Goal: Task Accomplishment & Management: Complete application form

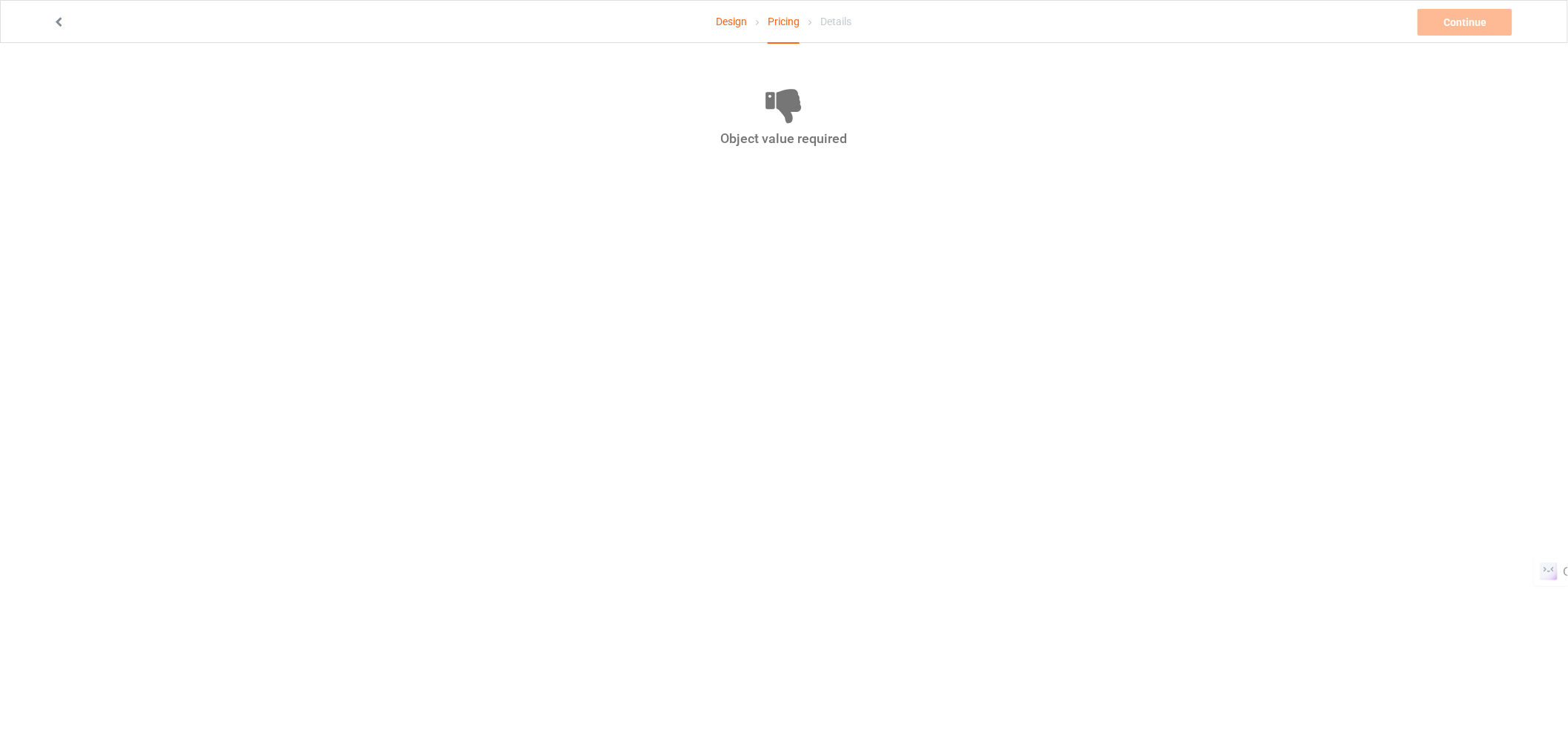
click at [736, 17] on link "Design" at bounding box center [731, 21] width 31 height 42
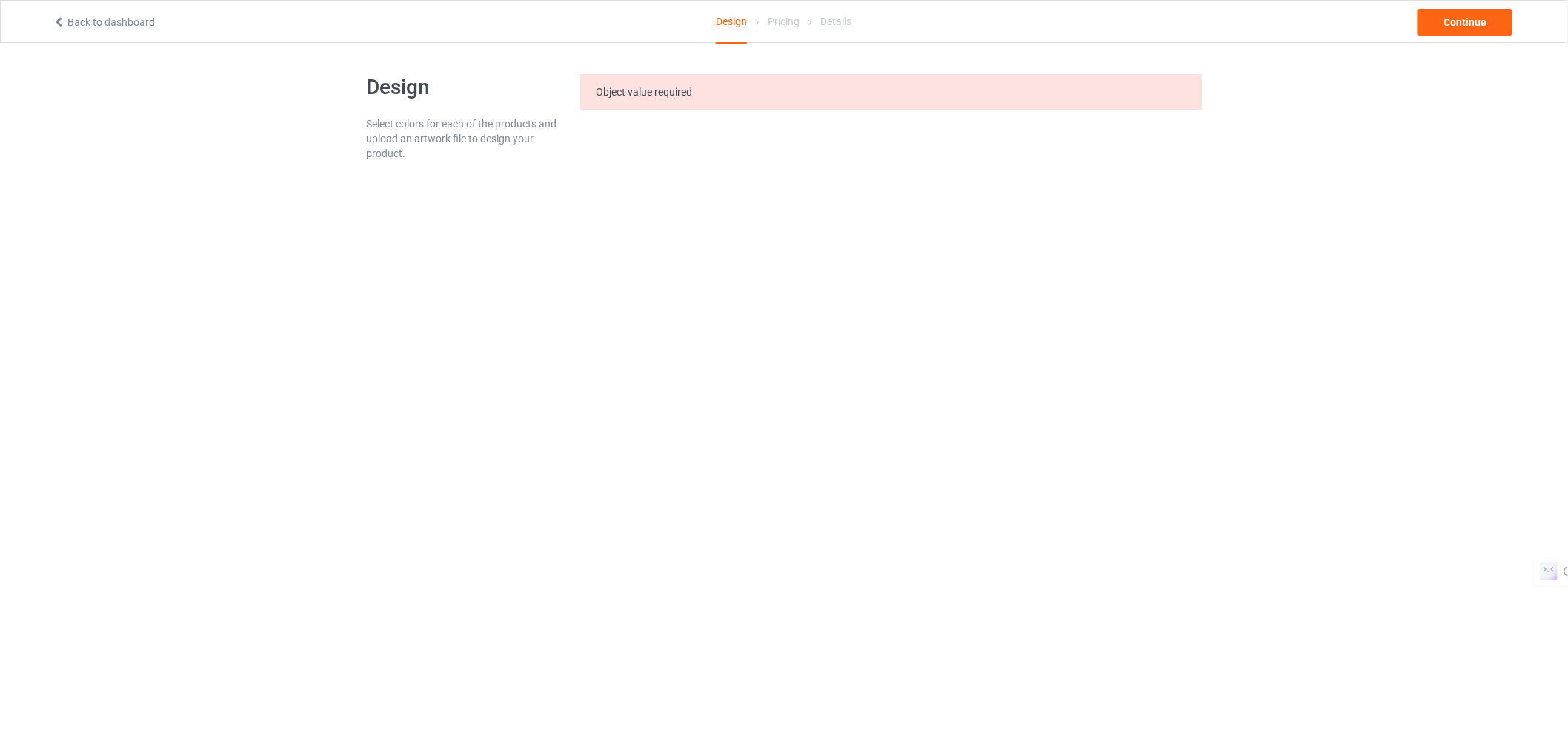
click at [101, 19] on link "Back to dashboard" at bounding box center [104, 23] width 102 height 12
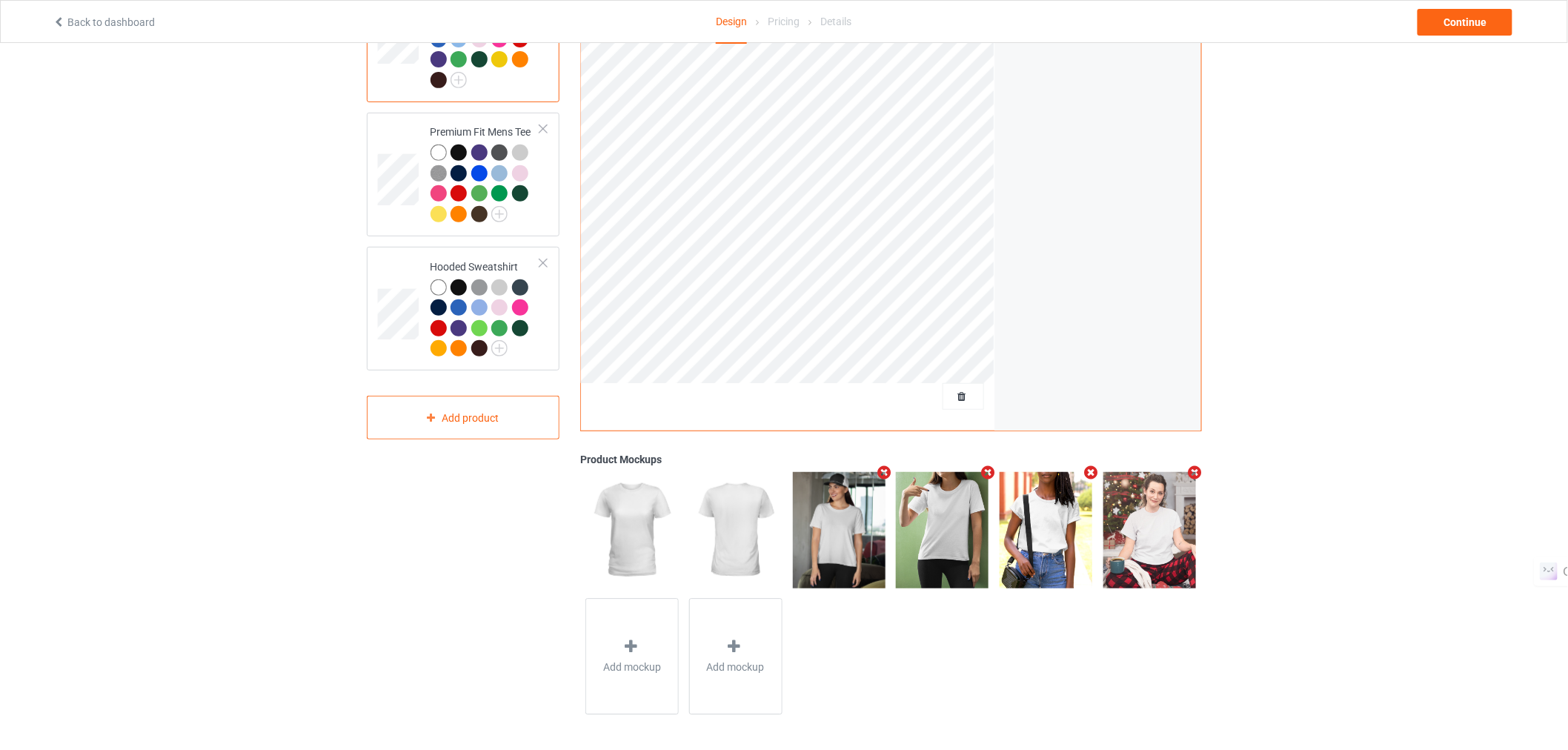
scroll to position [209, 0]
click at [1476, 20] on div "Continue" at bounding box center [1464, 22] width 95 height 26
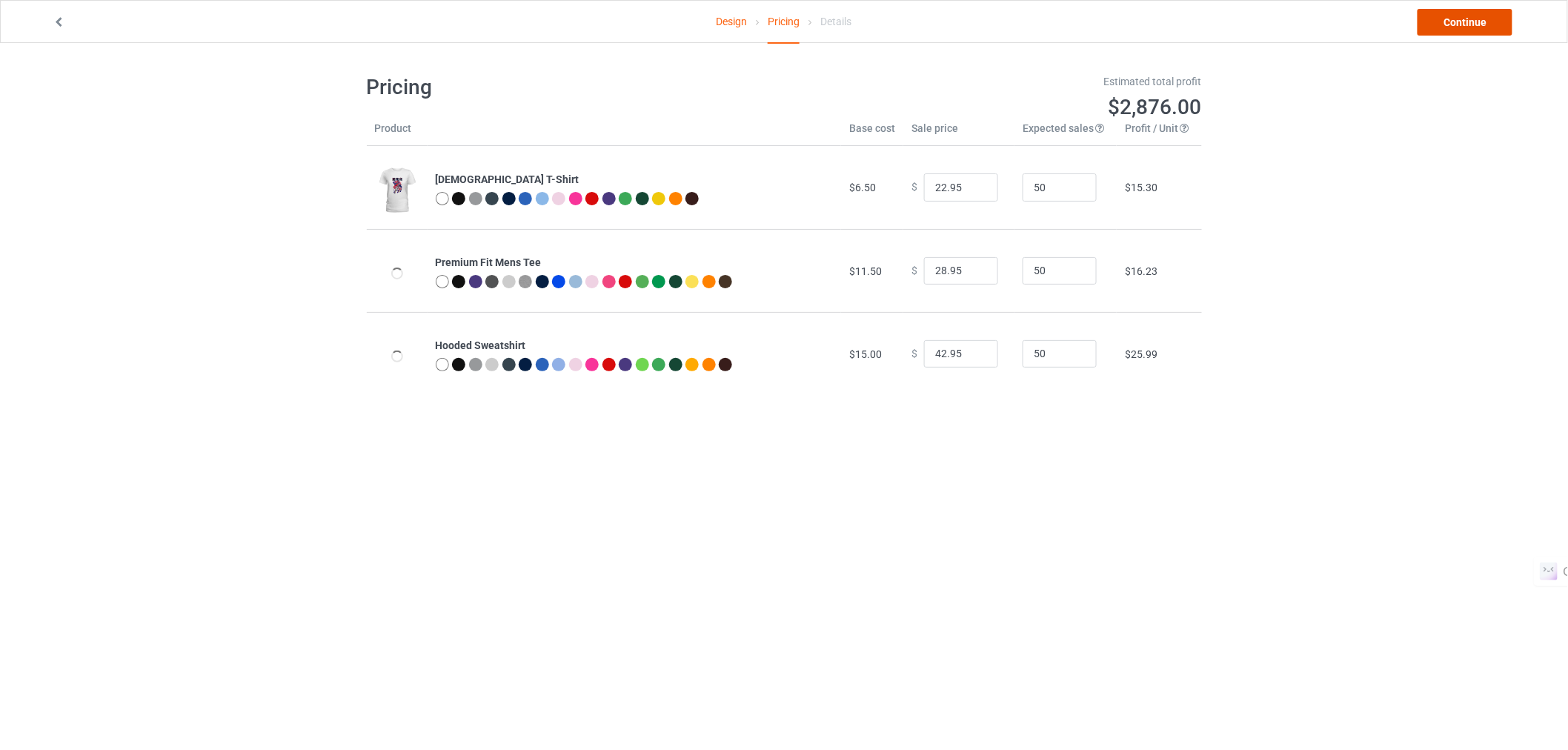
click at [1484, 15] on link "Continue" at bounding box center [1464, 22] width 95 height 26
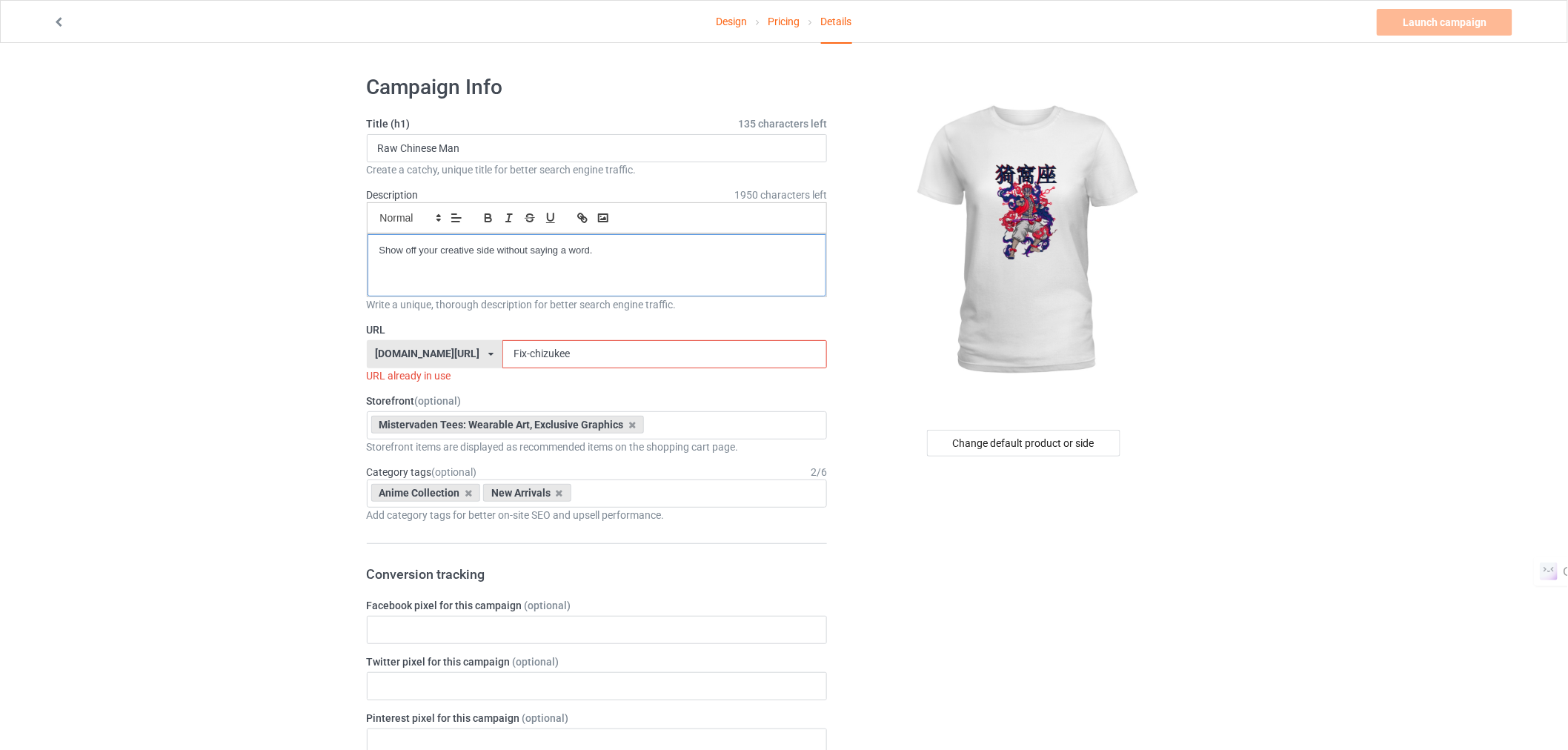
click at [499, 252] on p "Show off your creative side without saying a word." at bounding box center [598, 251] width 436 height 14
click at [564, 350] on input "Fix-chizukee" at bounding box center [664, 354] width 324 height 28
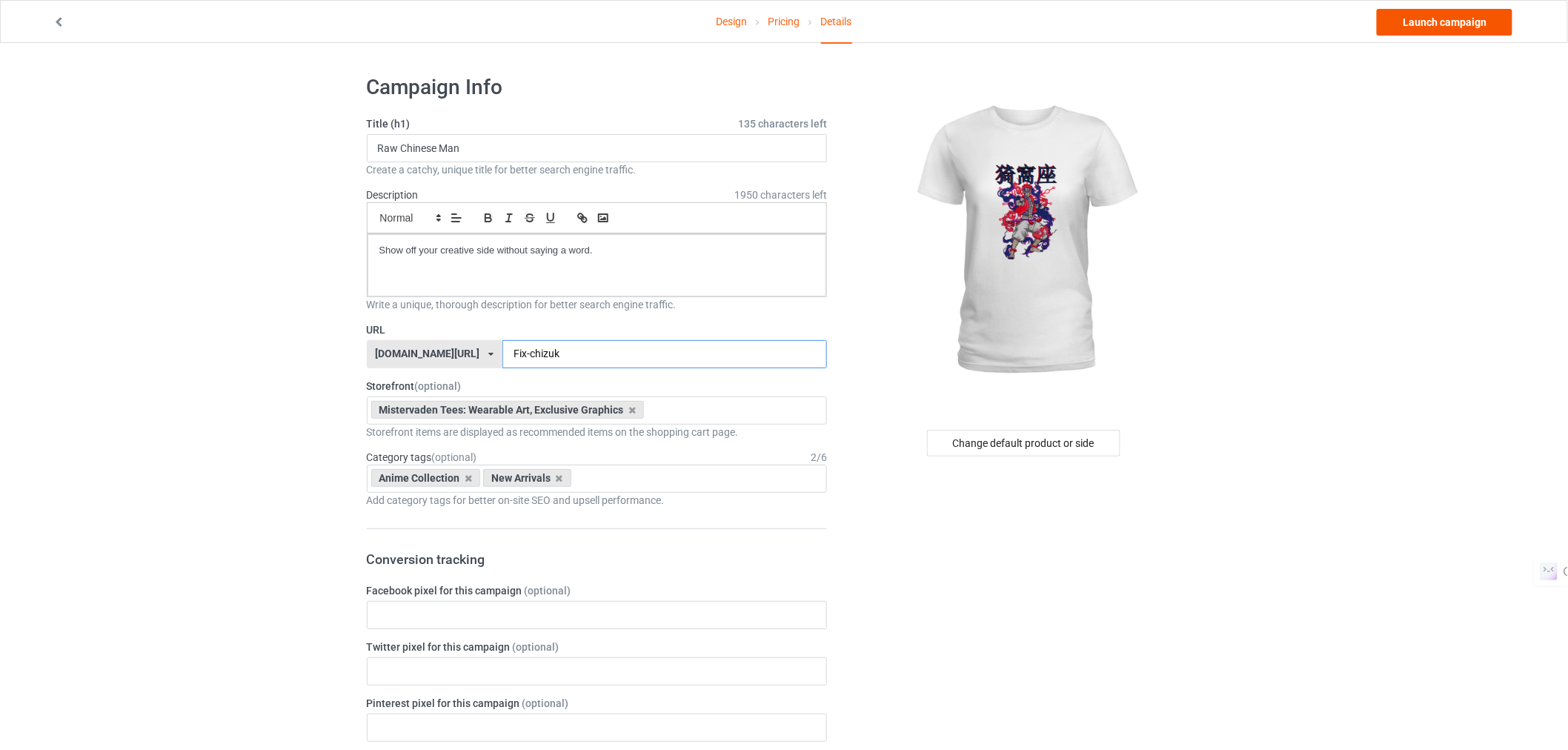
type input "Fix-chizuk"
click at [1464, 26] on link "Launch campaign" at bounding box center [1444, 22] width 135 height 26
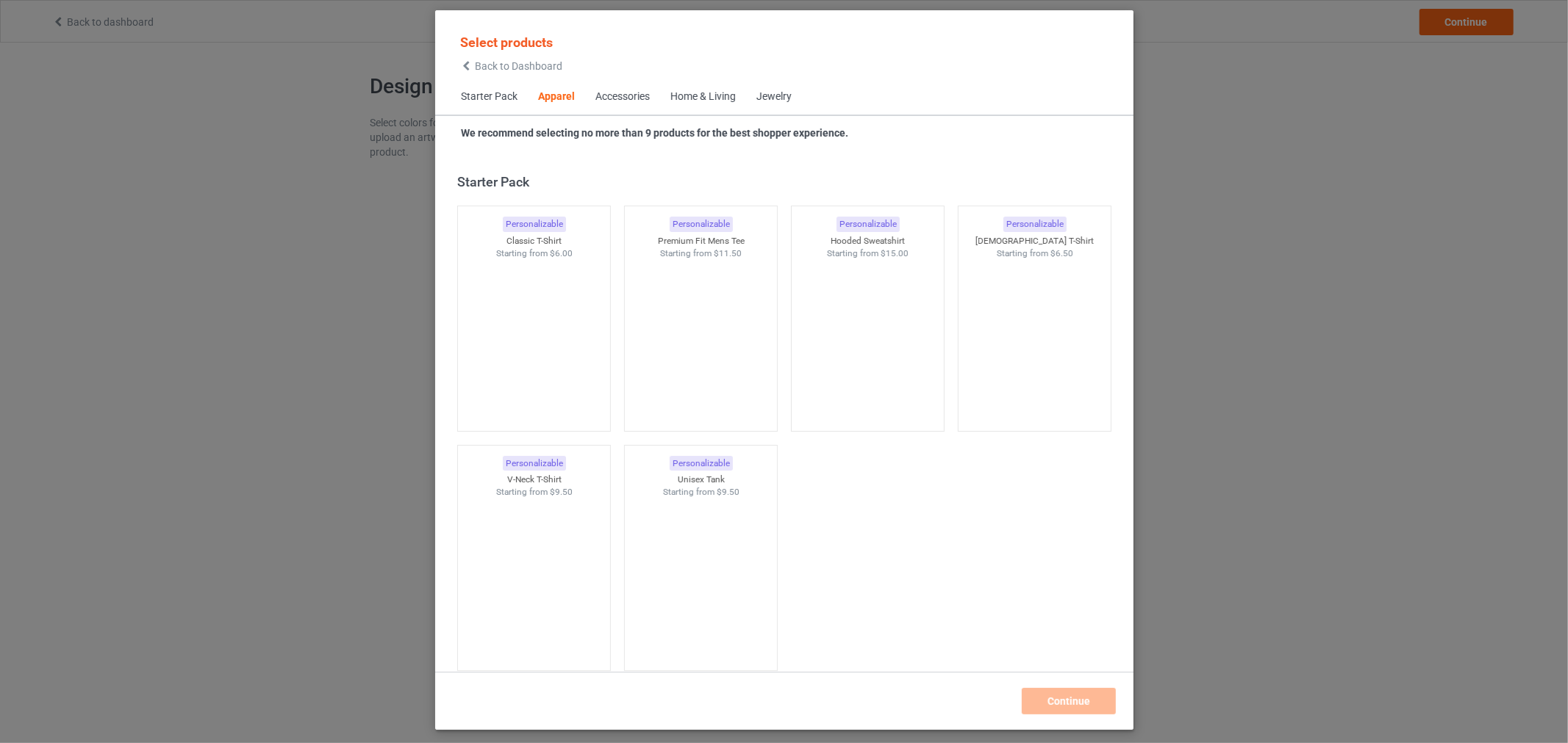
scroll to position [547, 0]
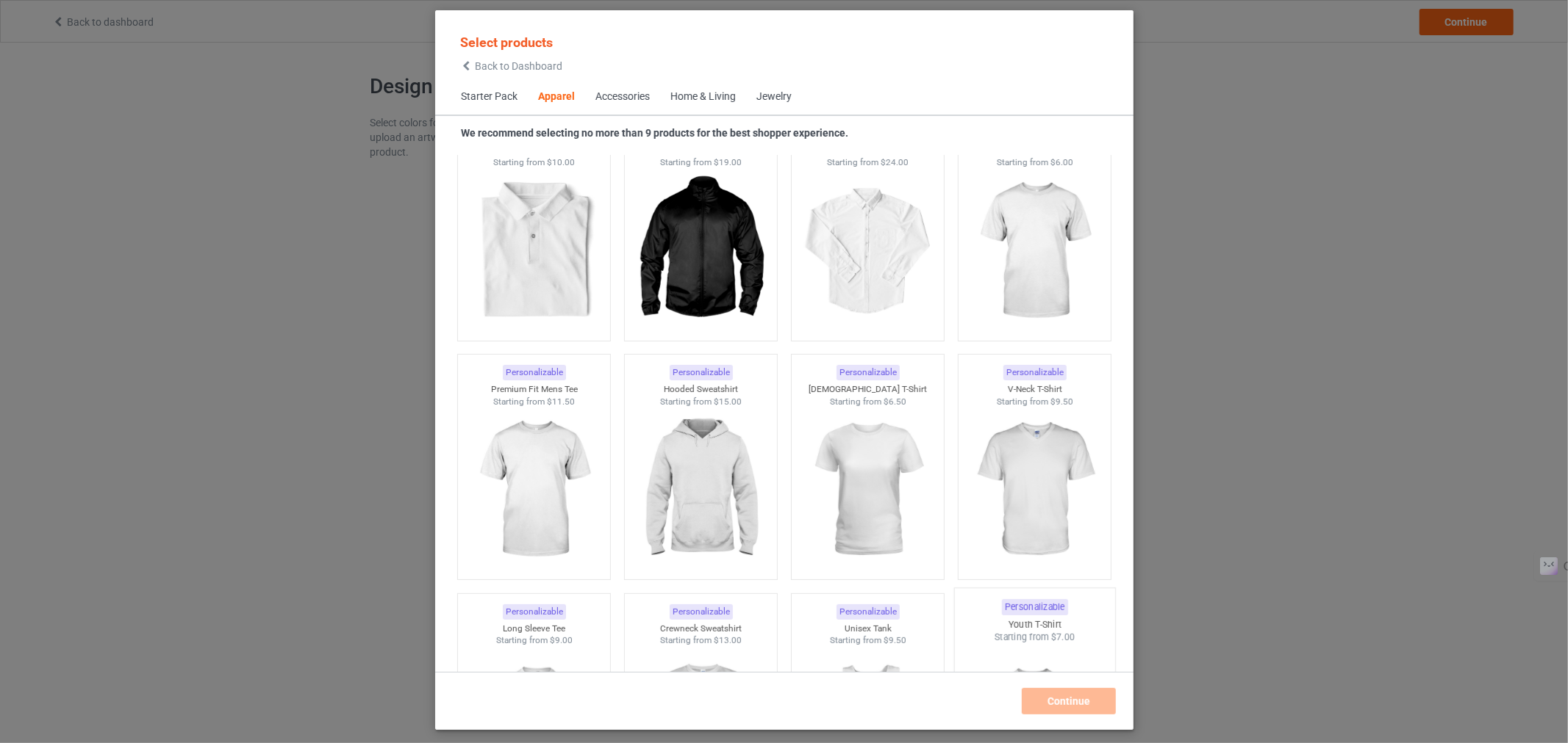
scroll to position [616, 0]
click at [505, 511] on img at bounding box center [533, 495] width 138 height 172
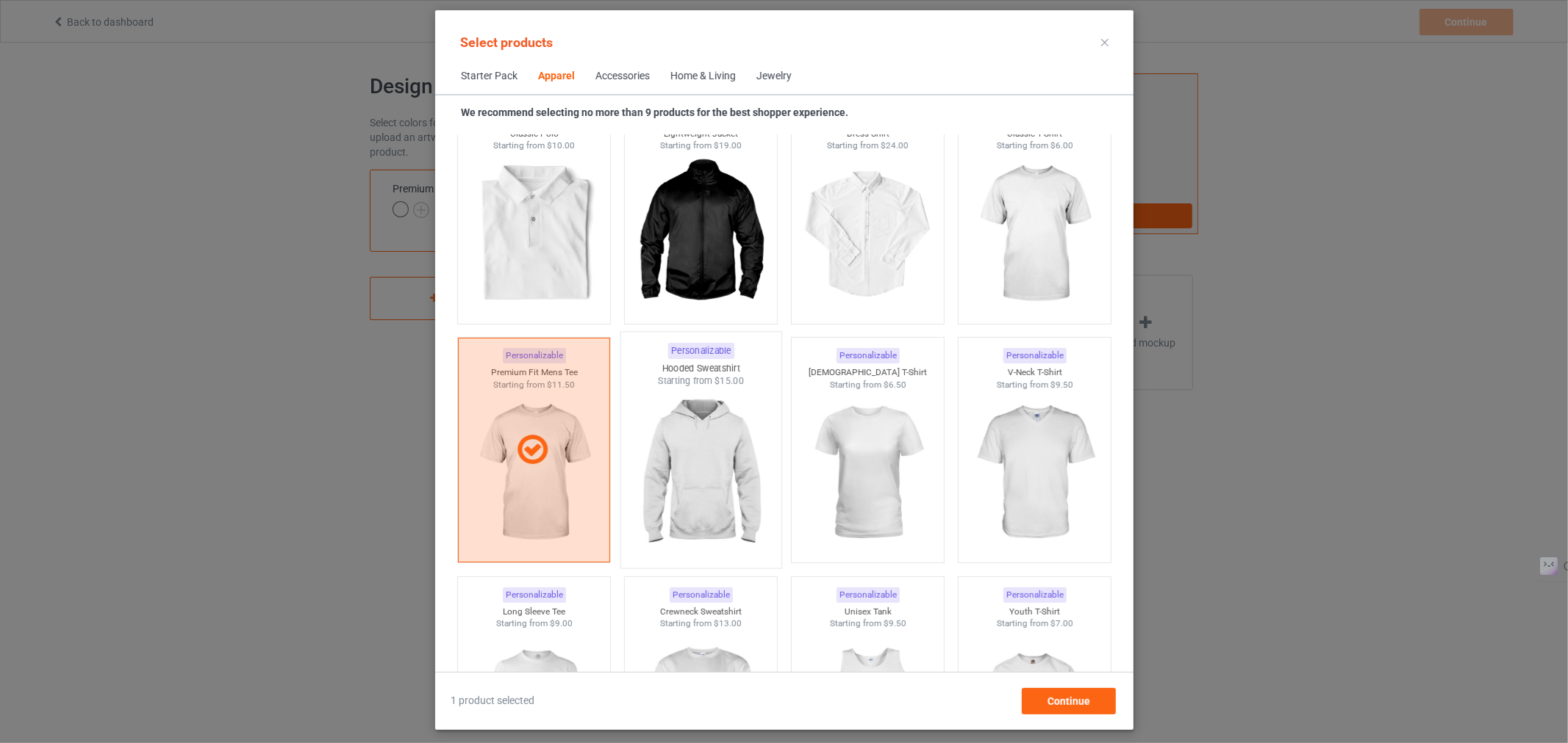
click at [677, 483] on img at bounding box center [701, 474] width 138 height 172
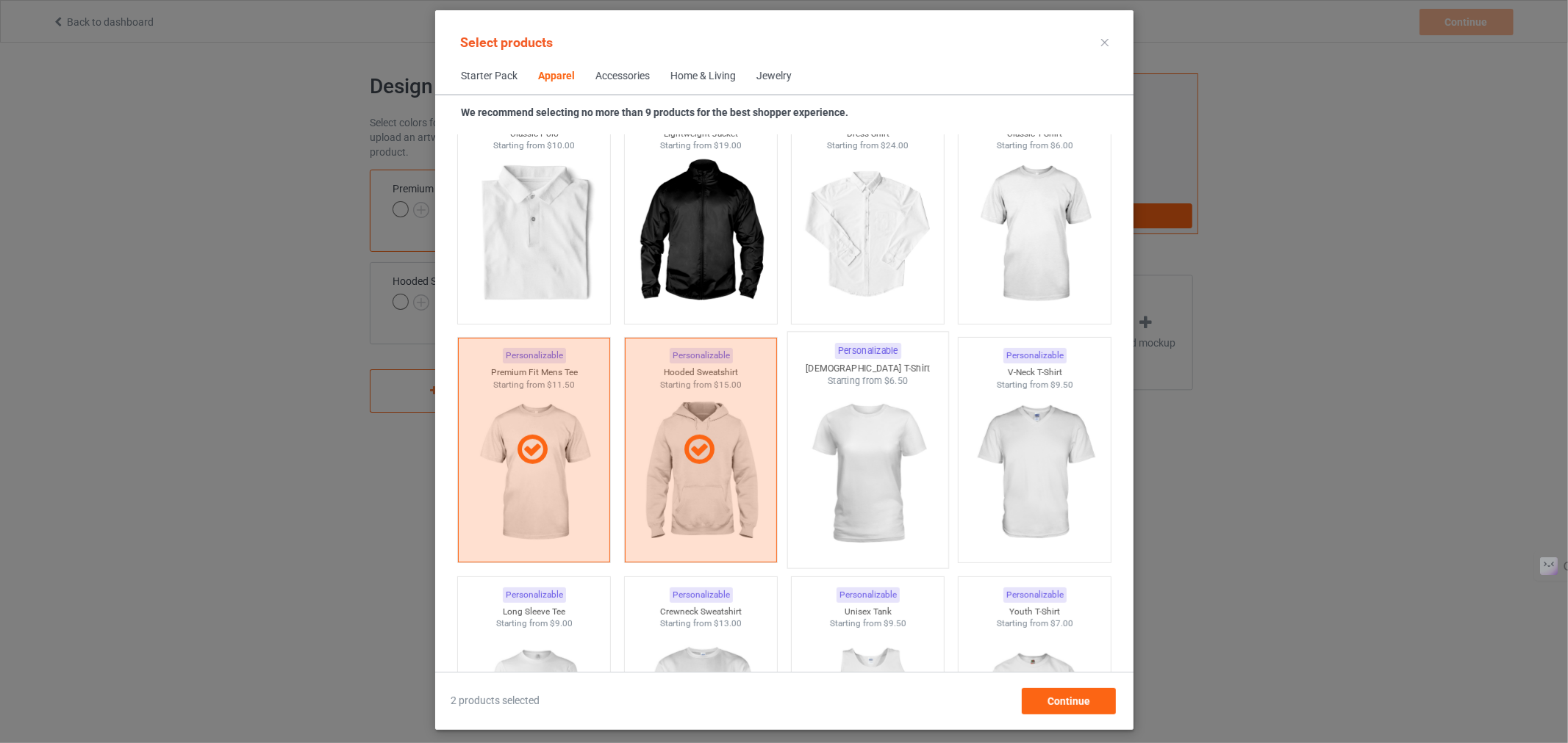
click at [880, 431] on img at bounding box center [867, 474] width 138 height 172
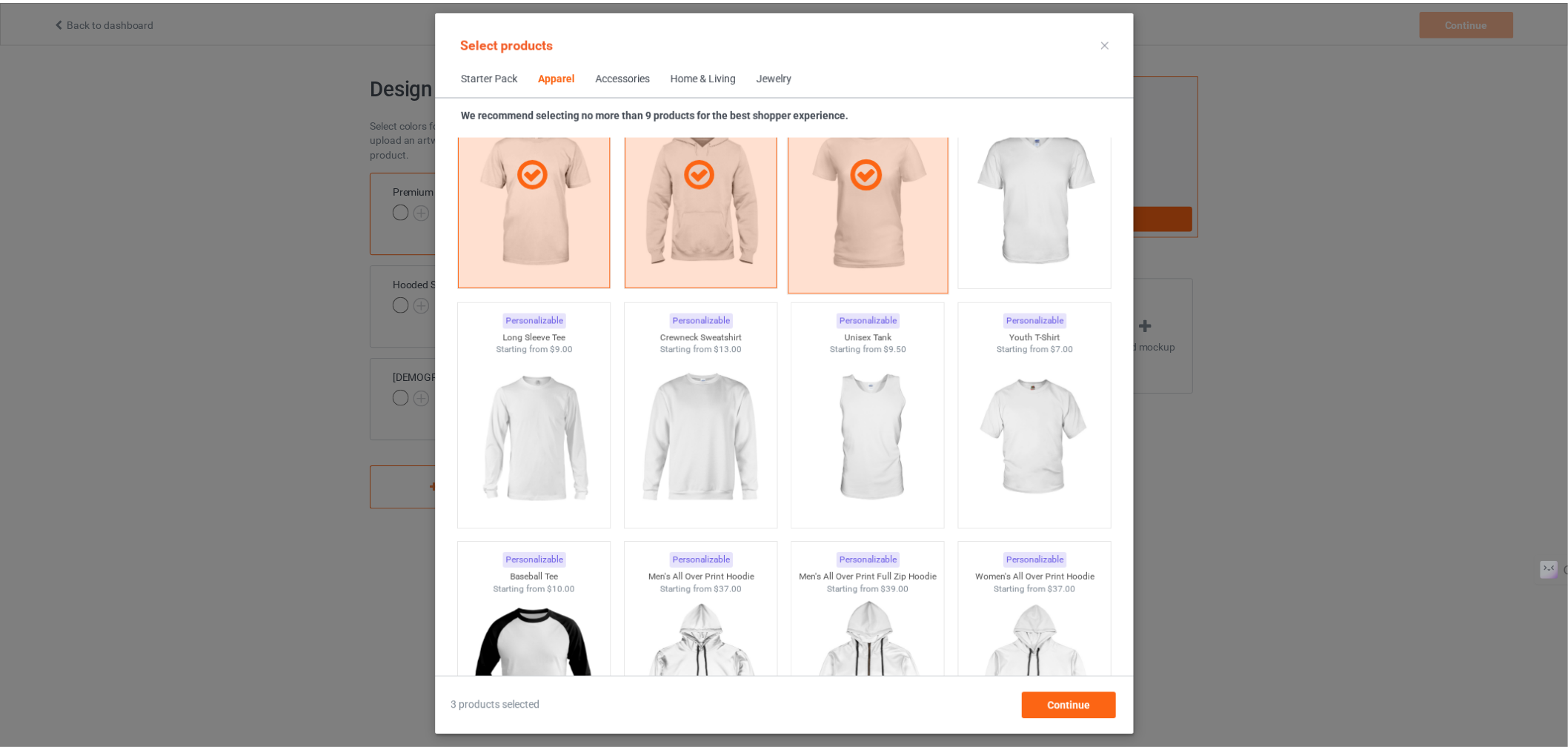
scroll to position [902, 0]
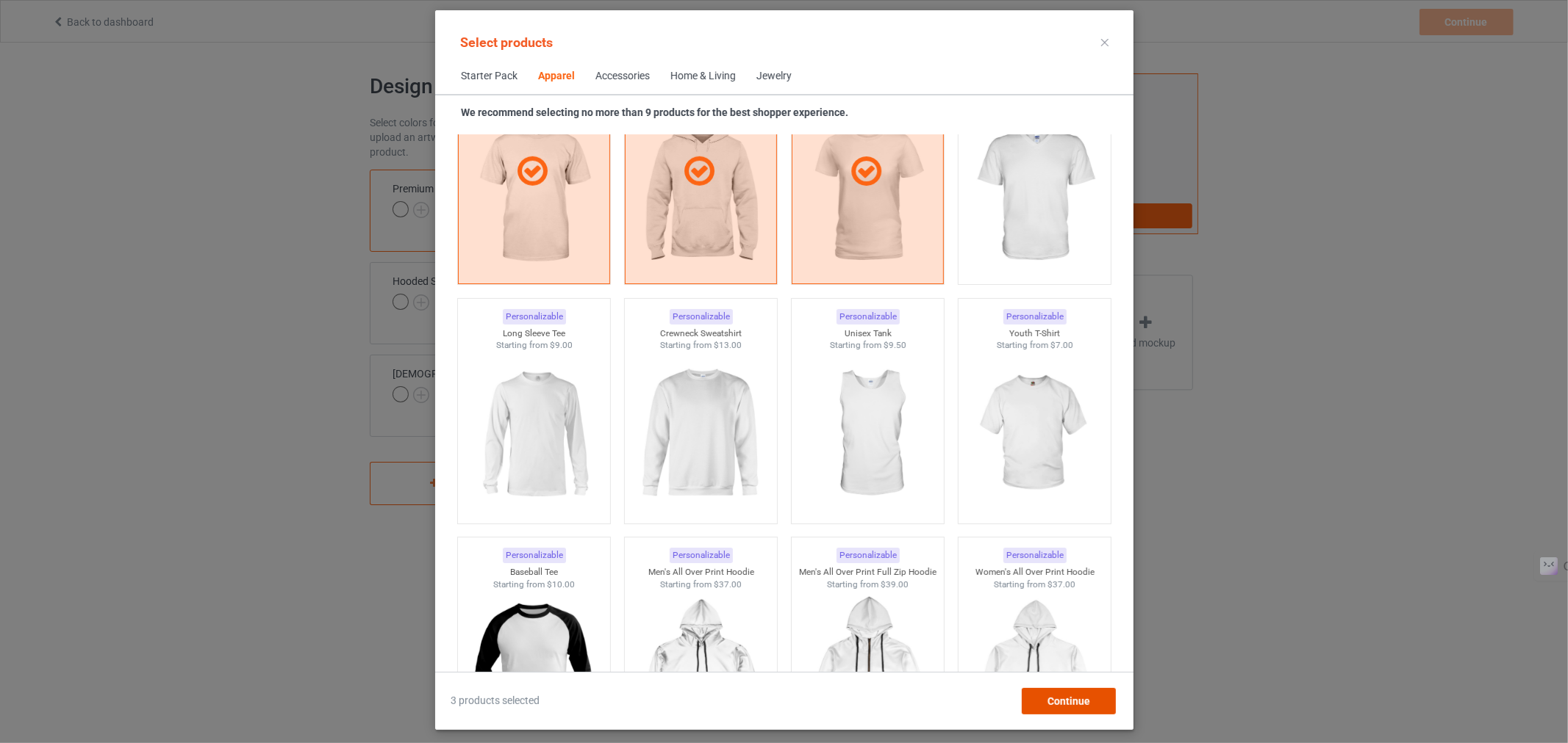
click at [1062, 691] on div "Continue" at bounding box center [1068, 701] width 94 height 26
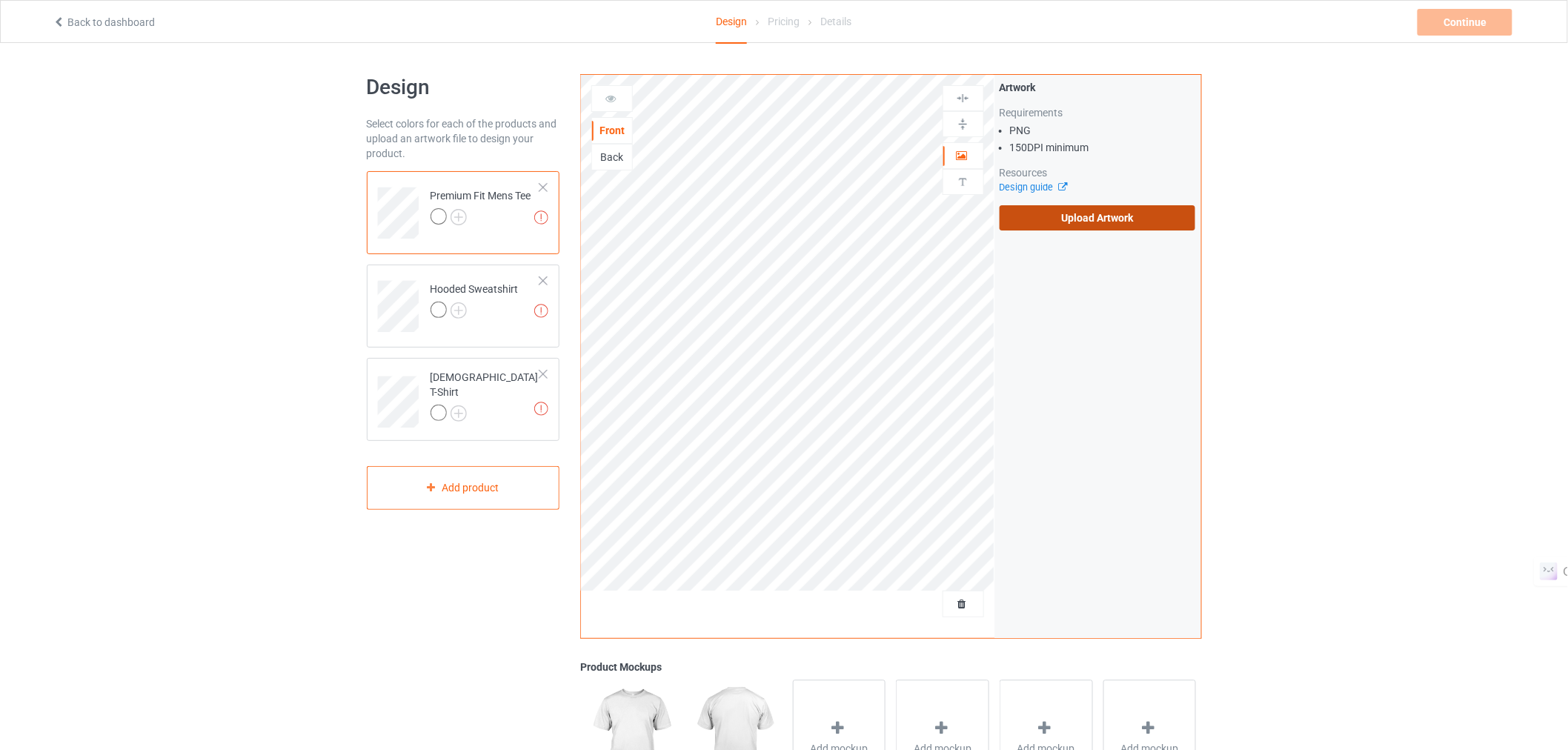
click at [1039, 220] on label "Upload Artwork" at bounding box center [1098, 217] width 197 height 25
click at [0, 0] on input "Upload Artwork" at bounding box center [0, 0] width 0 height 0
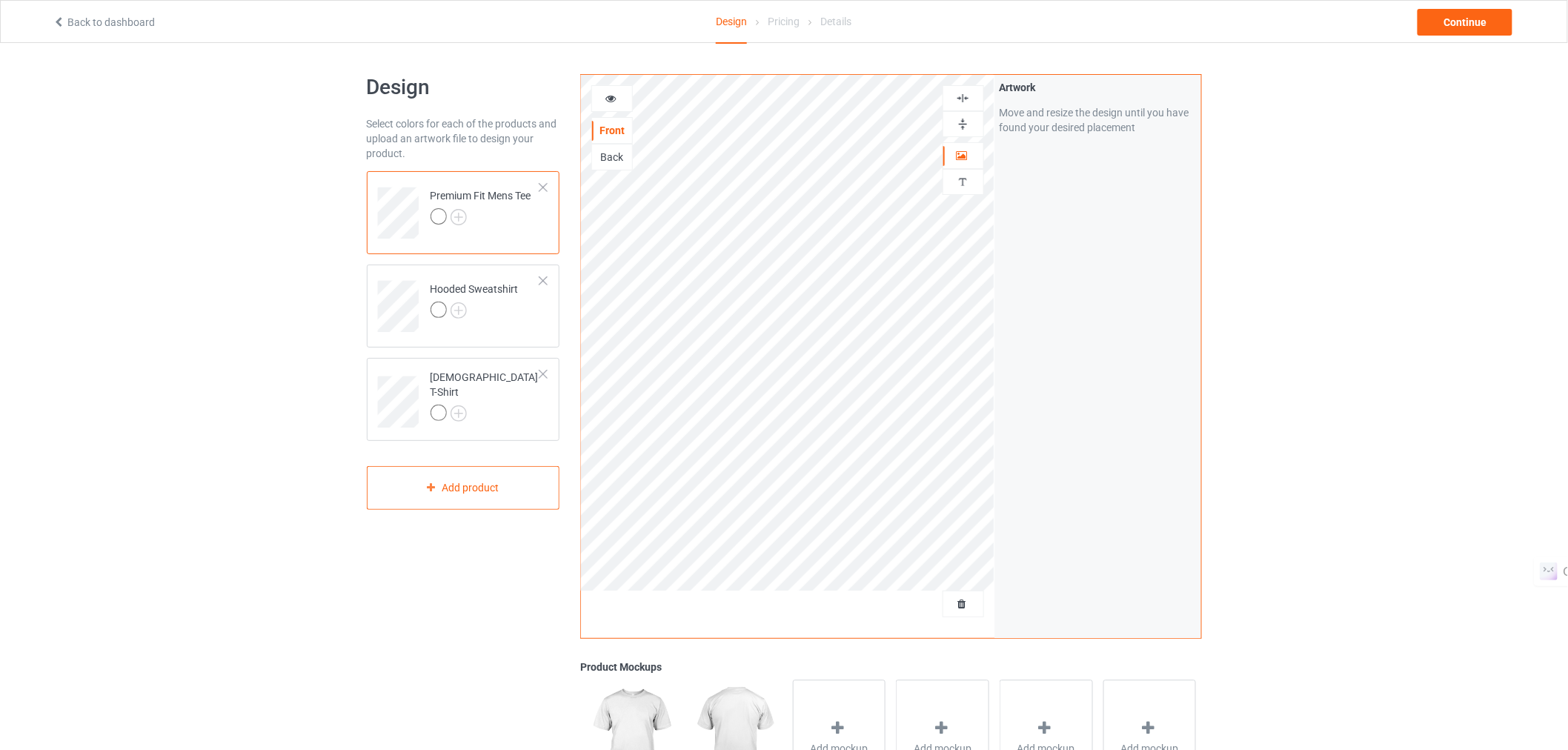
click at [435, 216] on div at bounding box center [439, 216] width 17 height 17
click at [457, 213] on img at bounding box center [459, 217] width 17 height 17
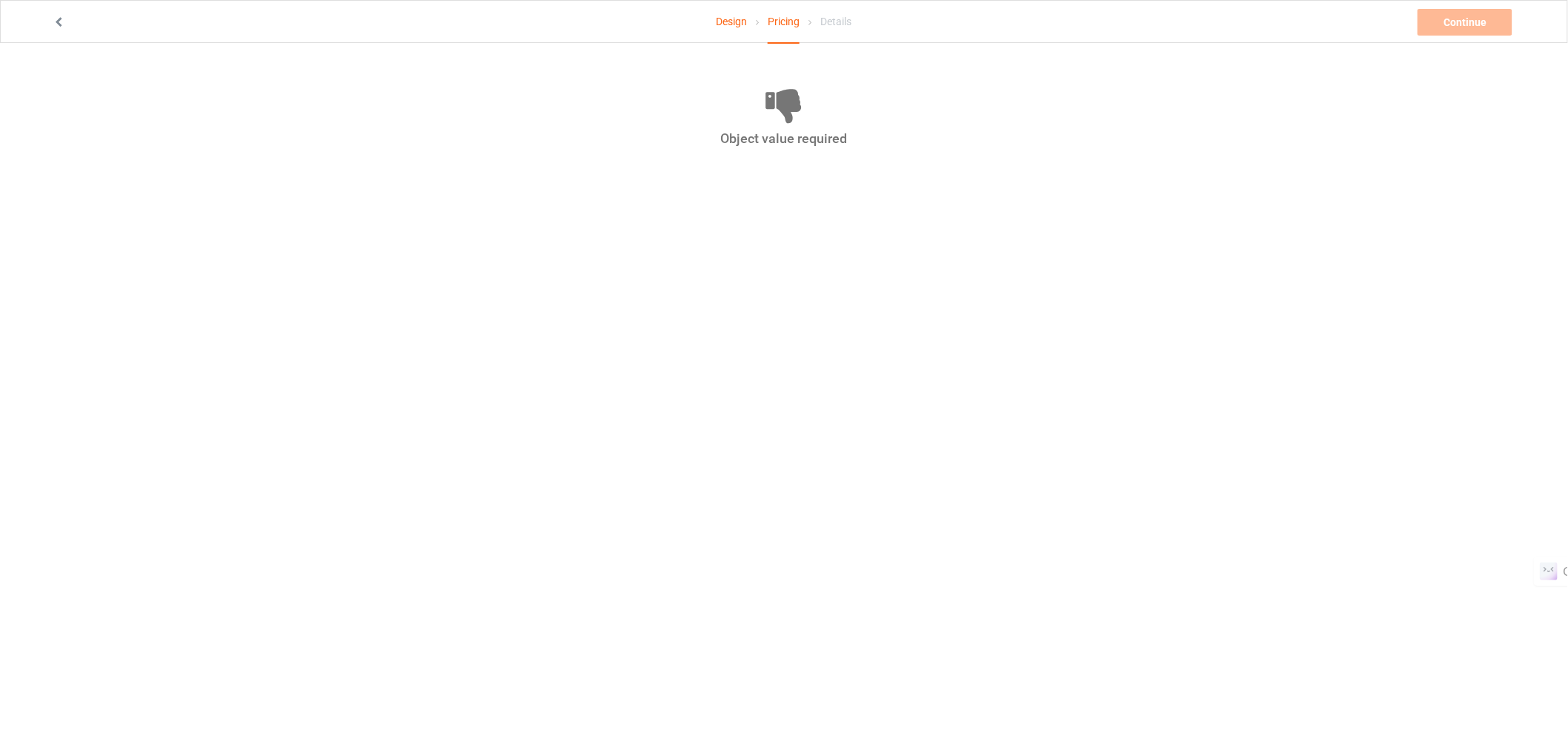
click at [728, 23] on link "Design" at bounding box center [731, 21] width 31 height 42
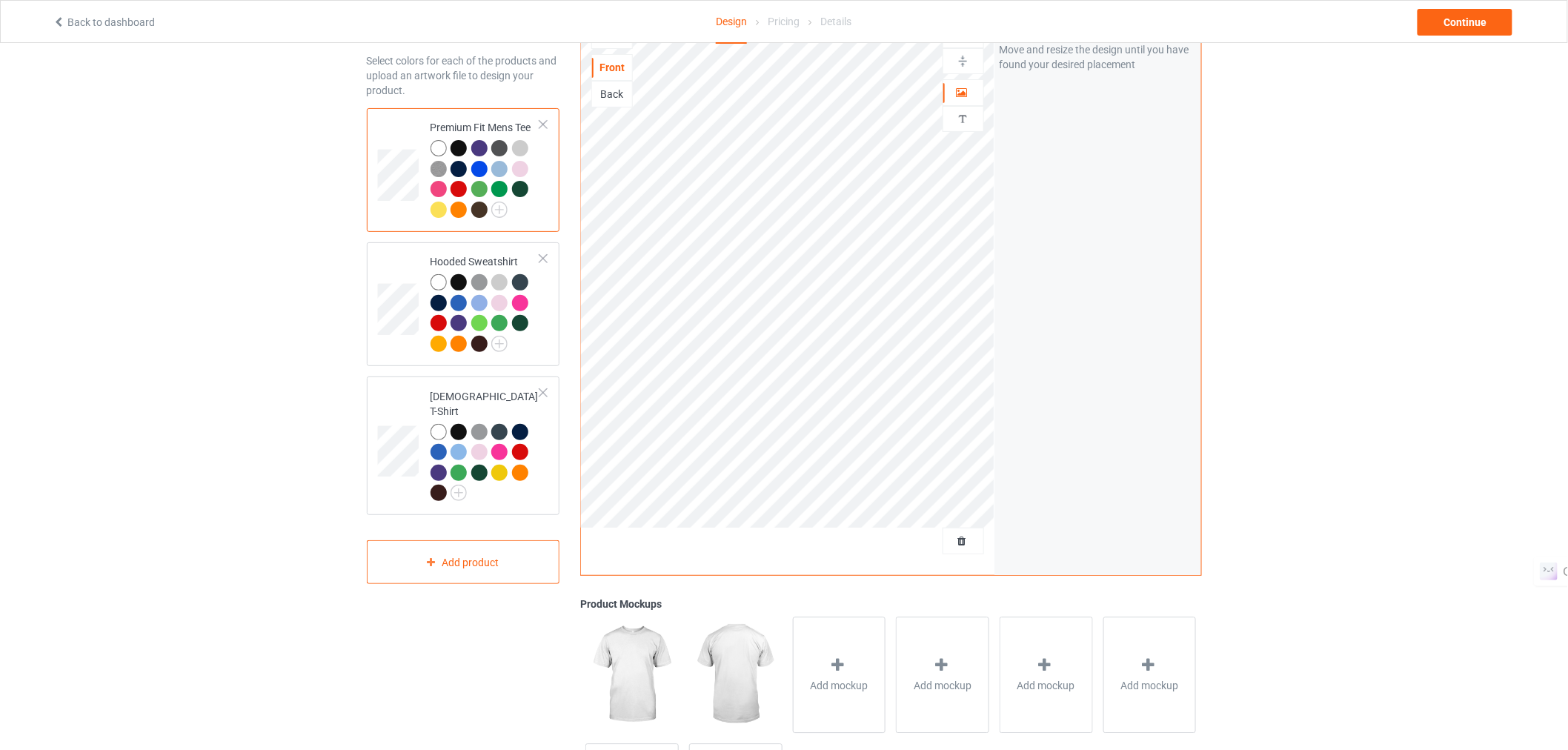
scroll to position [69, 0]
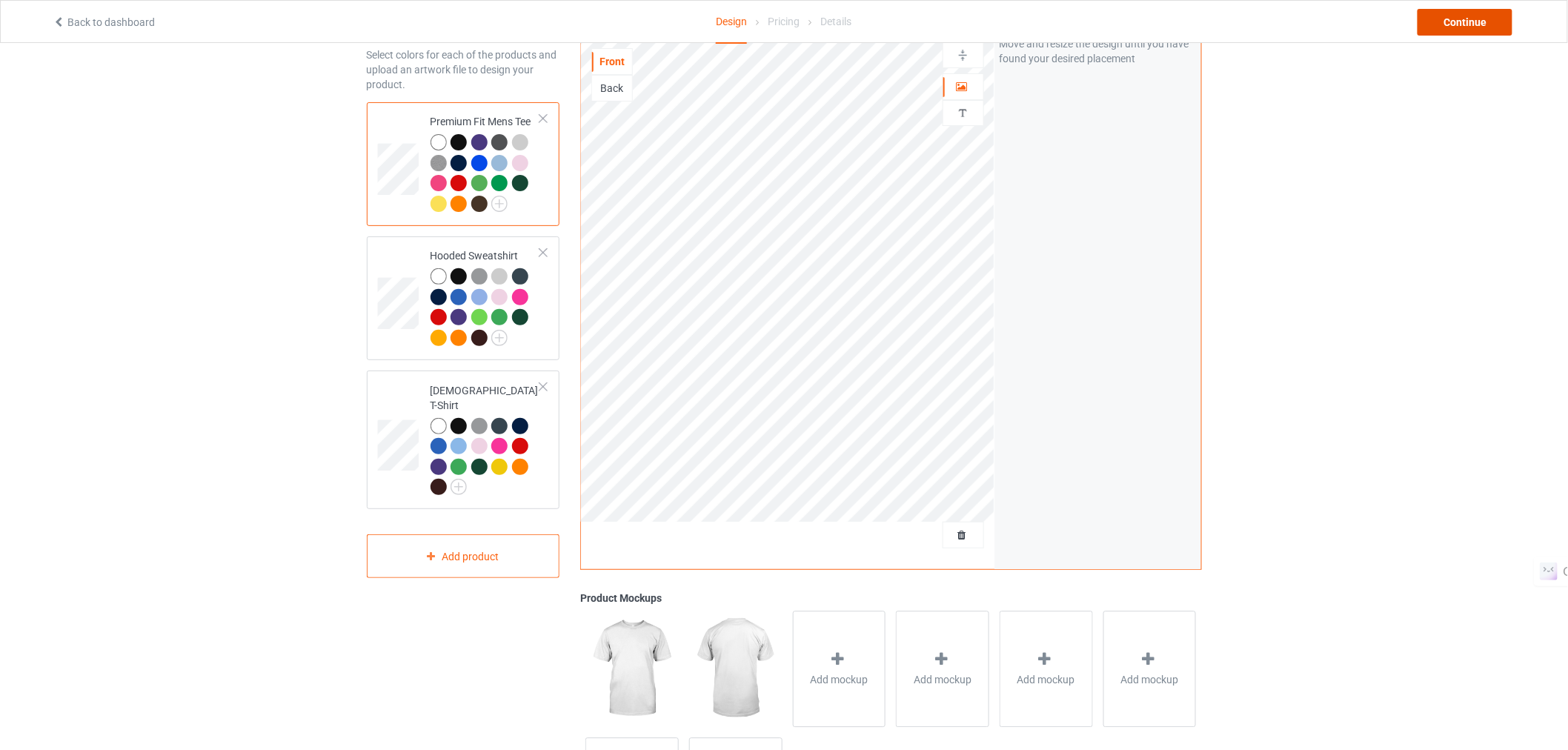
click at [1457, 26] on div "Continue" at bounding box center [1464, 22] width 95 height 26
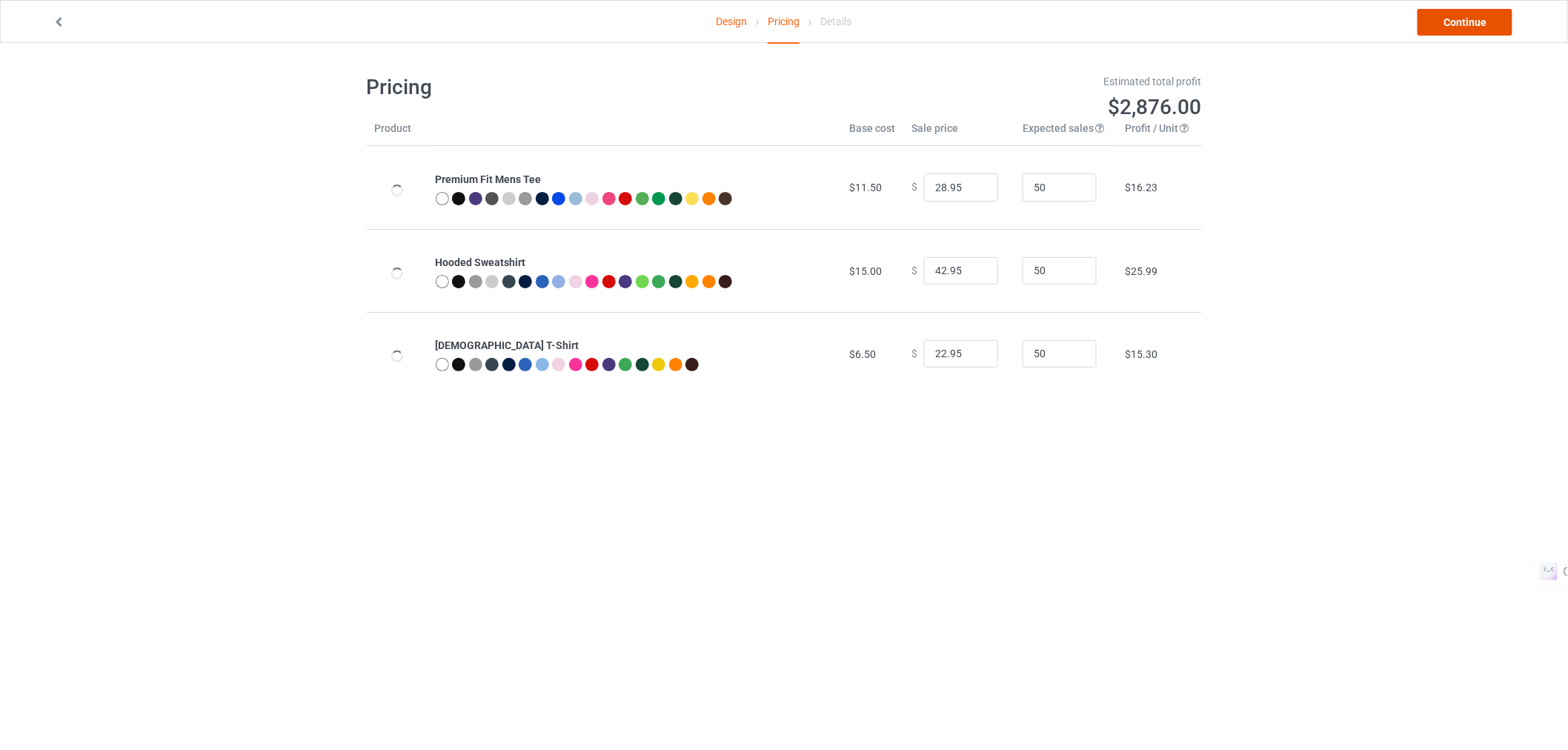
click at [1449, 26] on link "Continue" at bounding box center [1464, 22] width 95 height 26
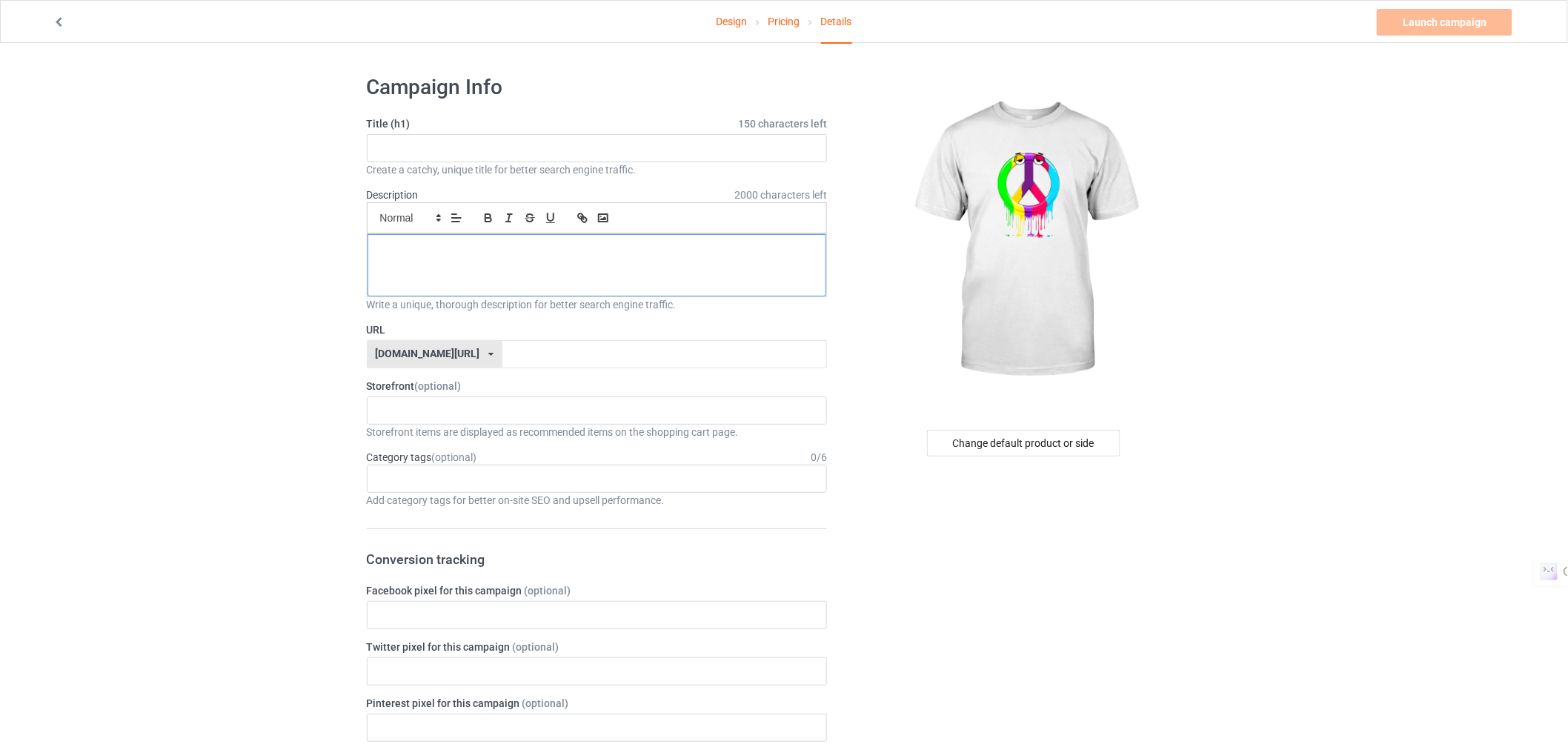
click at [420, 260] on div at bounding box center [597, 266] width 459 height 62
click at [467, 157] on input "text" at bounding box center [597, 148] width 461 height 28
type input "[PERSON_NAME] Art"
click at [505, 348] on input "text" at bounding box center [664, 354] width 324 height 28
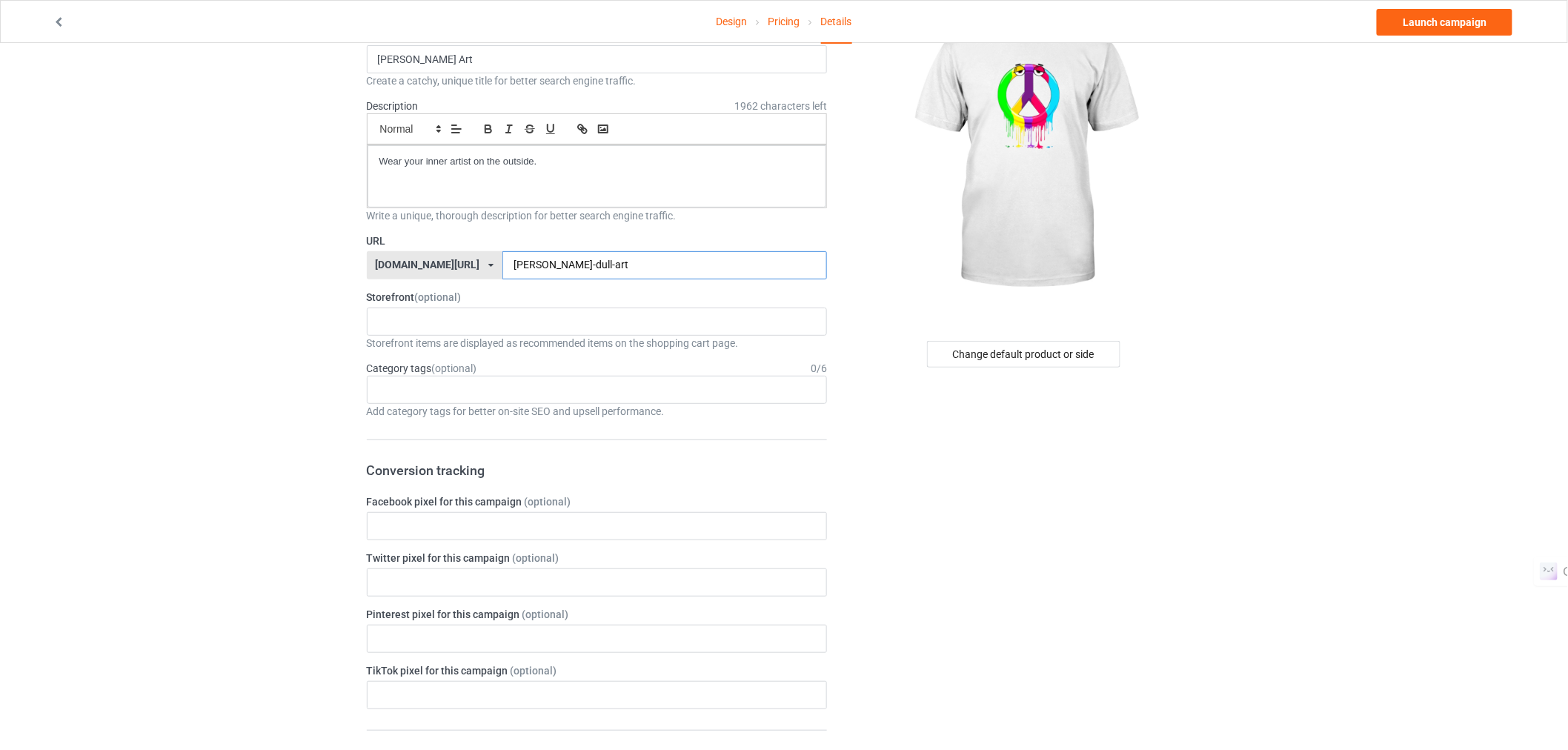
scroll to position [84, 0]
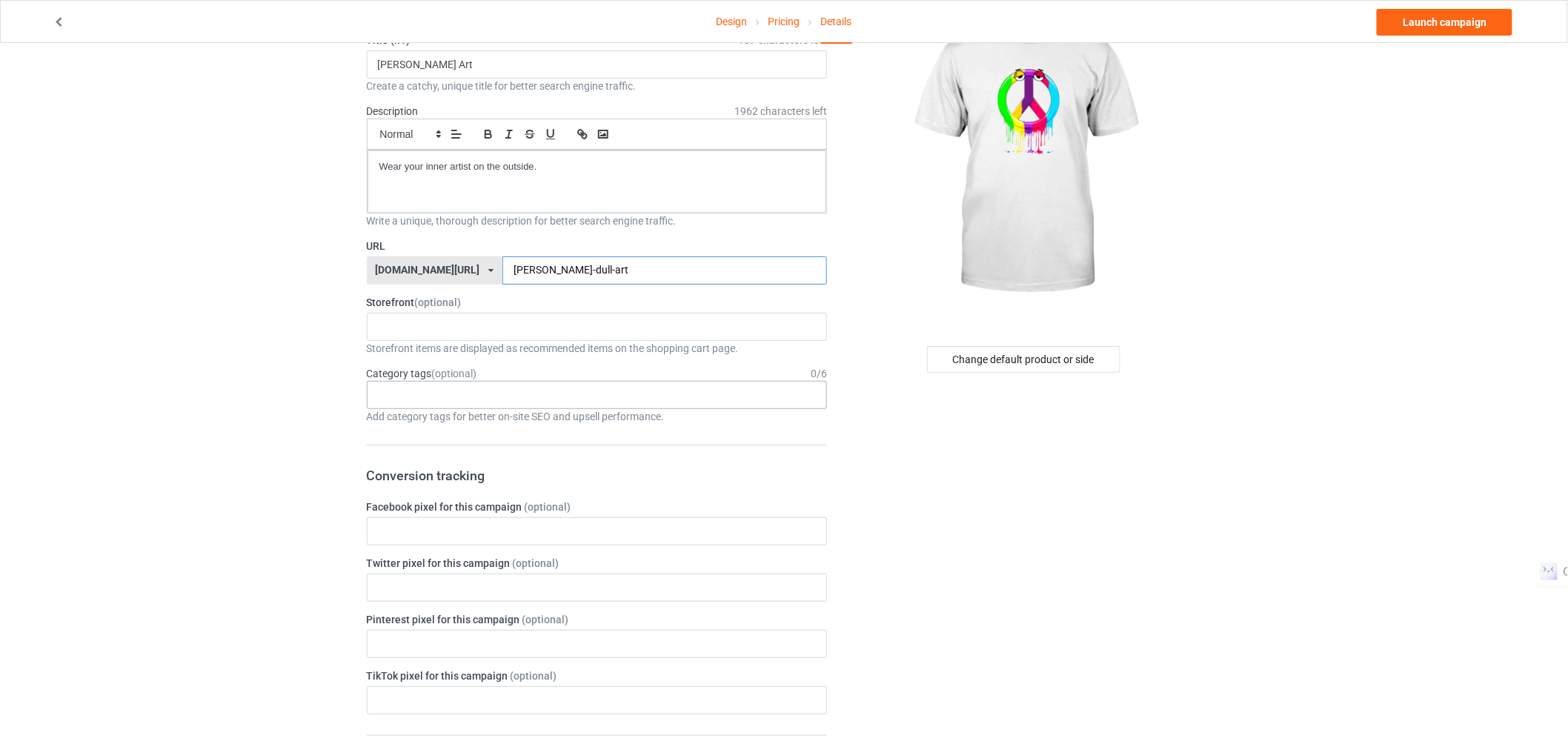
type input "[PERSON_NAME]-dull-art"
click at [506, 402] on div "Age > [DEMOGRAPHIC_DATA] > 1 Age > [DEMOGRAPHIC_DATA] Months > 1 Month Age > [D…" at bounding box center [597, 395] width 461 height 28
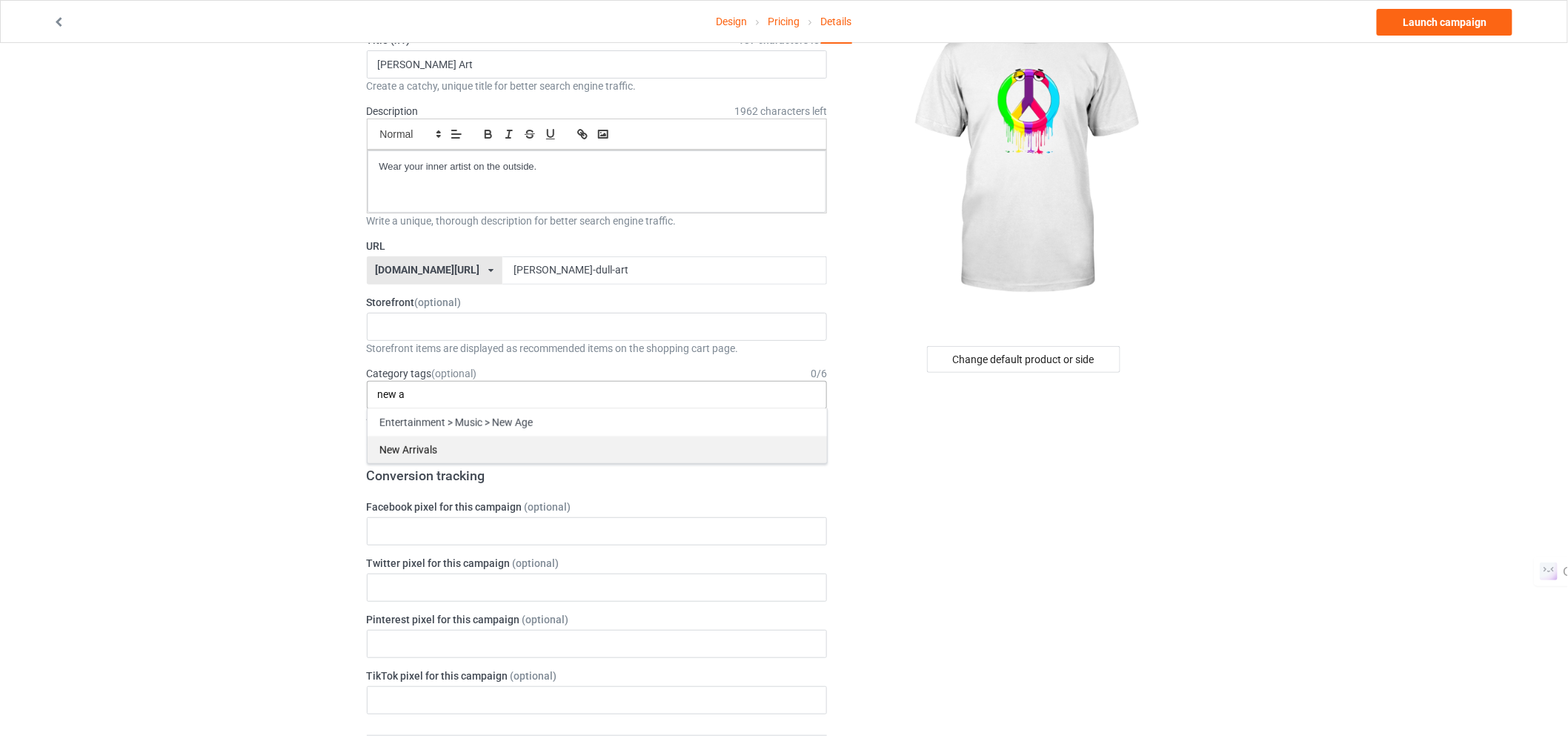
type input "new a"
click at [457, 447] on div "New Arrivals" at bounding box center [597, 450] width 459 height 27
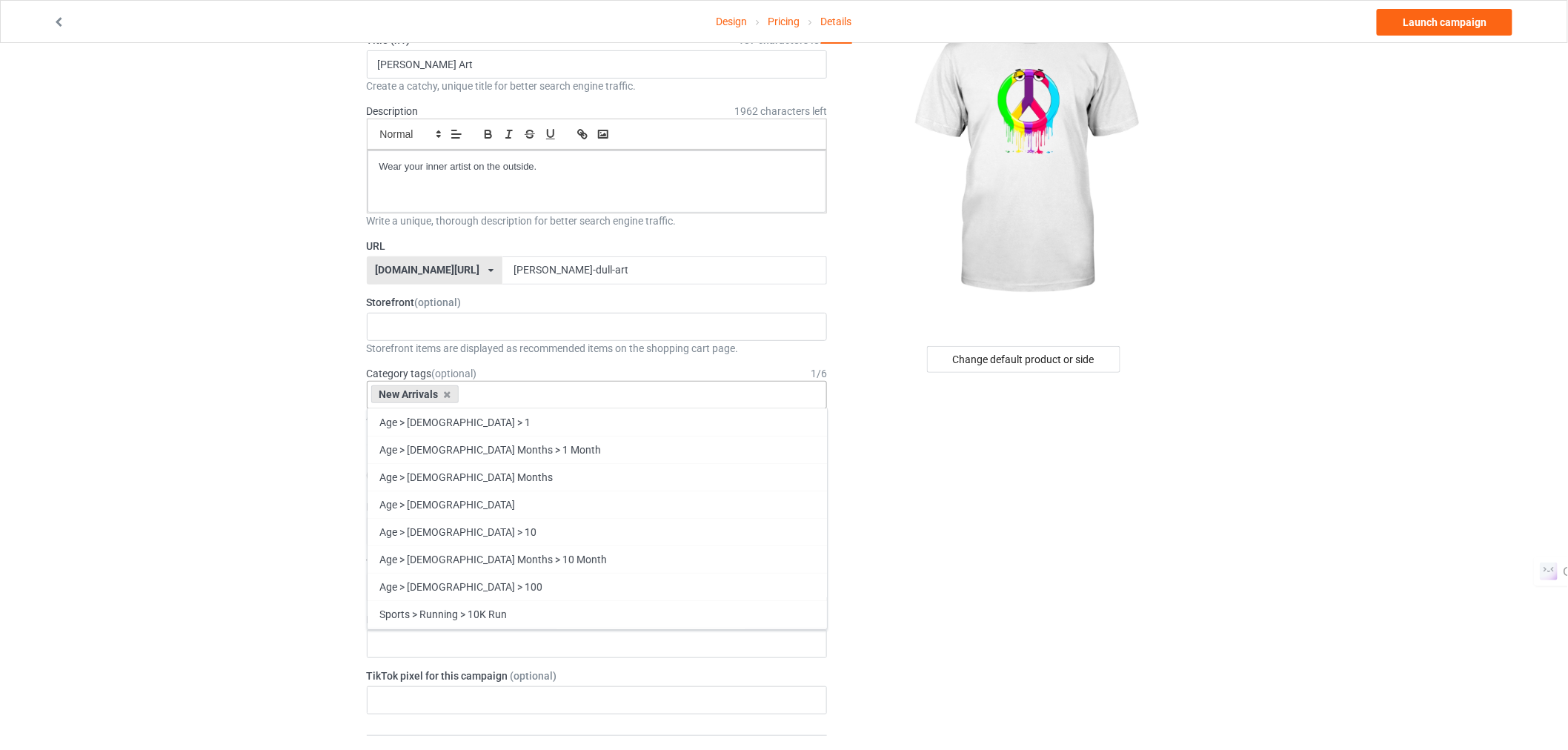
type input "n"
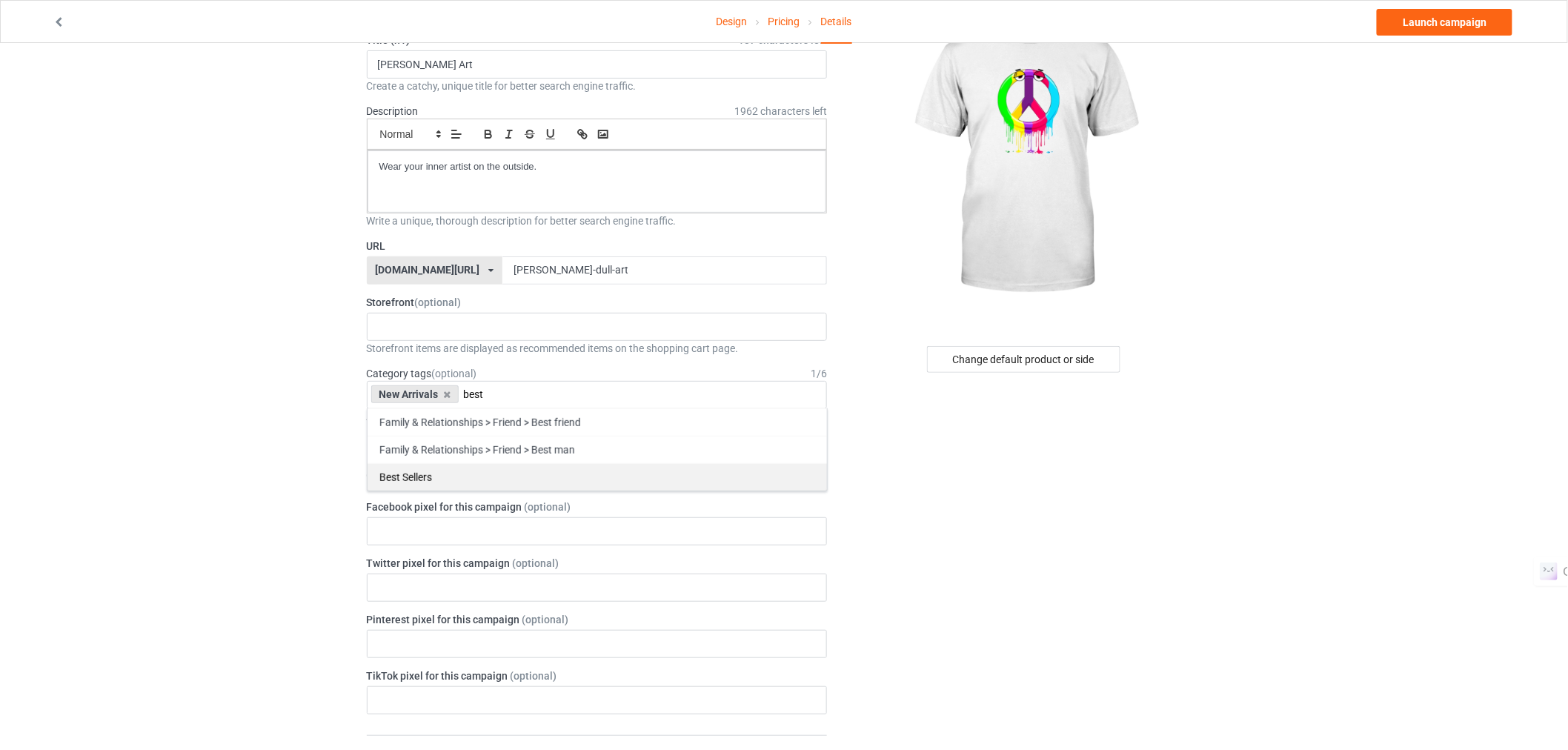
type input "best"
click at [427, 478] on div "Best Sellers" at bounding box center [597, 477] width 459 height 27
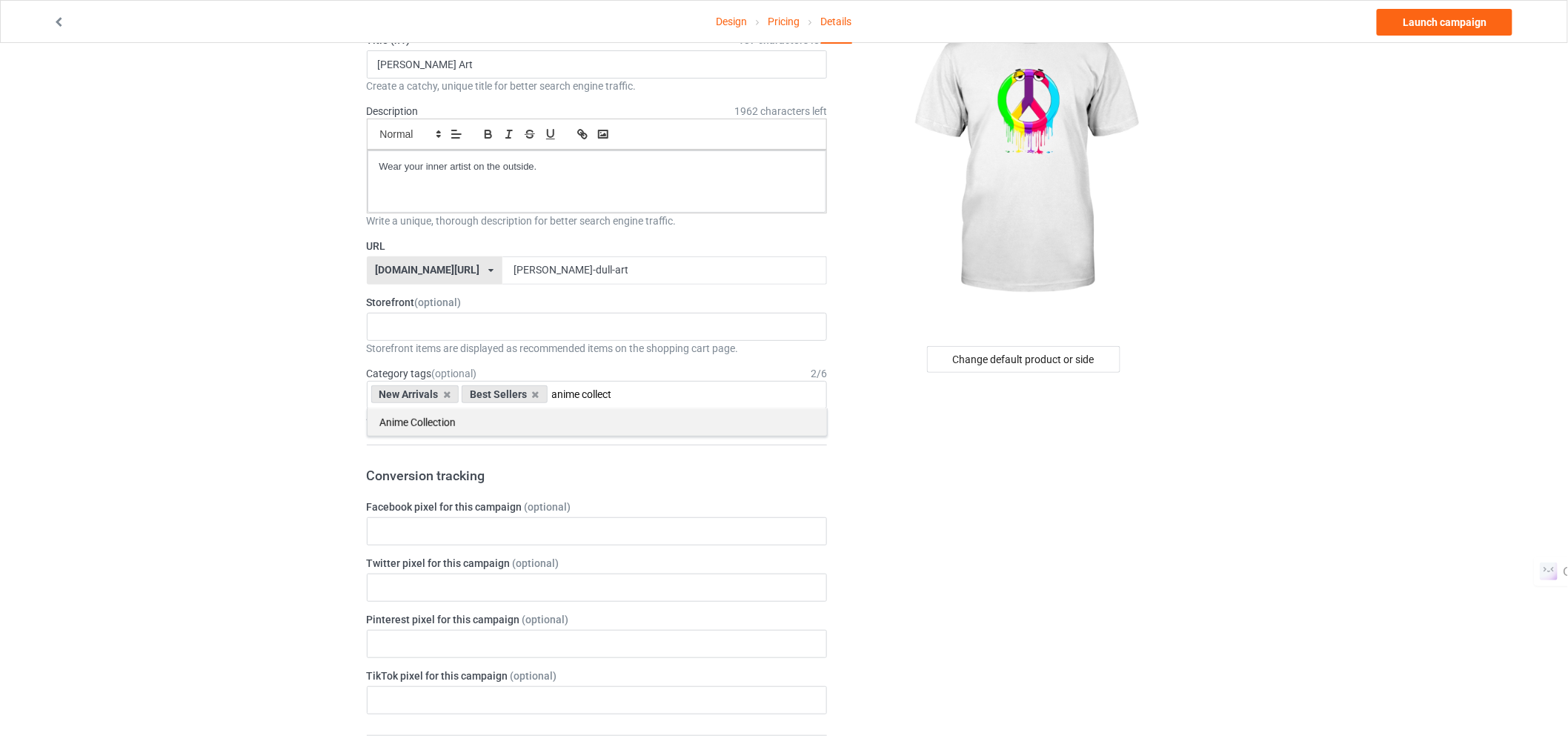
type input "anime collect"
click at [477, 424] on div "Anime Collection" at bounding box center [597, 422] width 459 height 27
click at [878, 465] on div "Change default product or side" at bounding box center [1024, 728] width 374 height 1495
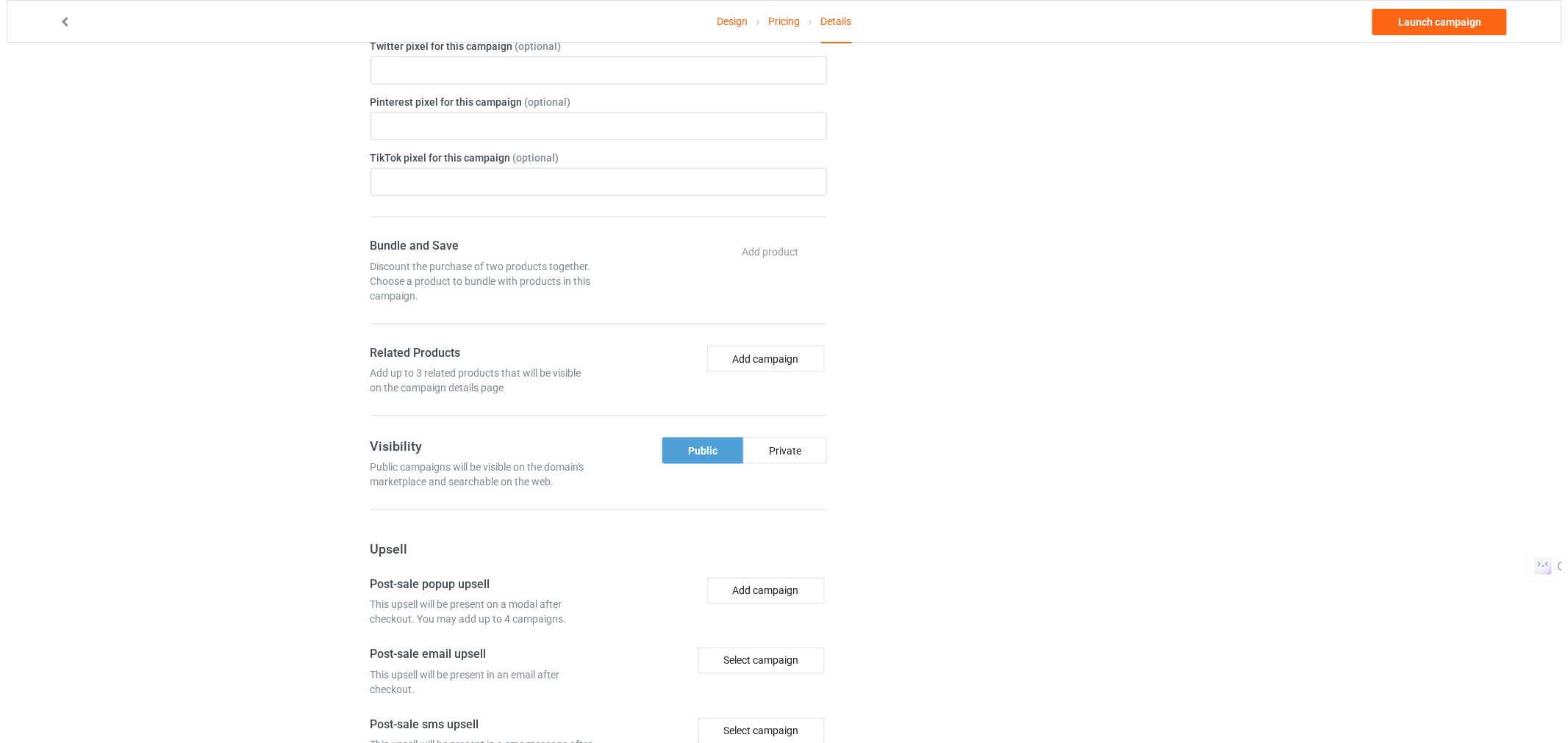
scroll to position [0, 0]
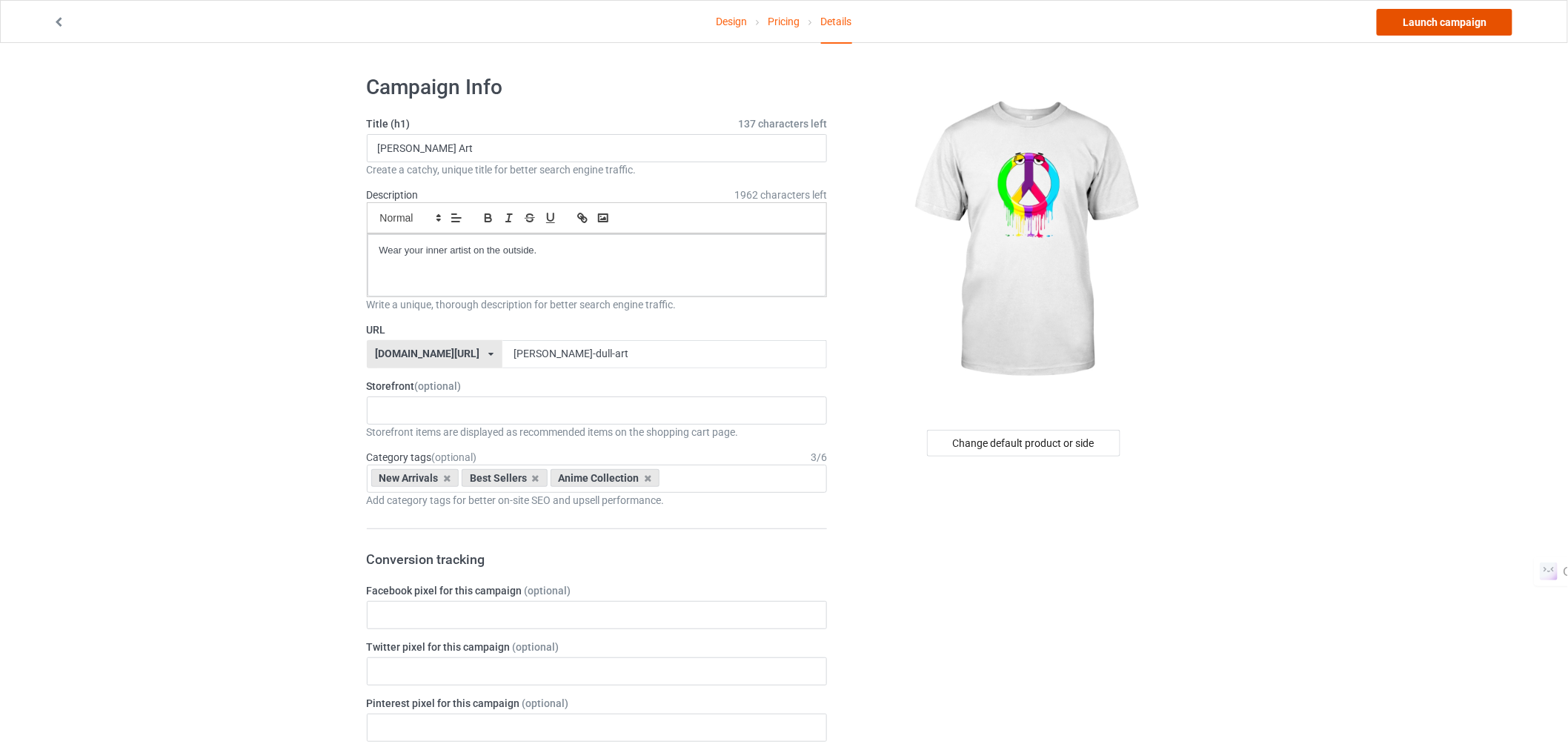
click at [1443, 18] on link "Launch campaign" at bounding box center [1444, 22] width 135 height 26
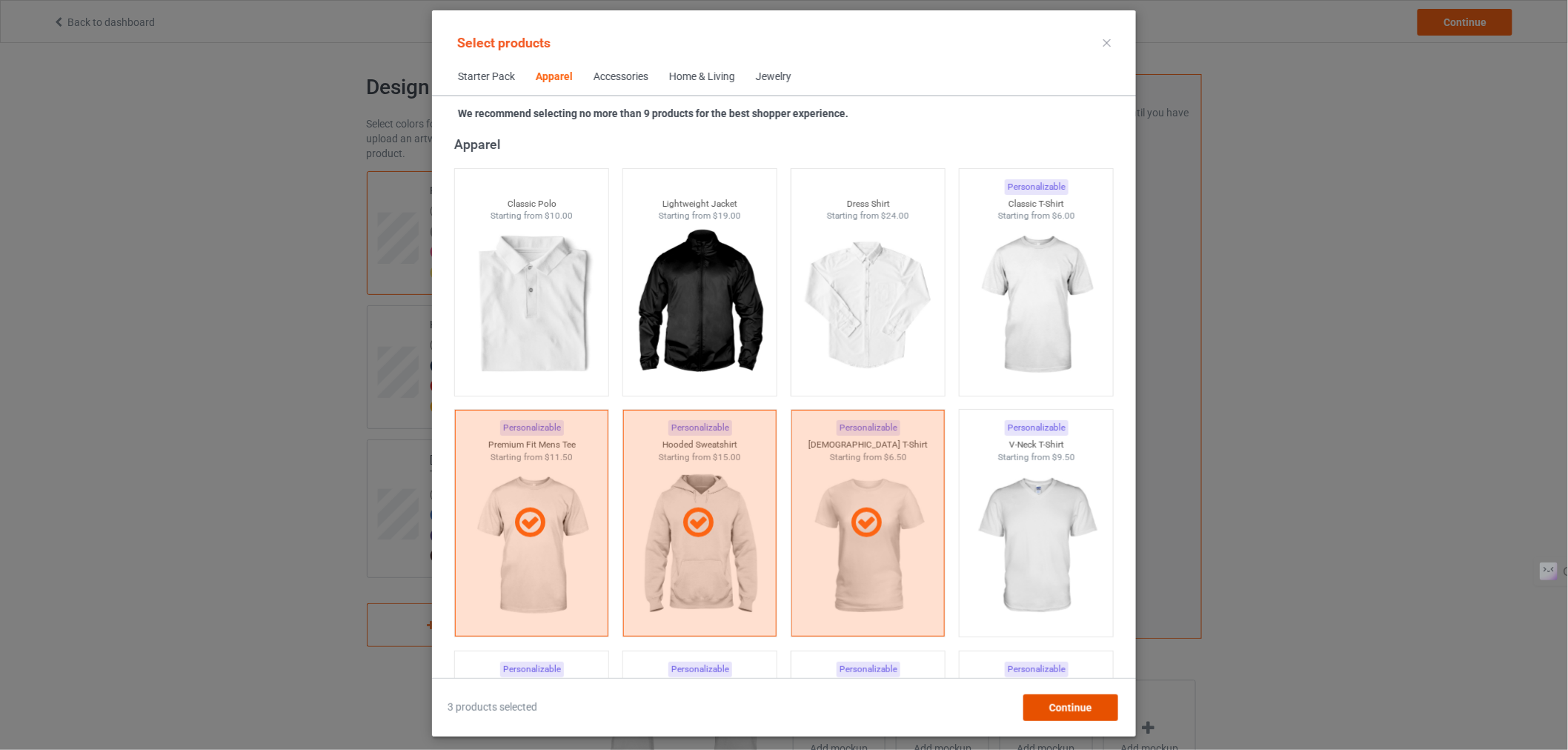
click at [1084, 708] on span "Continue" at bounding box center [1070, 708] width 43 height 12
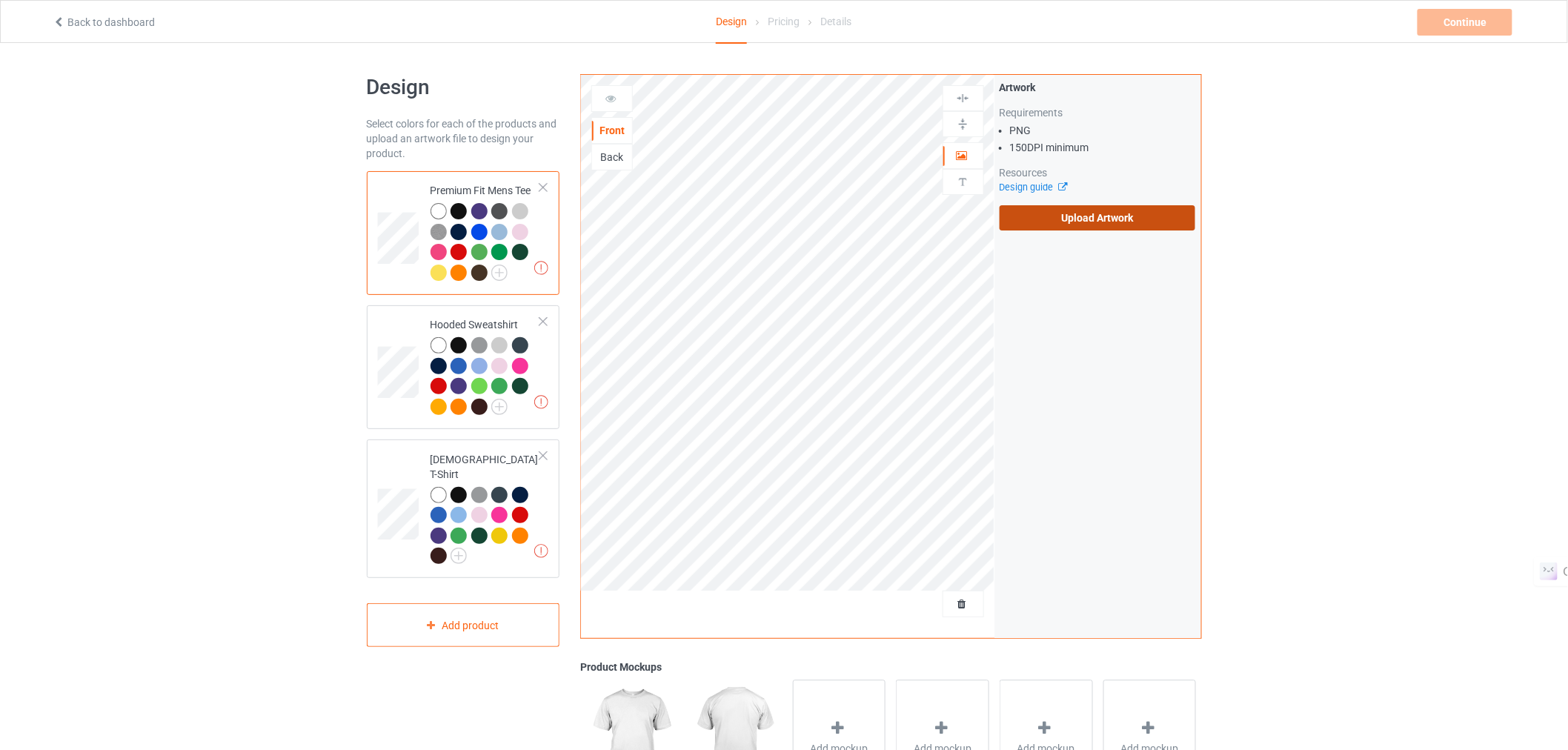
click at [1043, 219] on label "Upload Artwork" at bounding box center [1098, 217] width 197 height 25
click at [0, 0] on input "Upload Artwork" at bounding box center [0, 0] width 0 height 0
click at [1031, 217] on label "Upload Artwork" at bounding box center [1098, 217] width 197 height 25
click at [0, 0] on input "Upload Artwork" at bounding box center [0, 0] width 0 height 0
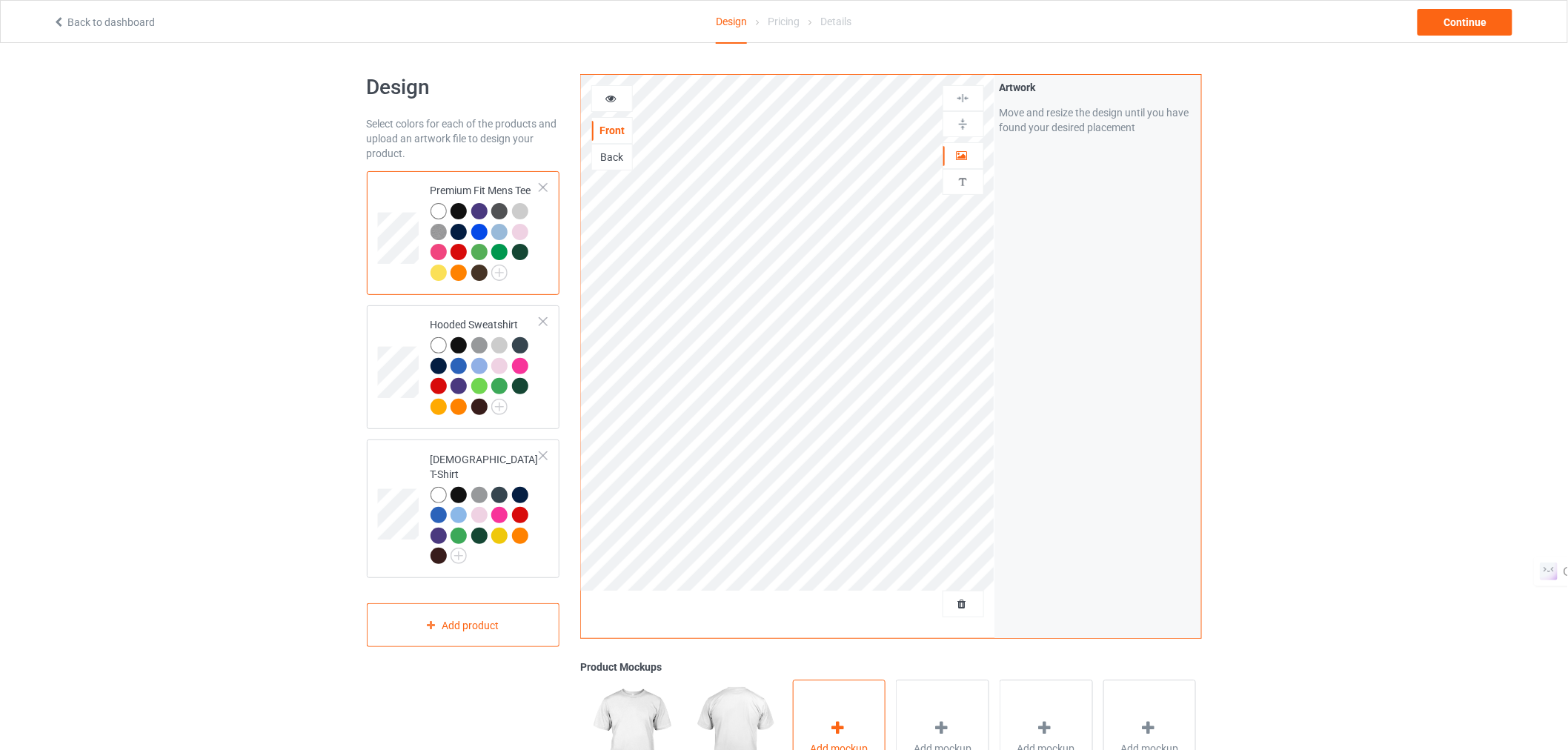
click at [846, 706] on div "Add mockup" at bounding box center [839, 738] width 93 height 117
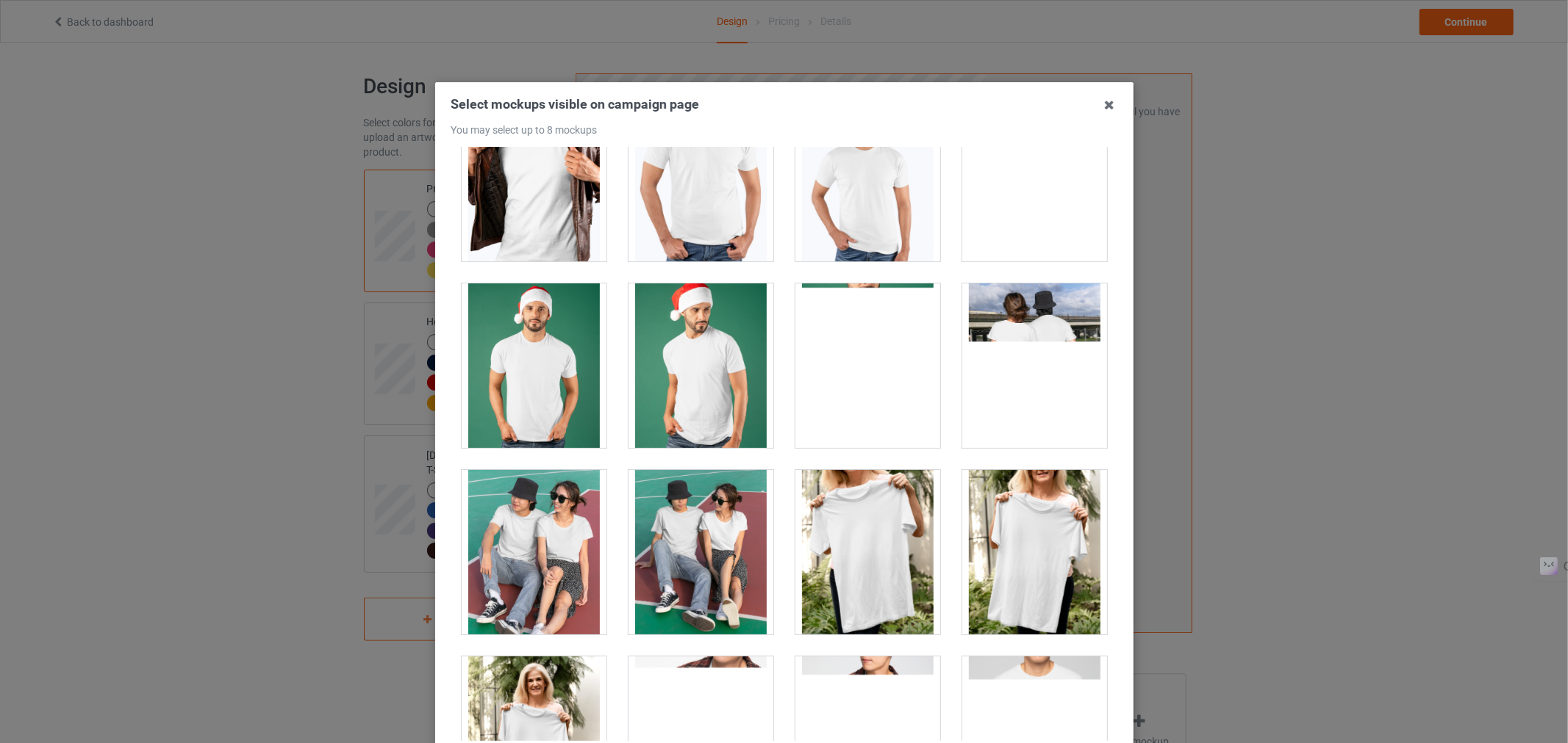
scroll to position [990, 0]
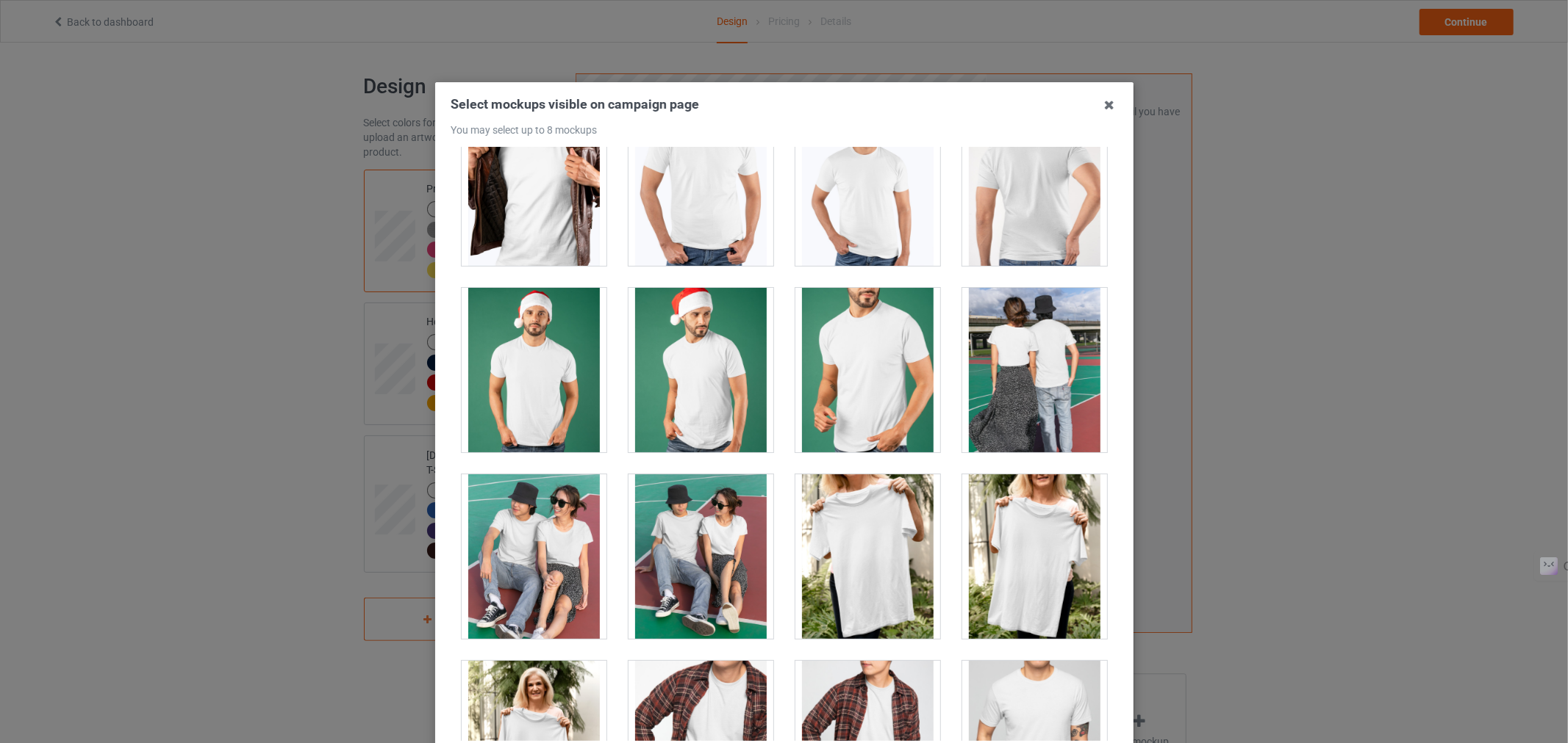
click at [862, 713] on div at bounding box center [867, 743] width 145 height 164
click at [527, 488] on div at bounding box center [533, 556] width 145 height 164
click at [536, 548] on div at bounding box center [533, 556] width 145 height 164
click at [541, 552] on div at bounding box center [533, 556] width 145 height 164
click at [987, 536] on div at bounding box center [1034, 556] width 145 height 164
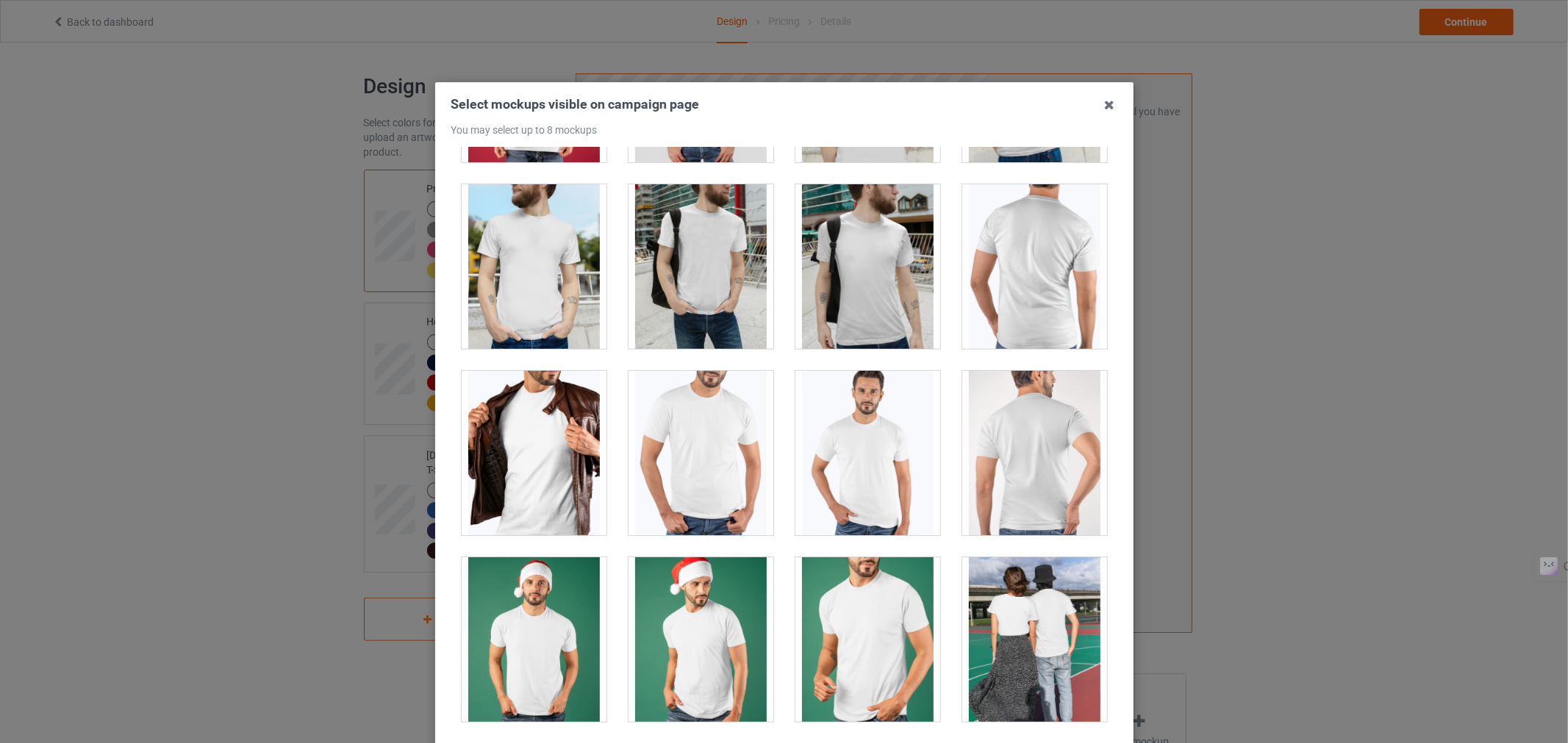
scroll to position [718, 0]
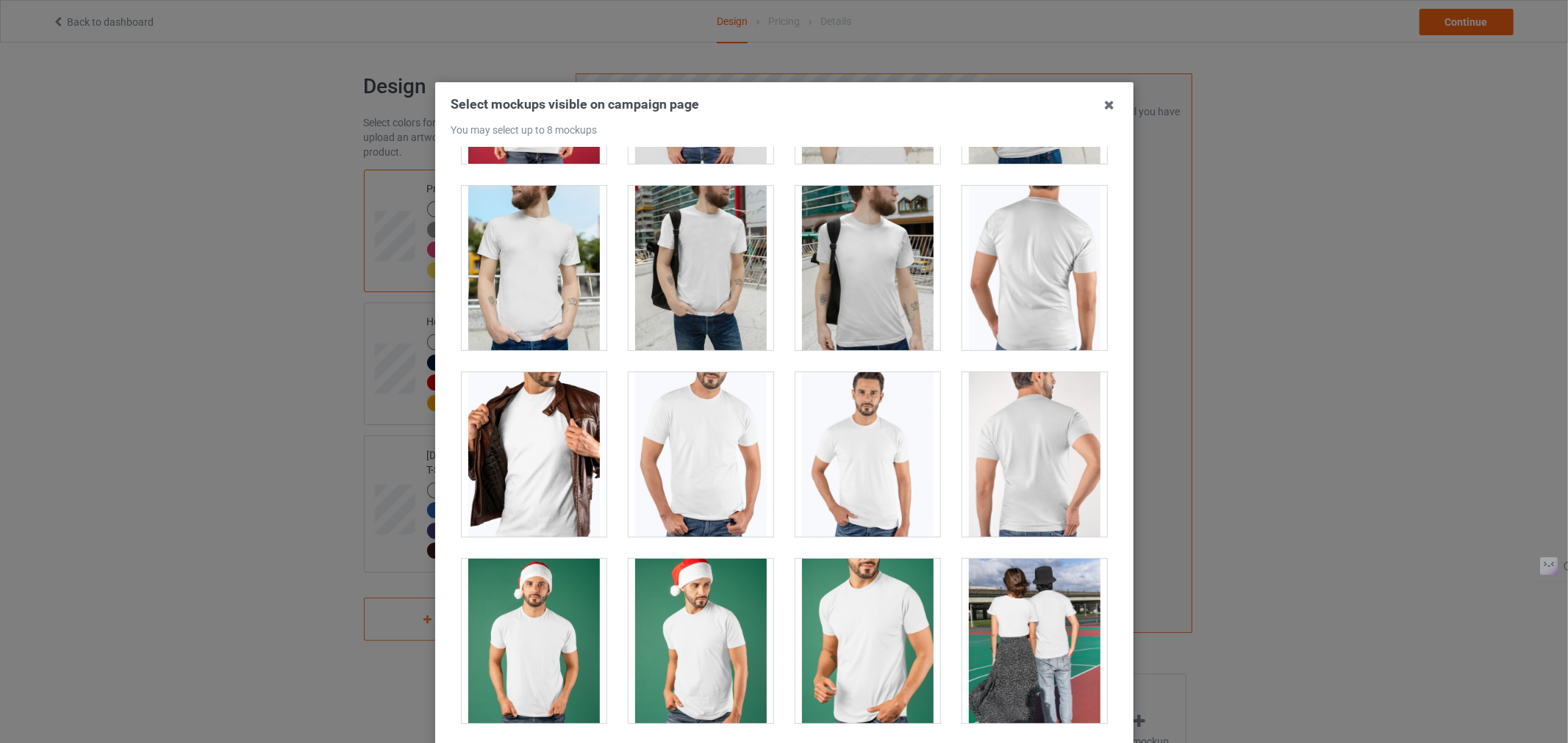
click at [861, 466] on div at bounding box center [867, 454] width 145 height 164
click at [513, 442] on div at bounding box center [533, 454] width 145 height 164
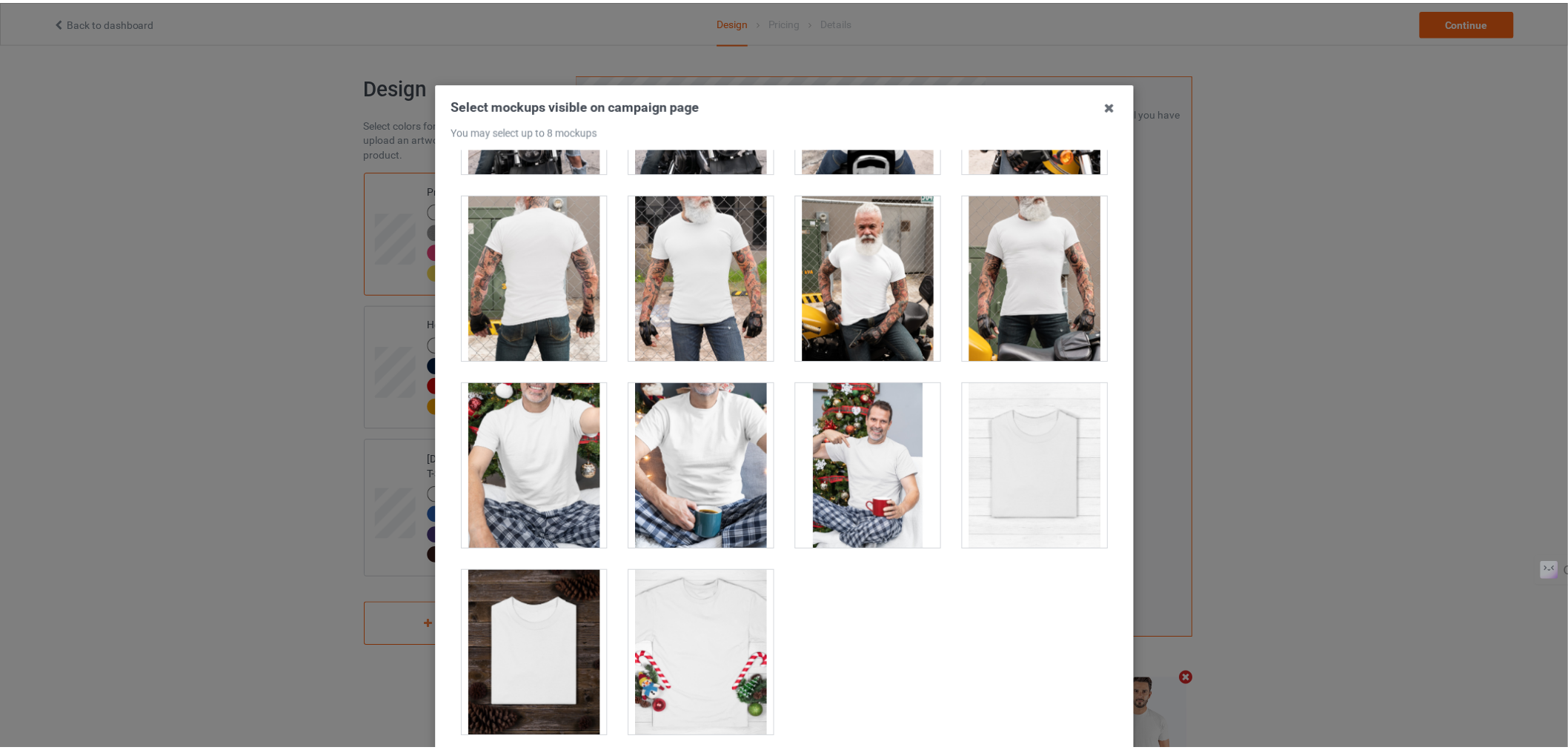
scroll to position [149, 0]
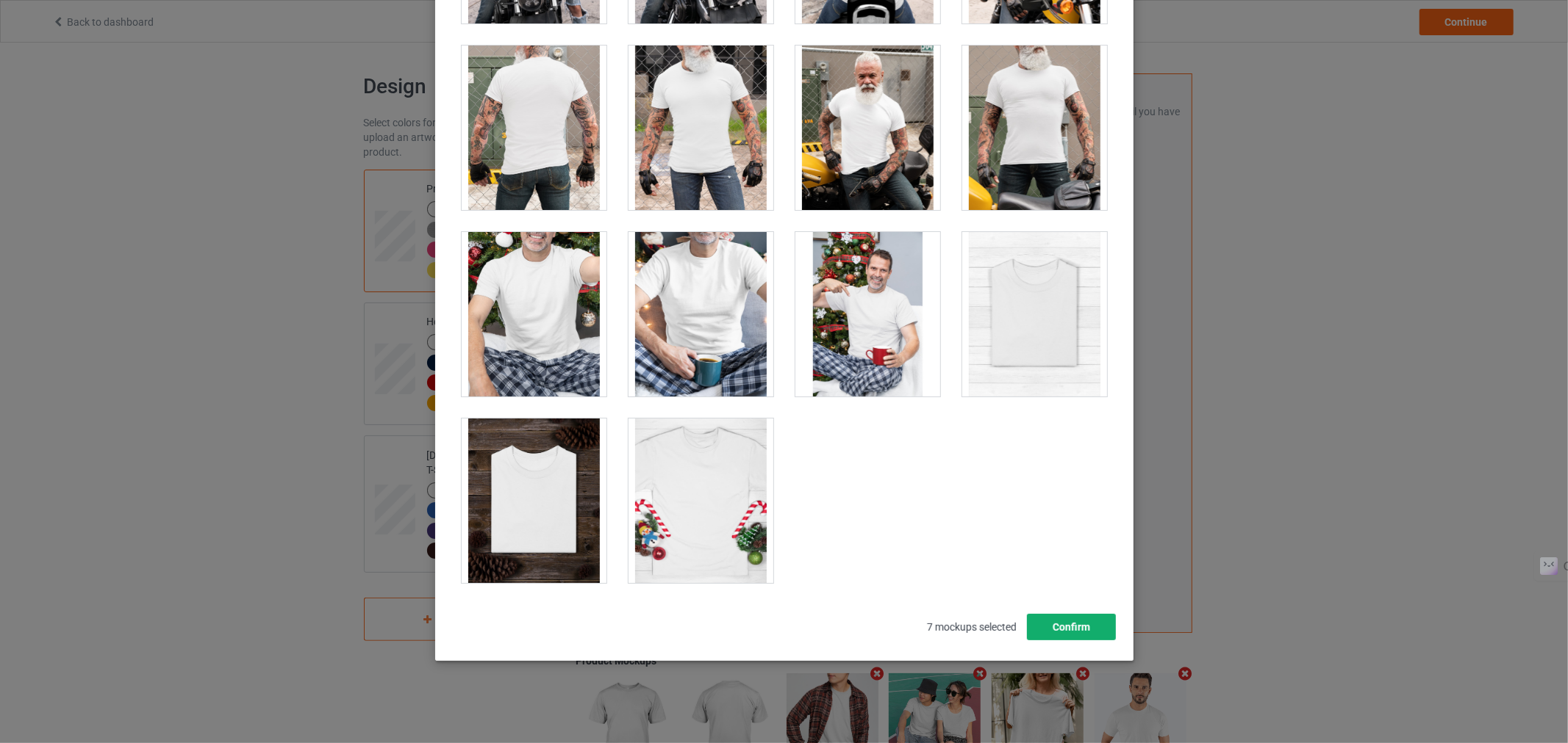
click at [1053, 628] on button "Confirm" at bounding box center [1071, 627] width 89 height 26
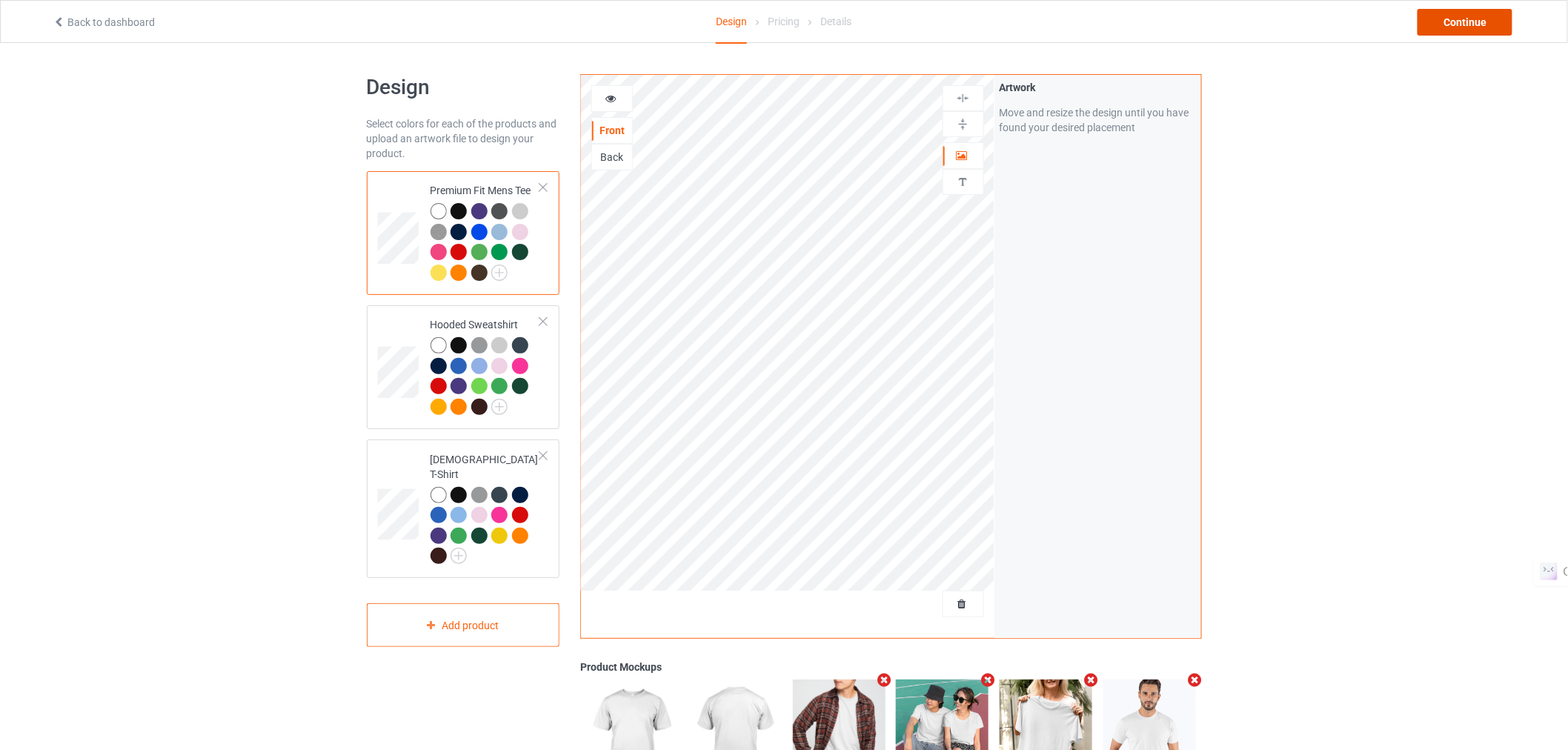
click at [1492, 19] on div "Continue" at bounding box center [1464, 22] width 95 height 26
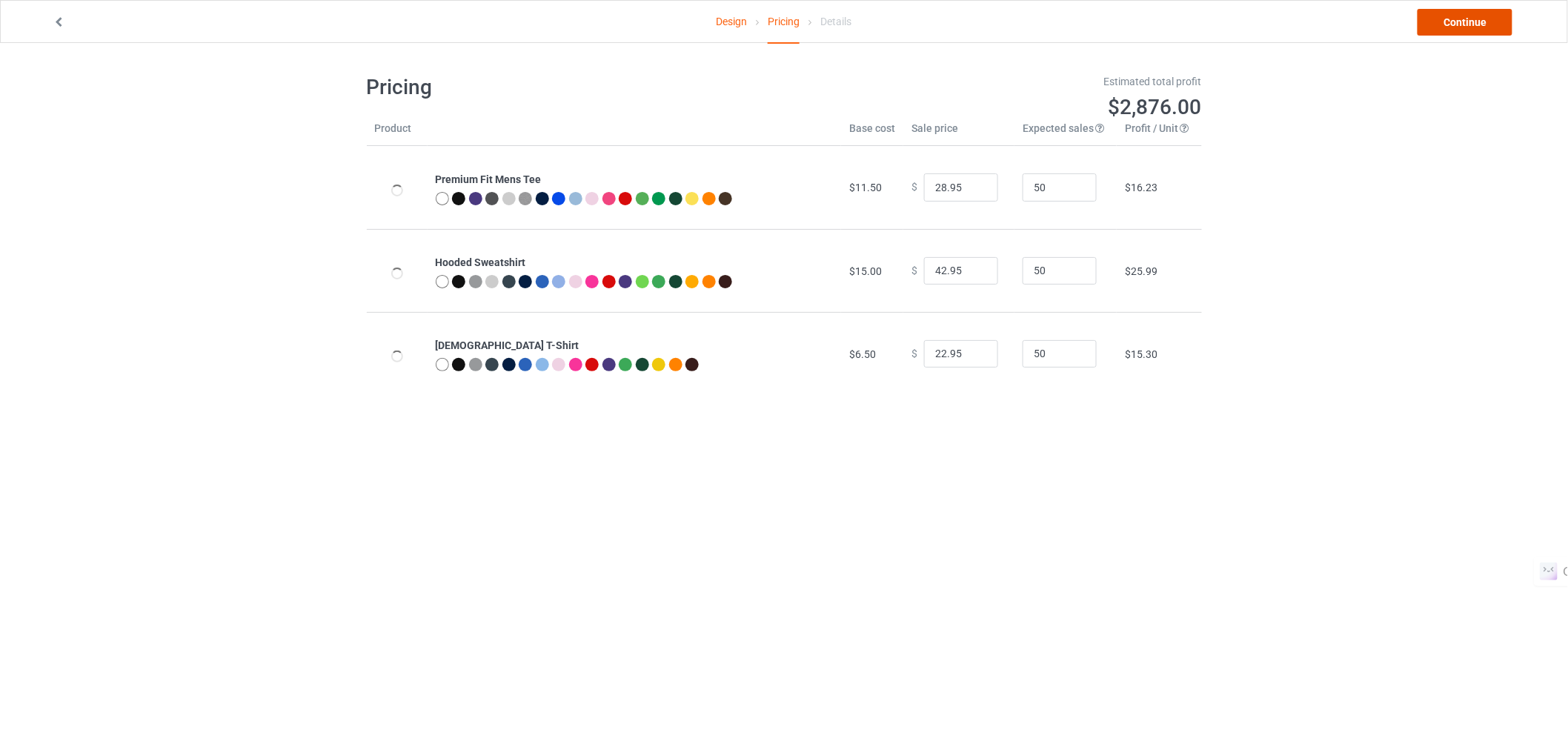
click at [1427, 25] on link "Continue" at bounding box center [1464, 22] width 95 height 26
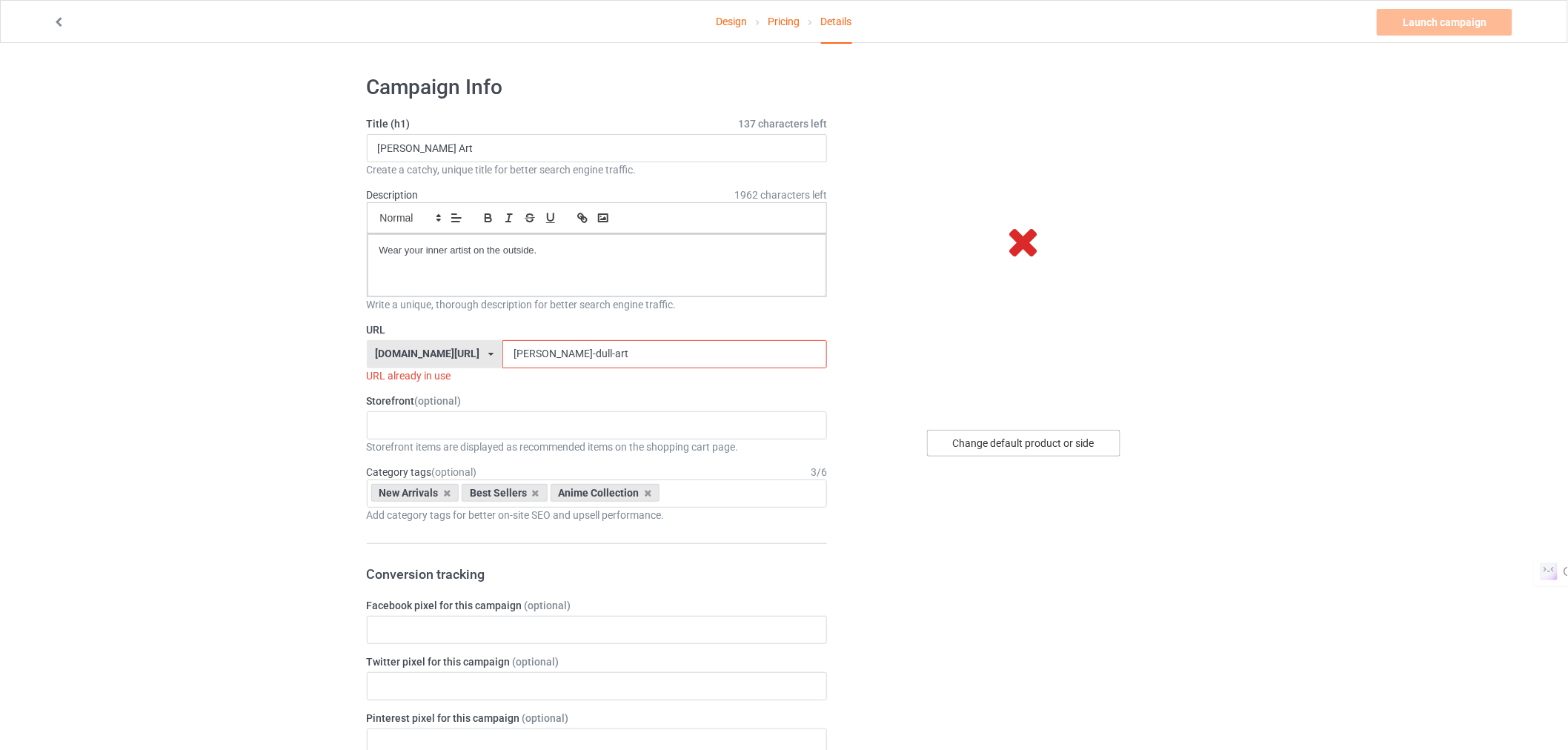
click at [1036, 448] on div "Change default product or side" at bounding box center [1024, 443] width 194 height 26
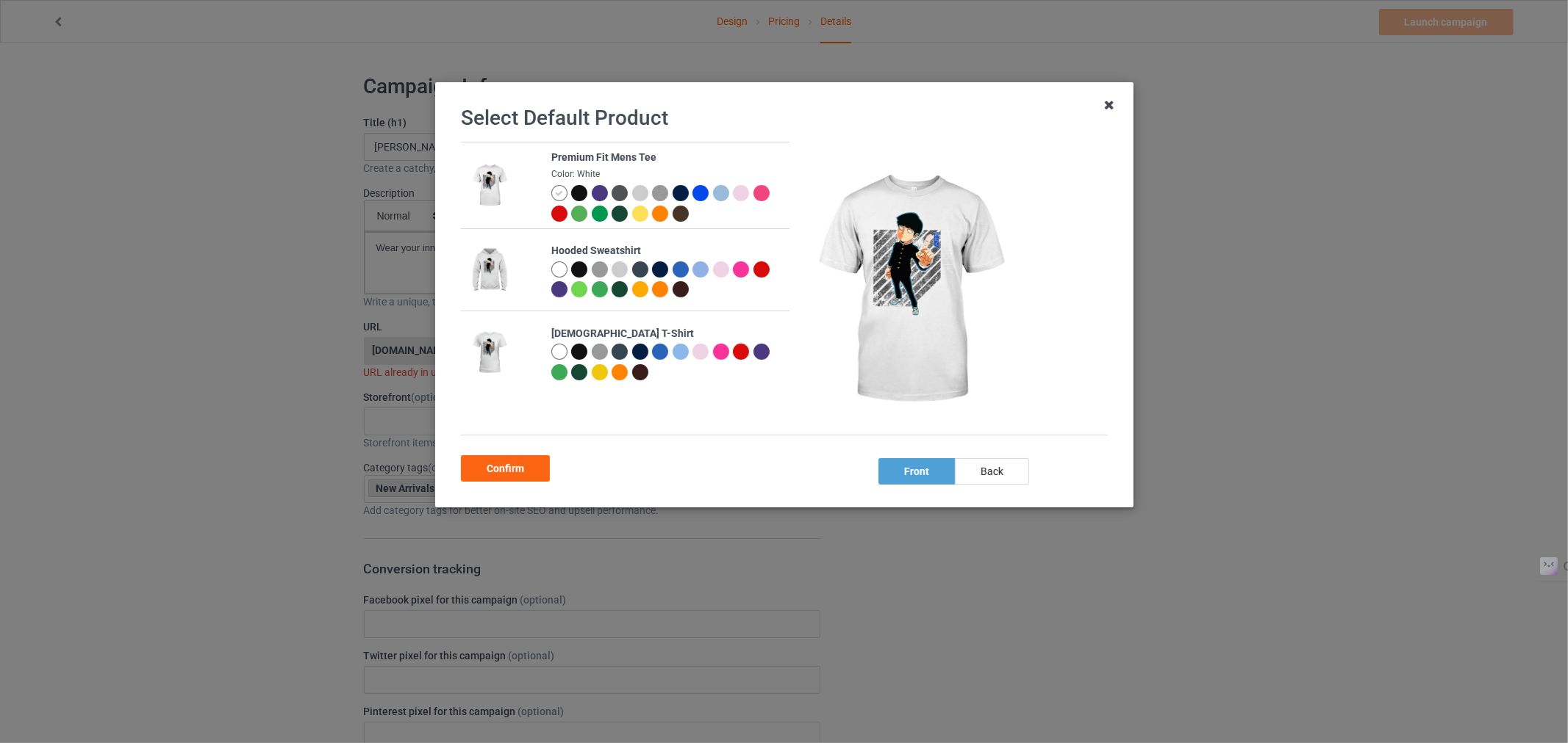
click at [1107, 107] on icon at bounding box center [1109, 104] width 23 height 23
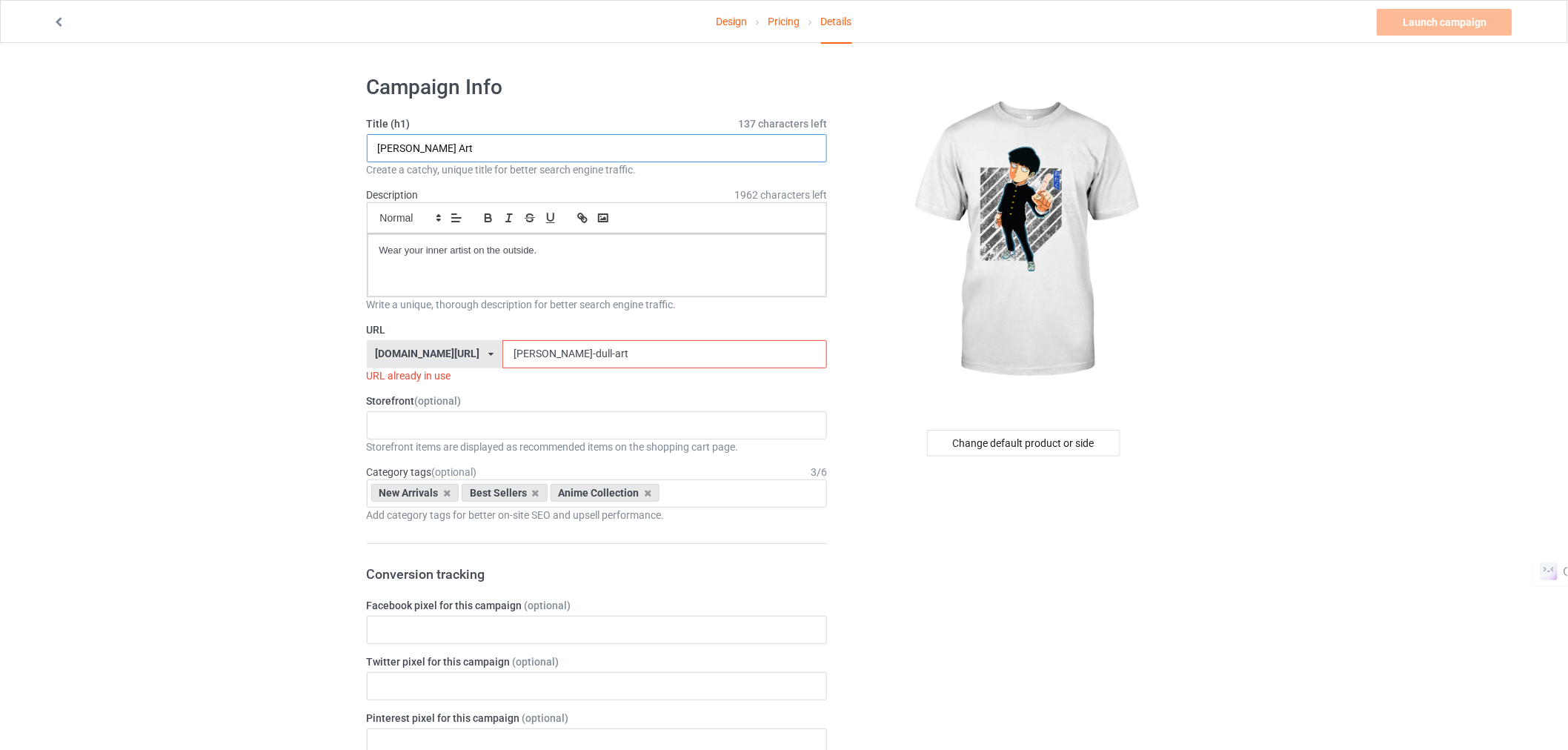
click at [456, 145] on input "[PERSON_NAME] Art" at bounding box center [597, 148] width 461 height 28
type input "Xia-ming"
click at [568, 345] on input "mimi-dull-art" at bounding box center [664, 354] width 324 height 28
click at [546, 266] on div "Wear your inner artist on the outside." at bounding box center [597, 266] width 459 height 62
click at [565, 353] on input "mimi-dull-art" at bounding box center [664, 354] width 324 height 28
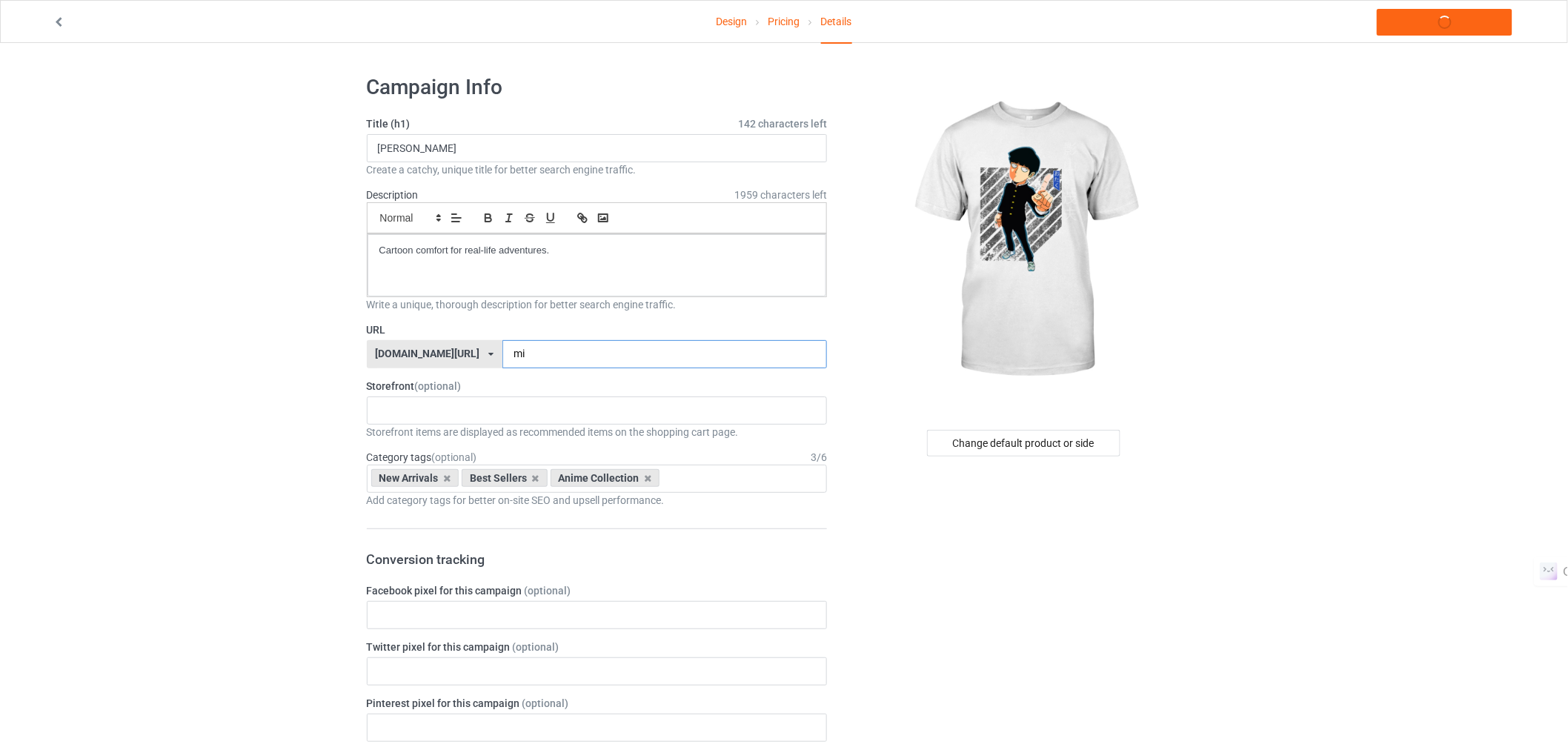
type input "m"
type input "xia-ming"
click at [399, 144] on input "Xia-ming" at bounding box center [597, 148] width 461 height 28
type input "Xia Ming"
click at [1424, 12] on link "Launch campaign" at bounding box center [1444, 22] width 135 height 26
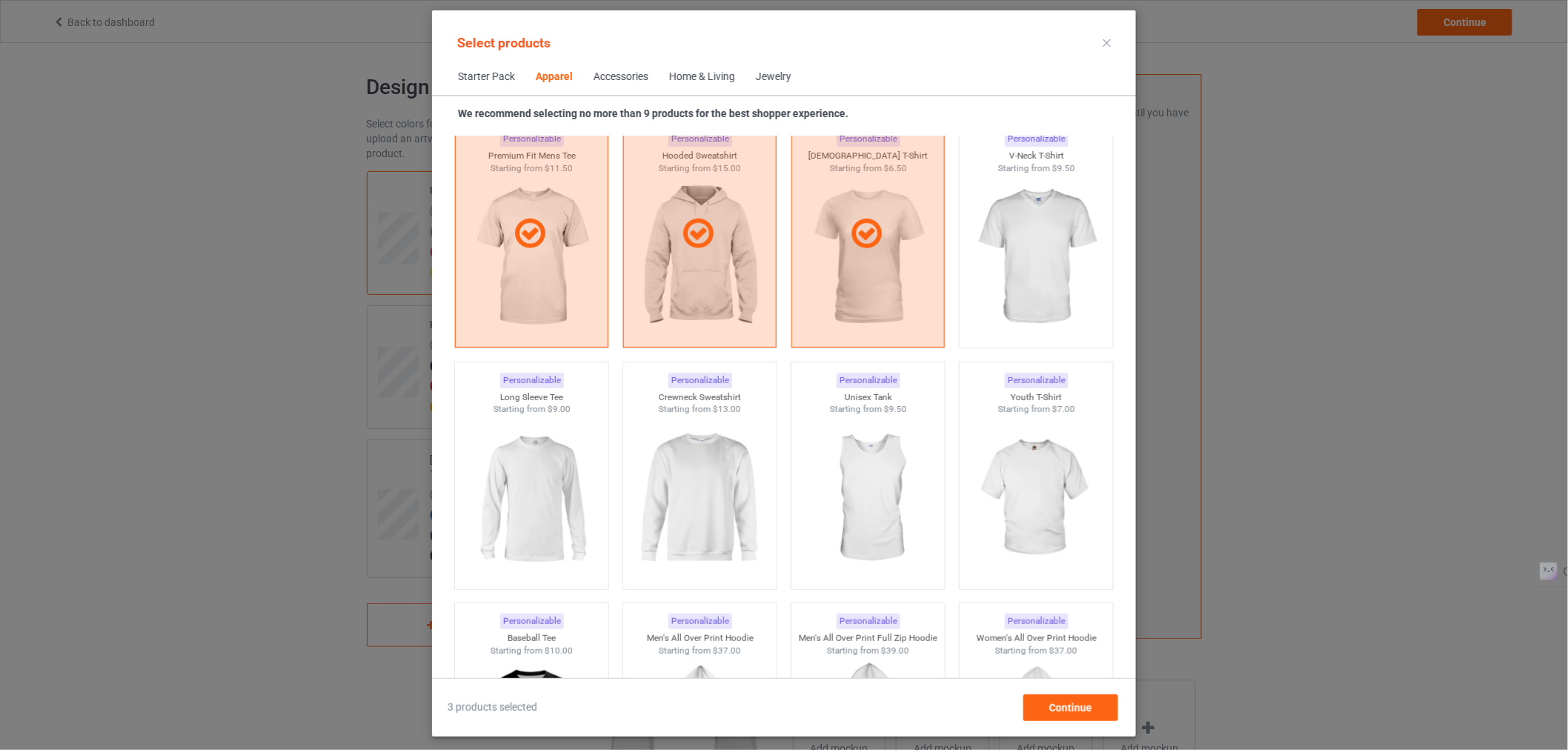
scroll to position [842, 0]
click at [1052, 714] on div "Continue" at bounding box center [1070, 708] width 95 height 26
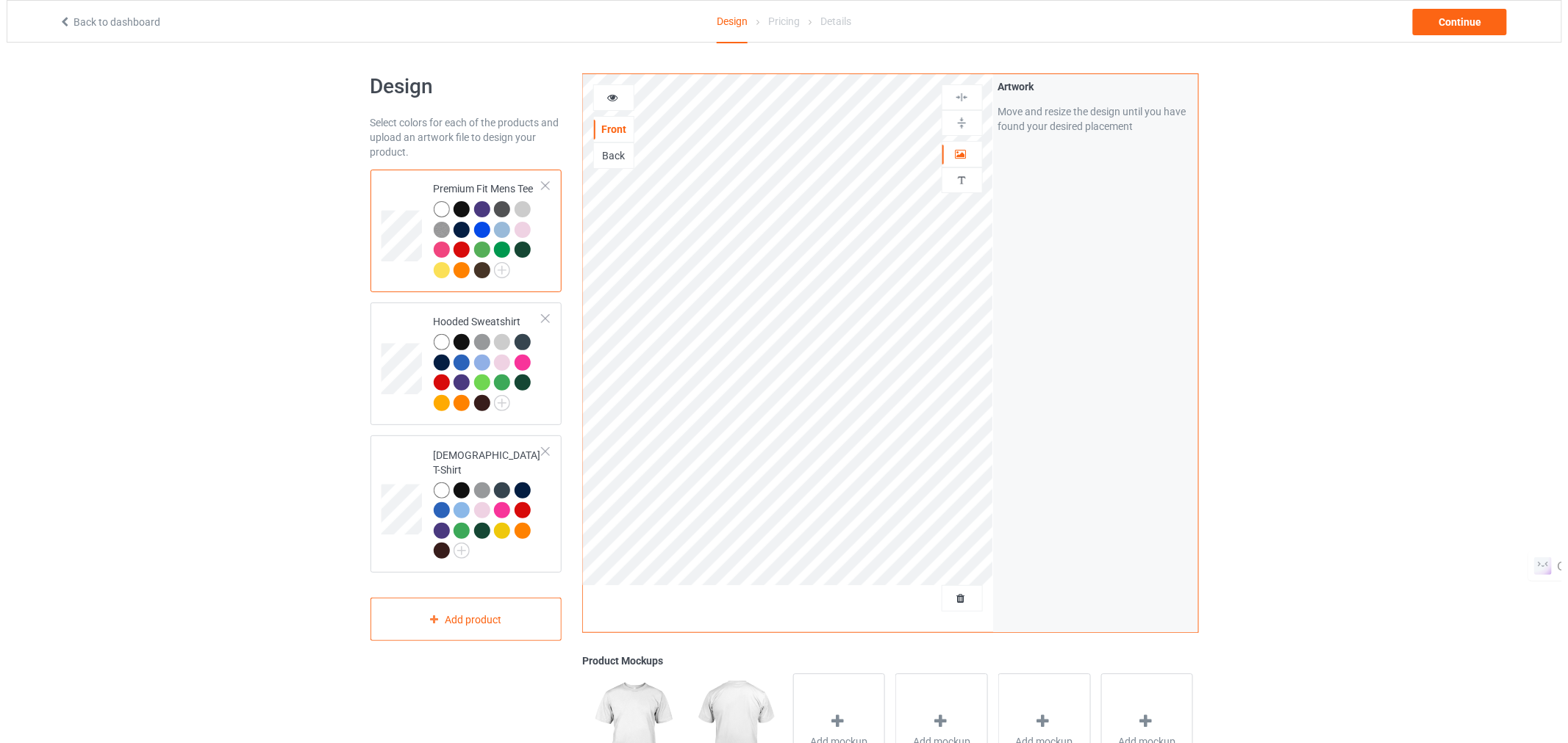
scroll to position [207, 0]
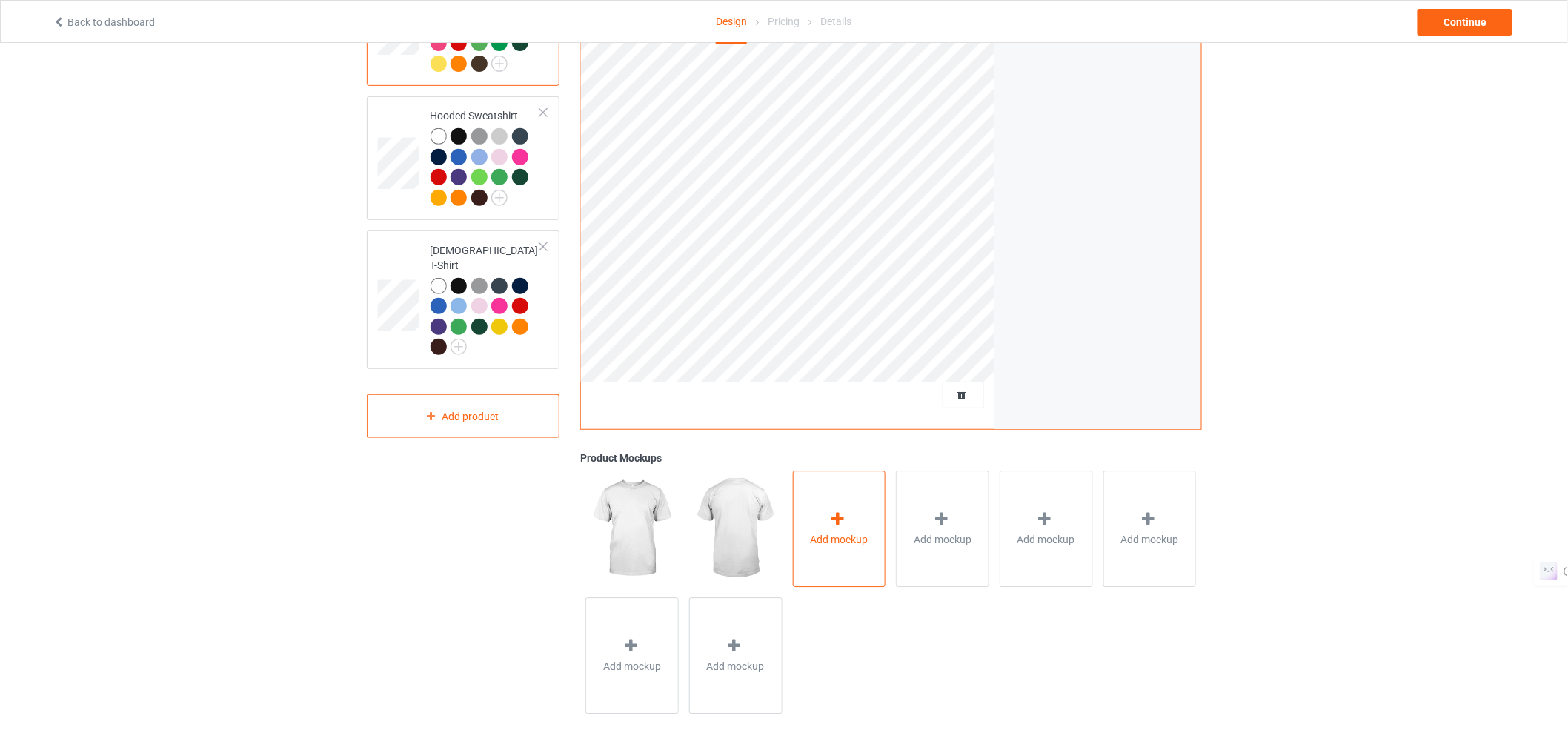
click at [843, 529] on div at bounding box center [838, 521] width 20 height 21
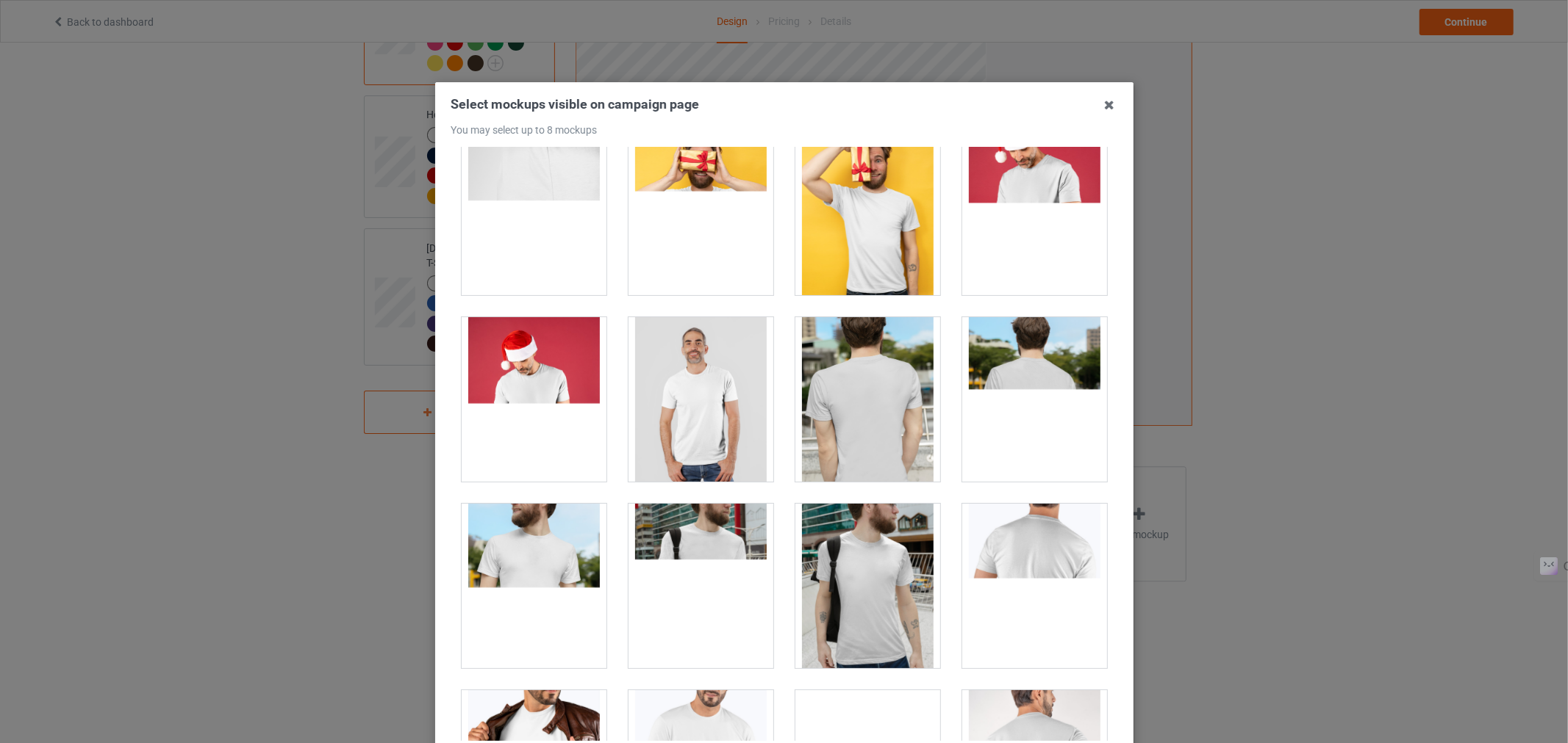
scroll to position [401, 0]
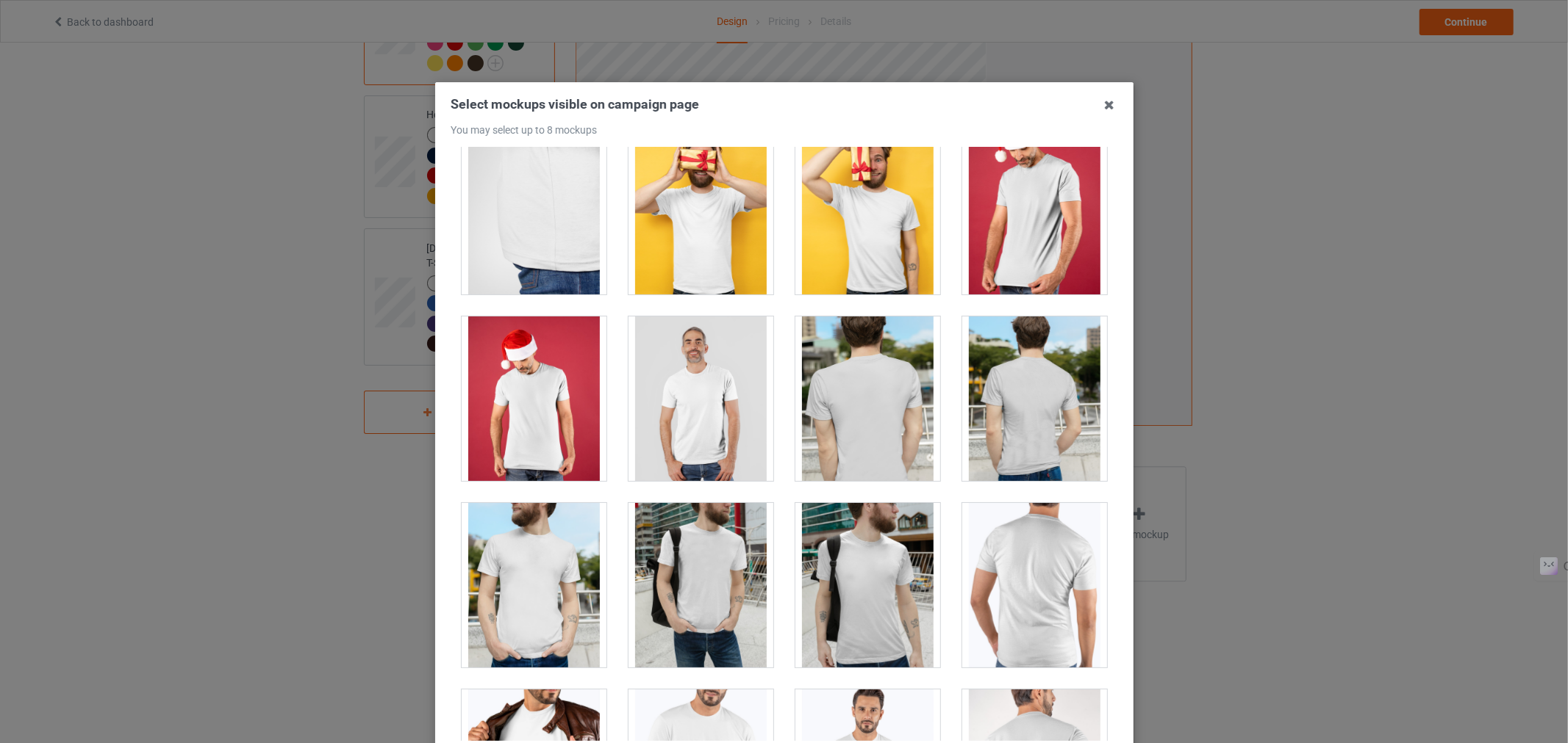
click at [903, 252] on div at bounding box center [867, 211] width 145 height 164
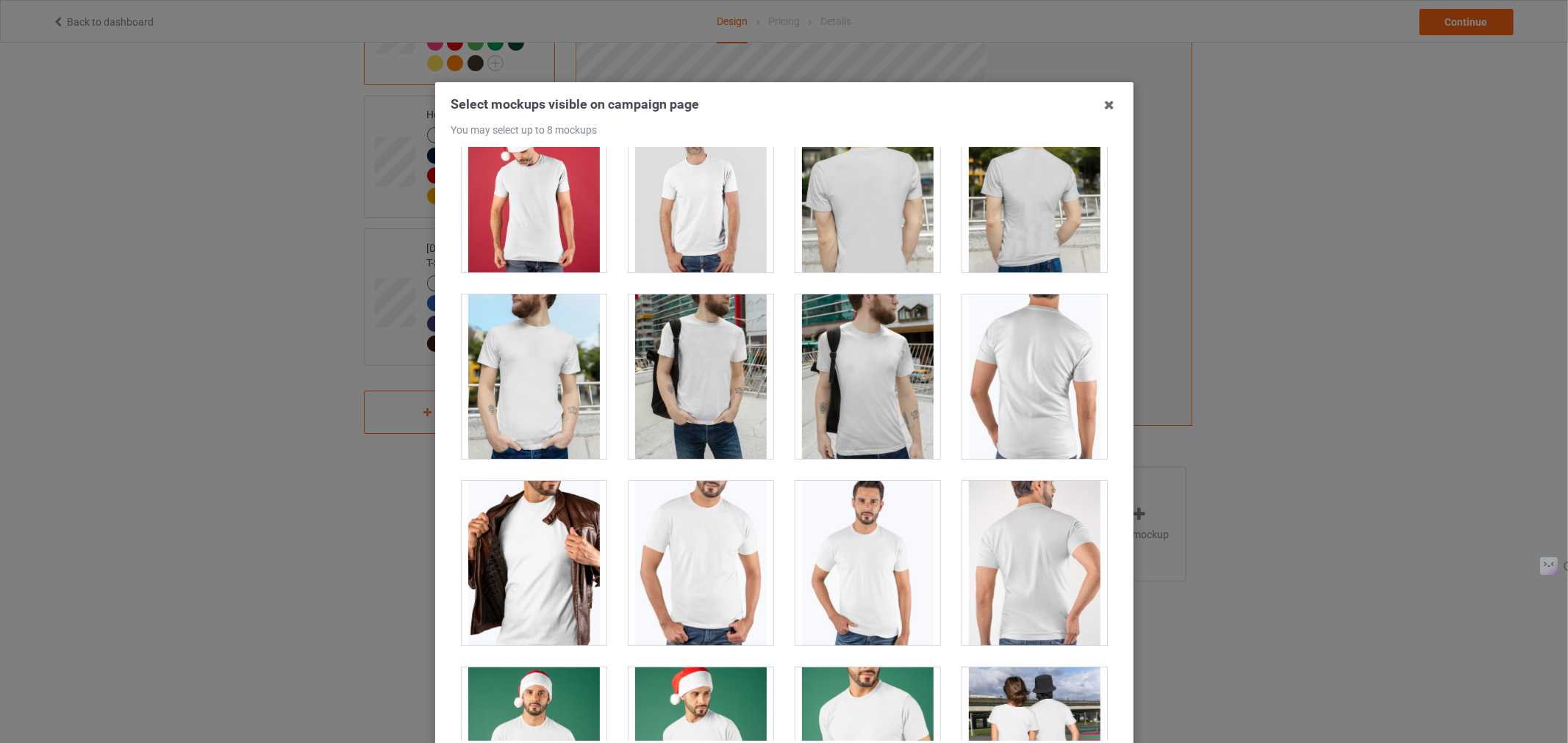
scroll to position [608, 0]
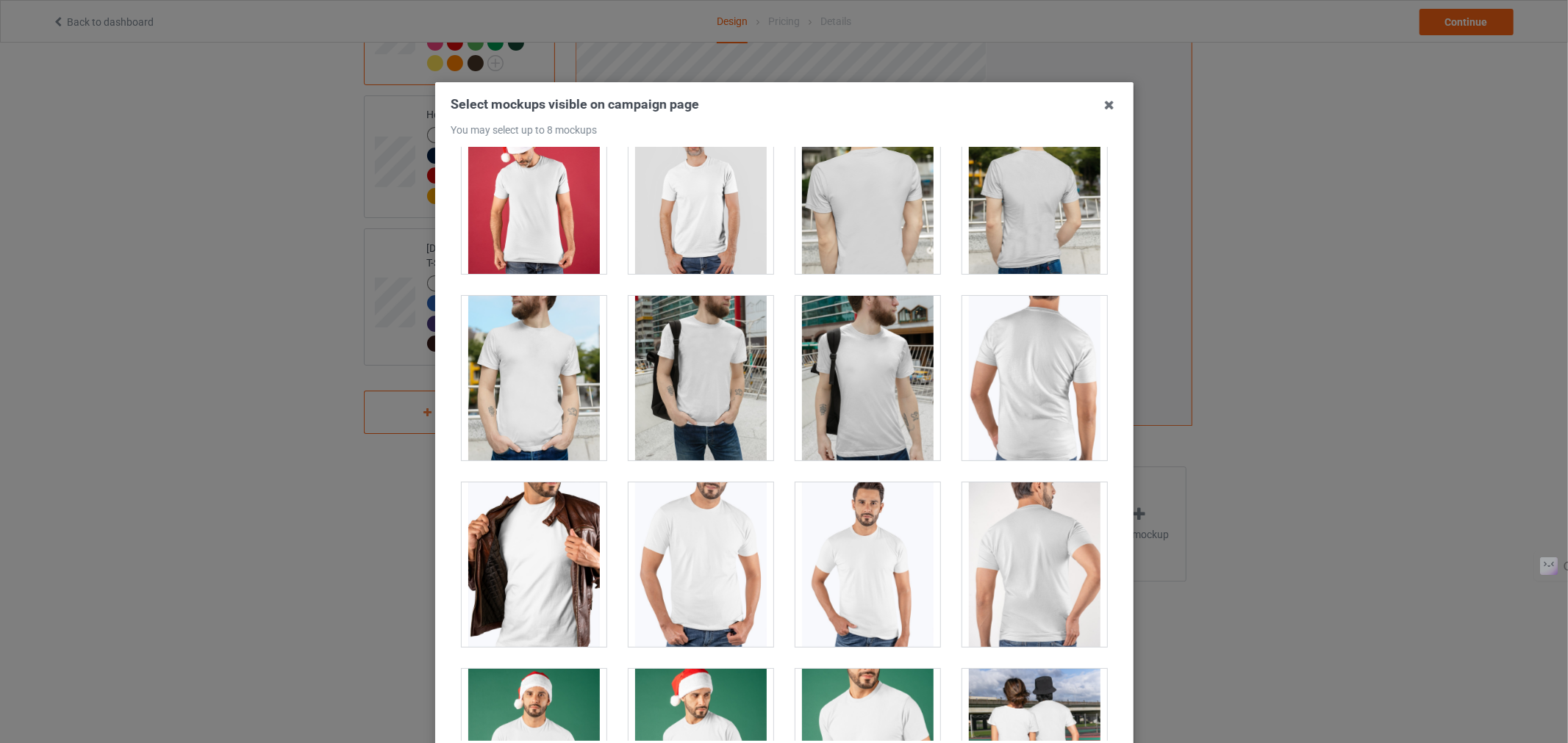
click at [509, 357] on div at bounding box center [533, 378] width 145 height 164
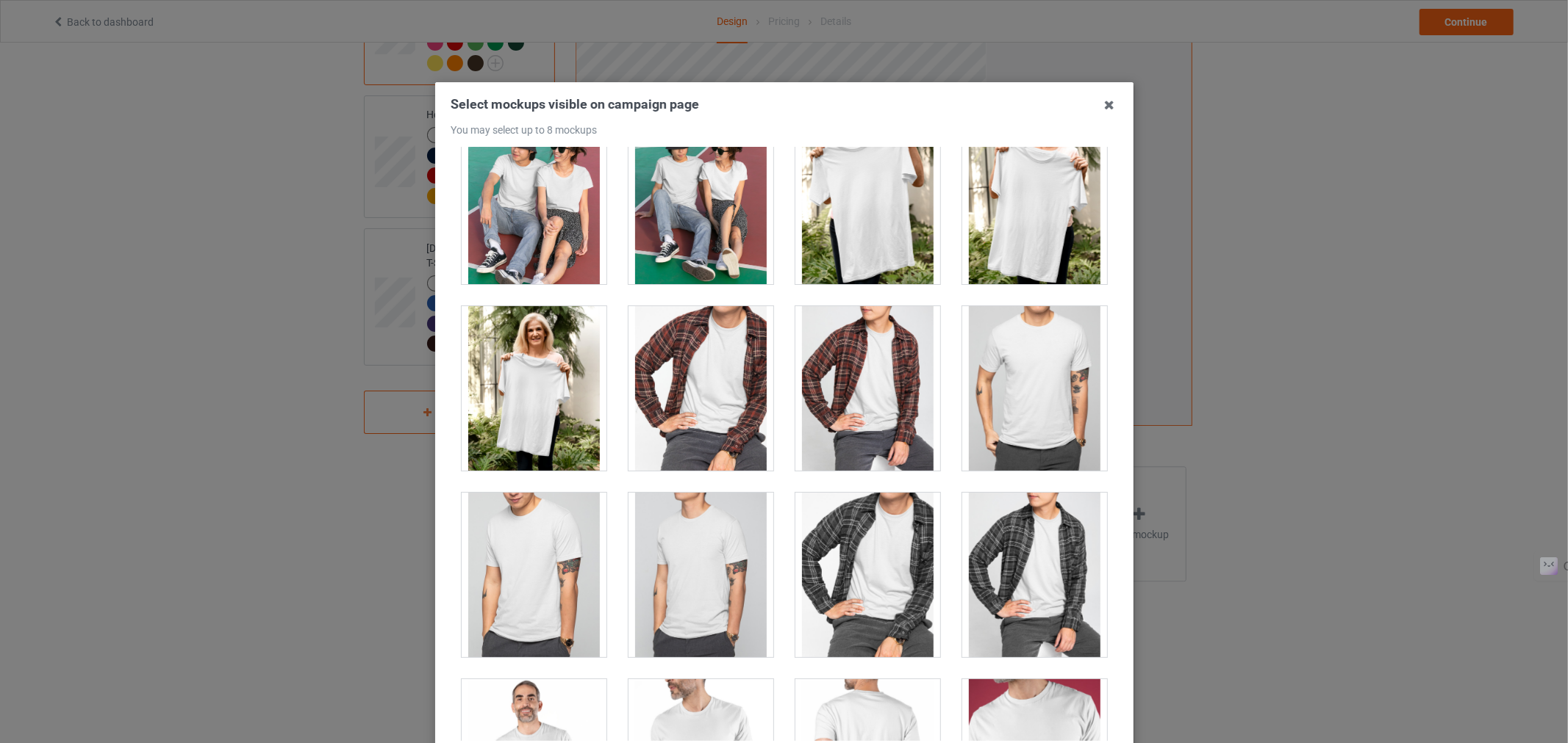
scroll to position [1345, 0]
click at [862, 332] on div at bounding box center [867, 388] width 145 height 164
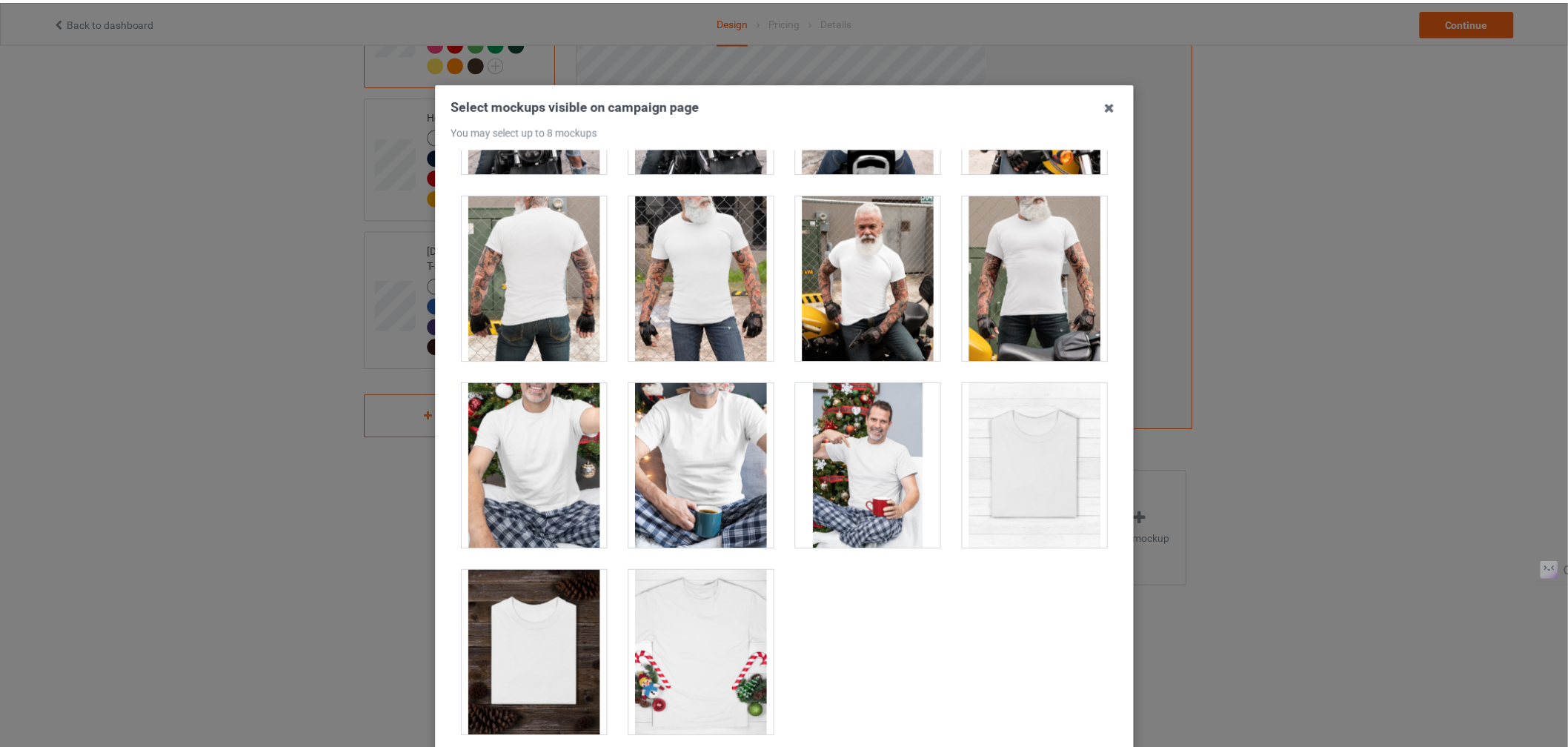
scroll to position [149, 0]
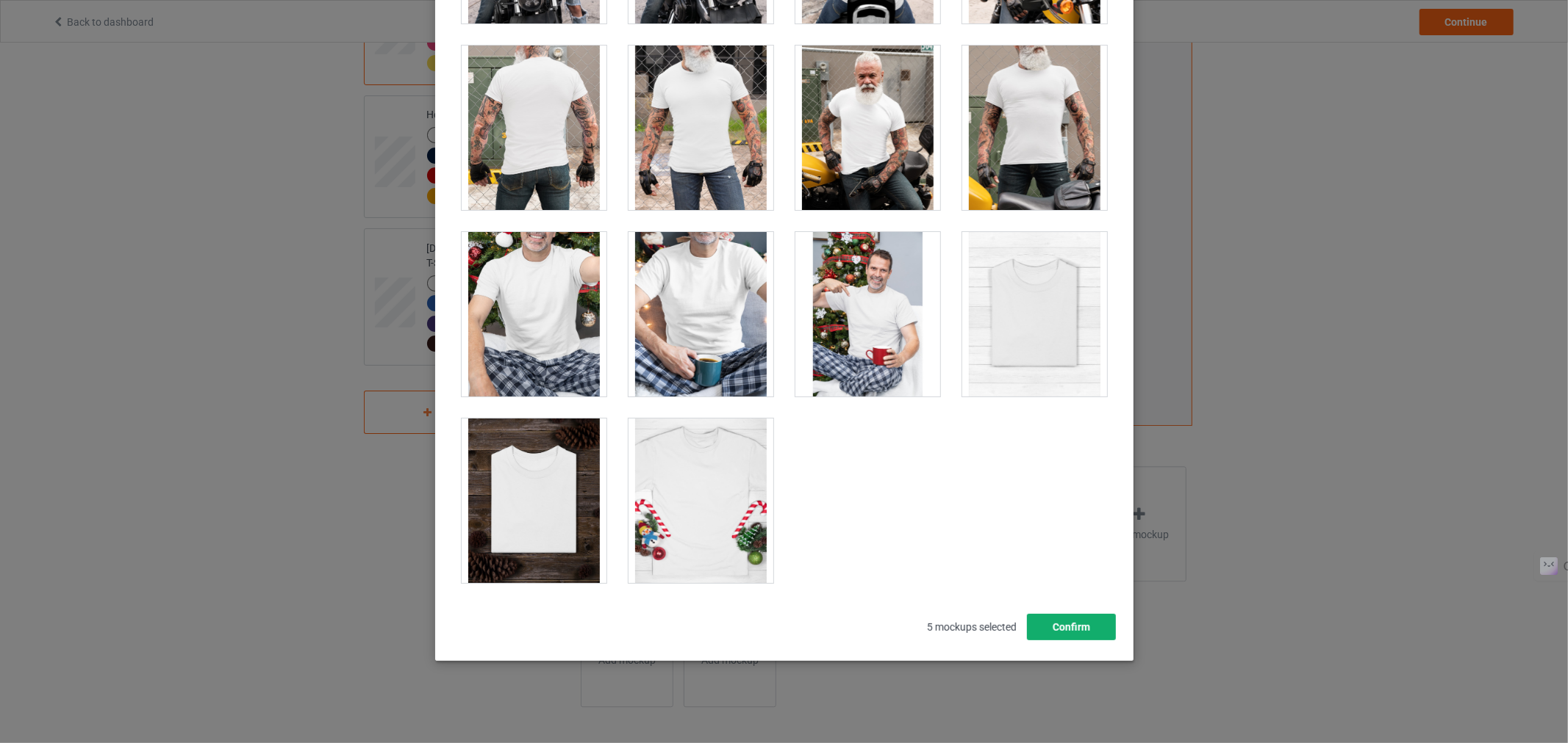
click at [1068, 625] on button "Confirm" at bounding box center [1071, 627] width 89 height 26
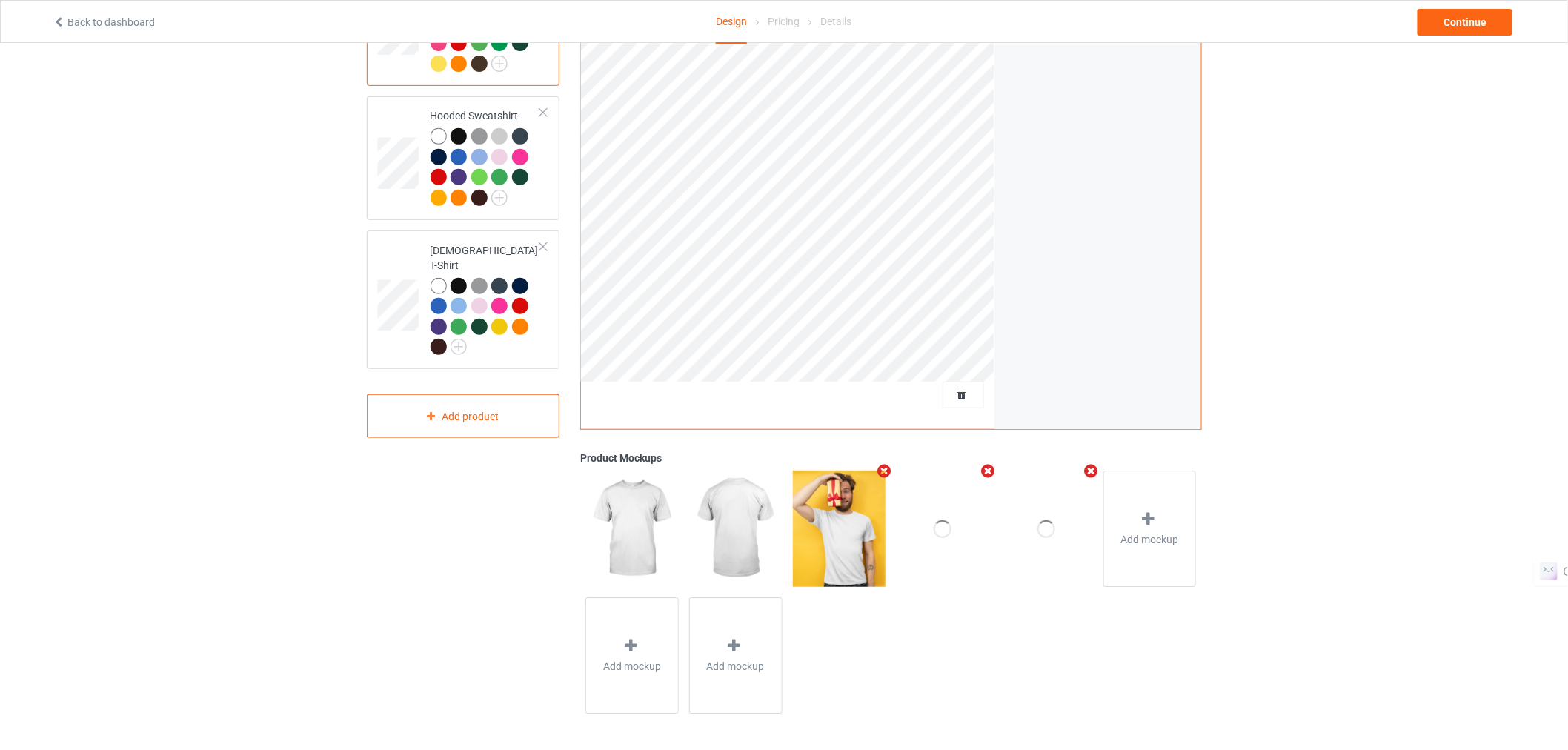
scroll to position [0, 0]
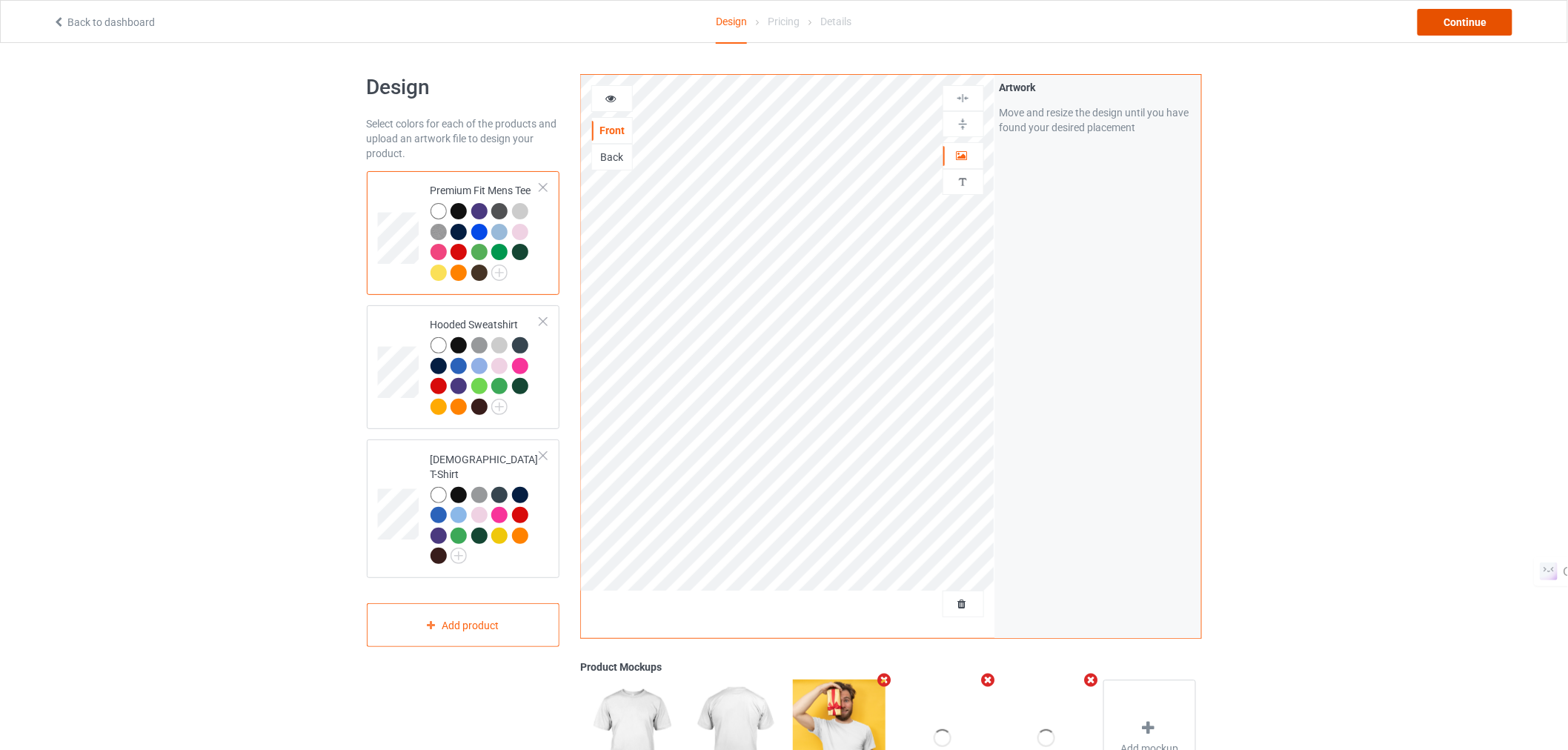
click at [1466, 23] on div "Continue" at bounding box center [1464, 22] width 95 height 26
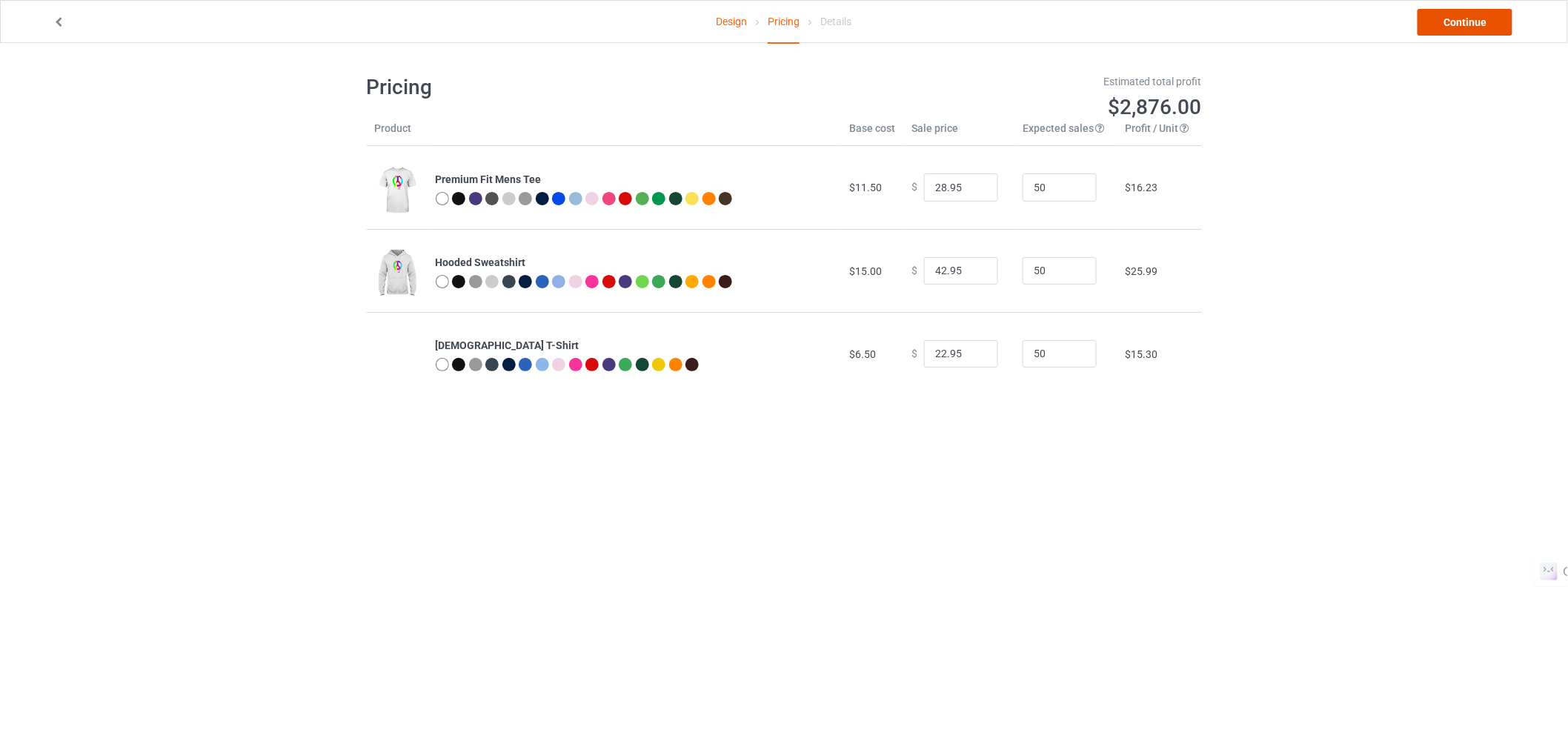
click at [1472, 12] on link "Continue" at bounding box center [1464, 22] width 95 height 26
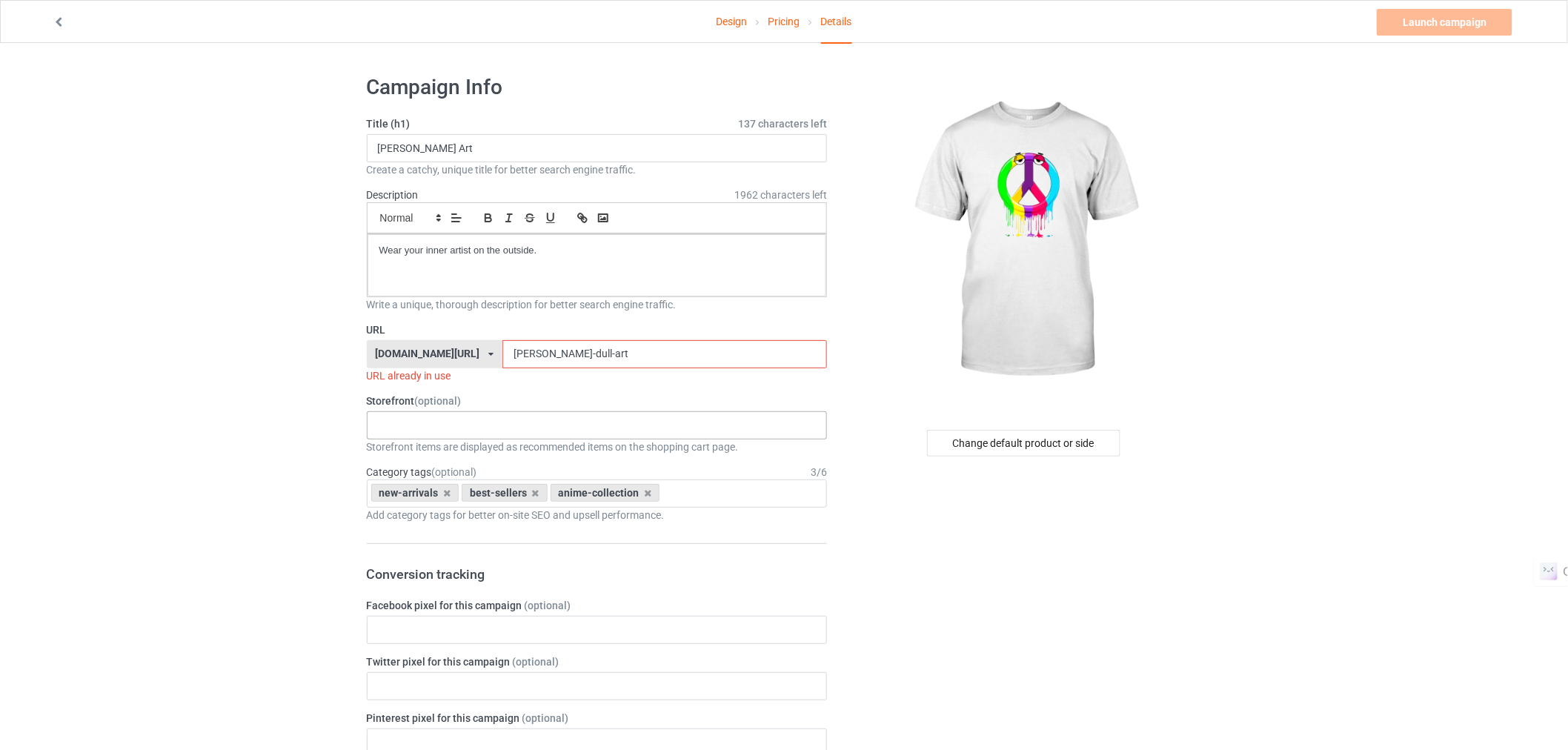
click at [568, 425] on div "Mistervaden Tees: Wearable Art, Exclusive Graphics 678f2bffcf1eda00352a9793" at bounding box center [597, 425] width 461 height 28
click at [556, 450] on div "Mistervaden Tees: Wearable Art, Exclusive Graphics" at bounding box center [597, 453] width 459 height 27
click at [573, 358] on input "[PERSON_NAME]-dull-art" at bounding box center [664, 354] width 324 height 28
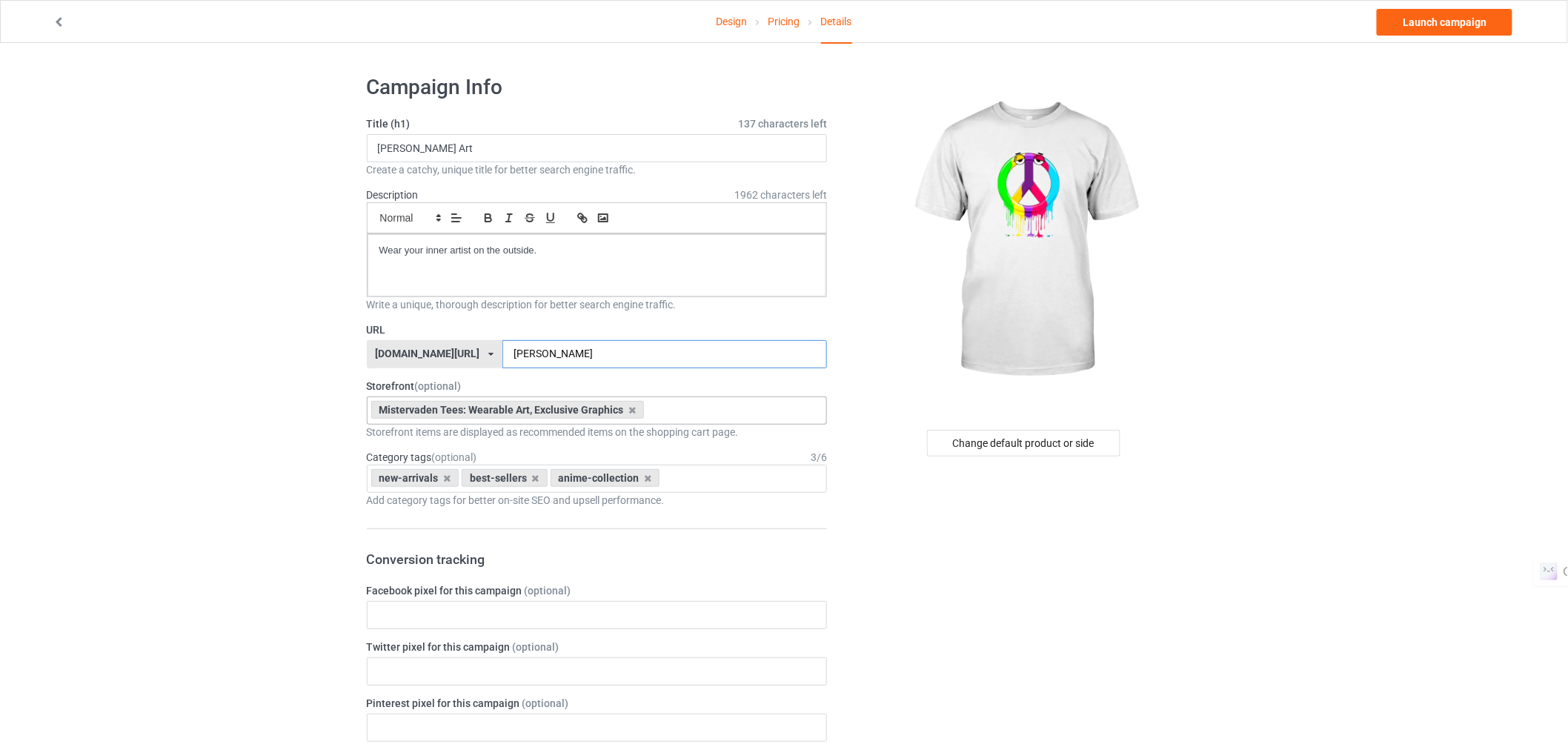
type input "mimi-dull-artt"
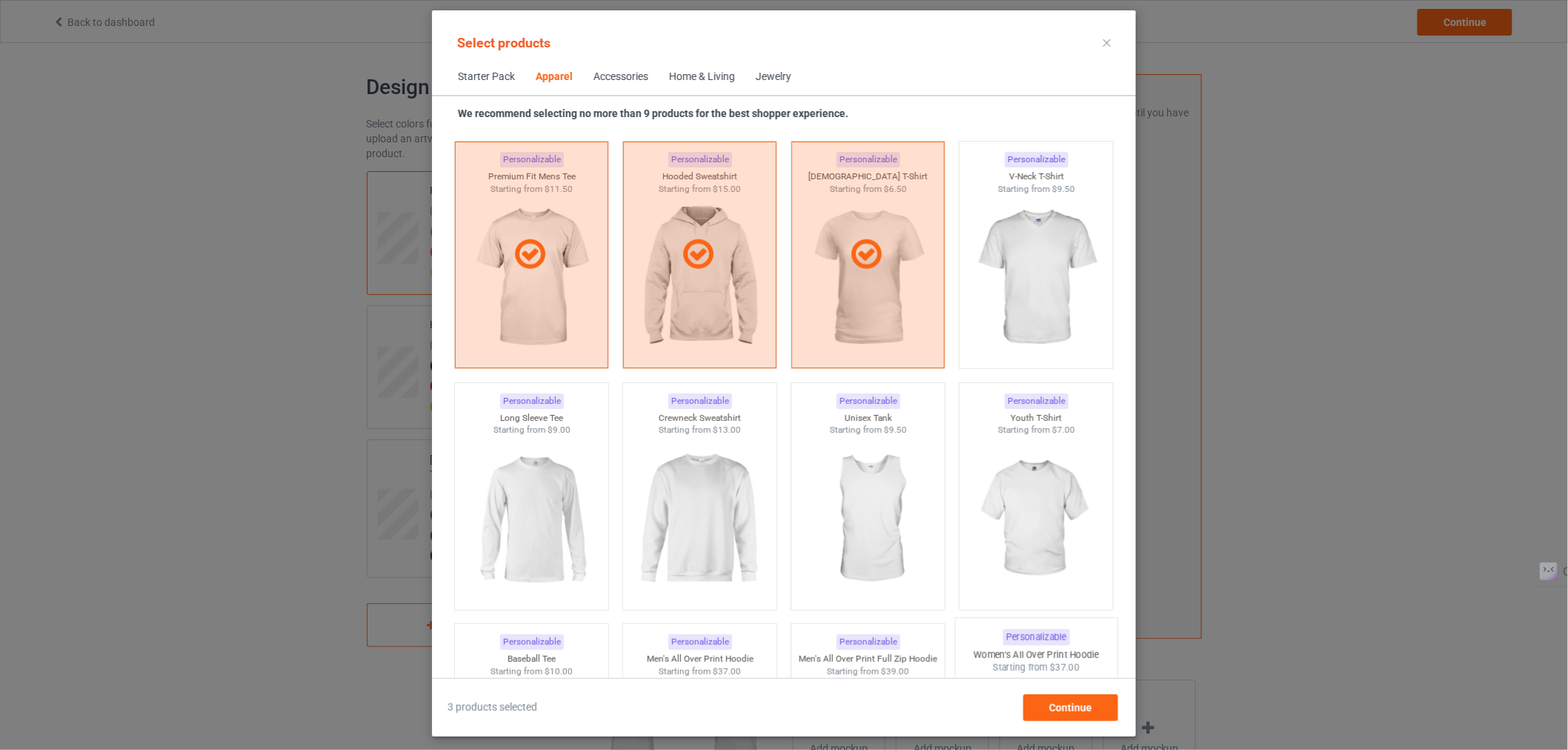
scroll to position [832, 0]
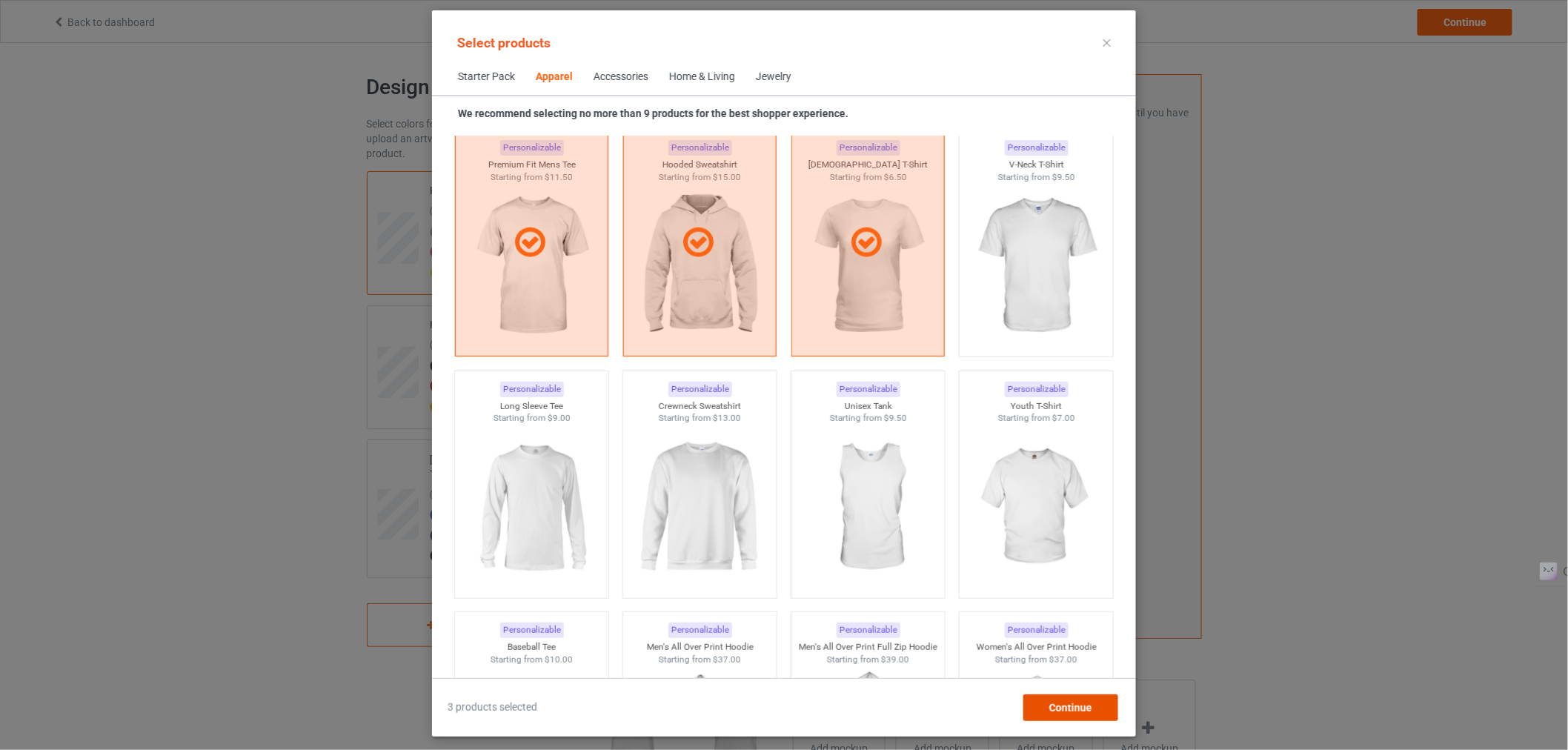
click at [1061, 702] on span "Continue" at bounding box center [1070, 708] width 43 height 12
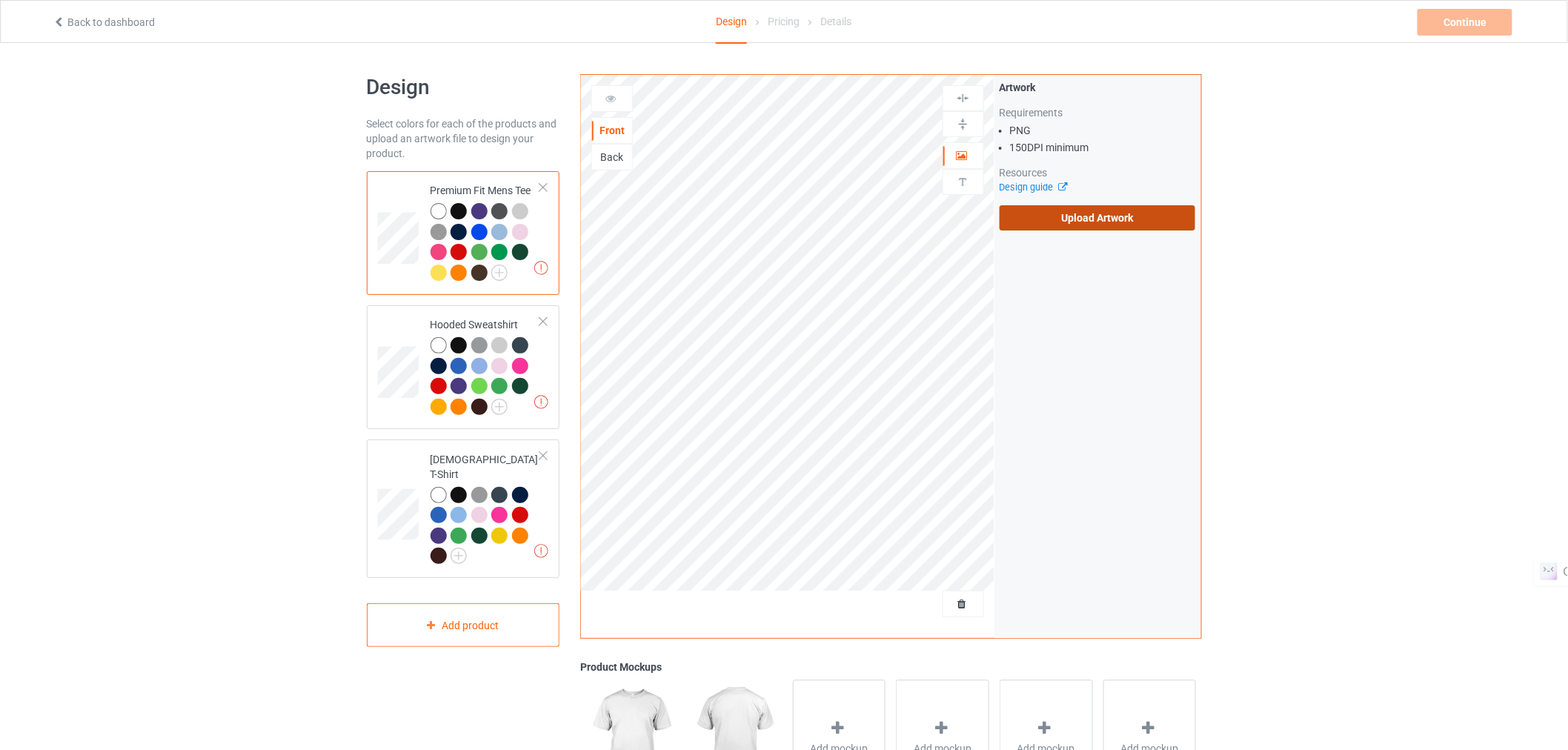
click at [1082, 219] on label "Upload Artwork" at bounding box center [1098, 217] width 197 height 25
click at [0, 0] on input "Upload Artwork" at bounding box center [0, 0] width 0 height 0
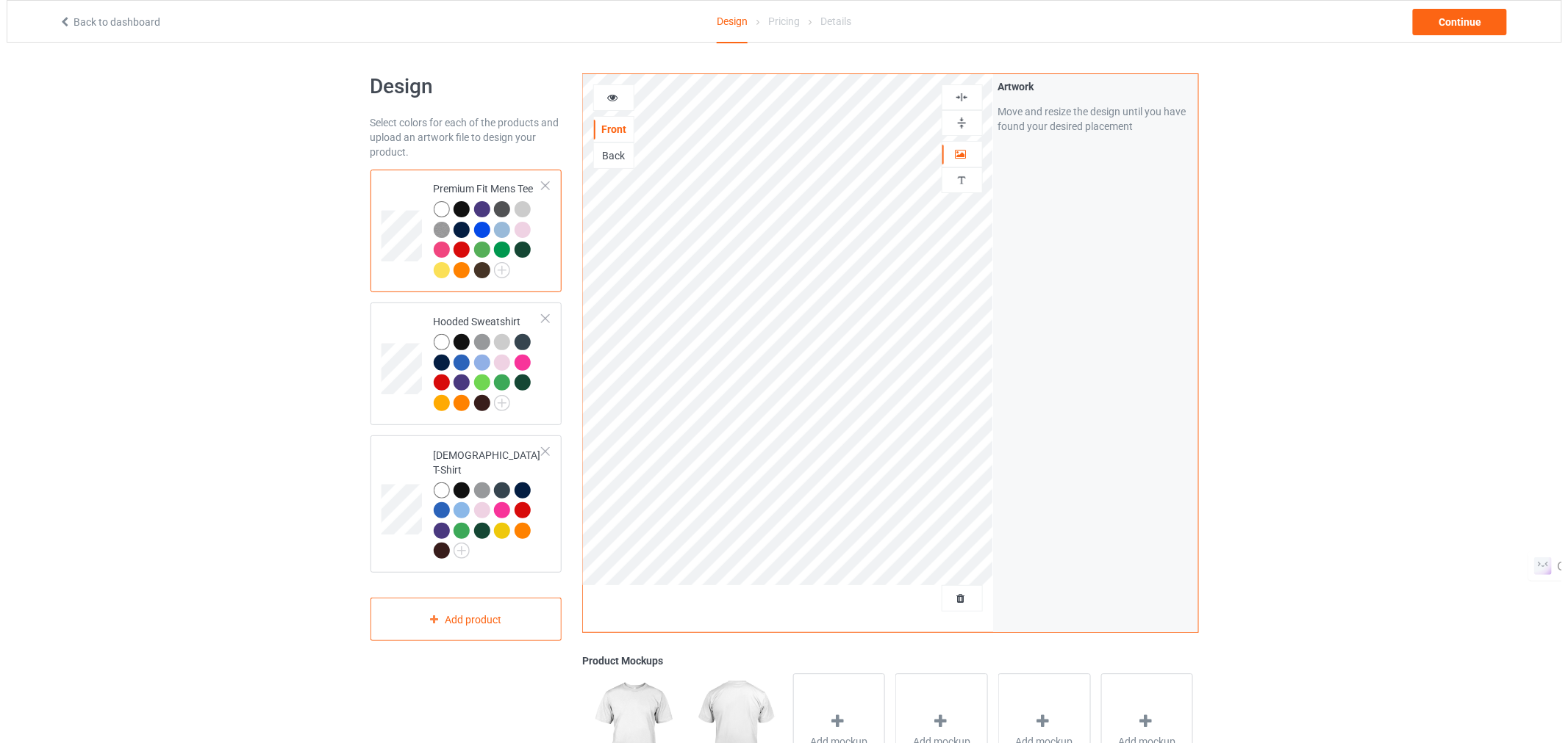
scroll to position [207, 0]
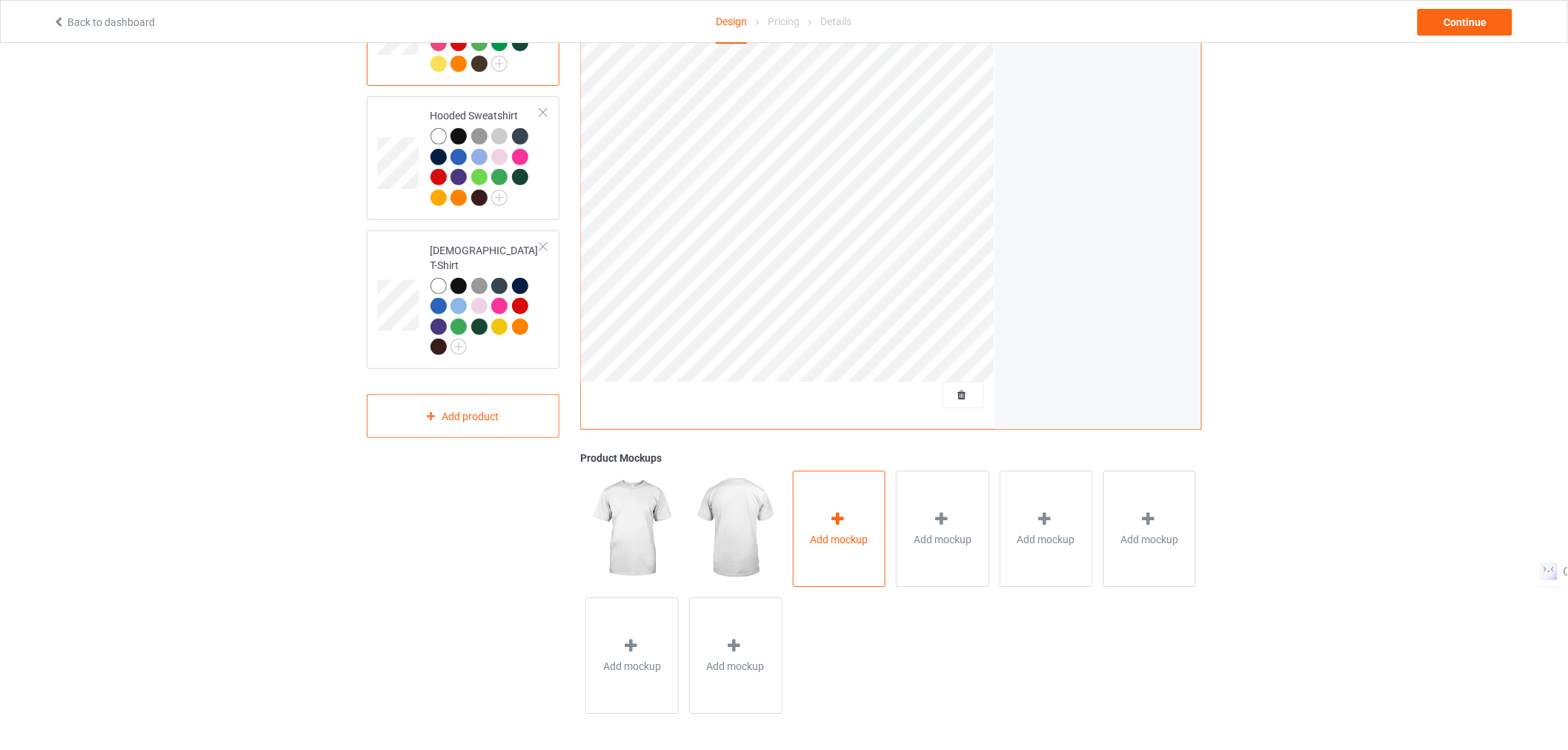
click at [834, 529] on div at bounding box center [838, 521] width 20 height 21
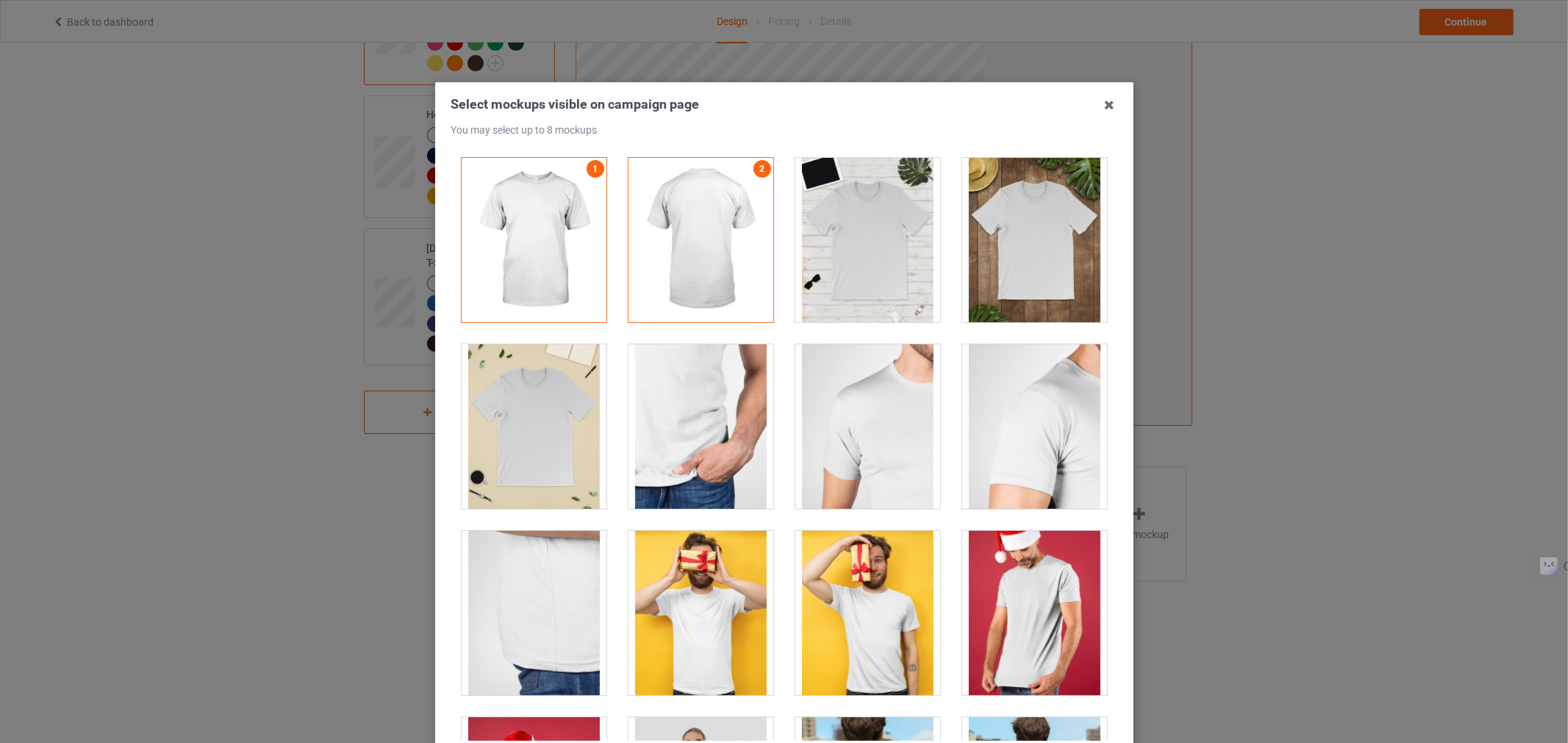
click at [871, 622] on div at bounding box center [867, 613] width 145 height 164
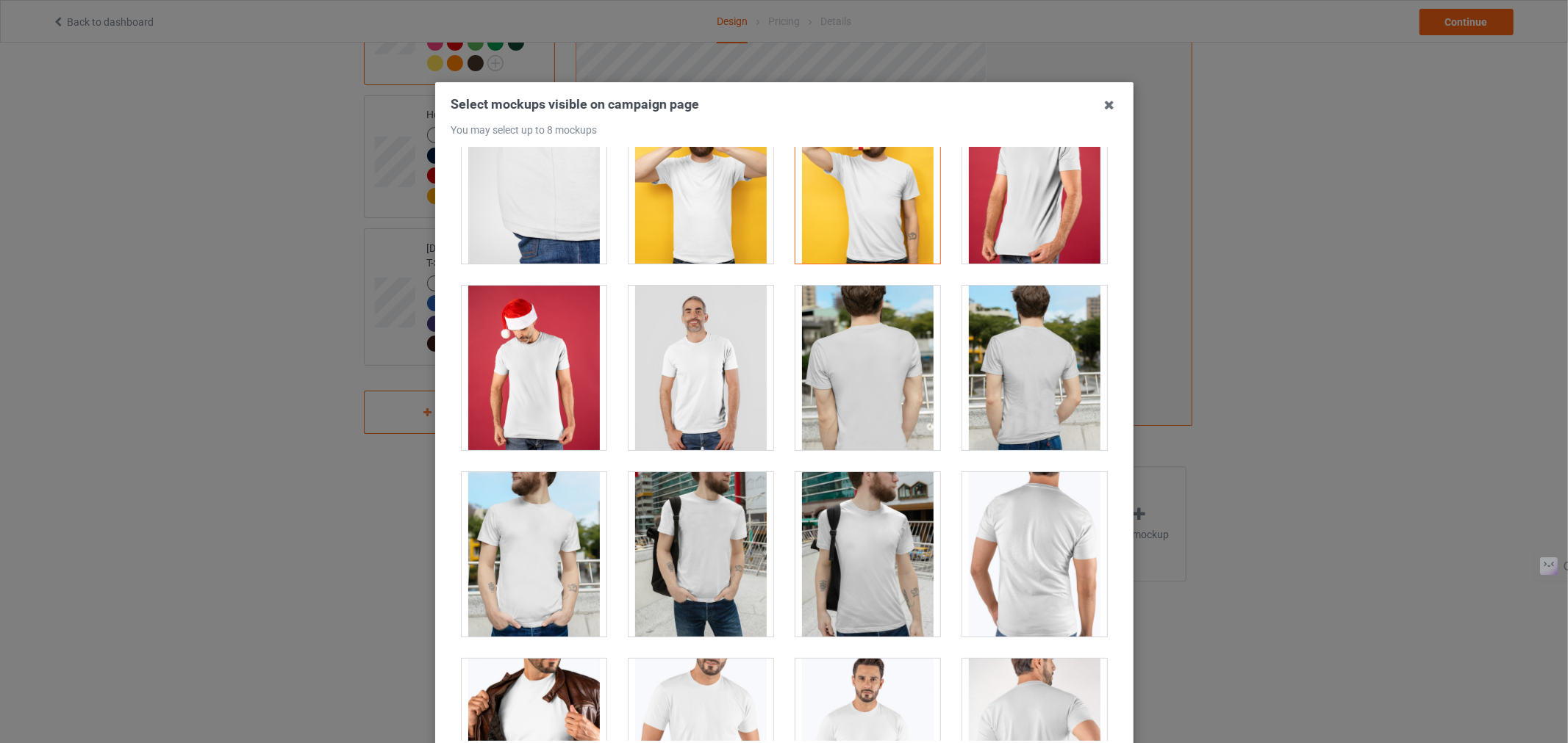
scroll to position [433, 0]
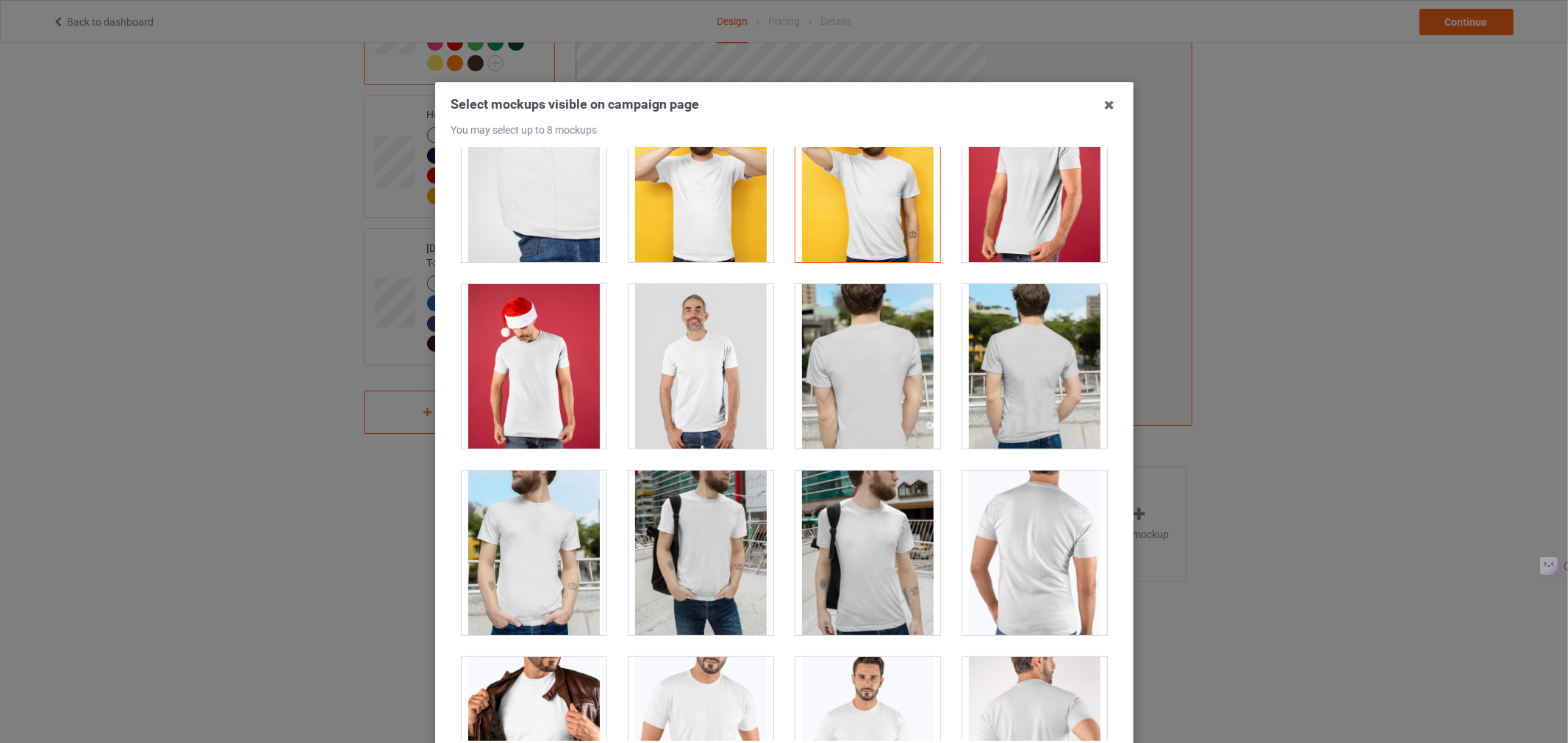
click at [643, 369] on div at bounding box center [701, 366] width 145 height 164
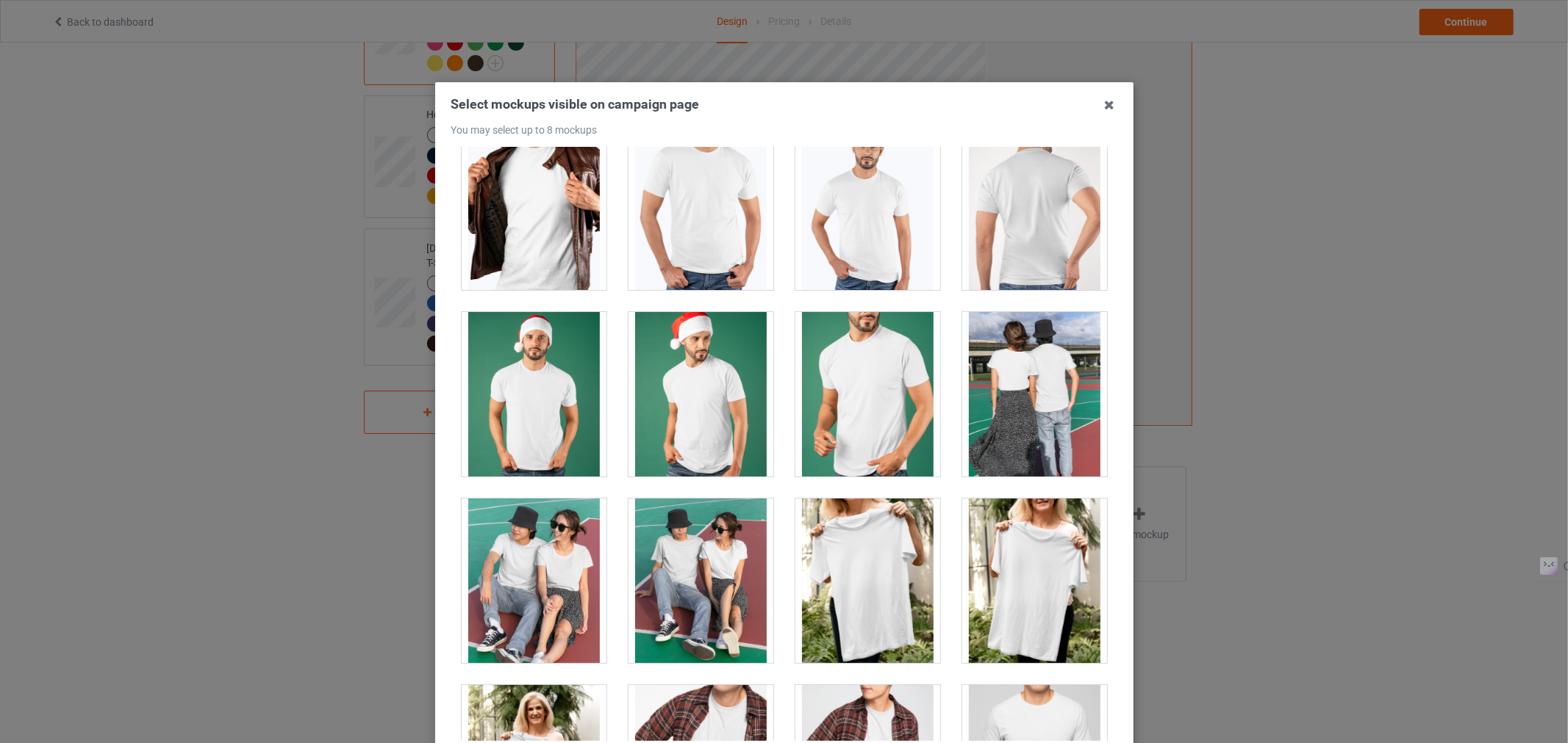
scroll to position [966, 0]
click at [531, 343] on div at bounding box center [533, 393] width 145 height 164
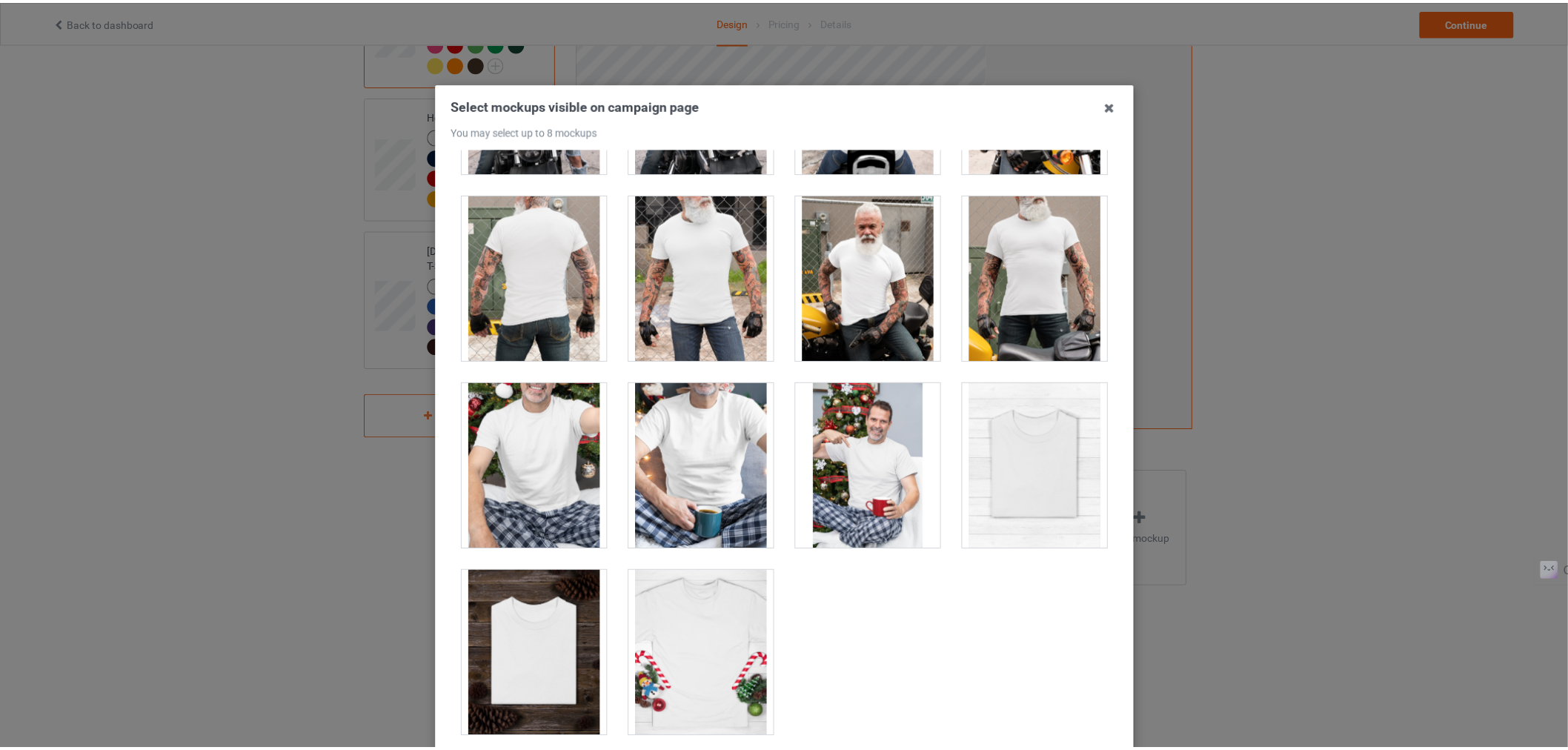
scroll to position [149, 0]
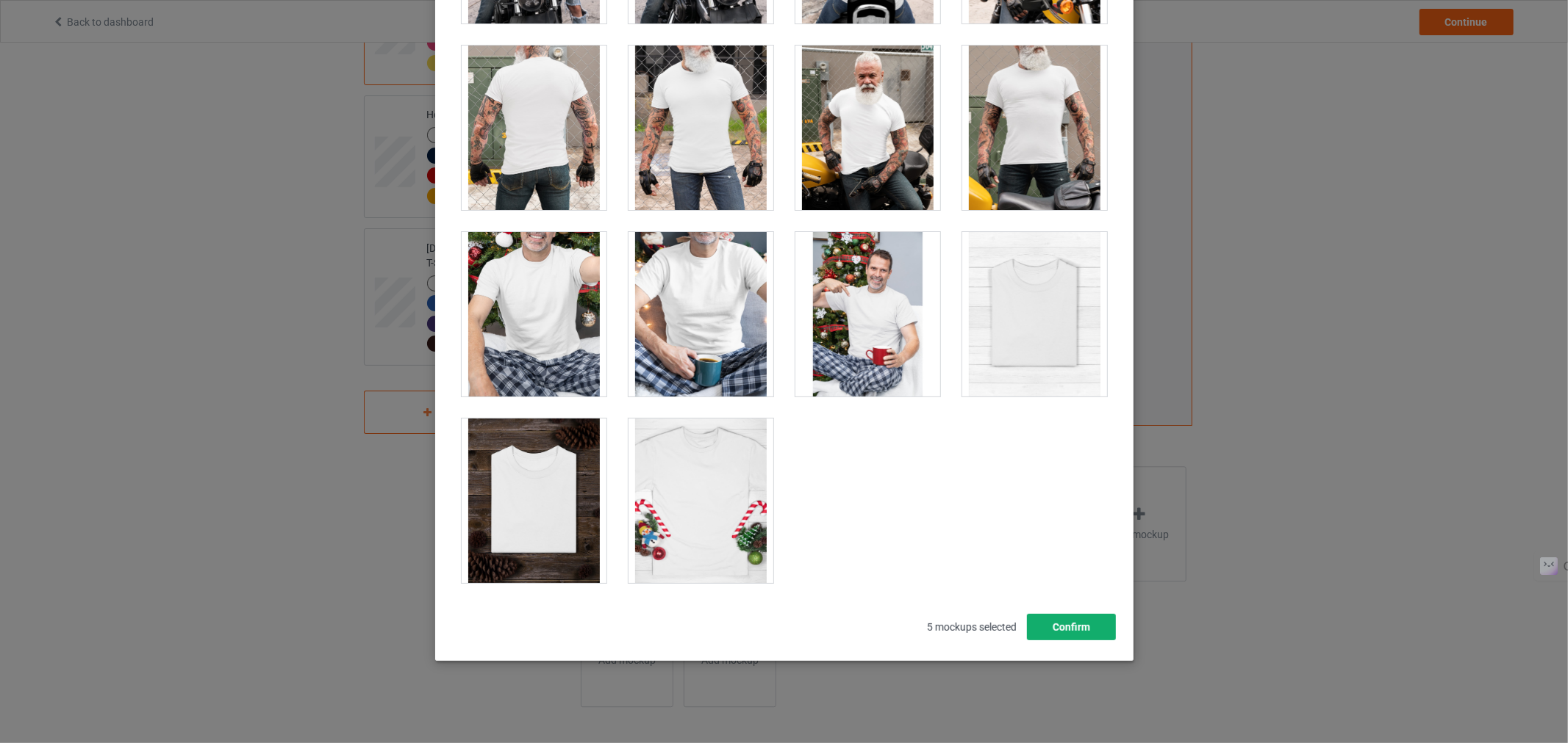
click at [1046, 637] on button "Confirm" at bounding box center [1071, 627] width 89 height 26
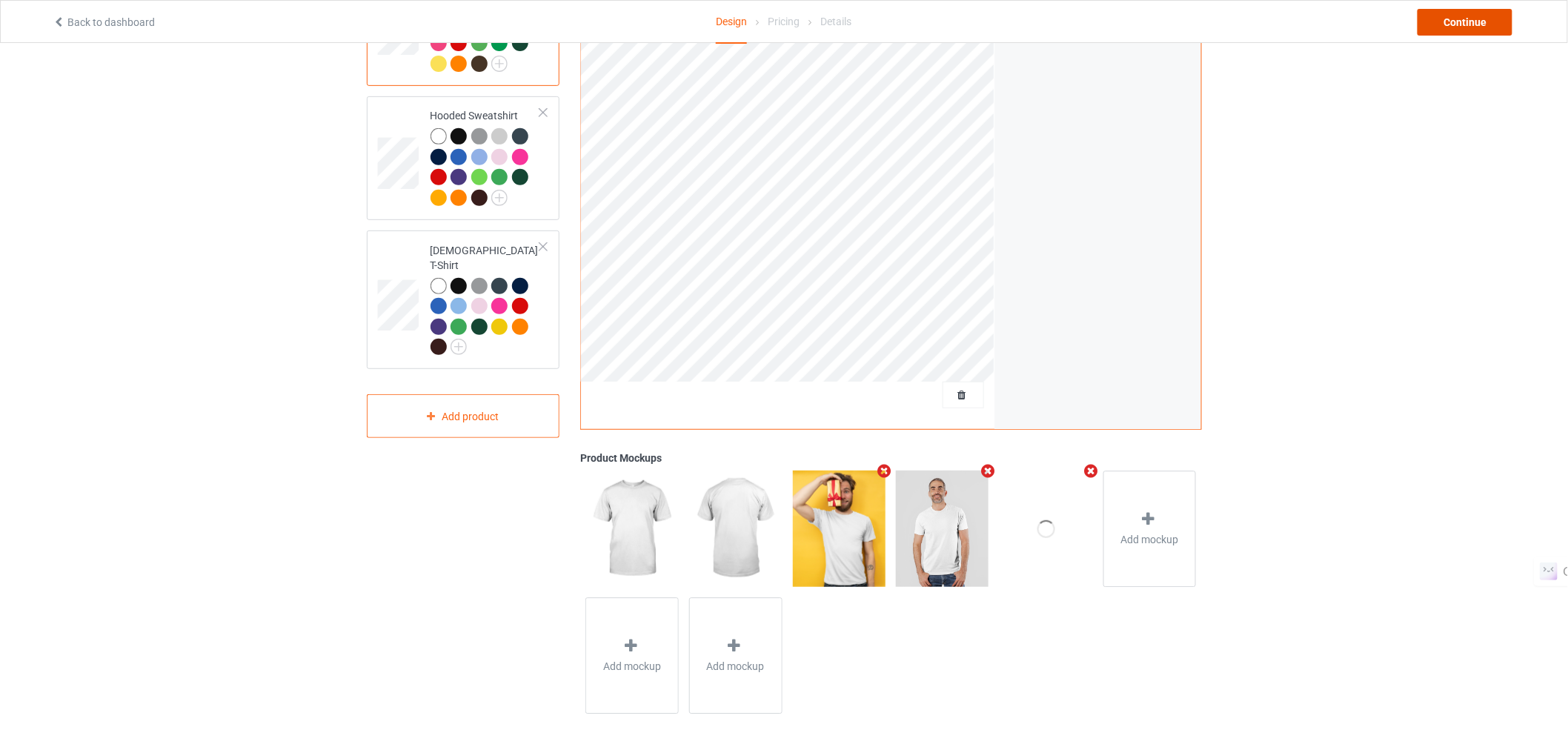
click at [1436, 20] on div "Continue" at bounding box center [1464, 22] width 95 height 26
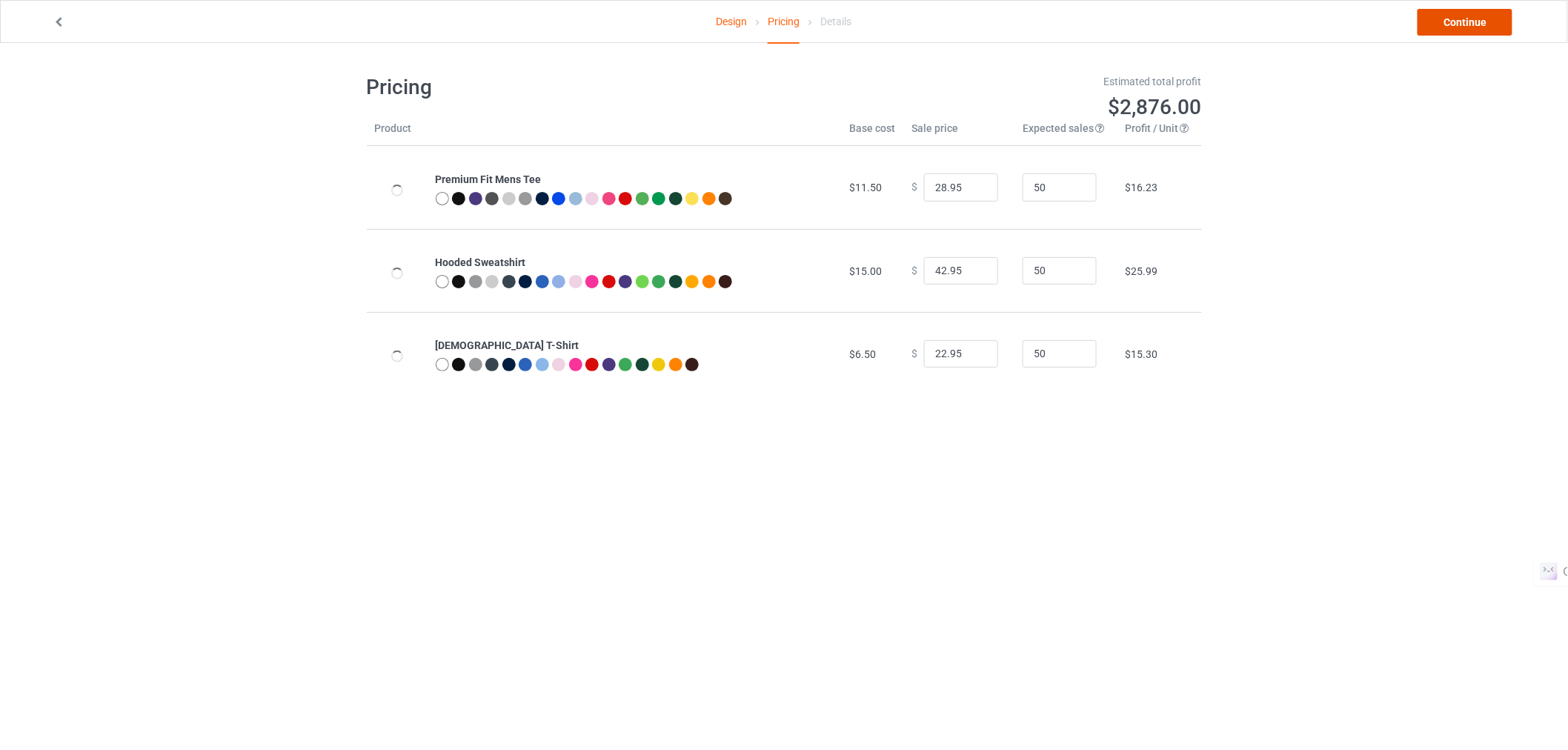
click at [1443, 27] on link "Continue" at bounding box center [1464, 22] width 95 height 26
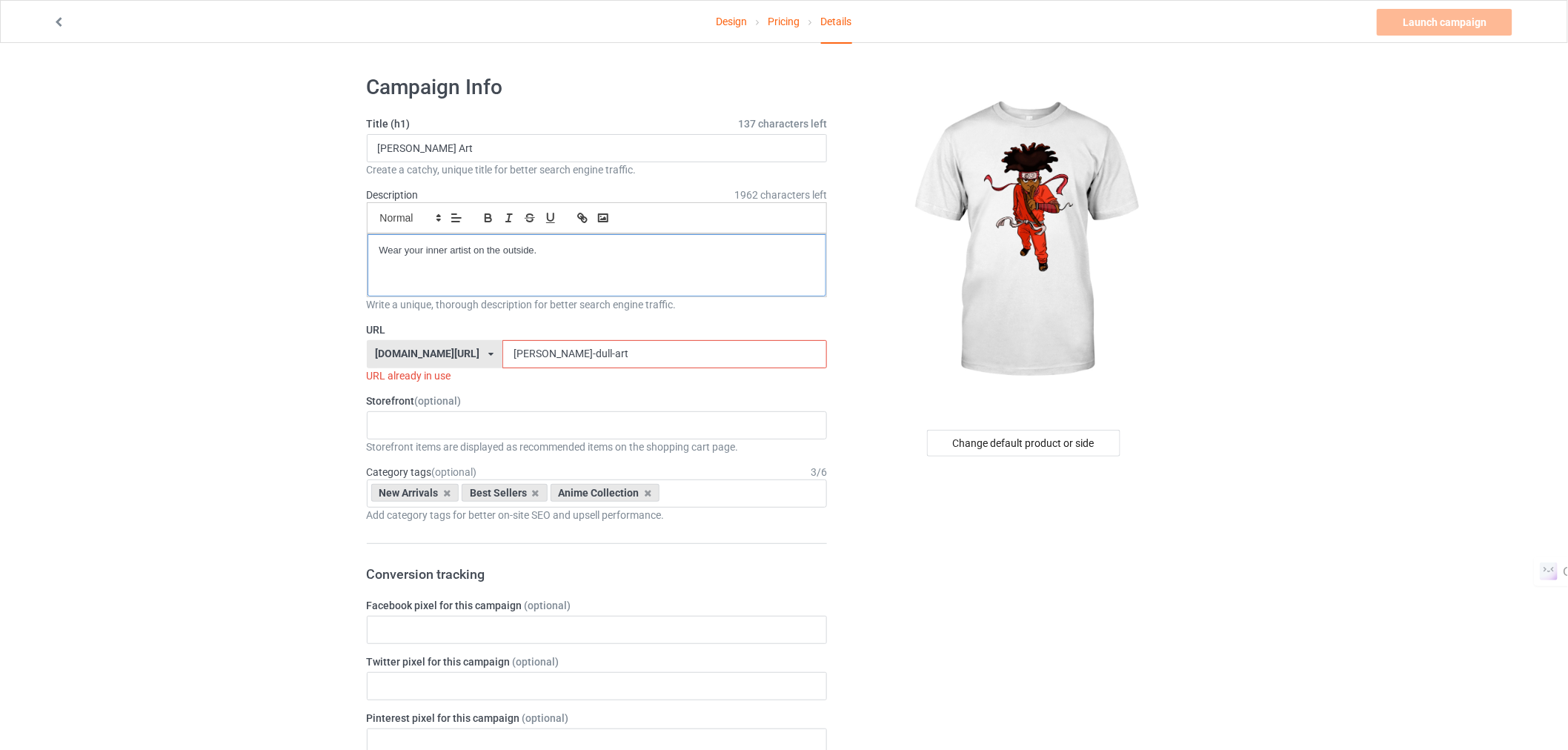
click at [524, 273] on div "Wear your inner artist on the outside." at bounding box center [597, 266] width 459 height 62
click at [469, 149] on input "[PERSON_NAME] Art" at bounding box center [597, 148] width 461 height 28
type input "[PERSON_NAME]"
click at [545, 361] on input "[PERSON_NAME]-dull-art" at bounding box center [664, 354] width 324 height 28
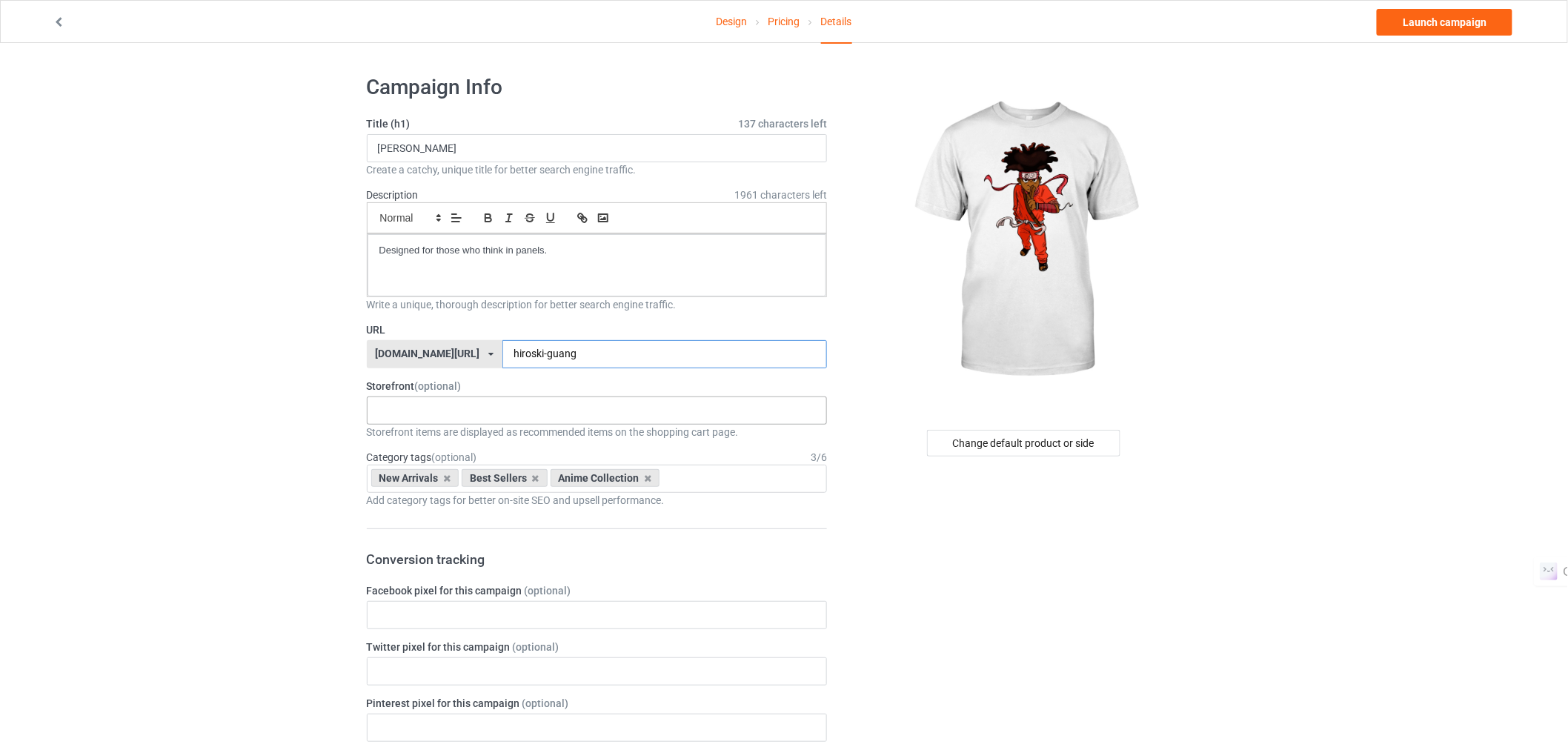
type input "hiroski-guang"
click at [510, 408] on div "Mistervaden Tees: Wearable Art, Exclusive Graphics 678f2bffcf1eda00352a9793" at bounding box center [597, 410] width 461 height 28
click at [488, 445] on div "Mistervaden Tees: Wearable Art, Exclusive Graphics" at bounding box center [597, 437] width 459 height 27
click at [1438, 20] on link "Launch campaign" at bounding box center [1444, 22] width 135 height 26
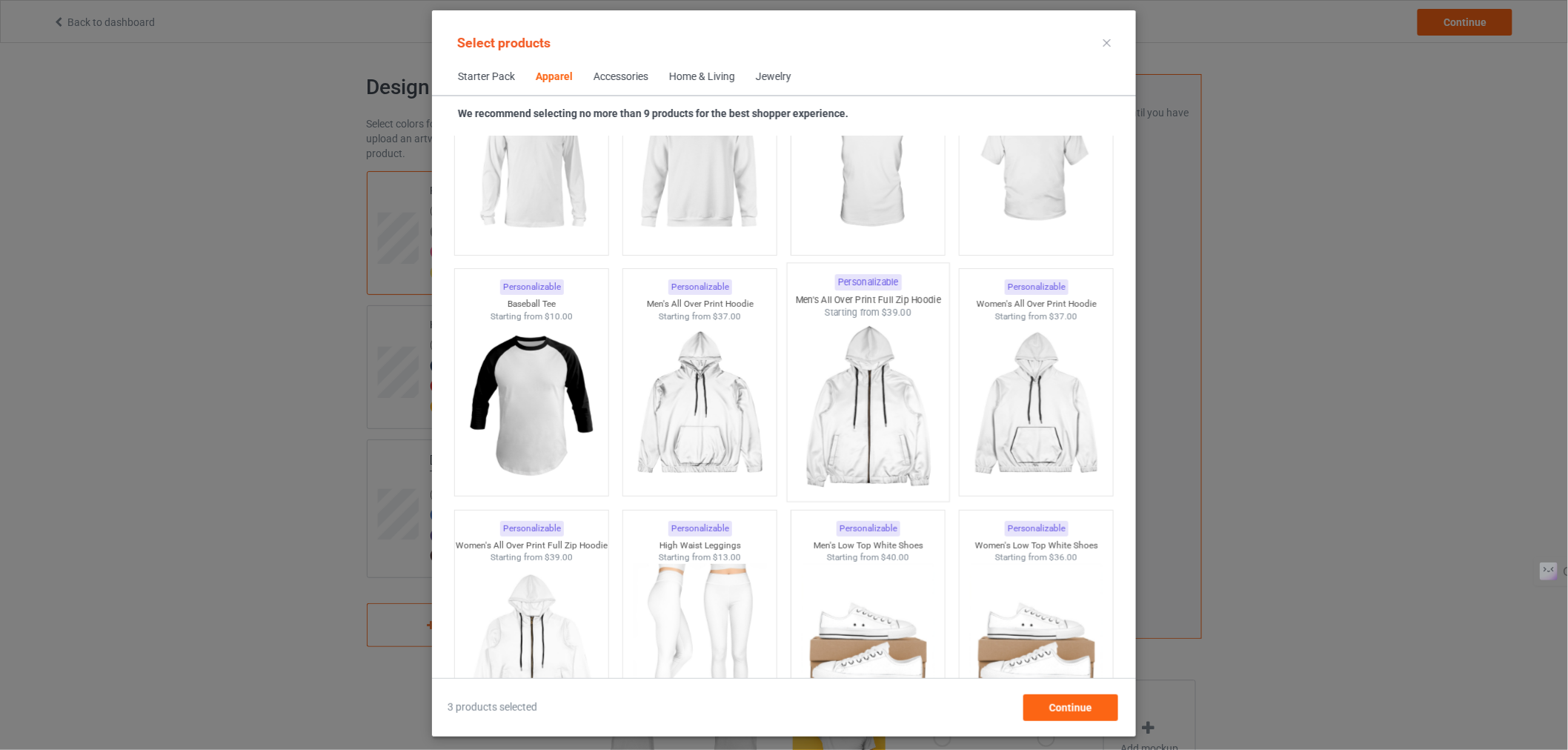
scroll to position [1177, 0]
click at [536, 404] on img at bounding box center [531, 406] width 139 height 174
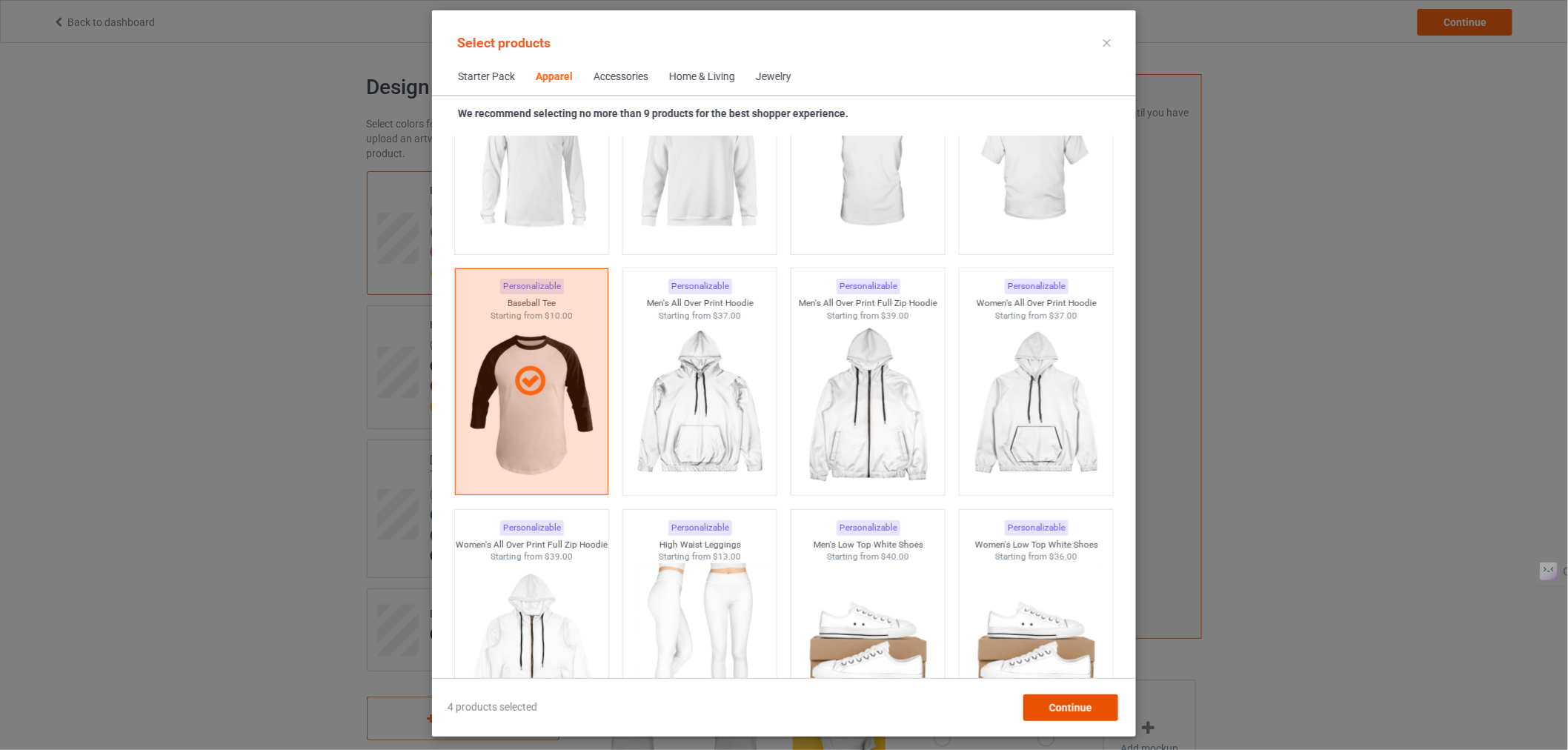
click at [1048, 713] on div "Continue" at bounding box center [1070, 708] width 95 height 26
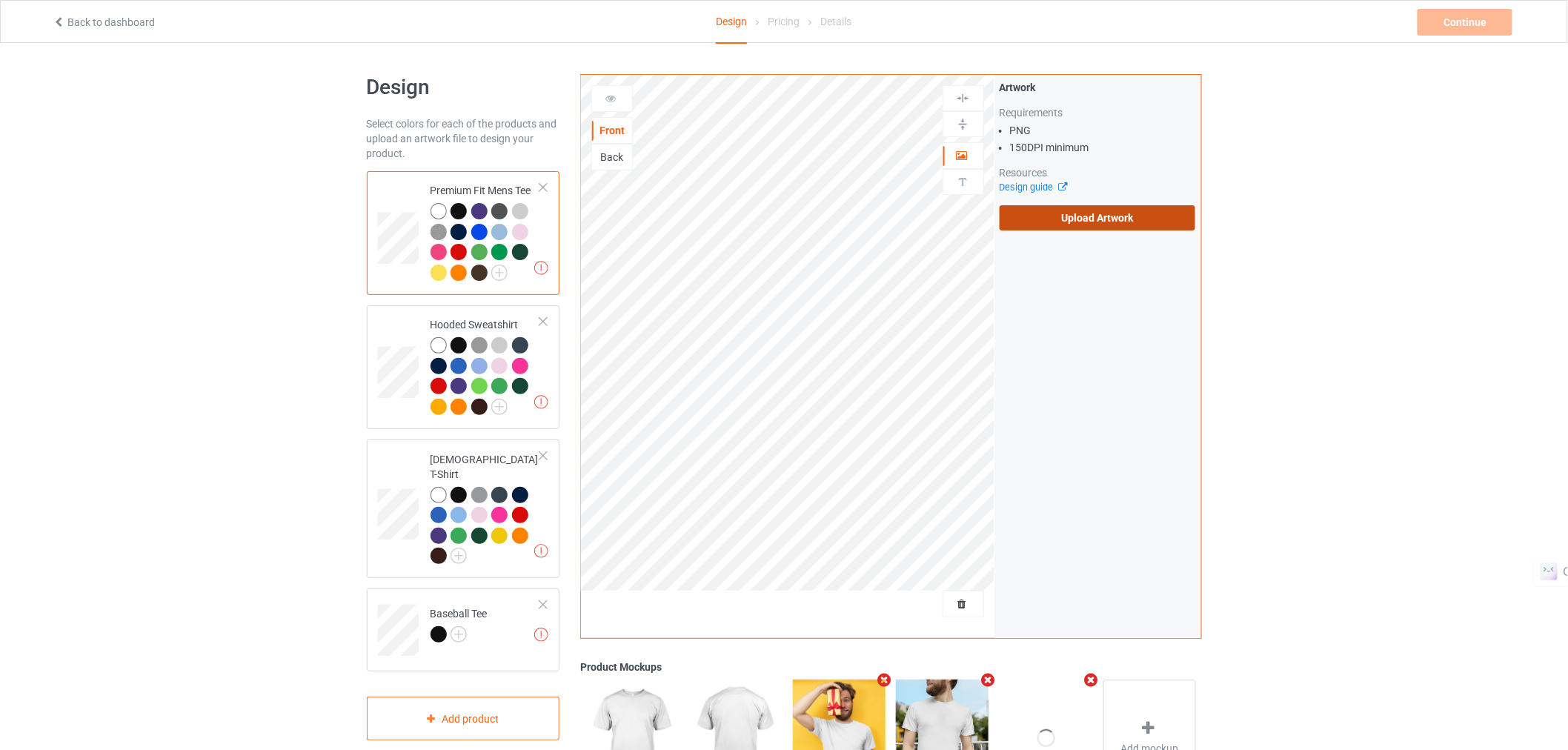
click at [1057, 210] on label "Upload Artwork" at bounding box center [1098, 217] width 197 height 25
click at [0, 0] on input "Upload Artwork" at bounding box center [0, 0] width 0 height 0
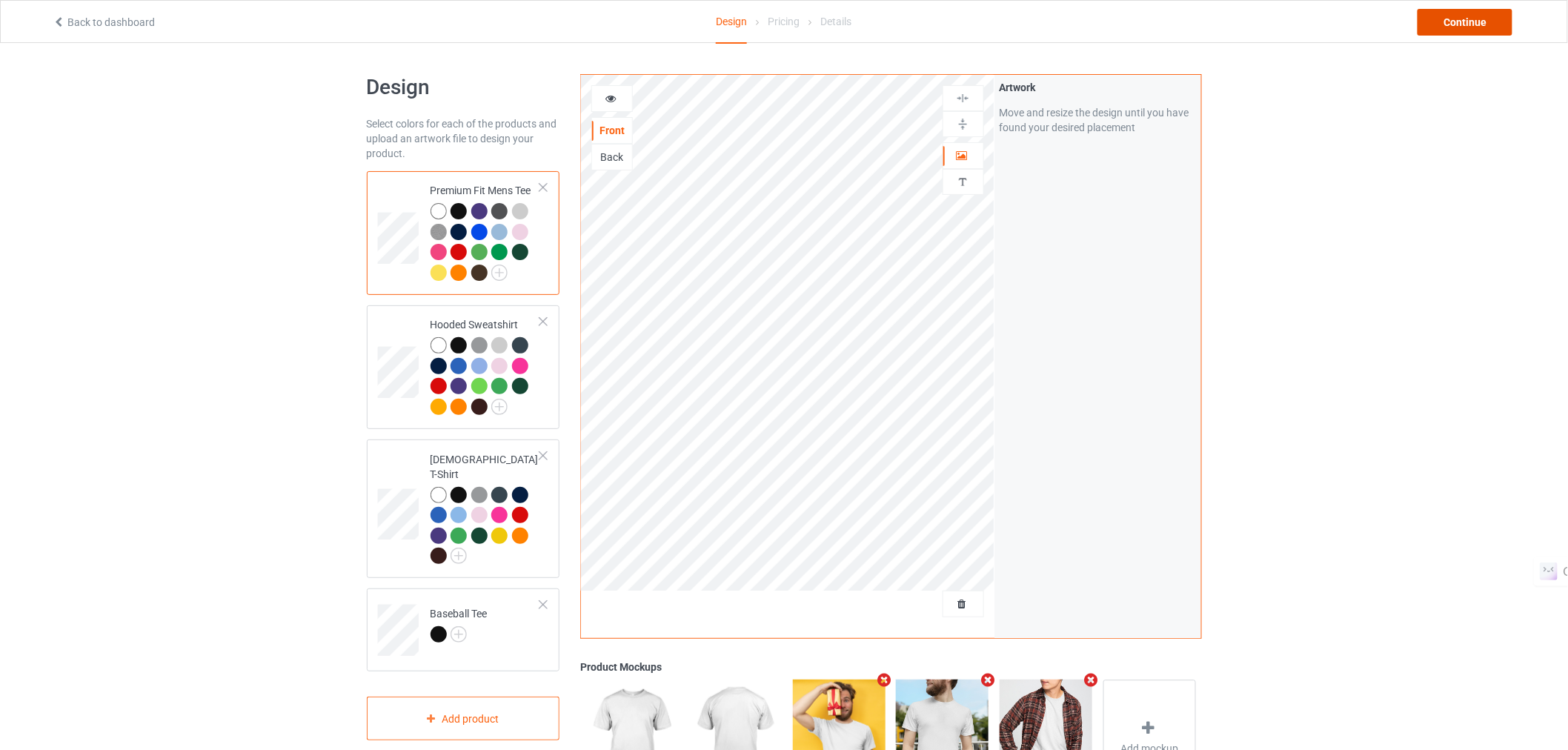
click at [1466, 26] on div "Continue" at bounding box center [1464, 22] width 95 height 26
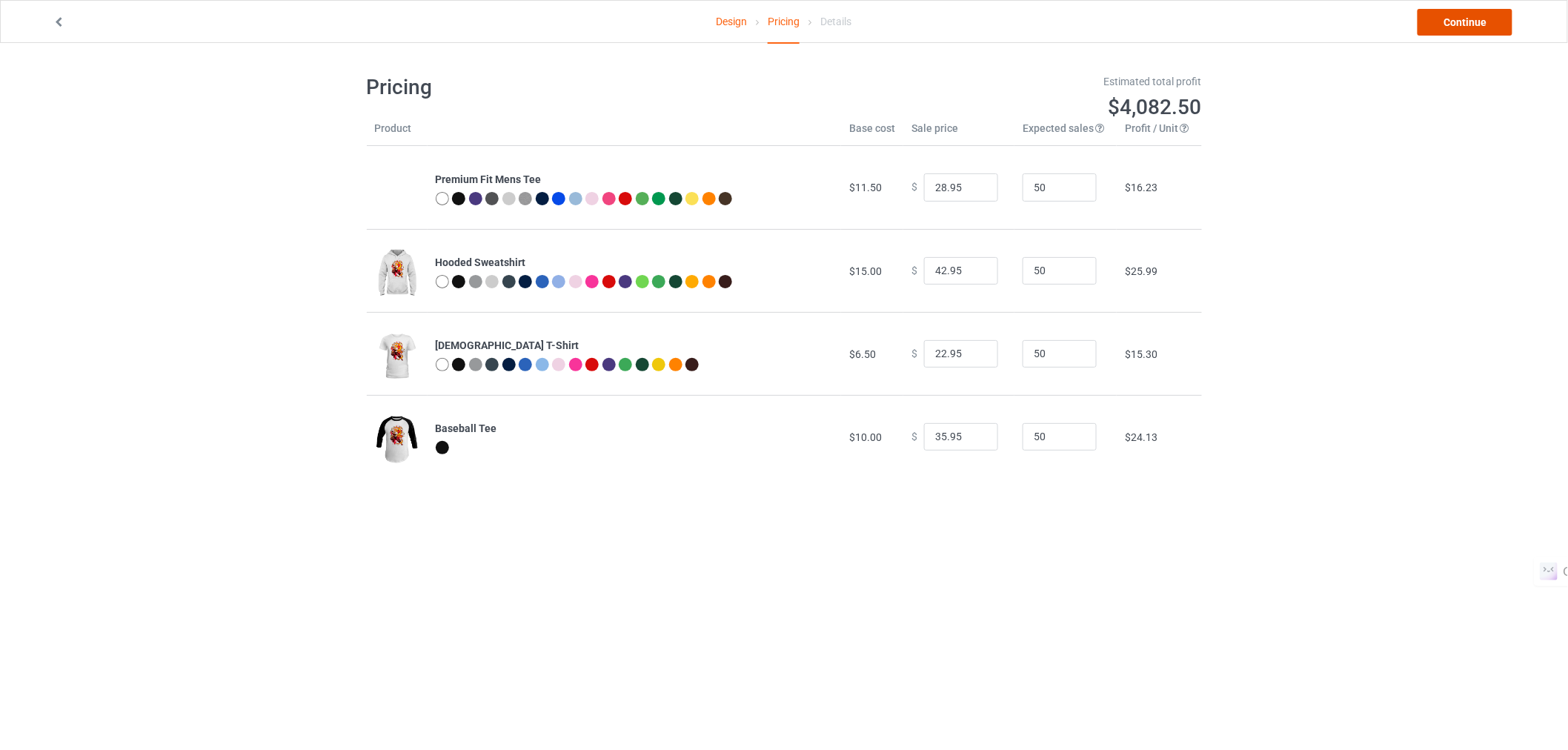
click at [1439, 23] on link "Continue" at bounding box center [1464, 22] width 95 height 26
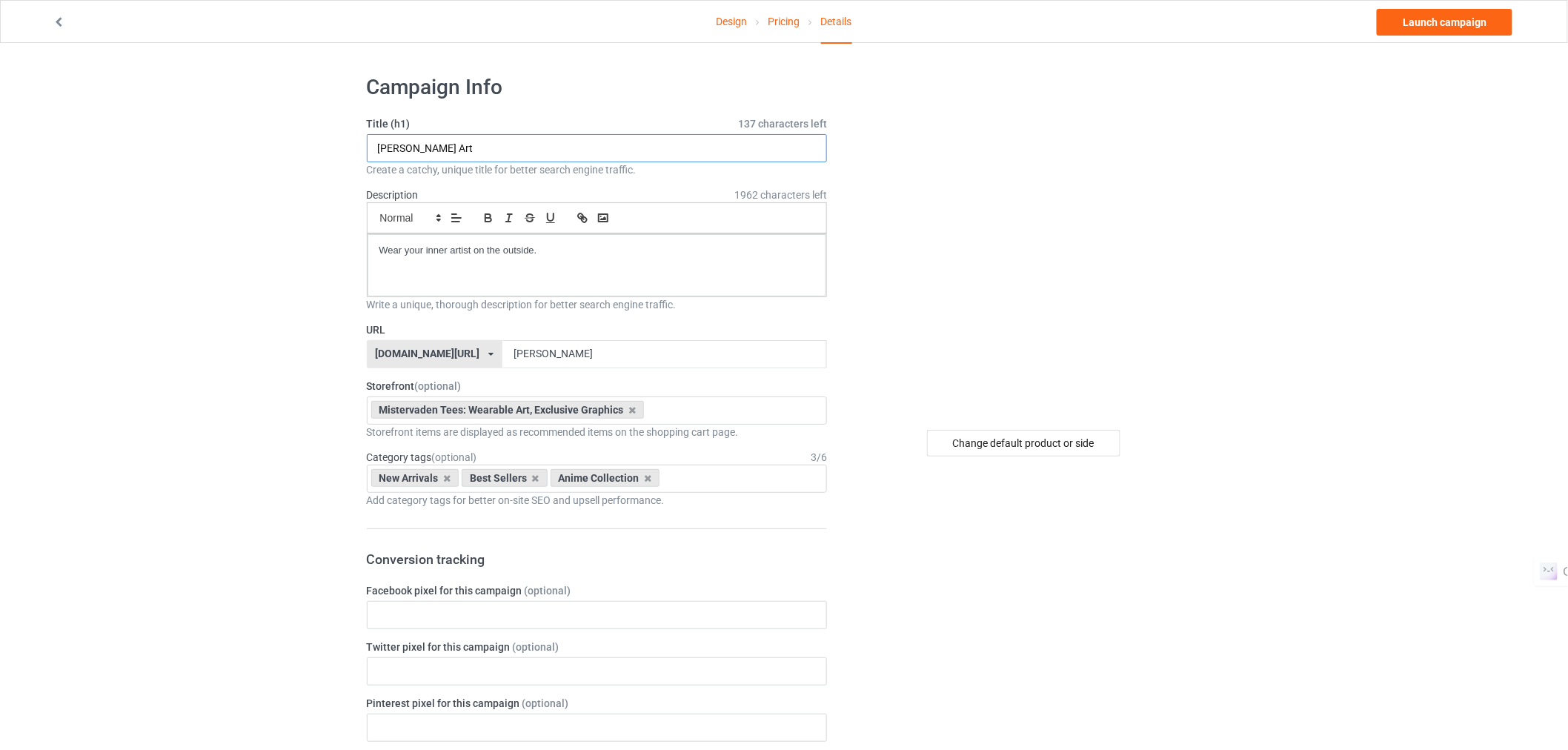
click at [483, 147] on input "[PERSON_NAME] Art" at bounding box center [597, 148] width 461 height 28
click at [464, 145] on input "The [PERSON_NAME]" at bounding box center [597, 148] width 461 height 28
click at [425, 143] on input "The [PERSON_NAME]" at bounding box center [597, 148] width 461 height 28
click at [414, 151] on input "Ming tinAnime" at bounding box center [597, 148] width 461 height 28
click at [455, 150] on input "Ming tin Anime" at bounding box center [597, 148] width 461 height 28
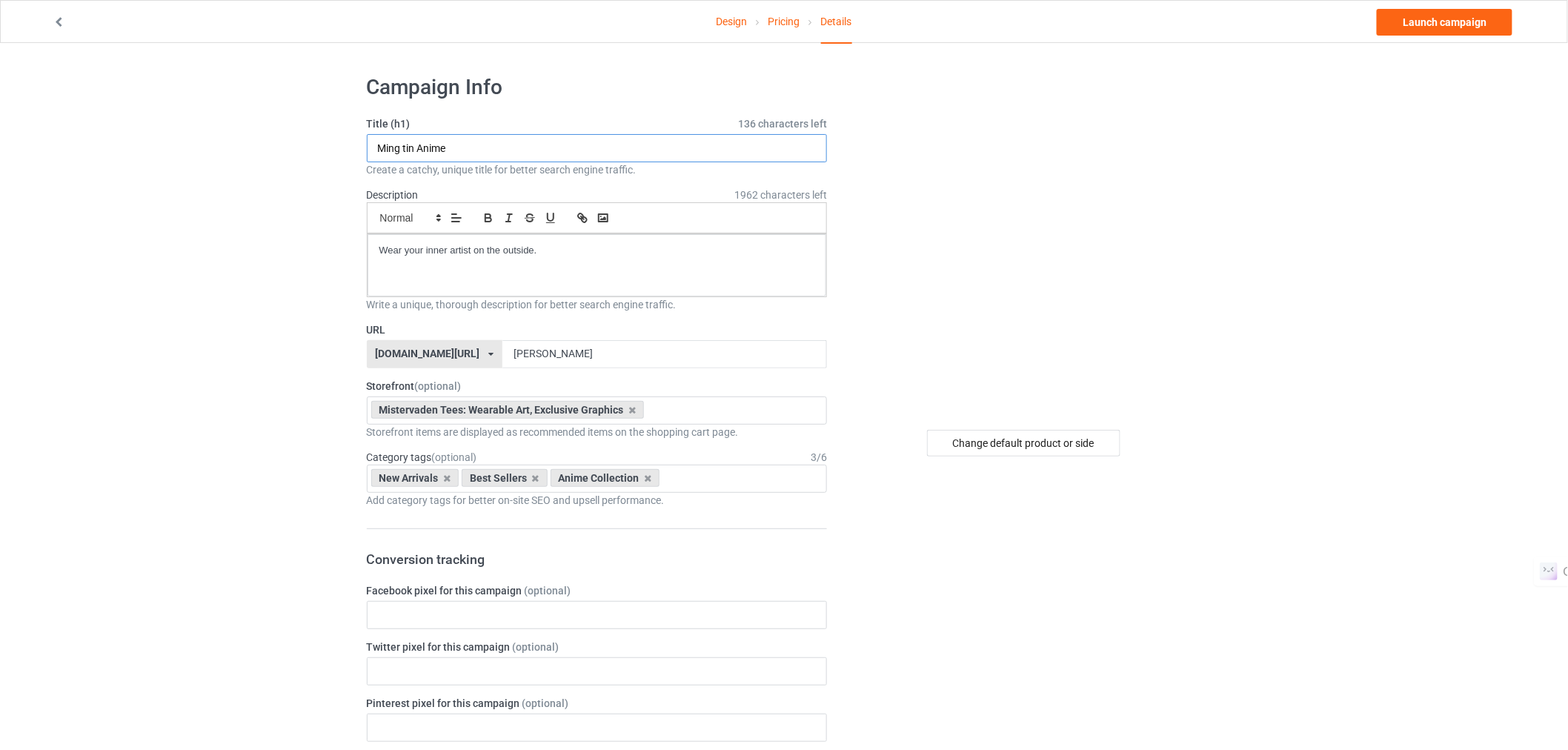
type input "Ming tin Anime"
click at [514, 253] on p "Wear your inner artist on the outside." at bounding box center [598, 251] width 436 height 14
click at [588, 356] on input "[PERSON_NAME]" at bounding box center [664, 354] width 324 height 28
type input "M"
type input "ming-tin"
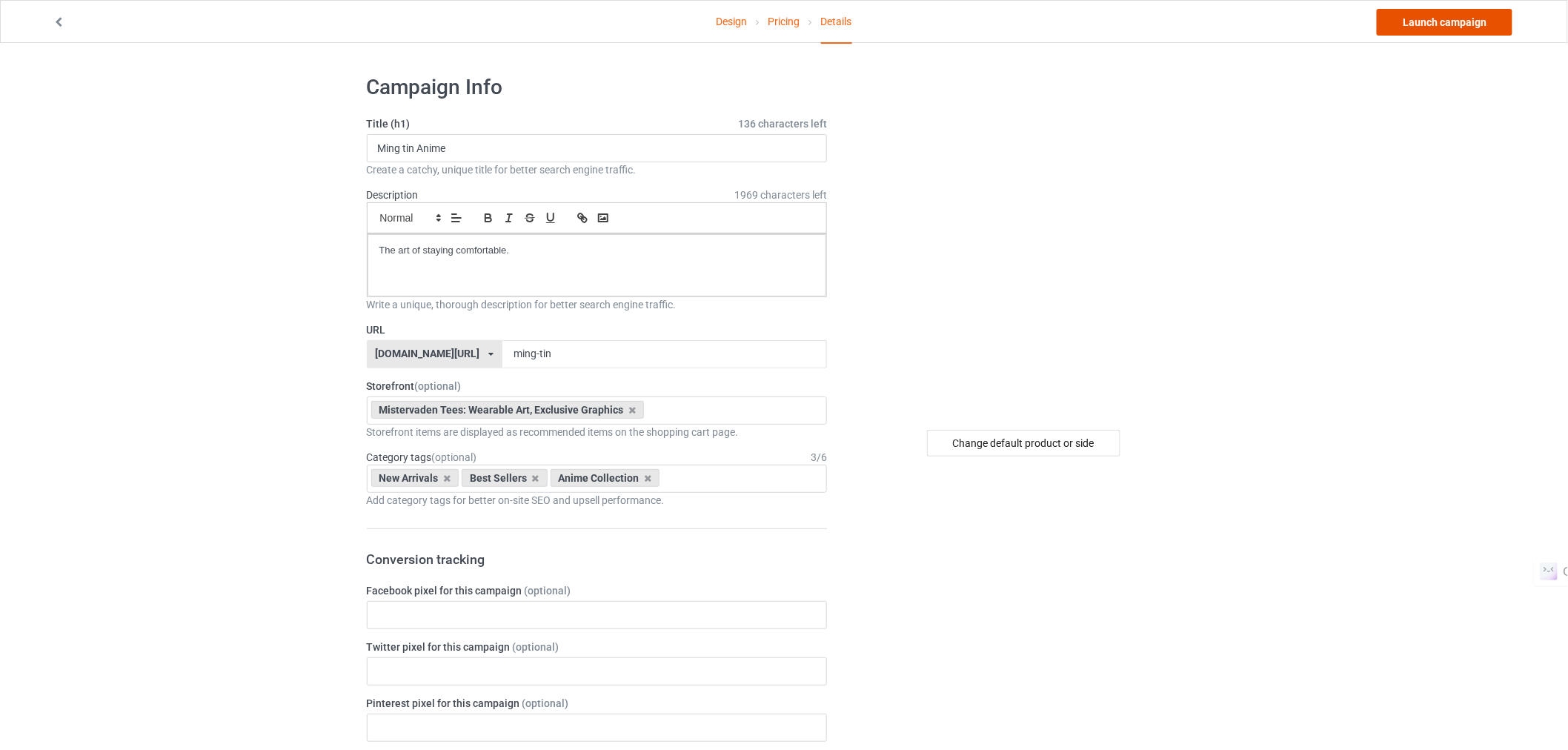
click at [1430, 31] on link "Launch campaign" at bounding box center [1444, 22] width 135 height 26
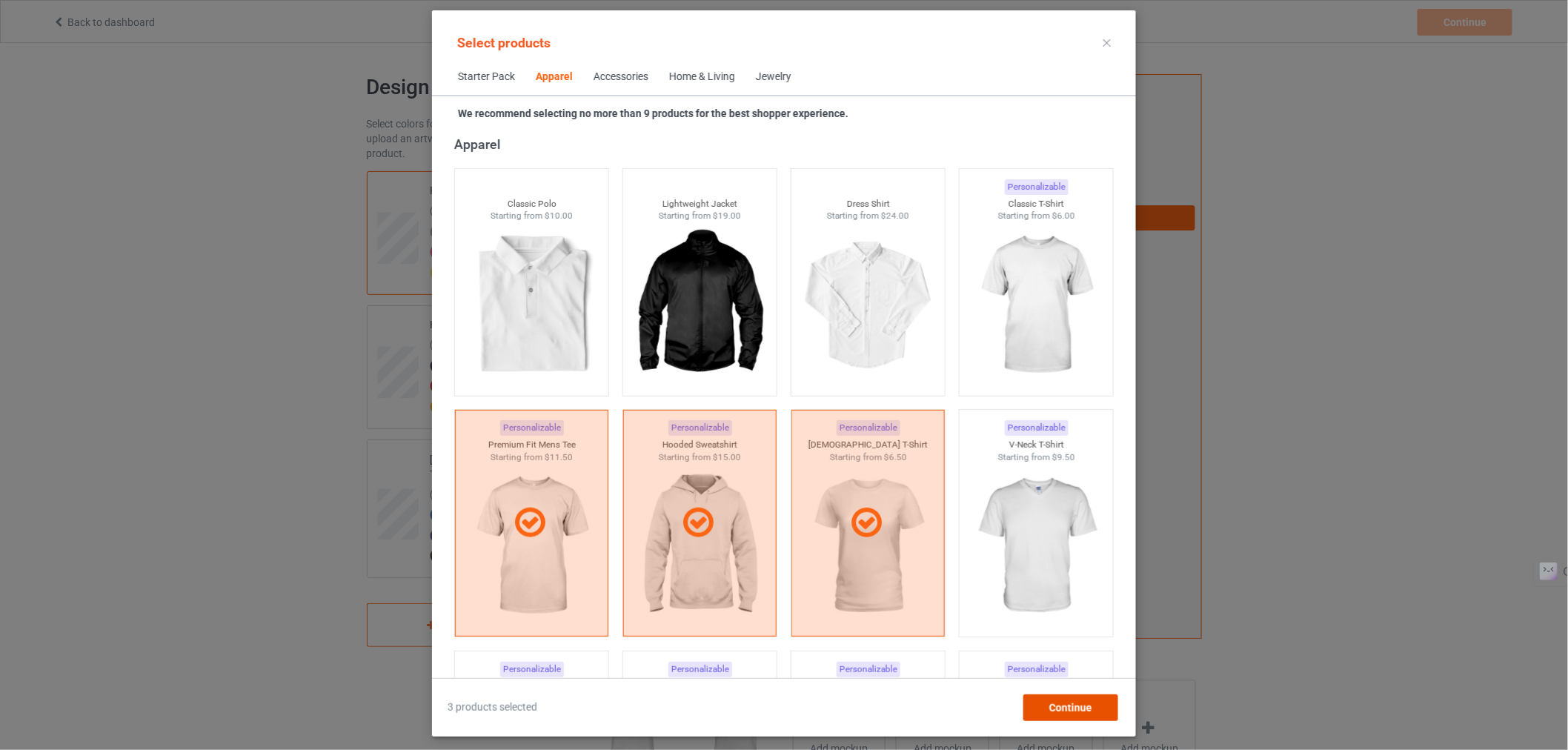
click at [1069, 705] on span "Continue" at bounding box center [1070, 708] width 43 height 12
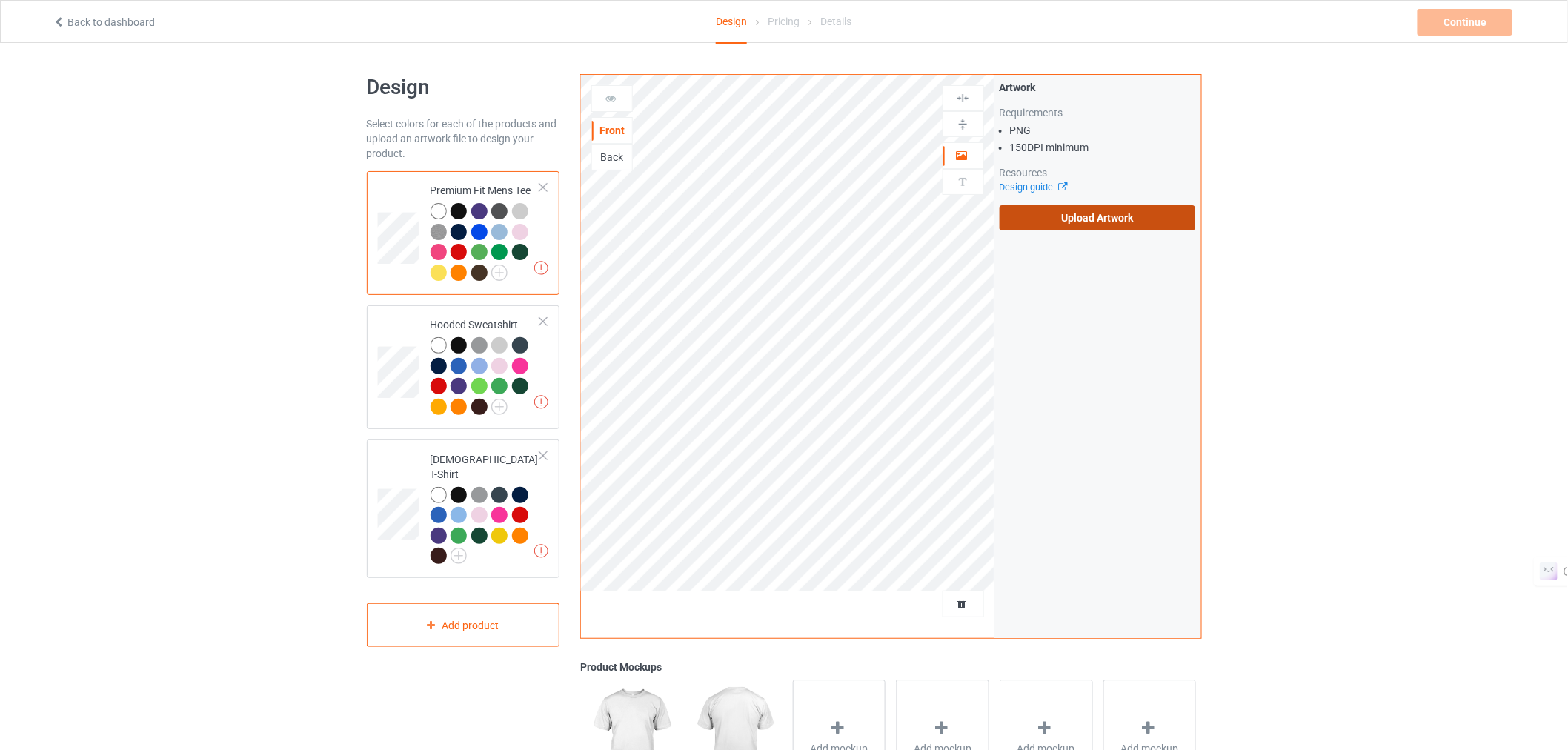
click at [1073, 228] on label "Upload Artwork" at bounding box center [1098, 217] width 197 height 25
click at [0, 0] on input "Upload Artwork" at bounding box center [0, 0] width 0 height 0
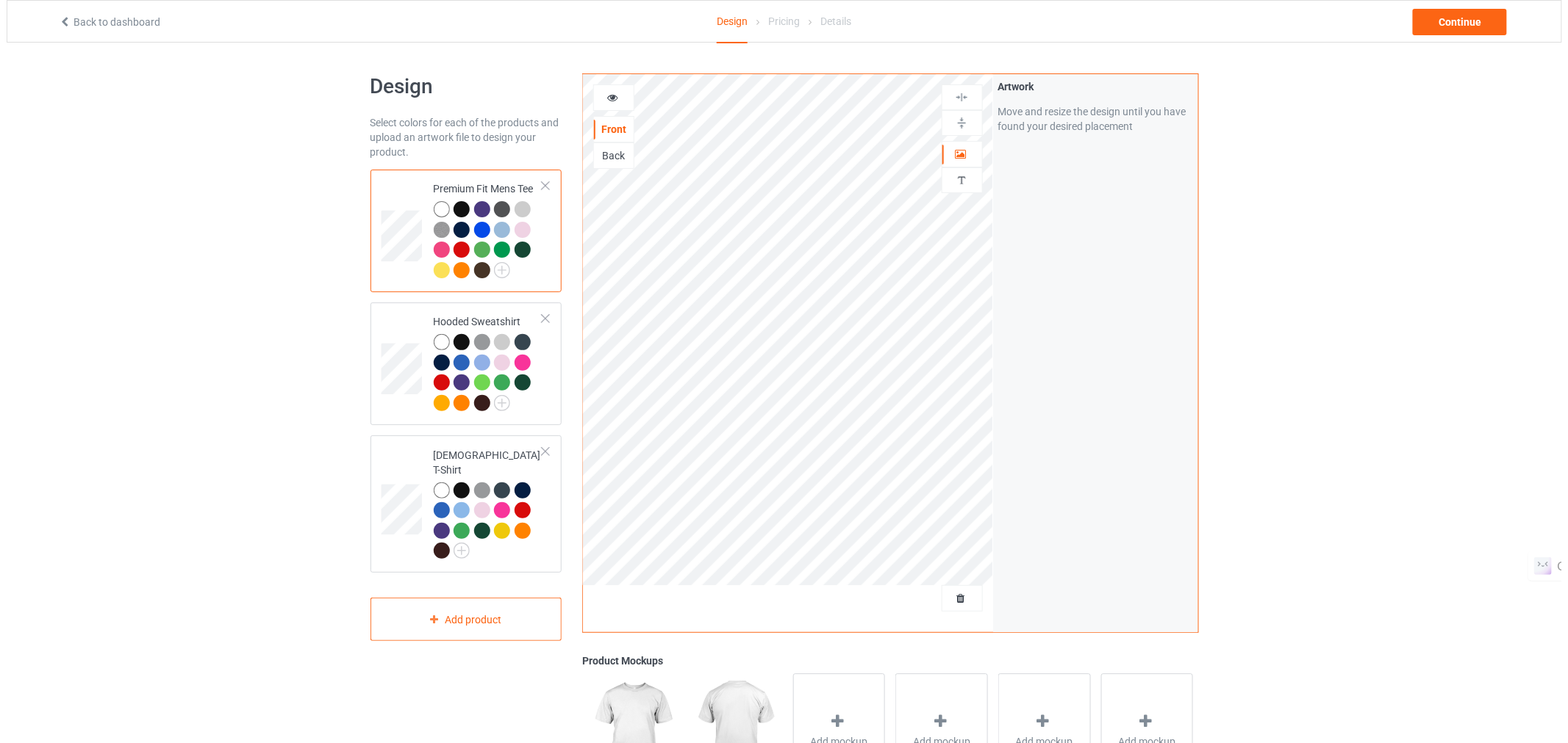
scroll to position [207, 0]
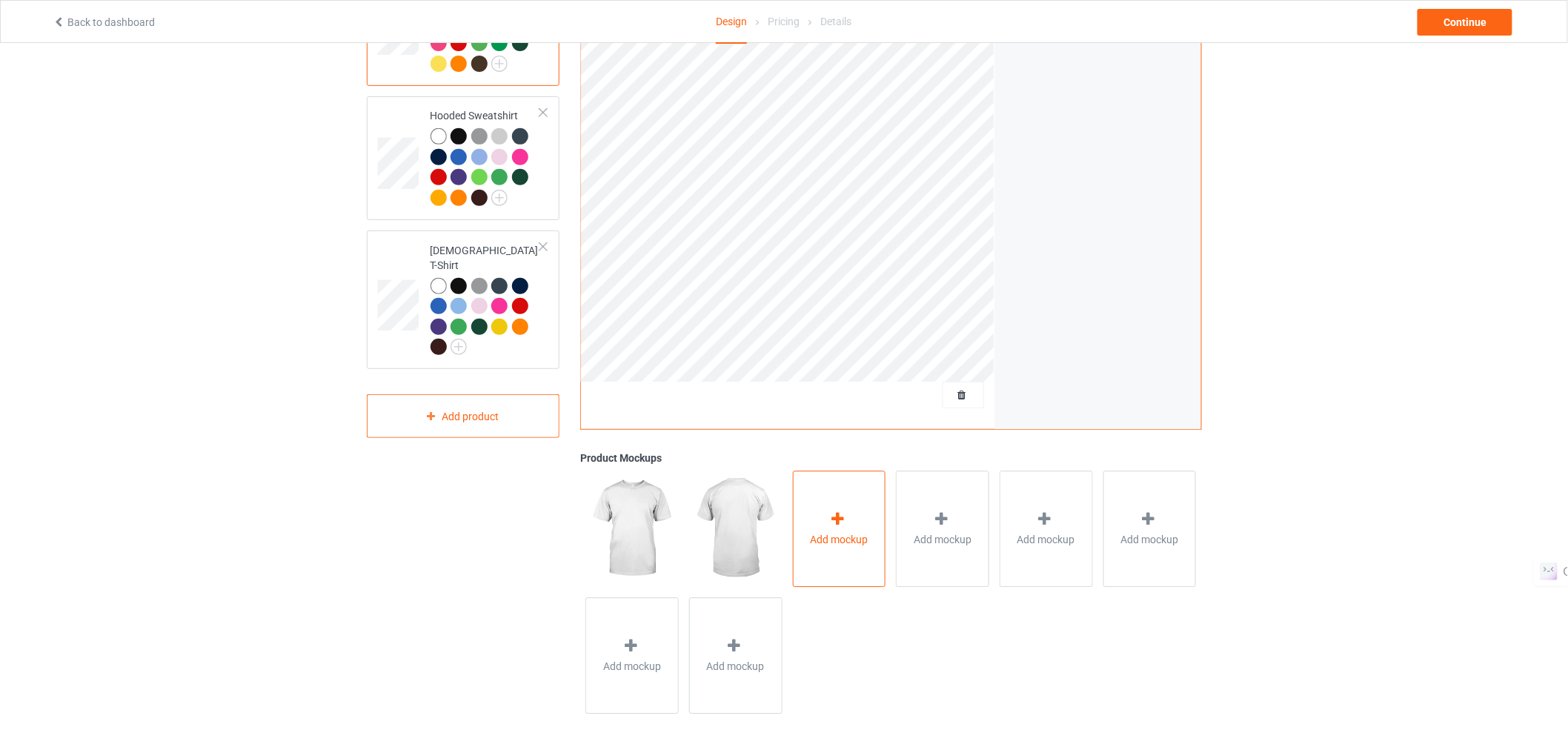
click at [845, 512] on icon at bounding box center [837, 519] width 18 height 16
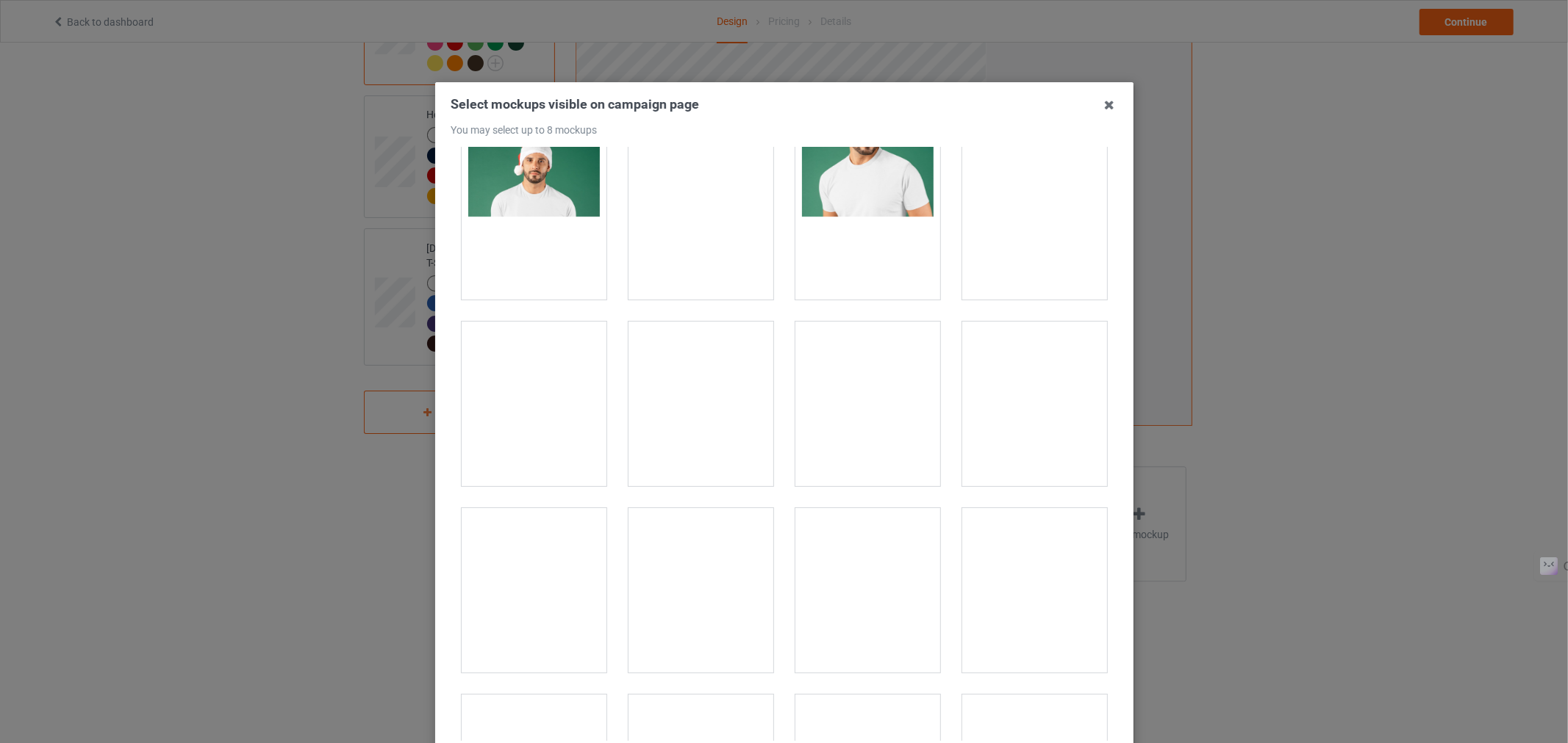
scroll to position [1142, 0]
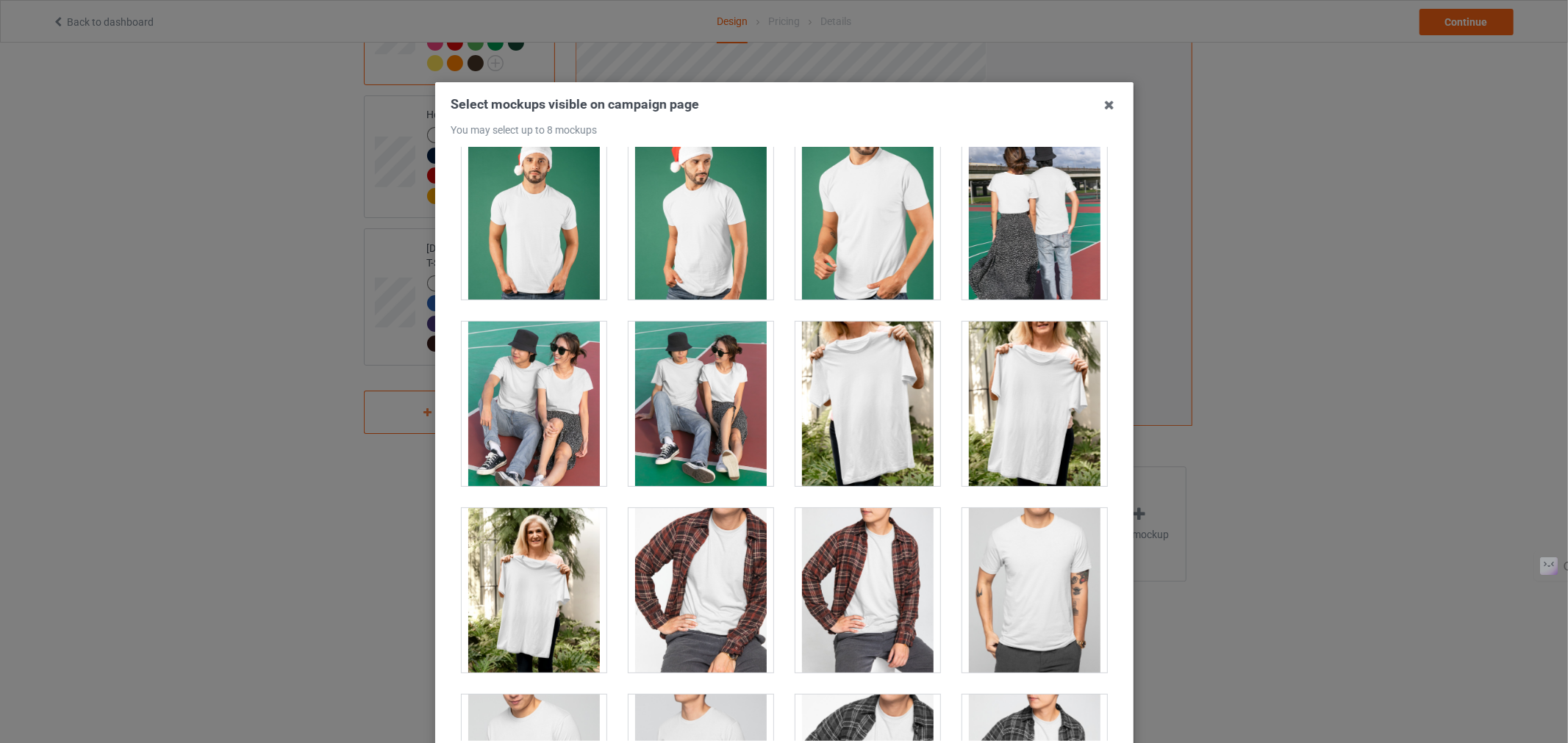
click at [688, 564] on div at bounding box center [701, 590] width 145 height 164
click at [698, 384] on div at bounding box center [701, 403] width 145 height 164
click at [560, 199] on div at bounding box center [533, 217] width 145 height 164
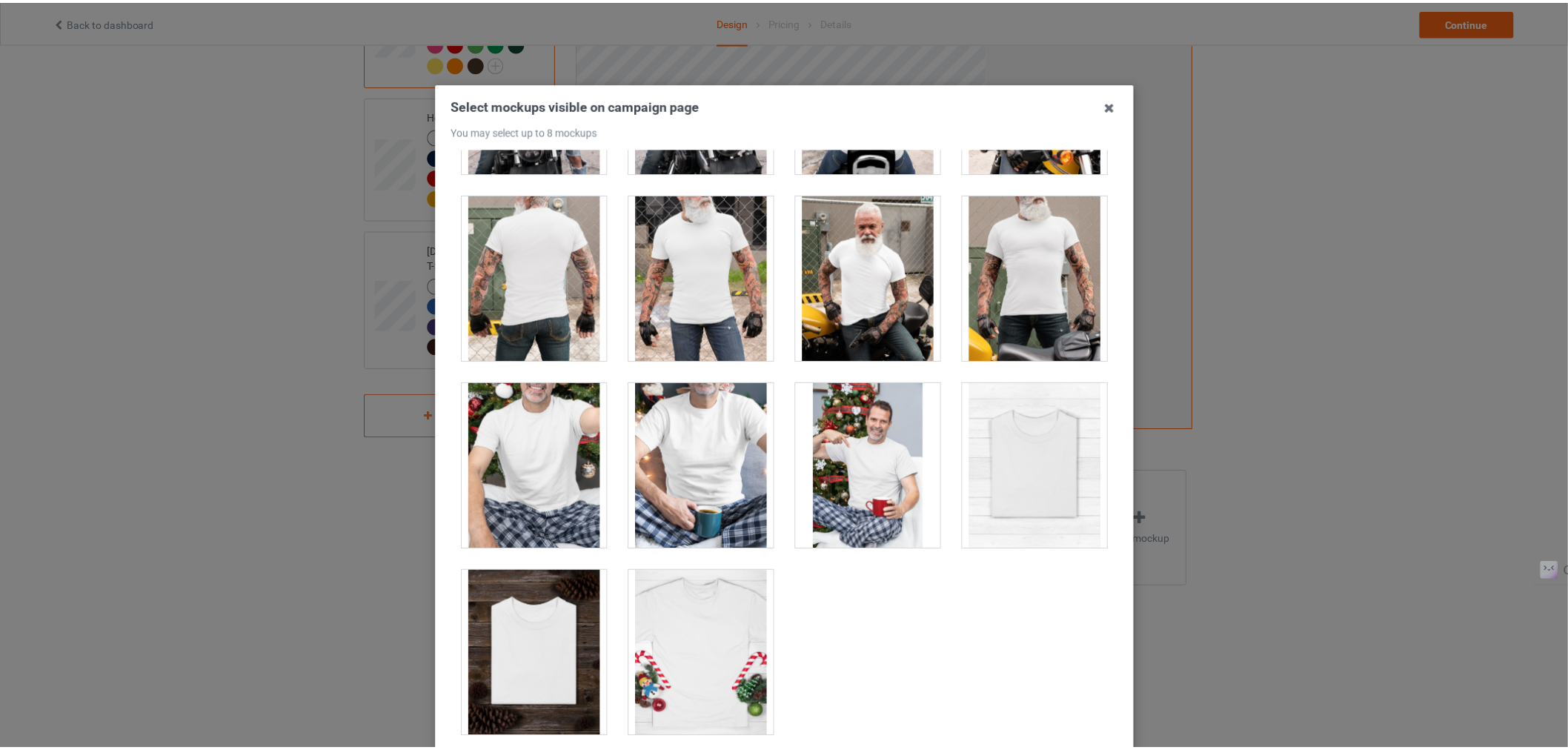
scroll to position [149, 0]
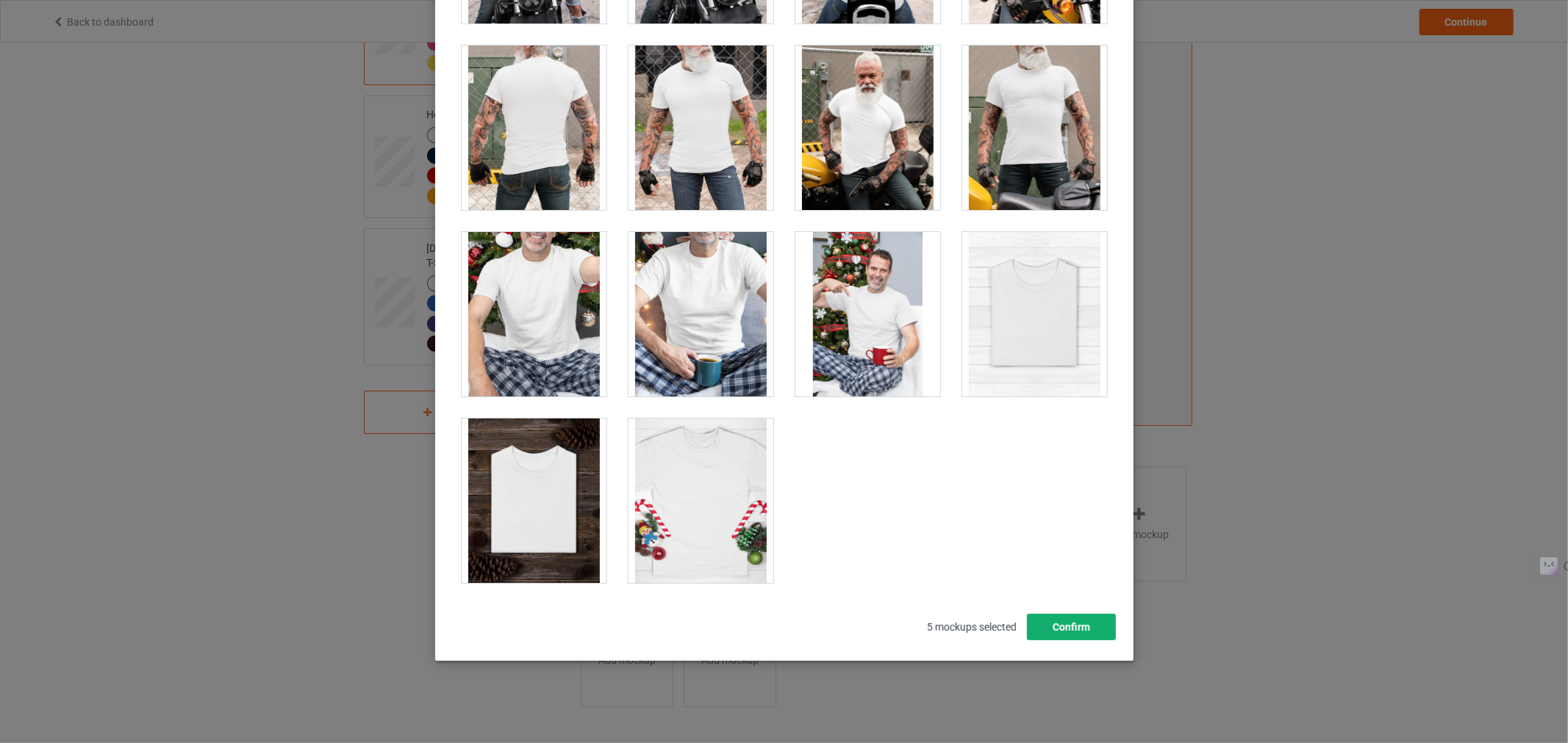
click at [1053, 631] on button "Confirm" at bounding box center [1071, 627] width 89 height 26
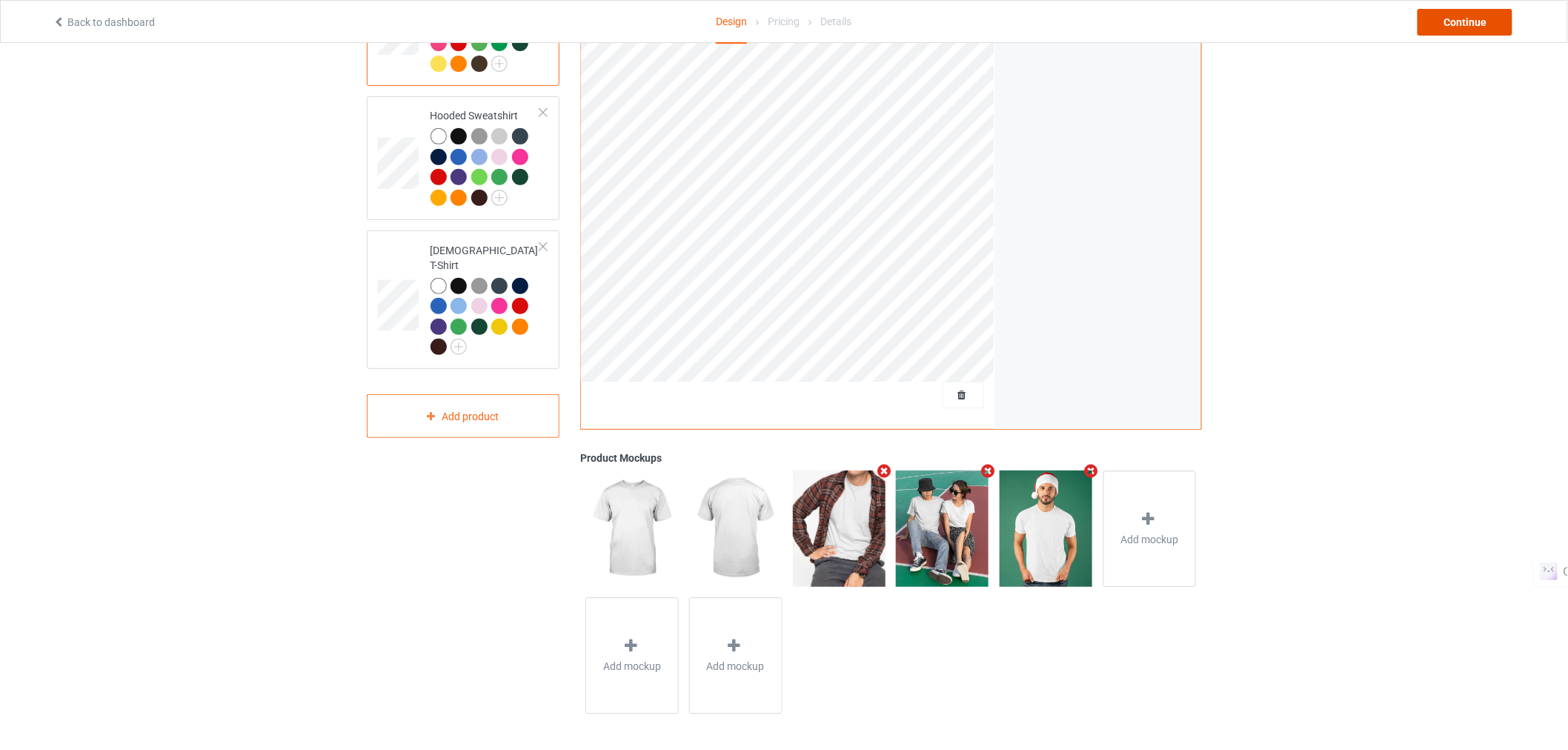
click at [1461, 23] on div "Continue" at bounding box center [1464, 22] width 95 height 26
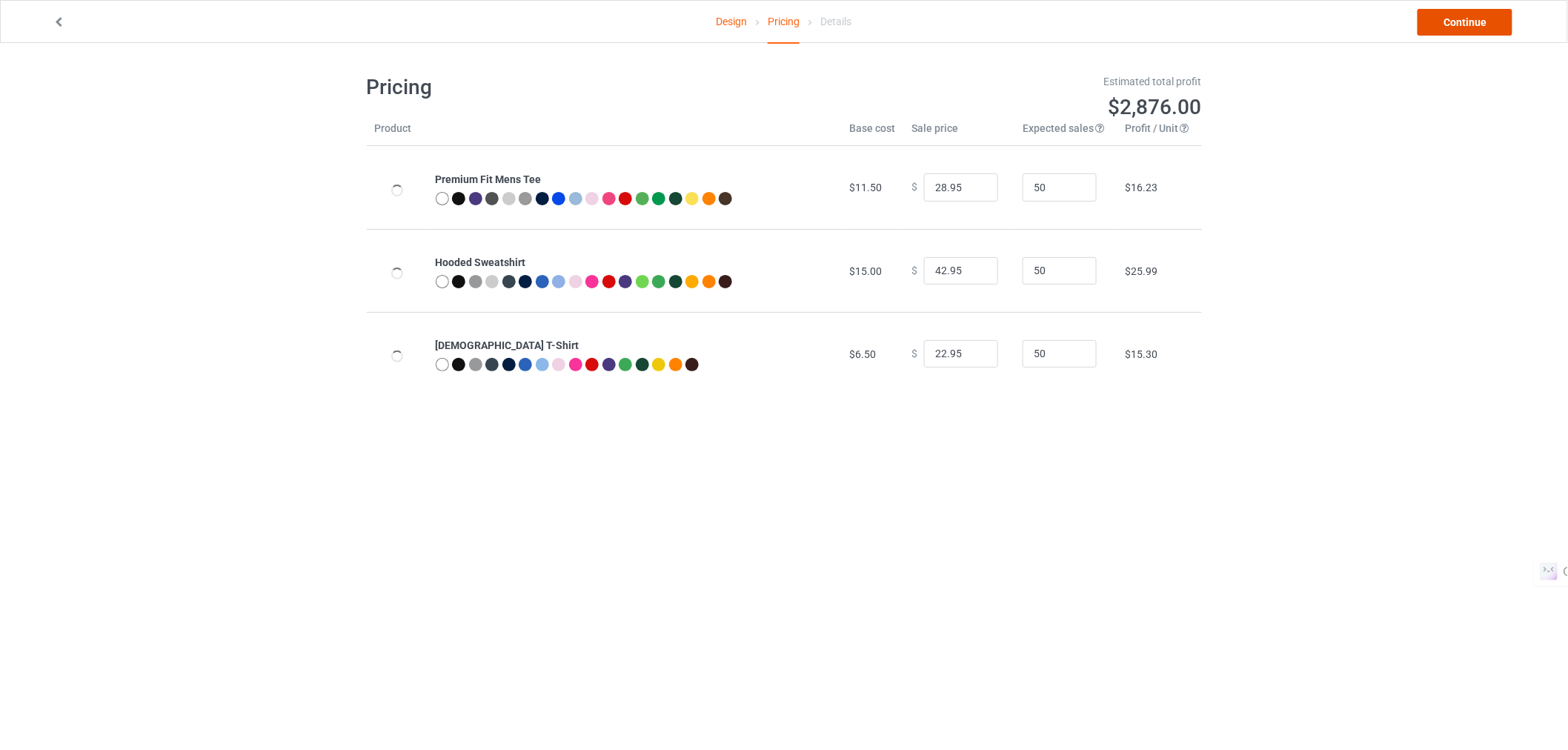
click at [1457, 24] on link "Continue" at bounding box center [1464, 22] width 95 height 26
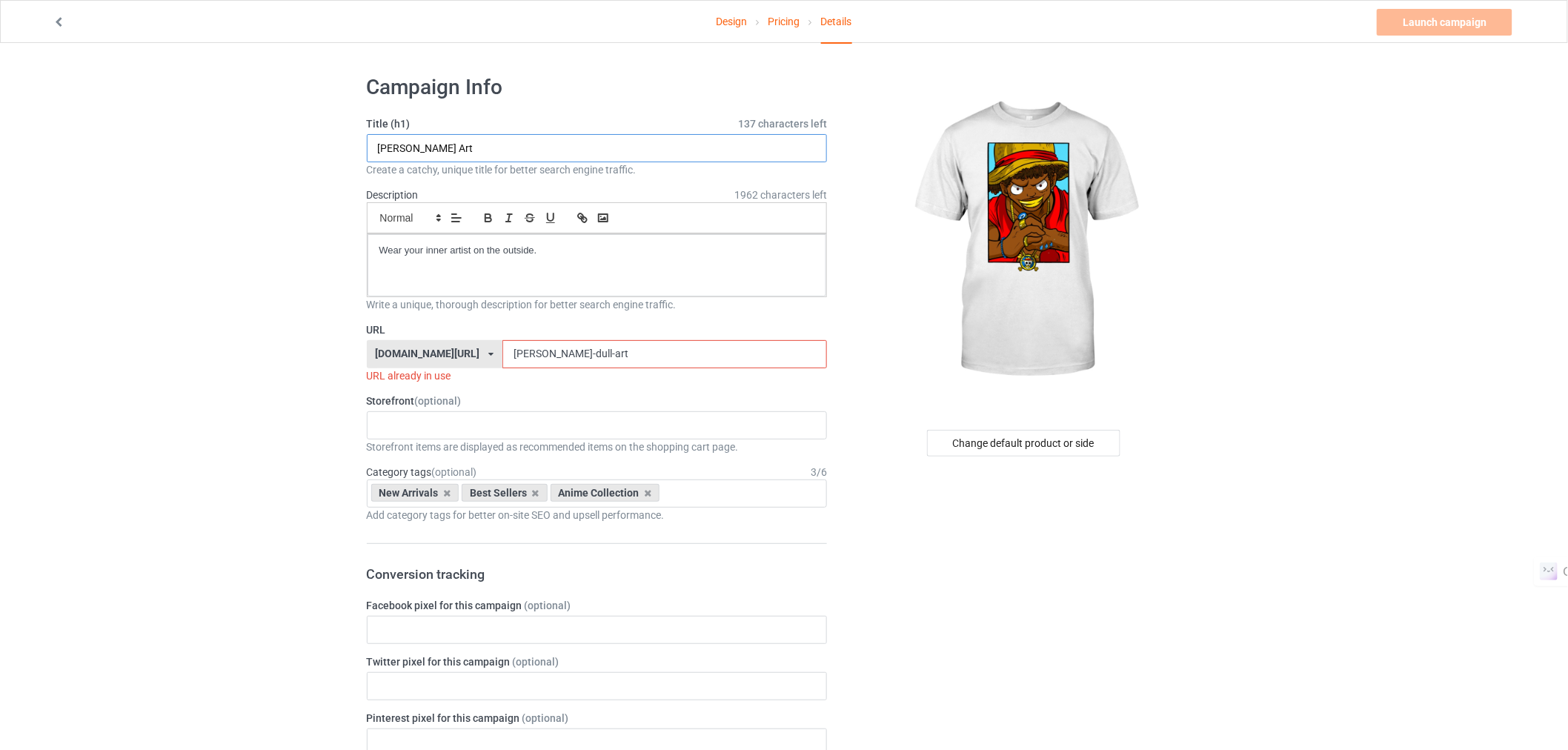
click at [461, 136] on input "[PERSON_NAME] Art" at bounding box center [597, 148] width 461 height 28
drag, startPoint x: 446, startPoint y: 138, endPoint x: 372, endPoint y: 148, distance: 74.7
click at [372, 148] on input "Nerosdil Hitusi" at bounding box center [597, 148] width 461 height 28
type input "Nerosdil Hitusi"
click at [565, 362] on input "mimi-dull-art" at bounding box center [664, 354] width 324 height 28
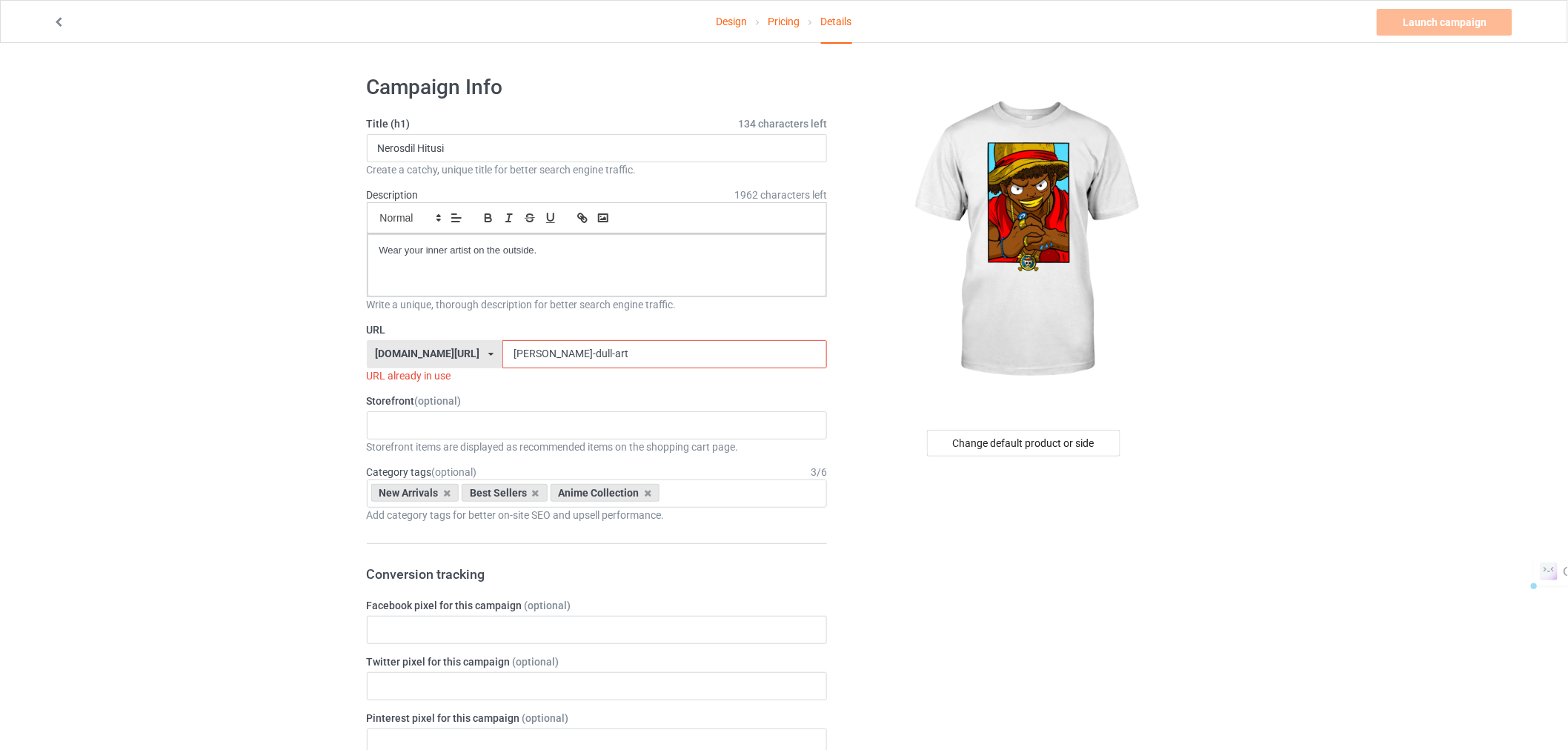
paste input "Nerosdil Hitusi"
click at [531, 358] on input "Nerosdil Hitusi" at bounding box center [664, 354] width 324 height 28
click at [548, 269] on div "Wear your inner artist on the outside." at bounding box center [597, 266] width 459 height 62
click at [588, 351] on input "Nerosdil-Hitusi" at bounding box center [664, 354] width 324 height 28
click at [515, 353] on input "Nerosdil-Hitusi" at bounding box center [664, 354] width 324 height 28
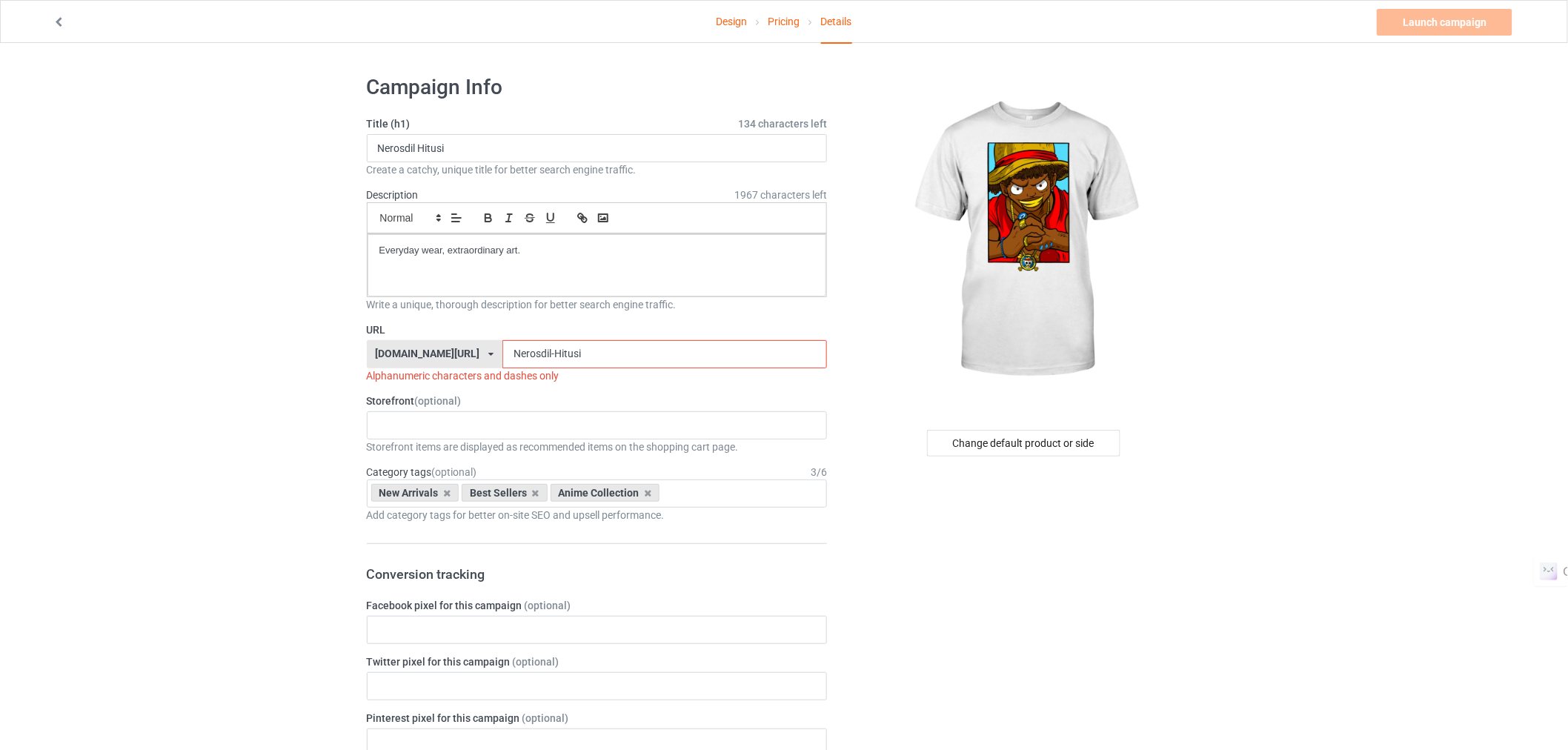
click at [579, 353] on input "Nerosdil-Hitusi" at bounding box center [664, 354] width 324 height 28
click at [608, 350] on input "Nerosdil-Hitusi" at bounding box center [664, 354] width 324 height 28
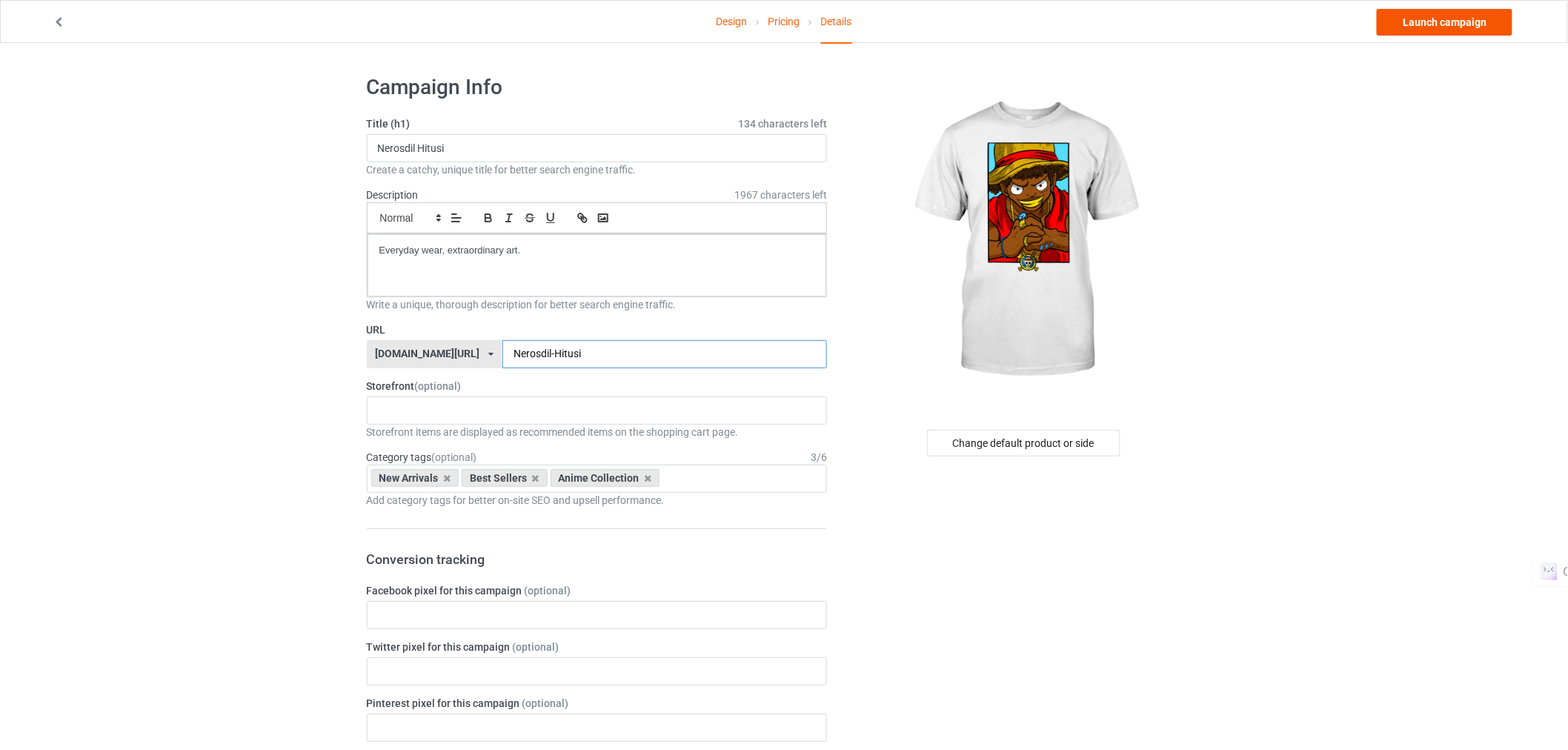
type input "Nerosdil-Hitusi"
click at [1433, 30] on link "Launch campaign" at bounding box center [1444, 22] width 135 height 26
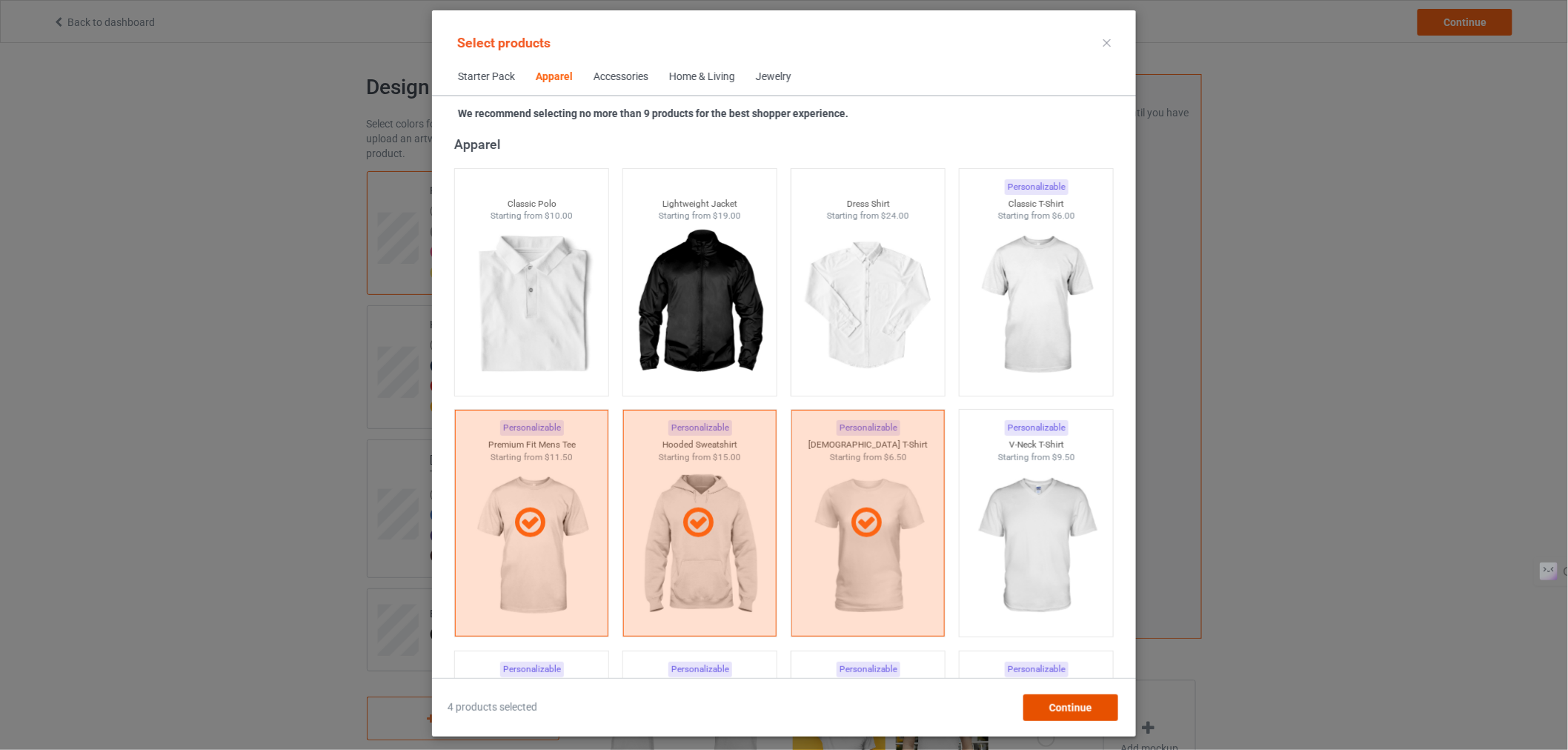
click at [1058, 698] on div "Continue" at bounding box center [1070, 708] width 95 height 26
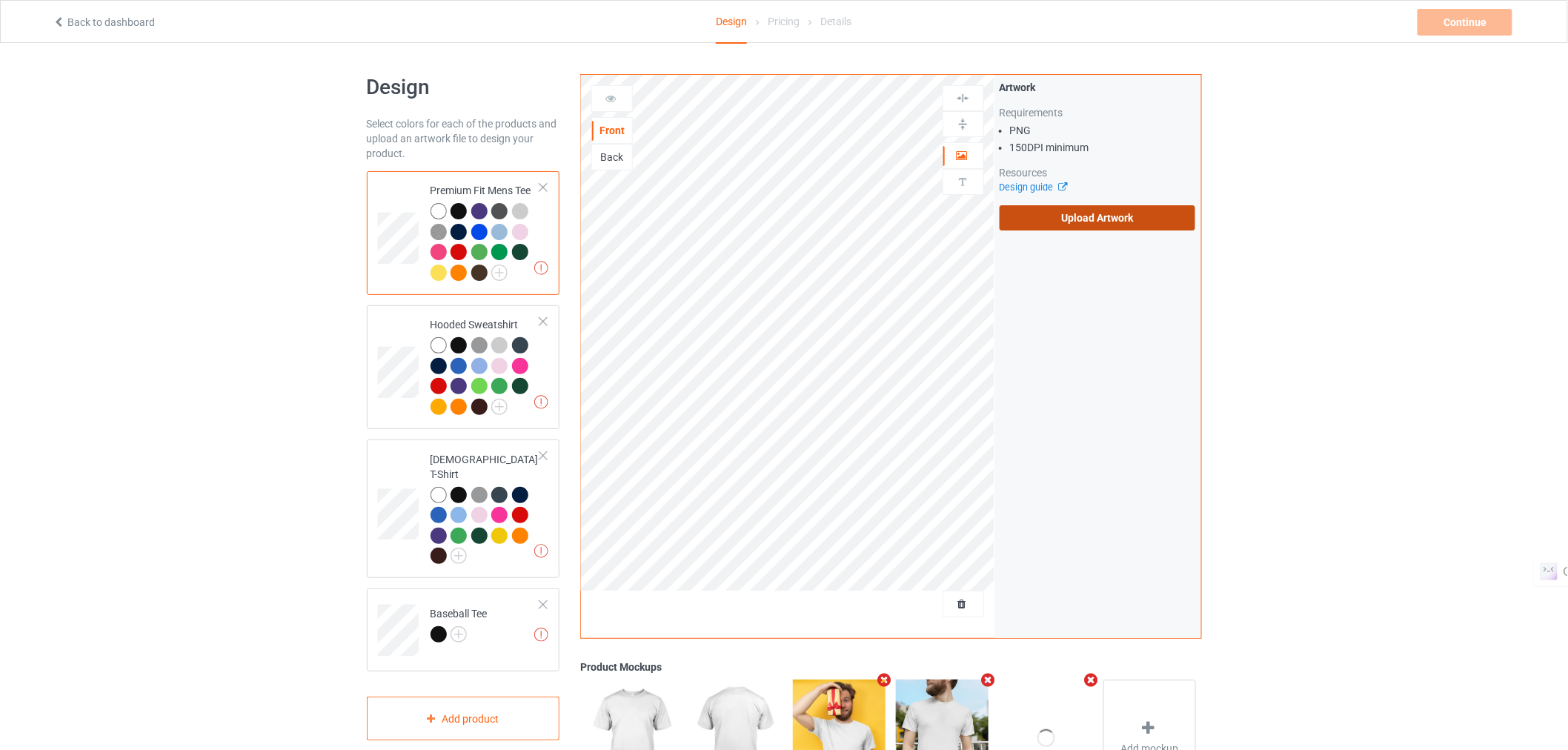
click at [1078, 228] on label "Upload Artwork" at bounding box center [1098, 217] width 197 height 25
click at [0, 0] on input "Upload Artwork" at bounding box center [0, 0] width 0 height 0
click at [1067, 221] on label "Upload Artwork" at bounding box center [1098, 217] width 197 height 25
click at [0, 0] on input "Upload Artwork" at bounding box center [0, 0] width 0 height 0
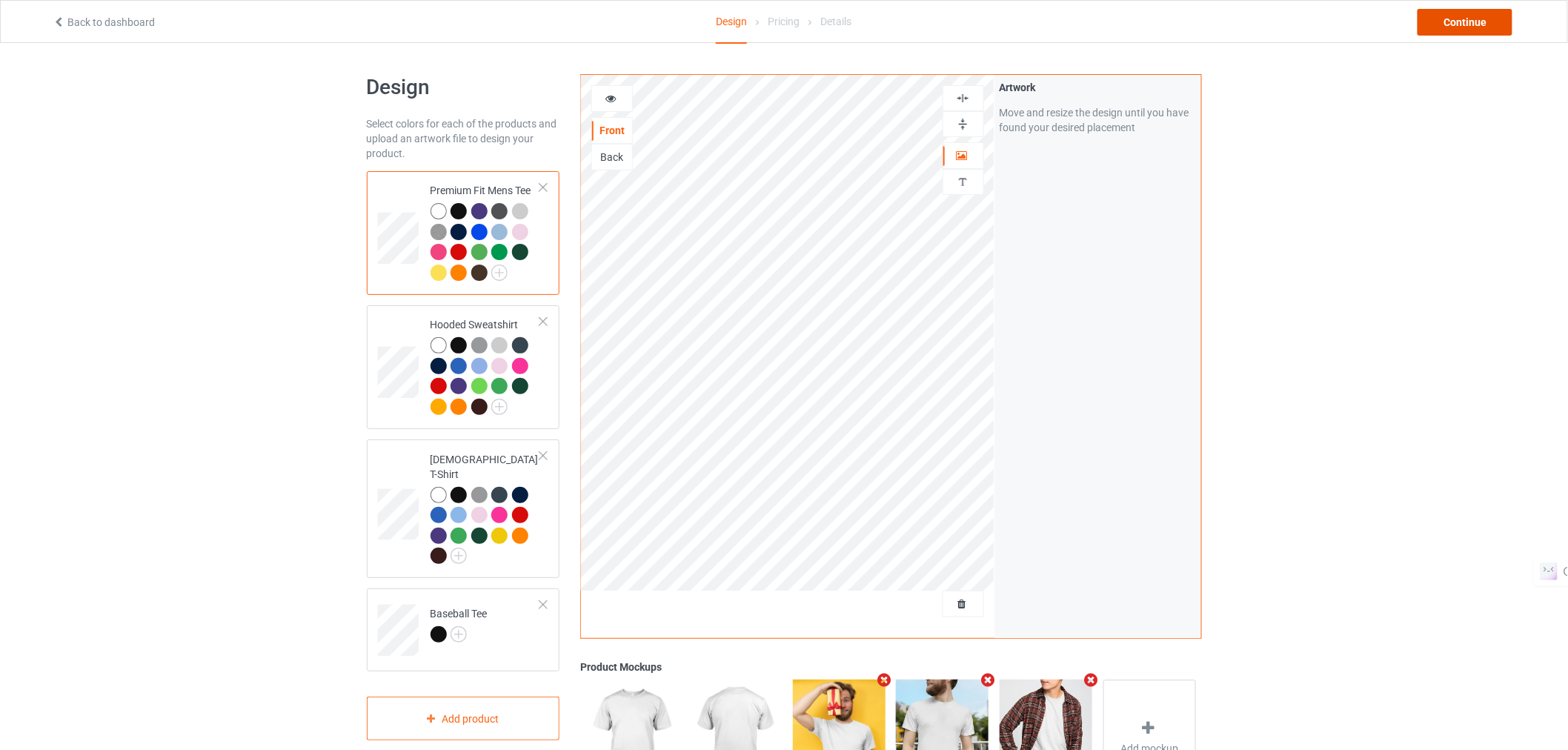
click at [1445, 24] on div "Continue" at bounding box center [1464, 22] width 95 height 26
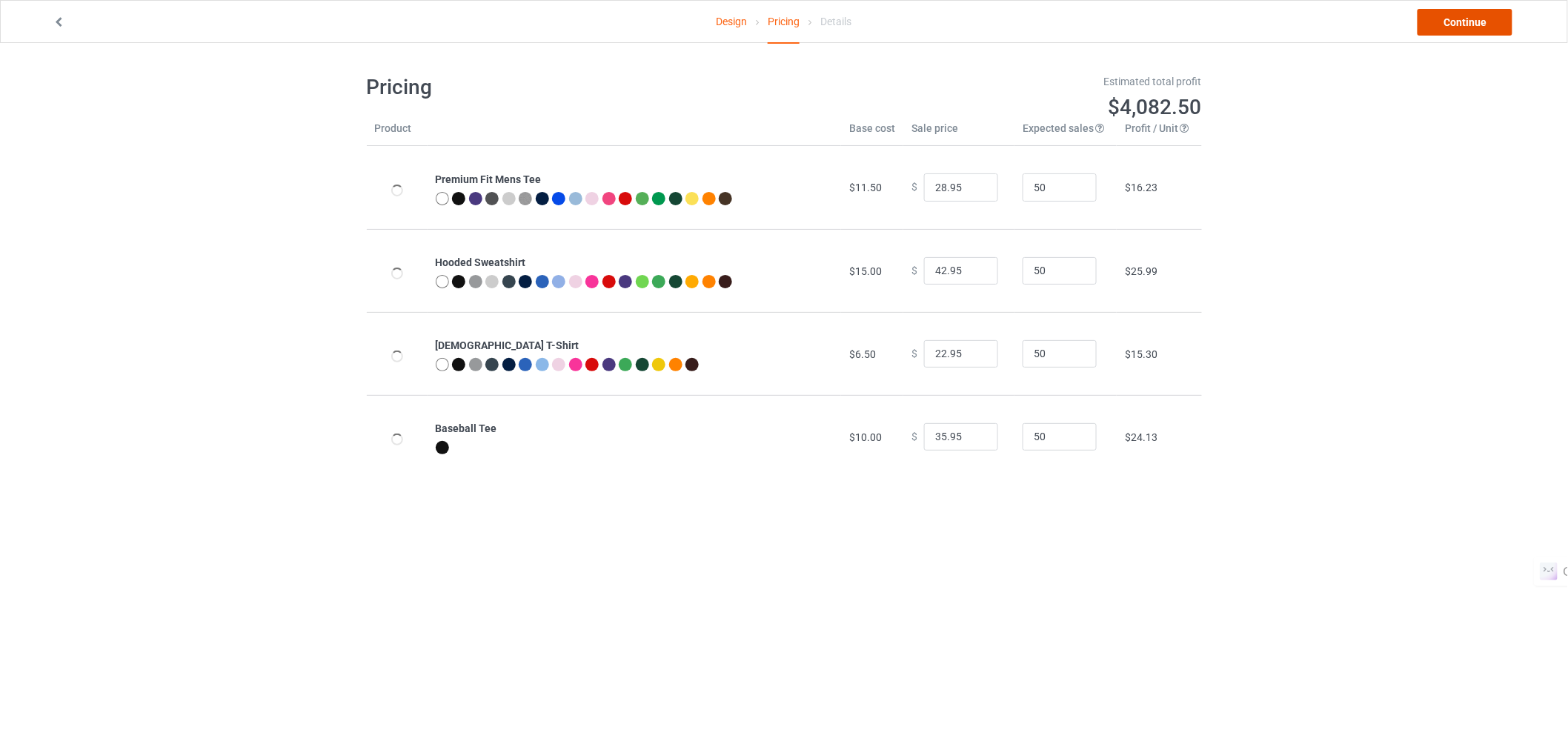
click at [1462, 23] on link "Continue" at bounding box center [1464, 22] width 95 height 26
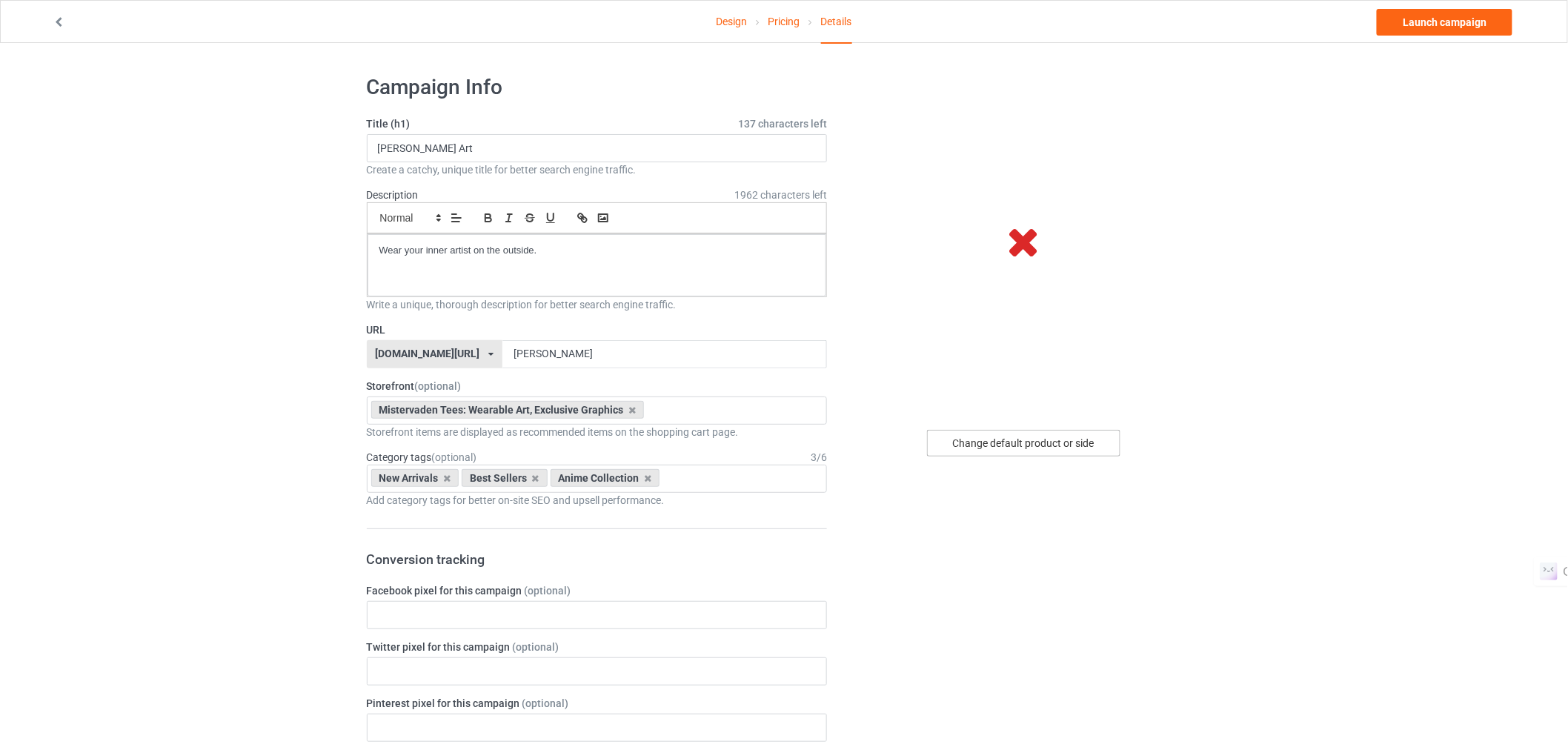
click at [1057, 443] on div "Change default product or side" at bounding box center [1024, 443] width 194 height 26
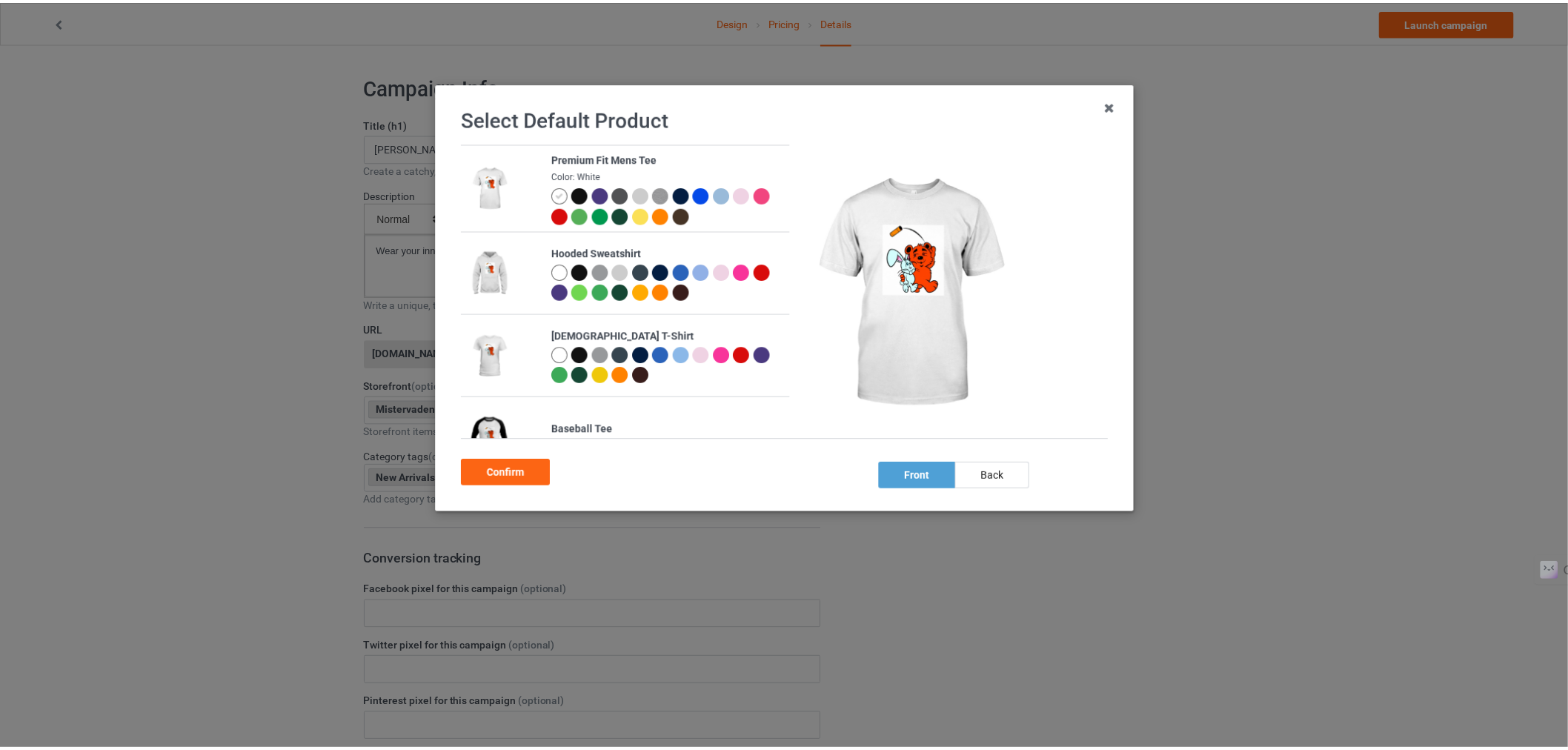
scroll to position [42, 0]
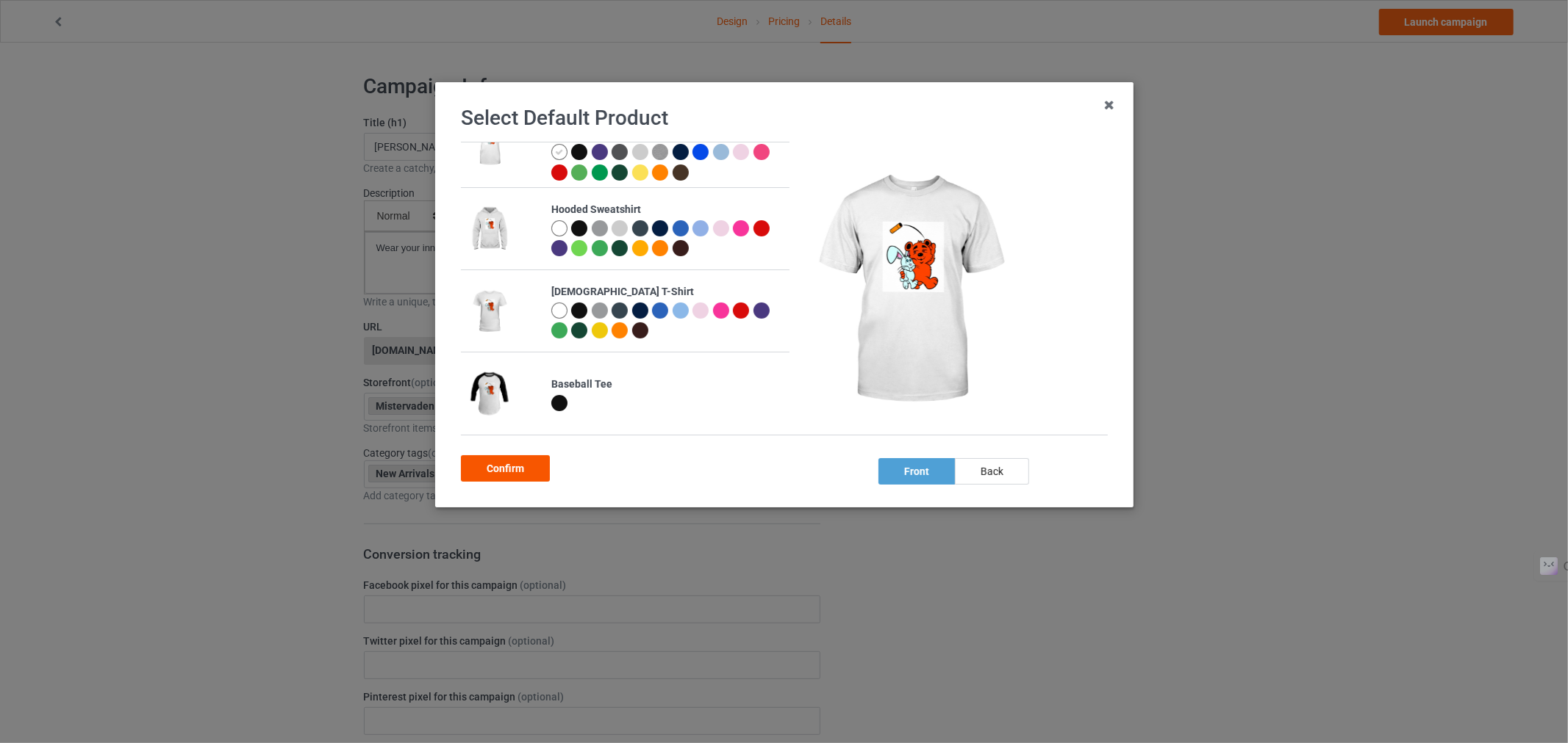
click at [521, 459] on div "Confirm" at bounding box center [505, 468] width 89 height 26
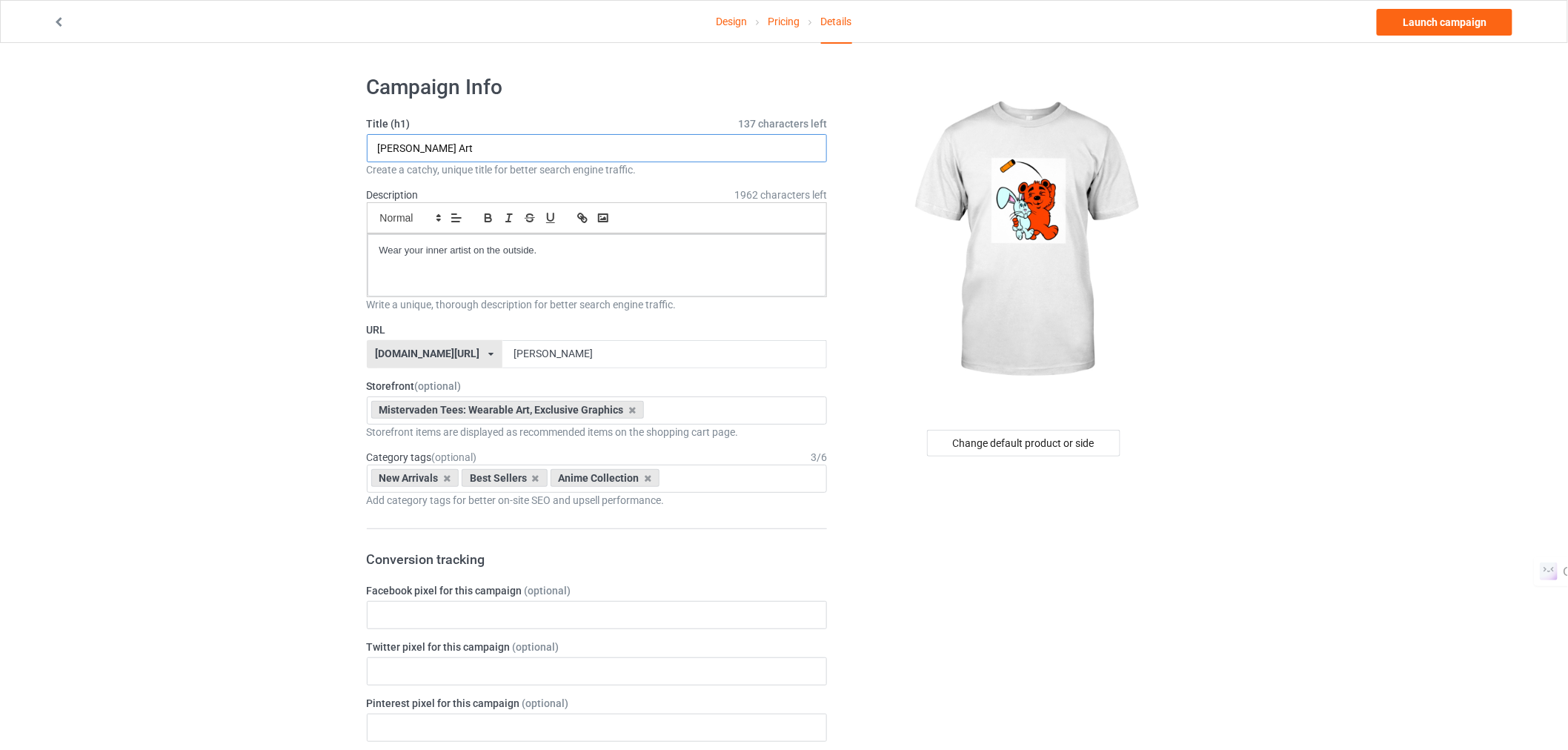
click at [470, 139] on input "[PERSON_NAME] Art" at bounding box center [597, 148] width 461 height 28
drag, startPoint x: 470, startPoint y: 154, endPoint x: 366, endPoint y: 162, distance: 104.3
click at [367, 162] on div "Title (h1) 137 characters left [PERSON_NAME] Art Create a catchy, unique title …" at bounding box center [597, 147] width 461 height 61
type input "Bread Winner Tee"
click at [1424, 27] on link "Launch campaign" at bounding box center [1444, 22] width 135 height 26
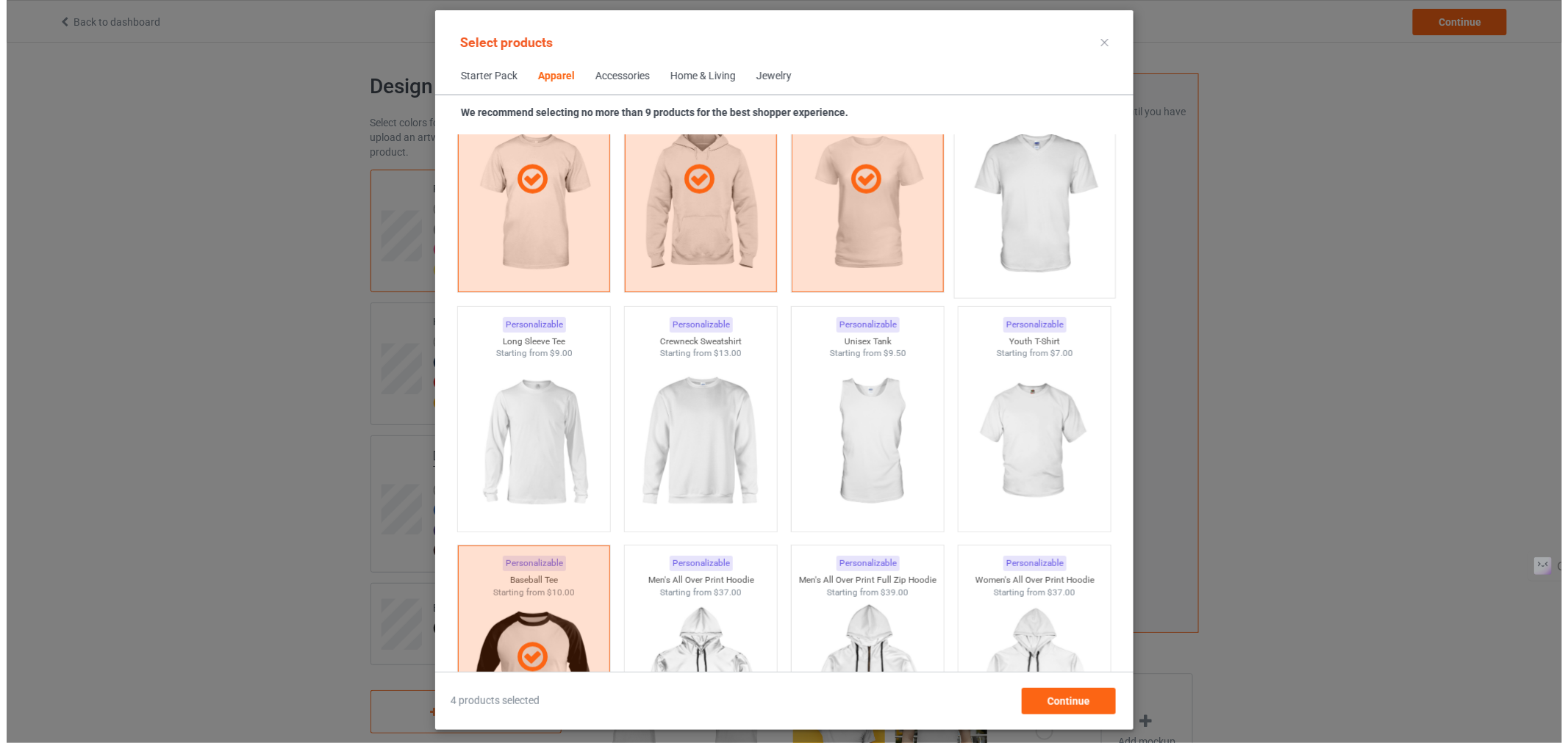
scroll to position [915, 0]
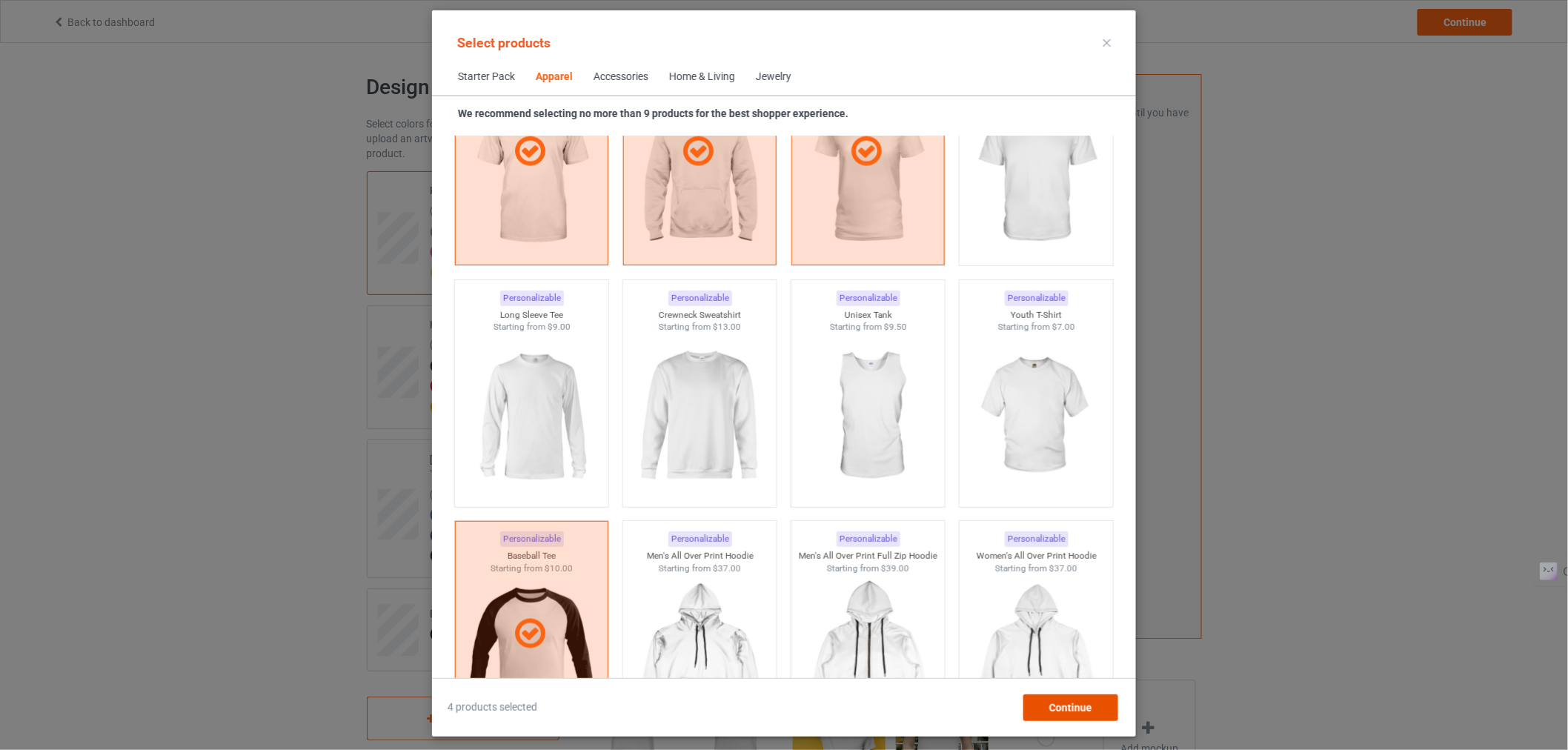
click at [1051, 705] on span "Continue" at bounding box center [1070, 708] width 43 height 12
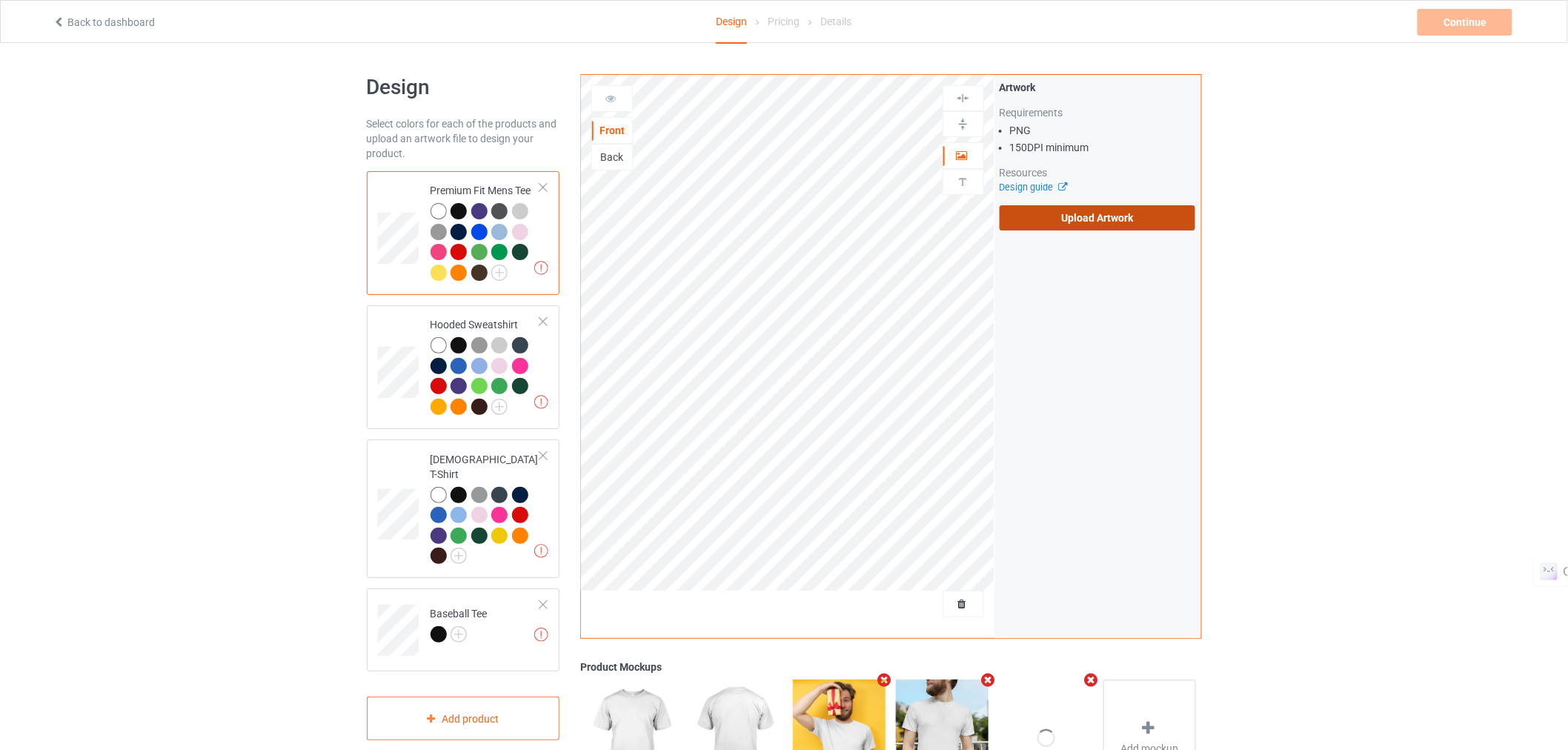
click at [1075, 223] on label "Upload Artwork" at bounding box center [1098, 217] width 197 height 25
click at [0, 0] on input "Upload Artwork" at bounding box center [0, 0] width 0 height 0
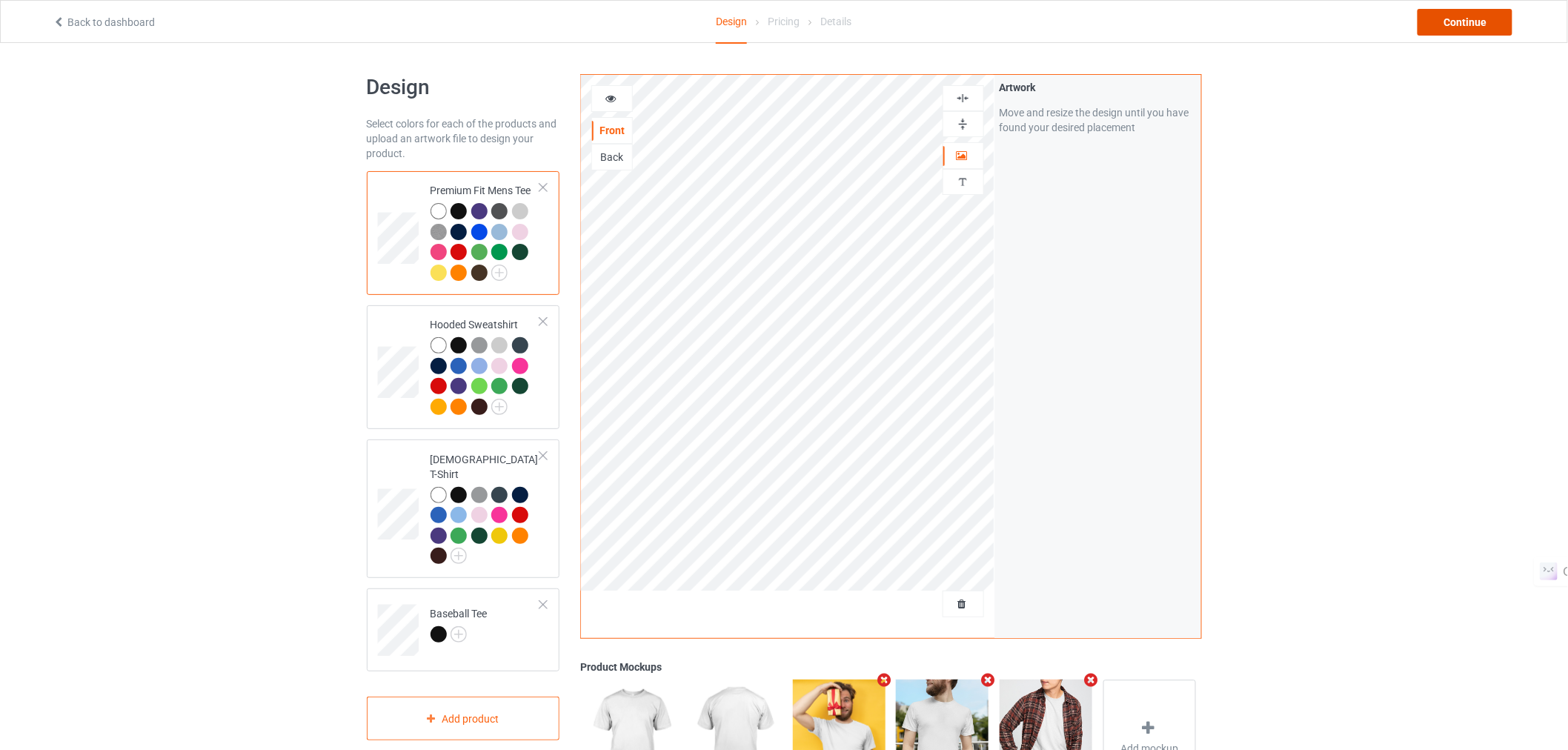
click at [1442, 24] on div "Continue" at bounding box center [1464, 22] width 95 height 26
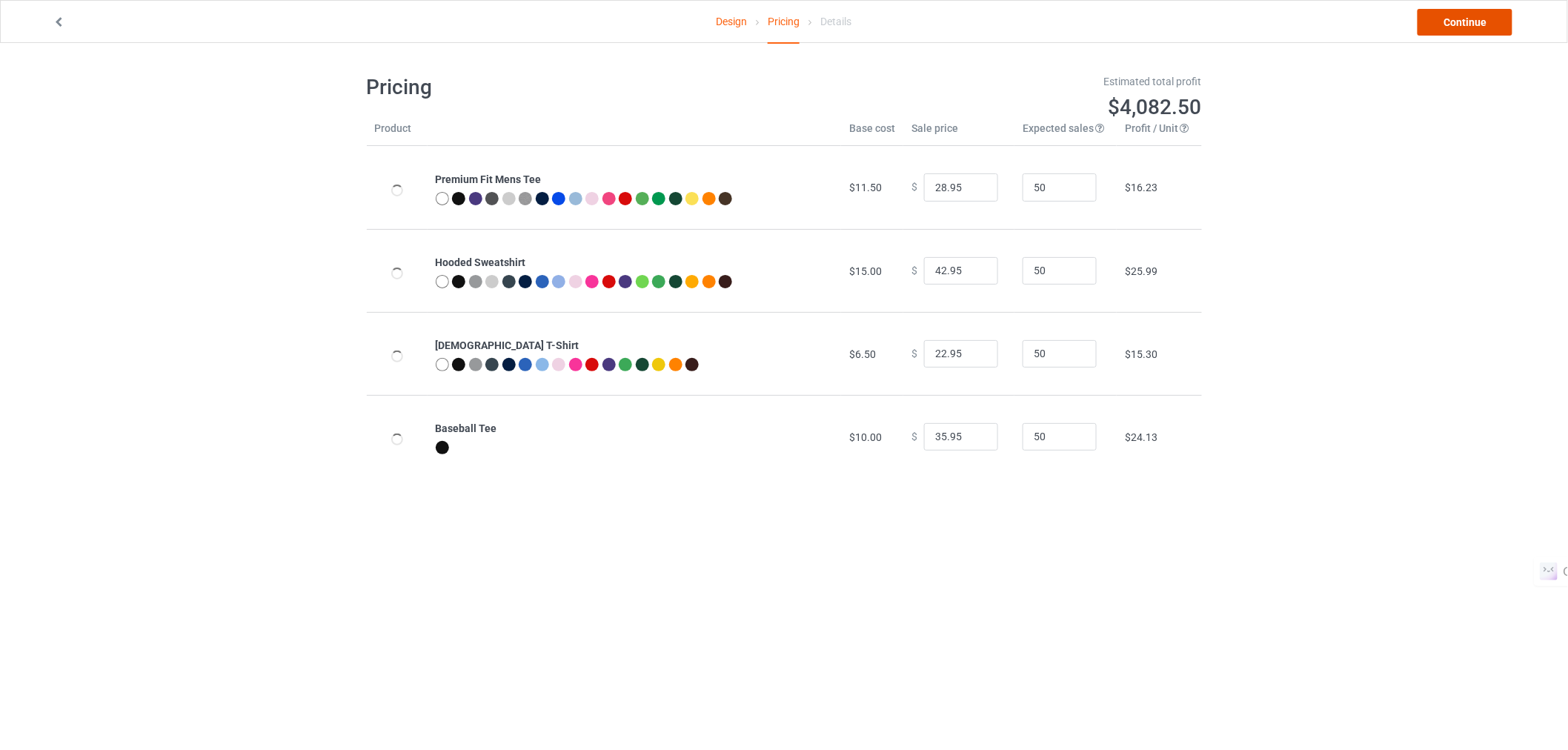
click at [1450, 20] on link "Continue" at bounding box center [1464, 22] width 95 height 26
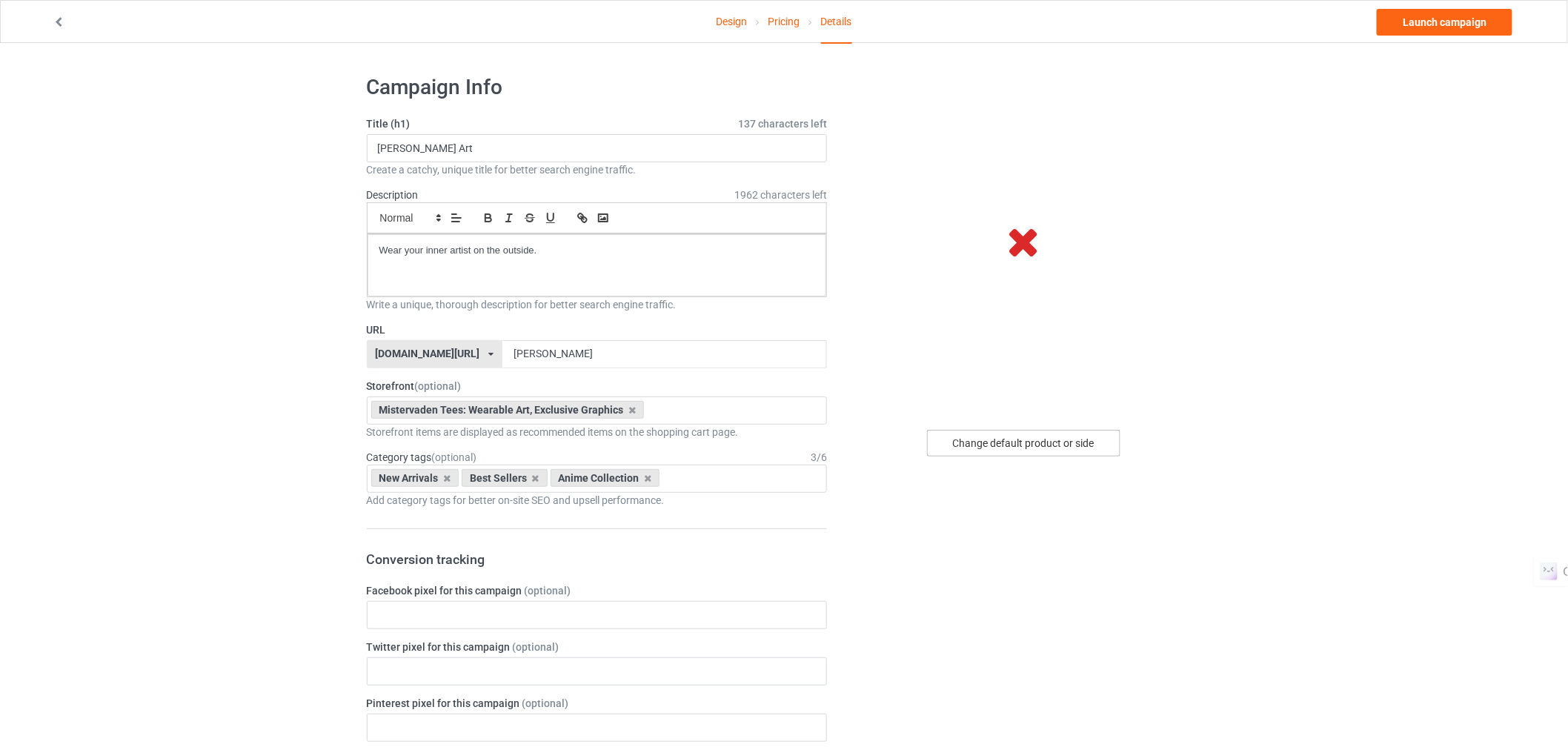
click at [991, 451] on div "Change default product or side" at bounding box center [1024, 443] width 194 height 26
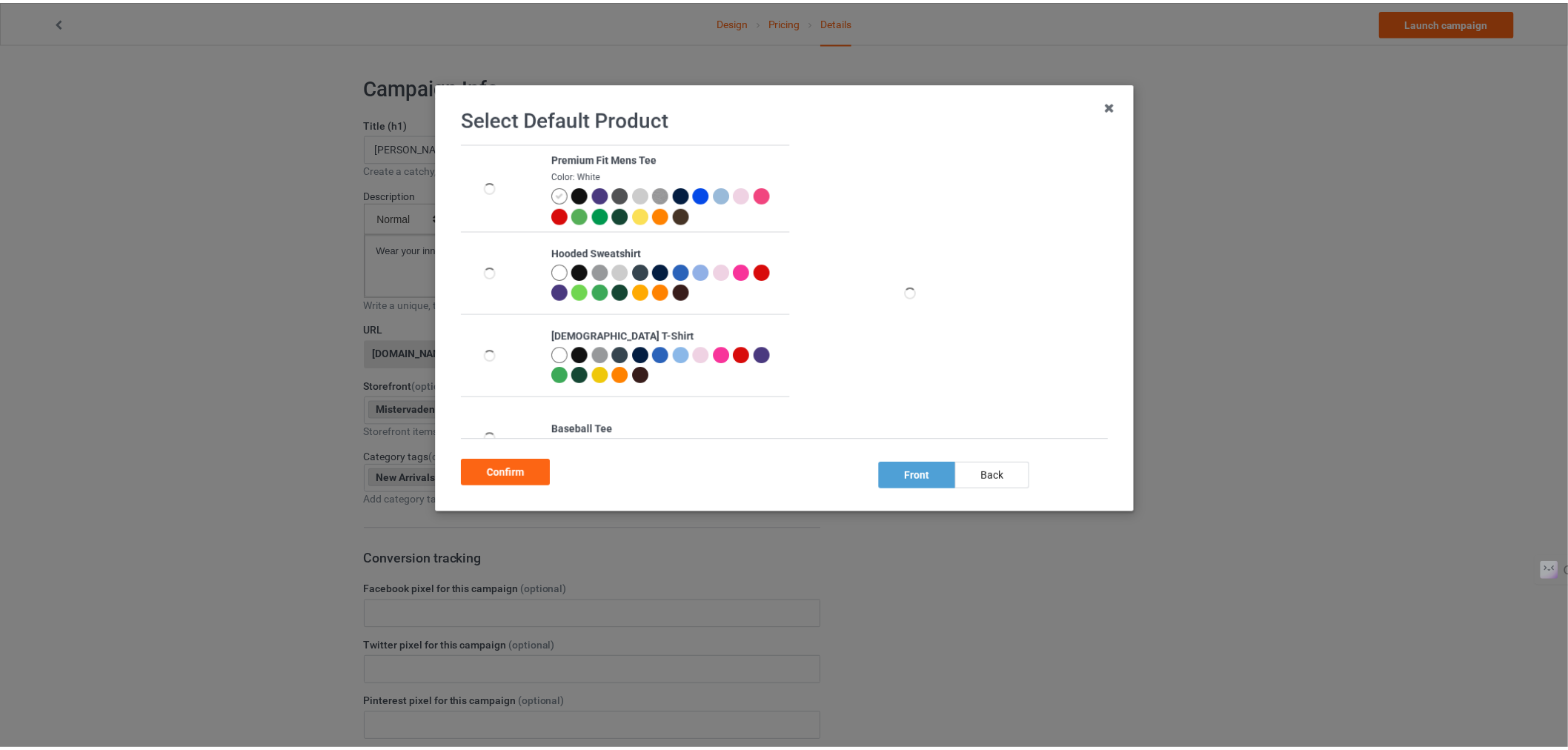
scroll to position [42, 0]
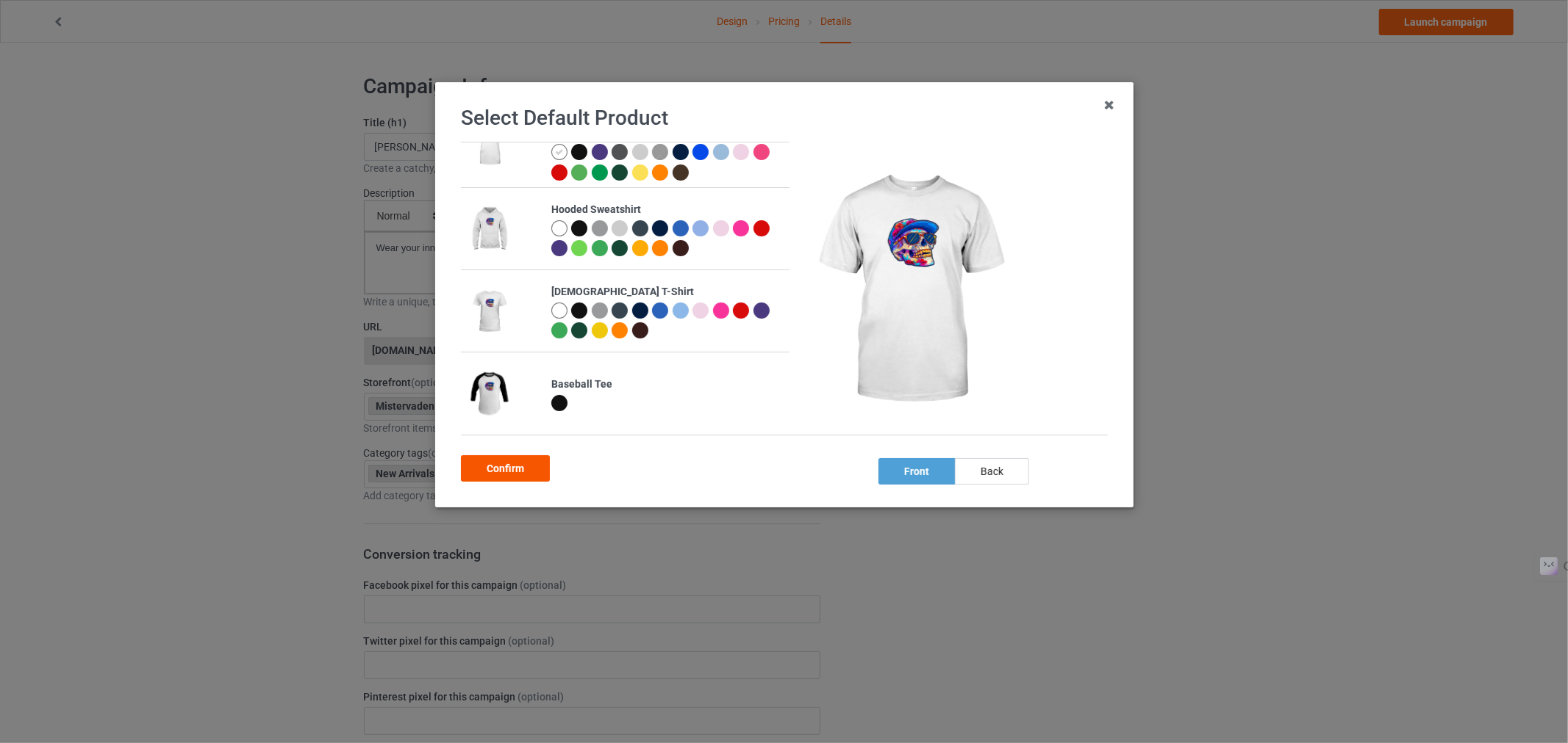
click at [534, 467] on div "Confirm" at bounding box center [505, 468] width 89 height 26
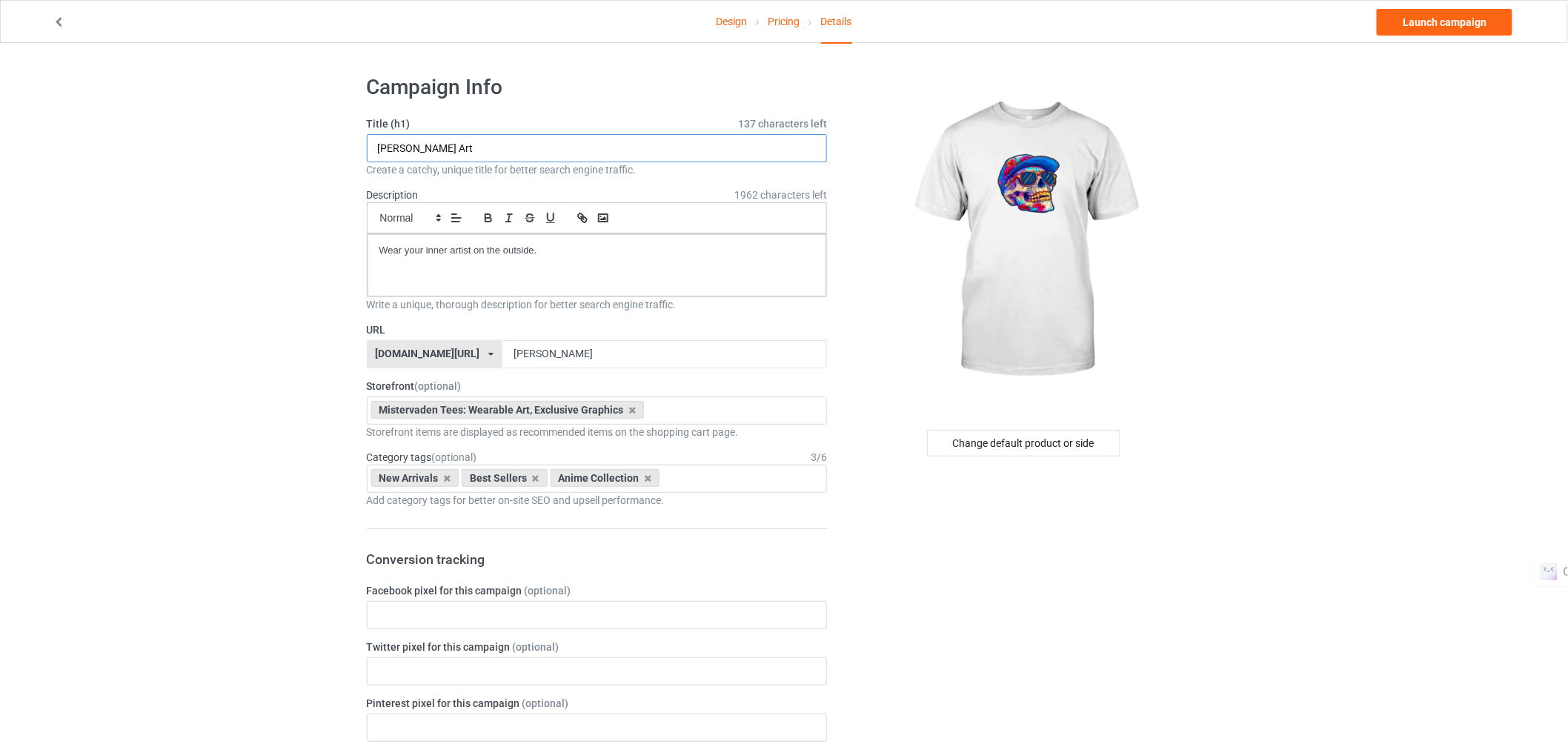
click at [465, 144] on input "[PERSON_NAME] Art" at bounding box center [597, 148] width 461 height 28
type input "Cool Skull"
drag, startPoint x: 480, startPoint y: 354, endPoint x: 463, endPoint y: 359, distance: 17.7
click at [463, 359] on div "[DOMAIN_NAME][URL] [DOMAIN_NAME][URL] [DOMAIN_NAME][URL] 660f5a4154addf002f3f4f…" at bounding box center [597, 354] width 461 height 28
type input "Cool-skull"
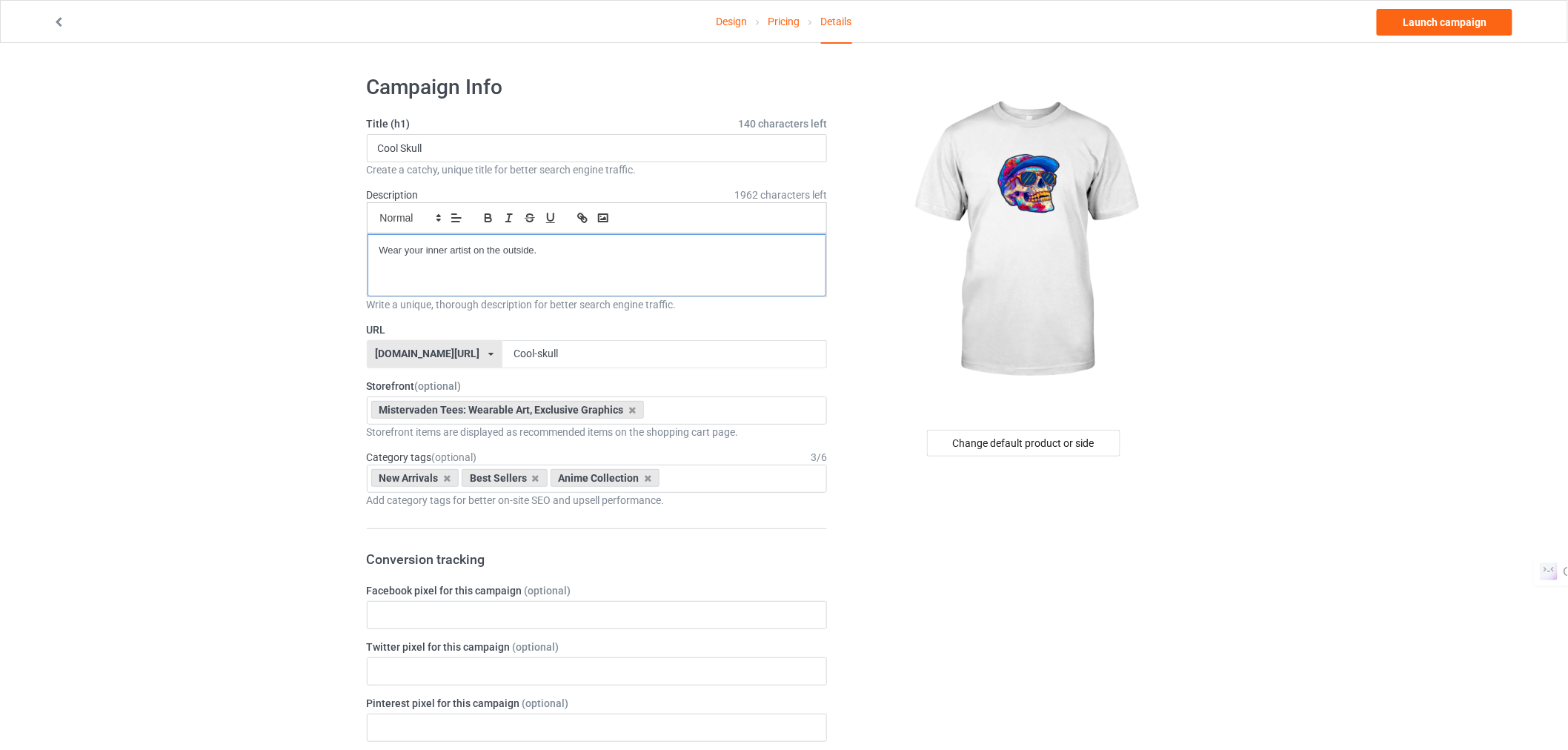
click at [545, 263] on div "Wear your inner artist on the outside." at bounding box center [597, 266] width 459 height 62
click at [1417, 10] on link "Launch campaign" at bounding box center [1444, 22] width 135 height 26
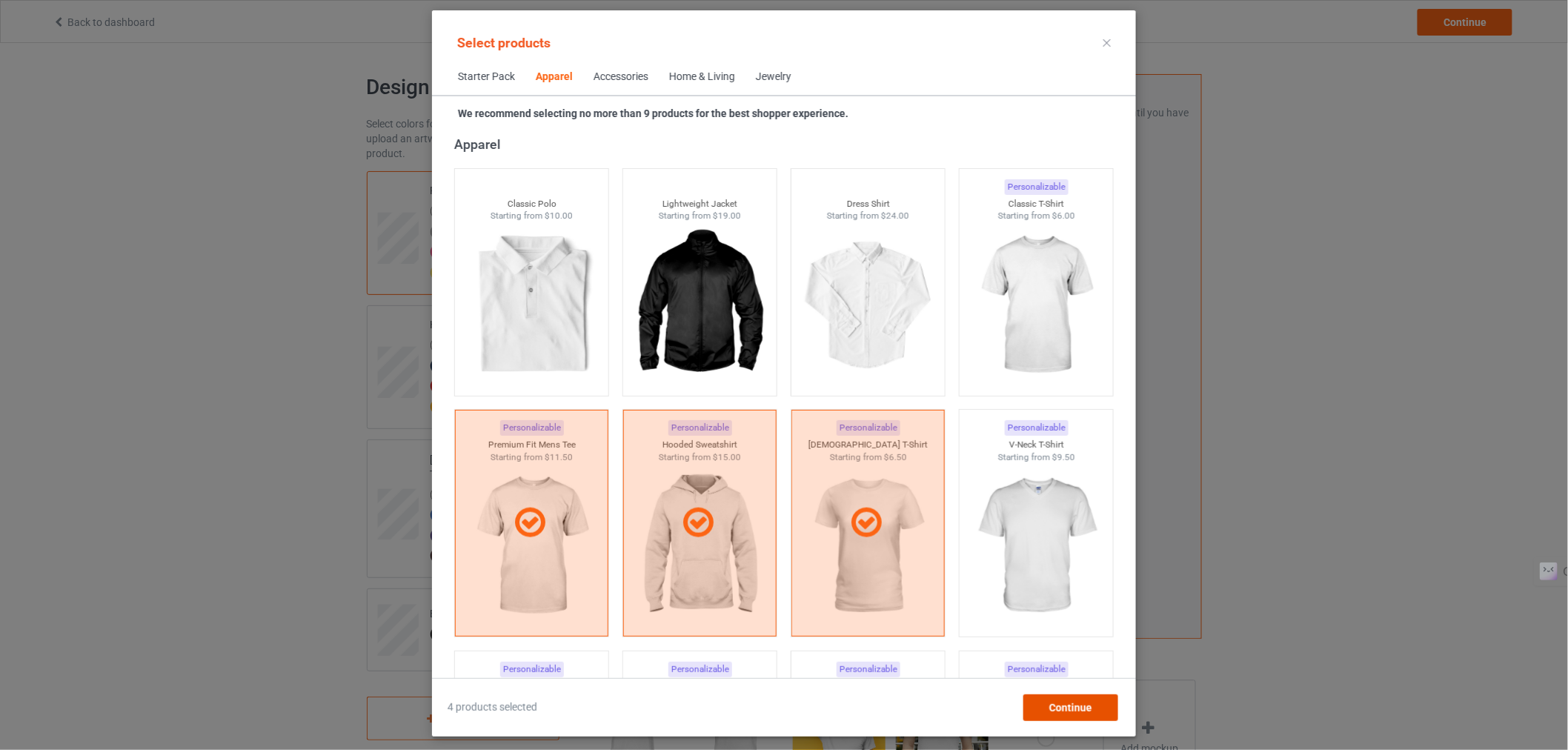
click at [1063, 702] on span "Continue" at bounding box center [1070, 708] width 43 height 12
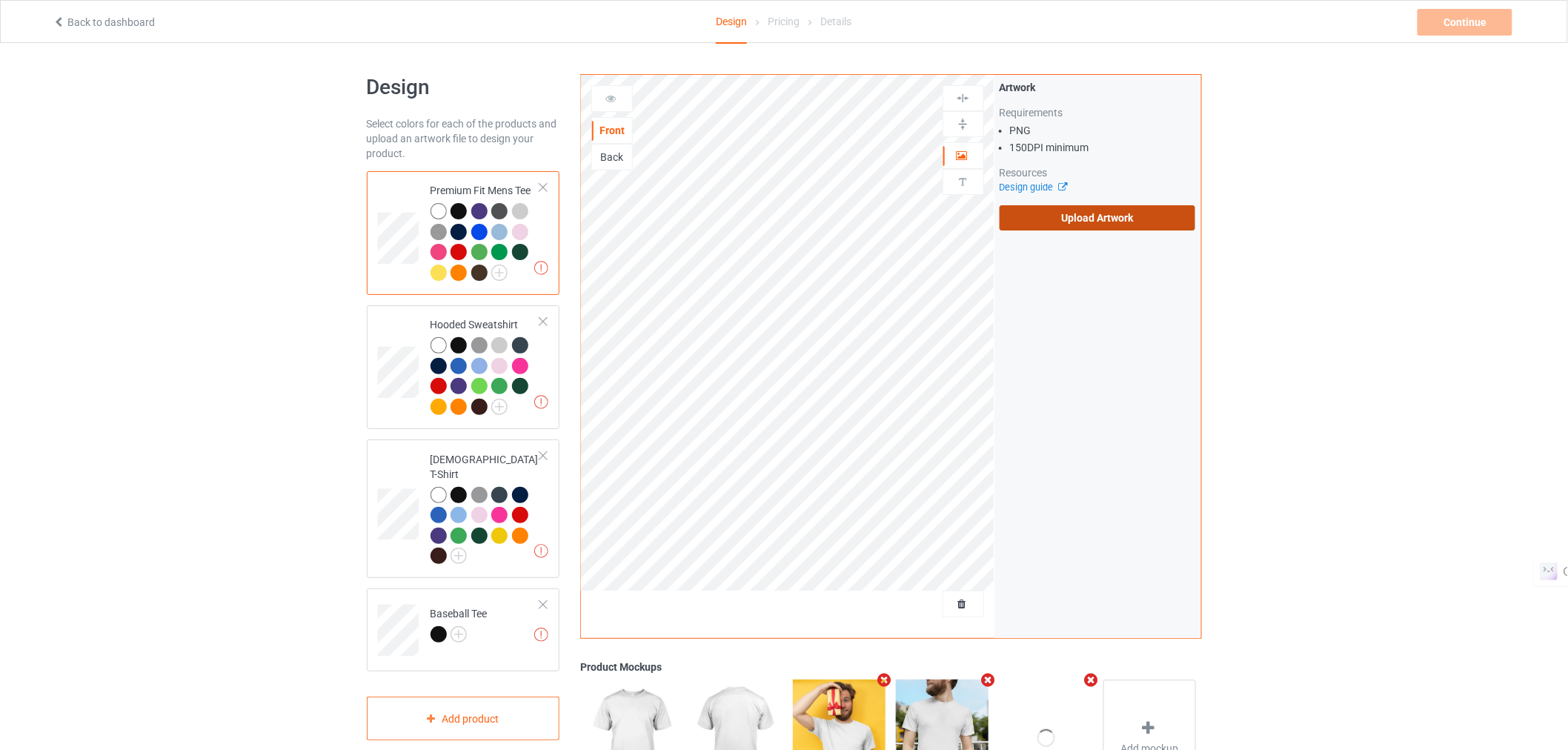
click at [1046, 212] on label "Upload Artwork" at bounding box center [1098, 217] width 197 height 25
click at [0, 0] on input "Upload Artwork" at bounding box center [0, 0] width 0 height 0
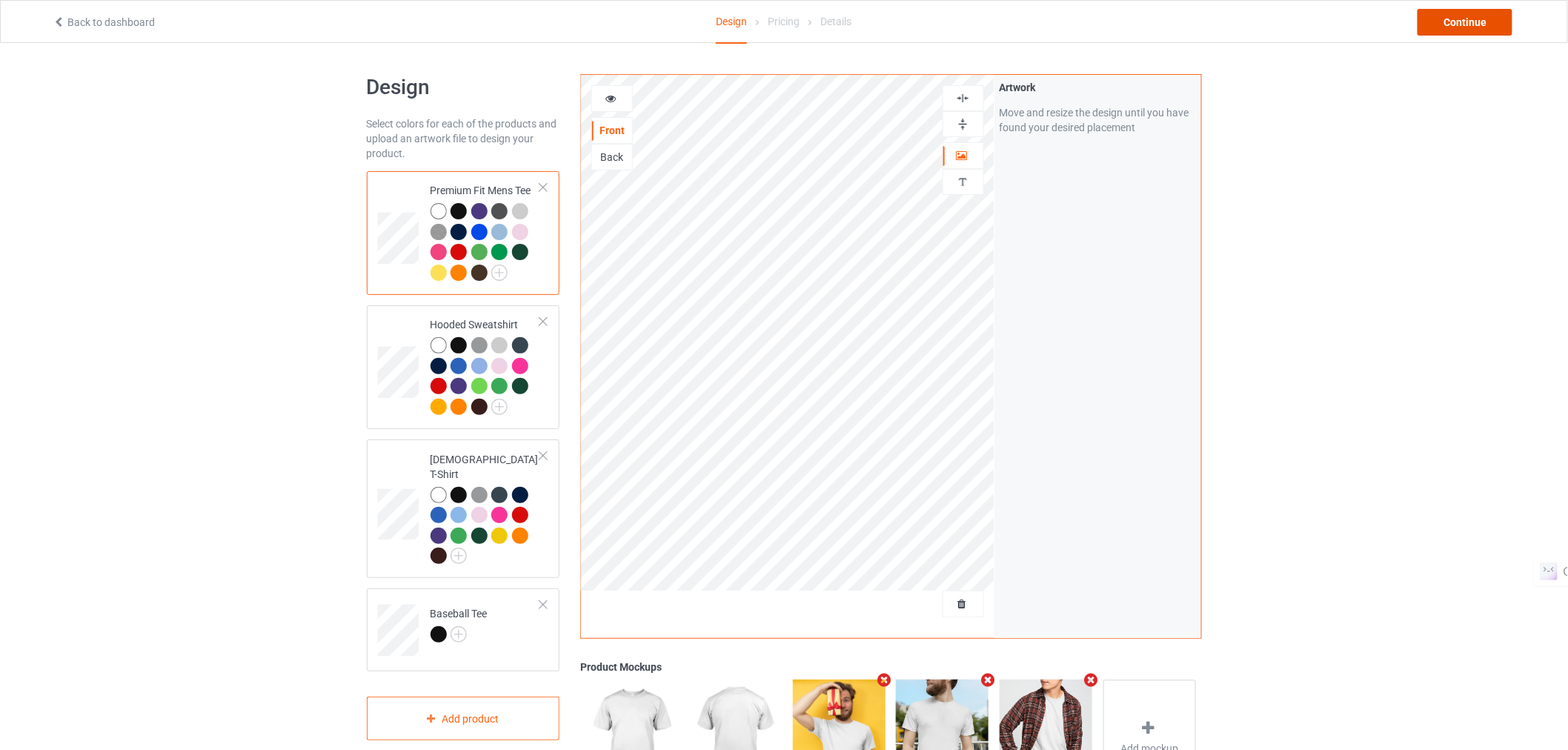
click at [1460, 27] on div "Continue" at bounding box center [1464, 22] width 95 height 26
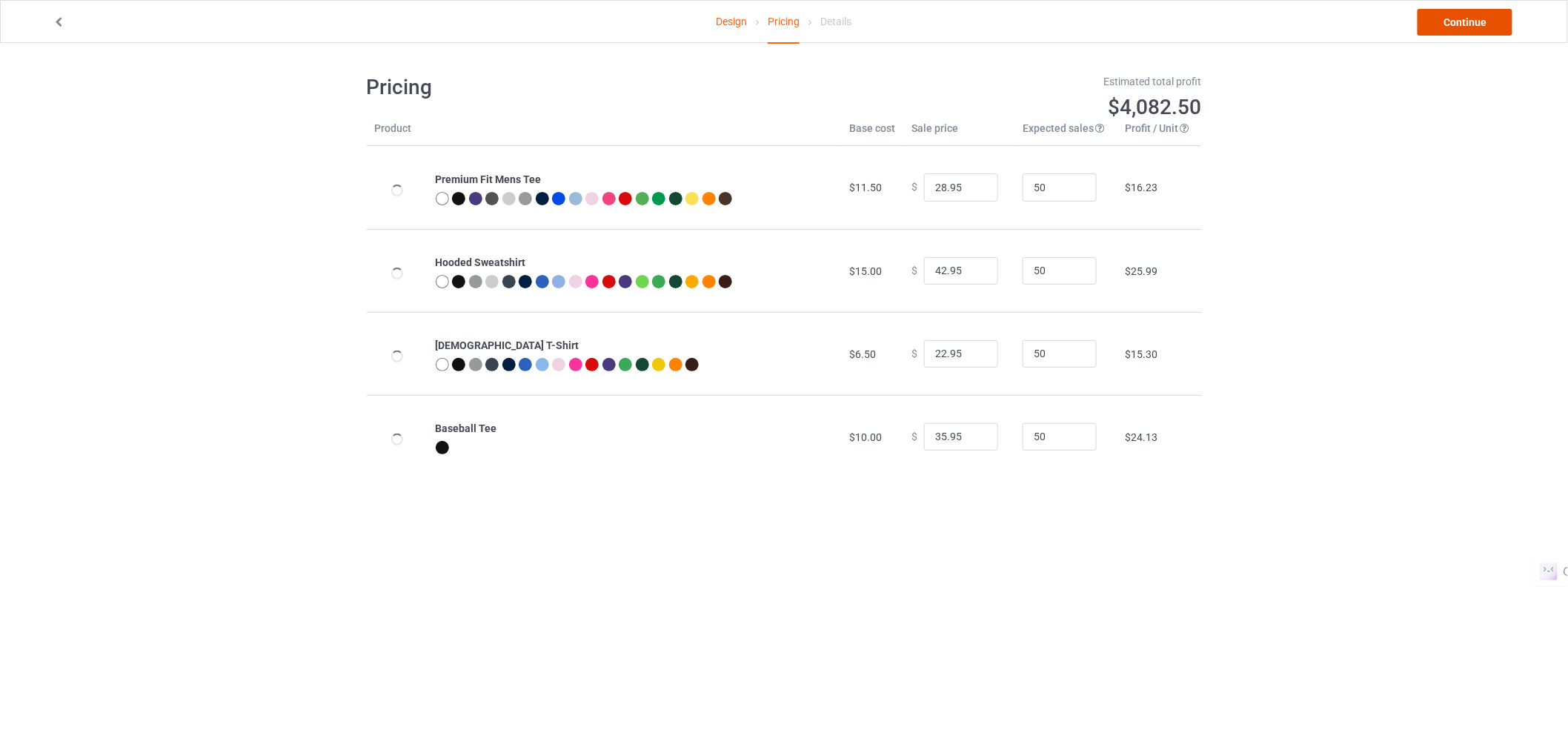
click at [1446, 24] on link "Continue" at bounding box center [1464, 22] width 95 height 26
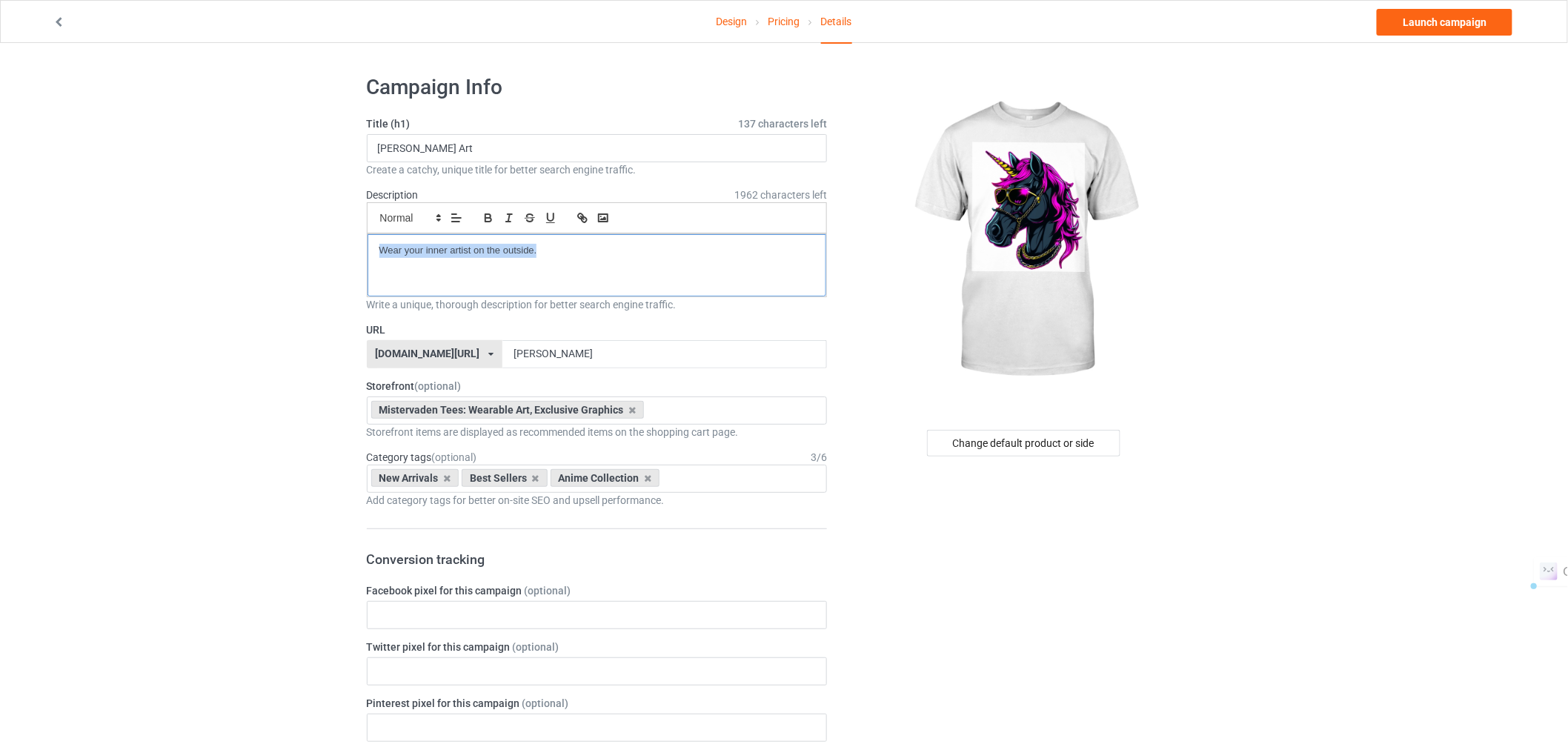
drag, startPoint x: 455, startPoint y: 246, endPoint x: 376, endPoint y: 253, distance: 79.3
click at [376, 253] on div "Wear your inner artist on the outside." at bounding box center [597, 266] width 459 height 62
drag, startPoint x: 457, startPoint y: 146, endPoint x: 362, endPoint y: 152, distance: 95.2
type input "Black Unicorn"
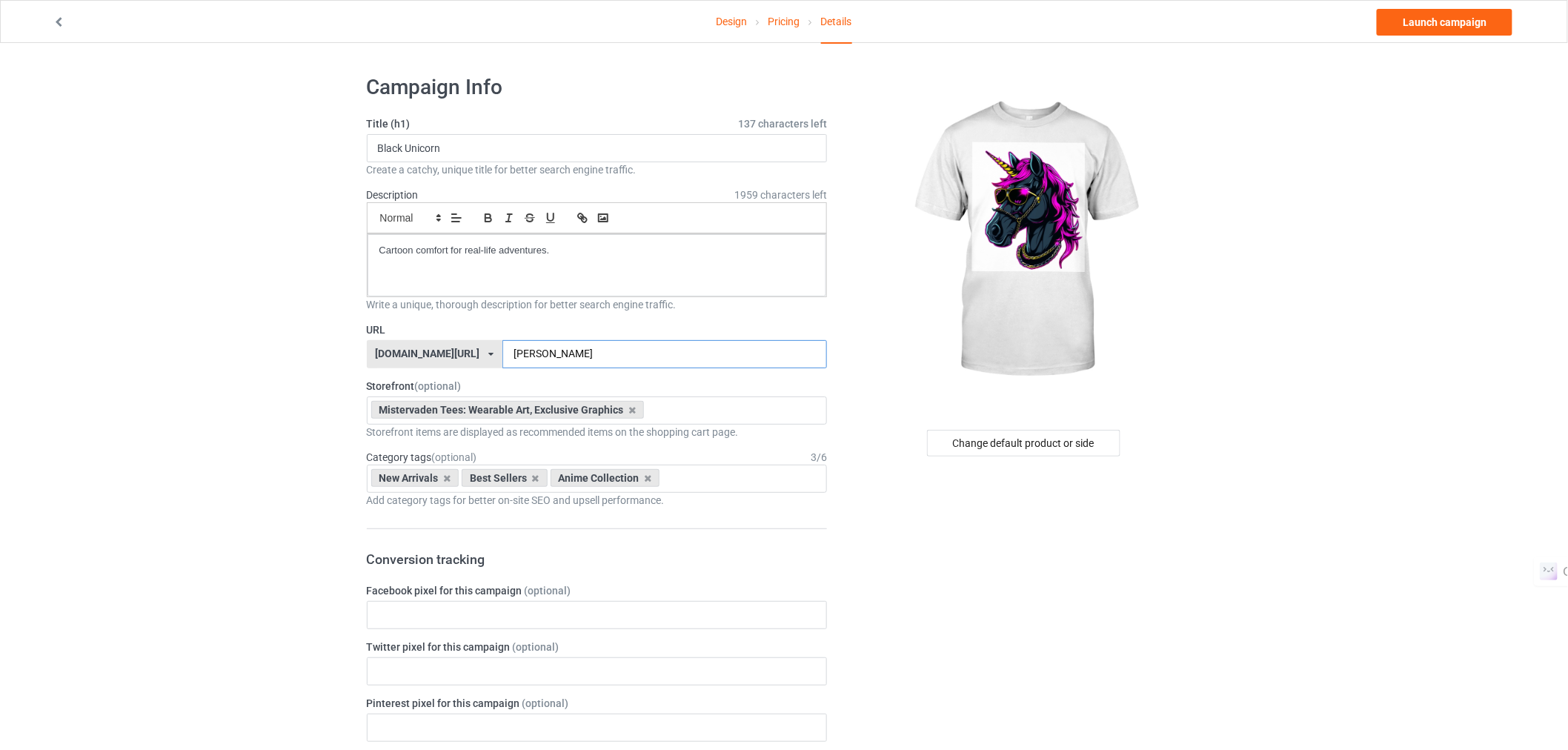
drag, startPoint x: 586, startPoint y: 357, endPoint x: 431, endPoint y: 372, distance: 155.7
type input "black-unicorn"
click at [1426, 6] on div "Design Pricing Details Launch campaign" at bounding box center [784, 21] width 1483 height 42
click at [1421, 22] on link "Launch campaign" at bounding box center [1444, 22] width 135 height 26
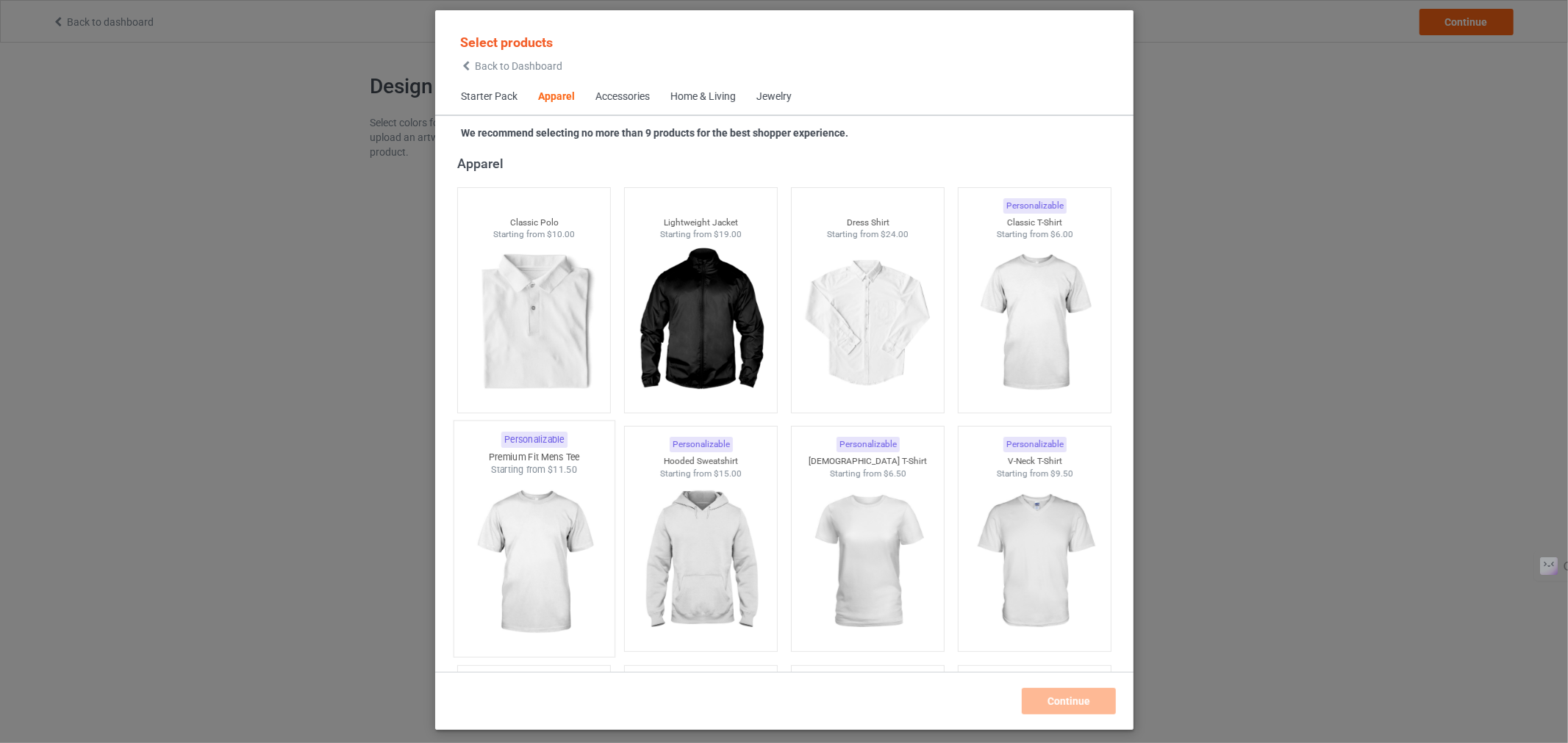
click at [497, 526] on img at bounding box center [533, 563] width 138 height 172
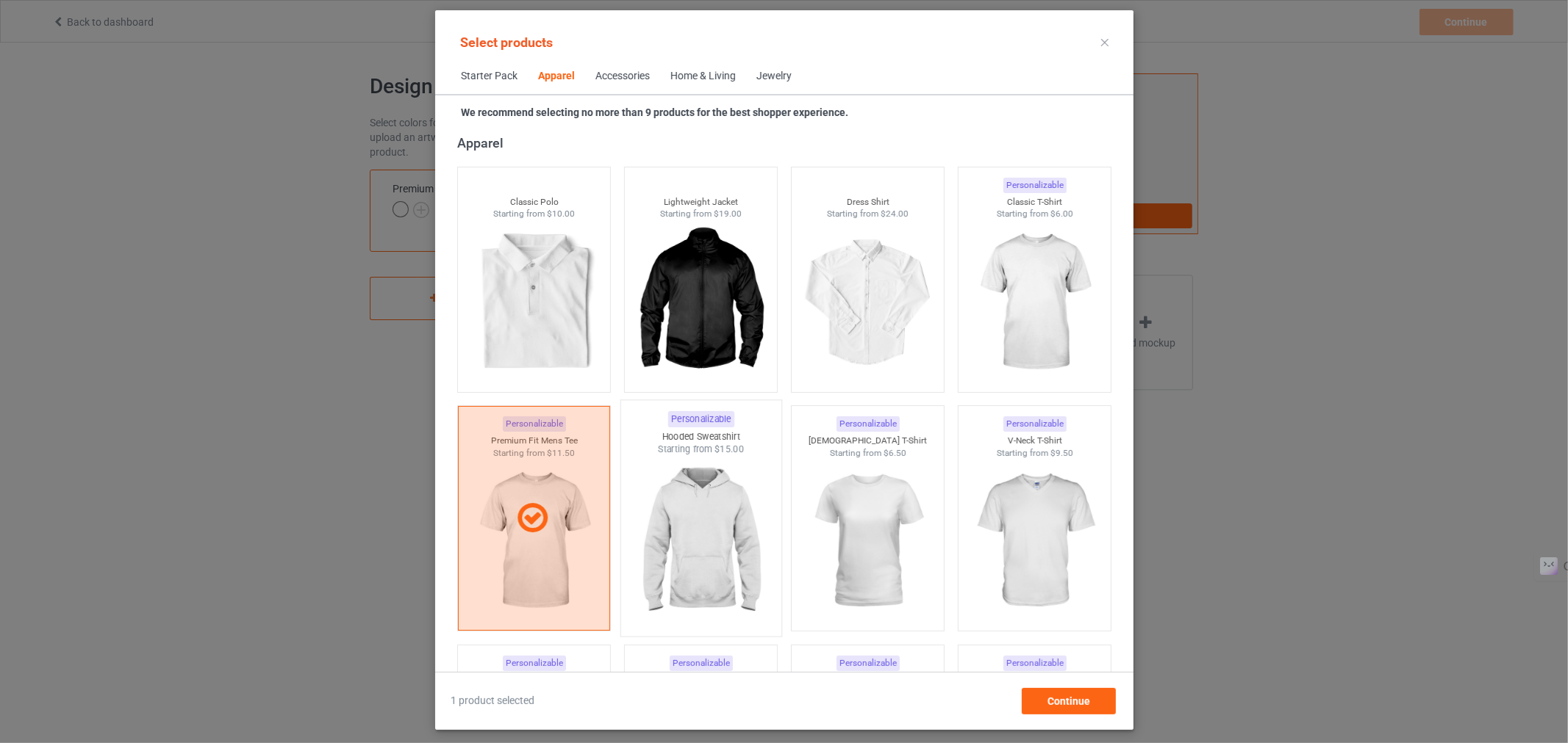
click at [726, 541] on img at bounding box center [701, 542] width 138 height 172
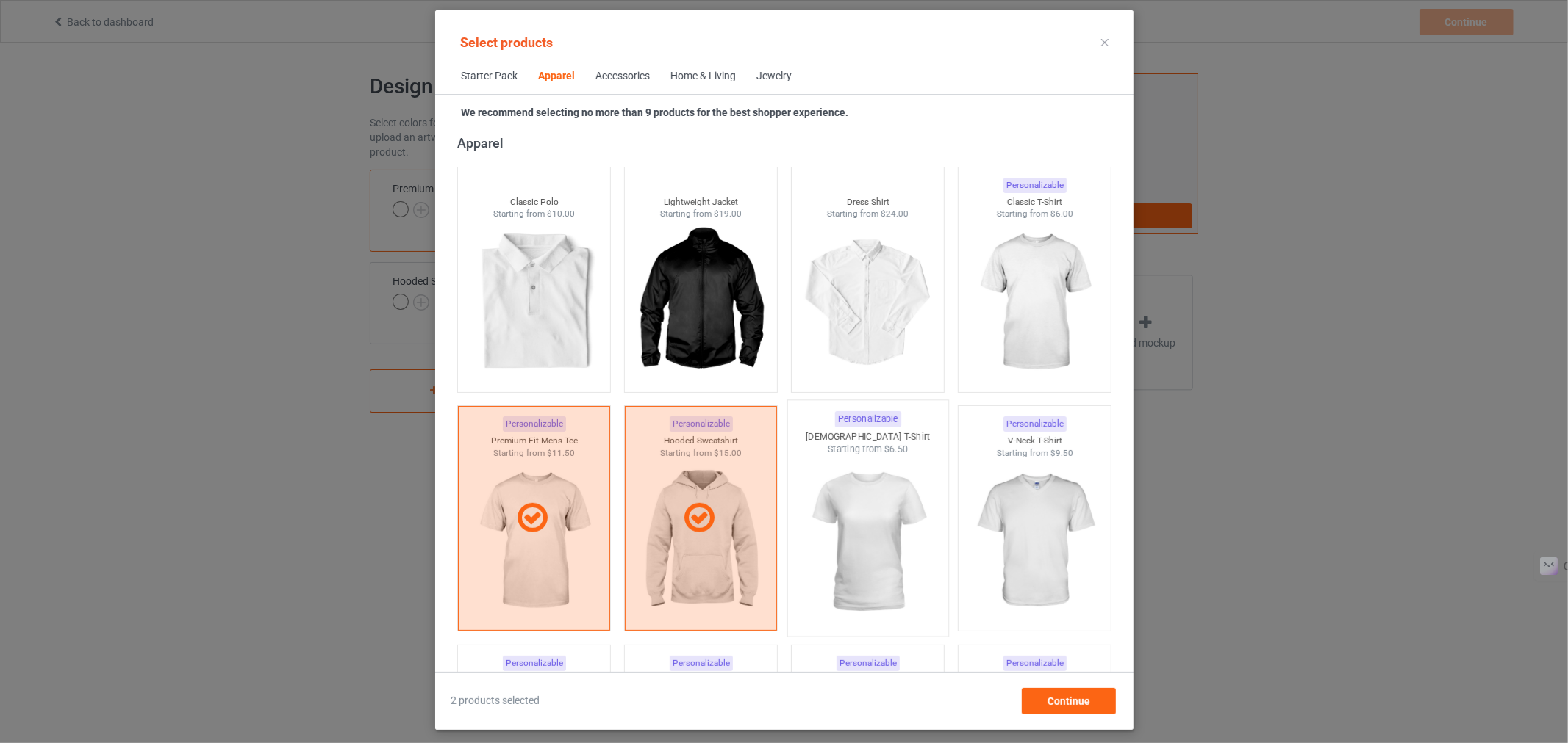
click at [873, 496] on img at bounding box center [867, 542] width 138 height 172
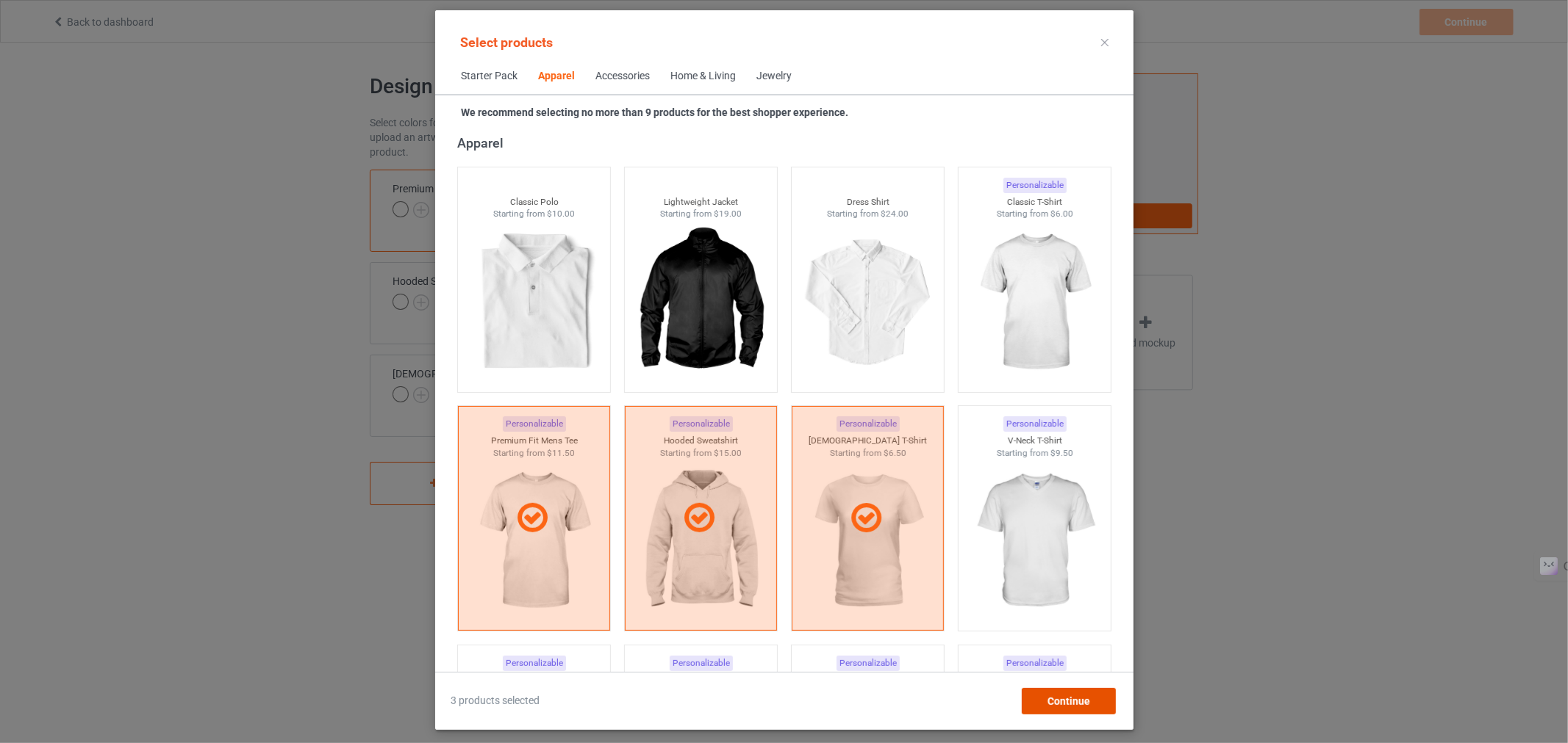
click at [1052, 698] on span "Continue" at bounding box center [1068, 702] width 43 height 12
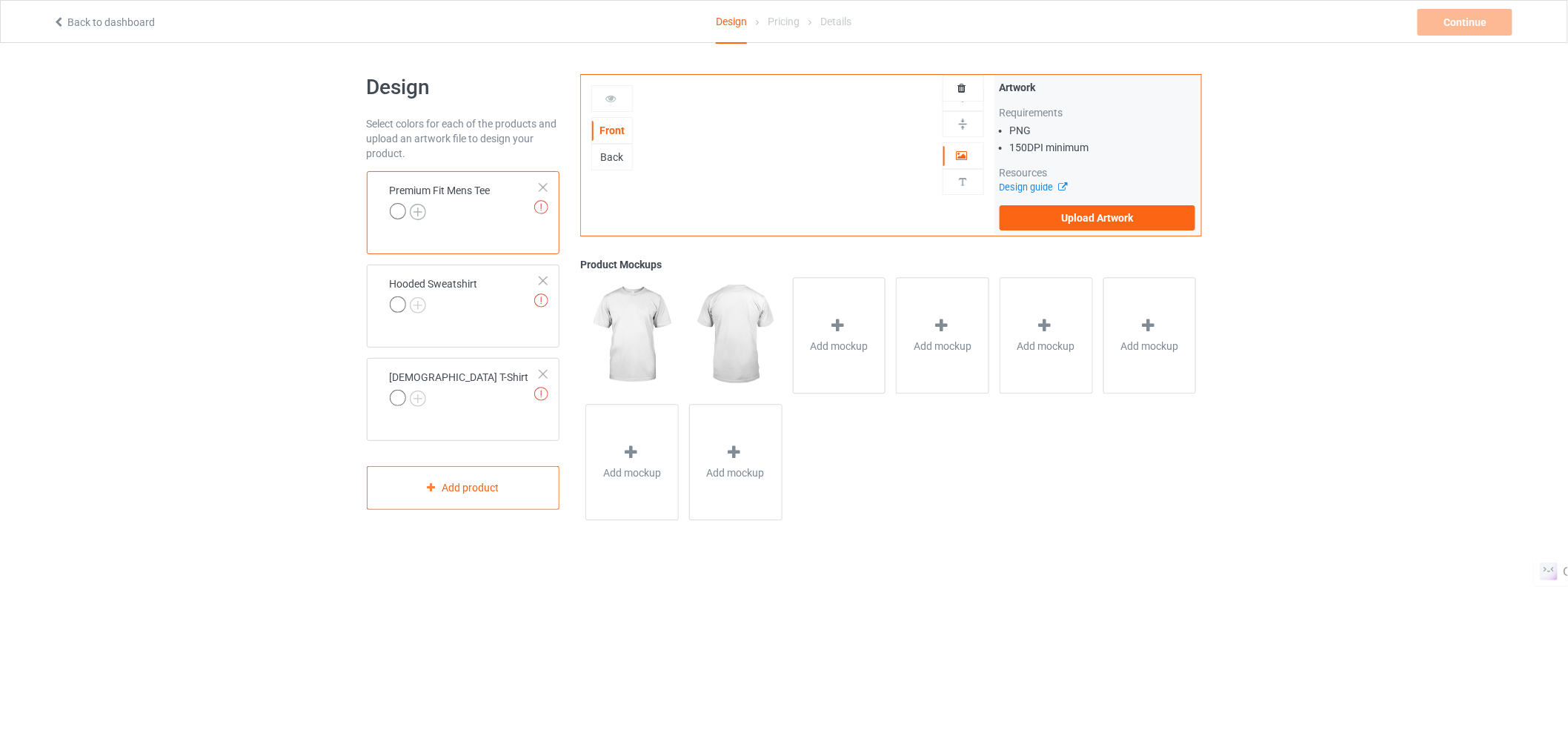
click at [419, 209] on img at bounding box center [418, 212] width 17 height 17
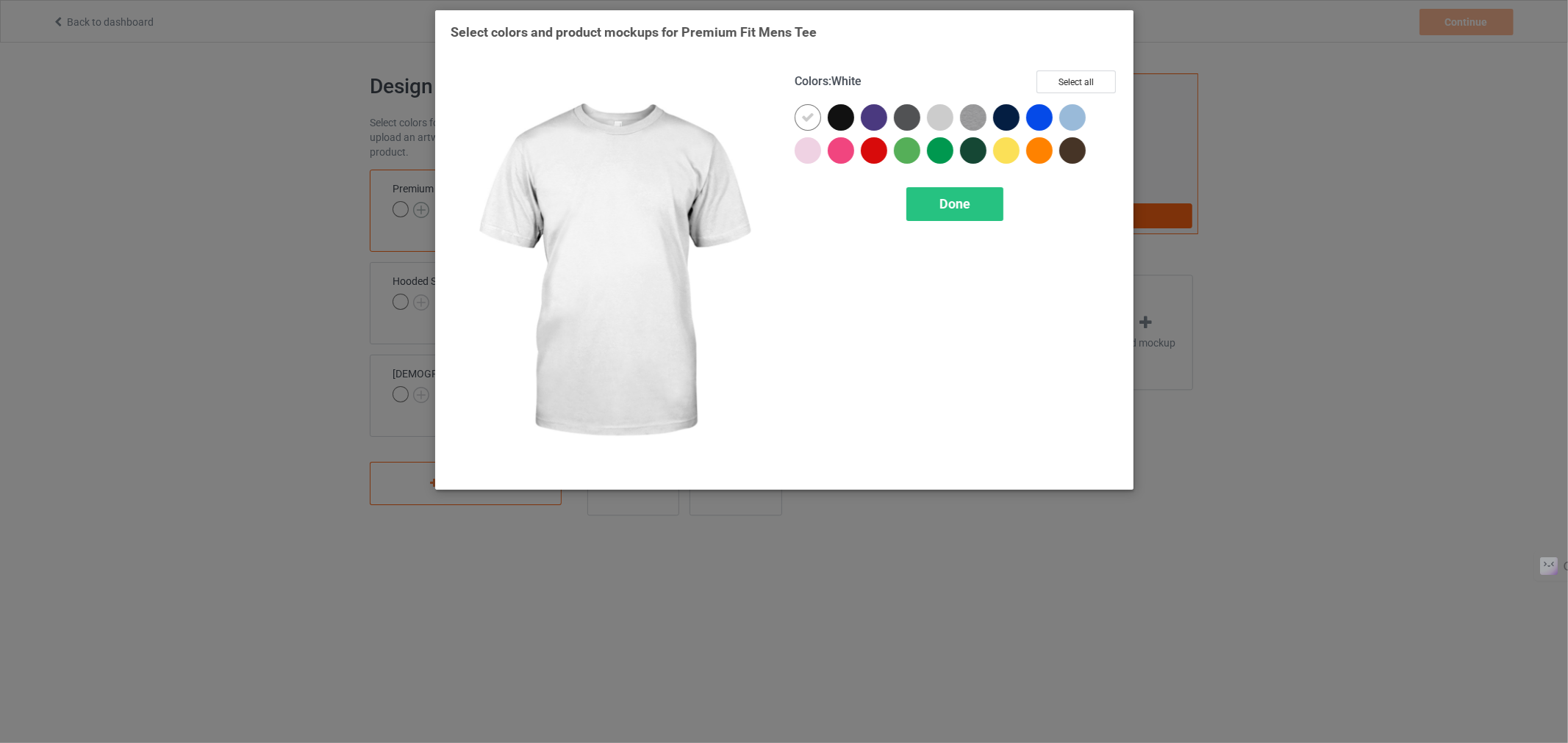
click at [416, 207] on div "Select colors and product mockups for Premium Fit Mens Tee Colors : White Selec…" at bounding box center [784, 371] width 1568 height 743
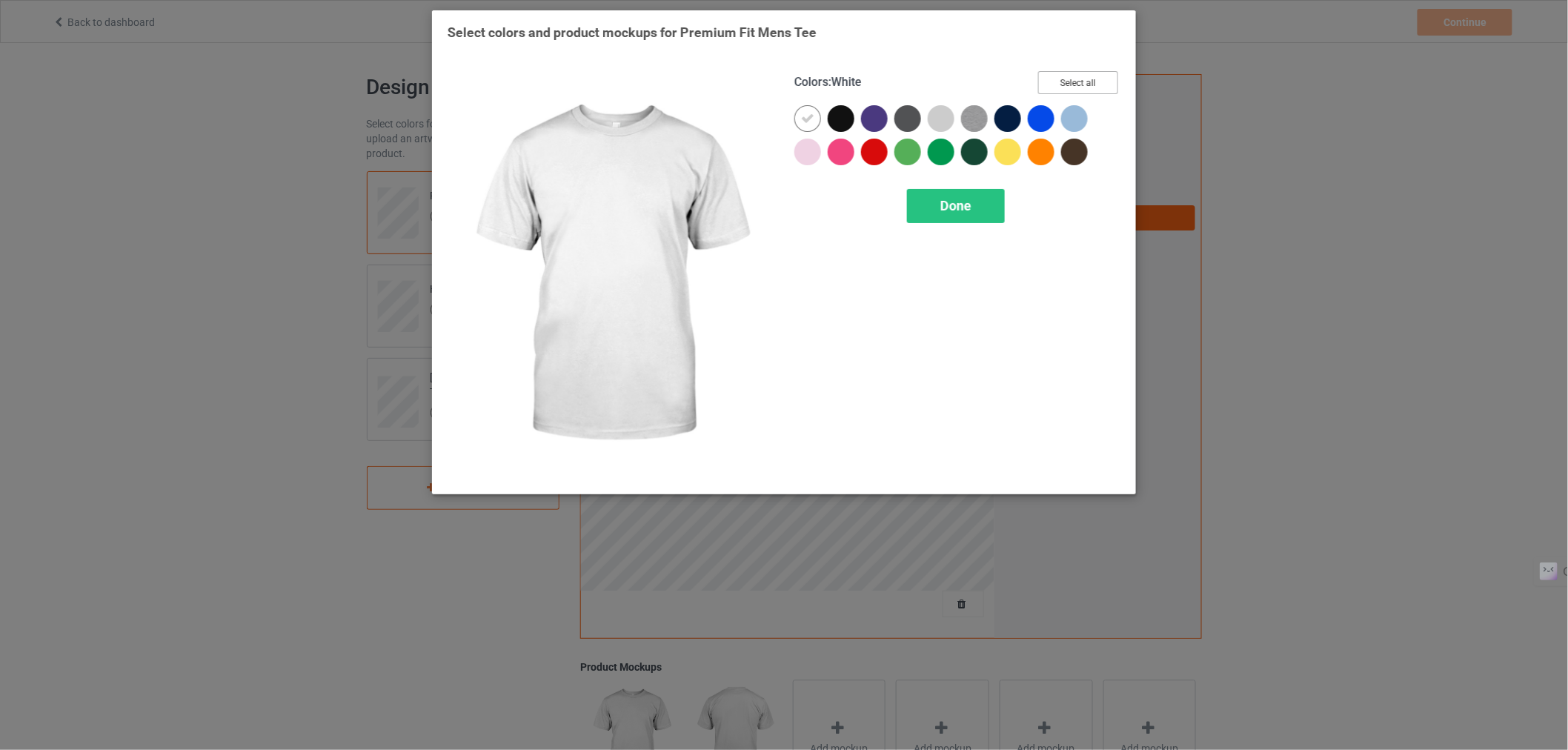
click at [1072, 82] on button "Select all" at bounding box center [1079, 82] width 80 height 23
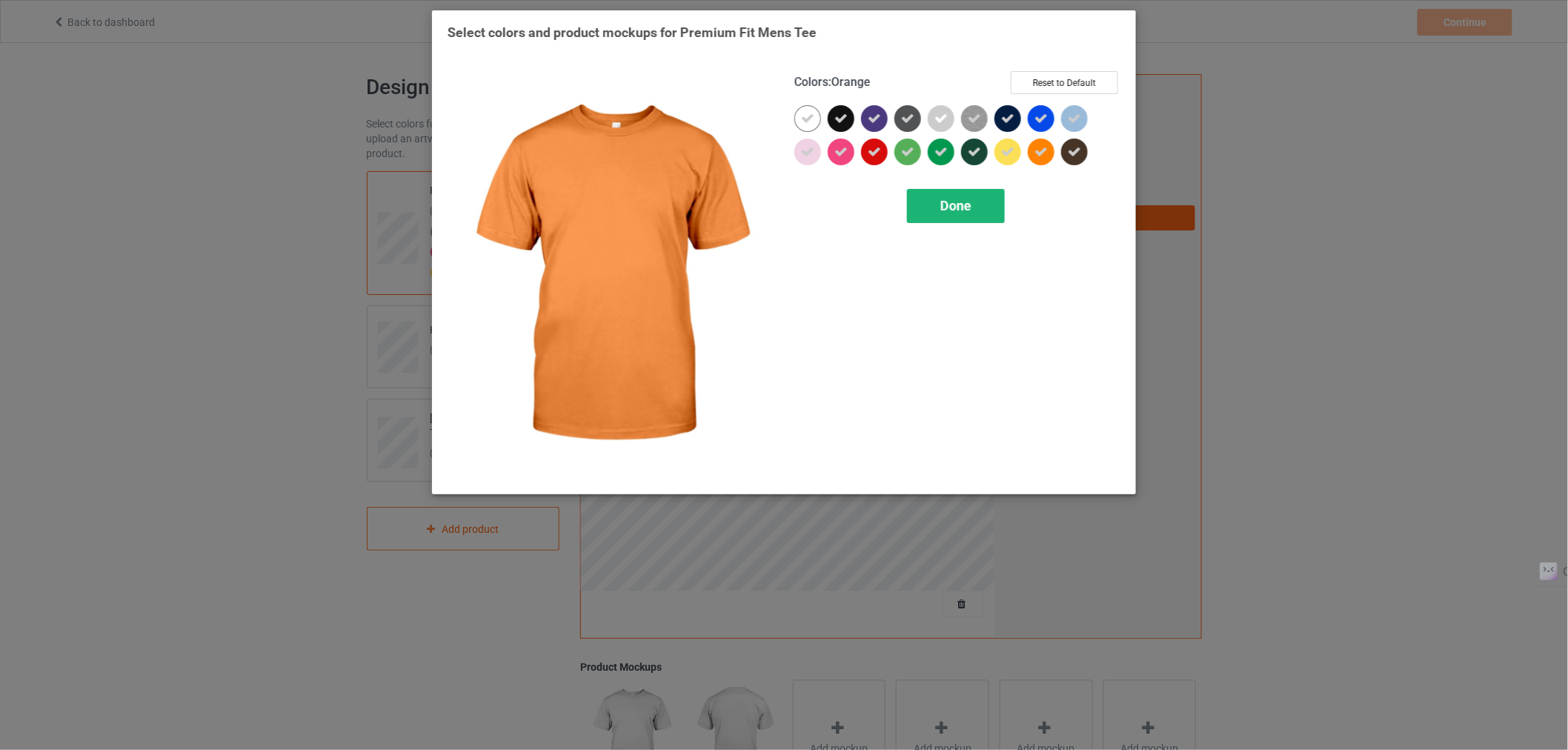
click at [988, 195] on div "Done" at bounding box center [955, 206] width 98 height 34
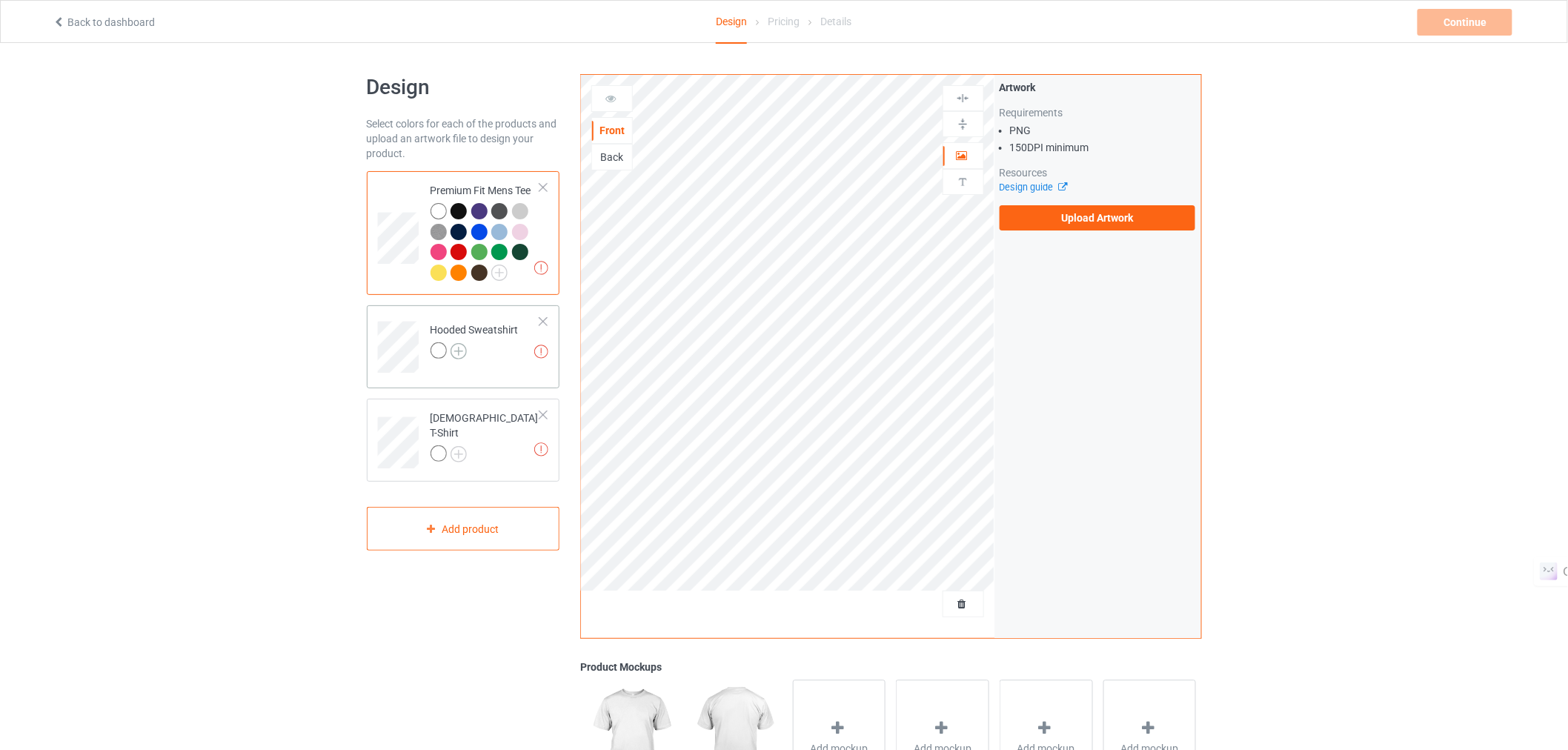
click at [460, 356] on img at bounding box center [459, 352] width 17 height 17
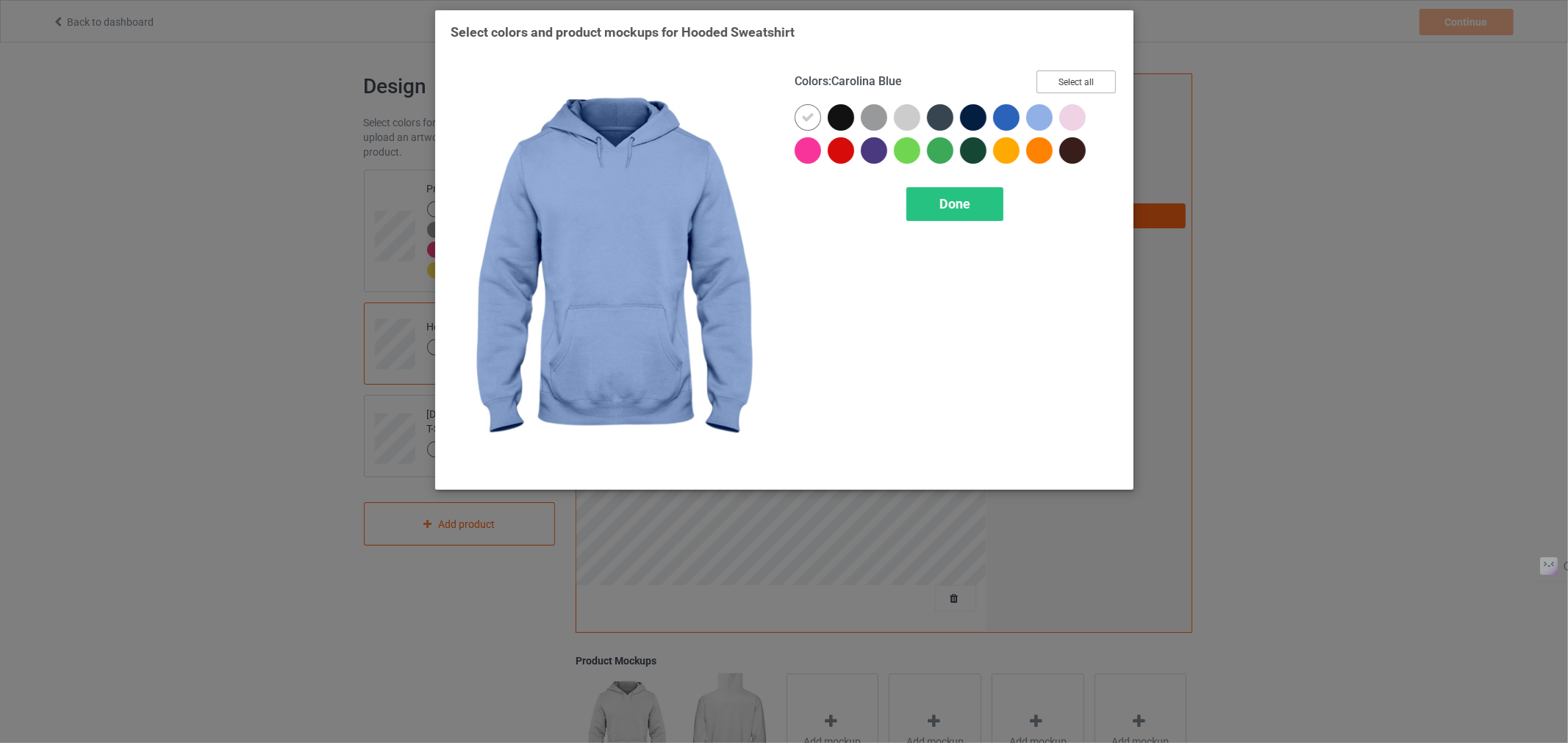
click at [1070, 82] on button "Select all" at bounding box center [1076, 82] width 80 height 22
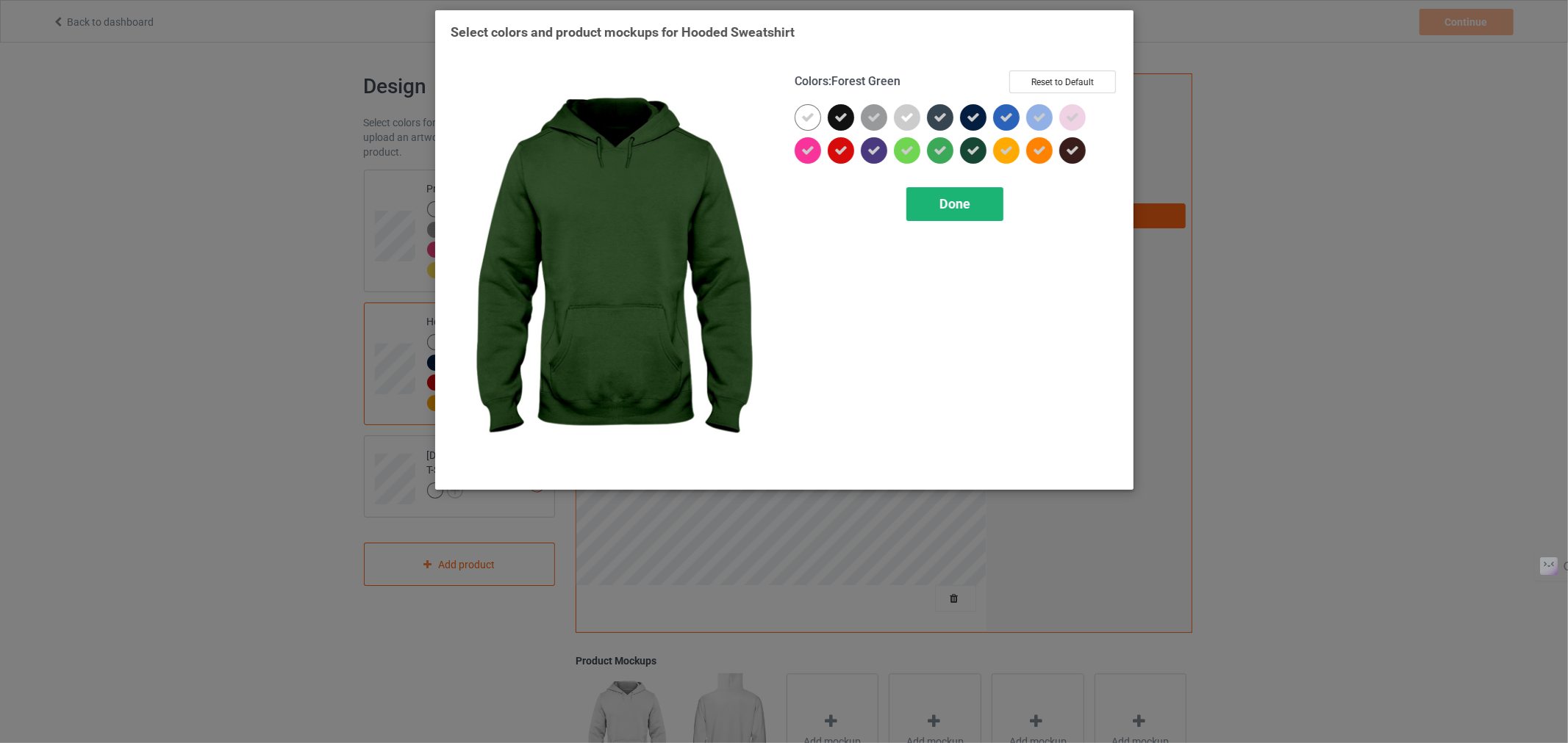
click at [954, 200] on span "Done" at bounding box center [954, 204] width 31 height 16
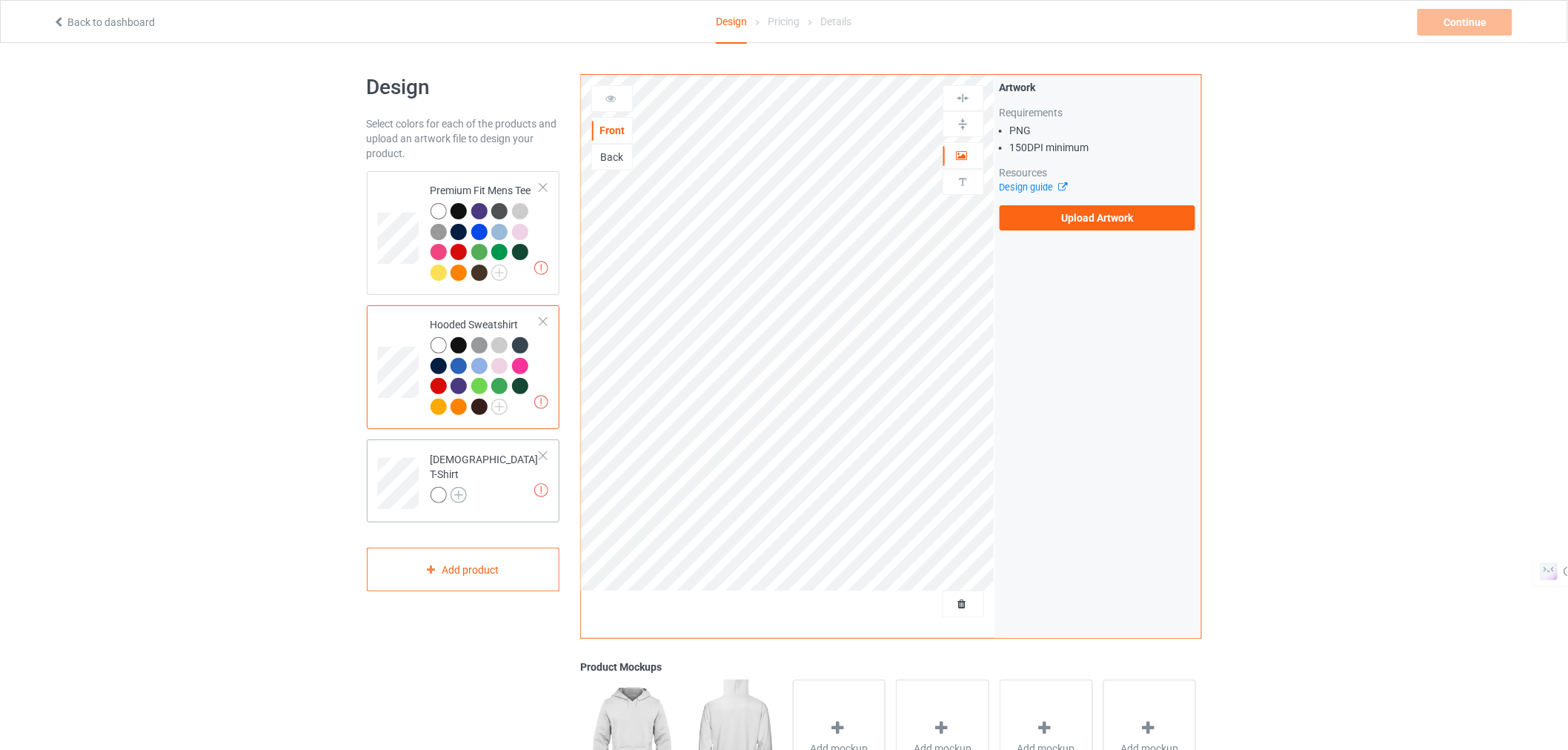
click at [463, 487] on img at bounding box center [459, 496] width 17 height 17
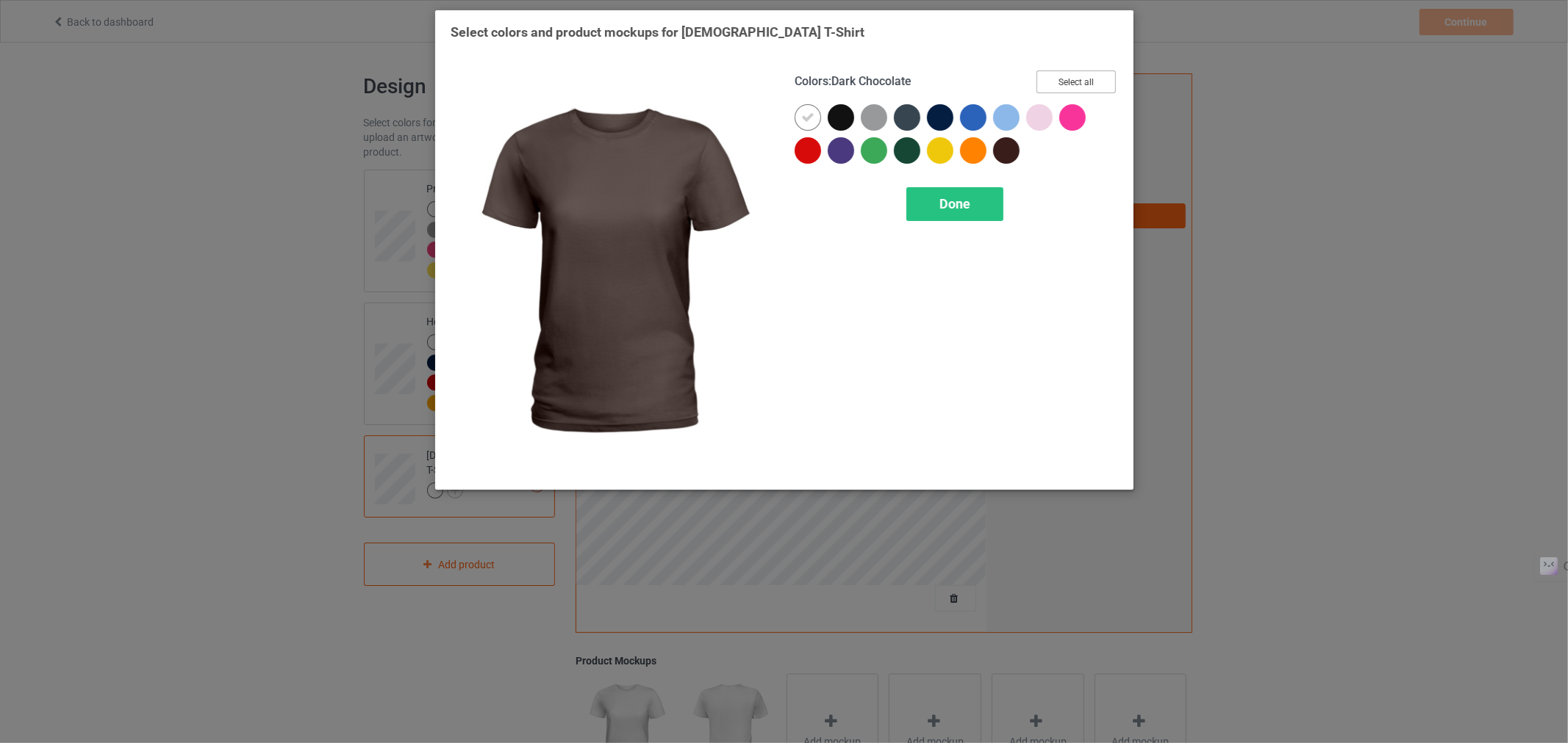
click at [1064, 82] on button "Select all" at bounding box center [1076, 82] width 80 height 22
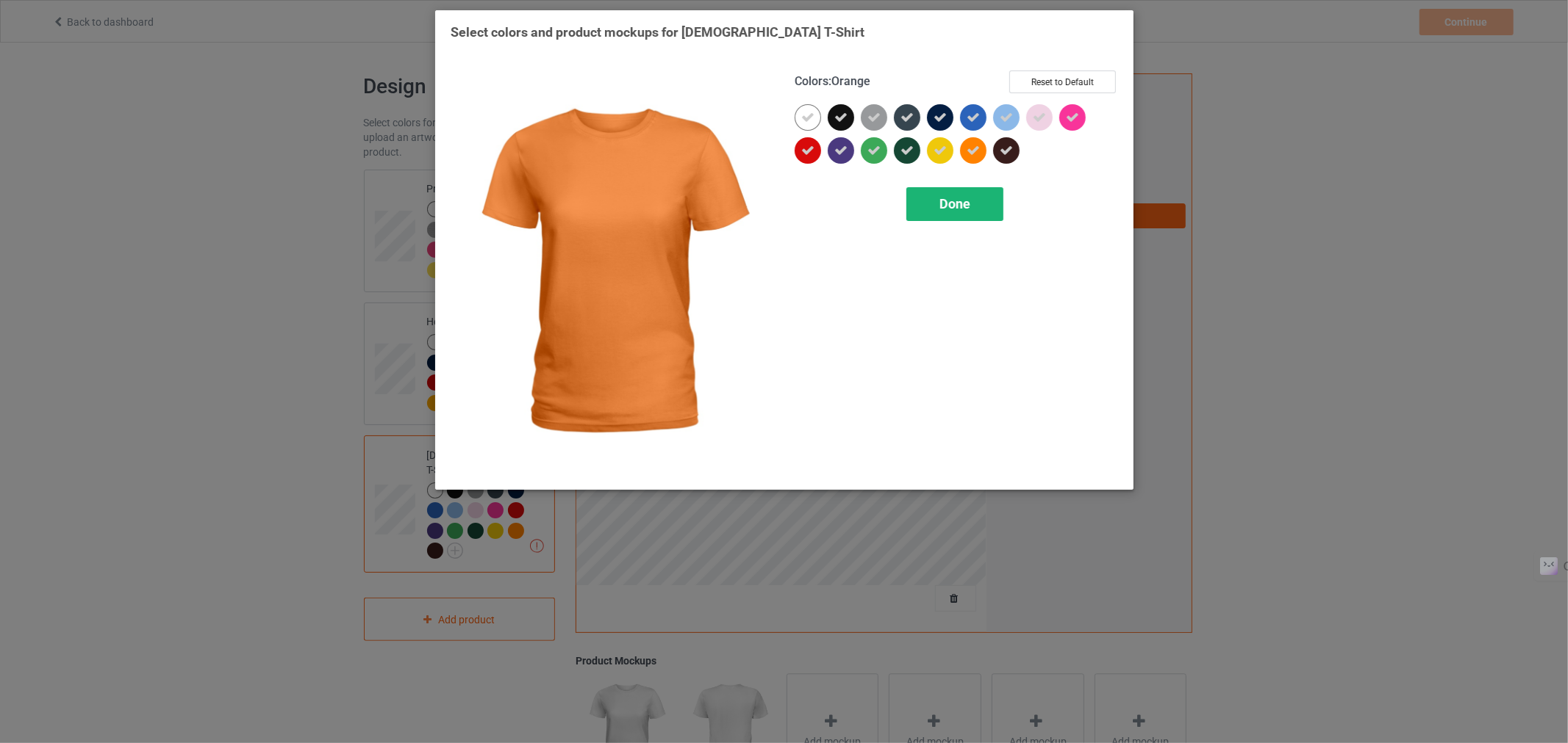
click at [950, 211] on div "Done" at bounding box center [954, 204] width 97 height 34
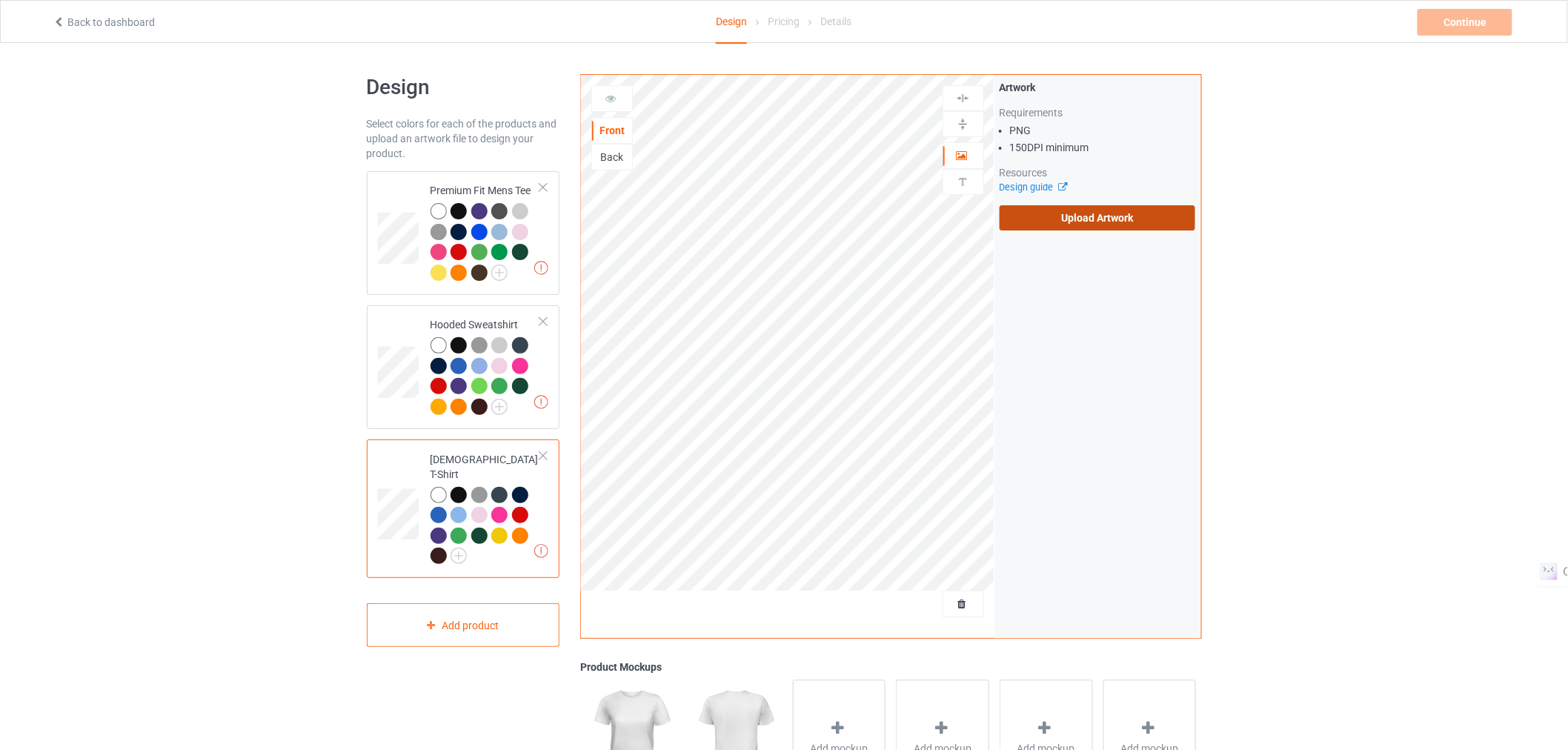
click at [1068, 212] on label "Upload Artwork" at bounding box center [1098, 217] width 197 height 25
click at [0, 0] on input "Upload Artwork" at bounding box center [0, 0] width 0 height 0
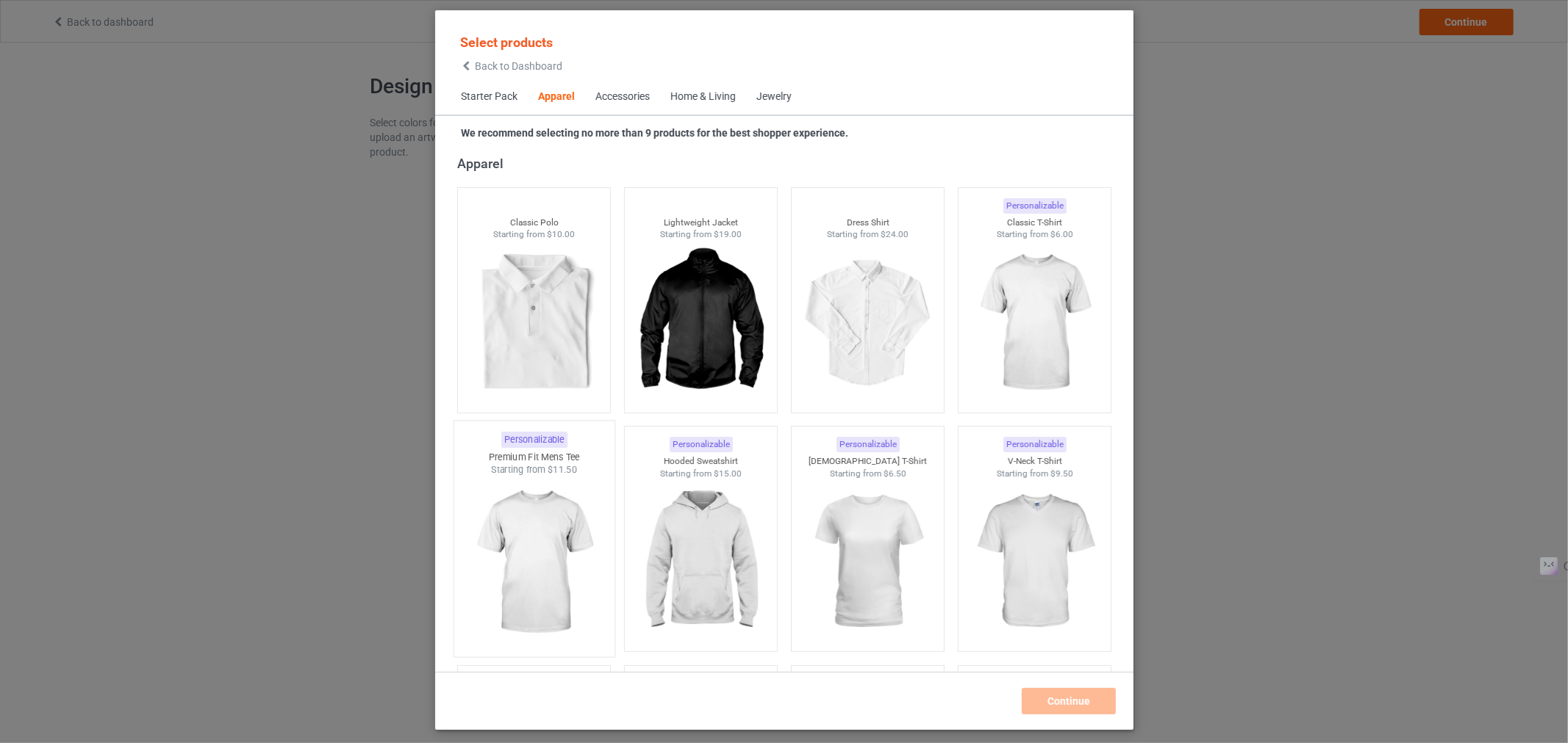
click at [530, 537] on img at bounding box center [533, 563] width 138 height 172
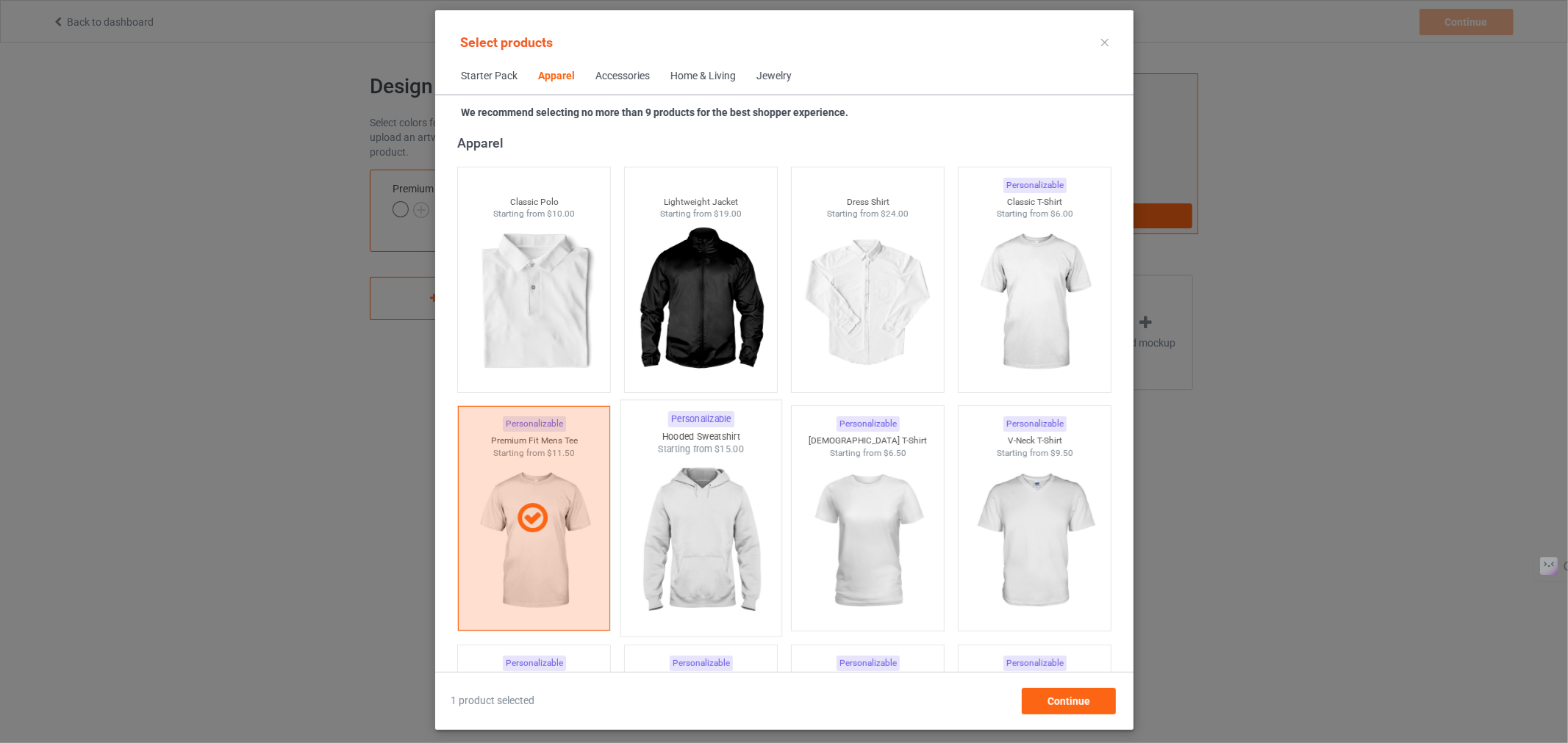
click at [737, 541] on img at bounding box center [701, 542] width 138 height 172
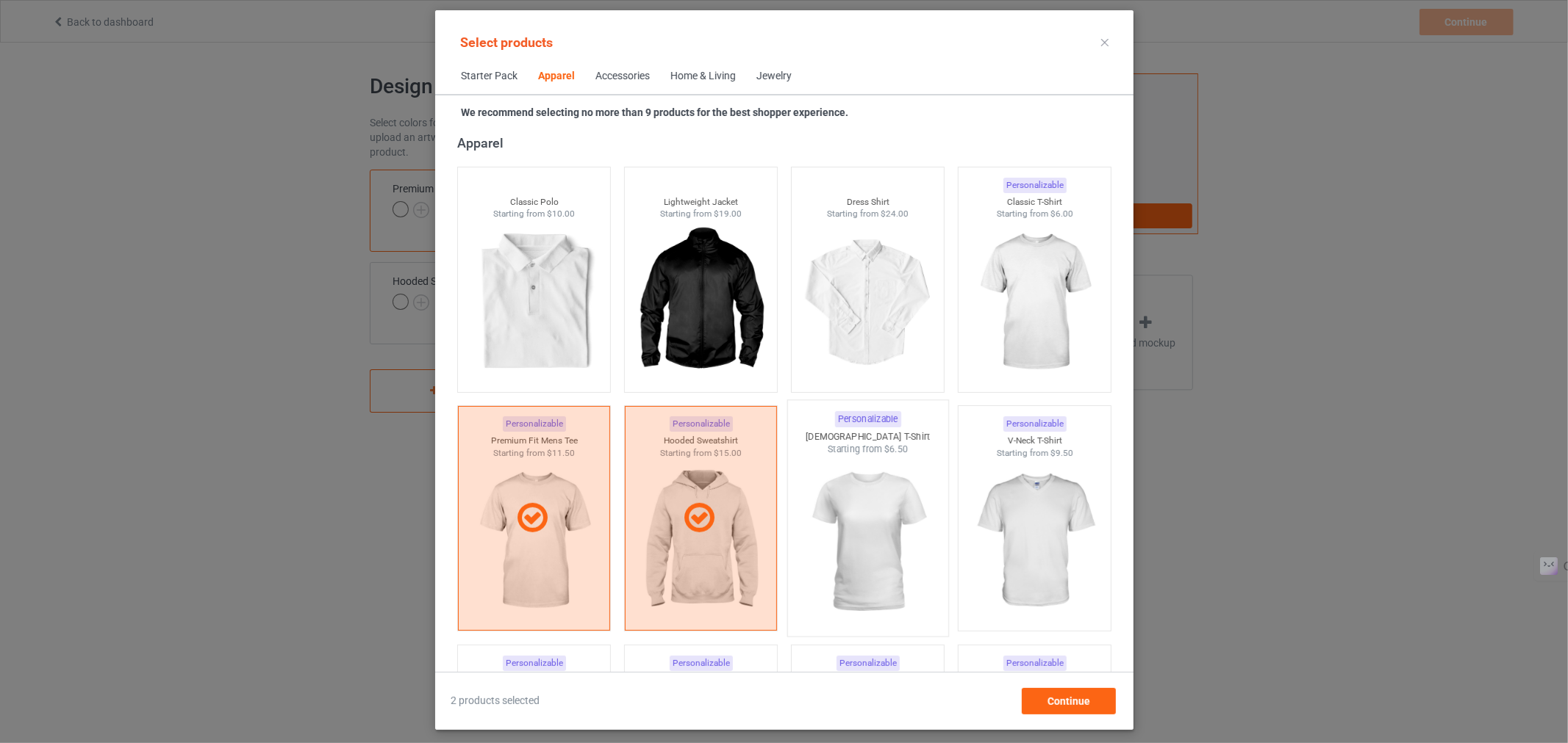
click at [798, 529] on img at bounding box center [867, 542] width 138 height 172
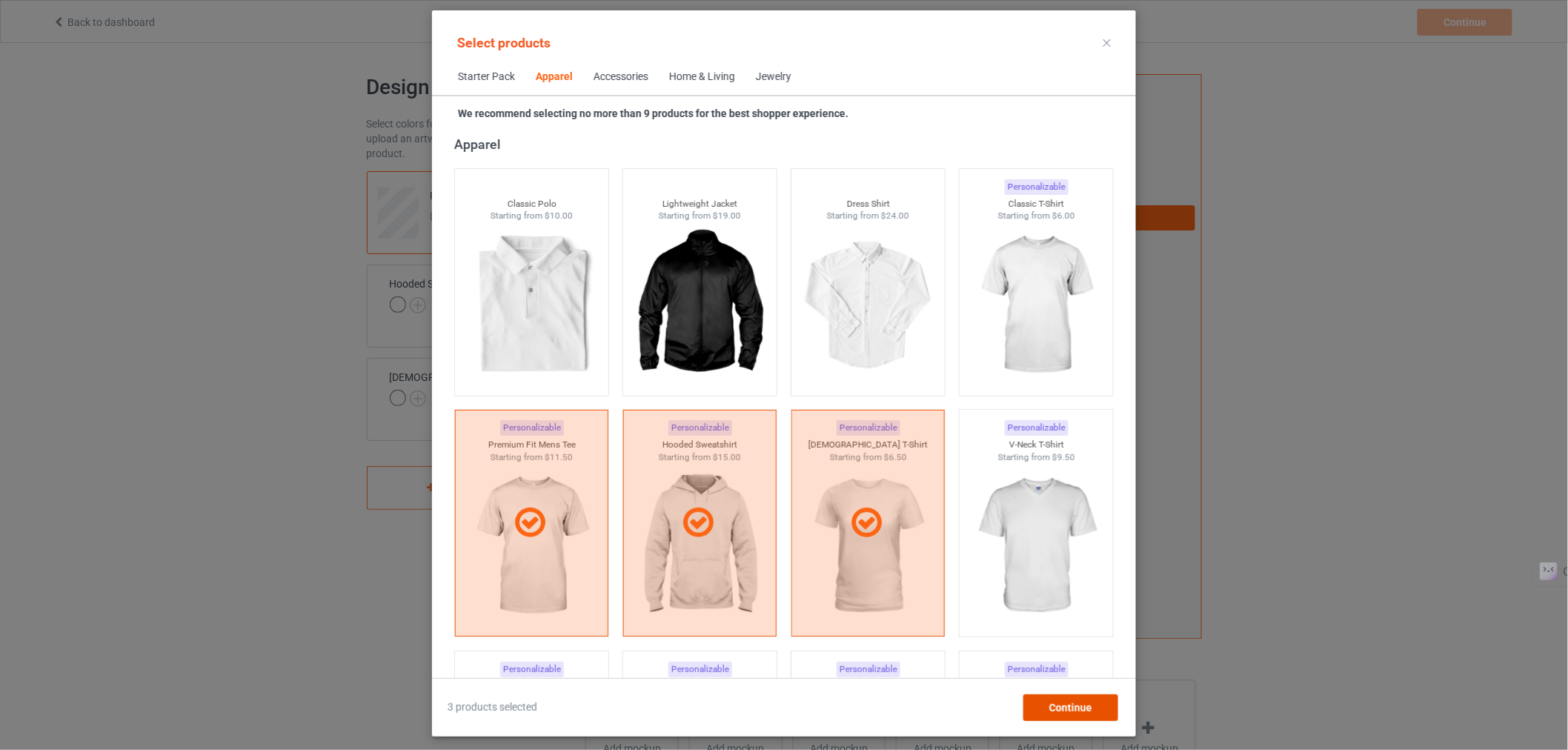
click at [1046, 707] on div "Continue" at bounding box center [1070, 708] width 95 height 26
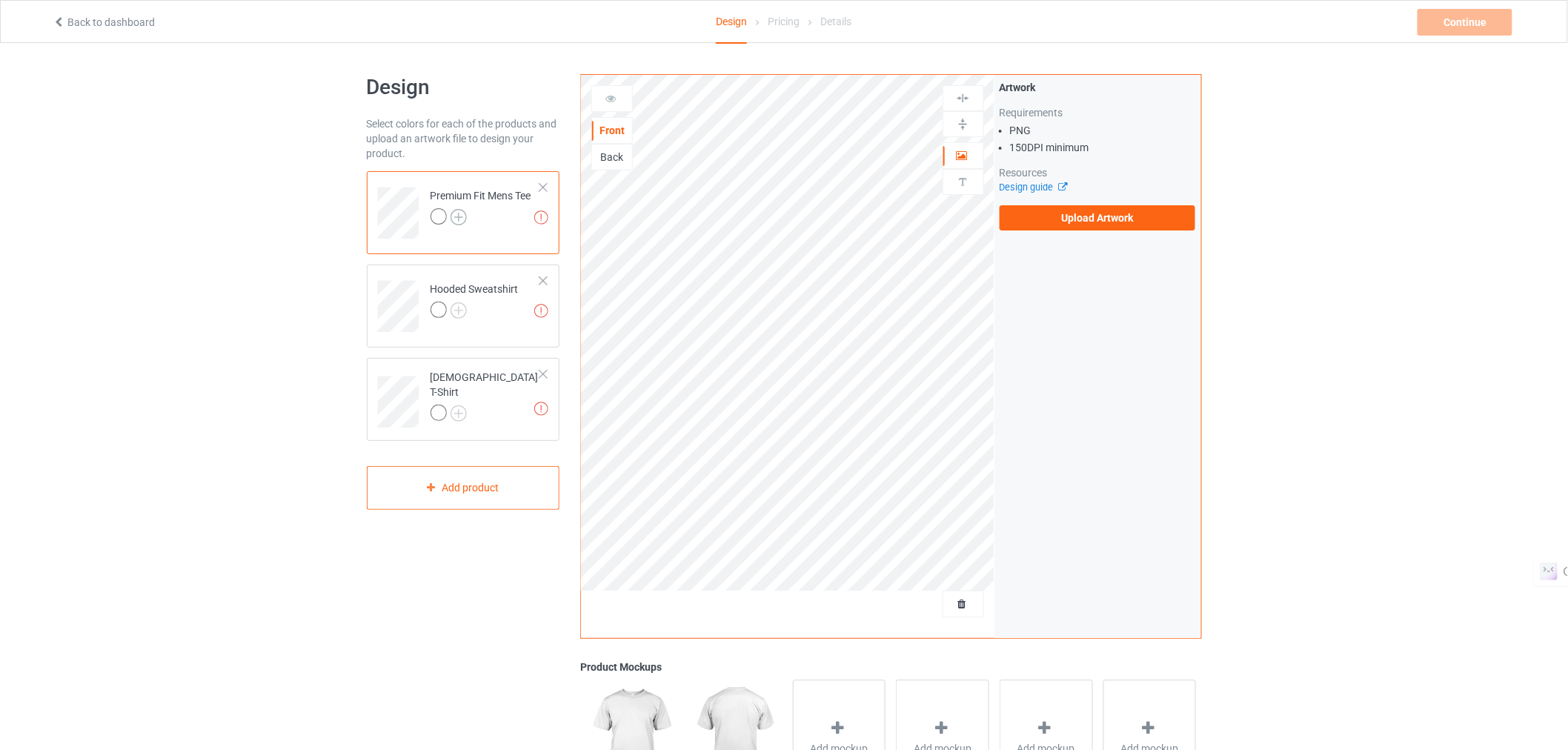
click at [461, 216] on img at bounding box center [459, 217] width 17 height 17
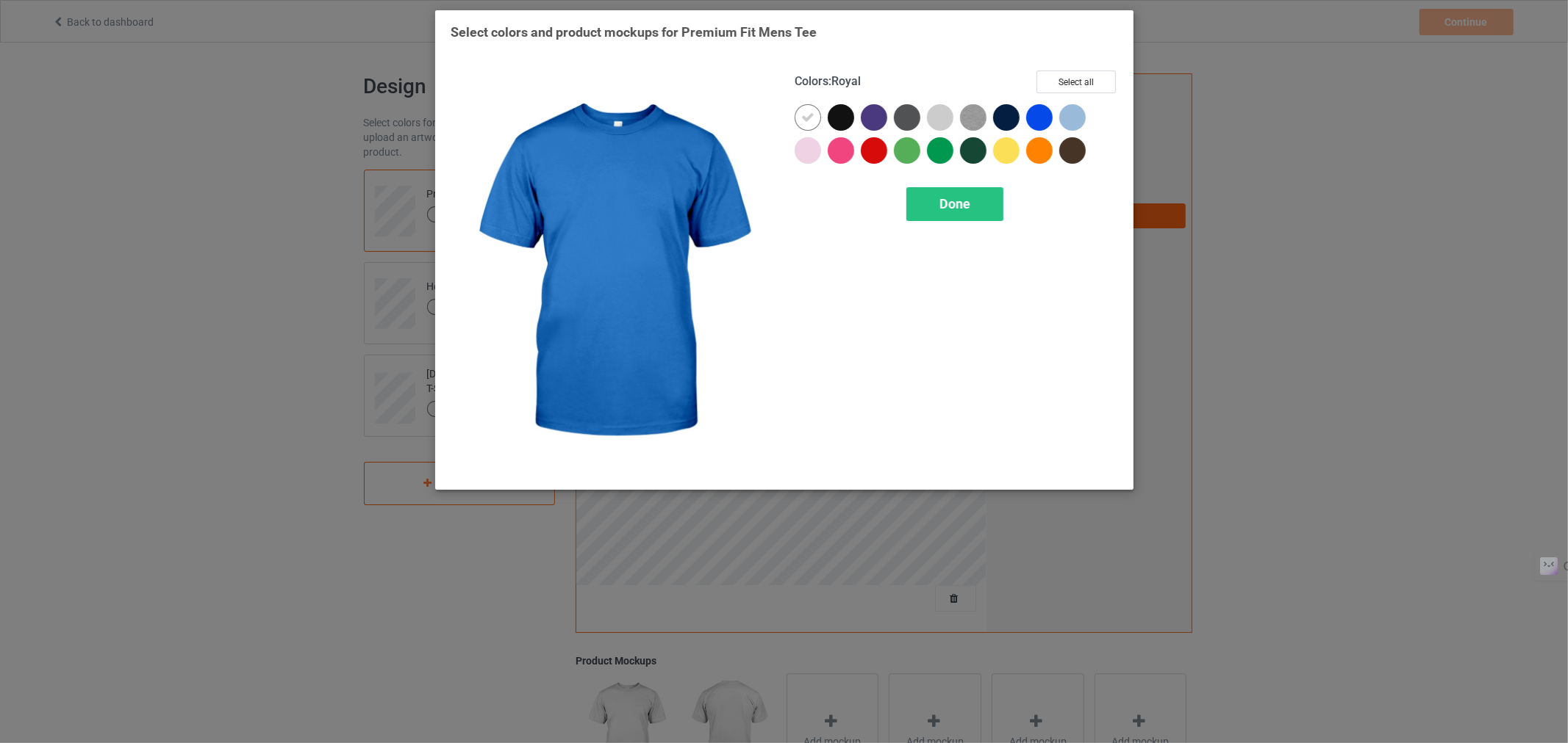
click at [1069, 94] on div "Colors : Royal Select all" at bounding box center [956, 87] width 323 height 34
click at [1067, 82] on button "Select all" at bounding box center [1076, 82] width 80 height 22
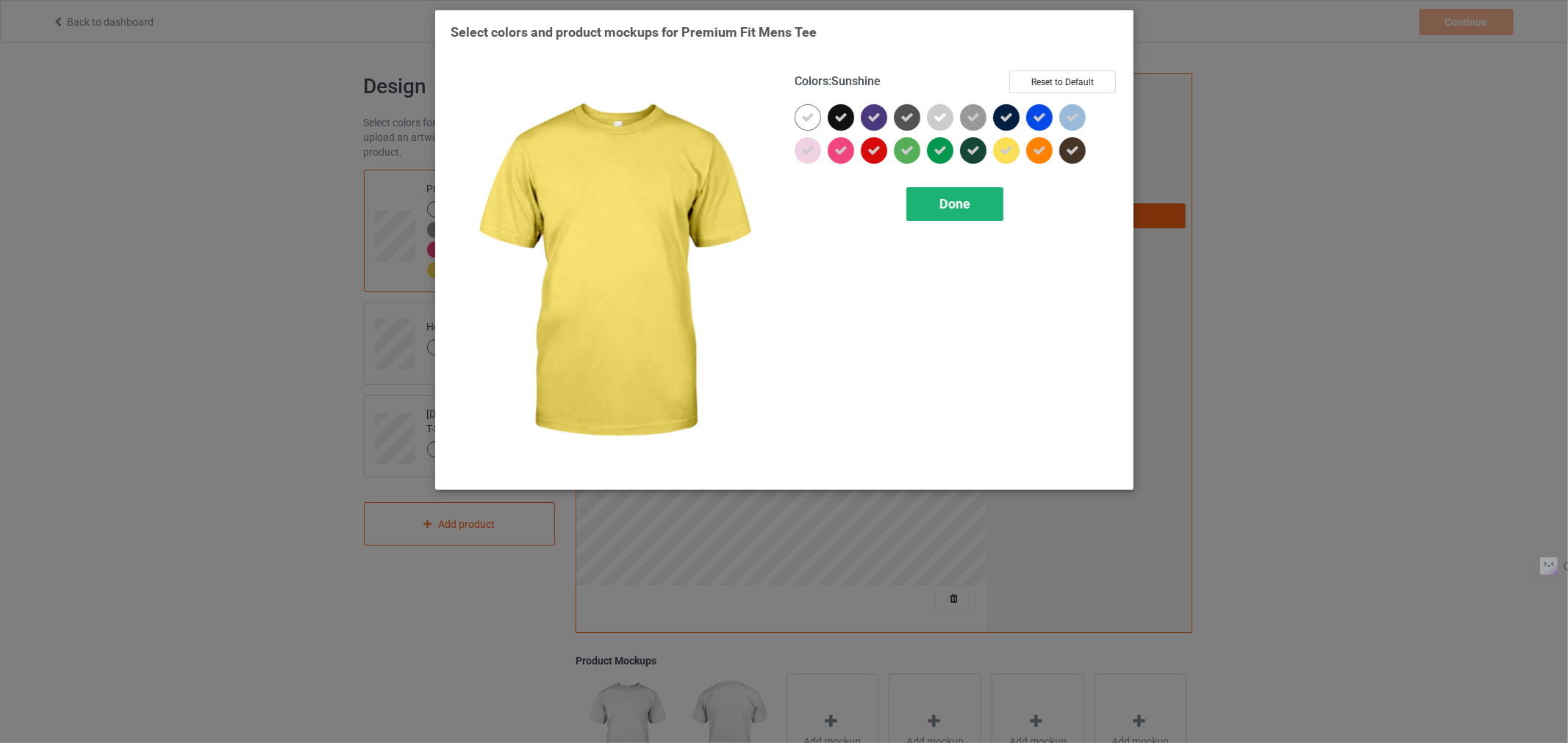
click at [956, 214] on div "Done" at bounding box center [954, 204] width 97 height 34
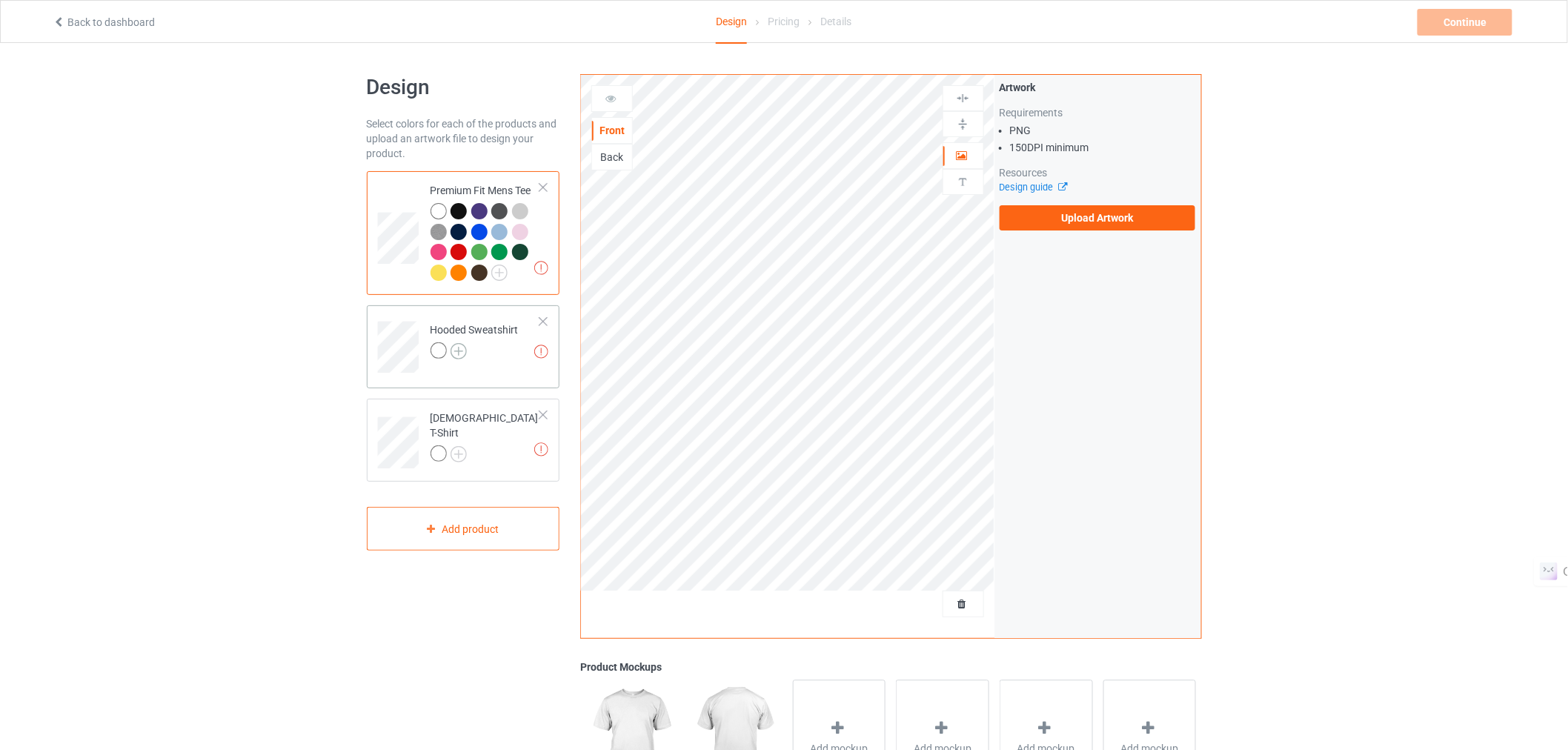
click at [463, 350] on img at bounding box center [459, 352] width 17 height 17
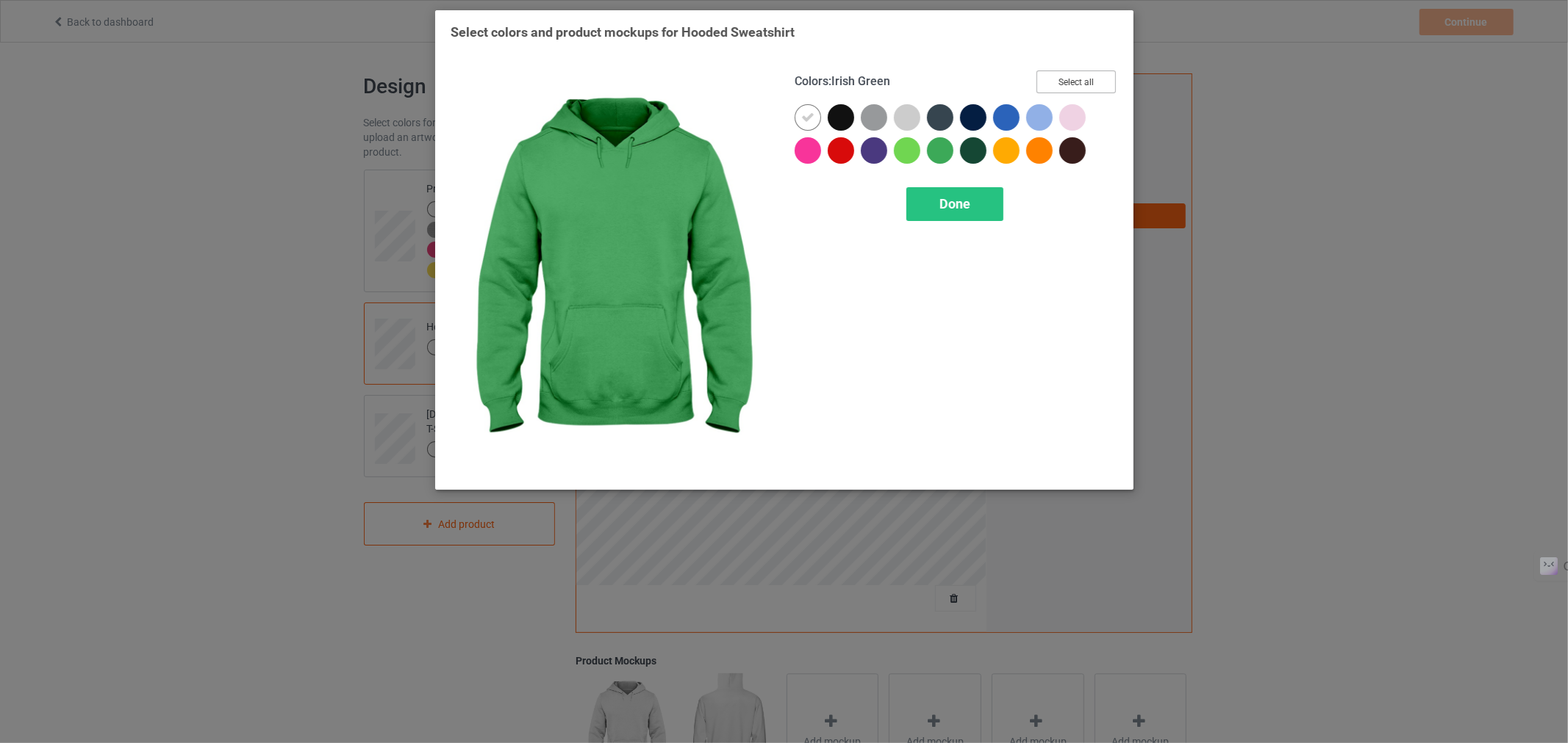
click at [1063, 82] on button "Select all" at bounding box center [1076, 82] width 80 height 22
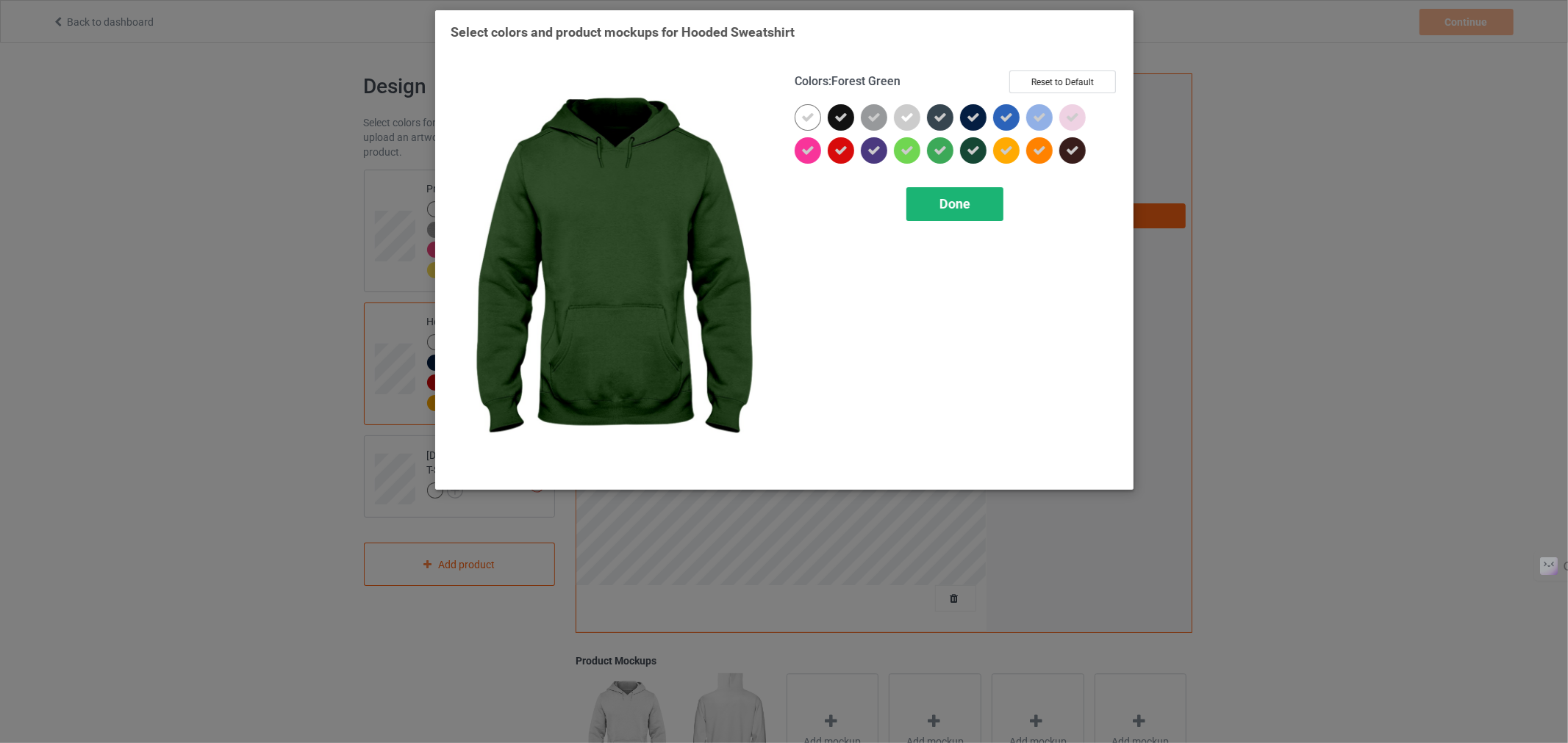
click at [942, 208] on span "Done" at bounding box center [954, 204] width 31 height 16
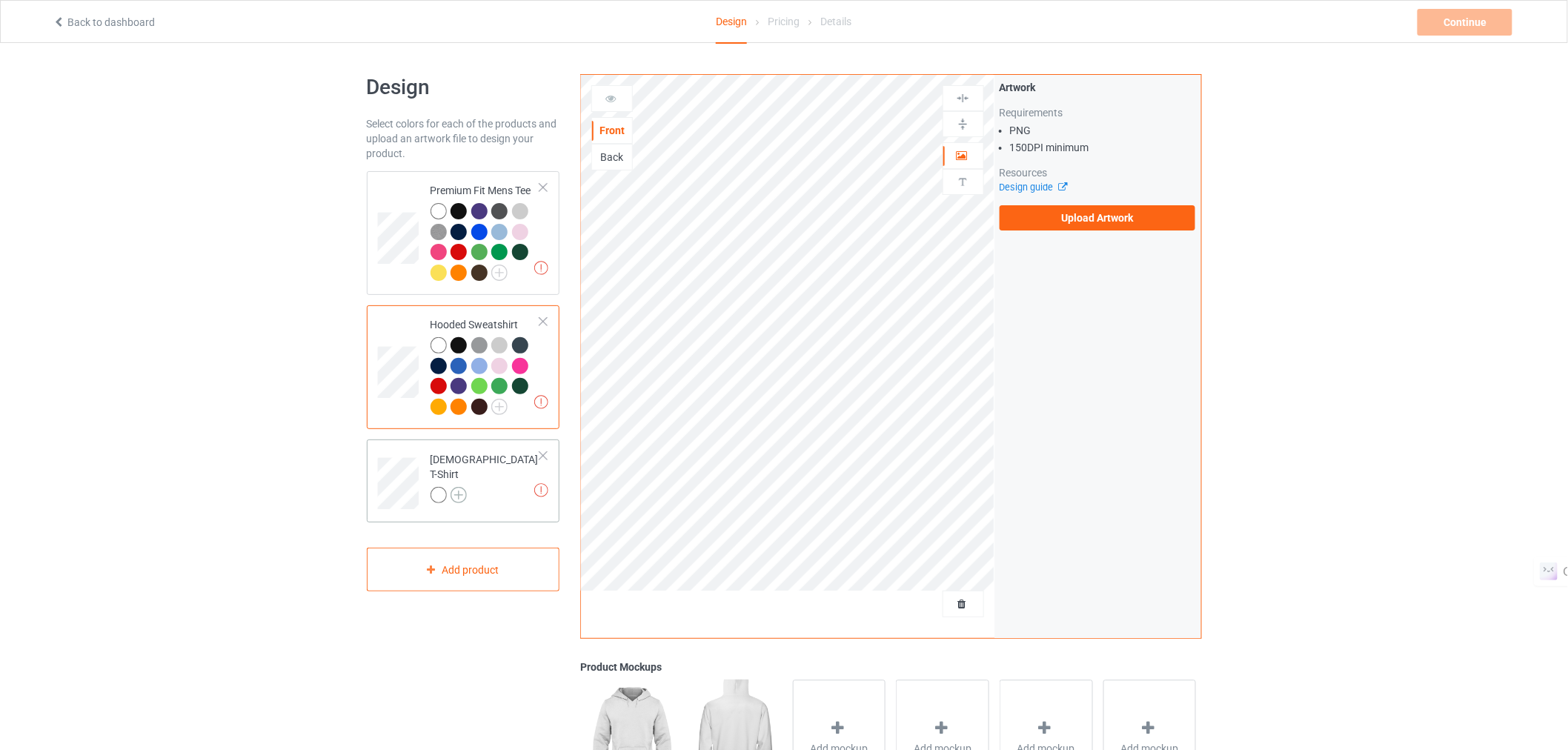
click at [463, 490] on img at bounding box center [459, 496] width 17 height 17
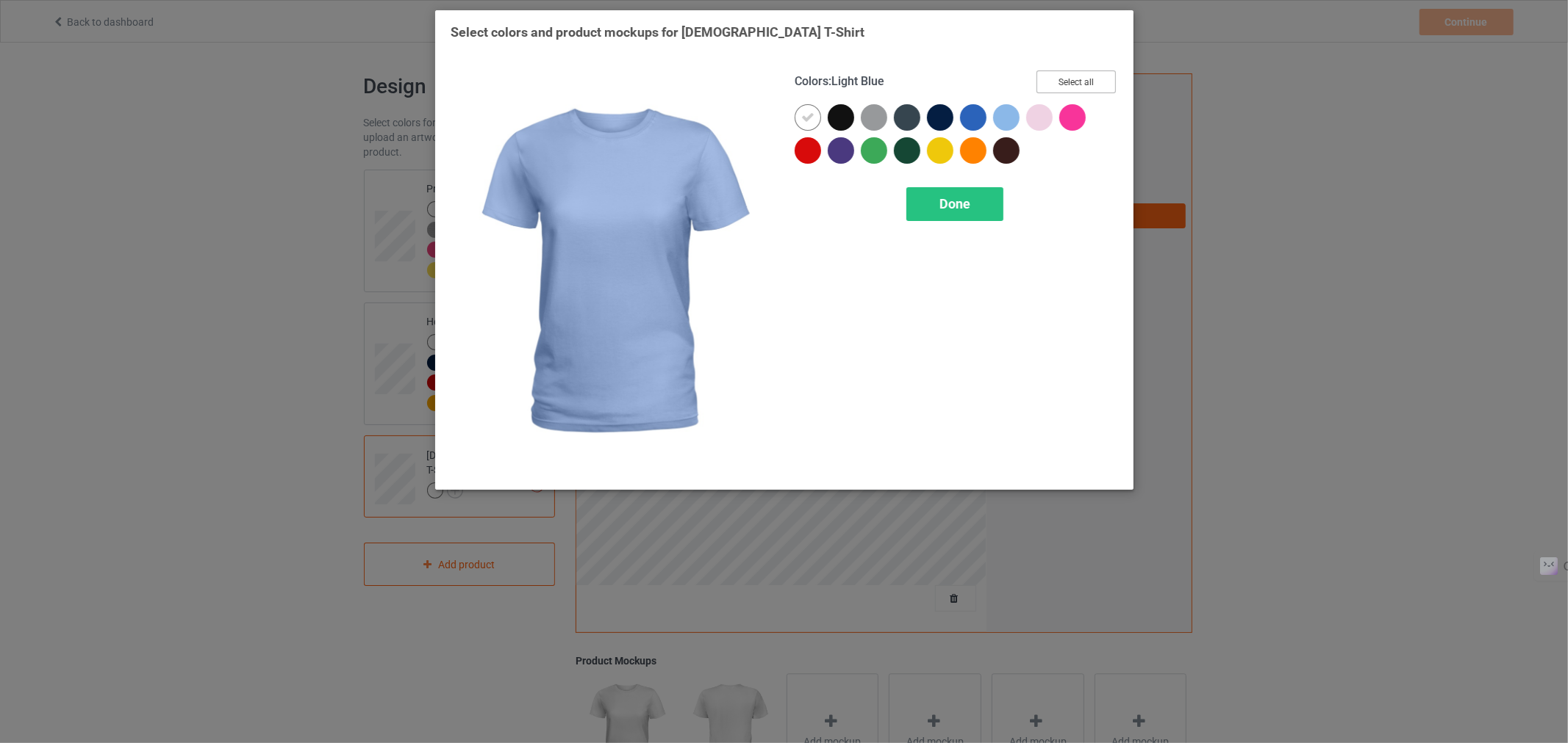
click at [1062, 85] on button "Select all" at bounding box center [1076, 82] width 80 height 22
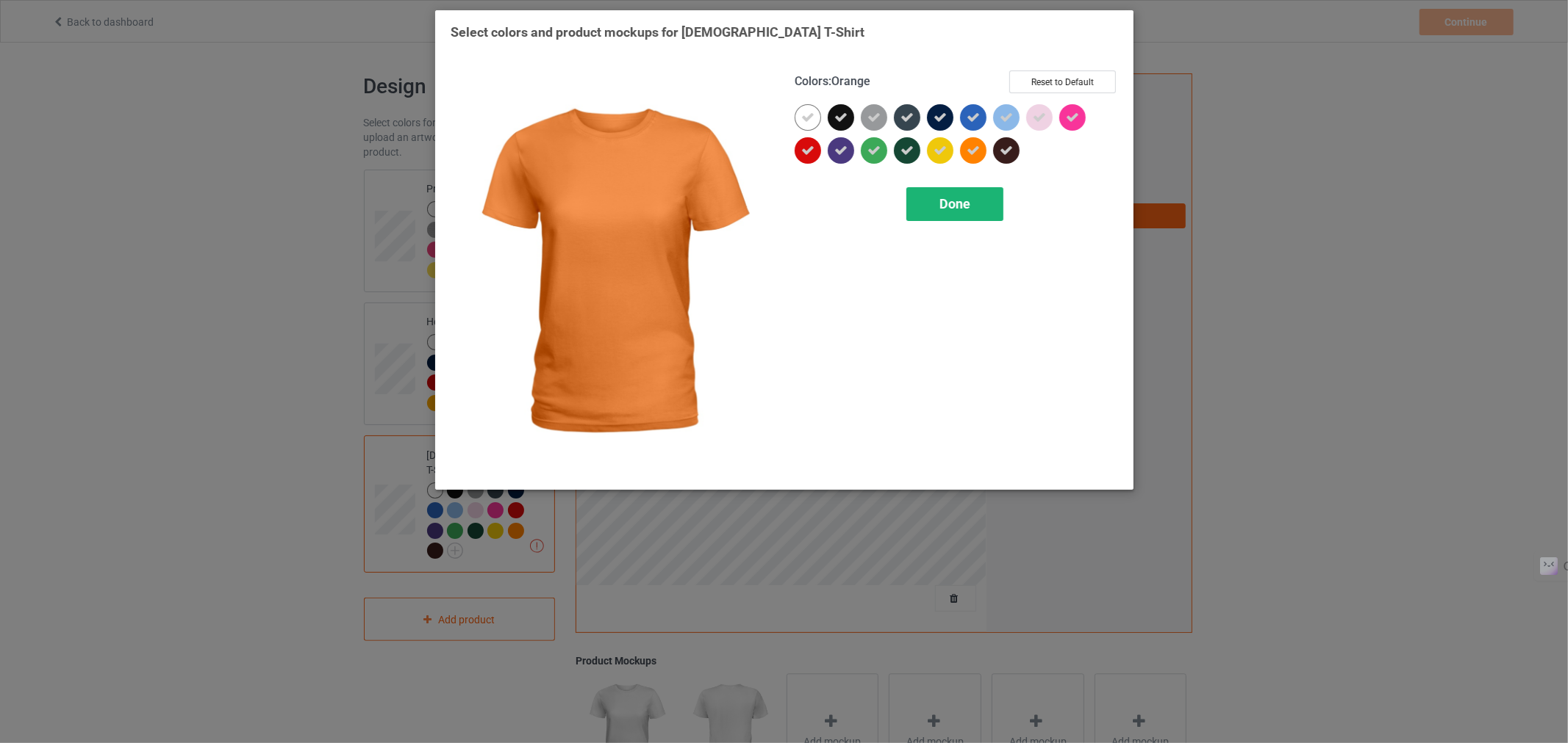
click at [935, 201] on div "Done" at bounding box center [954, 204] width 97 height 34
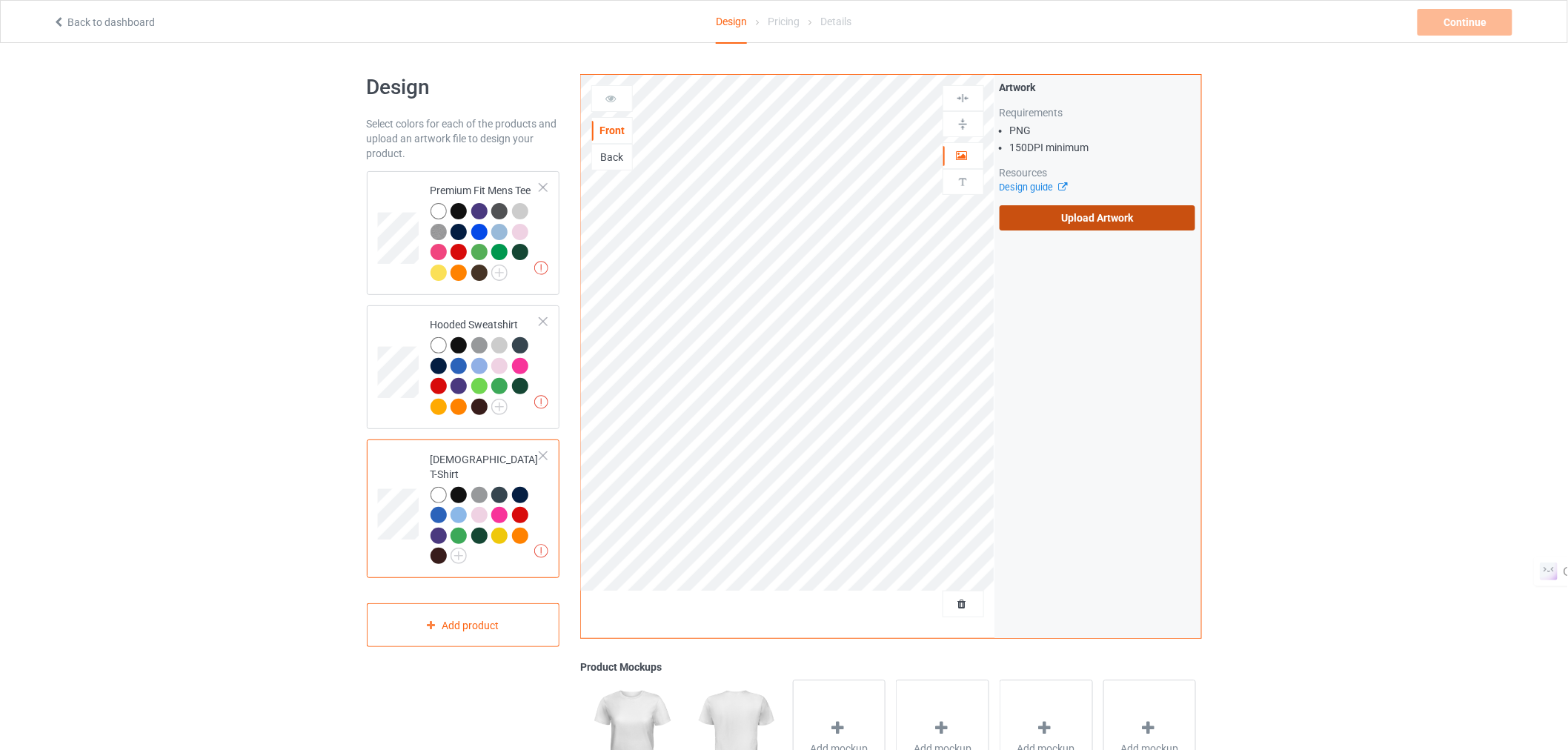
click at [1088, 221] on label "Upload Artwork" at bounding box center [1098, 217] width 197 height 25
click at [0, 0] on input "Upload Artwork" at bounding box center [0, 0] width 0 height 0
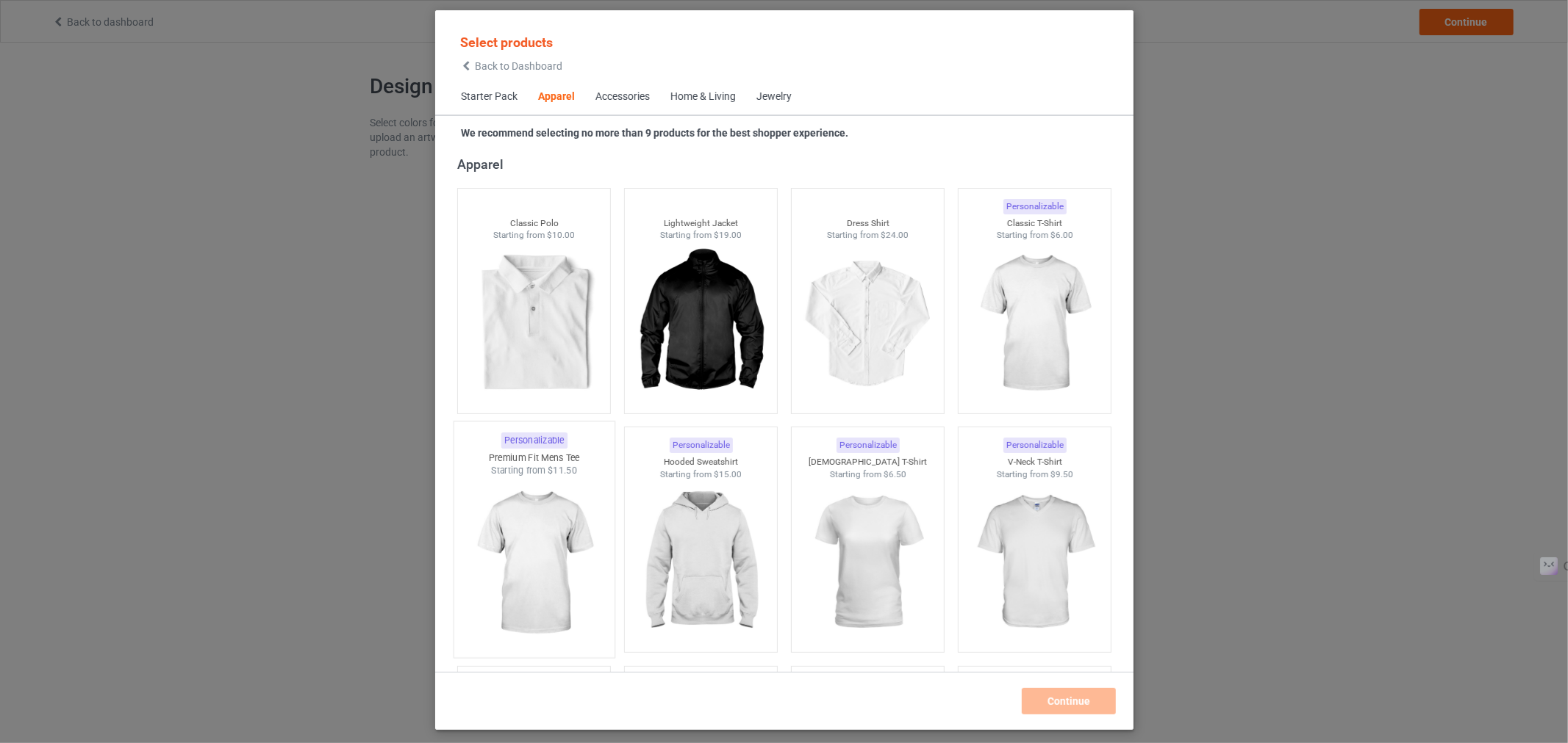
click at [568, 532] on img at bounding box center [533, 564] width 138 height 172
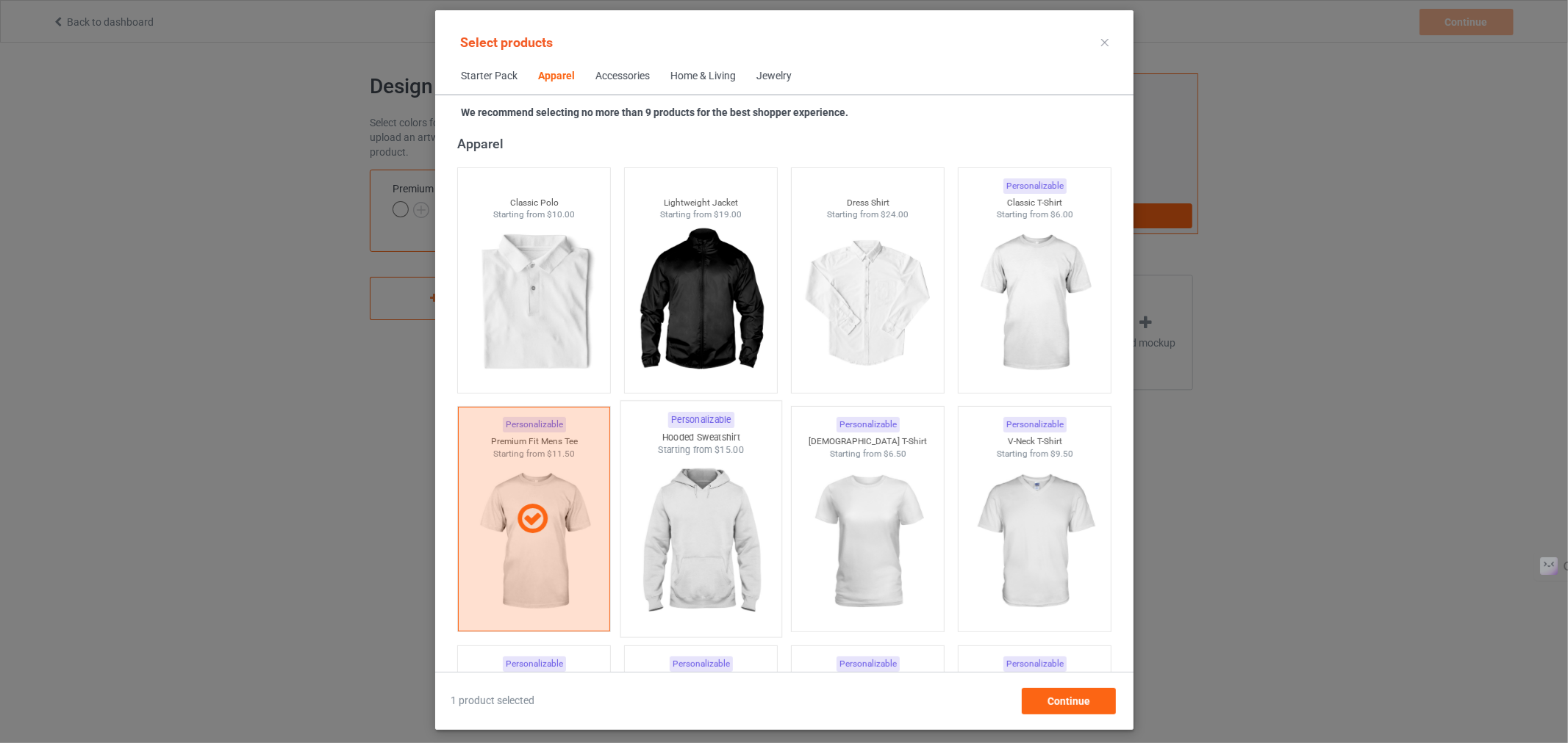
click at [668, 559] on img at bounding box center [701, 543] width 138 height 172
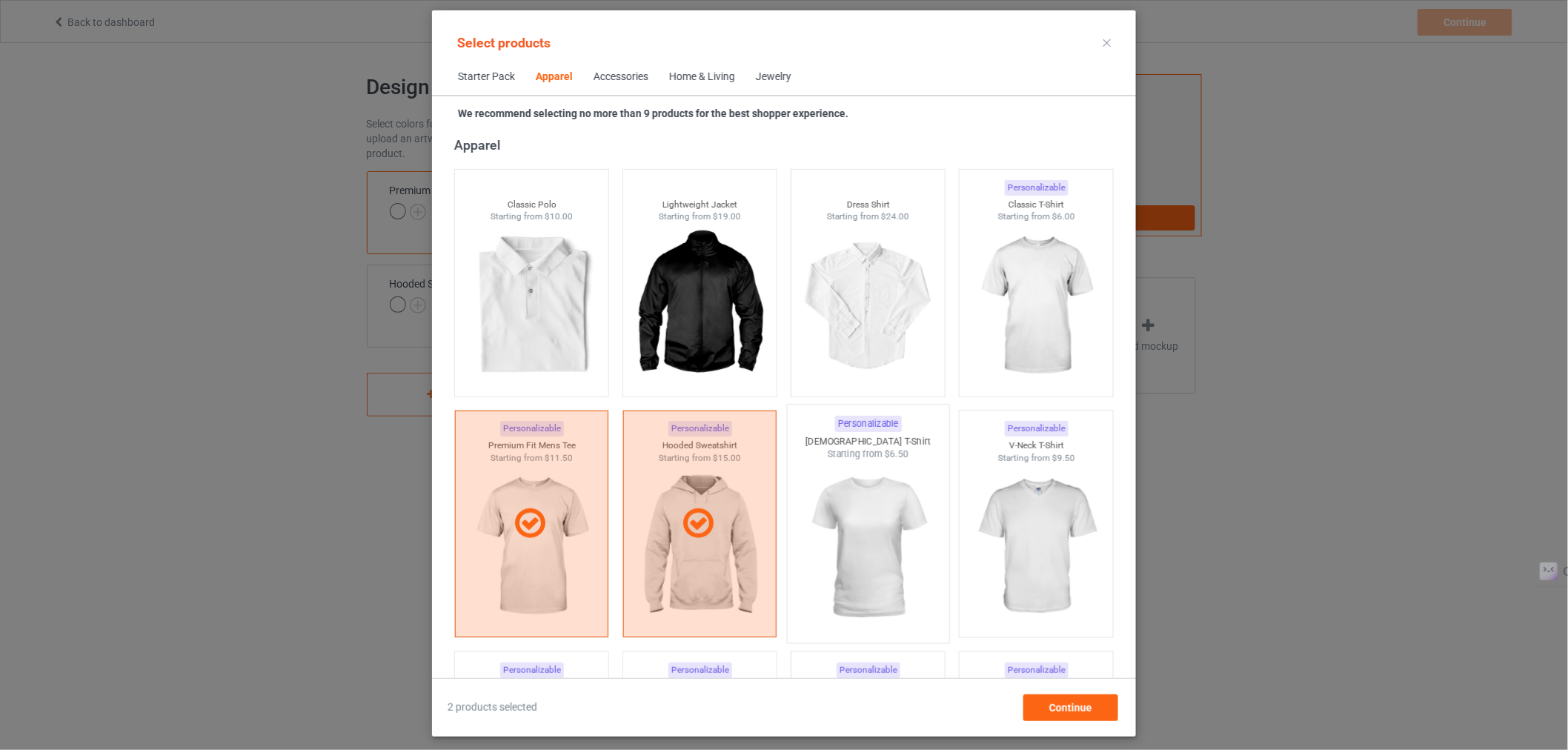
click at [893, 547] on img at bounding box center [868, 548] width 139 height 174
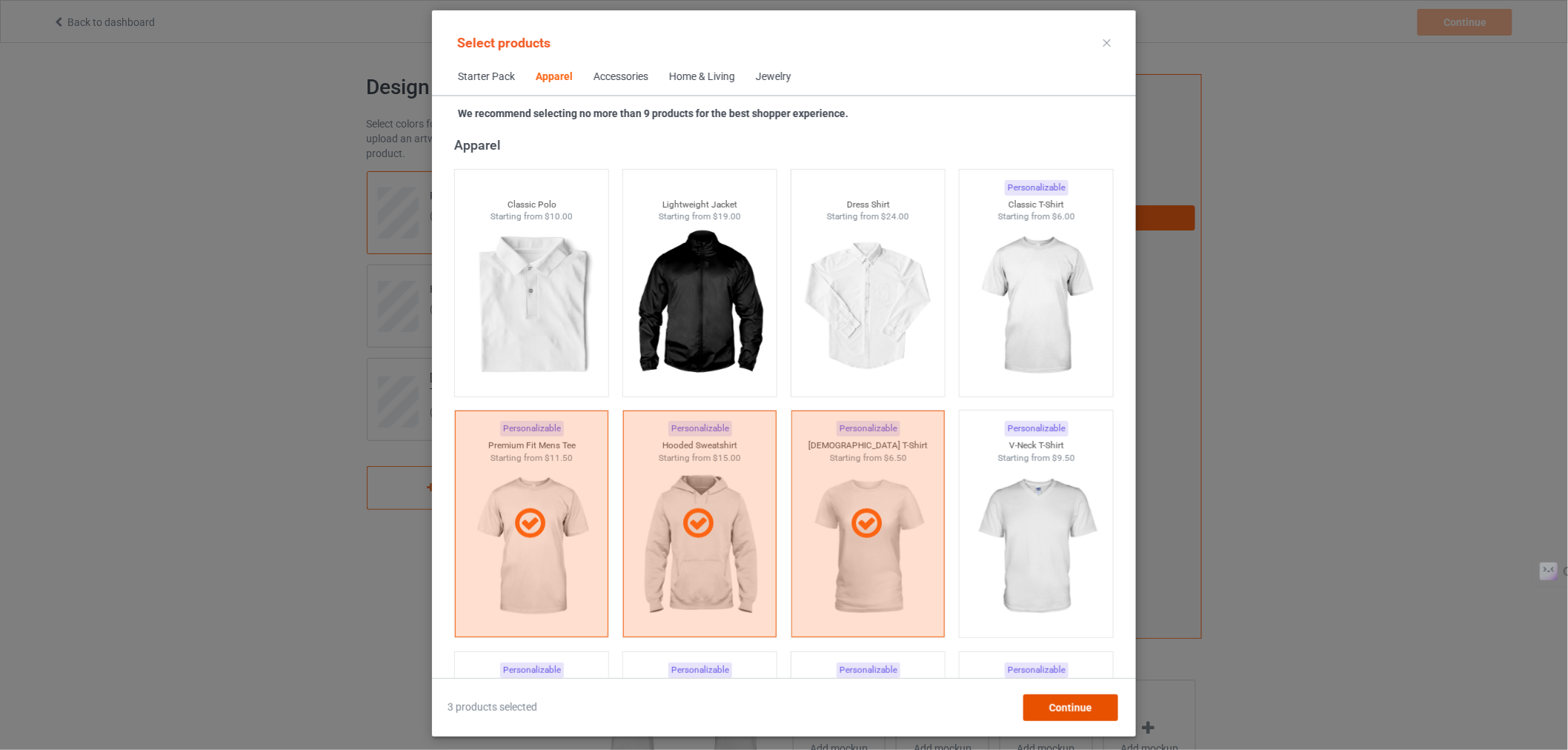
click at [1065, 702] on span "Continue" at bounding box center [1070, 708] width 43 height 12
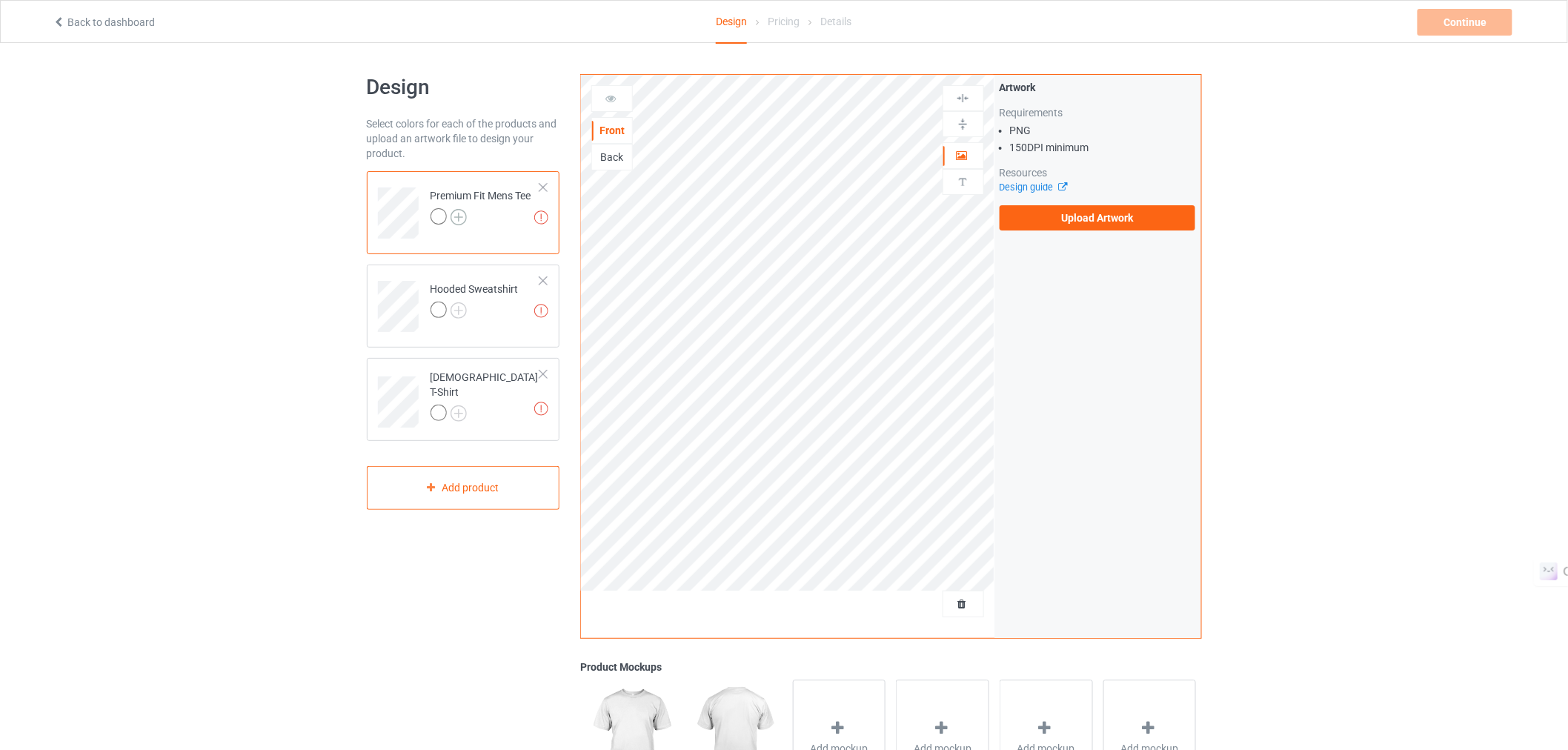
click at [460, 221] on img at bounding box center [459, 217] width 17 height 17
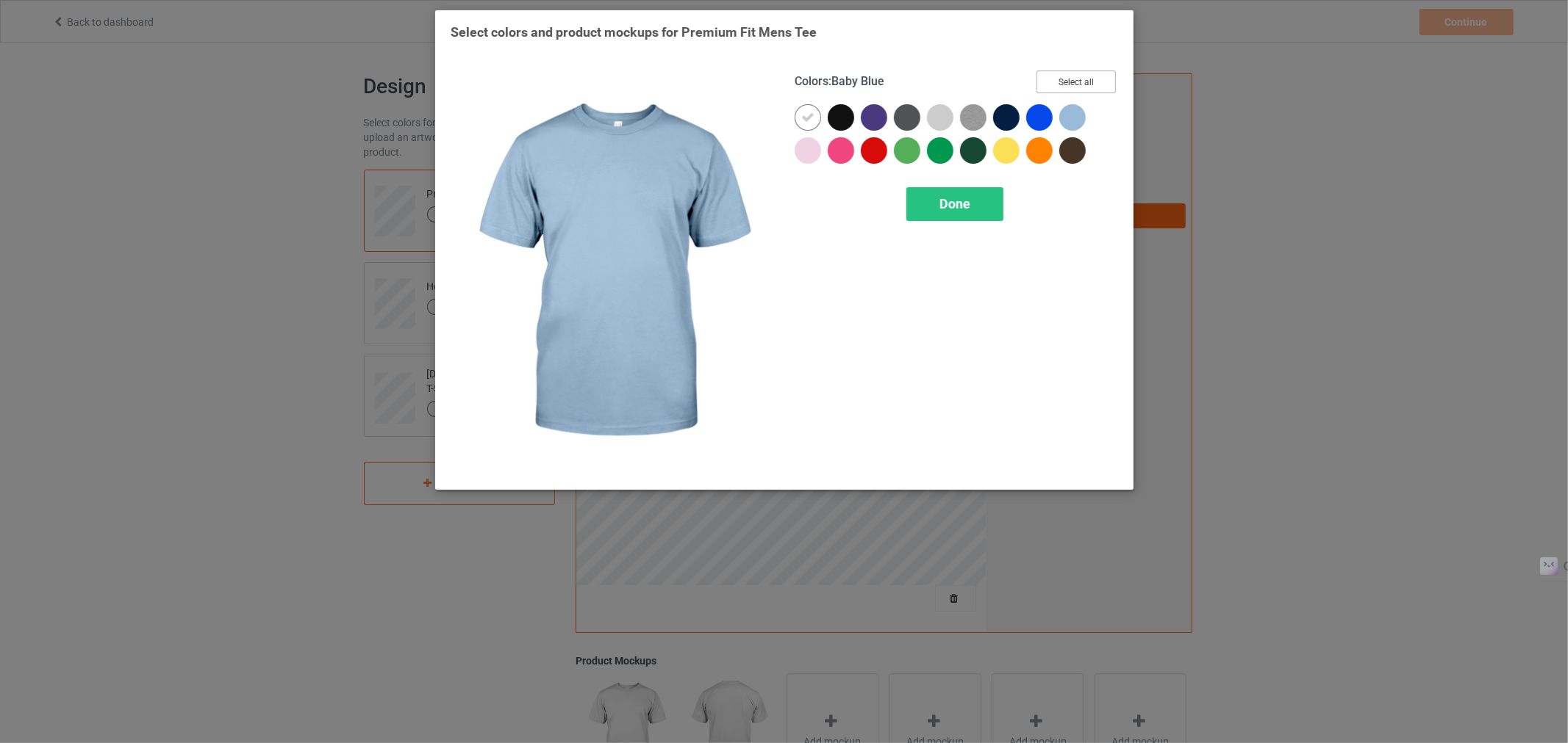
click at [1086, 91] on button "Select all" at bounding box center [1076, 82] width 80 height 22
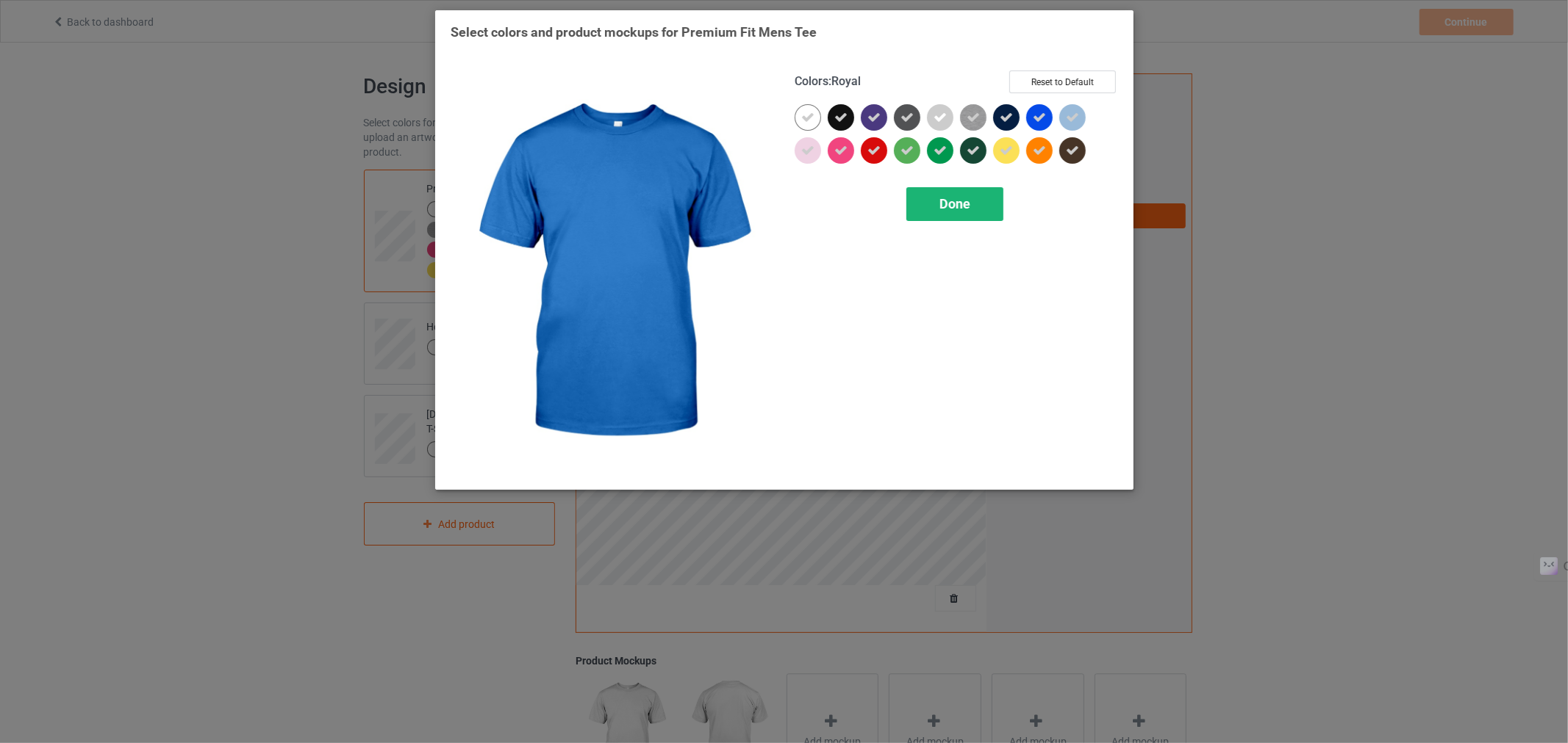
click at [939, 187] on div "Done" at bounding box center [954, 204] width 97 height 34
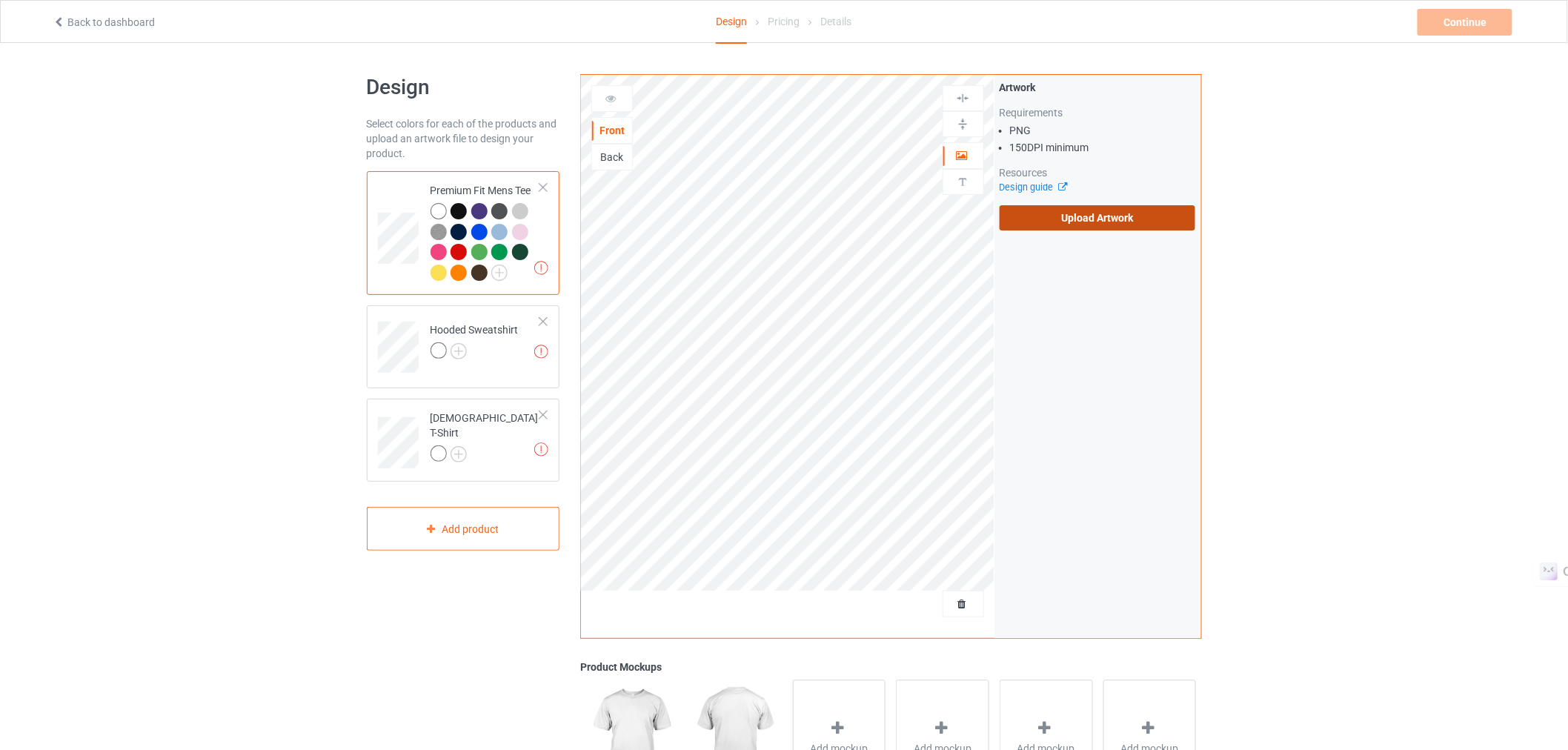
click at [1082, 217] on label "Upload Artwork" at bounding box center [1098, 217] width 197 height 25
click at [0, 0] on input "Upload Artwork" at bounding box center [0, 0] width 0 height 0
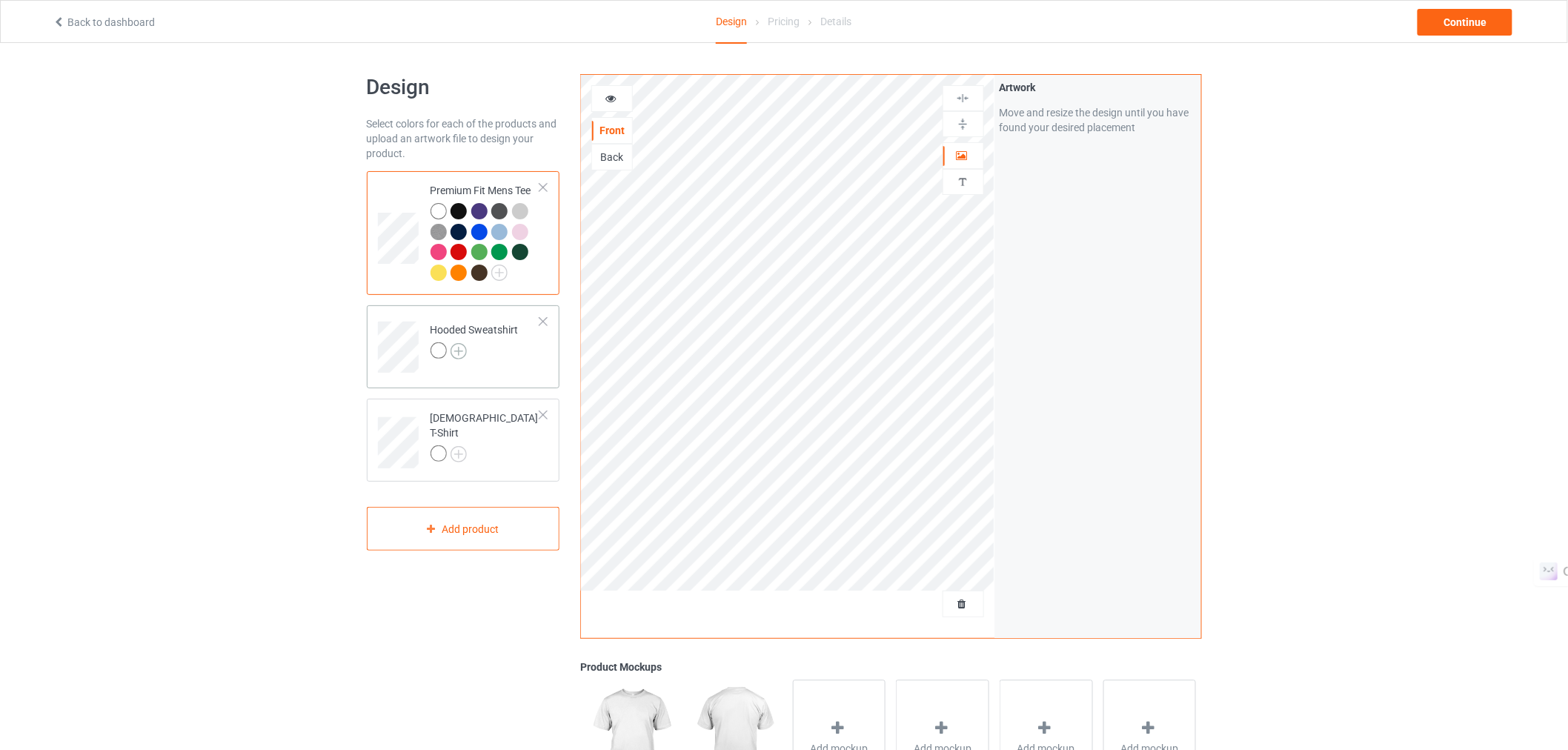
click at [461, 352] on img at bounding box center [459, 352] width 17 height 17
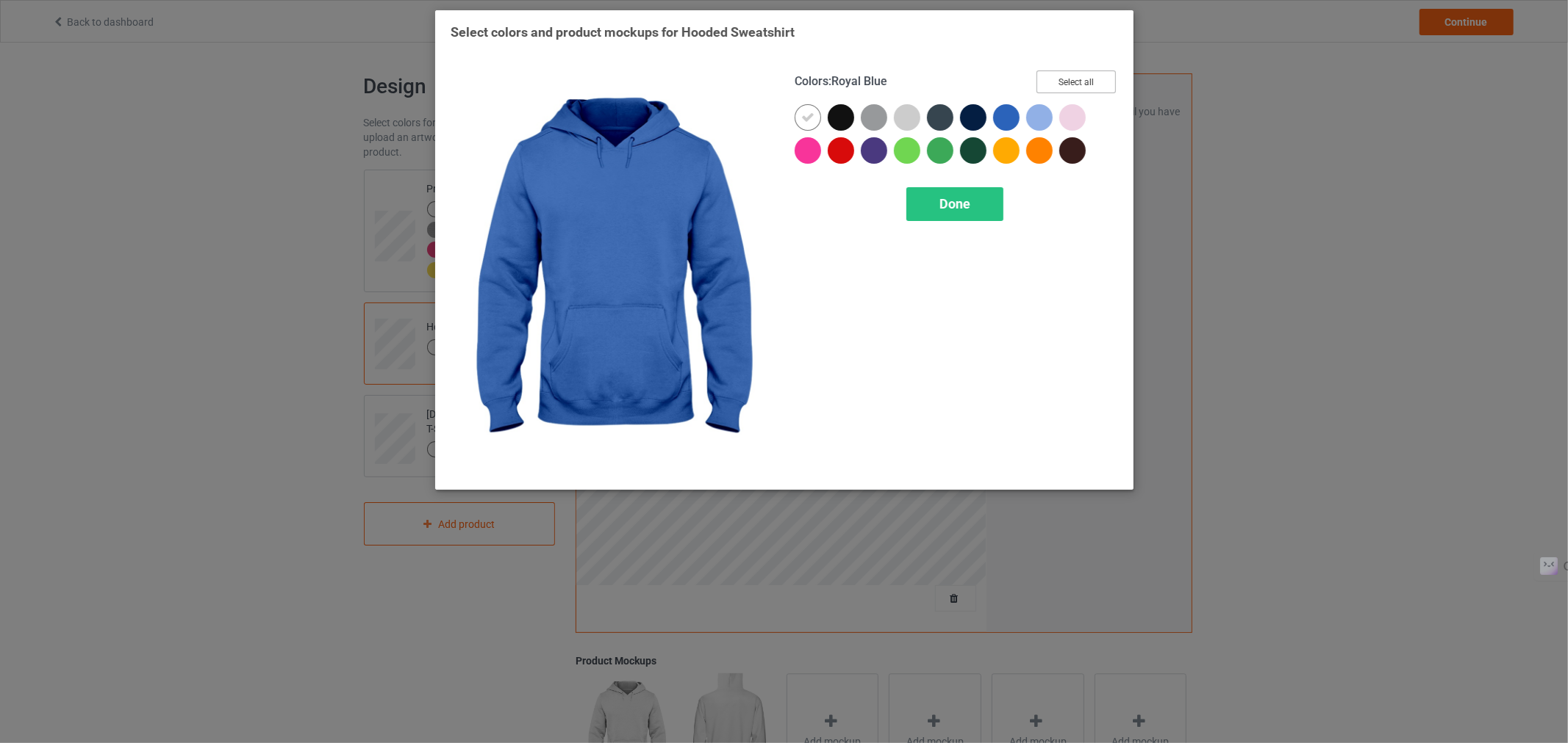
click at [1042, 85] on button "Select all" at bounding box center [1076, 82] width 80 height 22
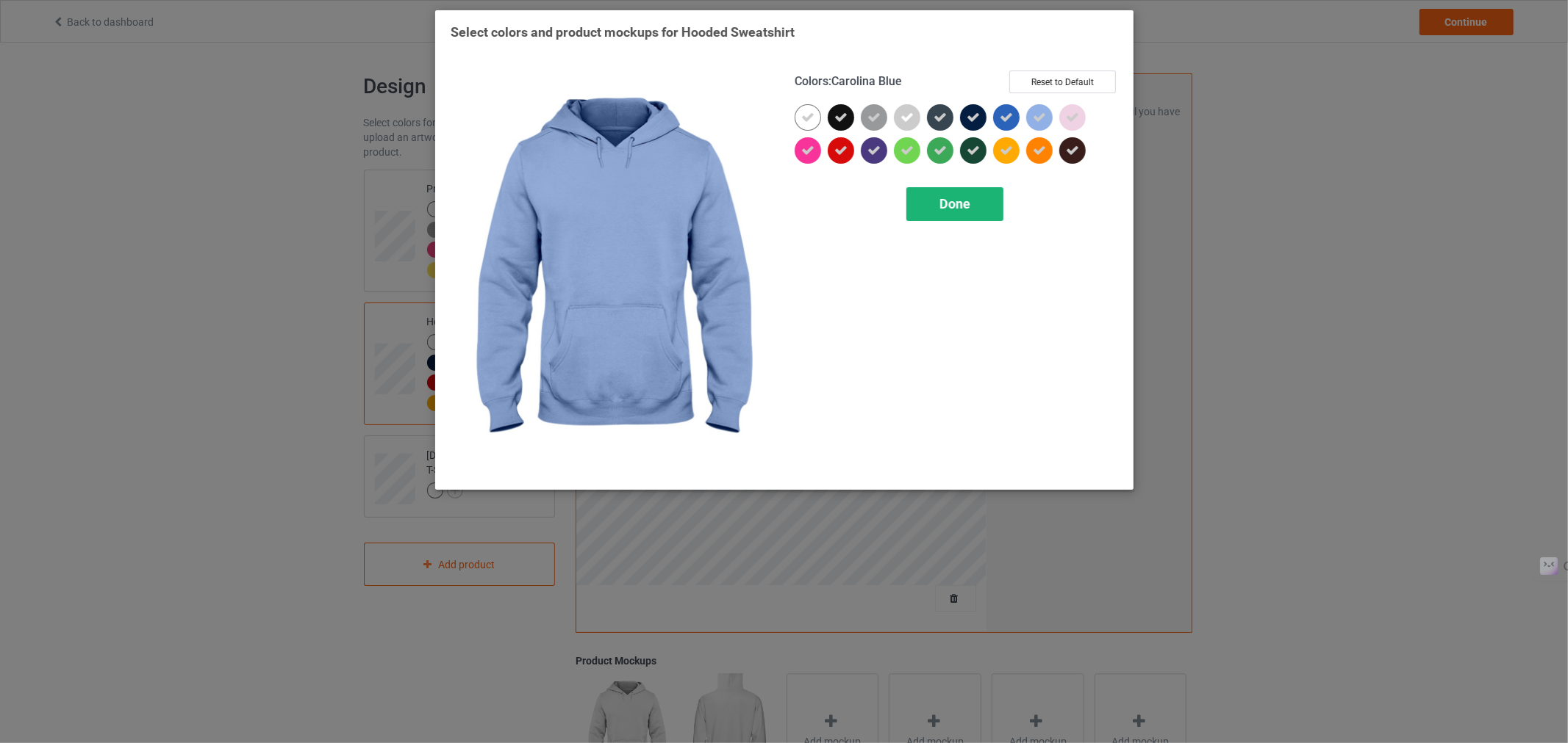
click at [927, 199] on div "Done" at bounding box center [954, 204] width 97 height 34
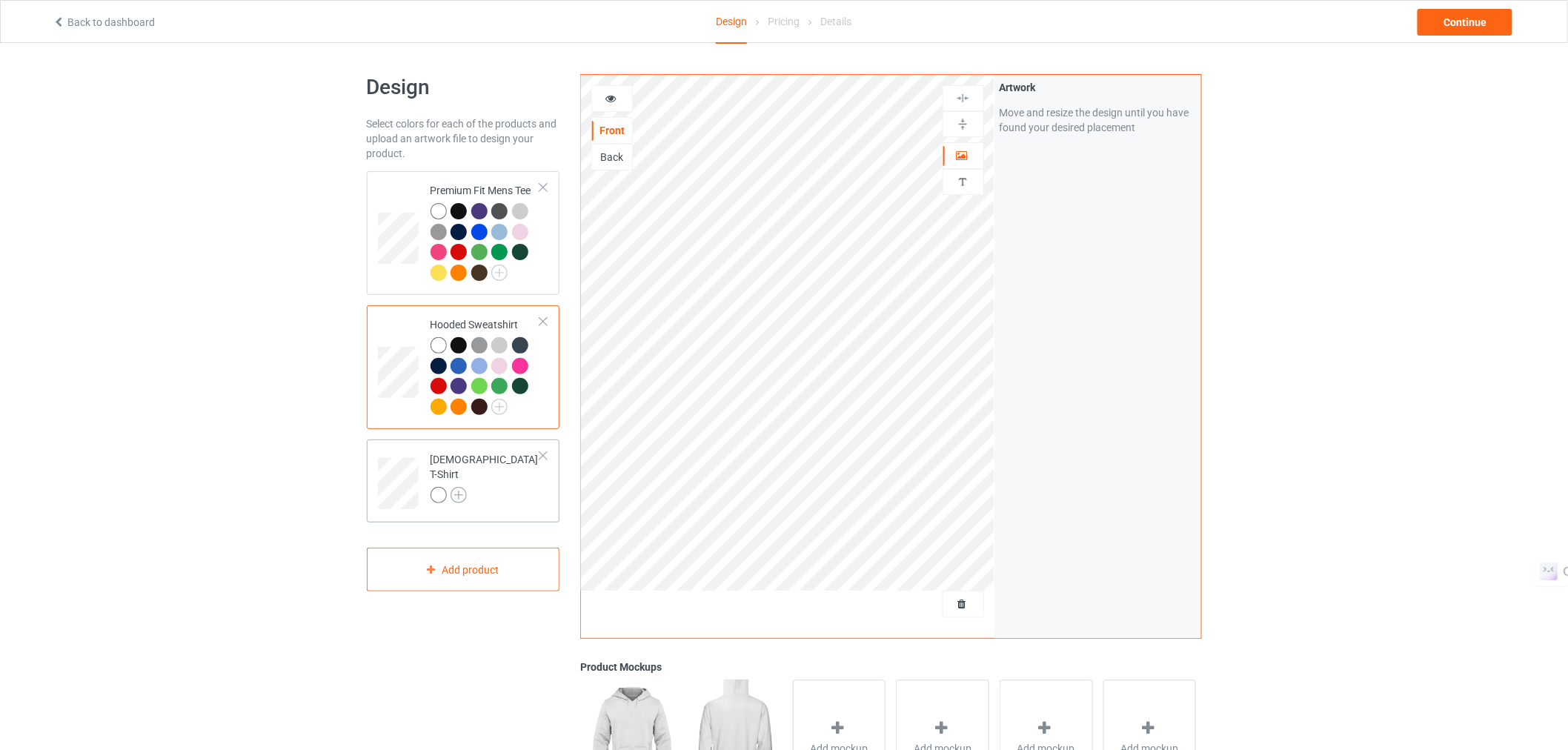
click at [464, 487] on img at bounding box center [459, 496] width 17 height 17
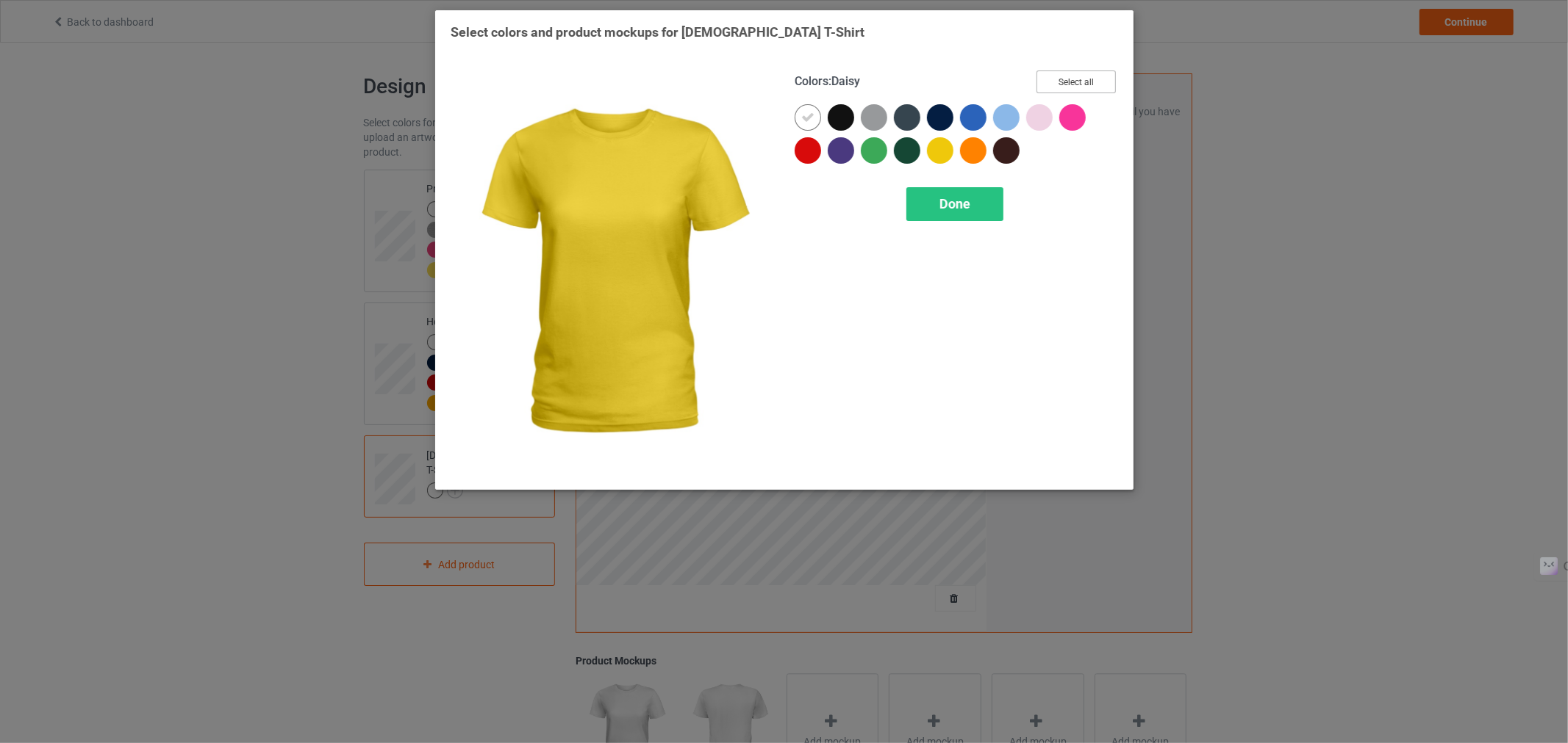
click at [1070, 76] on button "Select all" at bounding box center [1076, 82] width 80 height 22
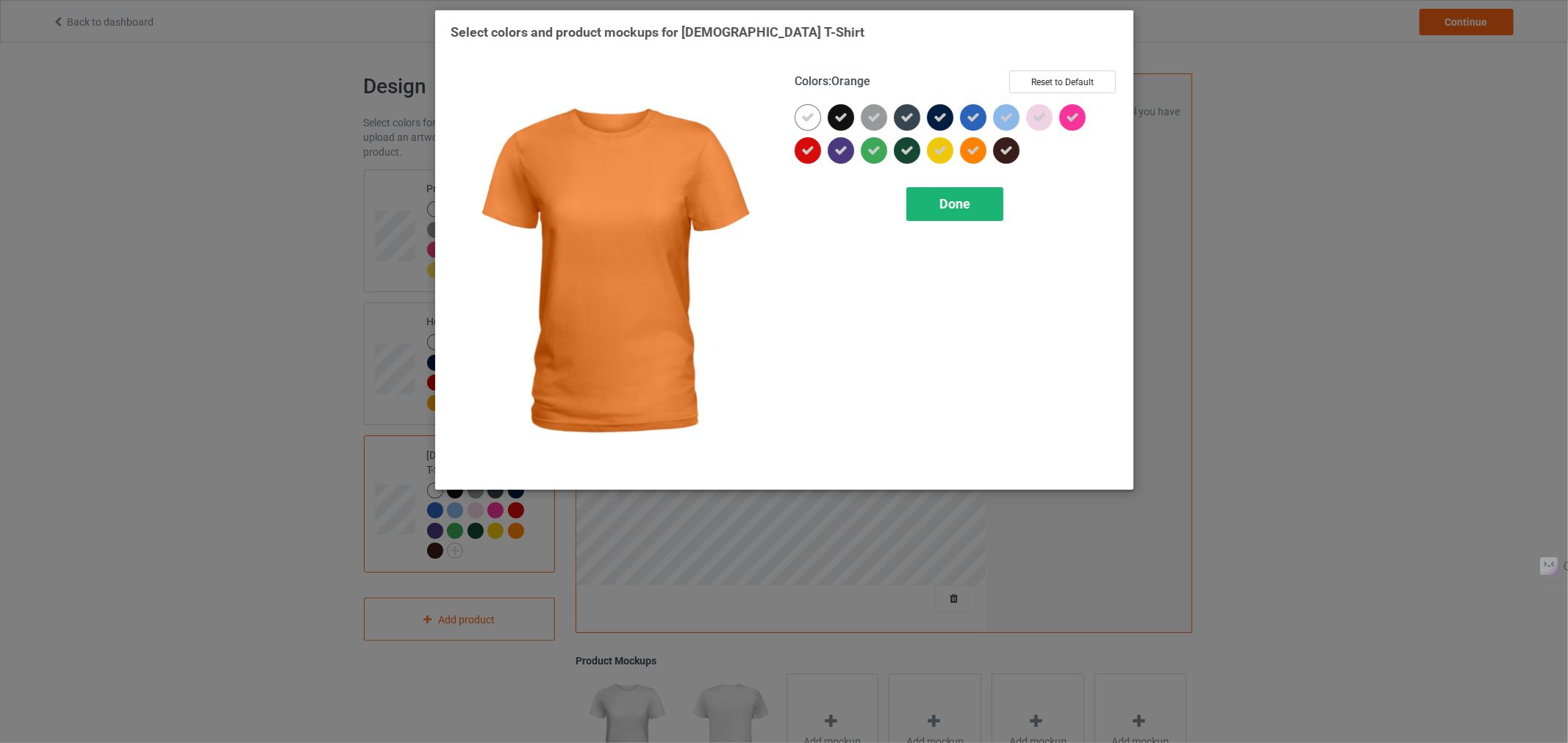
click at [966, 199] on span "Done" at bounding box center [954, 204] width 31 height 16
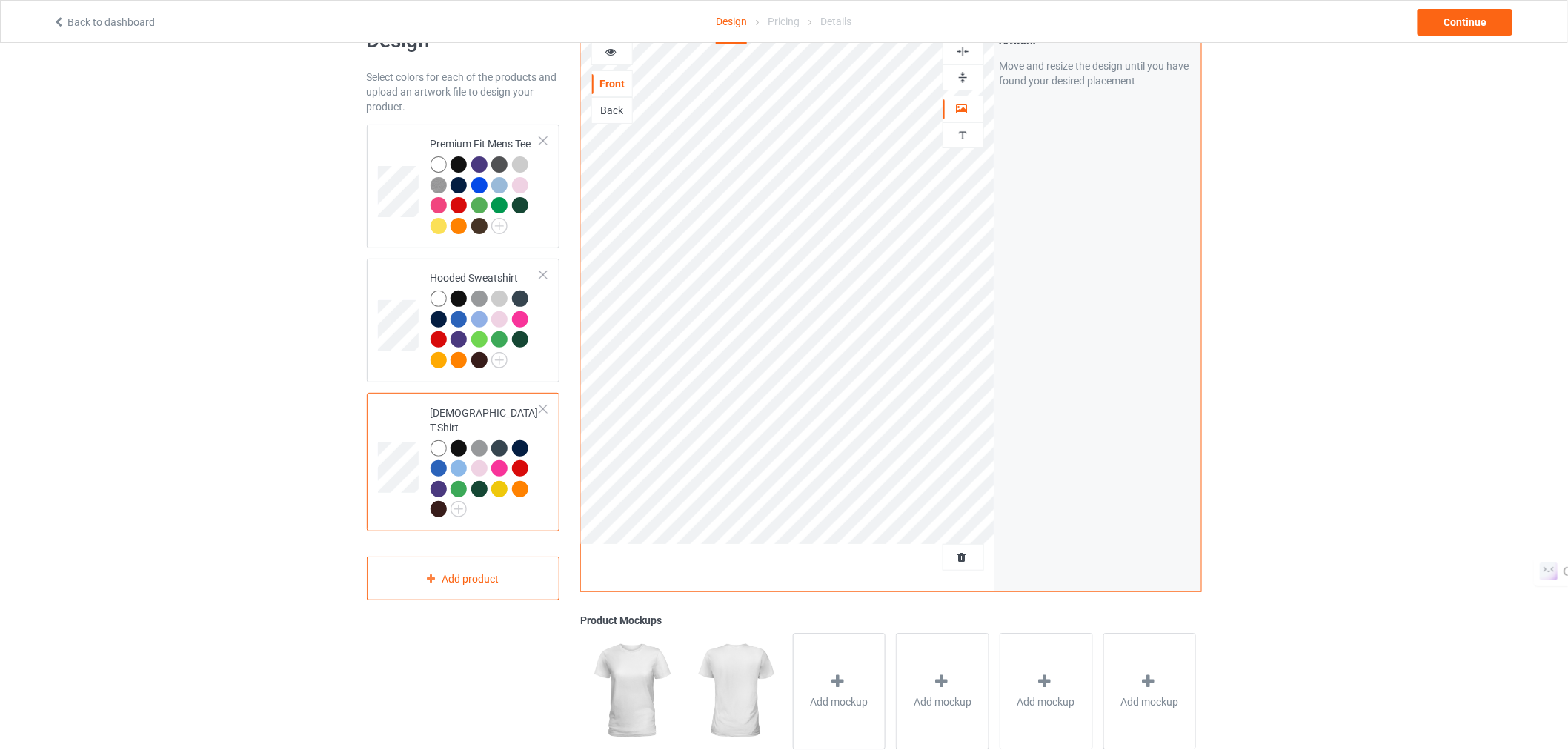
scroll to position [46, 0]
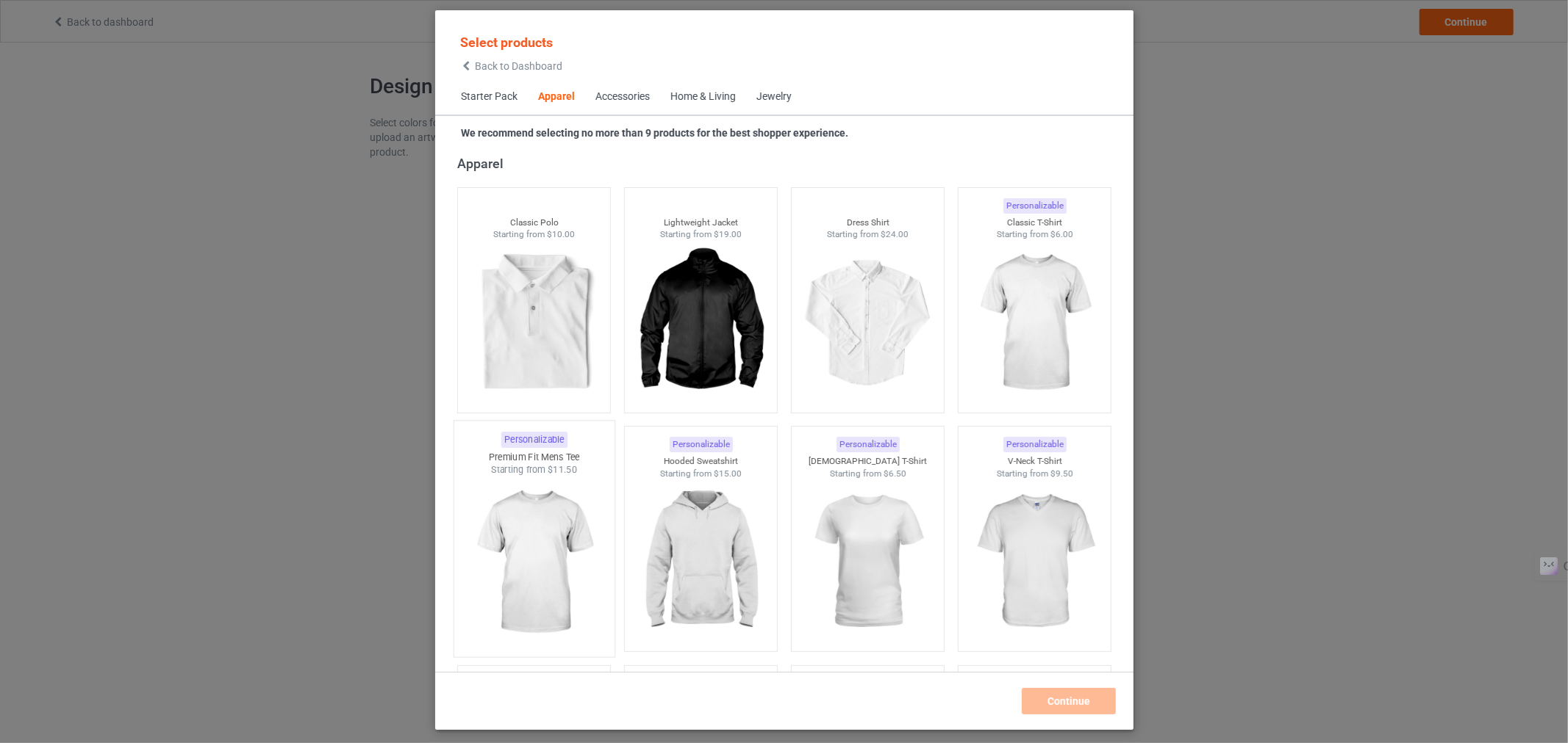
click at [563, 547] on img at bounding box center [533, 563] width 138 height 172
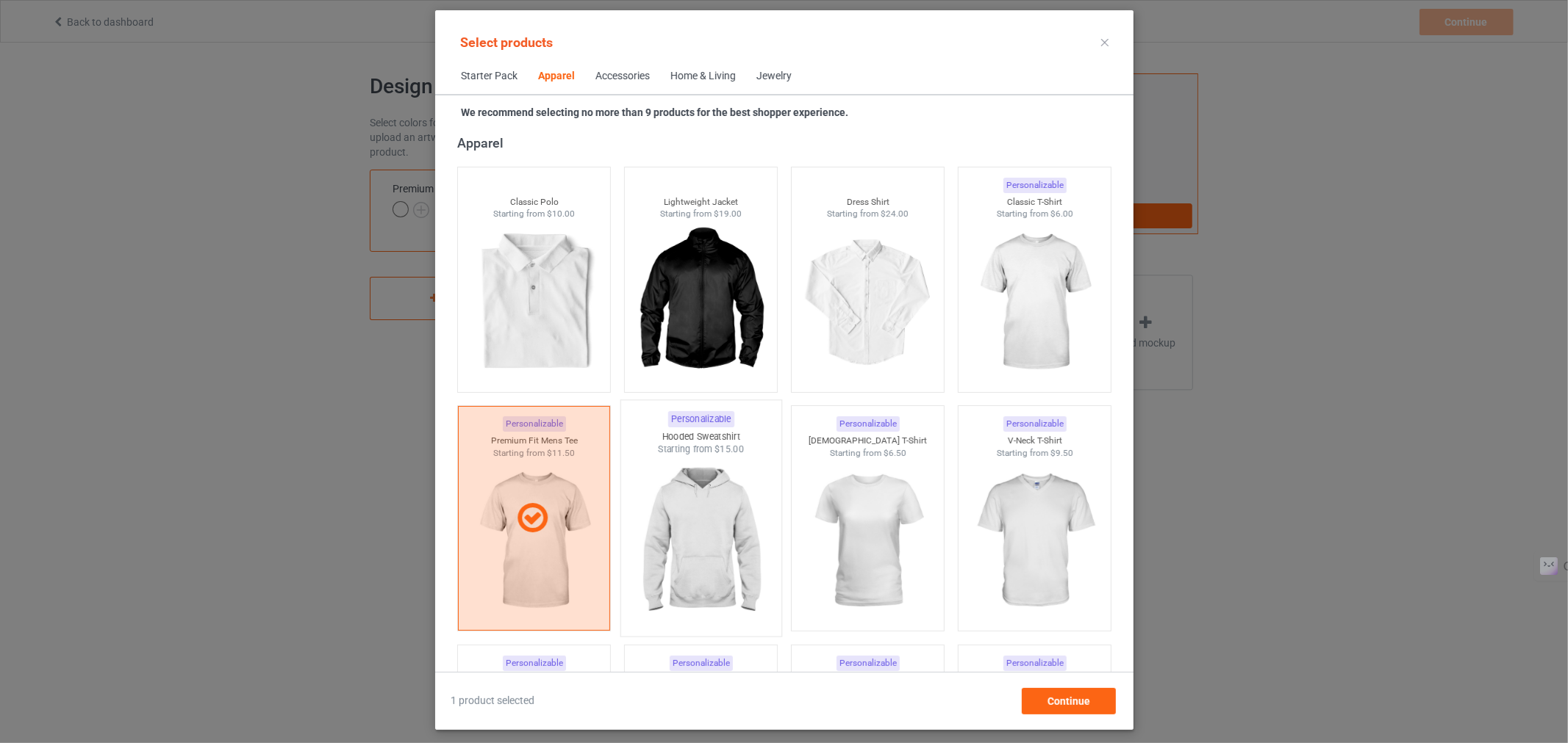
click at [676, 547] on img at bounding box center [701, 542] width 138 height 172
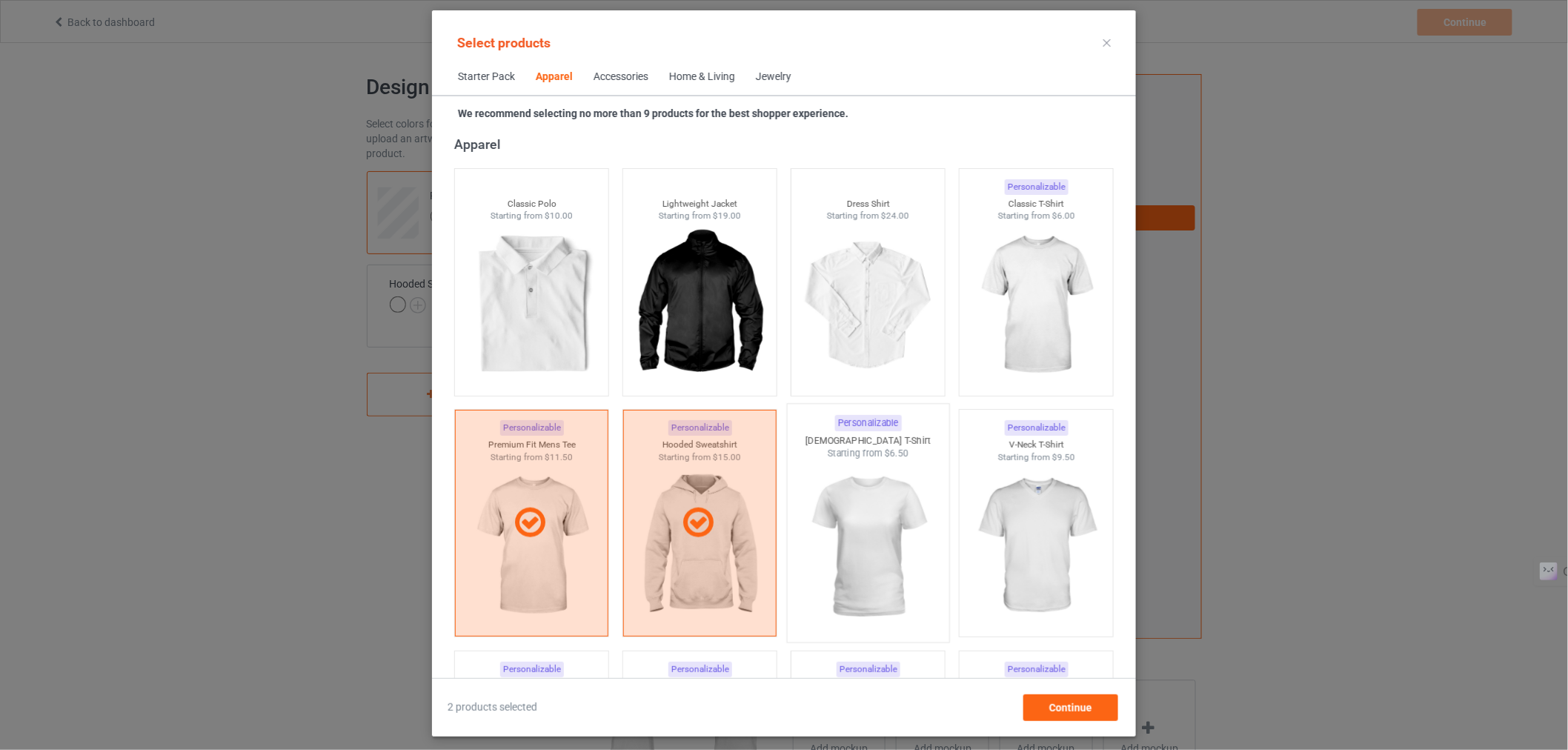
click at [832, 524] on img at bounding box center [868, 547] width 139 height 174
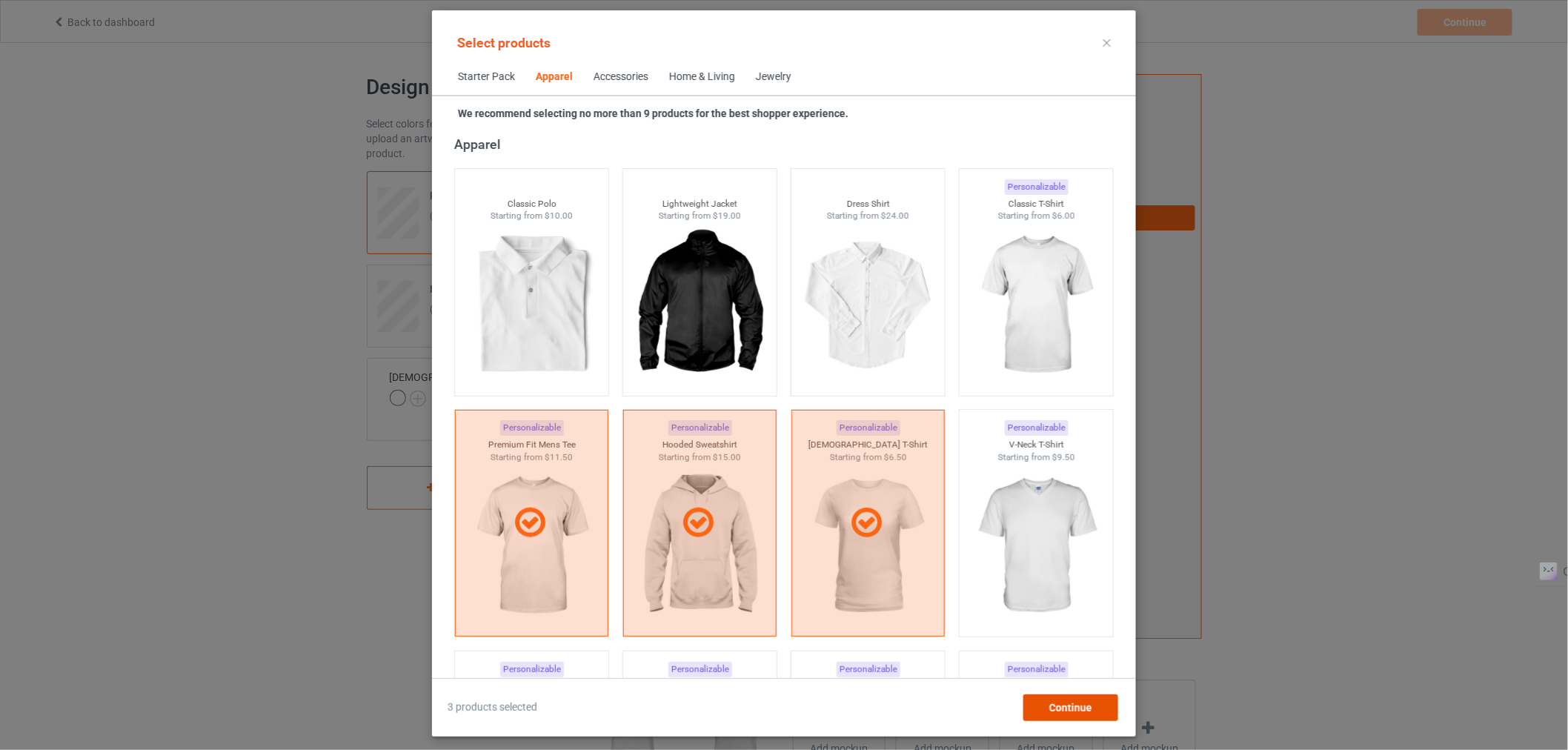
click at [1057, 707] on span "Continue" at bounding box center [1070, 708] width 43 height 12
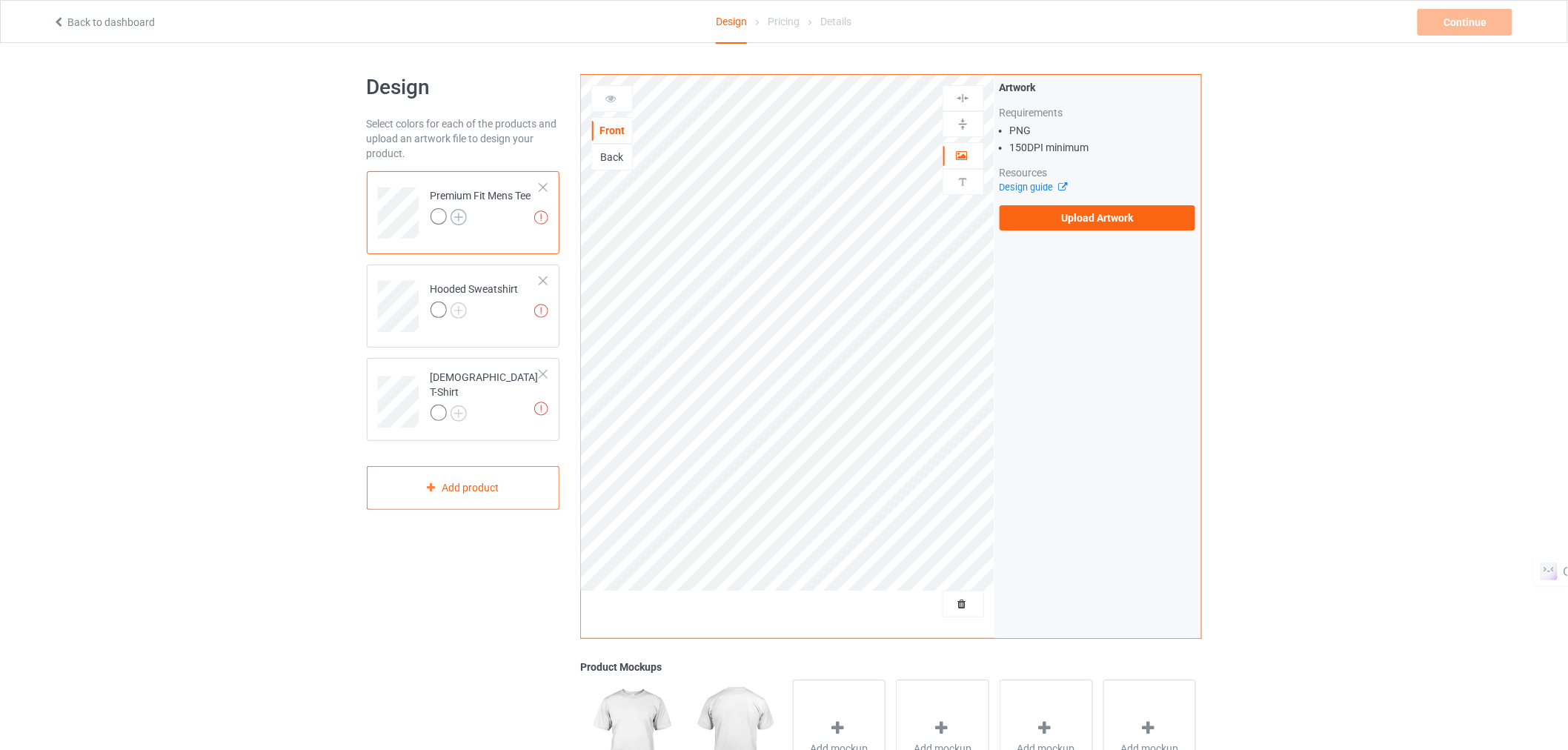
click at [453, 213] on img at bounding box center [459, 217] width 17 height 17
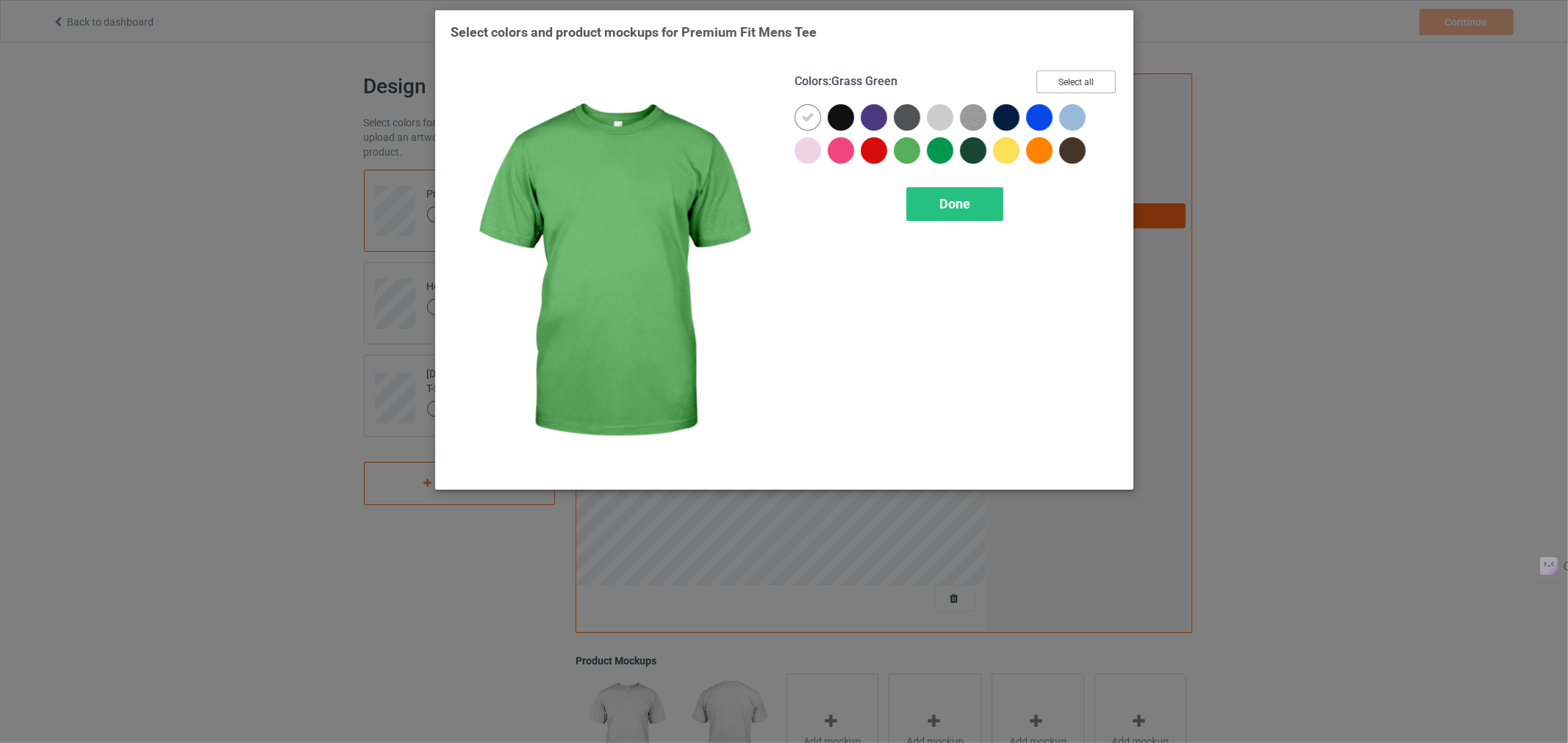
click at [1056, 78] on button "Select all" at bounding box center [1076, 82] width 80 height 22
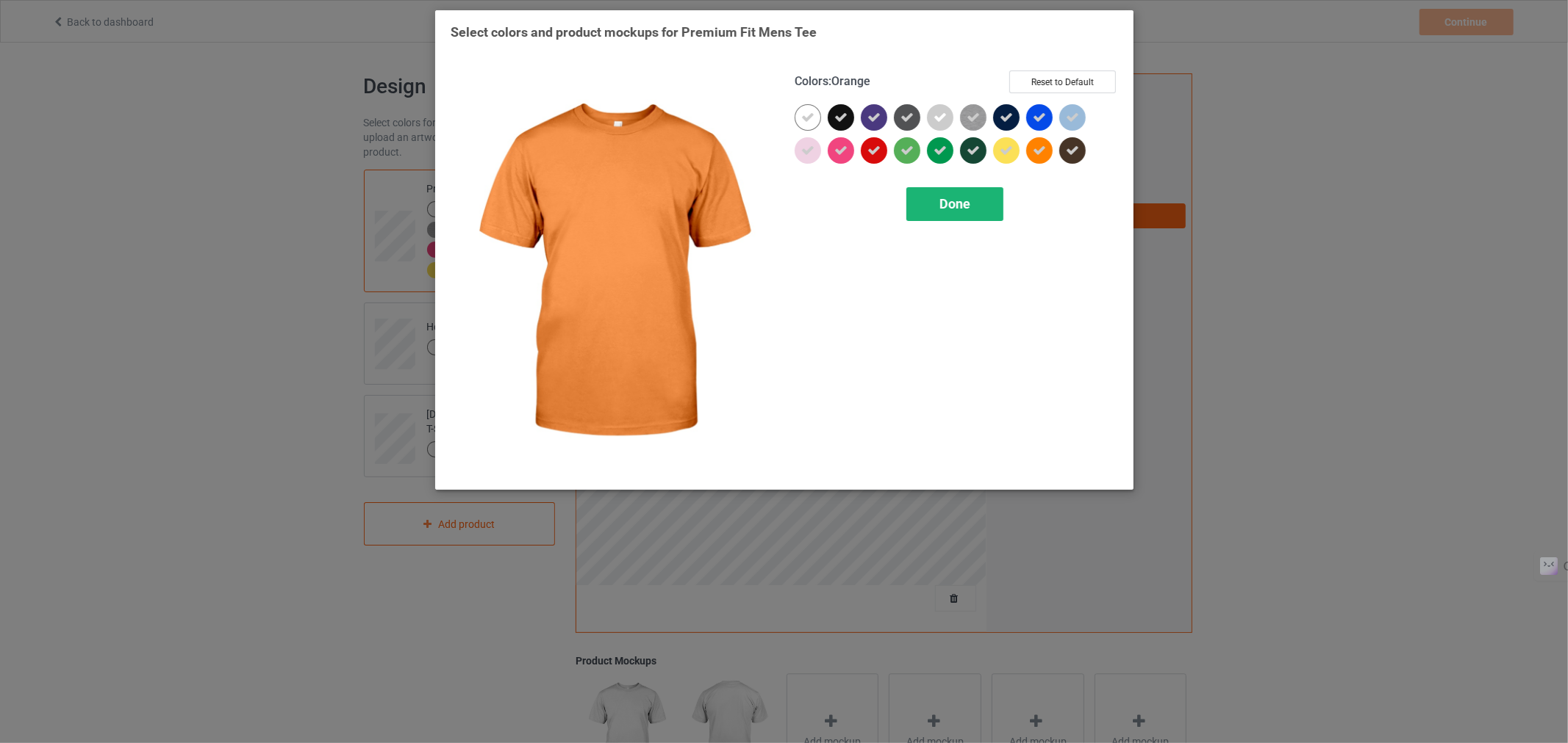
click at [957, 220] on div "Done" at bounding box center [954, 204] width 97 height 34
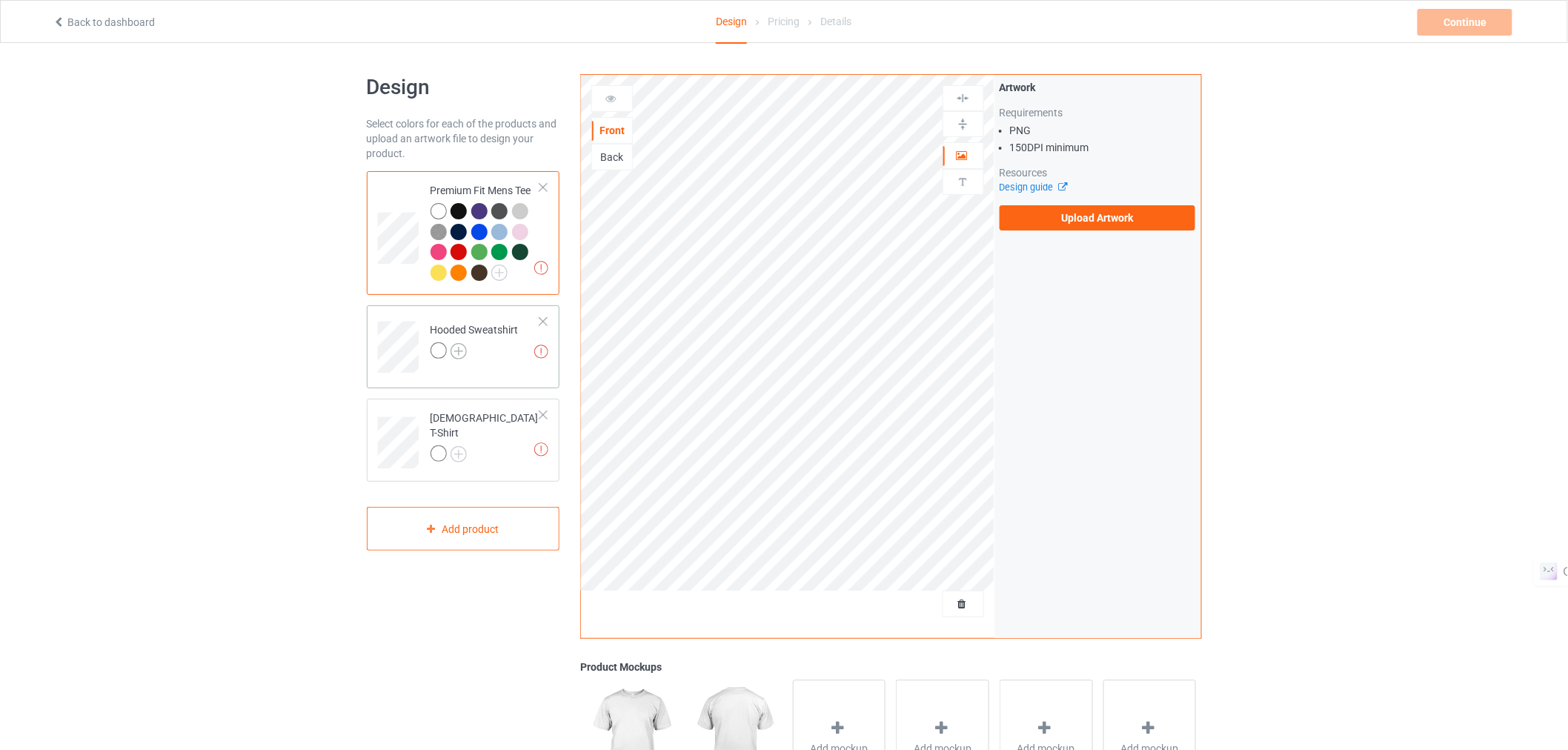
click at [465, 350] on img at bounding box center [459, 352] width 17 height 17
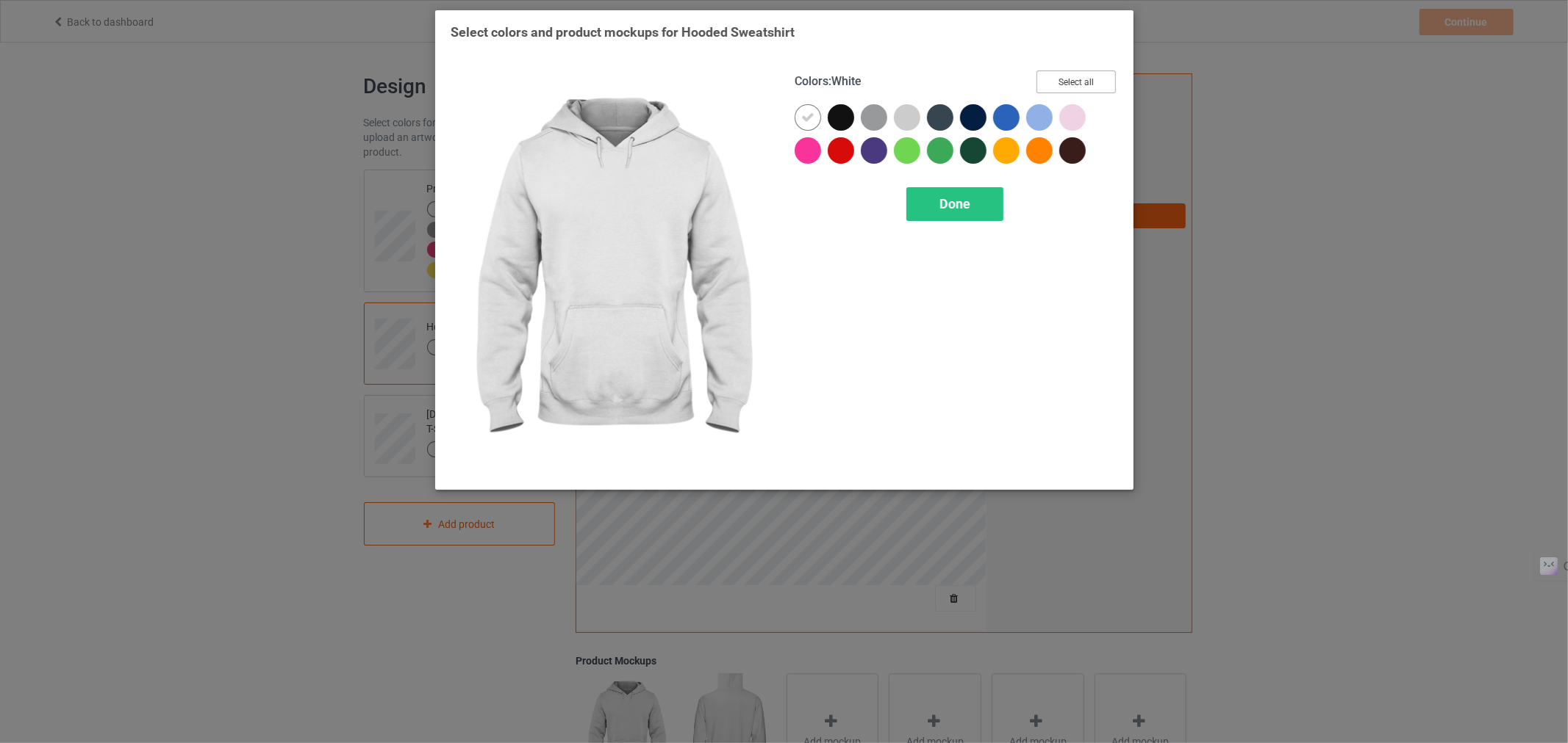
drag, startPoint x: 1070, startPoint y: 97, endPoint x: 1056, endPoint y: 88, distance: 16.6
click at [1056, 88] on div "Colors : White Select all" at bounding box center [956, 87] width 323 height 34
click at [1056, 88] on button "Select all" at bounding box center [1076, 82] width 80 height 22
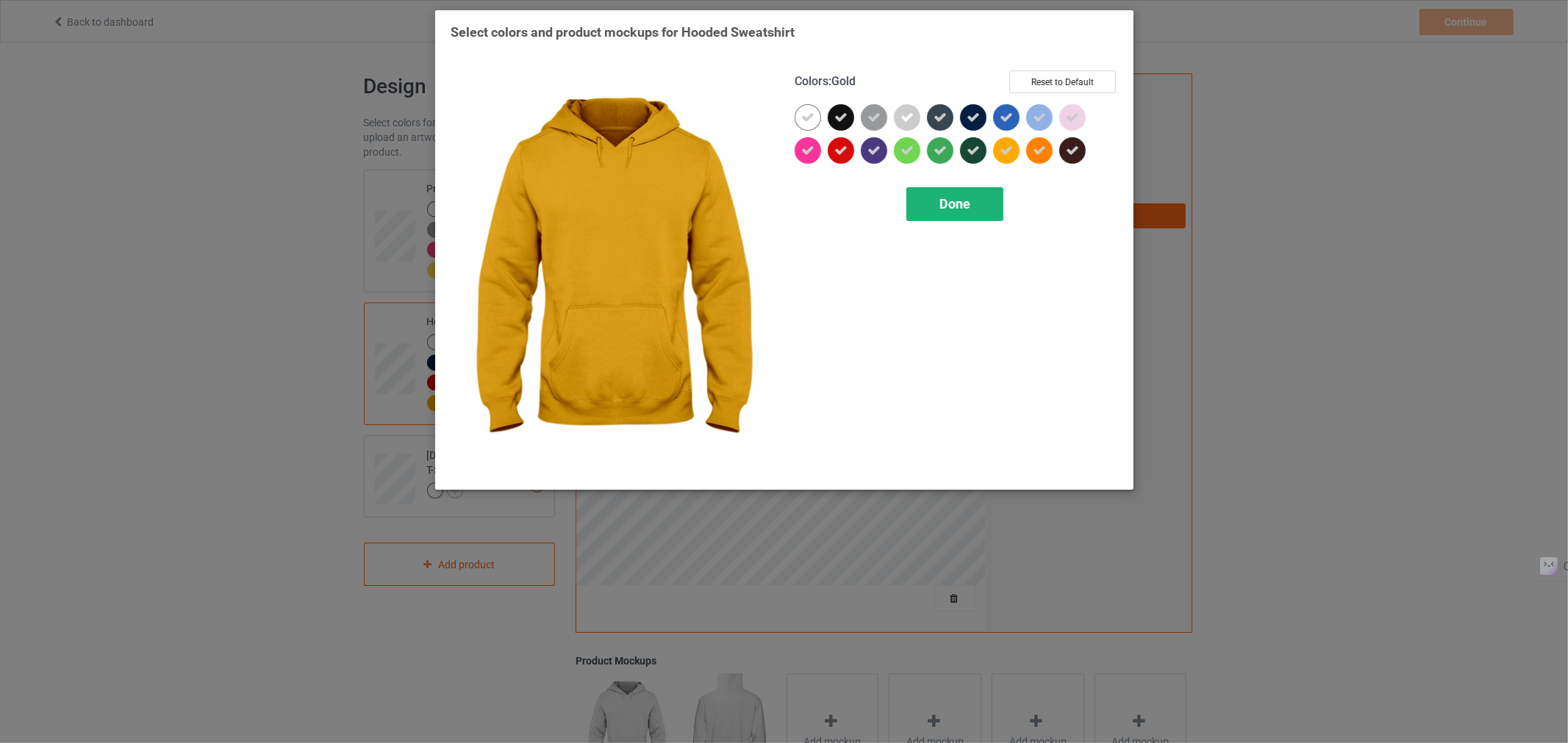
click at [939, 211] on div "Done" at bounding box center [954, 204] width 97 height 34
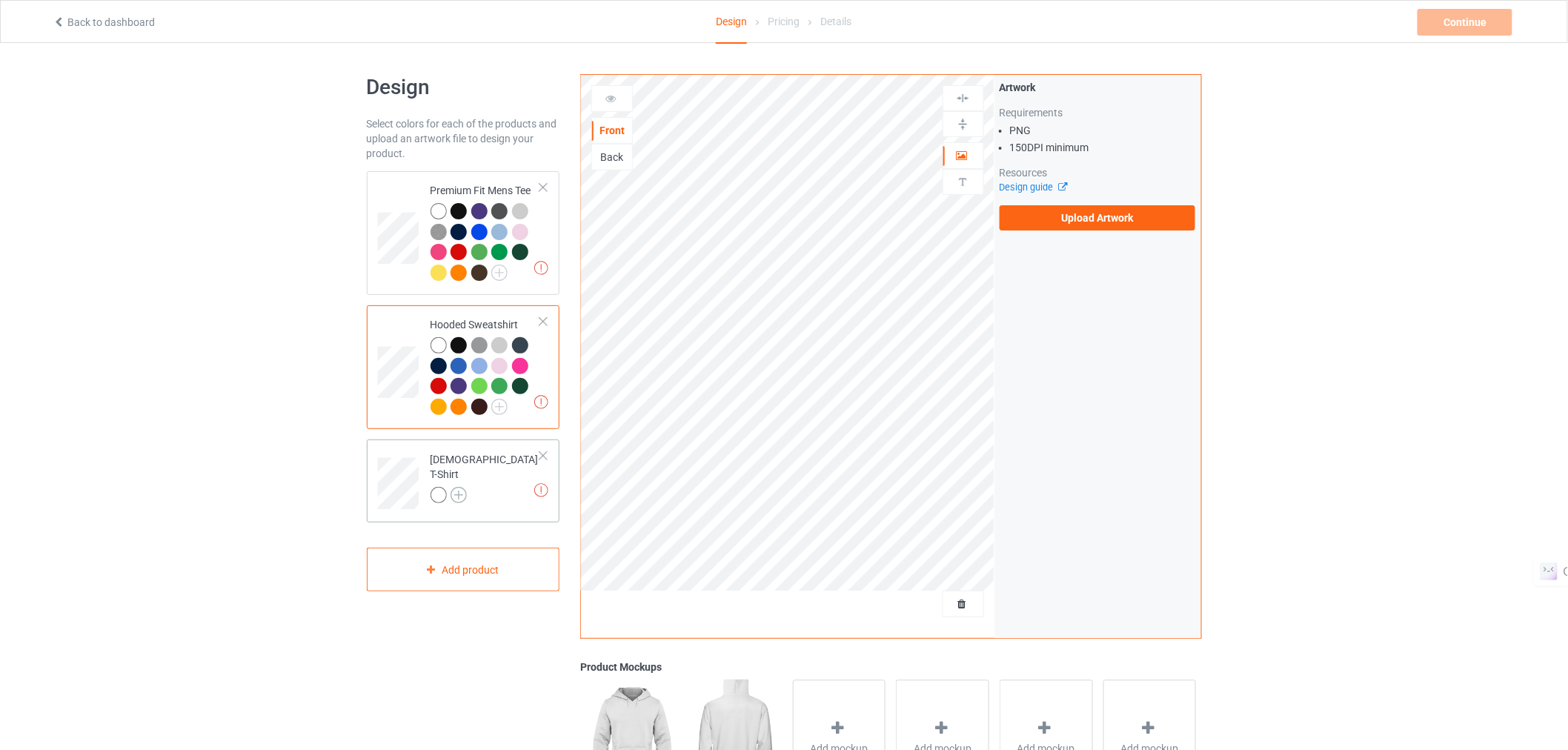
click at [467, 488] on img at bounding box center [459, 496] width 17 height 17
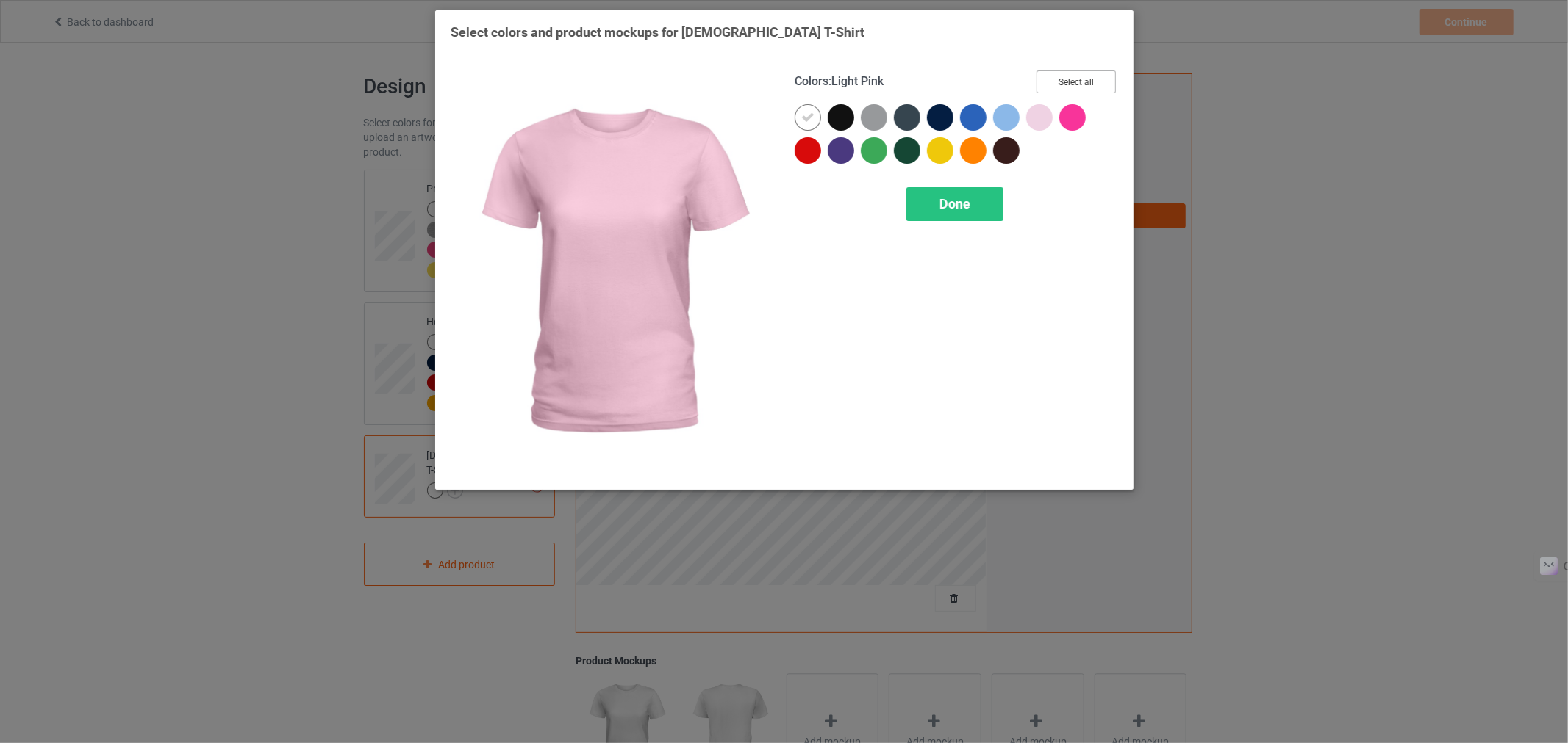
click at [1066, 77] on button "Select all" at bounding box center [1076, 82] width 80 height 22
click at [942, 207] on span "Done" at bounding box center [954, 204] width 31 height 16
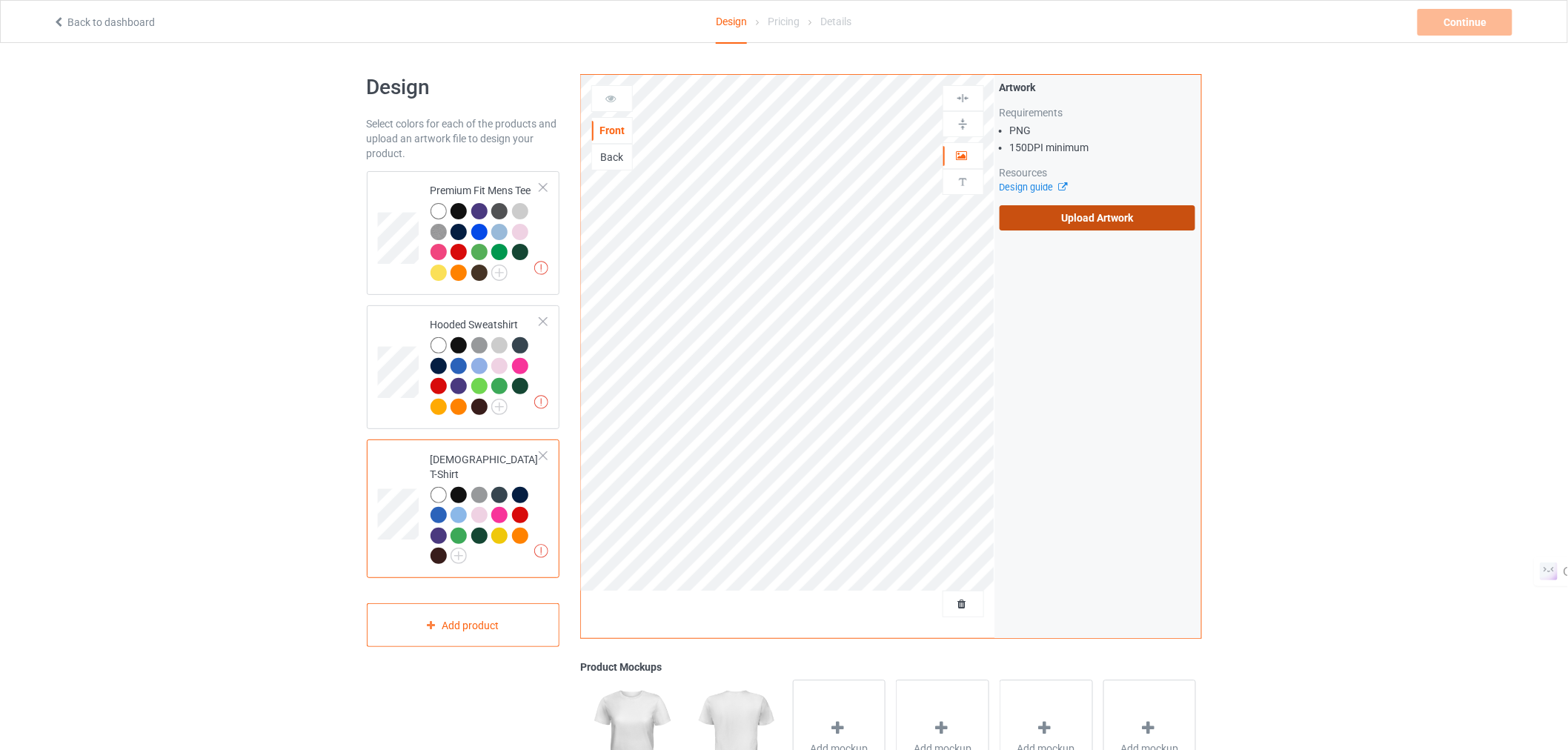
click at [1076, 212] on label "Upload Artwork" at bounding box center [1098, 217] width 197 height 25
click at [0, 0] on input "Upload Artwork" at bounding box center [0, 0] width 0 height 0
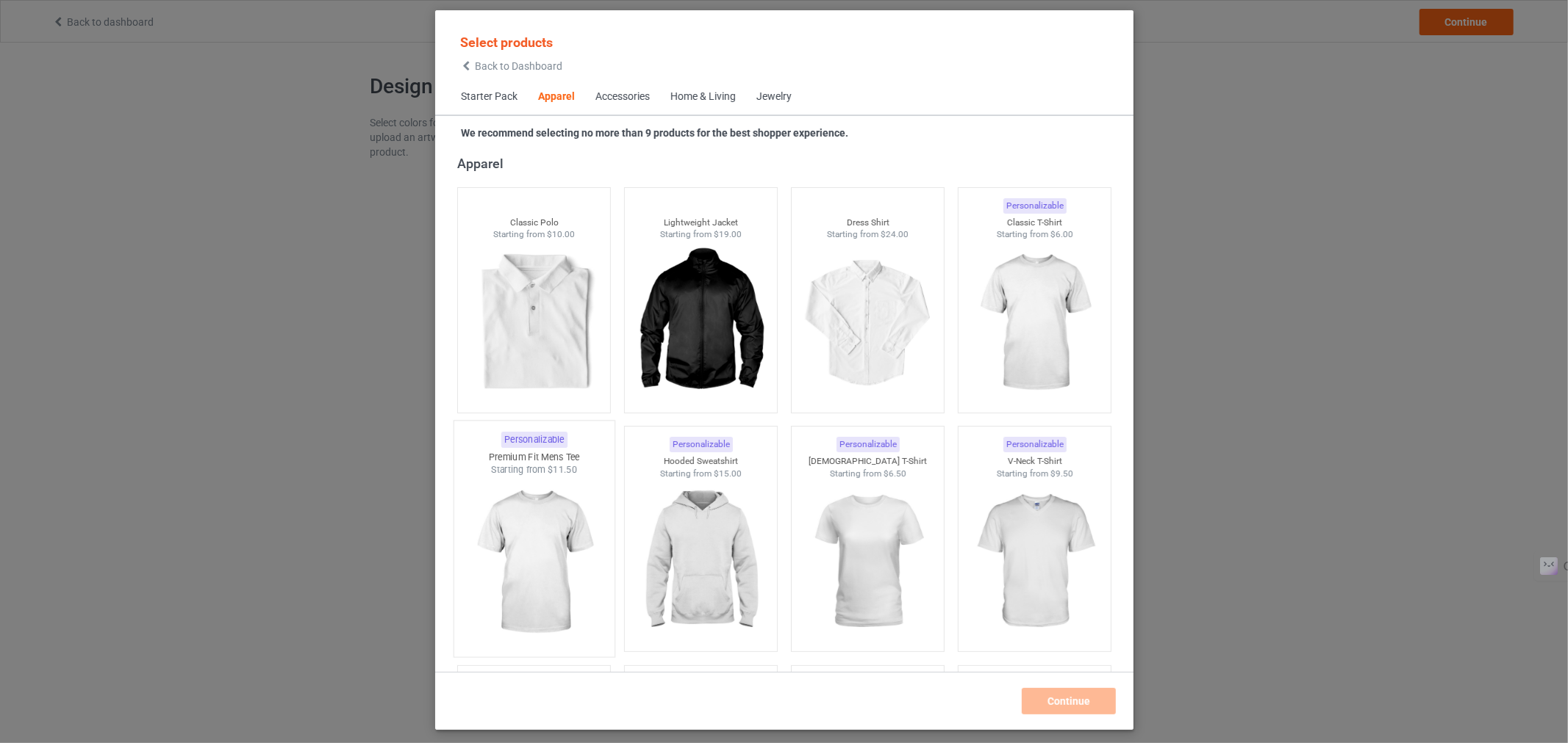
click at [524, 566] on img at bounding box center [533, 563] width 138 height 172
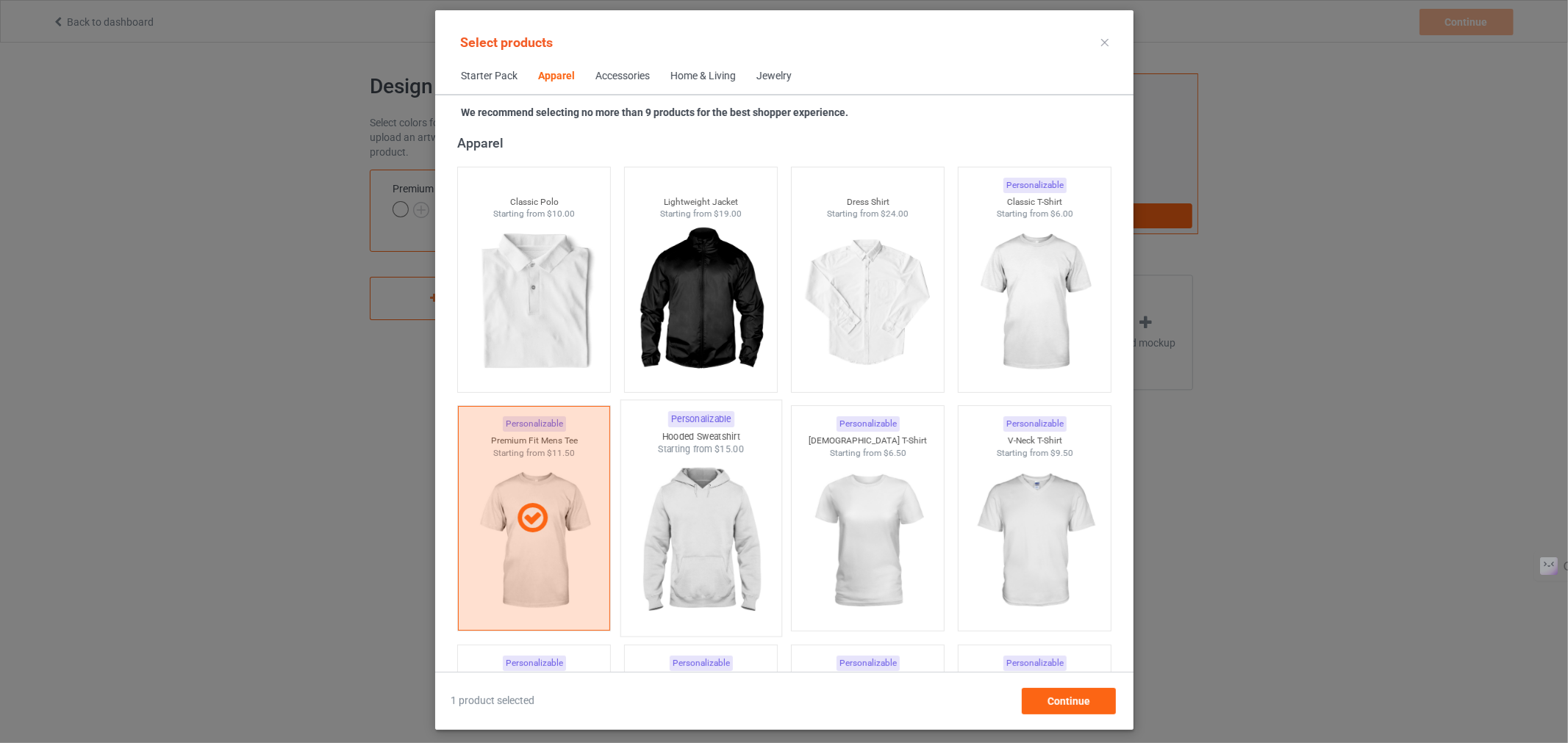
click at [695, 569] on img at bounding box center [701, 542] width 138 height 172
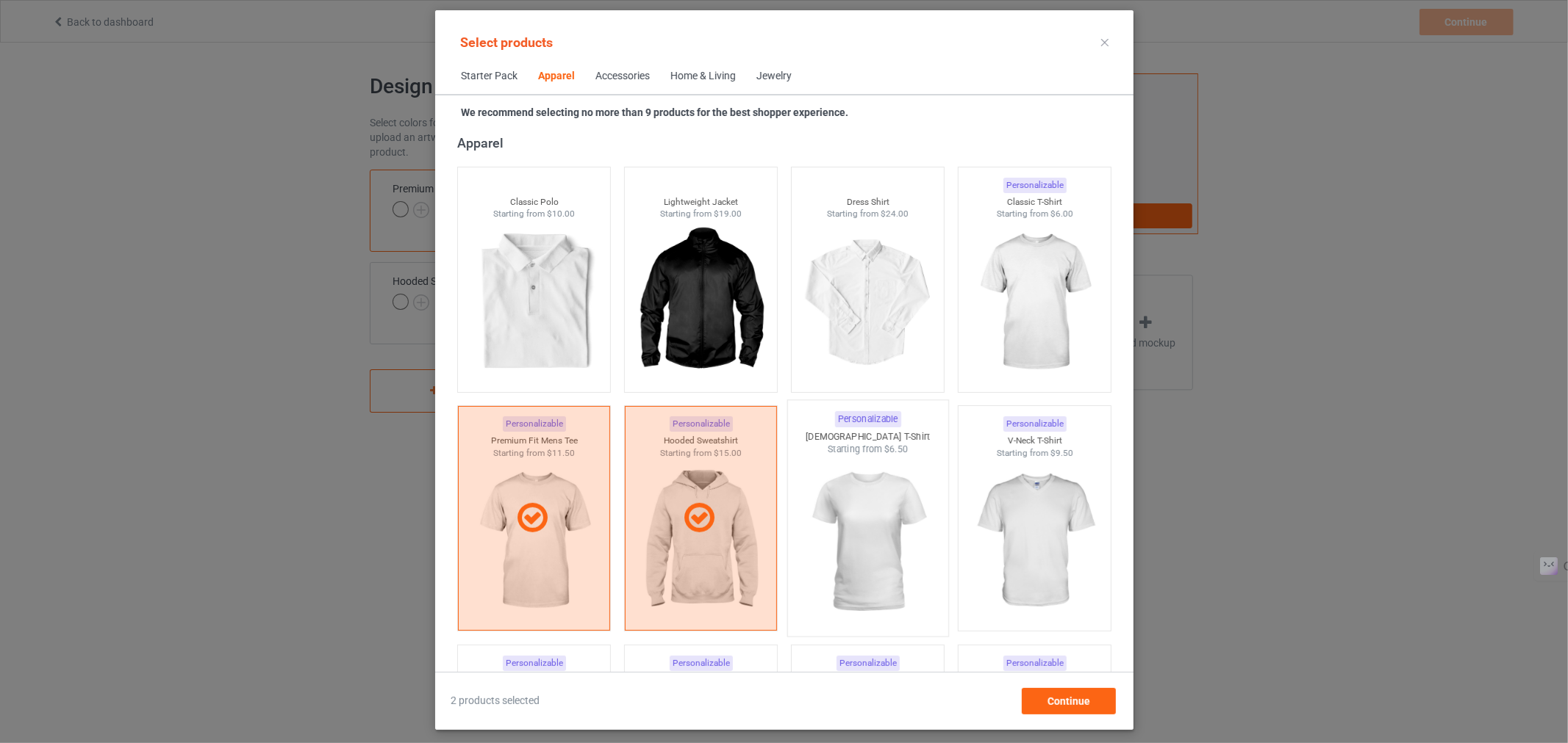
click at [798, 534] on img at bounding box center [867, 542] width 138 height 172
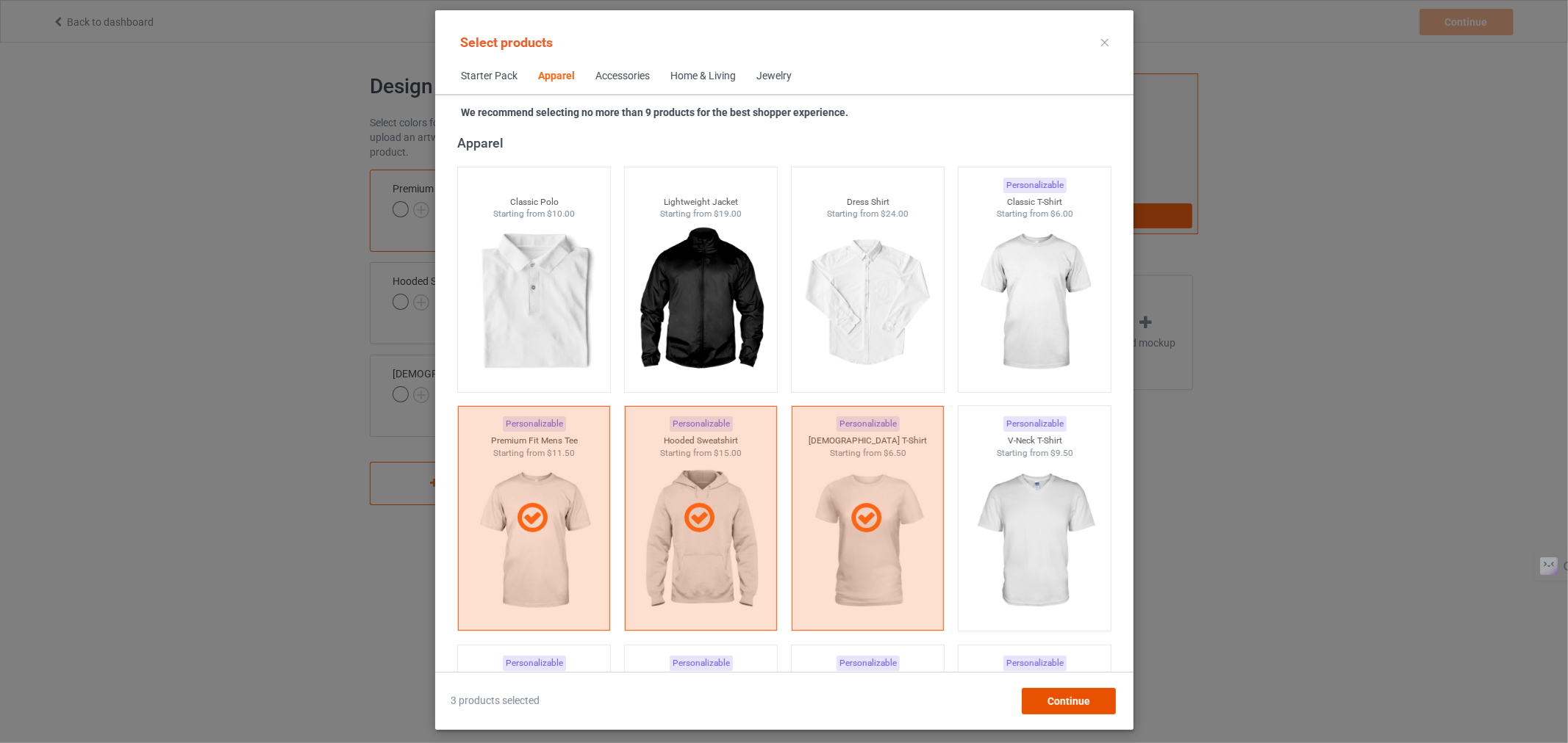
click at [1040, 706] on div "Continue" at bounding box center [1068, 701] width 94 height 26
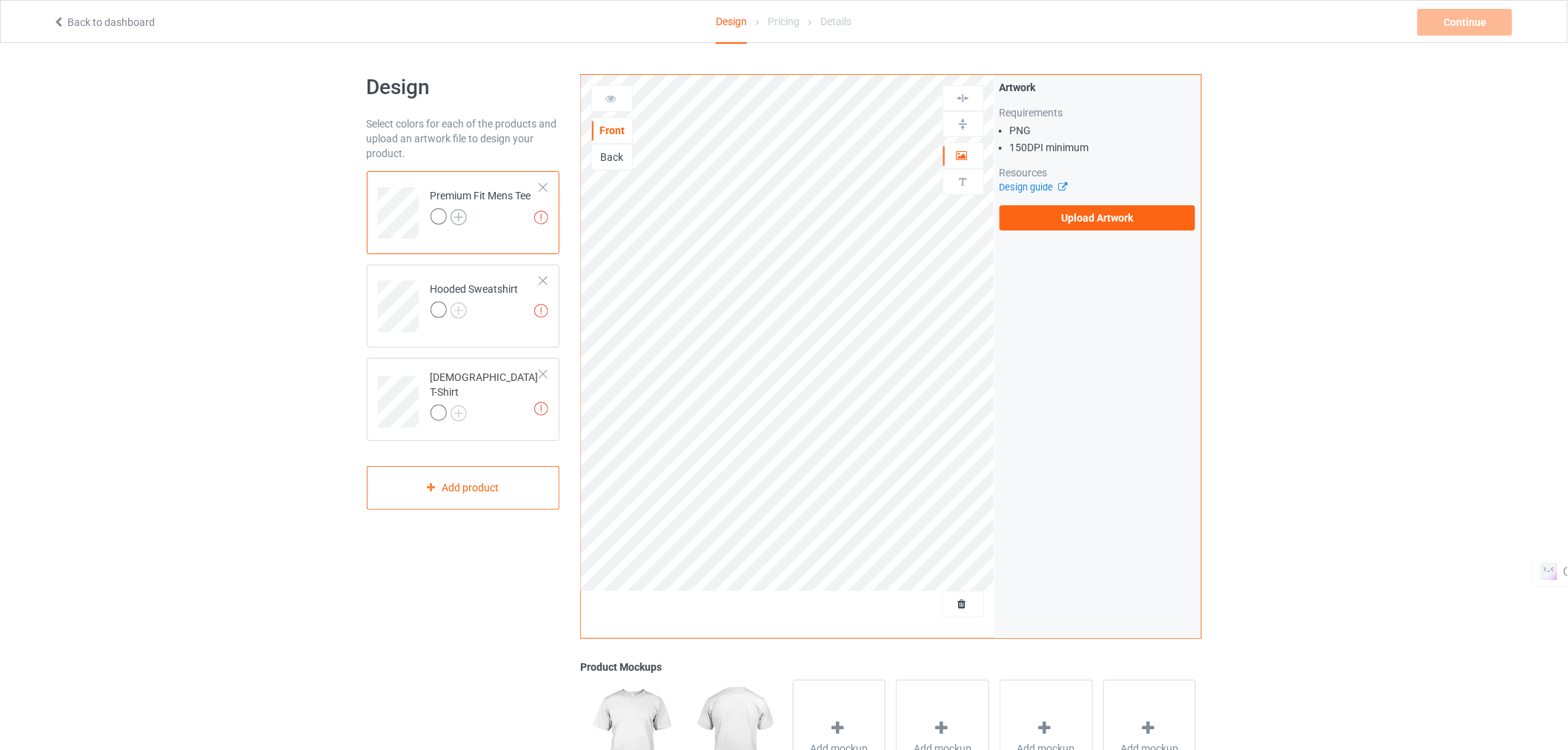
click at [456, 213] on img at bounding box center [459, 217] width 17 height 17
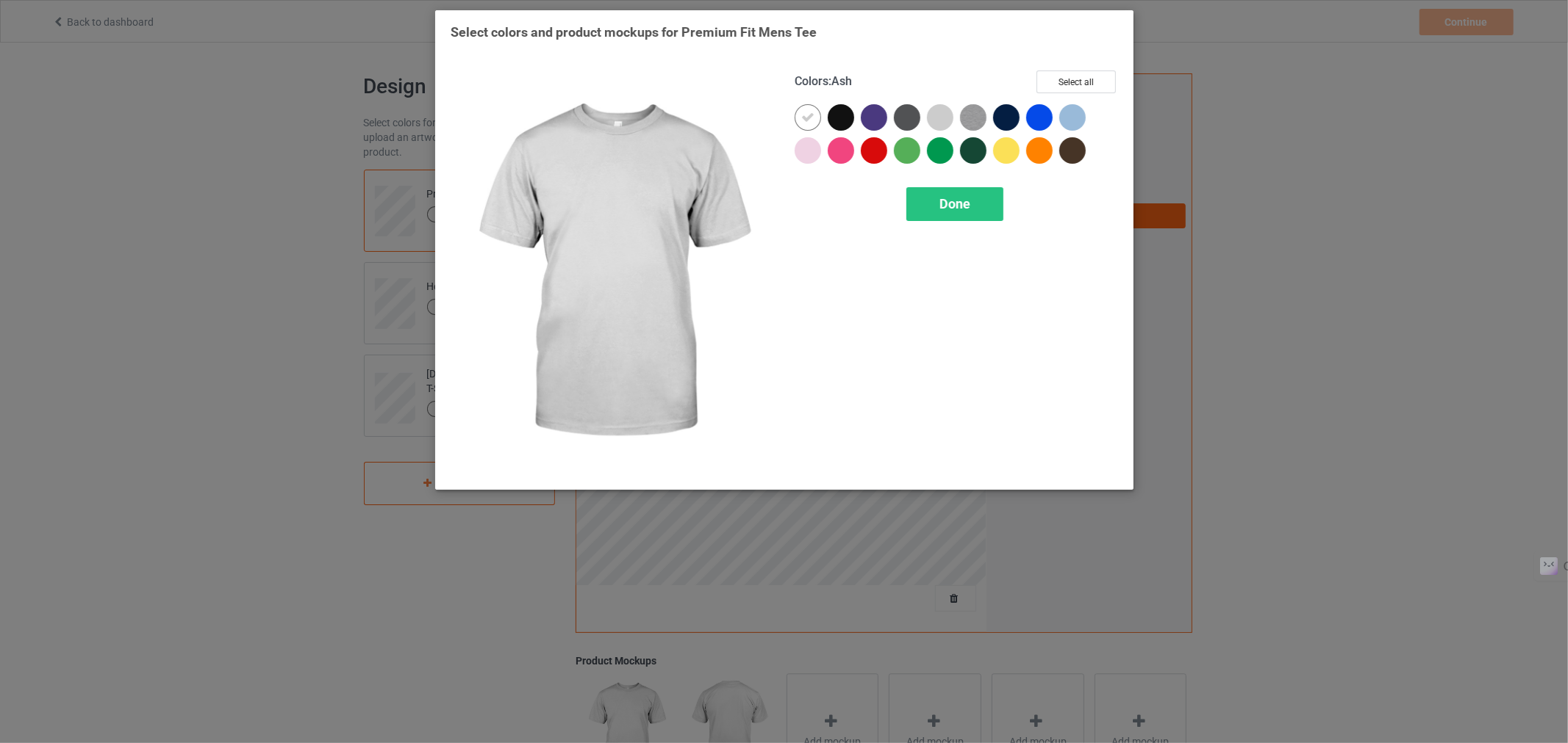
click at [1074, 64] on div "Colors : Ash Select all Done" at bounding box center [956, 272] width 344 height 424
click at [1066, 83] on button "Select all" at bounding box center [1076, 82] width 80 height 22
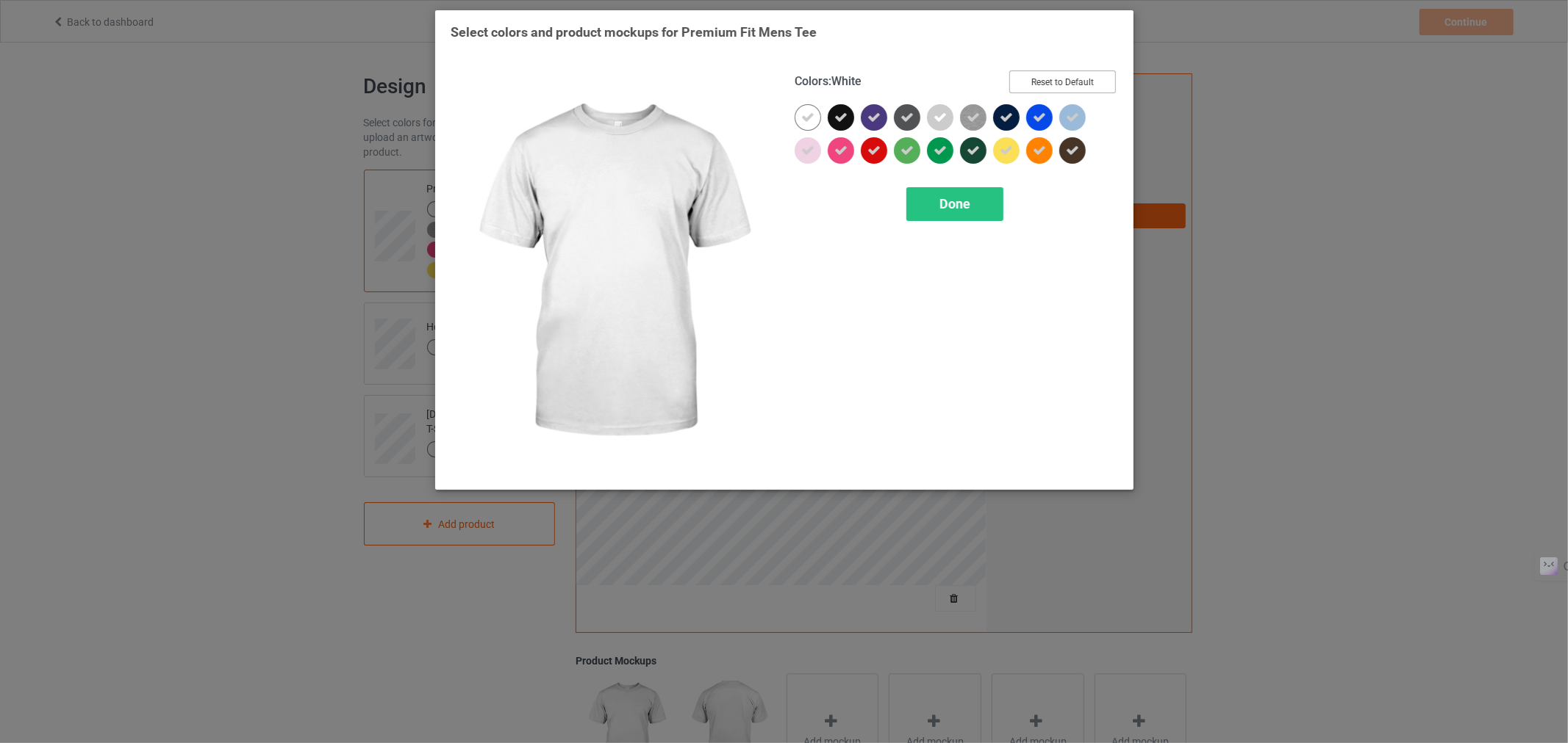
click at [1049, 84] on button "Reset to Default" at bounding box center [1062, 82] width 107 height 22
click at [1077, 91] on button "Select all" at bounding box center [1076, 82] width 80 height 22
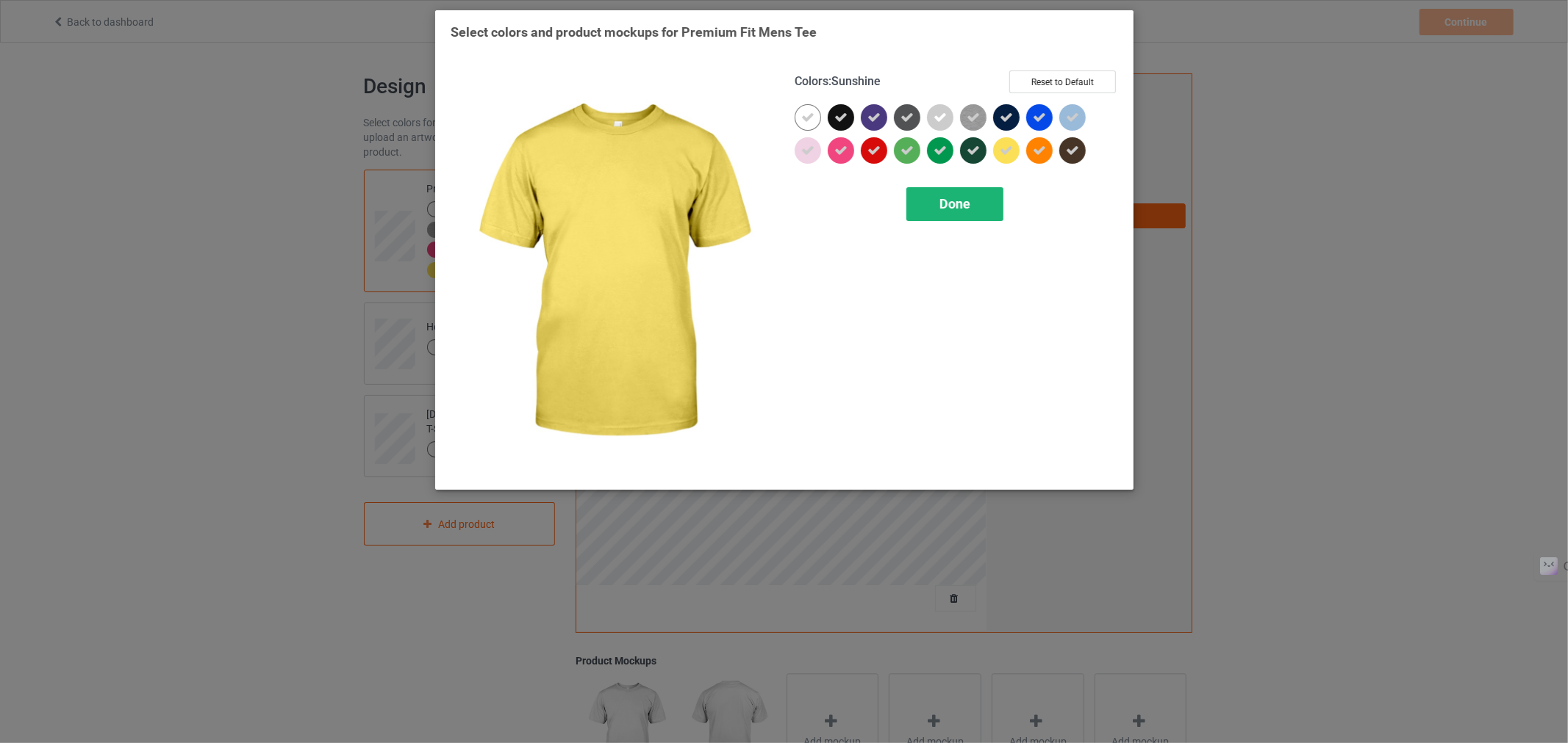
click at [966, 199] on span "Done" at bounding box center [954, 204] width 31 height 16
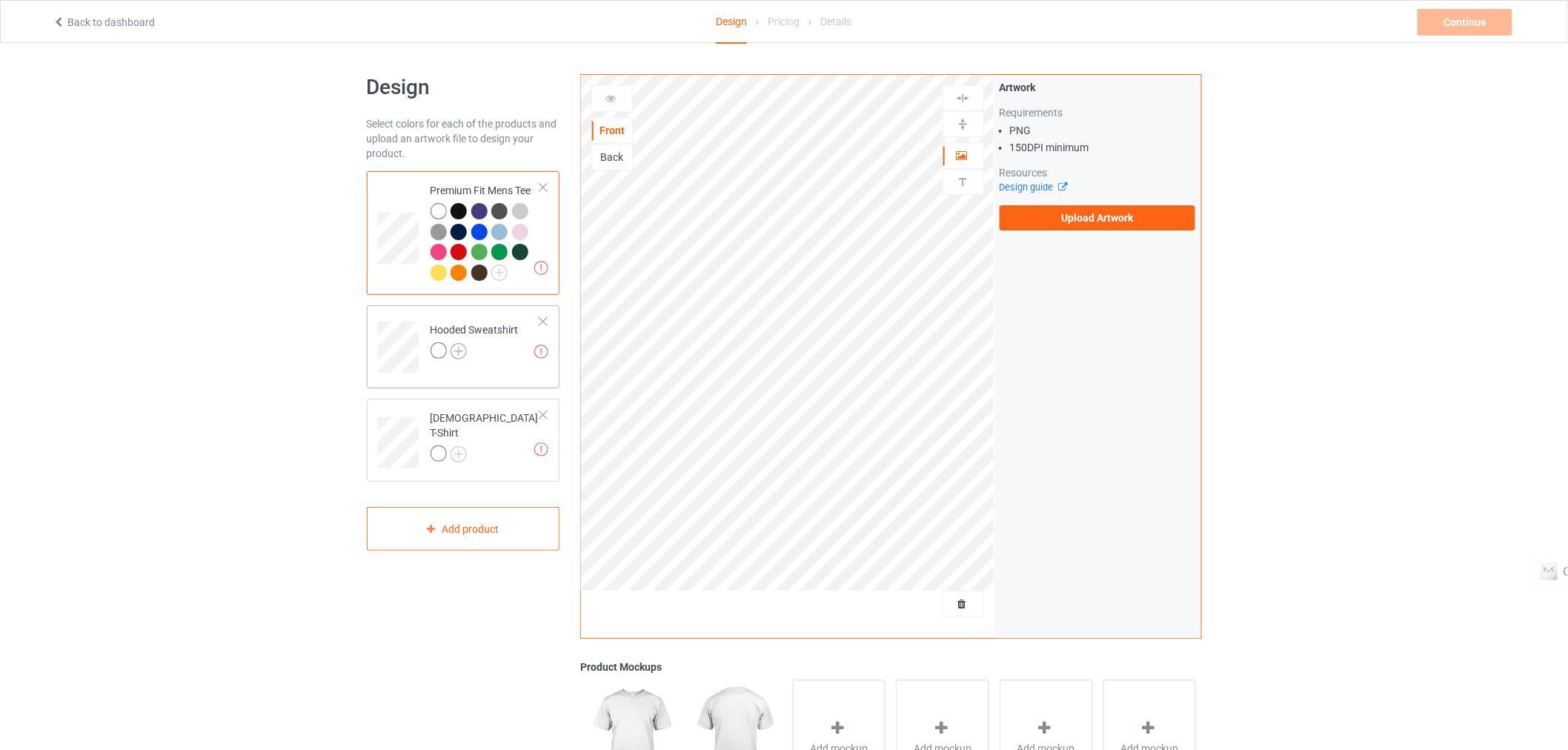
click at [455, 347] on img at bounding box center [459, 352] width 17 height 17
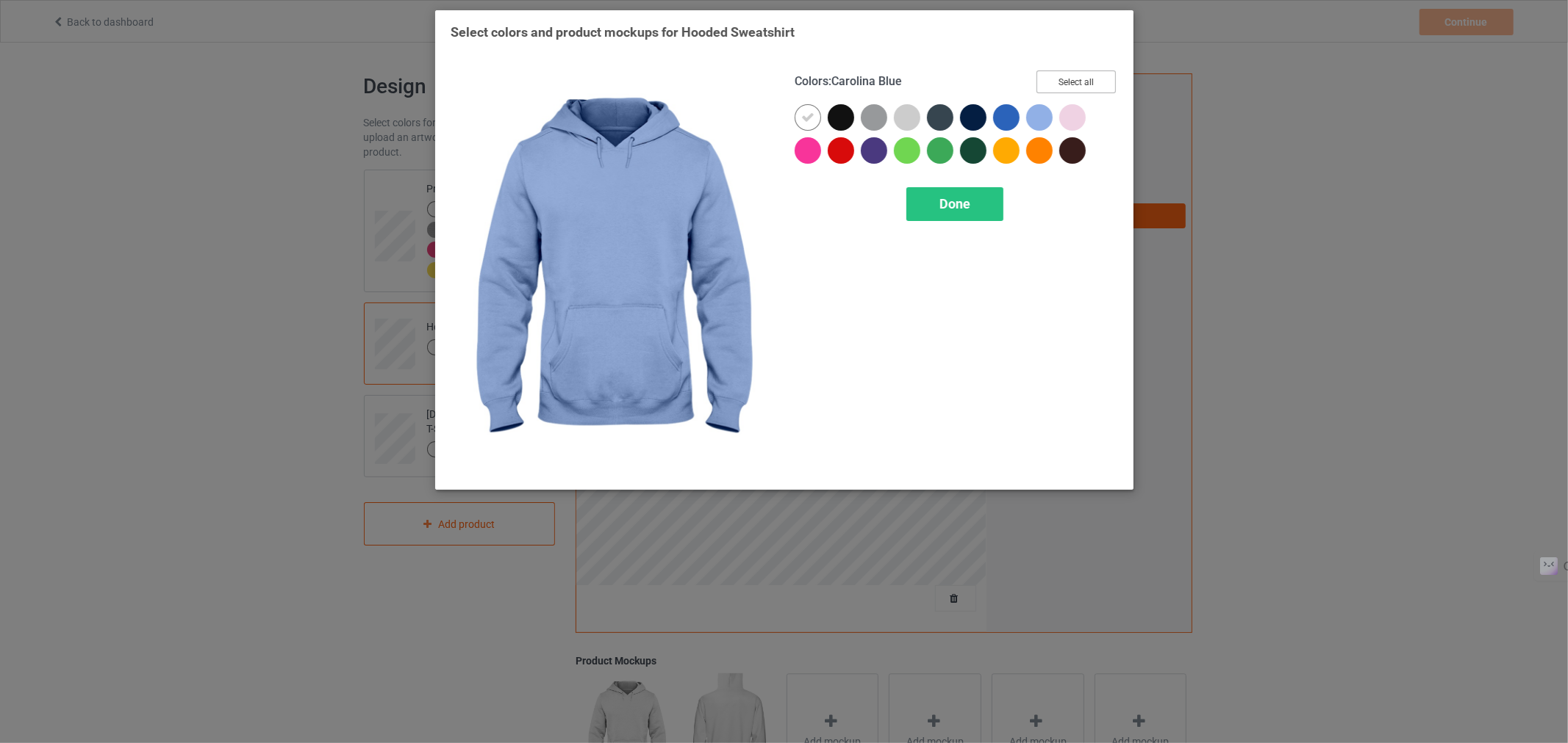
click at [1066, 78] on button "Select all" at bounding box center [1076, 82] width 80 height 22
click at [954, 204] on span "Done" at bounding box center [954, 204] width 31 height 16
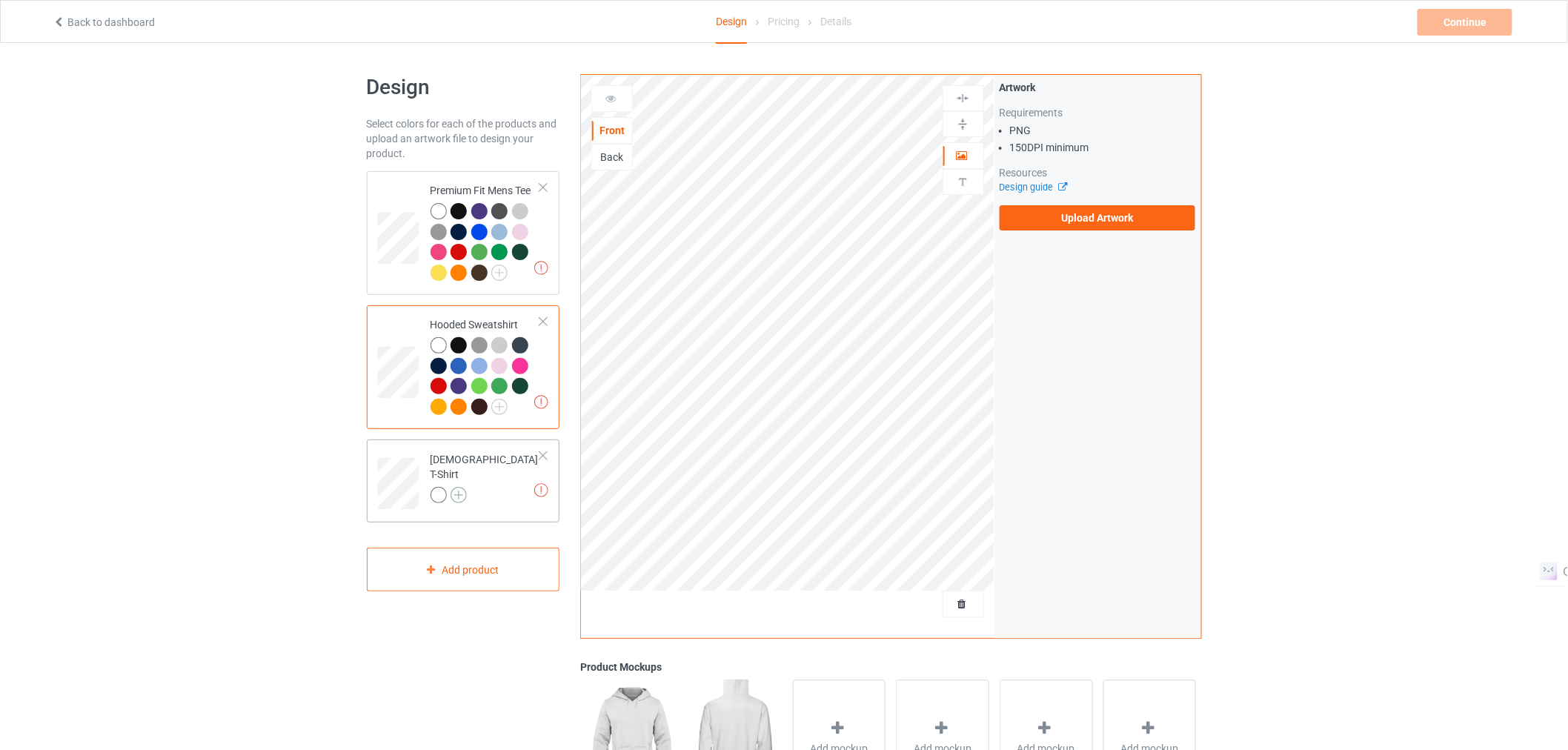
click at [455, 490] on img at bounding box center [459, 496] width 17 height 17
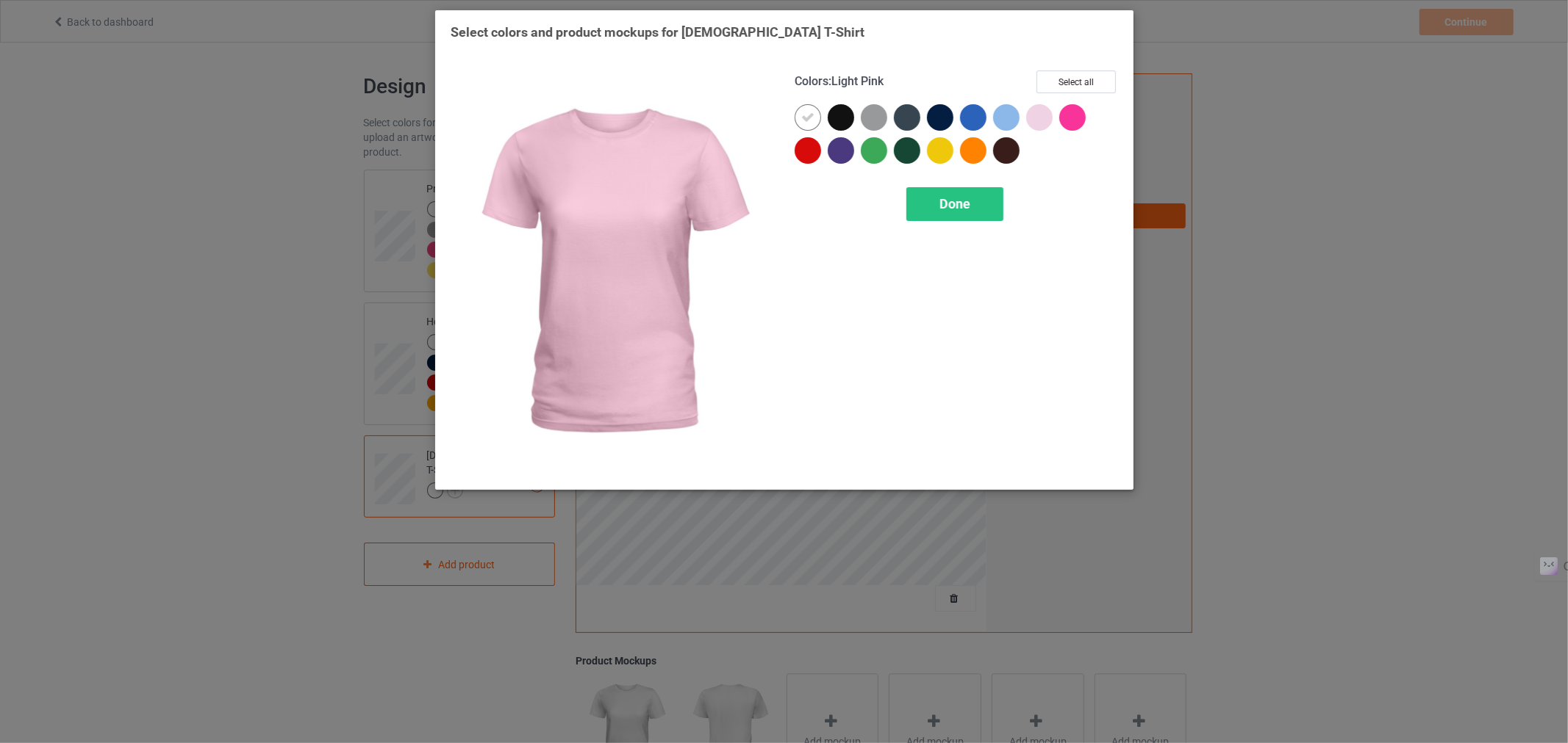
click at [1084, 67] on div "Colors : Light Pink Select all Done" at bounding box center [956, 272] width 344 height 424
click at [1074, 79] on button "Select all" at bounding box center [1076, 82] width 80 height 22
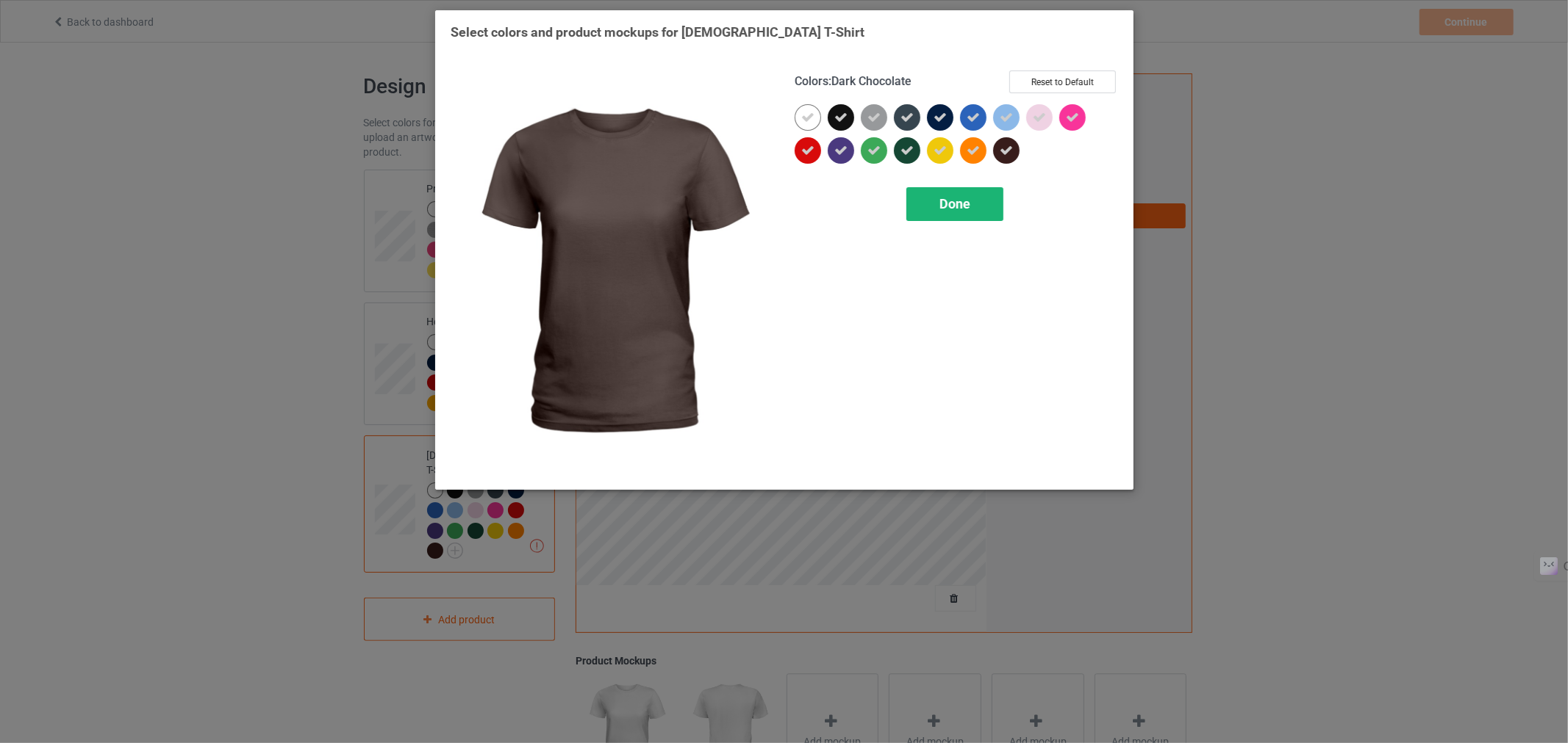
click at [942, 205] on span "Done" at bounding box center [954, 204] width 31 height 16
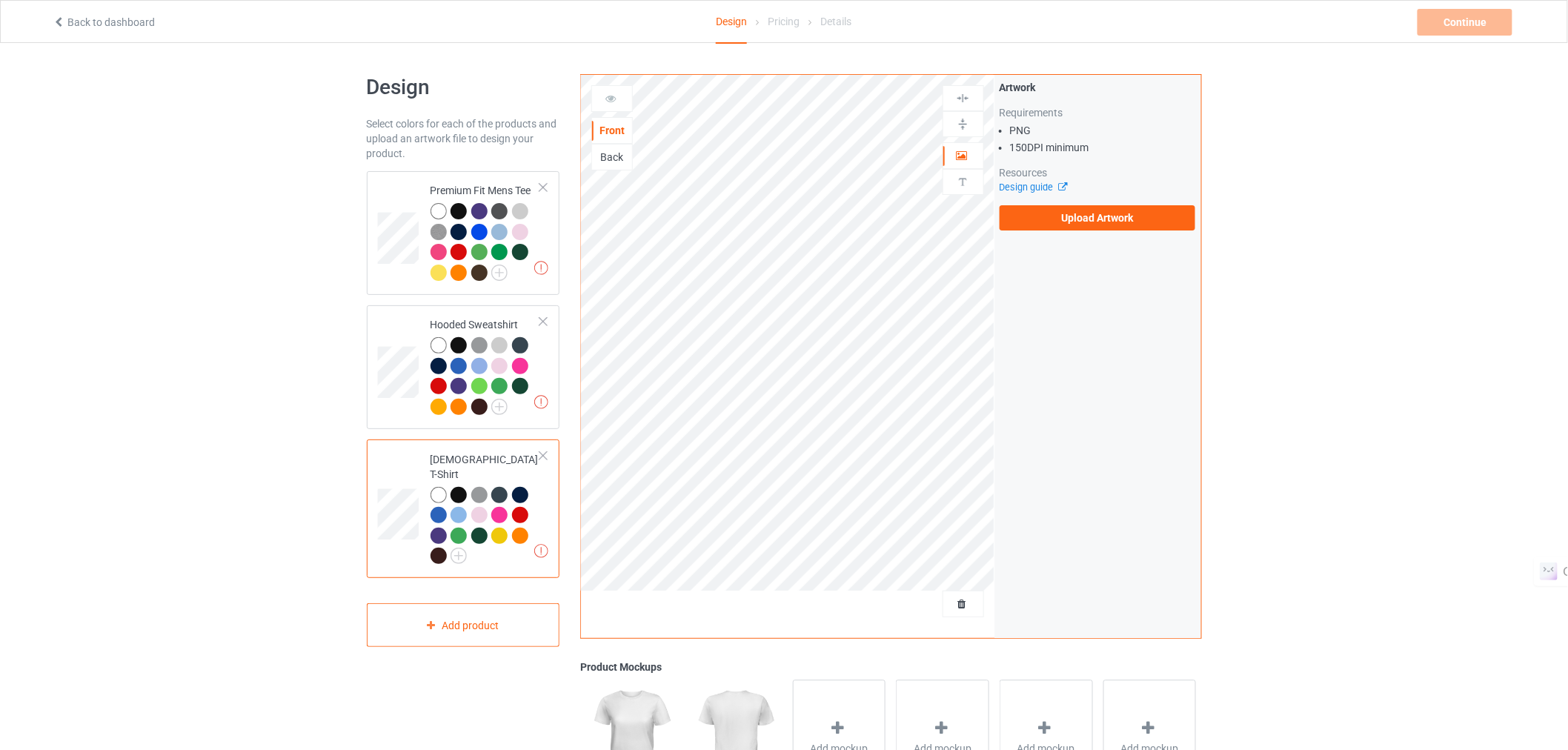
click at [1091, 213] on label "Upload Artwork" at bounding box center [1098, 217] width 197 height 25
click at [0, 0] on input "Upload Artwork" at bounding box center [0, 0] width 0 height 0
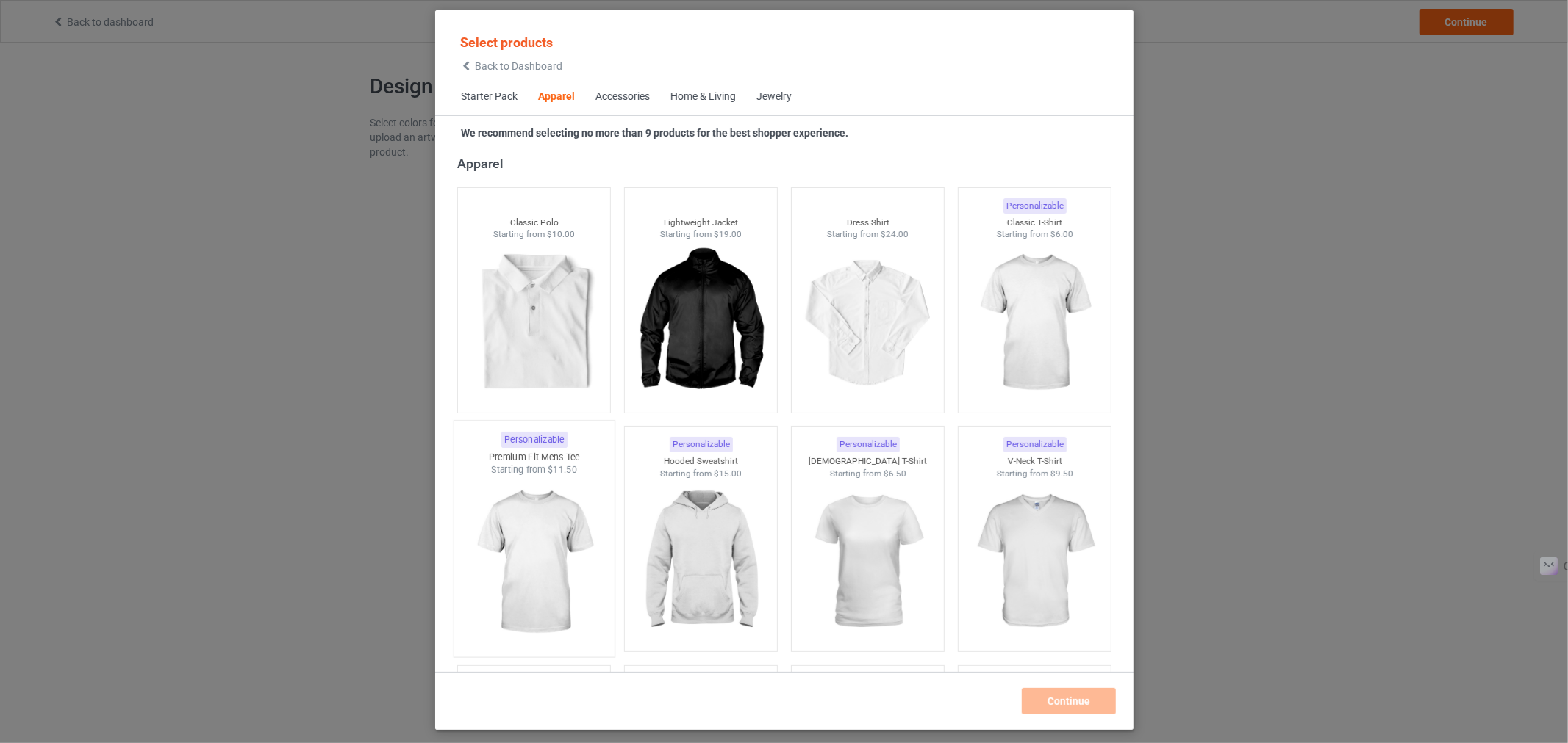
click at [535, 571] on img at bounding box center [533, 563] width 138 height 172
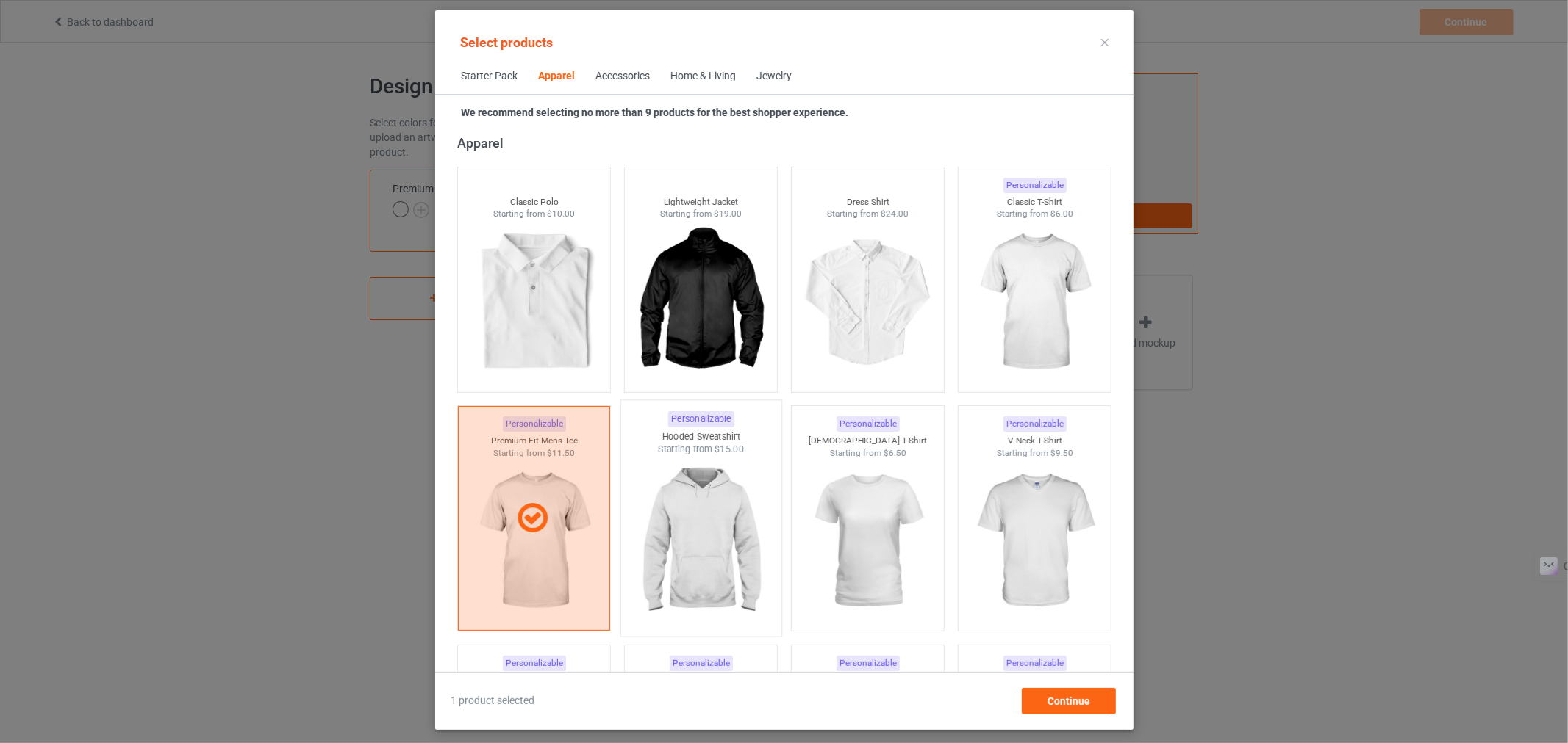
click at [659, 556] on img at bounding box center [701, 542] width 138 height 172
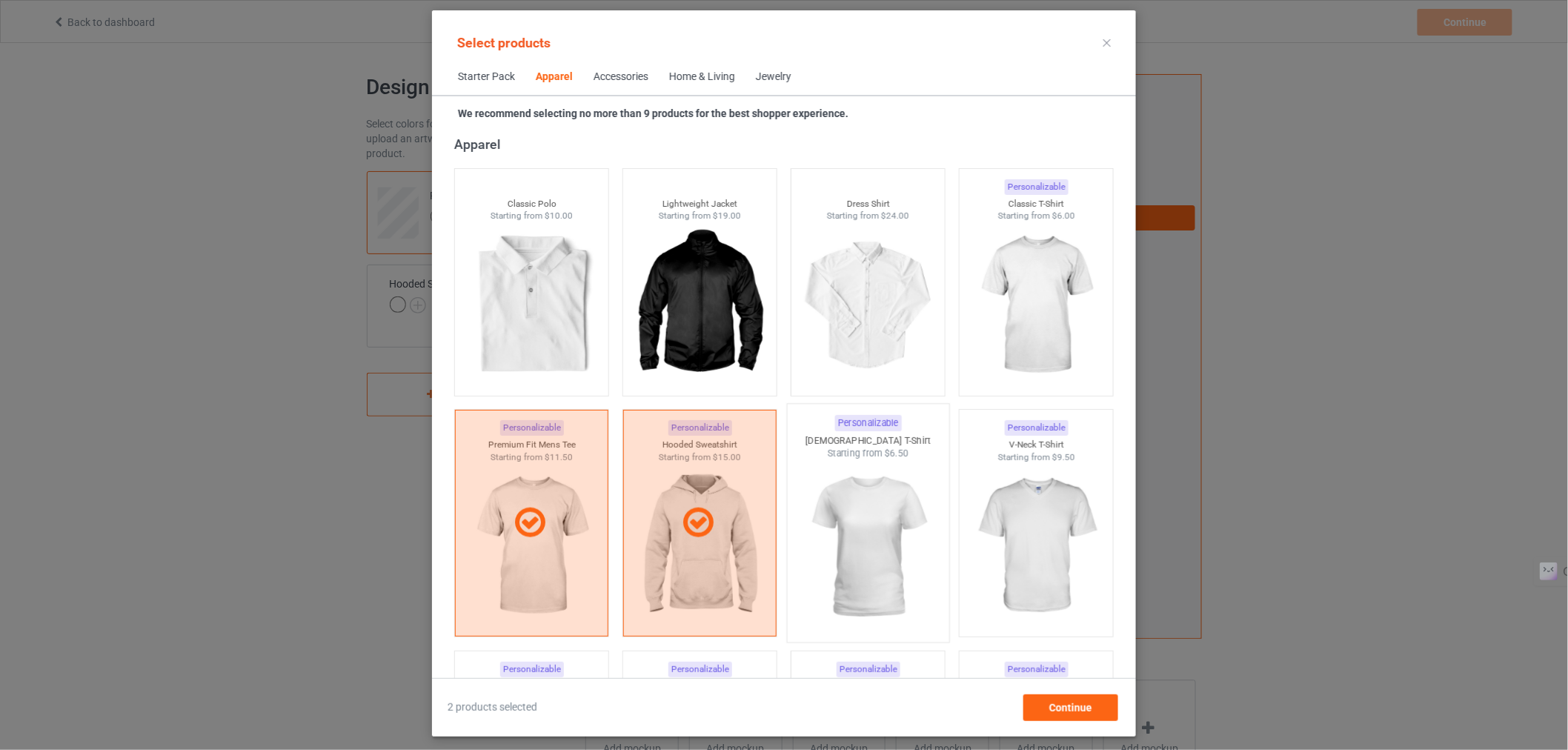
click at [883, 534] on img at bounding box center [868, 547] width 139 height 174
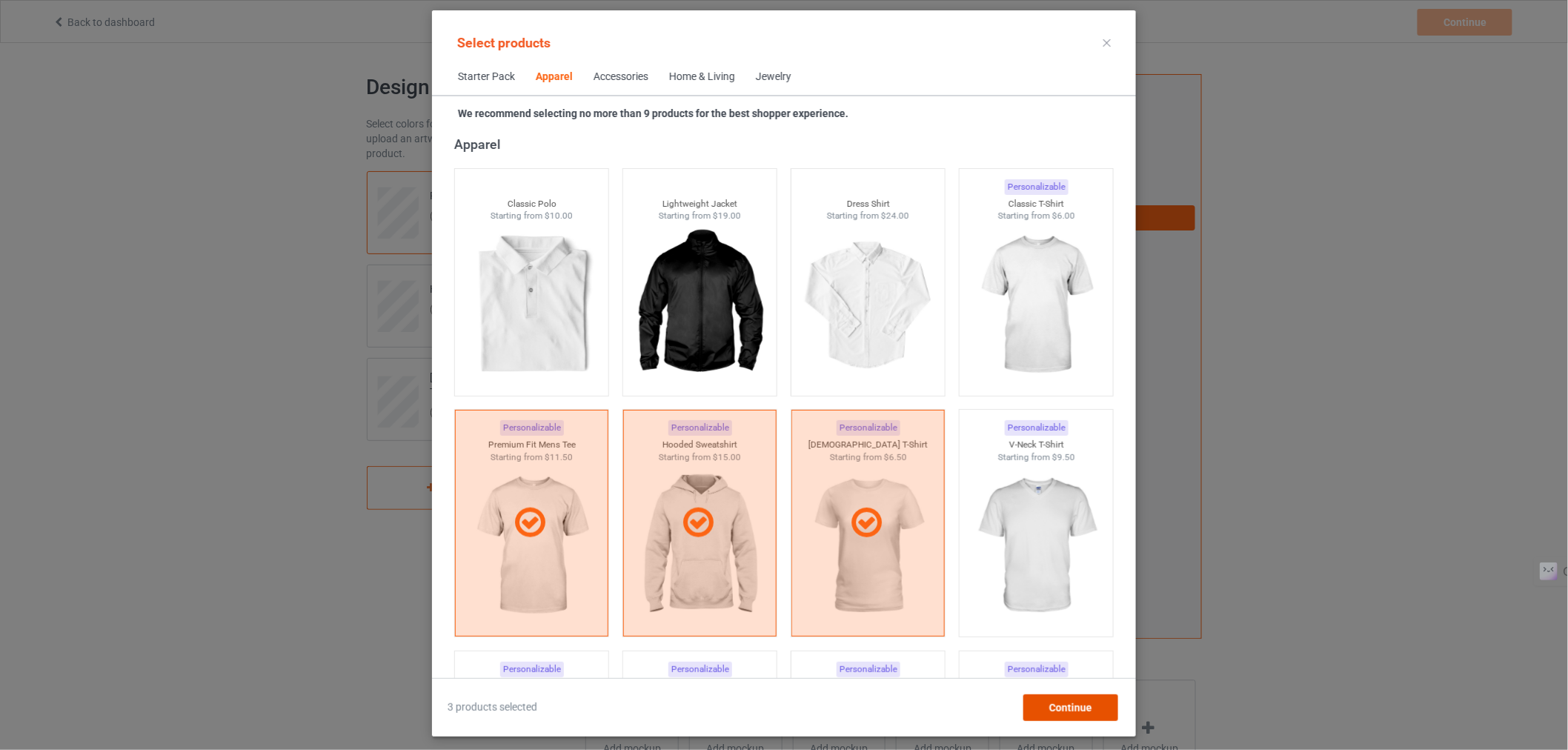
click at [1032, 708] on div "Continue" at bounding box center [1070, 708] width 95 height 26
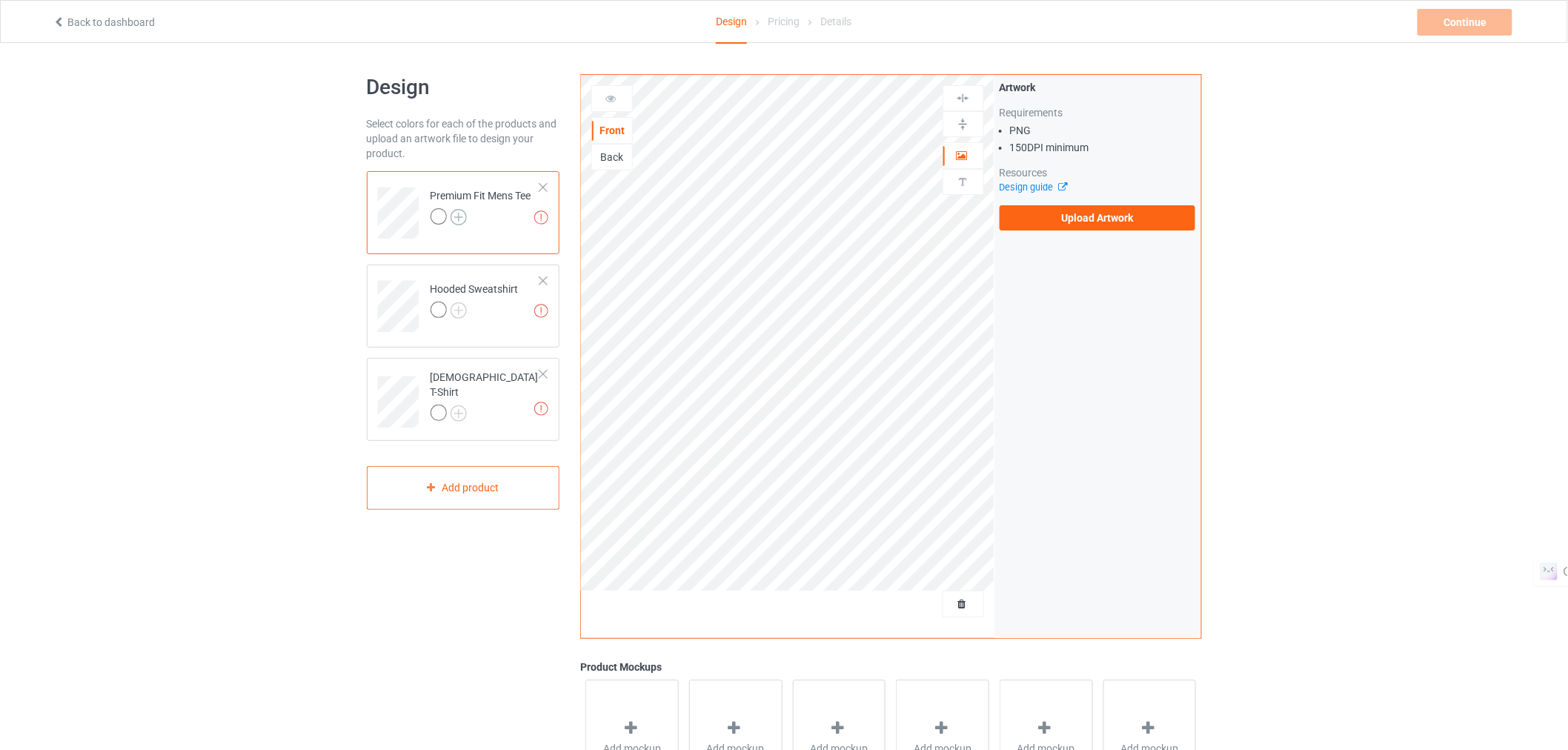
click at [459, 218] on img at bounding box center [459, 217] width 17 height 17
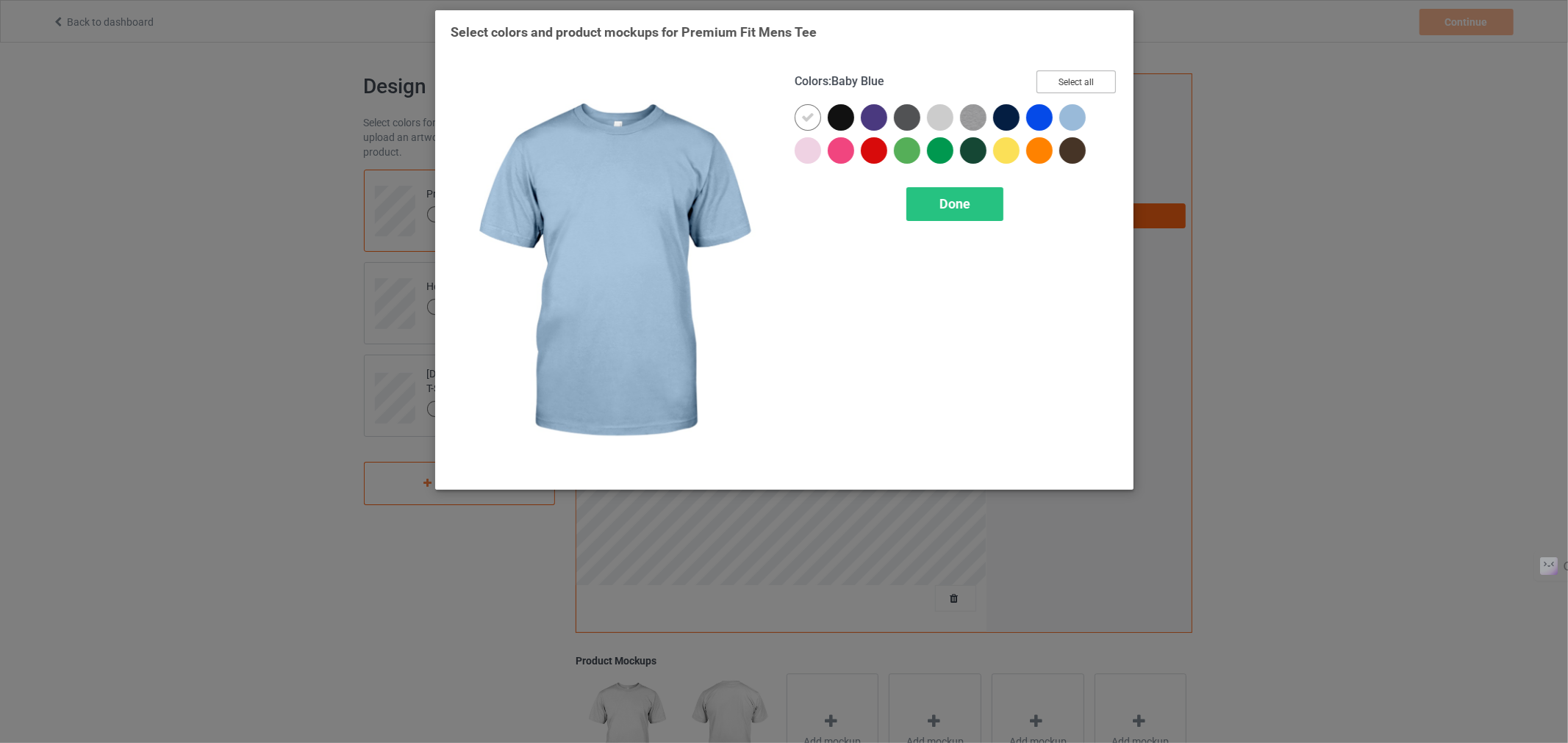
click at [1074, 75] on button "Select all" at bounding box center [1076, 82] width 80 height 22
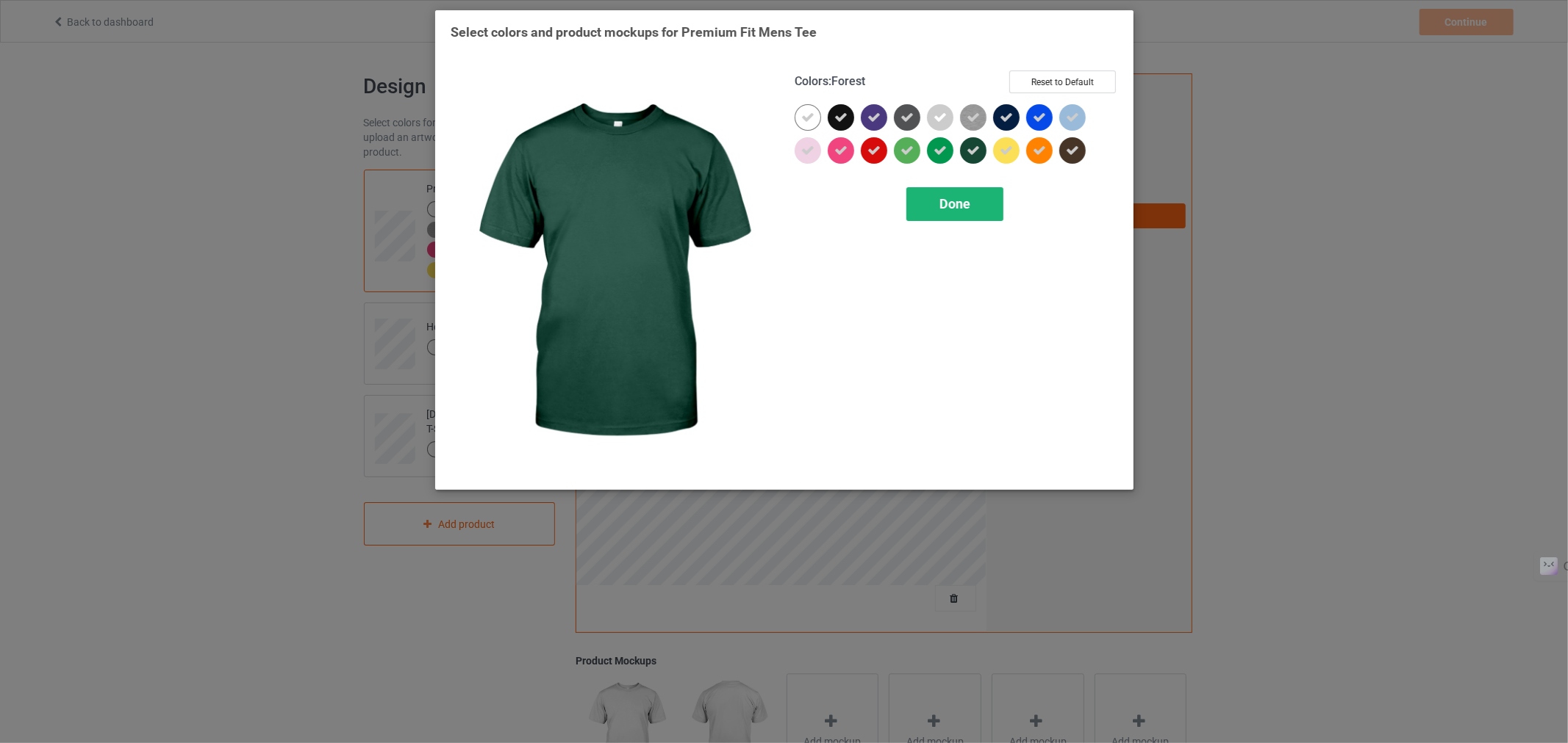
click at [939, 192] on div "Done" at bounding box center [954, 204] width 97 height 34
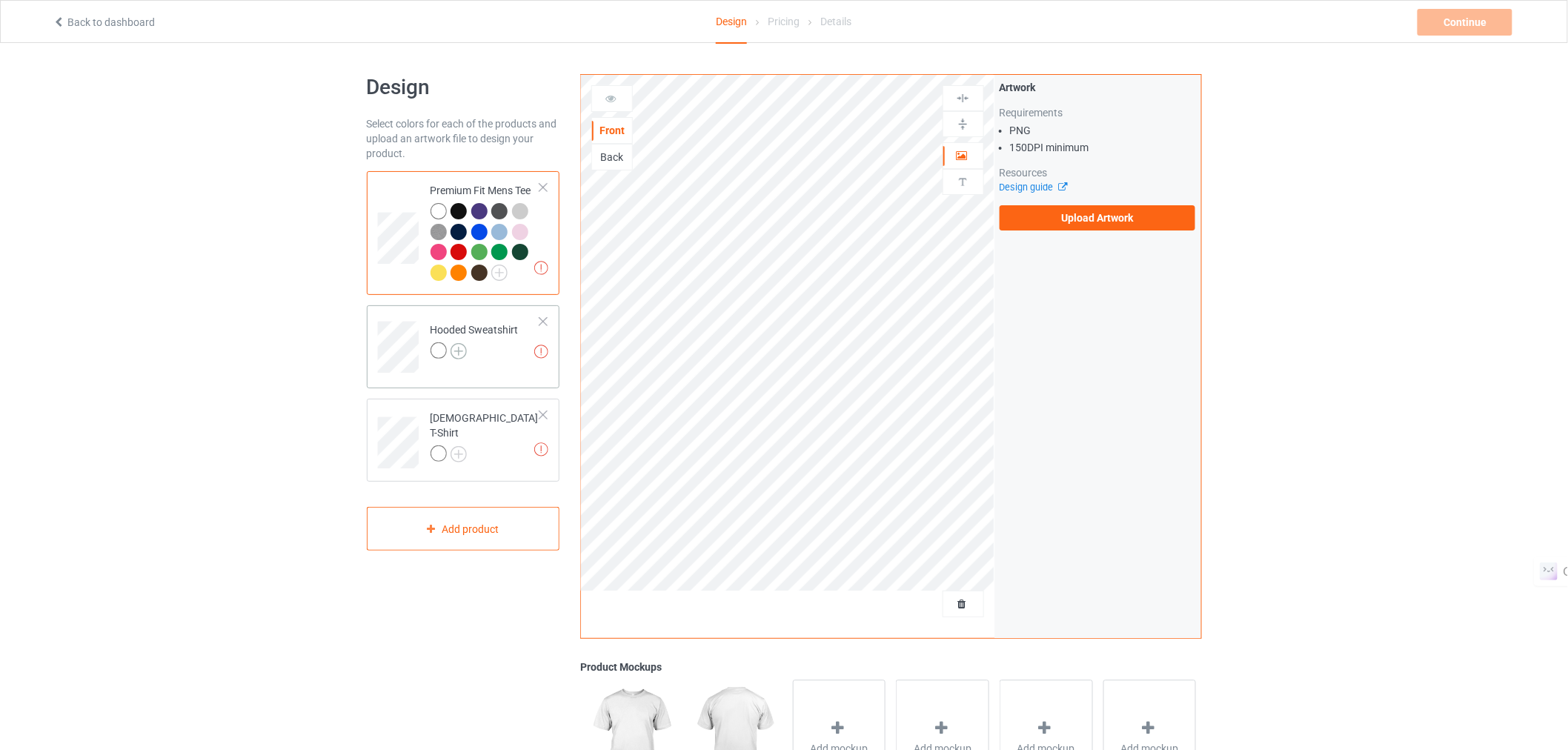
click at [463, 348] on img at bounding box center [459, 352] width 17 height 17
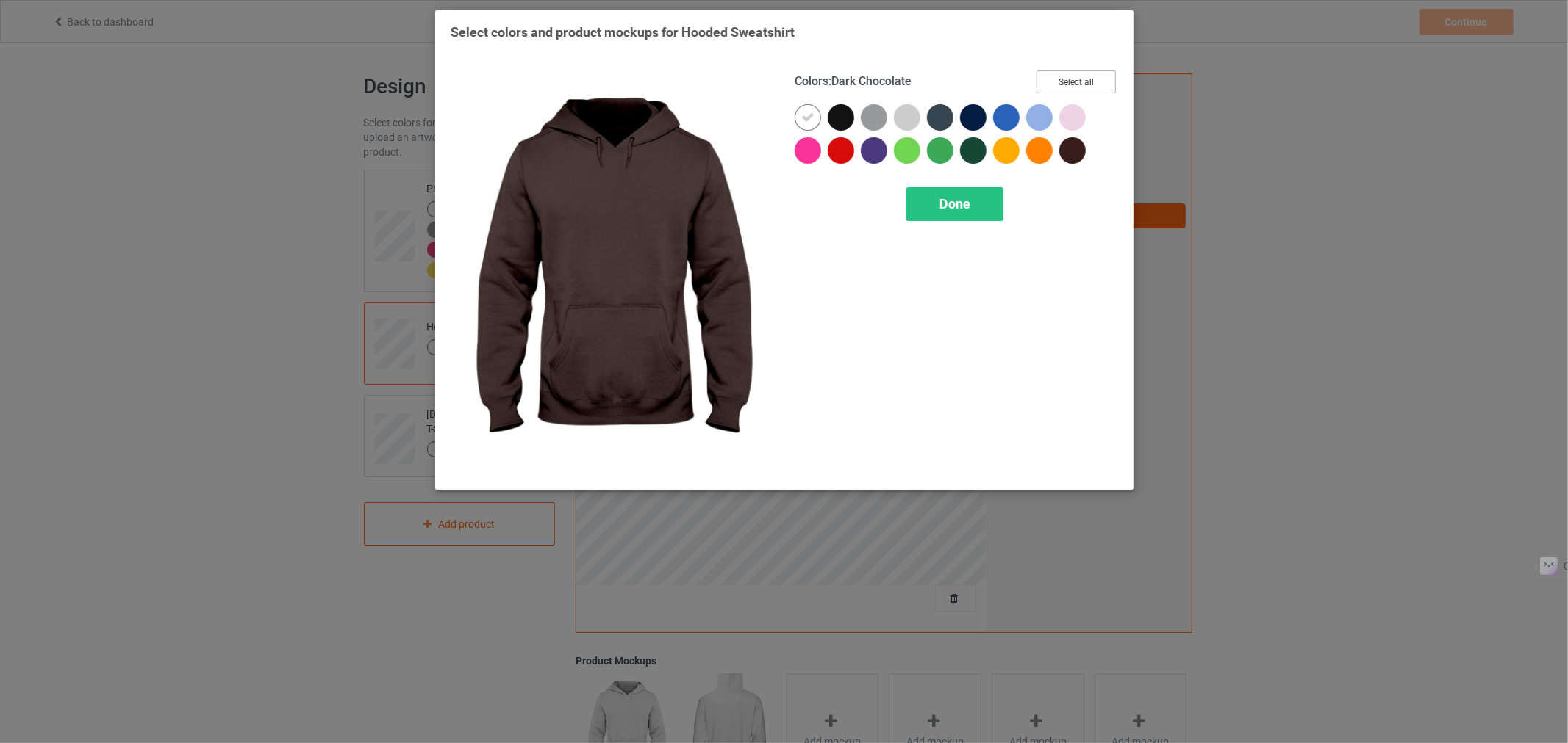
click at [1062, 87] on button "Select all" at bounding box center [1076, 82] width 80 height 22
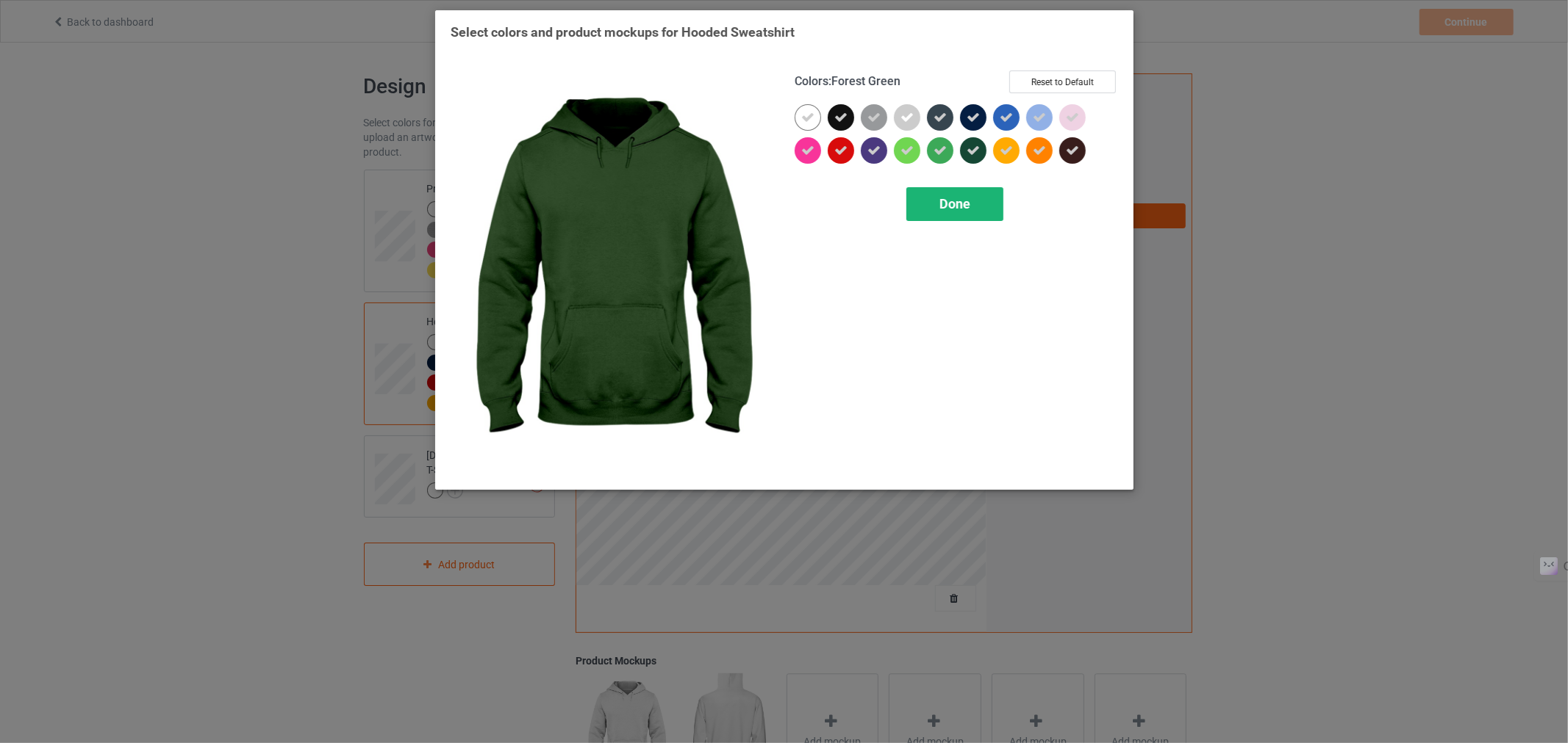
click at [958, 208] on span "Done" at bounding box center [954, 204] width 31 height 16
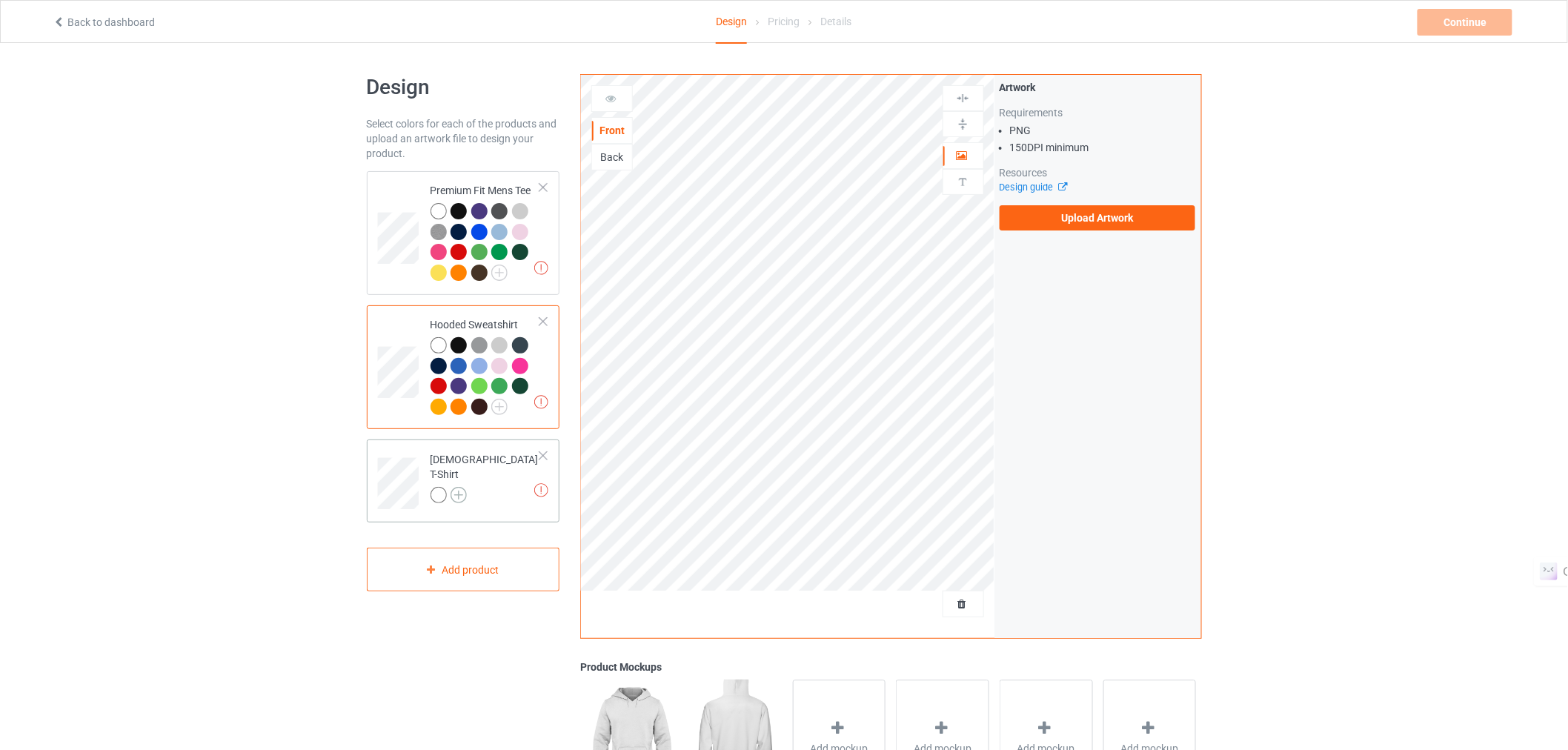
click at [455, 493] on img at bounding box center [459, 496] width 17 height 17
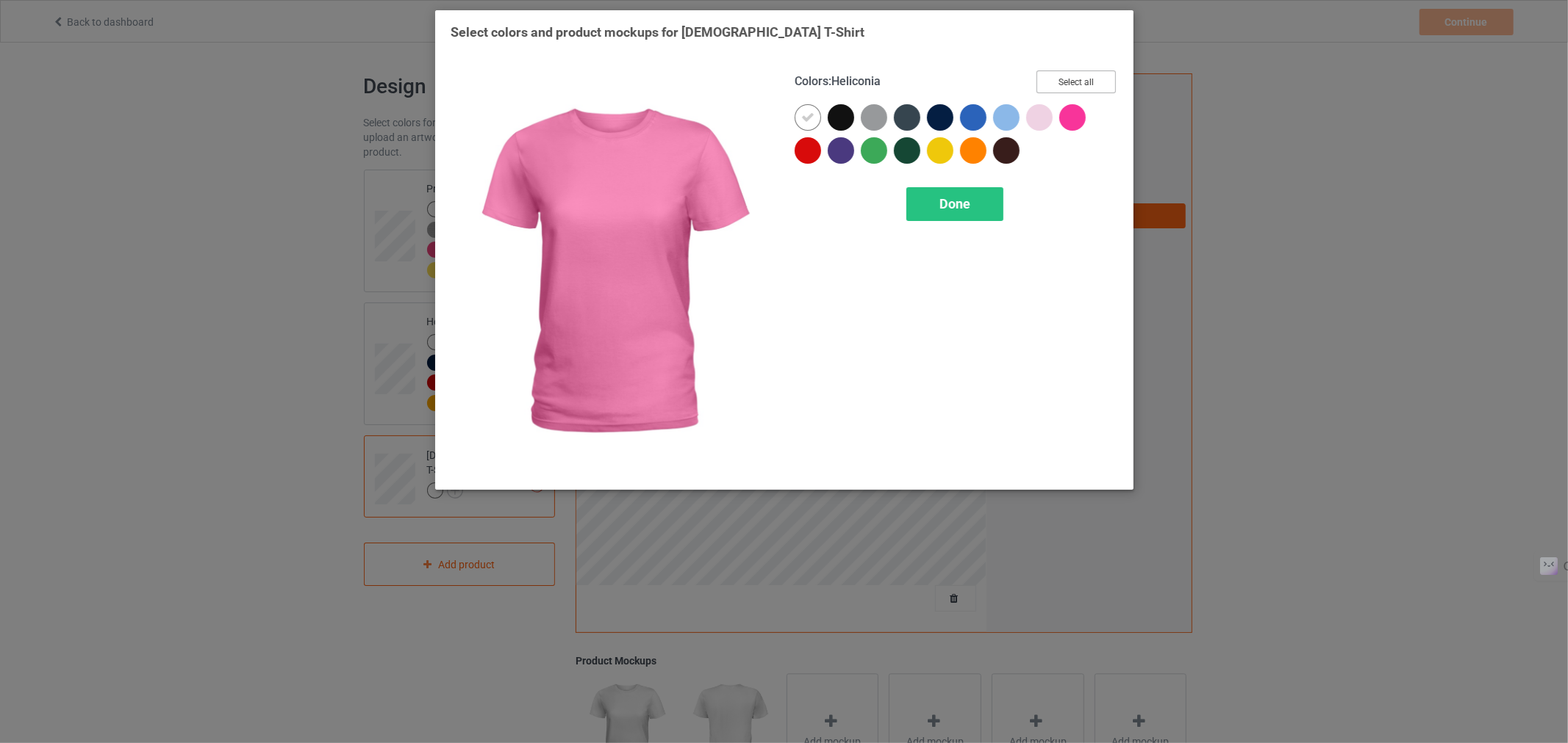
click at [1074, 82] on button "Select all" at bounding box center [1076, 82] width 80 height 22
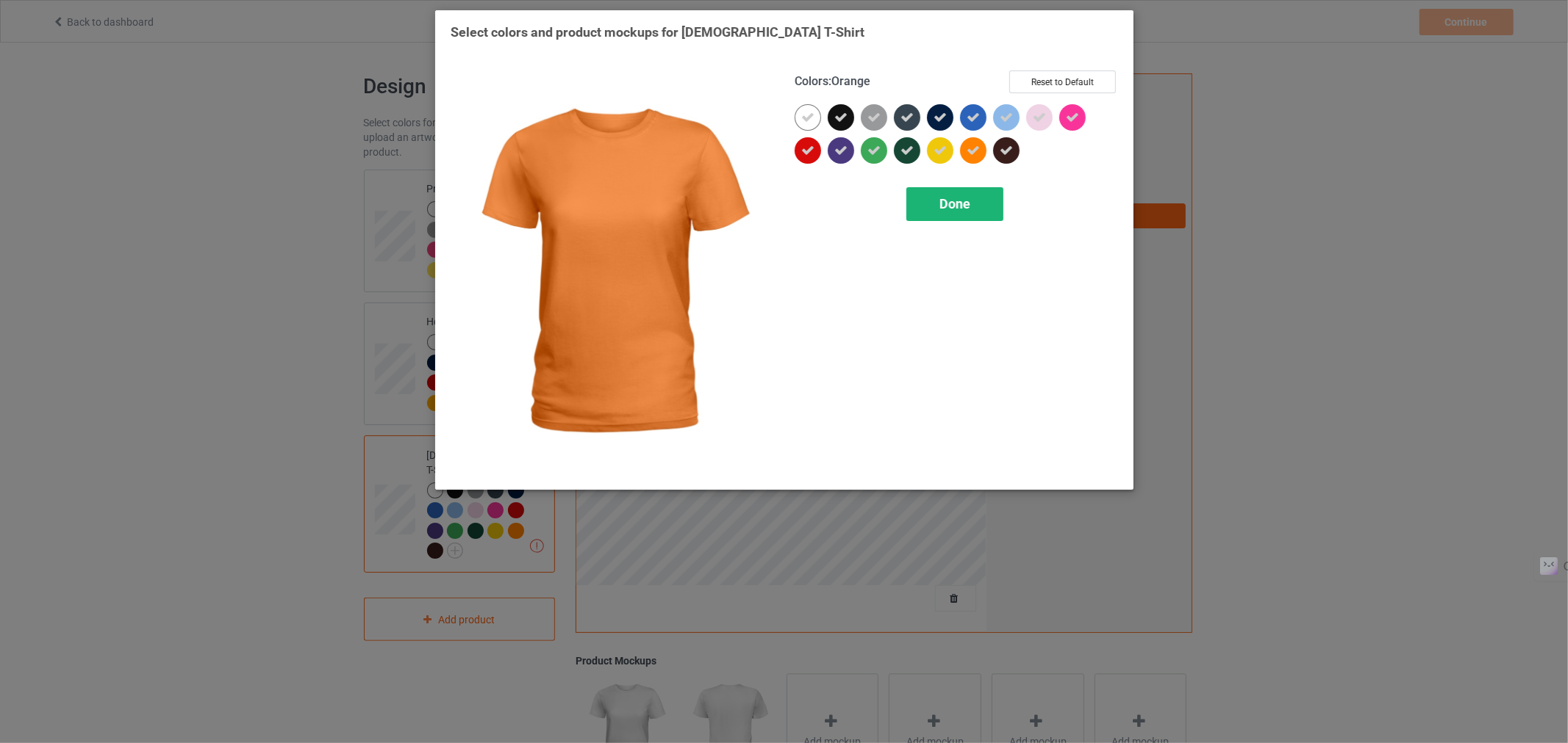
click at [941, 214] on div "Done" at bounding box center [954, 204] width 97 height 34
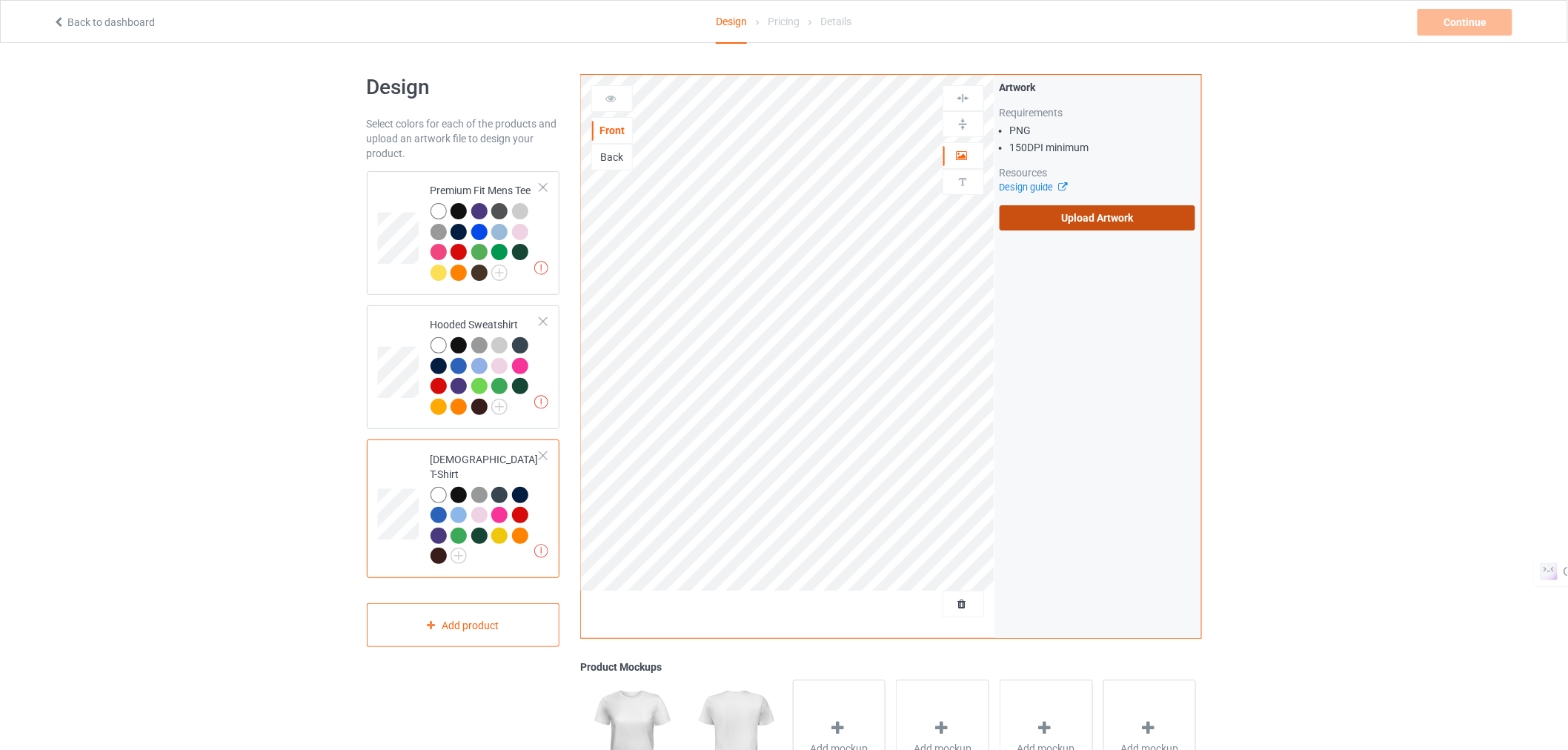
click at [1054, 213] on label "Upload Artwork" at bounding box center [1098, 217] width 197 height 25
click at [0, 0] on input "Upload Artwork" at bounding box center [0, 0] width 0 height 0
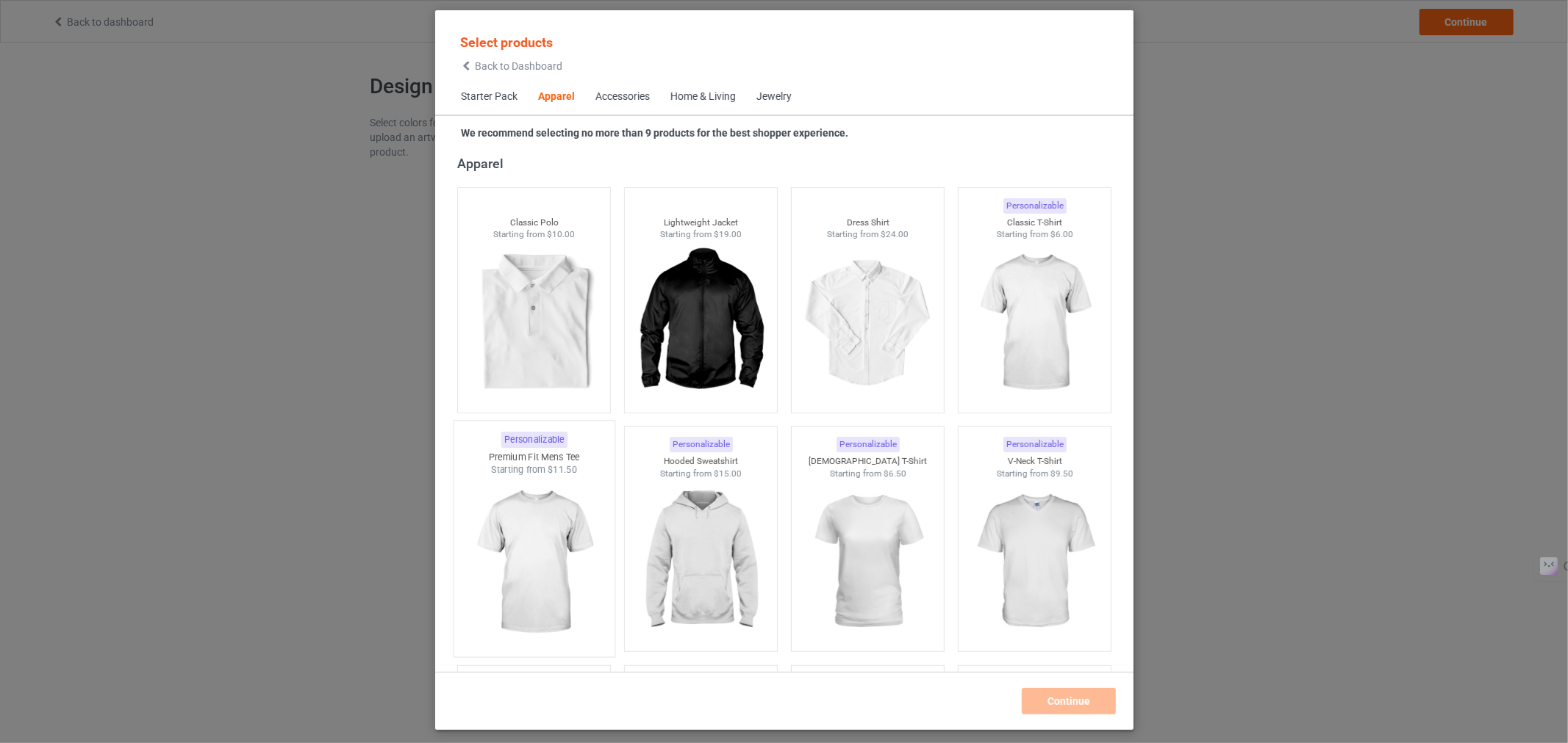
click at [554, 544] on img at bounding box center [533, 563] width 138 height 172
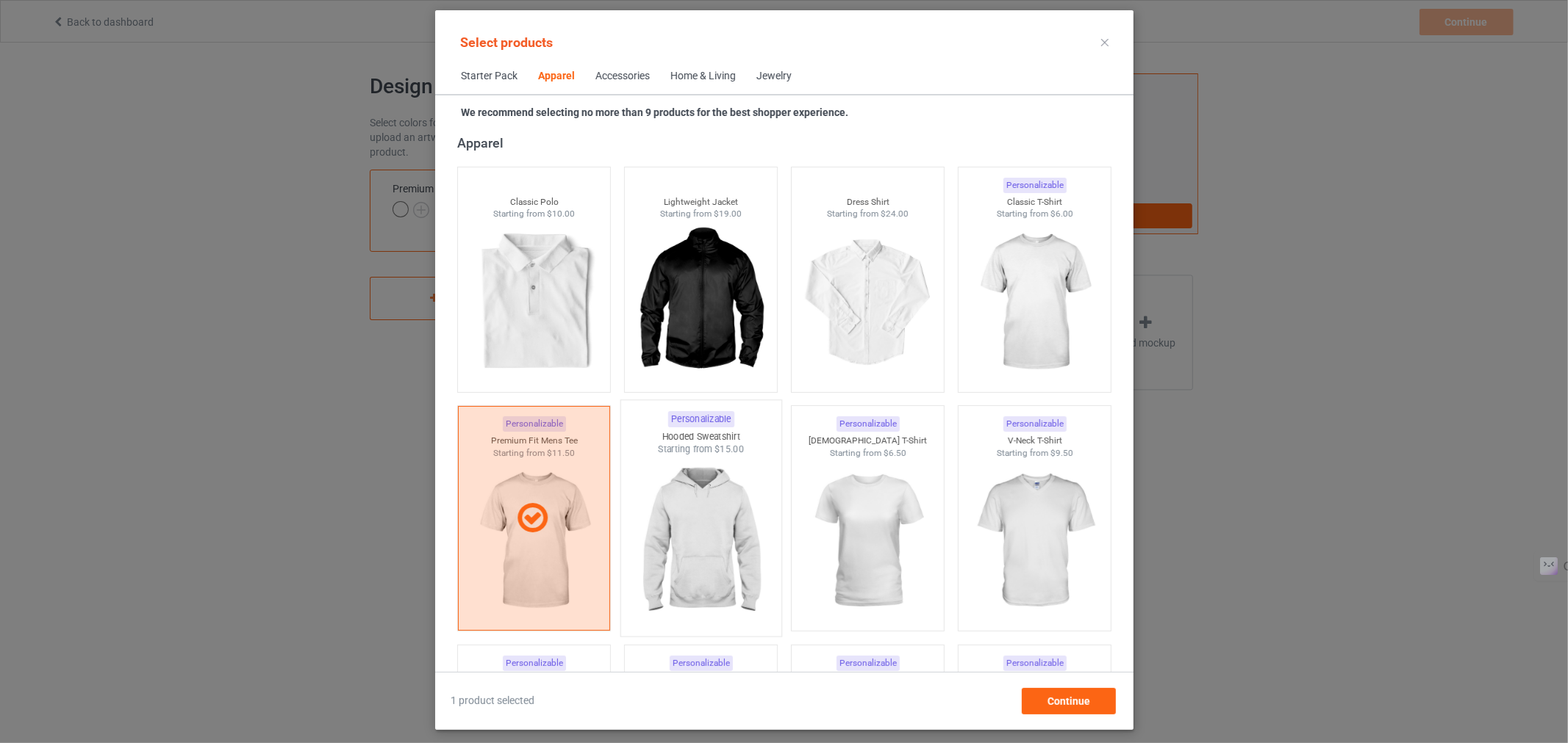
click at [722, 530] on img at bounding box center [701, 542] width 138 height 172
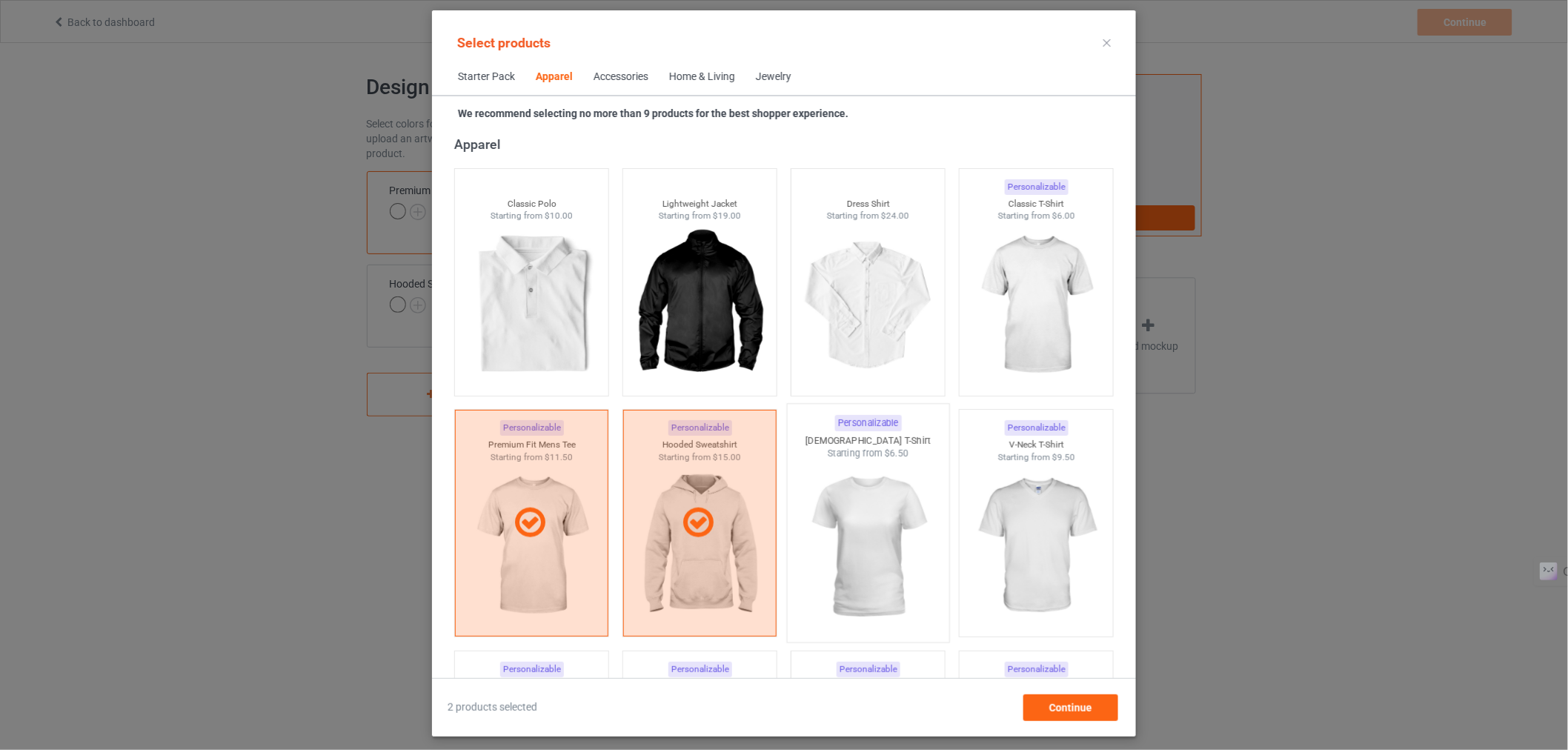
click at [883, 527] on img at bounding box center [868, 547] width 139 height 174
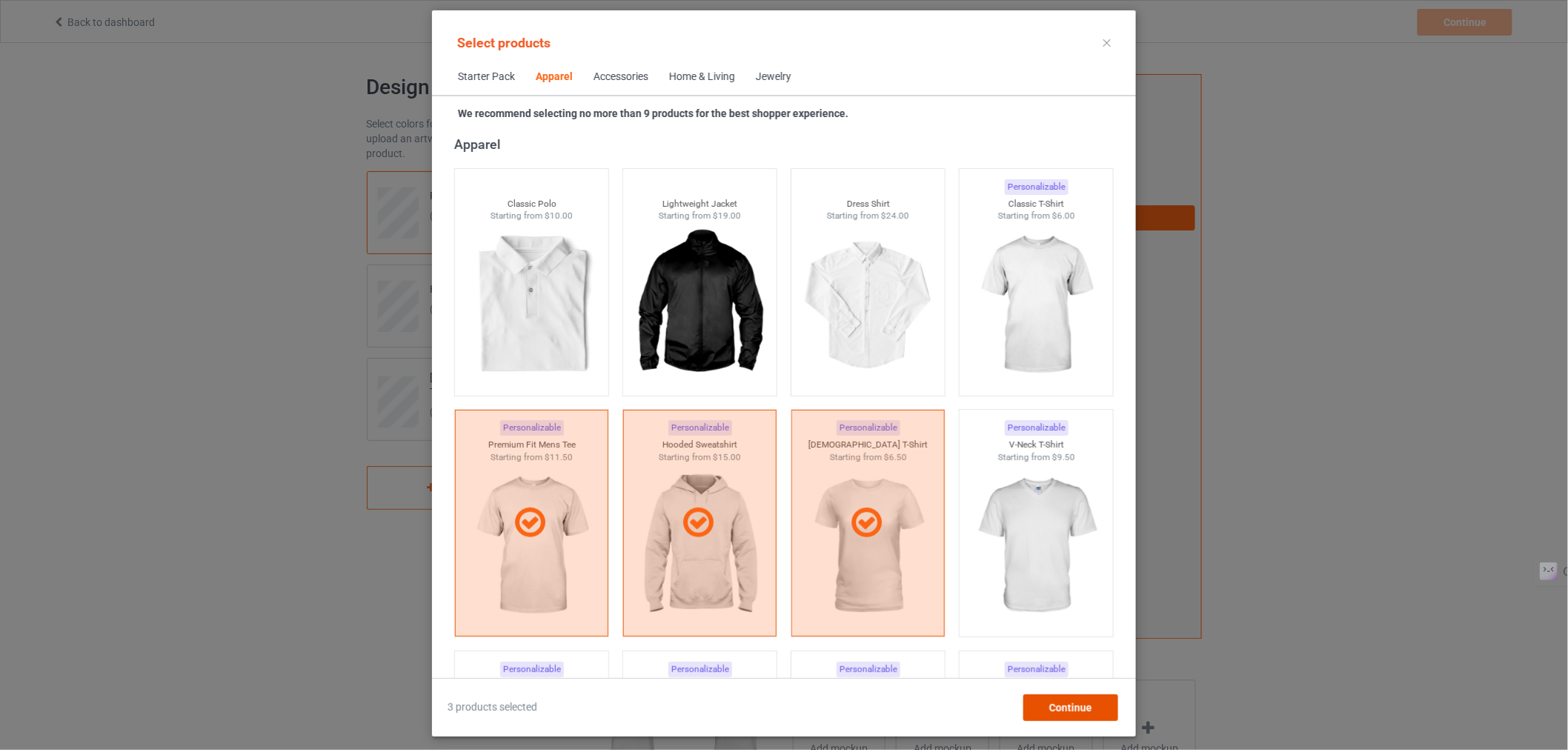
click at [1045, 710] on div "Continue" at bounding box center [1070, 708] width 95 height 26
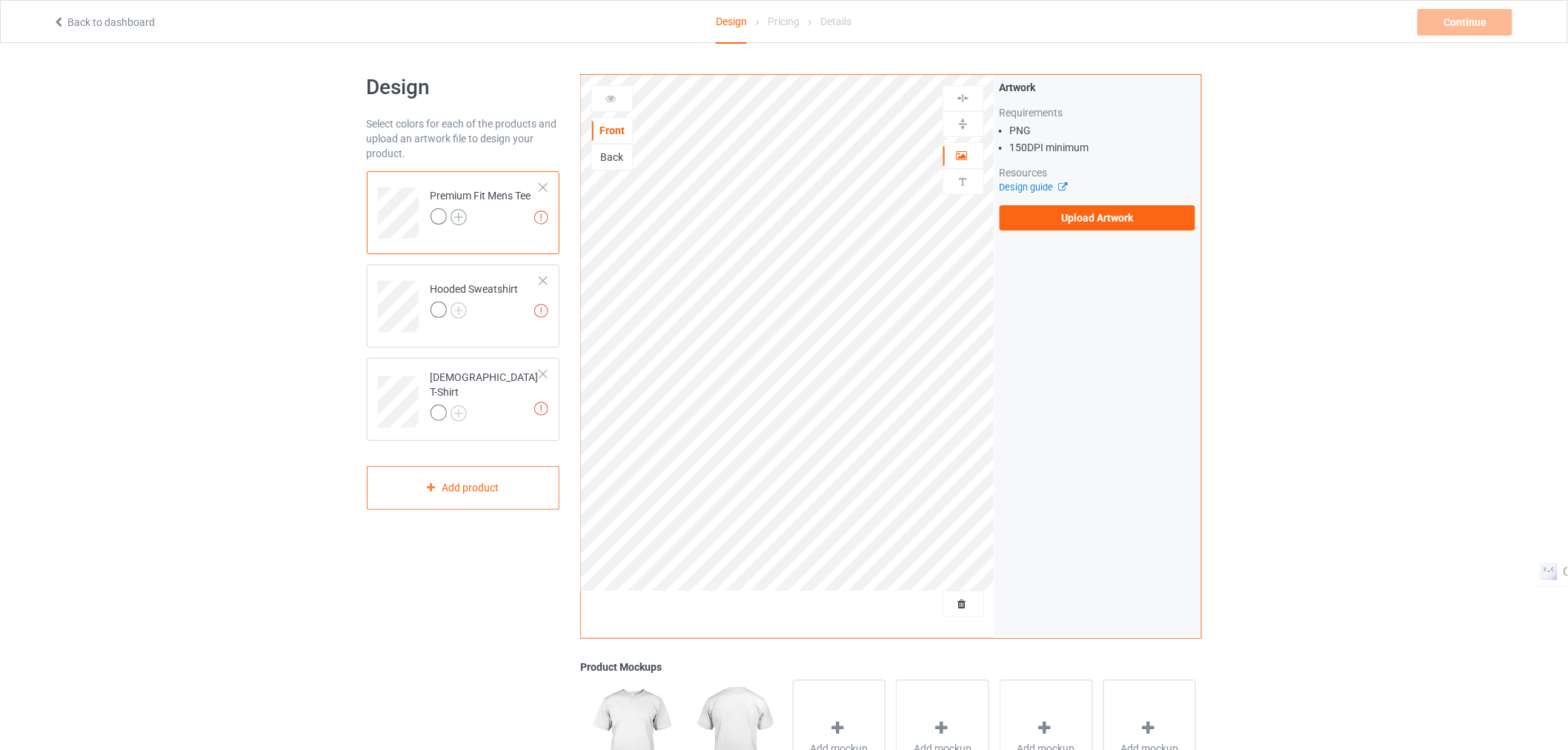
click at [460, 221] on img at bounding box center [459, 217] width 17 height 17
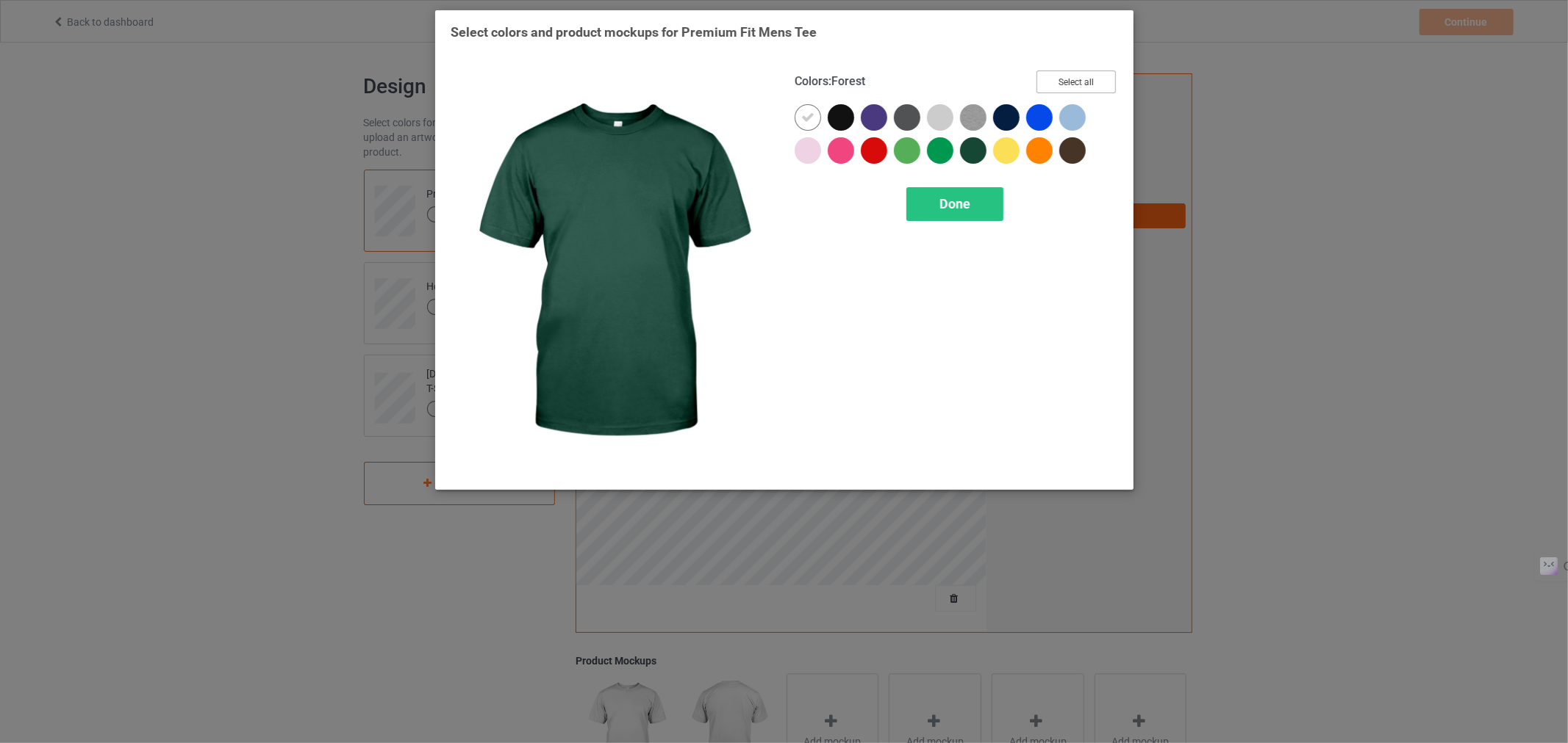
click at [1082, 84] on button "Select all" at bounding box center [1076, 82] width 80 height 22
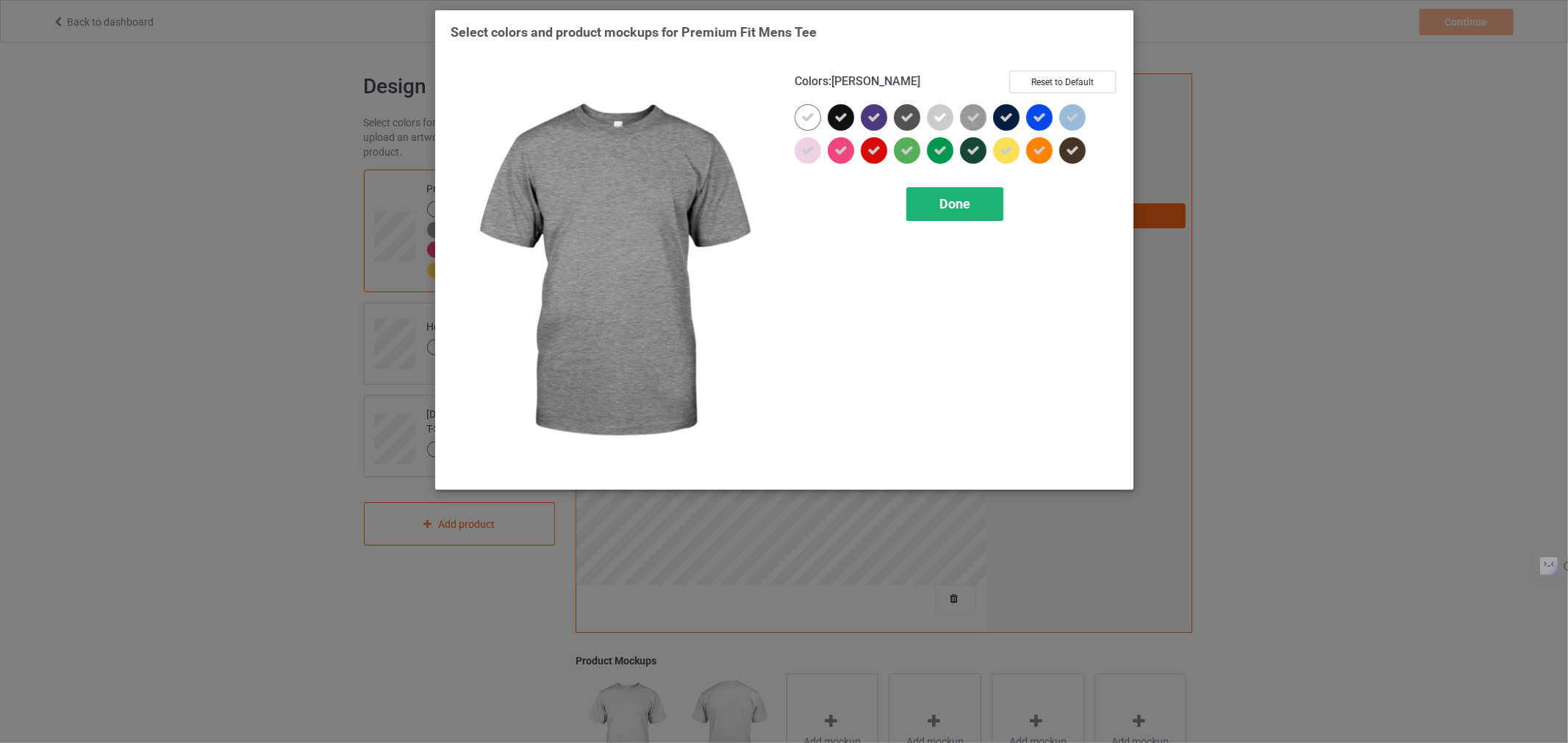
click at [942, 220] on div "Done" at bounding box center [954, 204] width 97 height 34
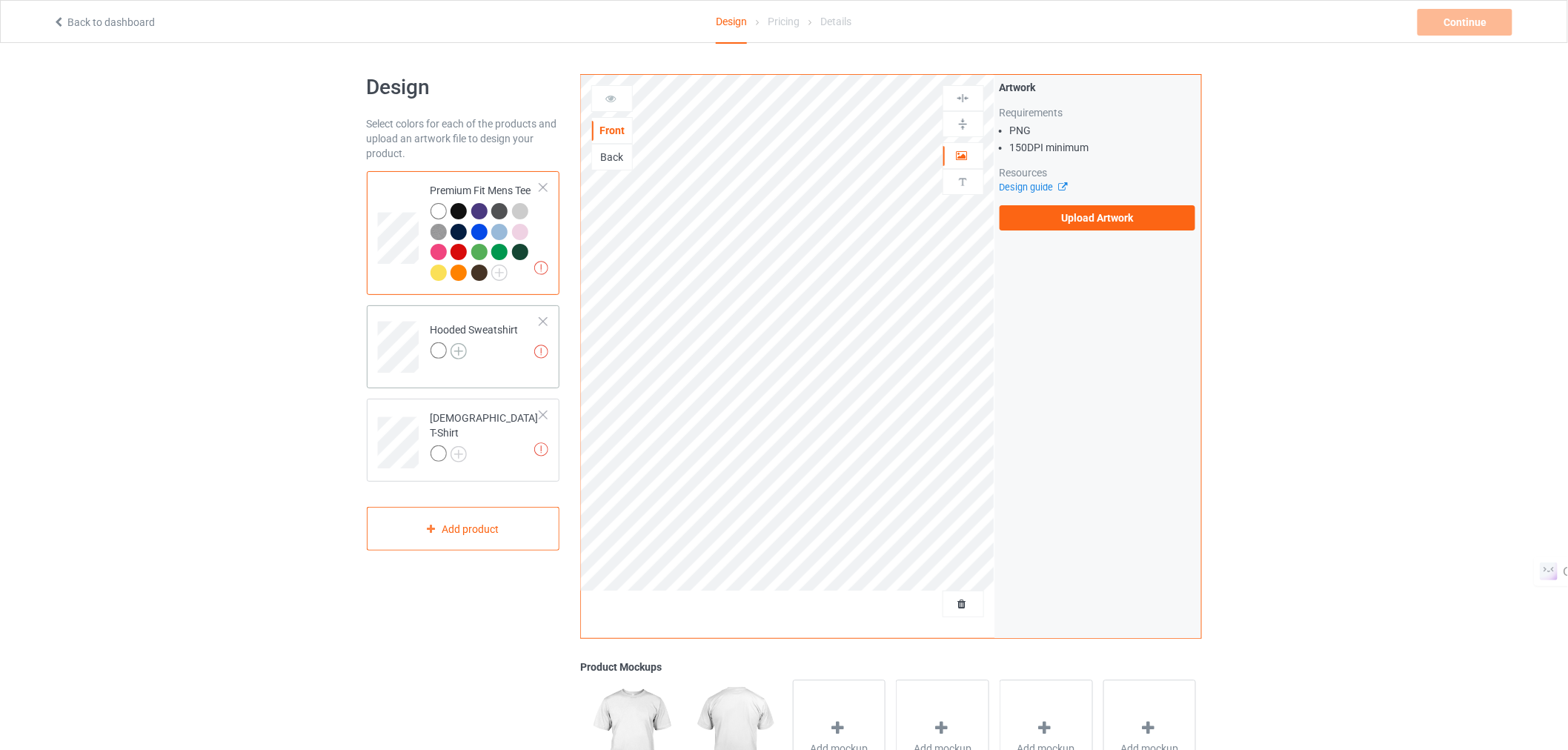
click at [461, 353] on img at bounding box center [459, 352] width 17 height 17
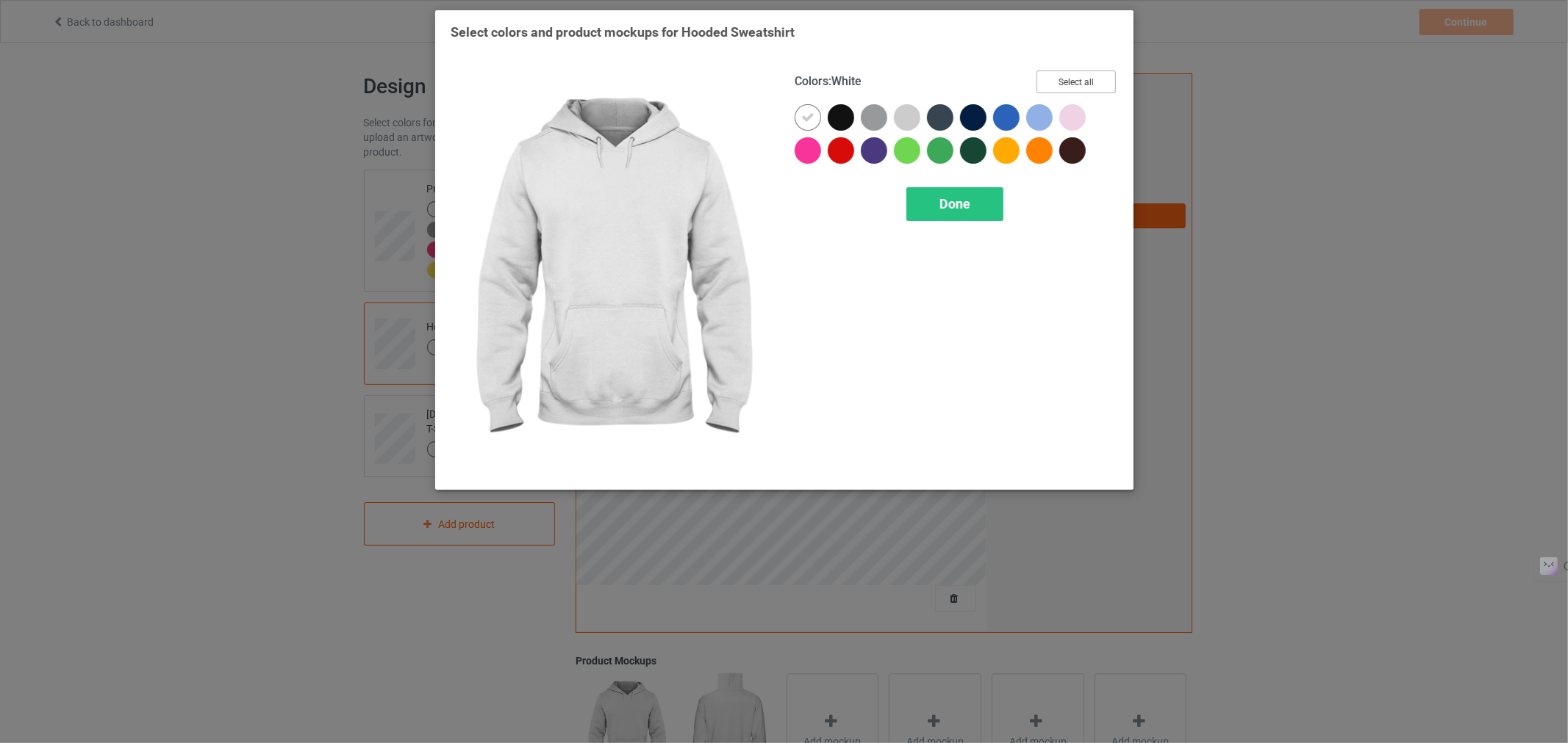
click at [1048, 77] on button "Select all" at bounding box center [1076, 82] width 80 height 22
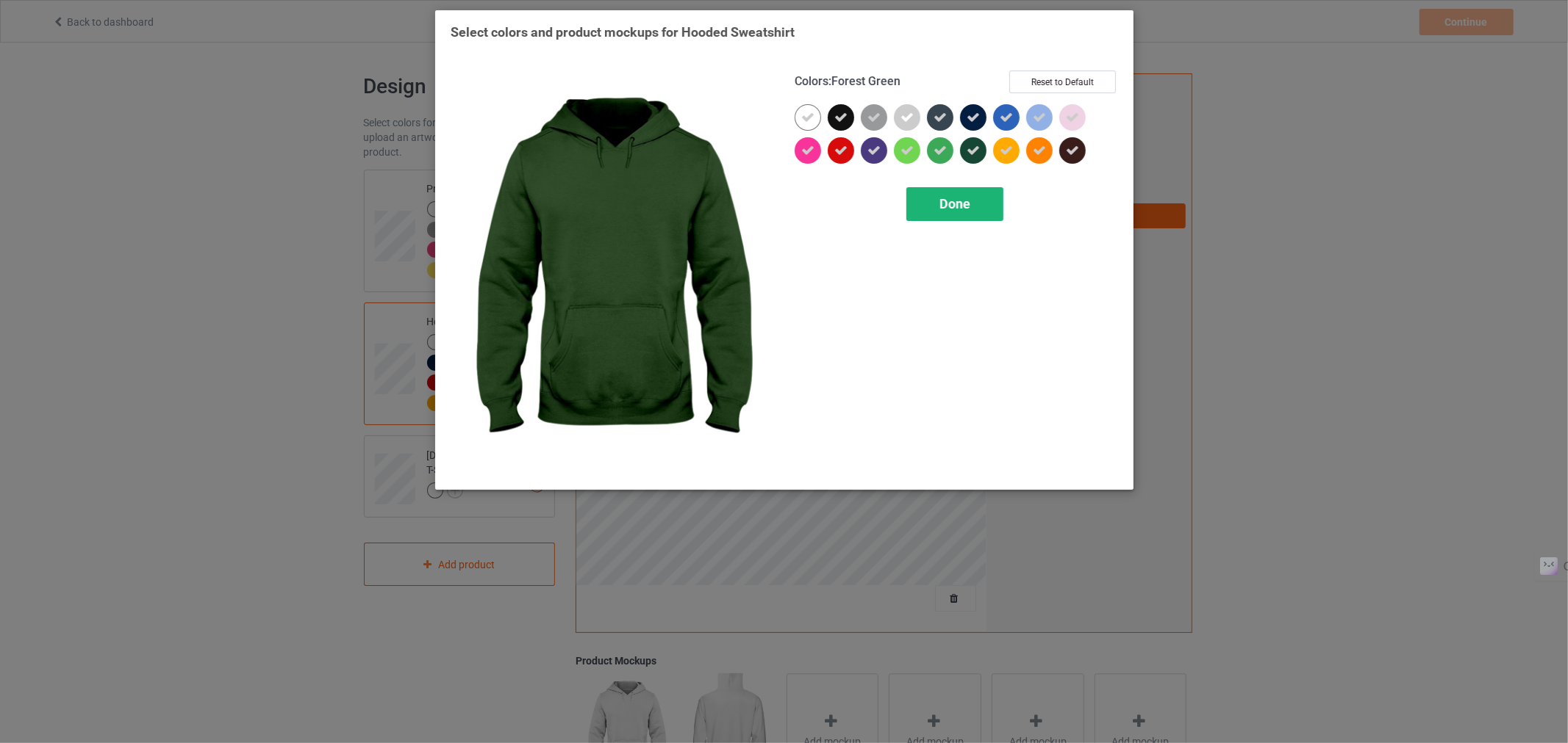
click at [936, 199] on div "Done" at bounding box center [954, 204] width 97 height 34
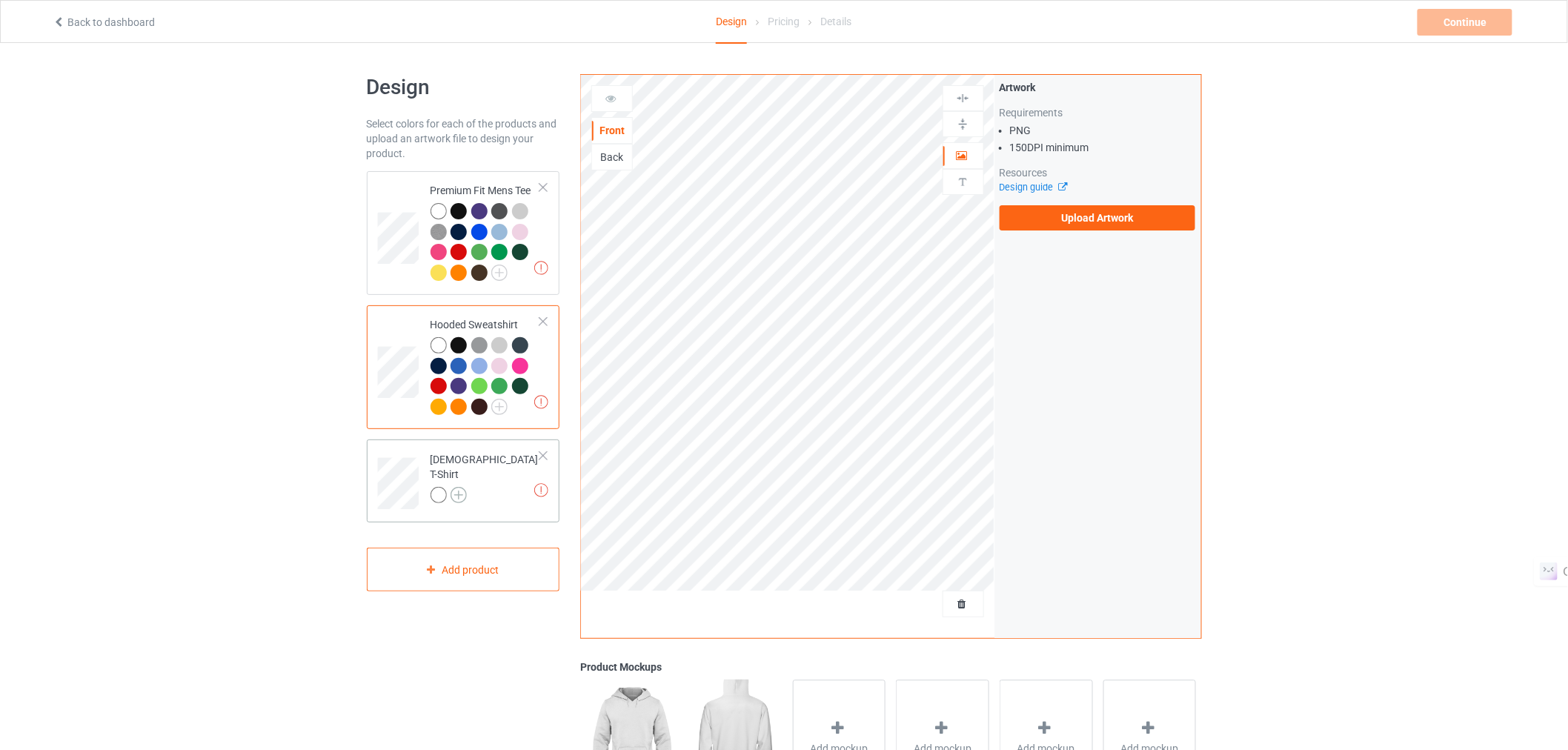
click at [462, 490] on img at bounding box center [459, 496] width 17 height 17
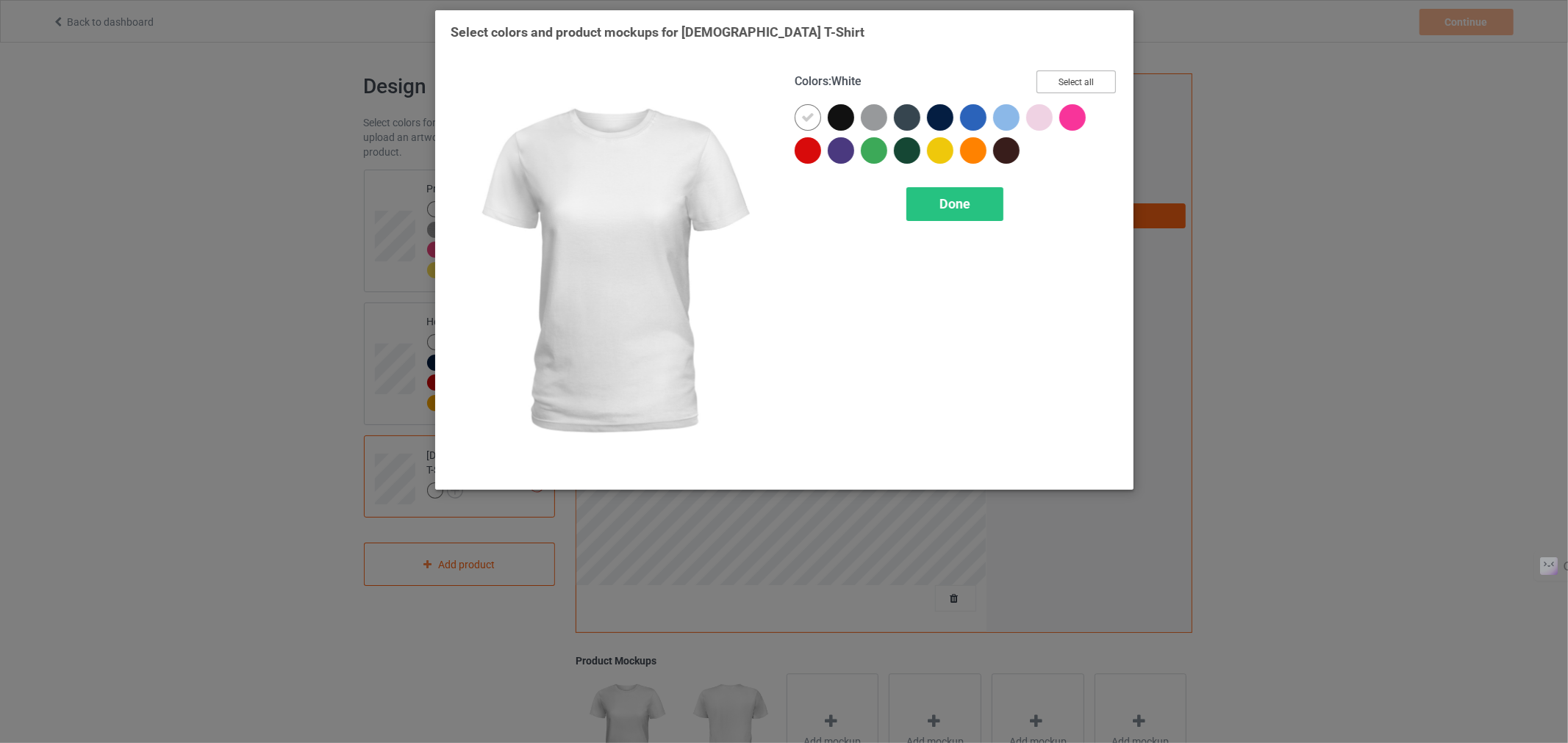
click at [1085, 74] on button "Select all" at bounding box center [1076, 82] width 80 height 22
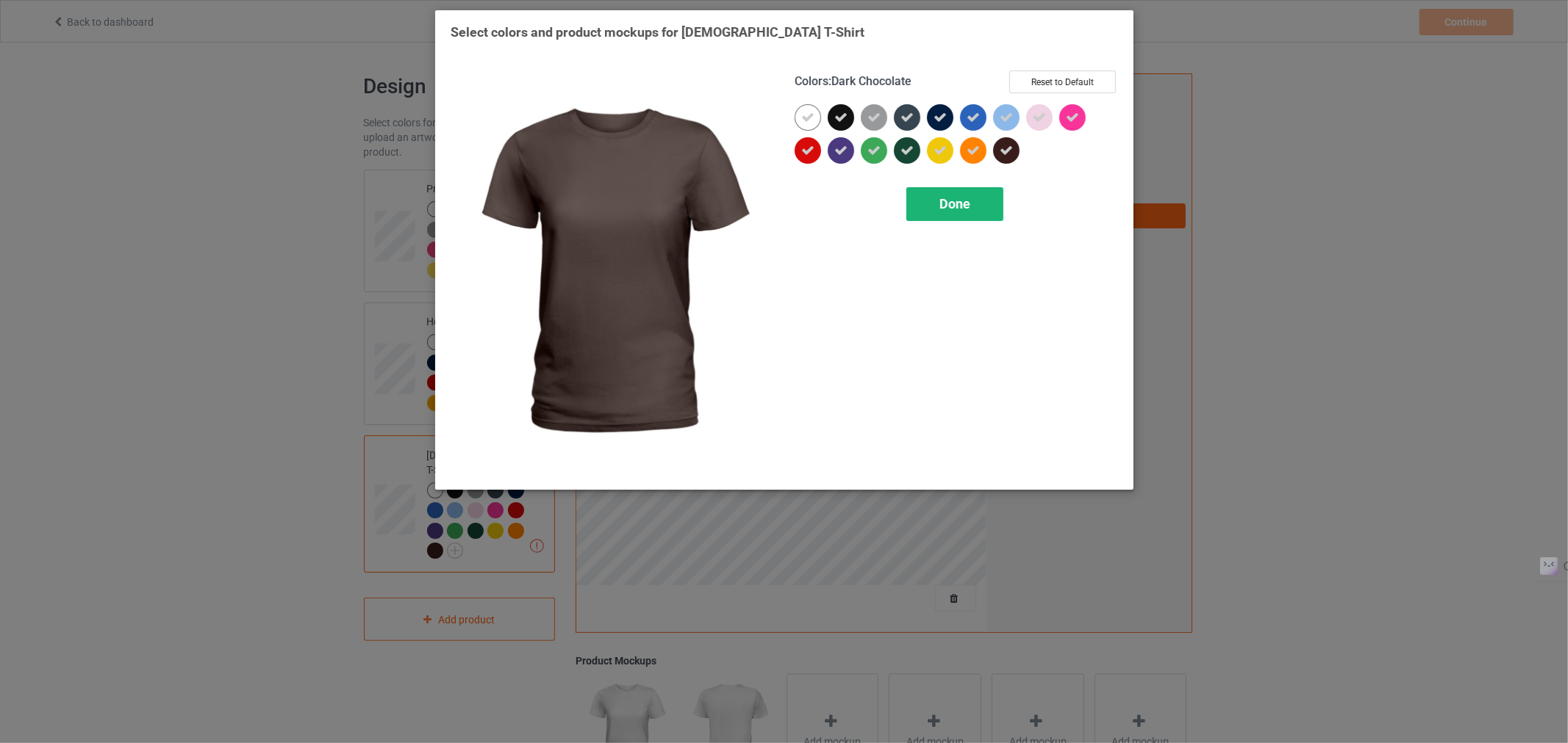
click at [956, 216] on div "Done" at bounding box center [954, 204] width 97 height 34
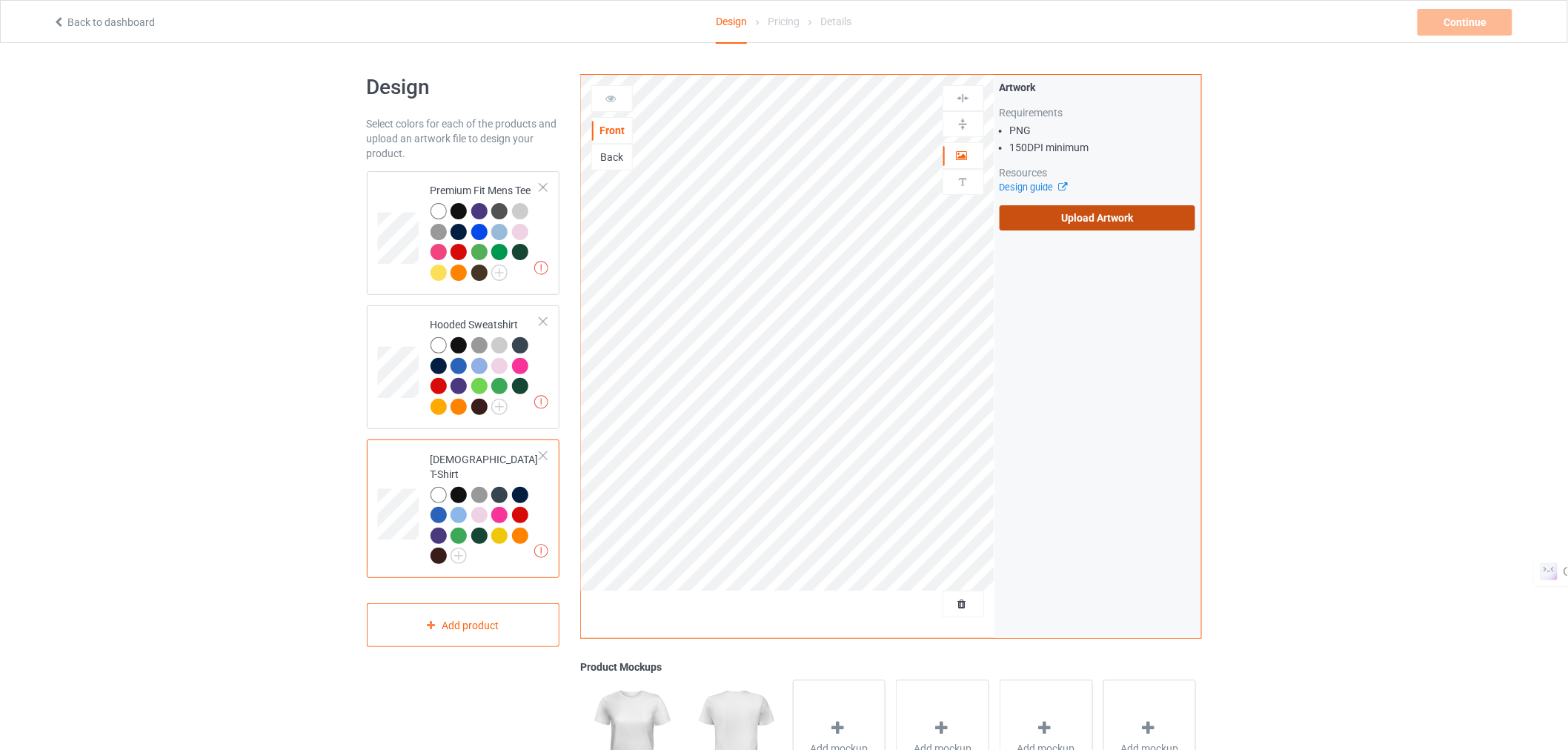
click at [1034, 217] on label "Upload Artwork" at bounding box center [1098, 217] width 197 height 25
click at [0, 0] on input "Upload Artwork" at bounding box center [0, 0] width 0 height 0
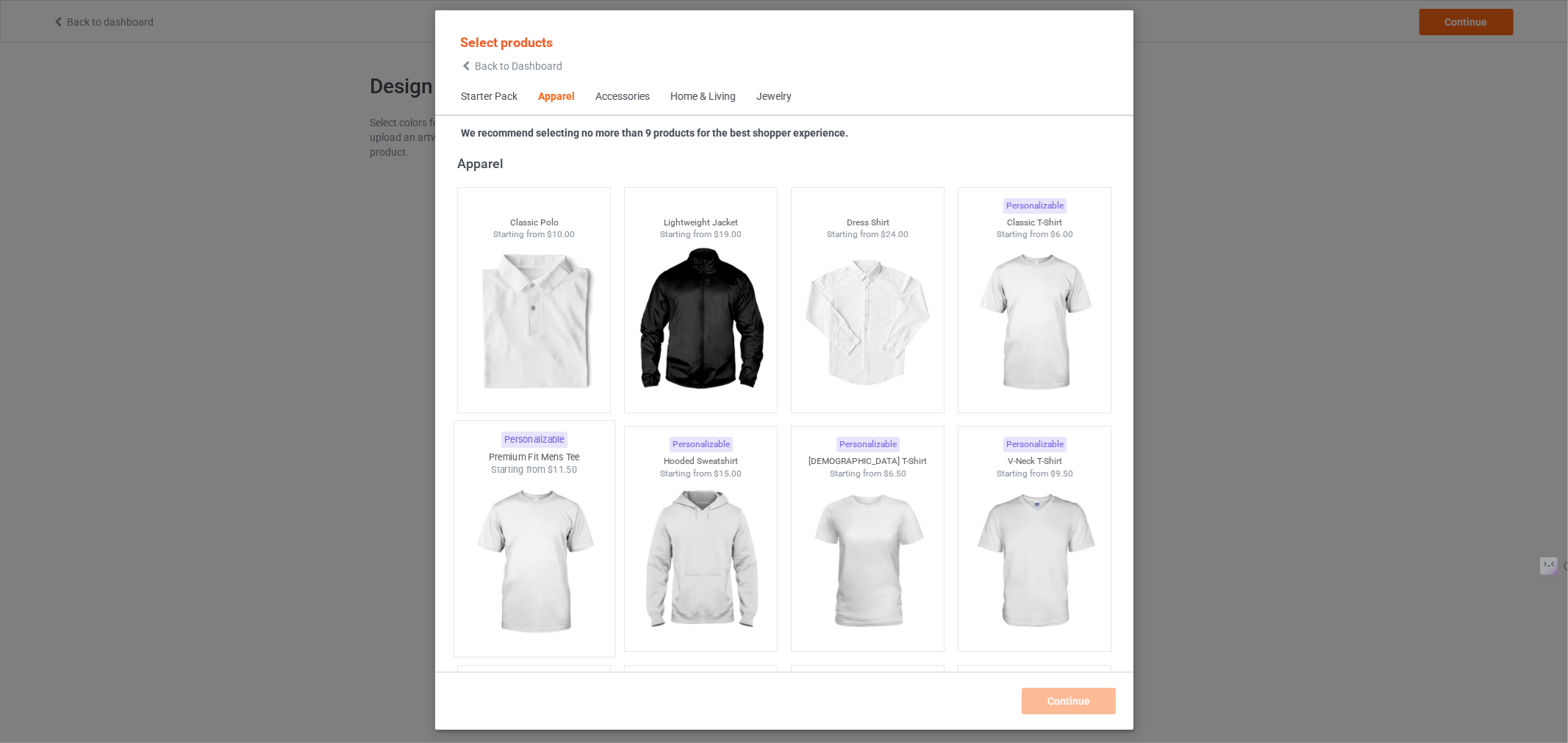
click at [520, 531] on img at bounding box center [533, 563] width 138 height 172
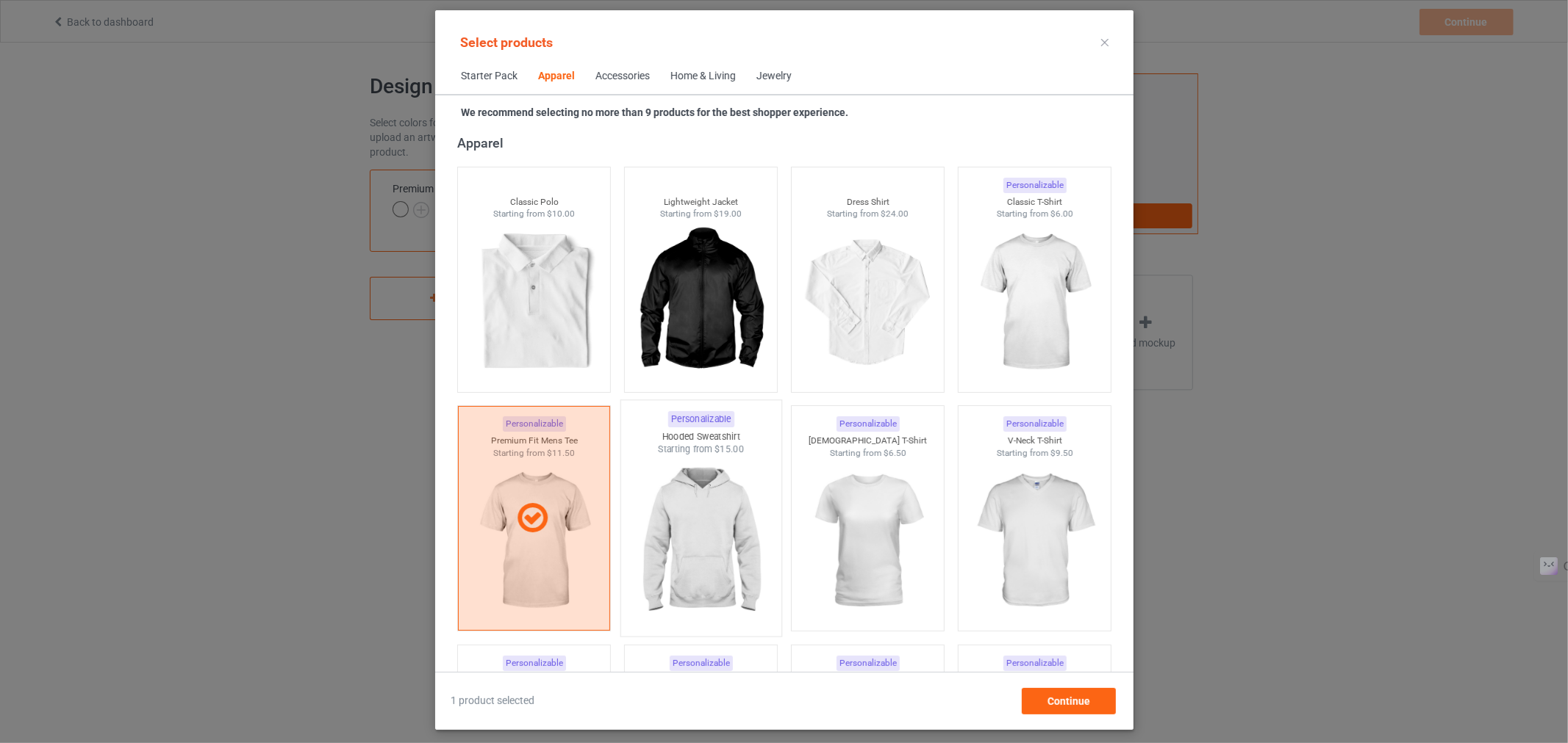
click at [656, 547] on img at bounding box center [701, 542] width 138 height 172
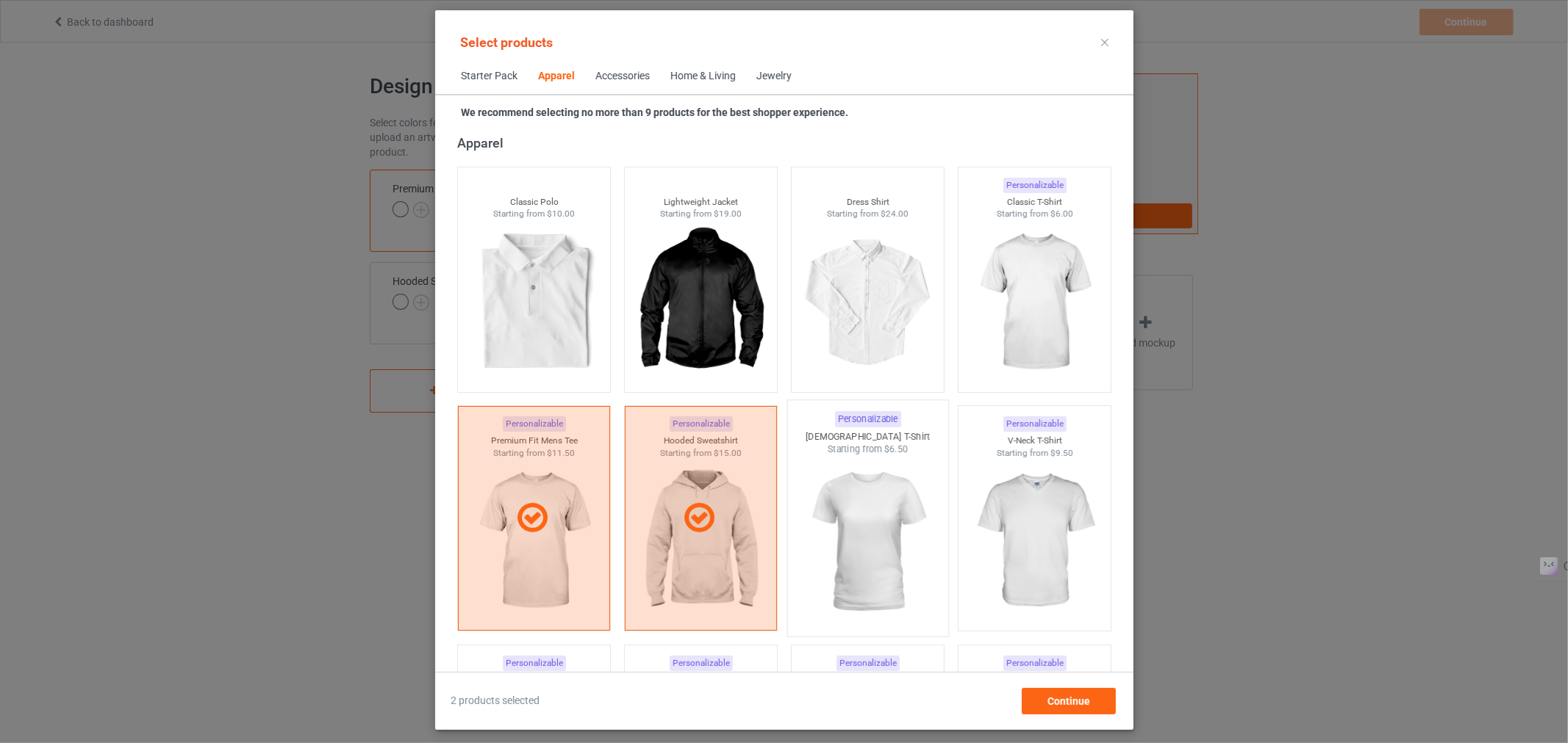
click at [878, 516] on img at bounding box center [867, 542] width 138 height 172
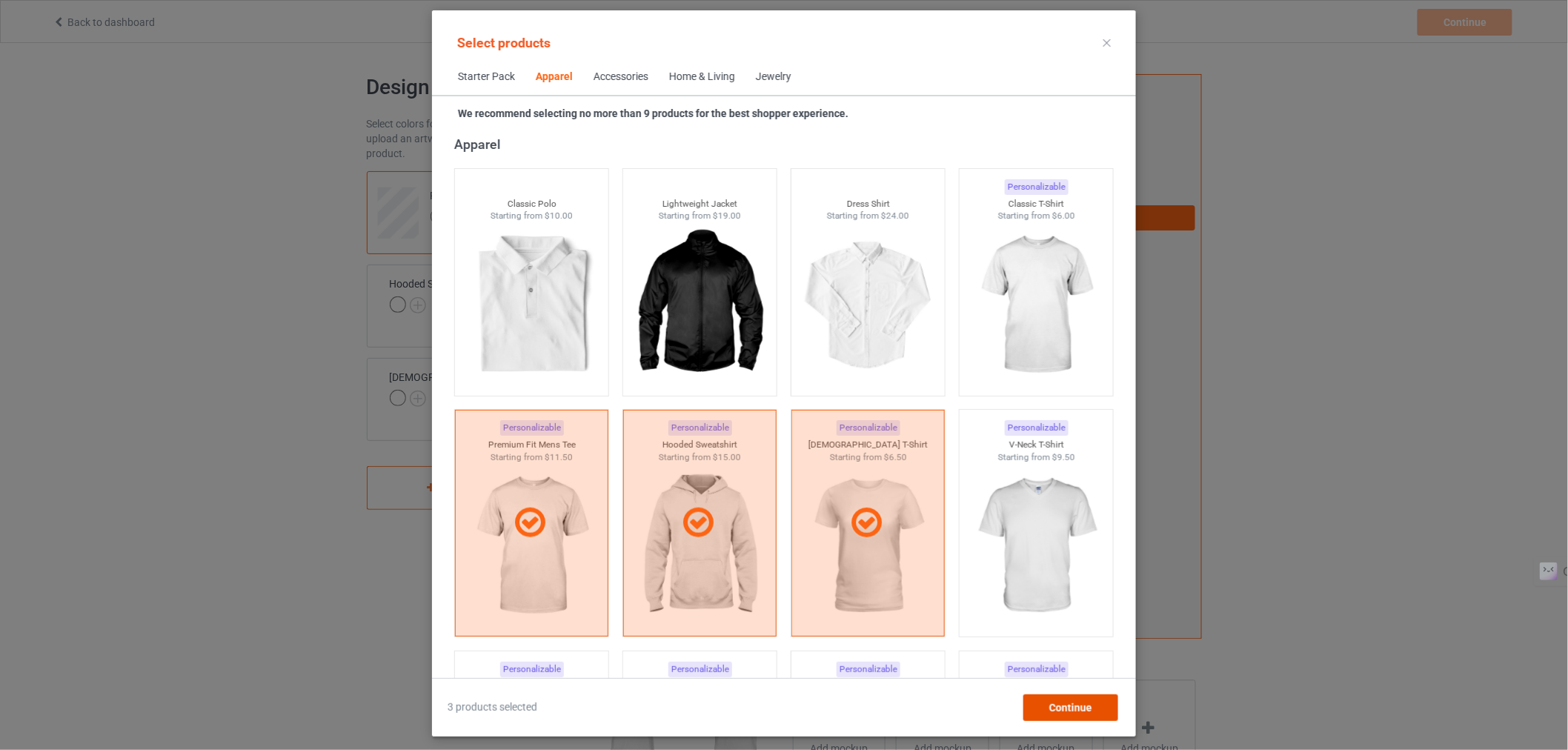
click at [1057, 706] on span "Continue" at bounding box center [1070, 708] width 43 height 12
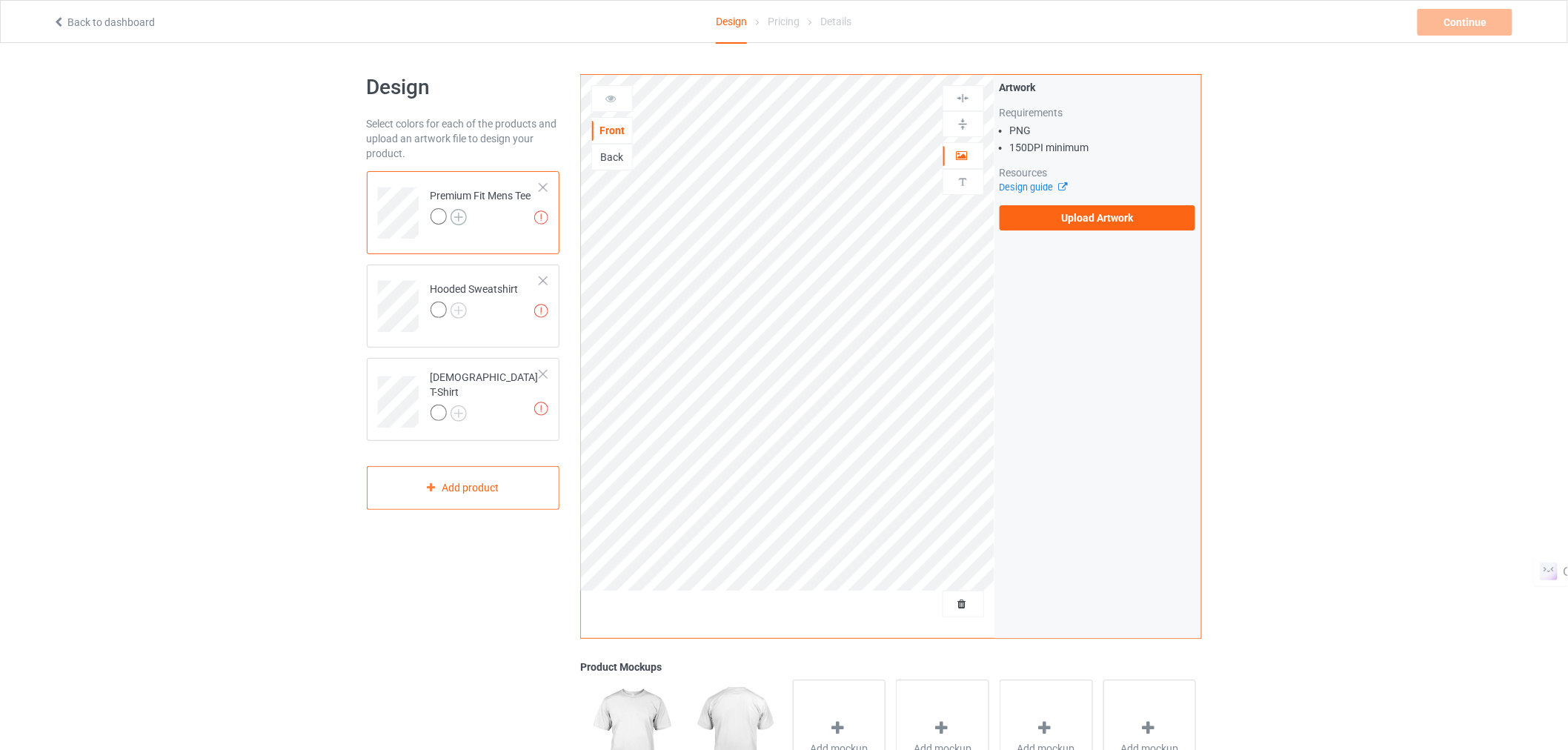
click at [461, 219] on img at bounding box center [459, 217] width 17 height 17
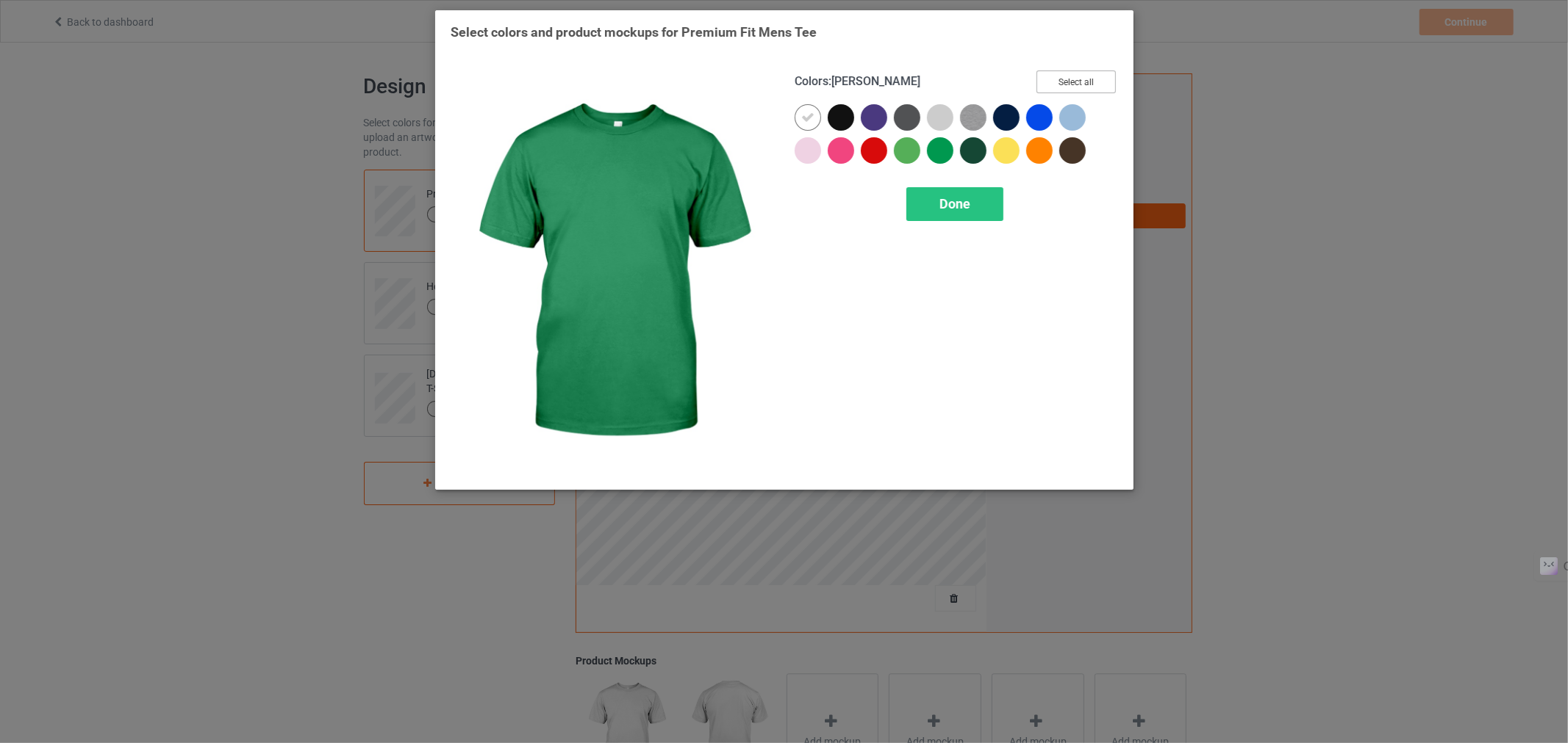
click at [1077, 87] on button "Select all" at bounding box center [1076, 82] width 80 height 22
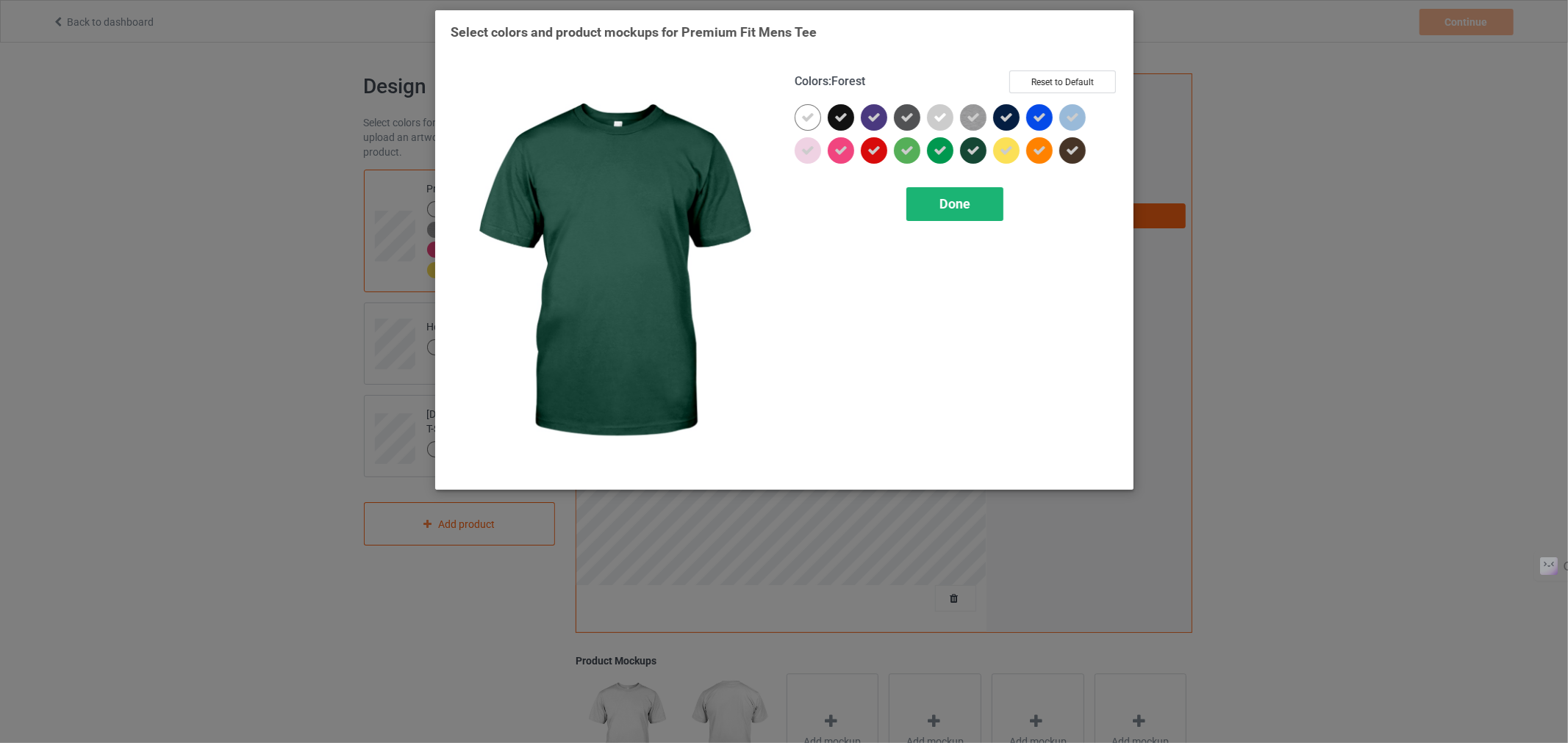
click at [946, 196] on span "Done" at bounding box center [954, 204] width 31 height 16
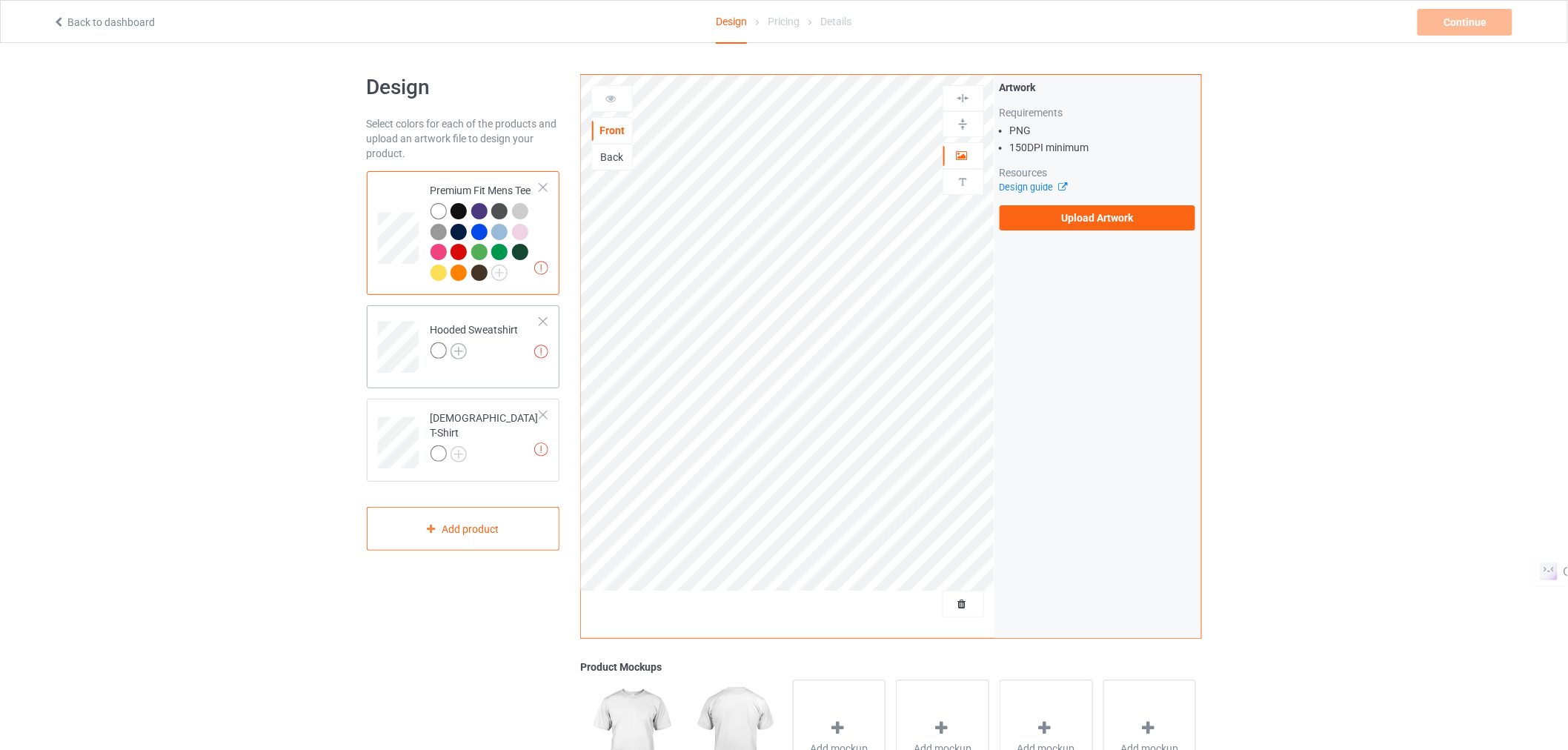
click at [464, 351] on img at bounding box center [459, 352] width 17 height 17
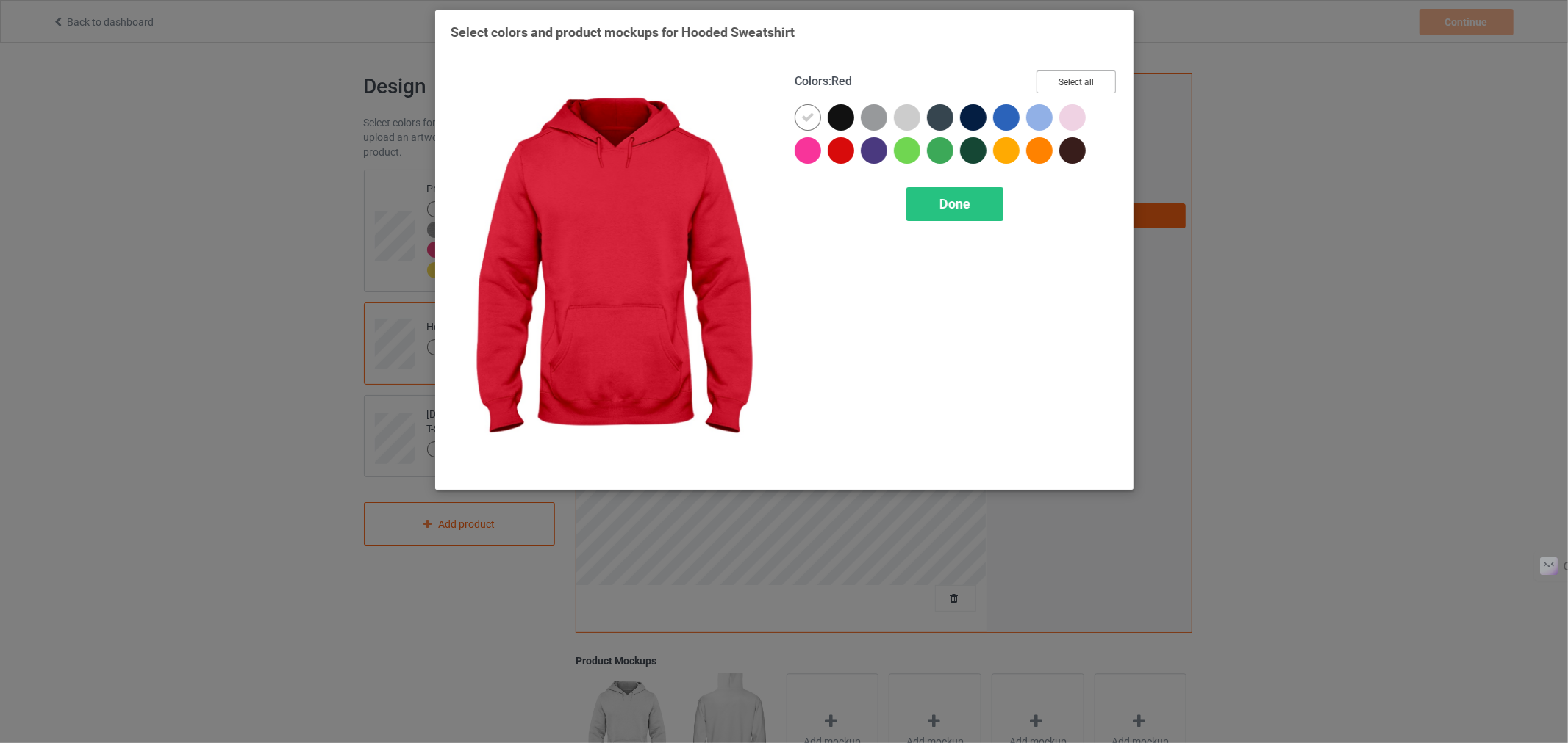
click at [1077, 85] on button "Select all" at bounding box center [1076, 82] width 80 height 22
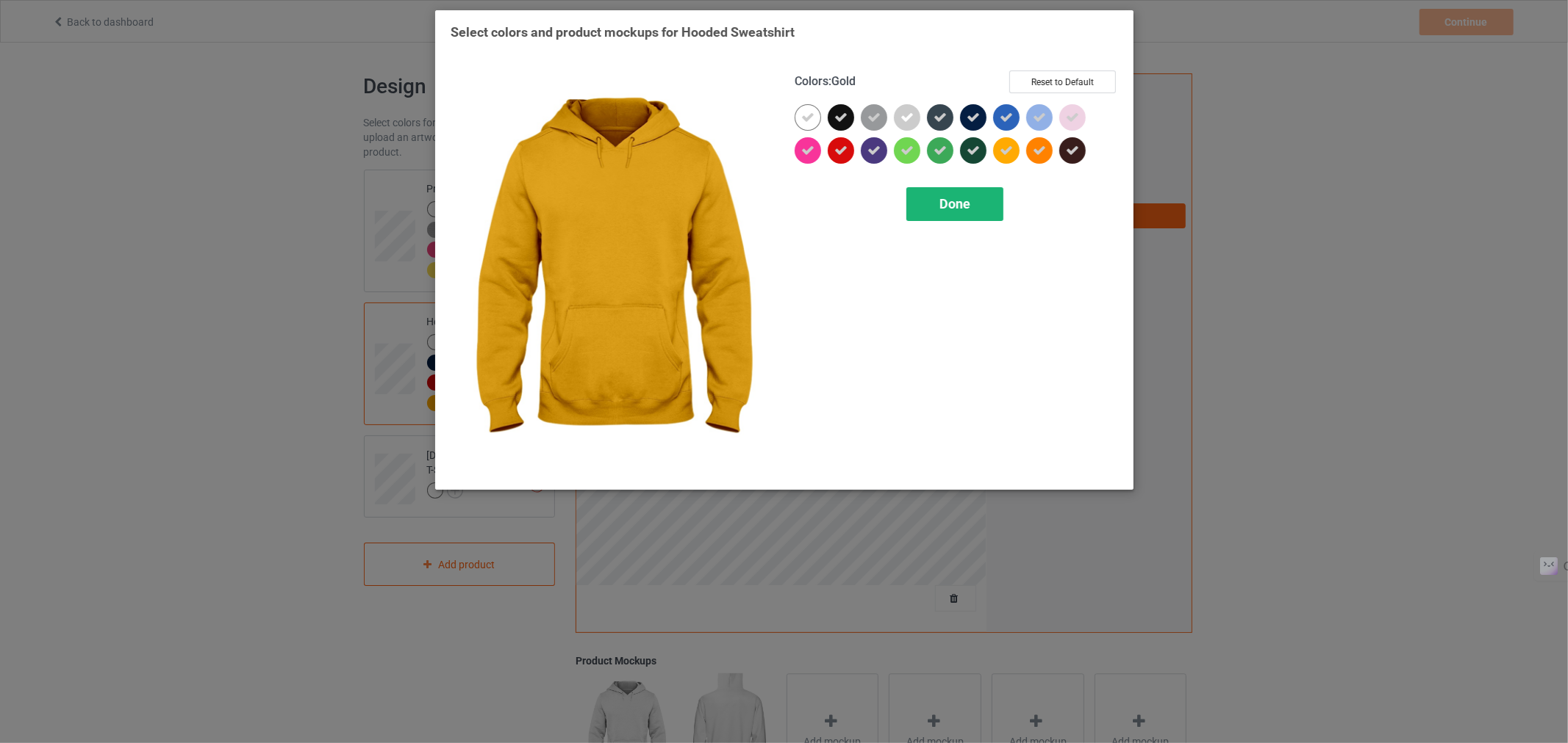
click at [951, 204] on span "Done" at bounding box center [954, 204] width 31 height 16
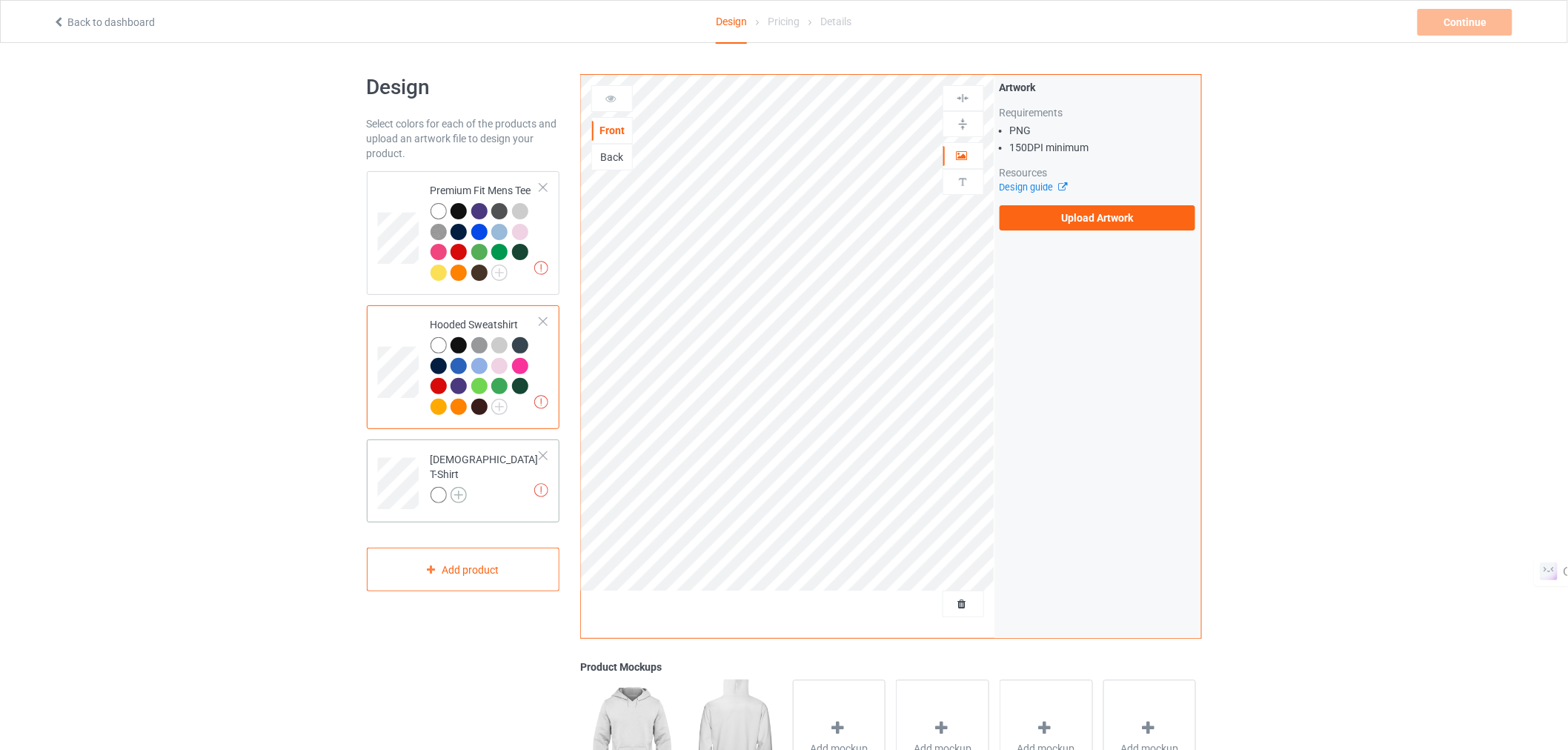
click at [462, 487] on img at bounding box center [459, 496] width 17 height 17
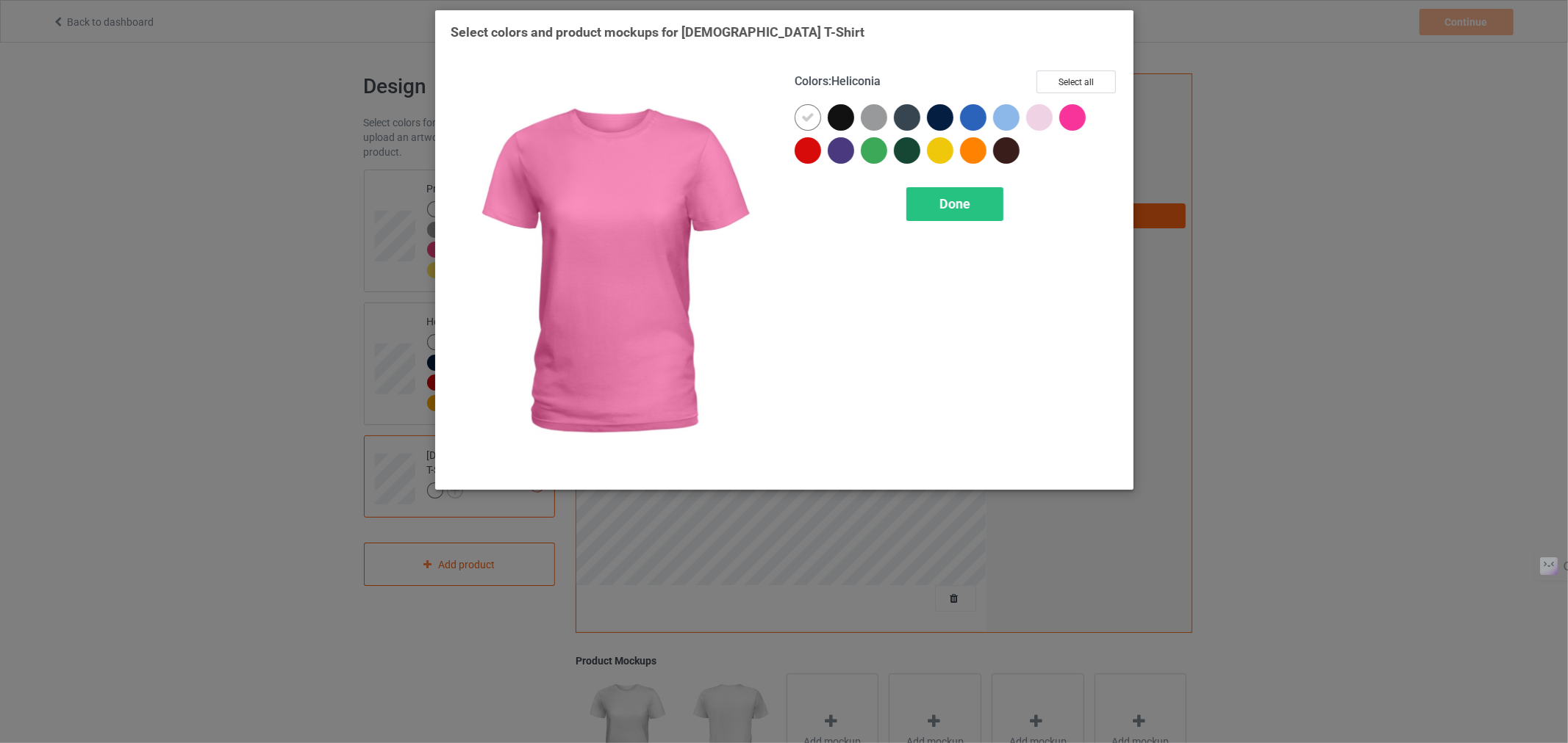
click at [1065, 93] on div "Colors : Heliconia Select all" at bounding box center [956, 87] width 323 height 34
click at [1059, 90] on button "Select all" at bounding box center [1076, 82] width 80 height 22
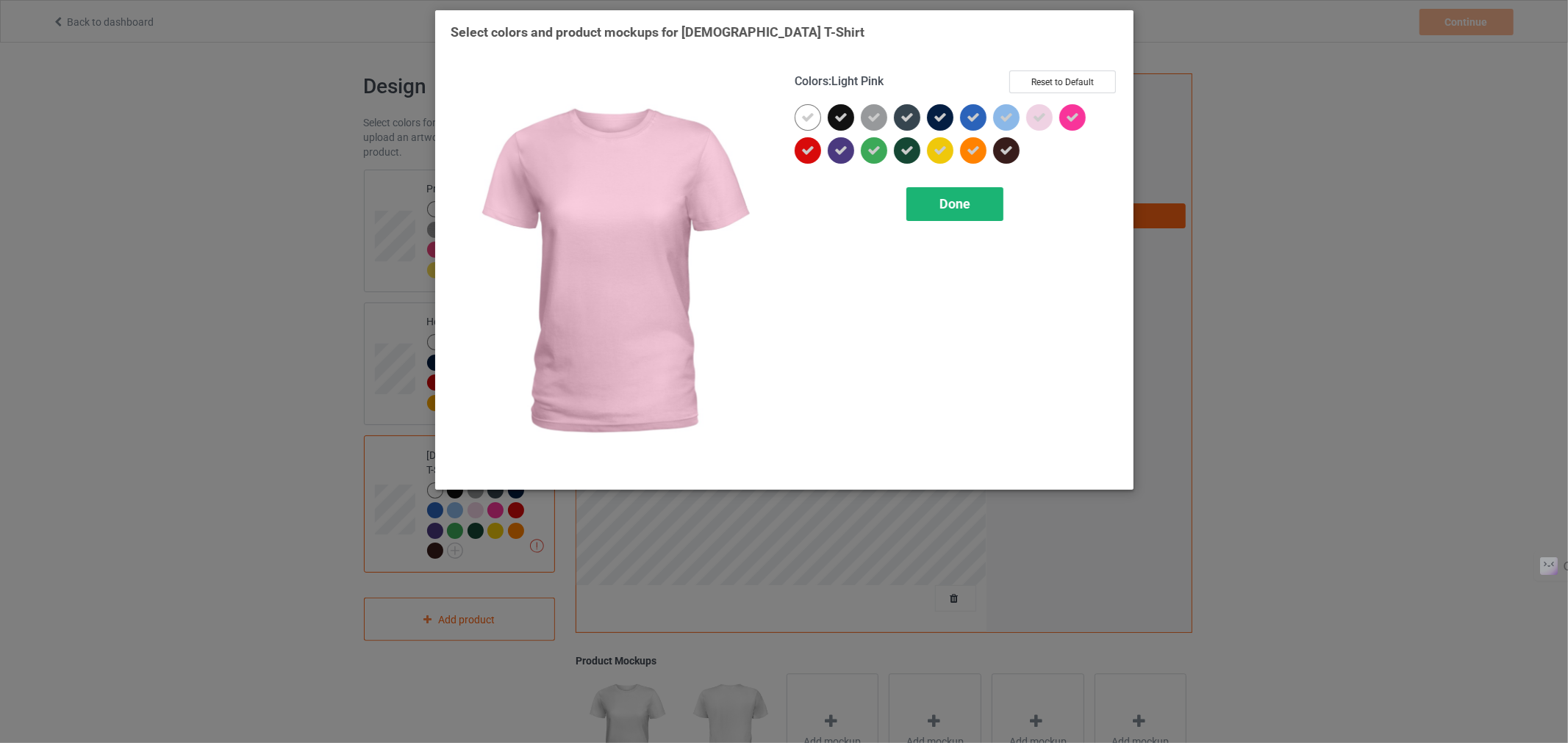
click at [936, 208] on div "Done" at bounding box center [954, 204] width 97 height 34
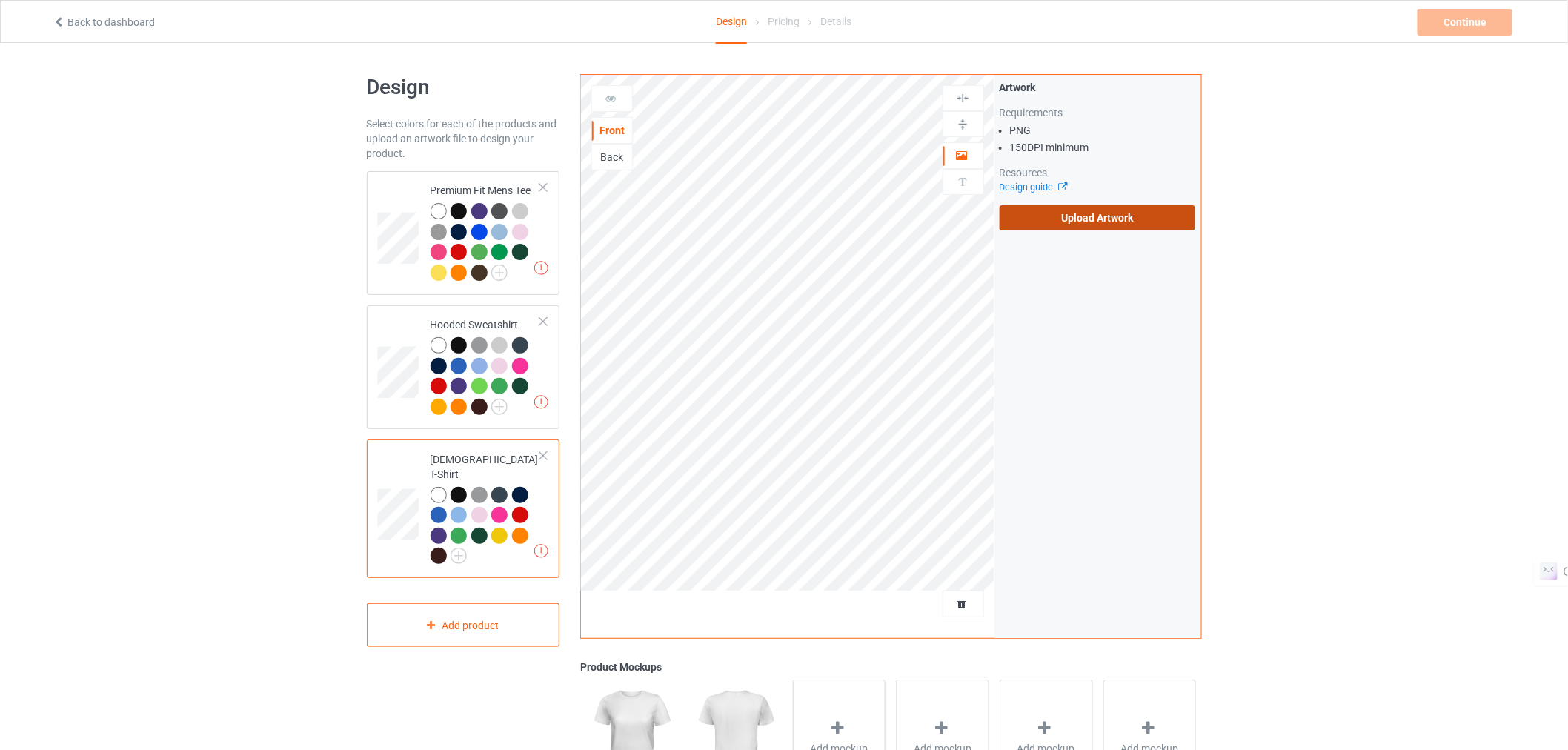
click at [1045, 224] on label "Upload Artwork" at bounding box center [1098, 217] width 197 height 25
click at [0, 0] on input "Upload Artwork" at bounding box center [0, 0] width 0 height 0
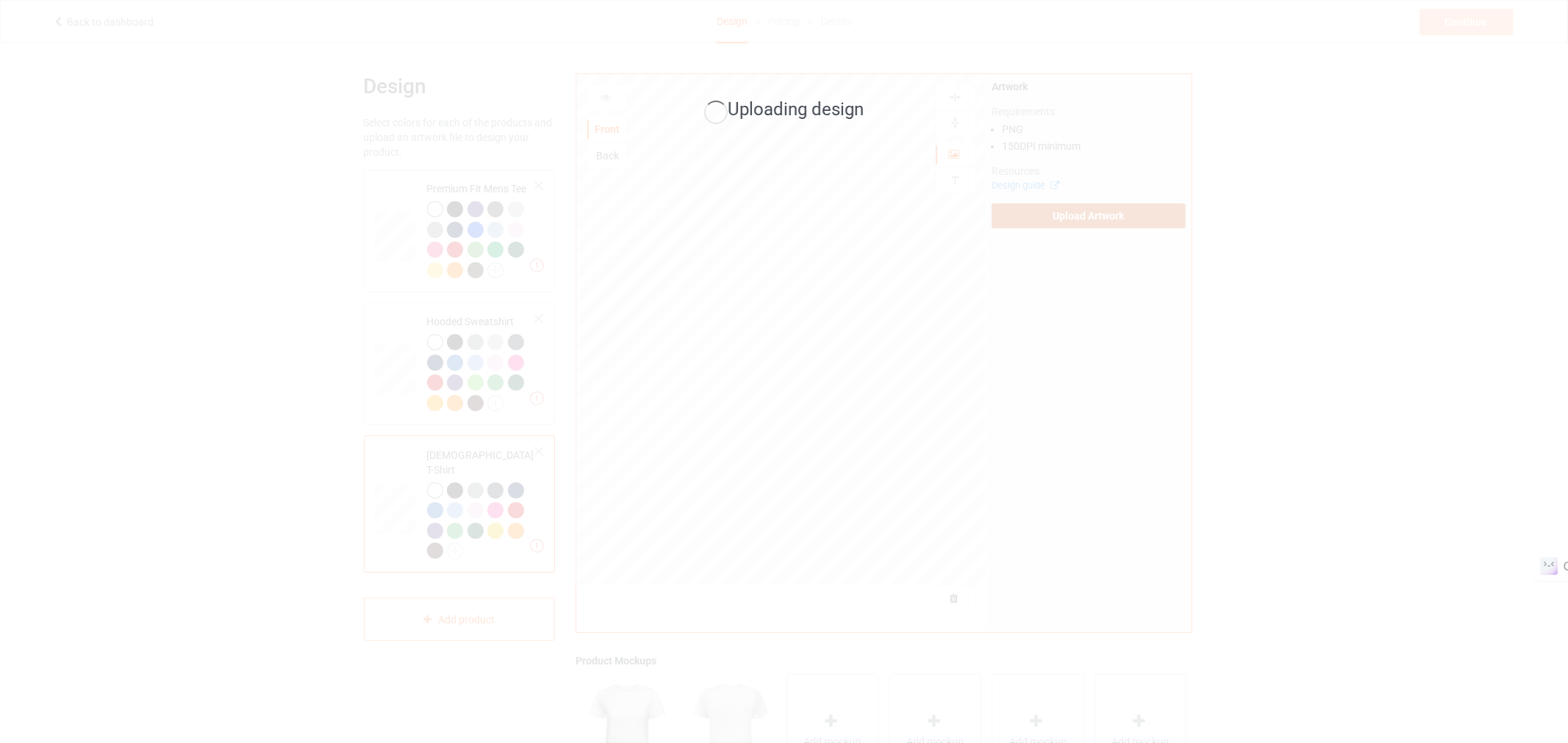
click at [1038, 208] on div "Uploading design" at bounding box center [784, 371] width 1568 height 743
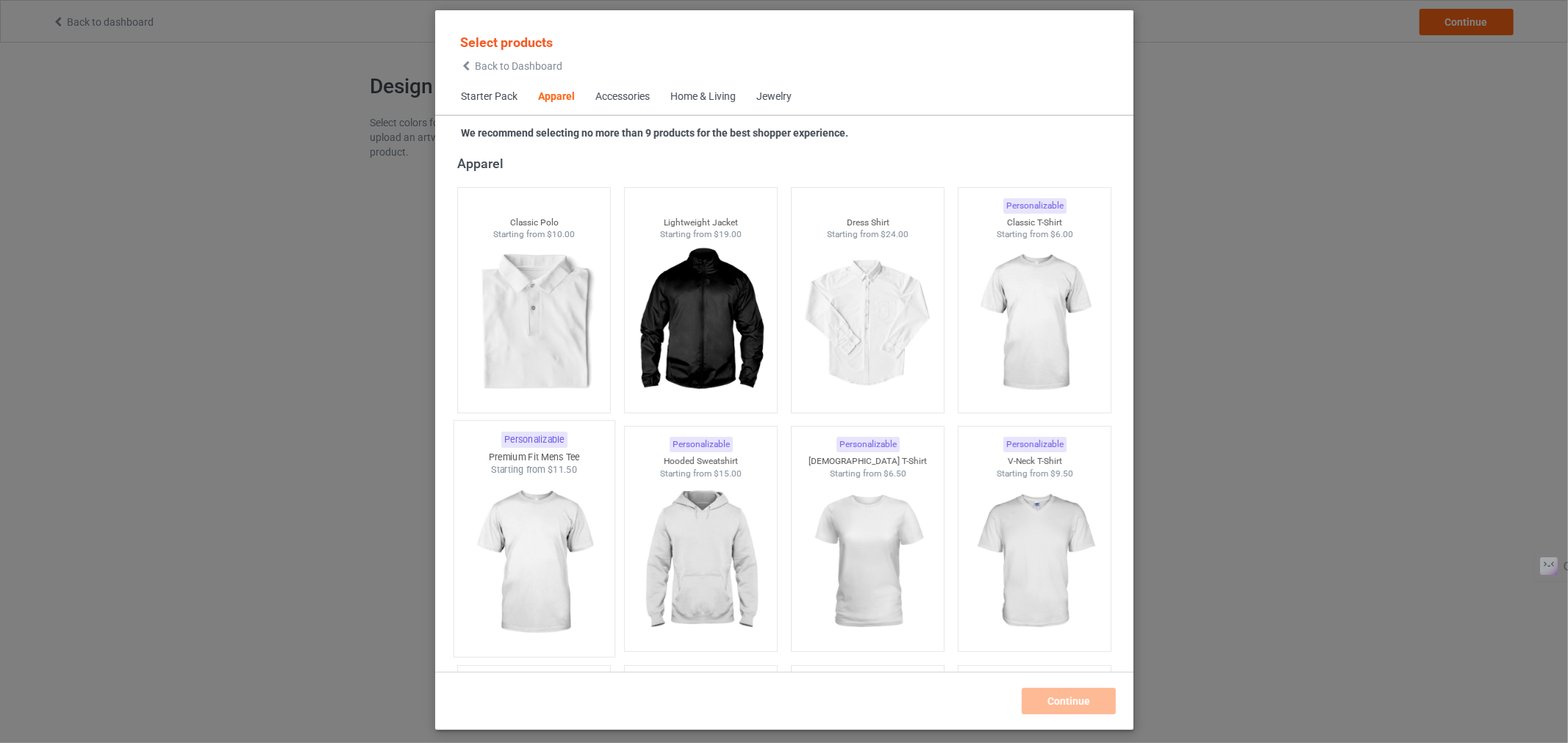
click at [535, 524] on img at bounding box center [533, 563] width 138 height 172
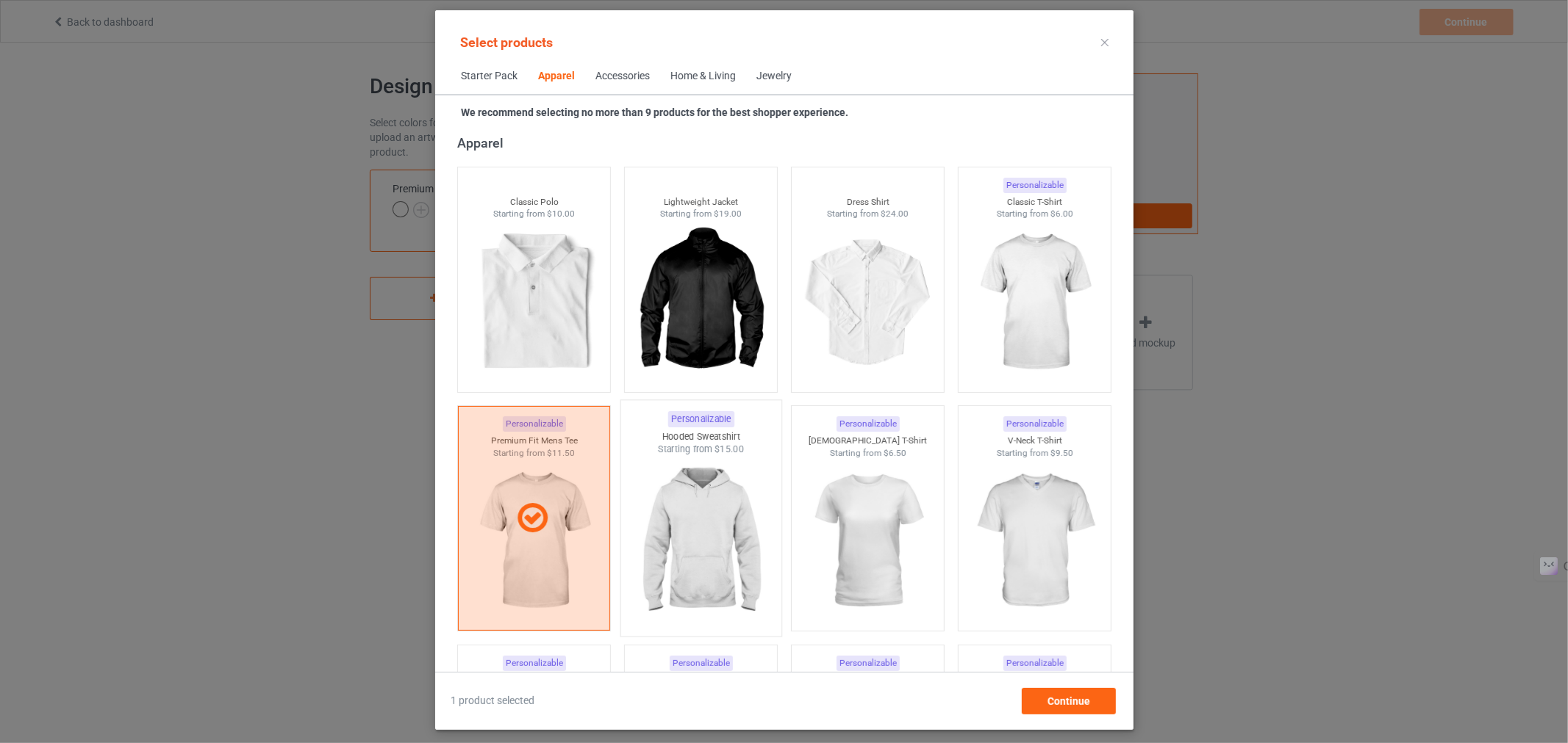
click at [689, 520] on img at bounding box center [701, 542] width 138 height 172
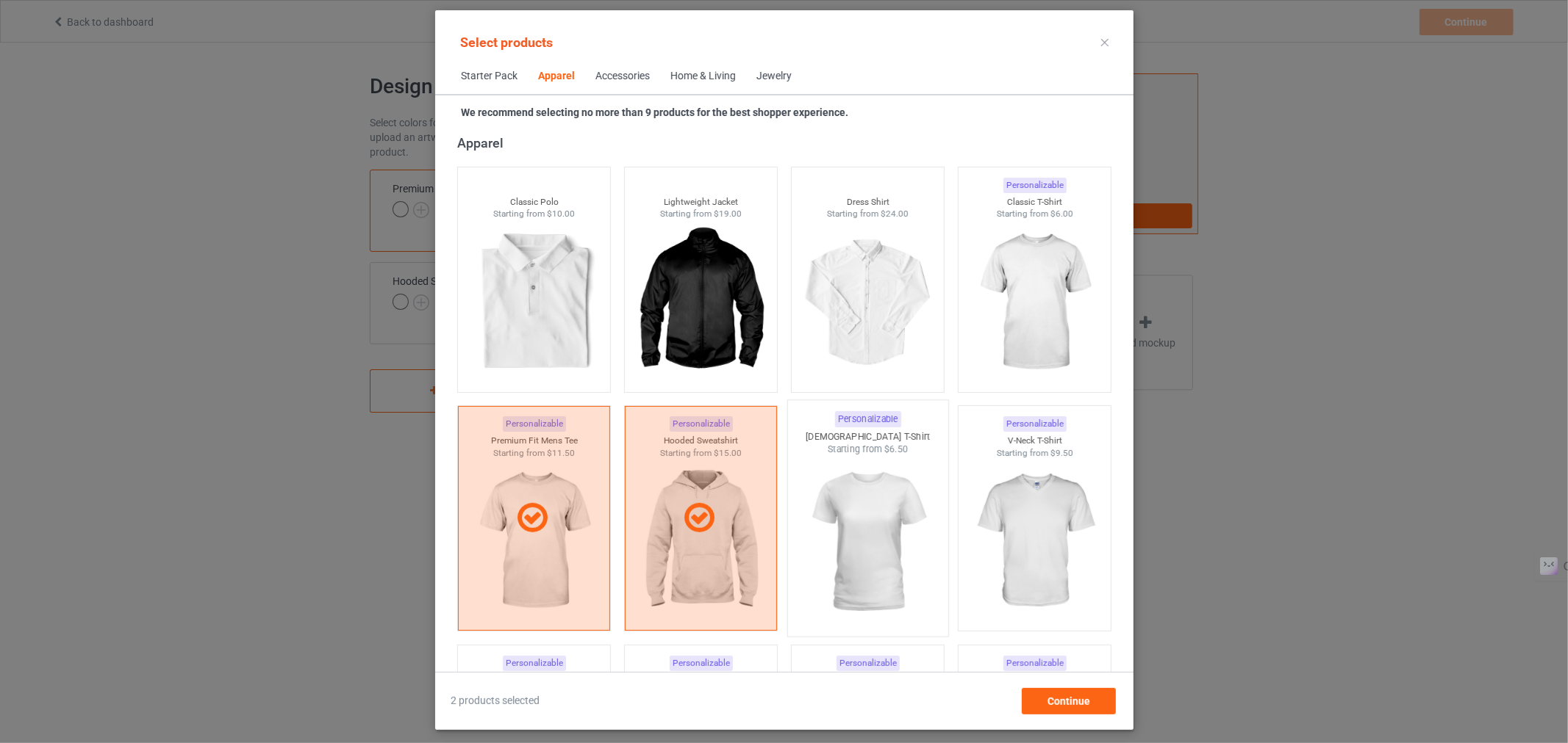
click at [862, 493] on img at bounding box center [867, 542] width 138 height 172
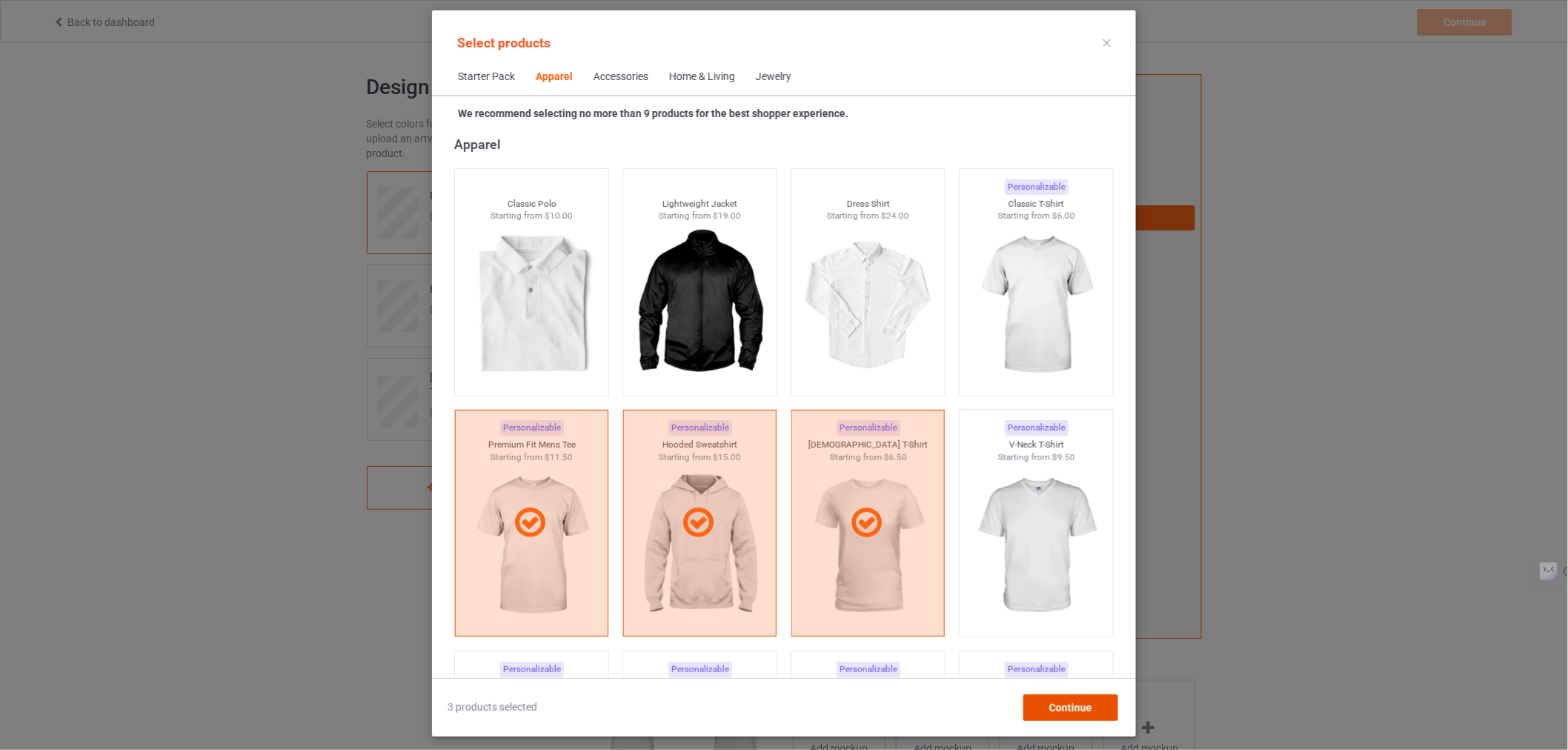
click at [1050, 702] on span "Continue" at bounding box center [1070, 708] width 43 height 12
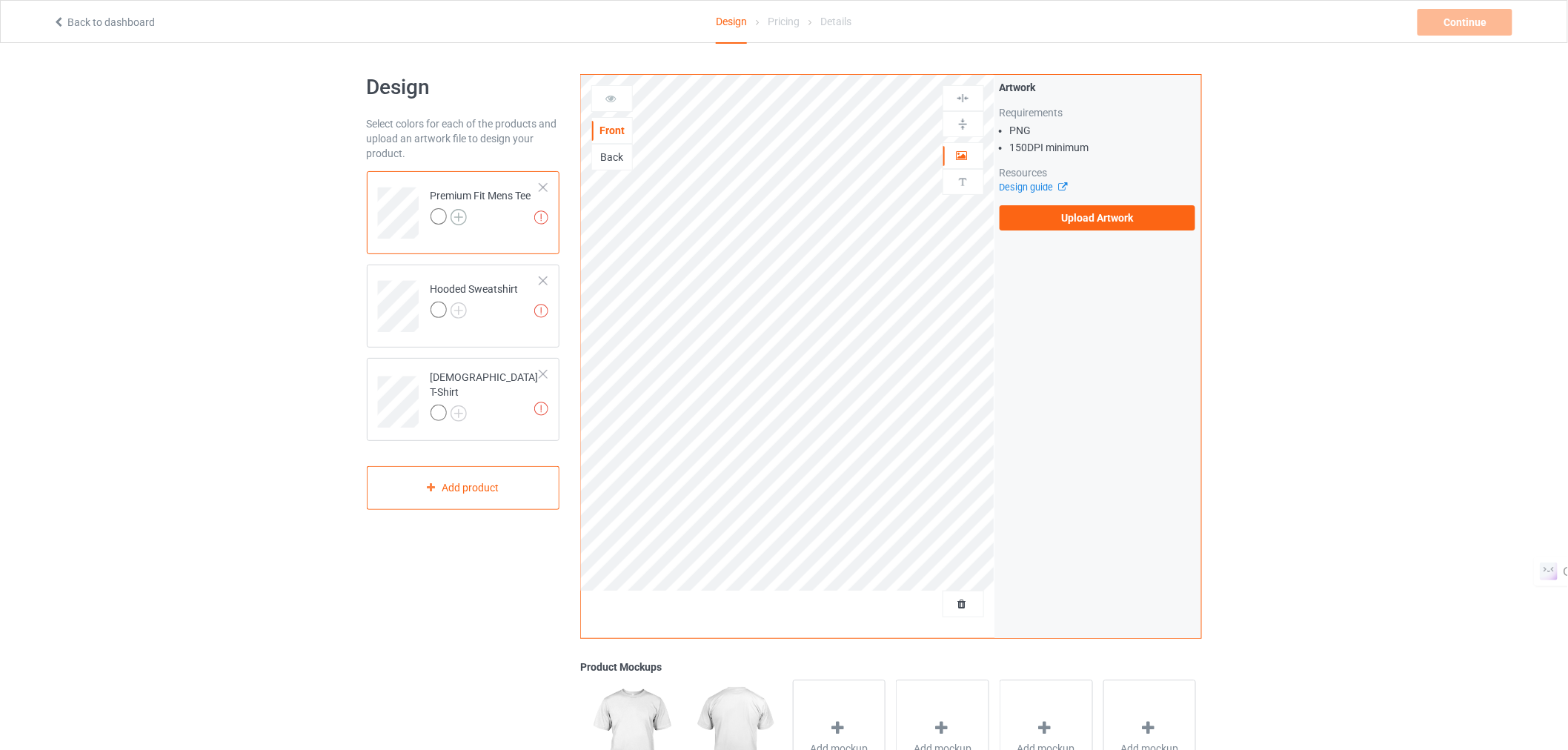
click at [452, 216] on img at bounding box center [459, 217] width 17 height 17
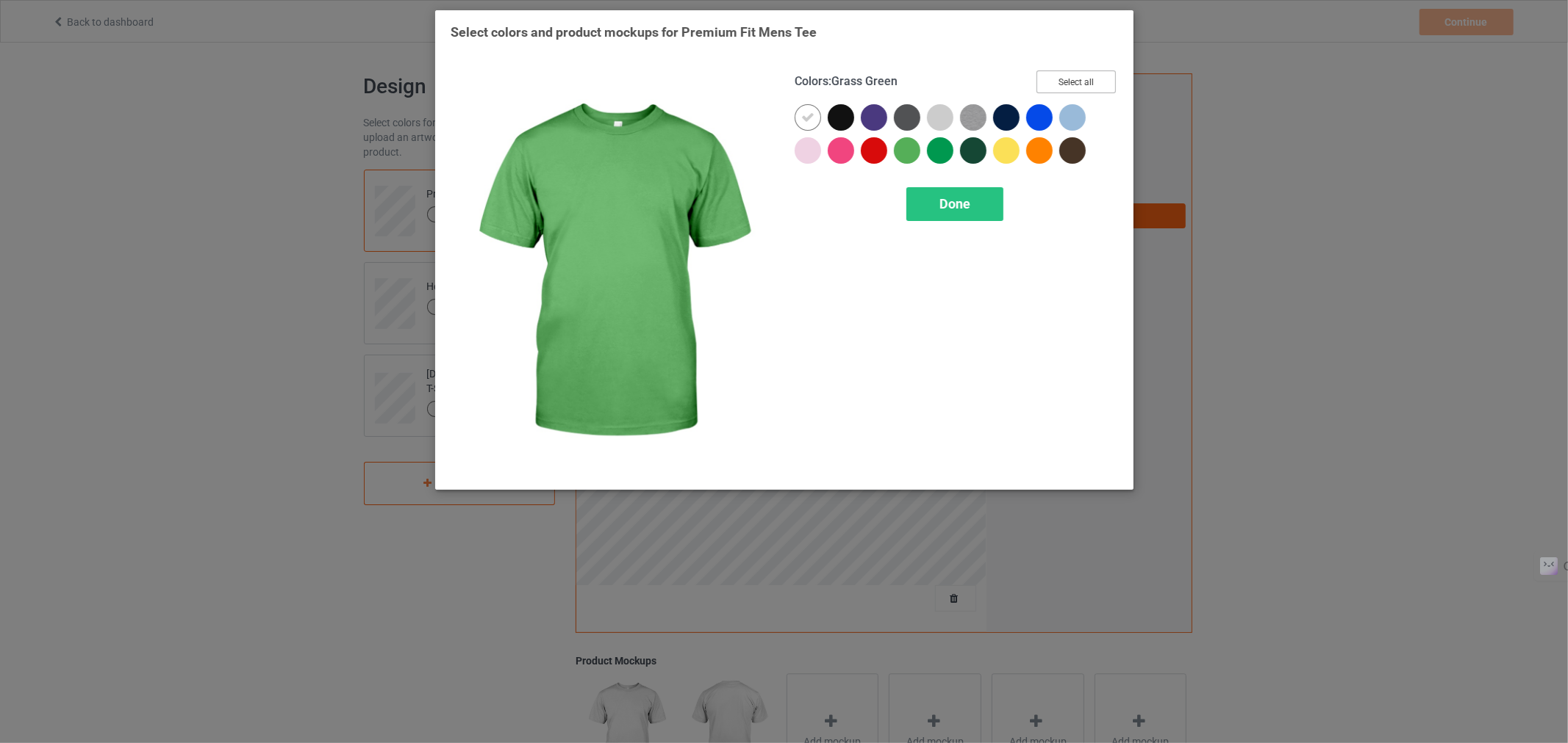
click at [1052, 75] on button "Select all" at bounding box center [1076, 82] width 80 height 22
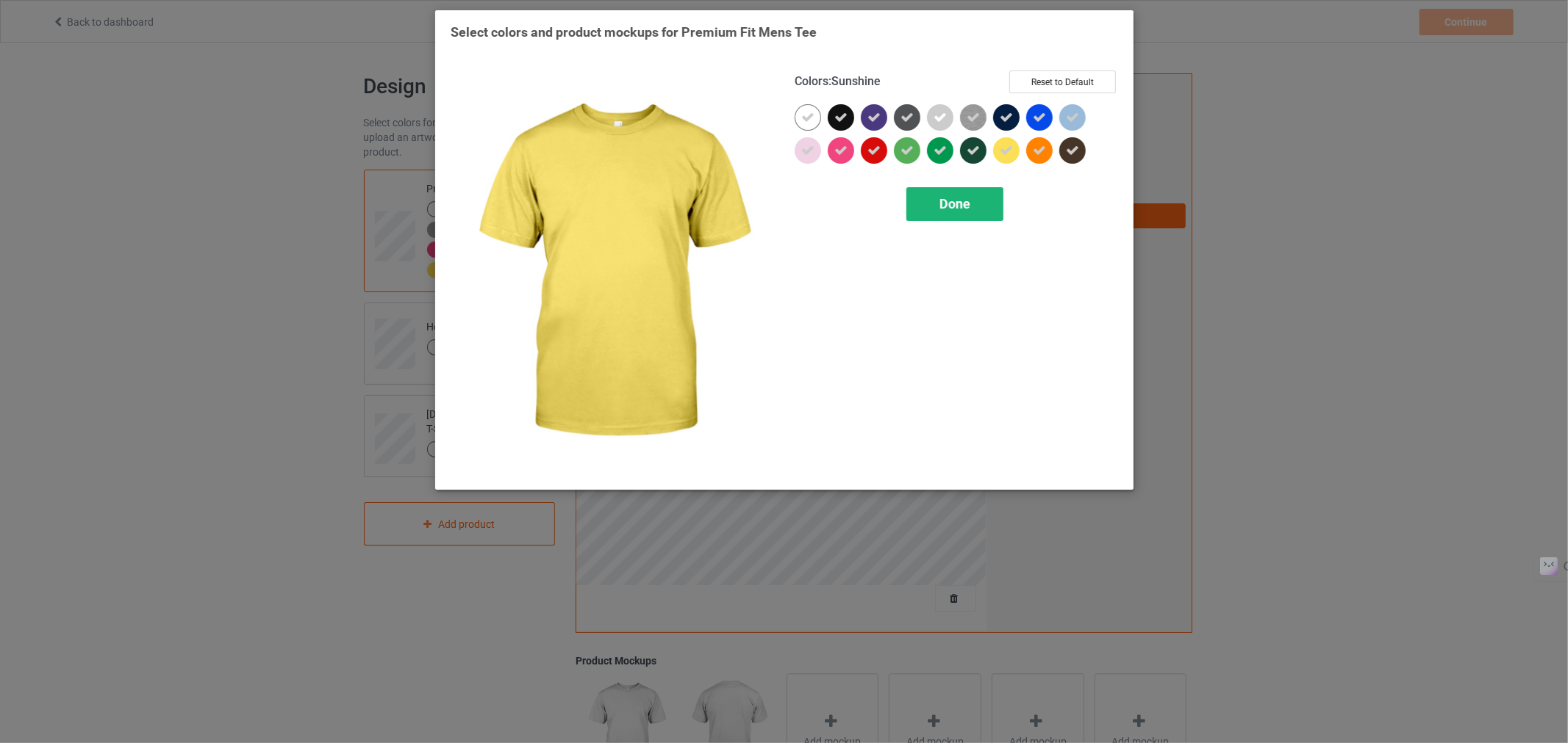
click at [965, 206] on span "Done" at bounding box center [954, 204] width 31 height 16
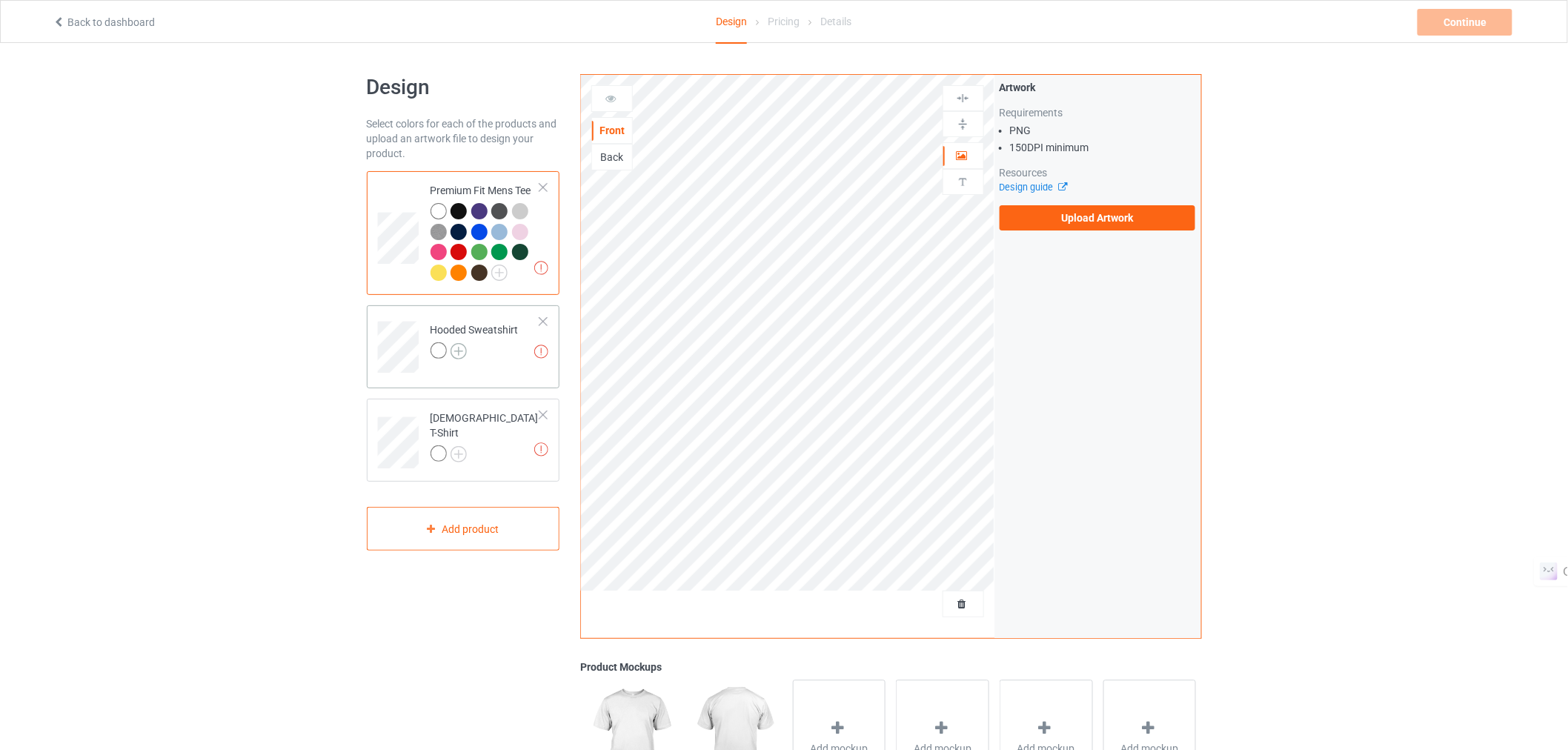
click at [458, 353] on img at bounding box center [459, 352] width 17 height 17
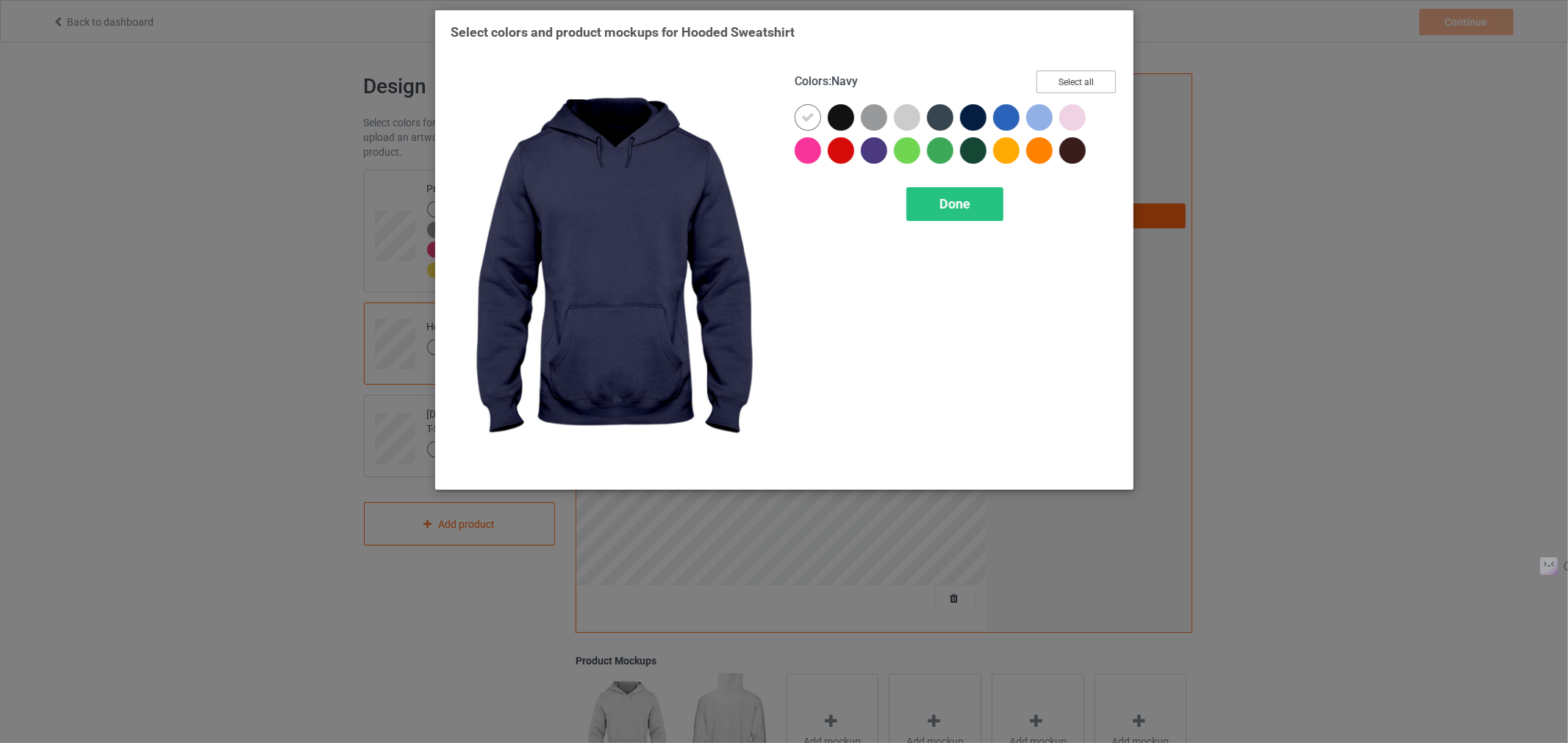
click at [1066, 87] on button "Select all" at bounding box center [1076, 82] width 80 height 22
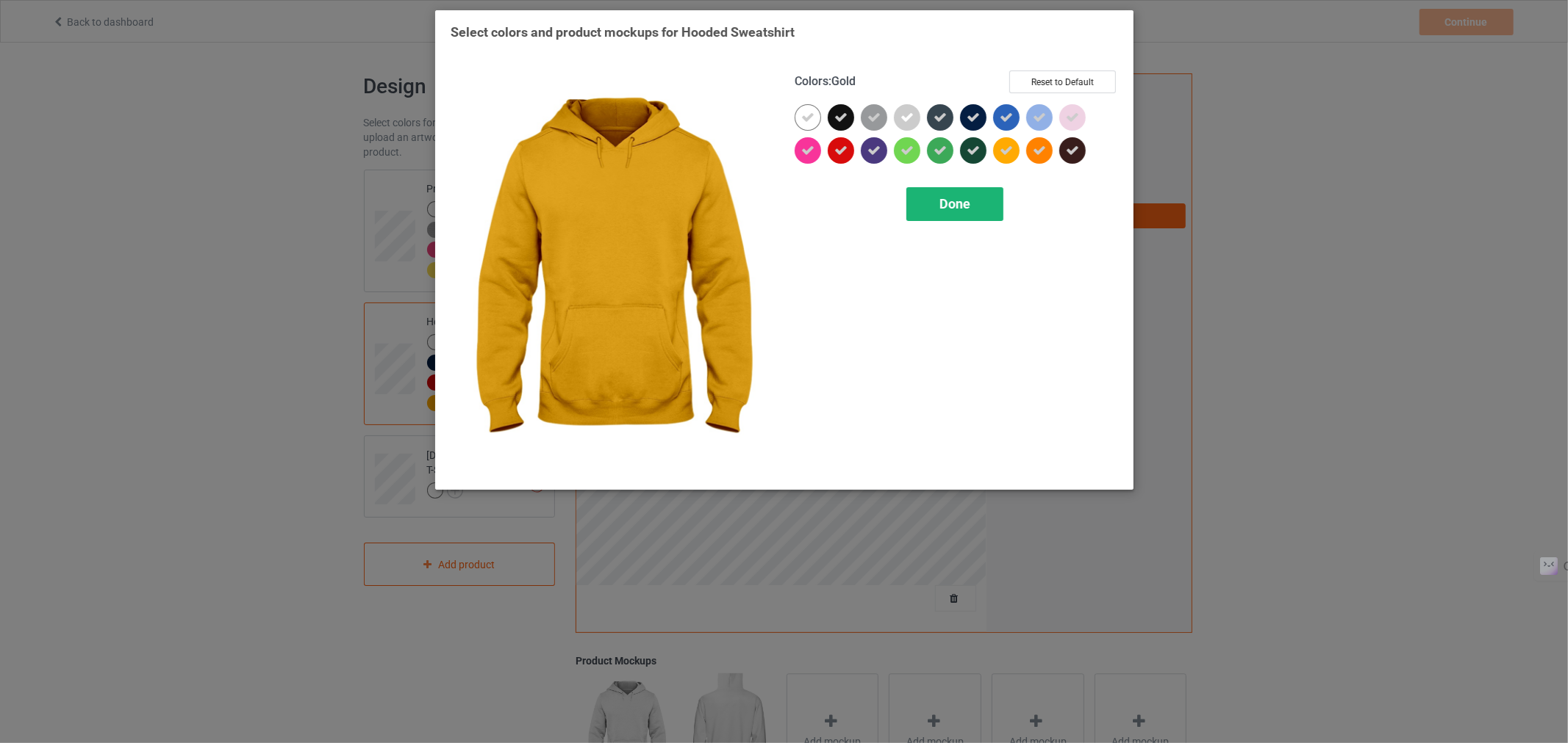
click at [963, 199] on span "Done" at bounding box center [954, 204] width 31 height 16
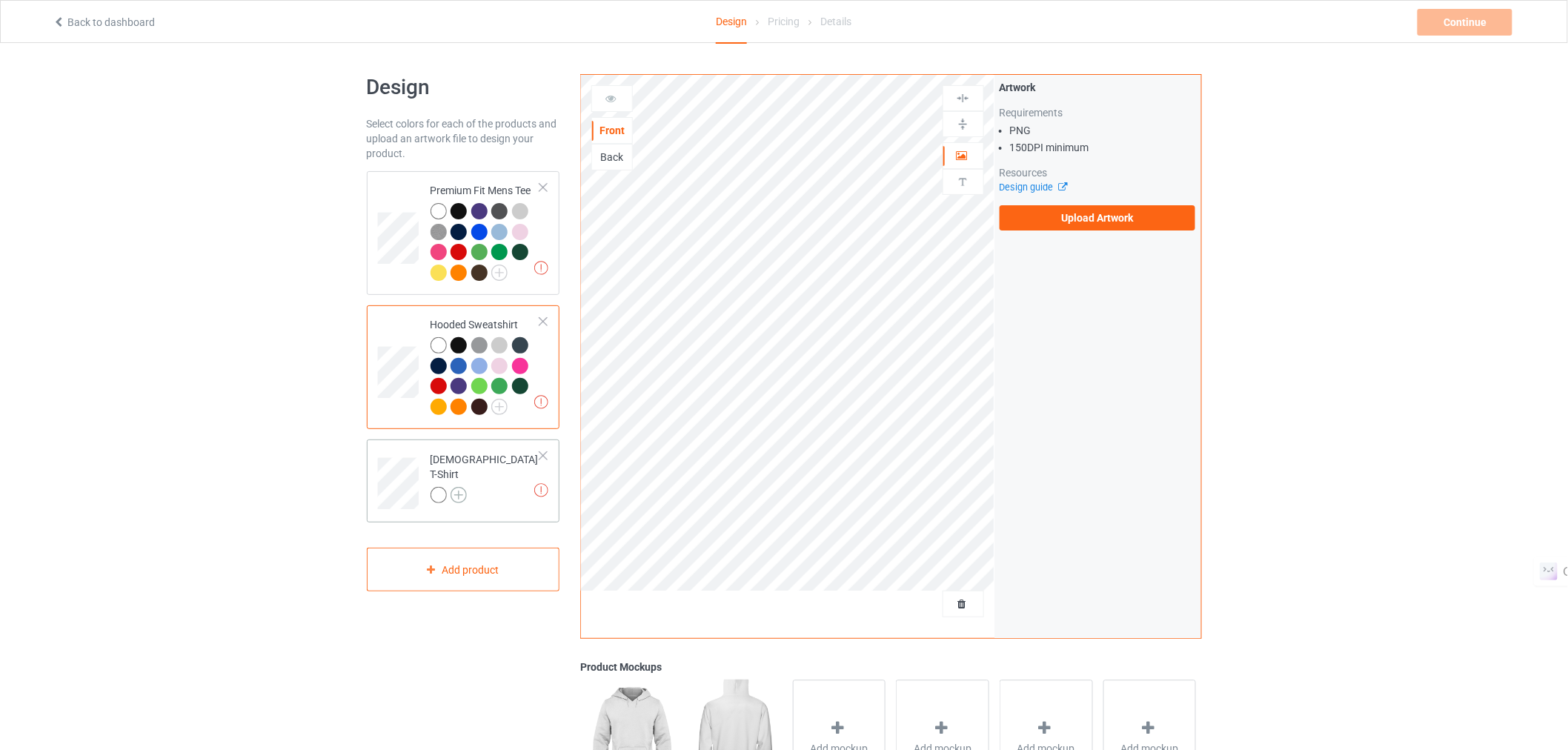
click at [458, 487] on img at bounding box center [459, 496] width 17 height 17
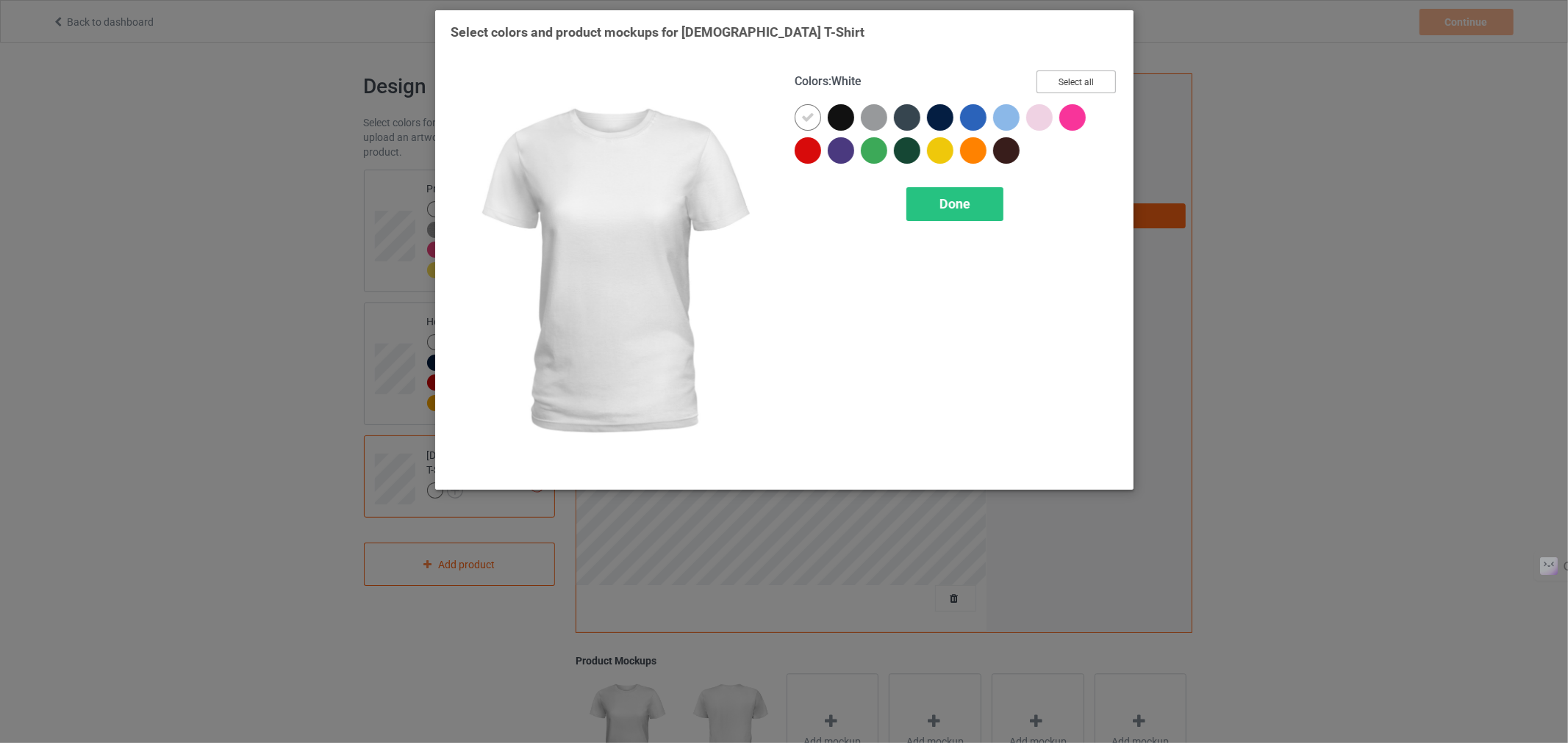
click at [1051, 83] on button "Select all" at bounding box center [1076, 82] width 80 height 22
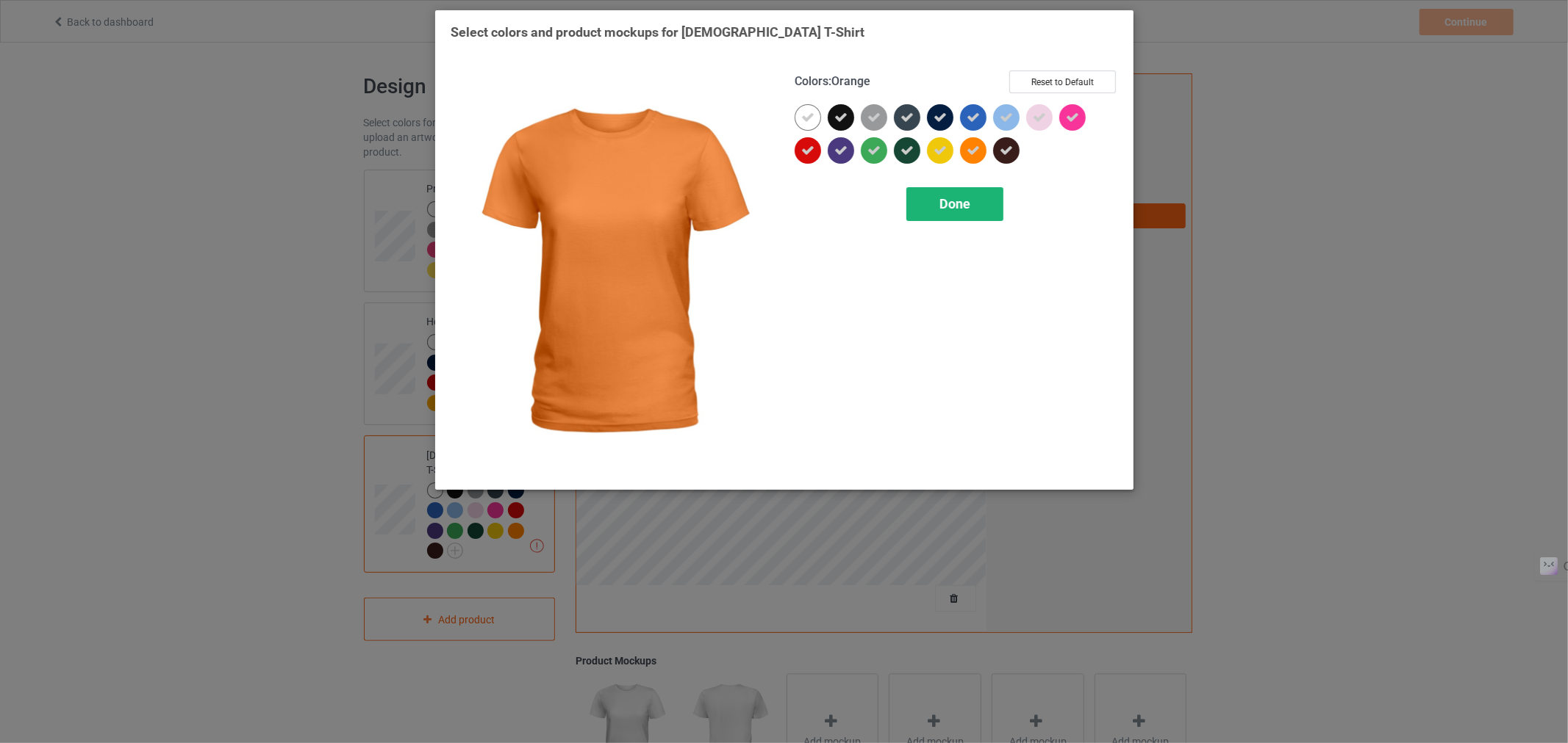
click at [953, 203] on span "Done" at bounding box center [954, 204] width 31 height 16
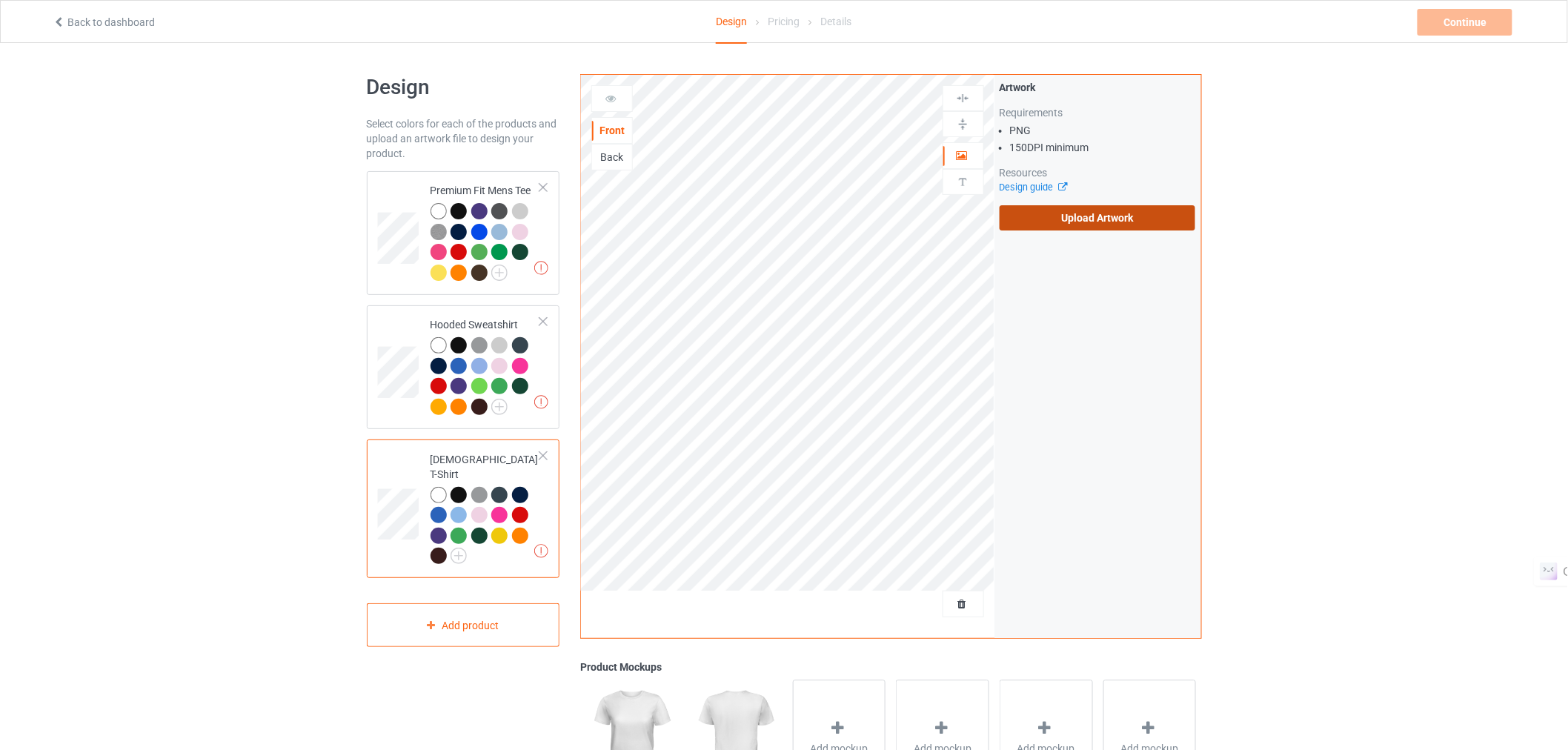
click at [1073, 223] on label "Upload Artwork" at bounding box center [1098, 217] width 197 height 25
click at [0, 0] on input "Upload Artwork" at bounding box center [0, 0] width 0 height 0
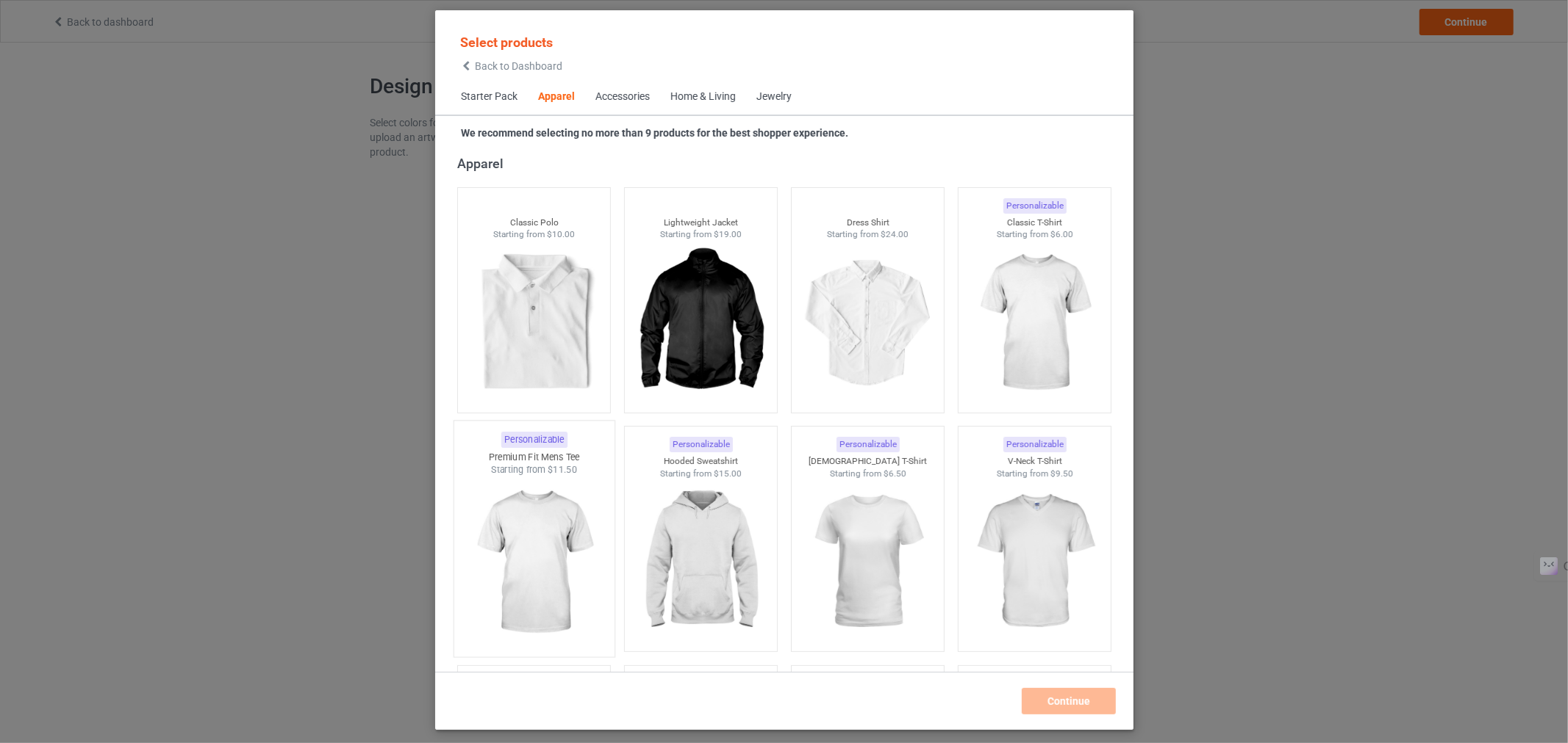
click at [536, 559] on img at bounding box center [533, 563] width 138 height 172
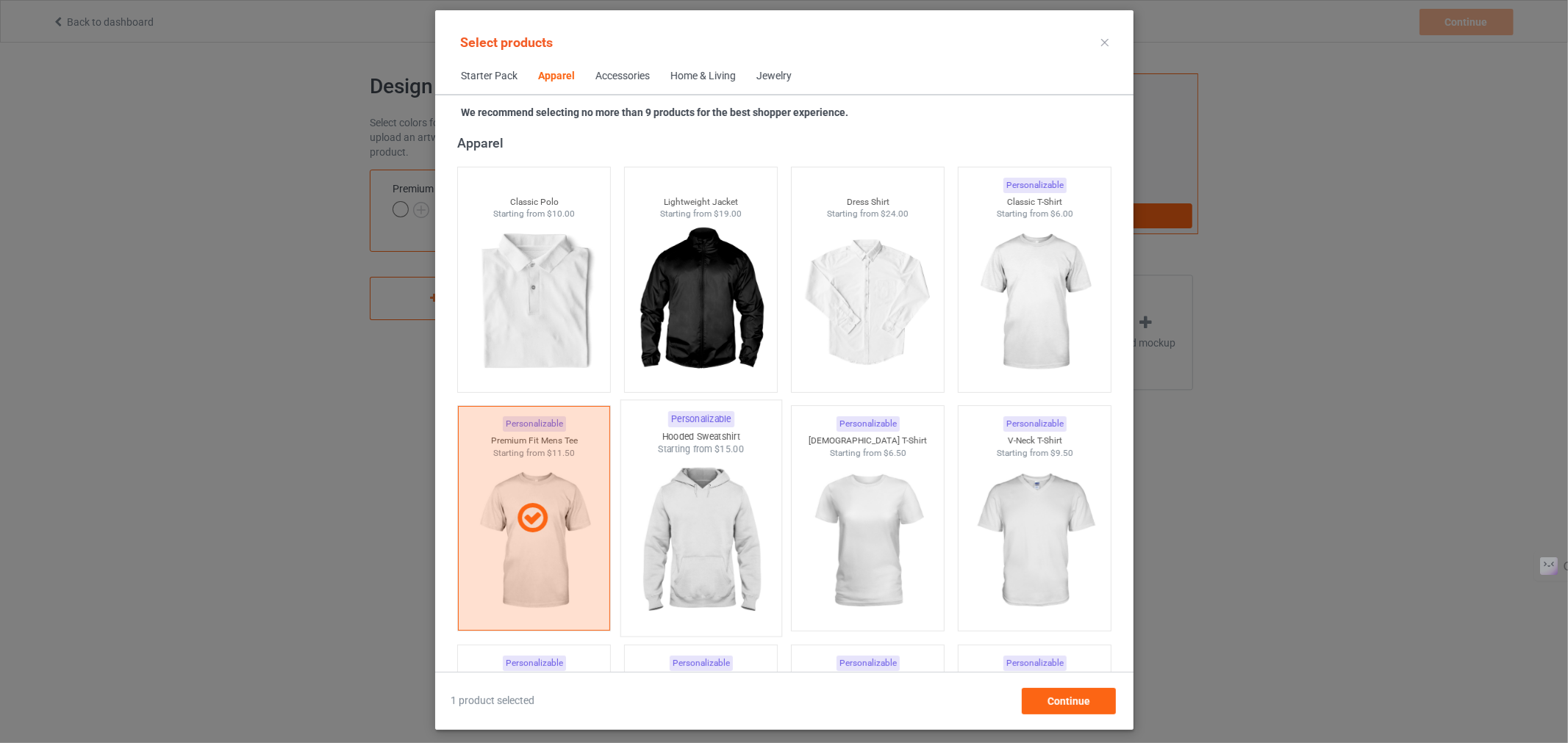
click at [704, 560] on img at bounding box center [701, 542] width 138 height 172
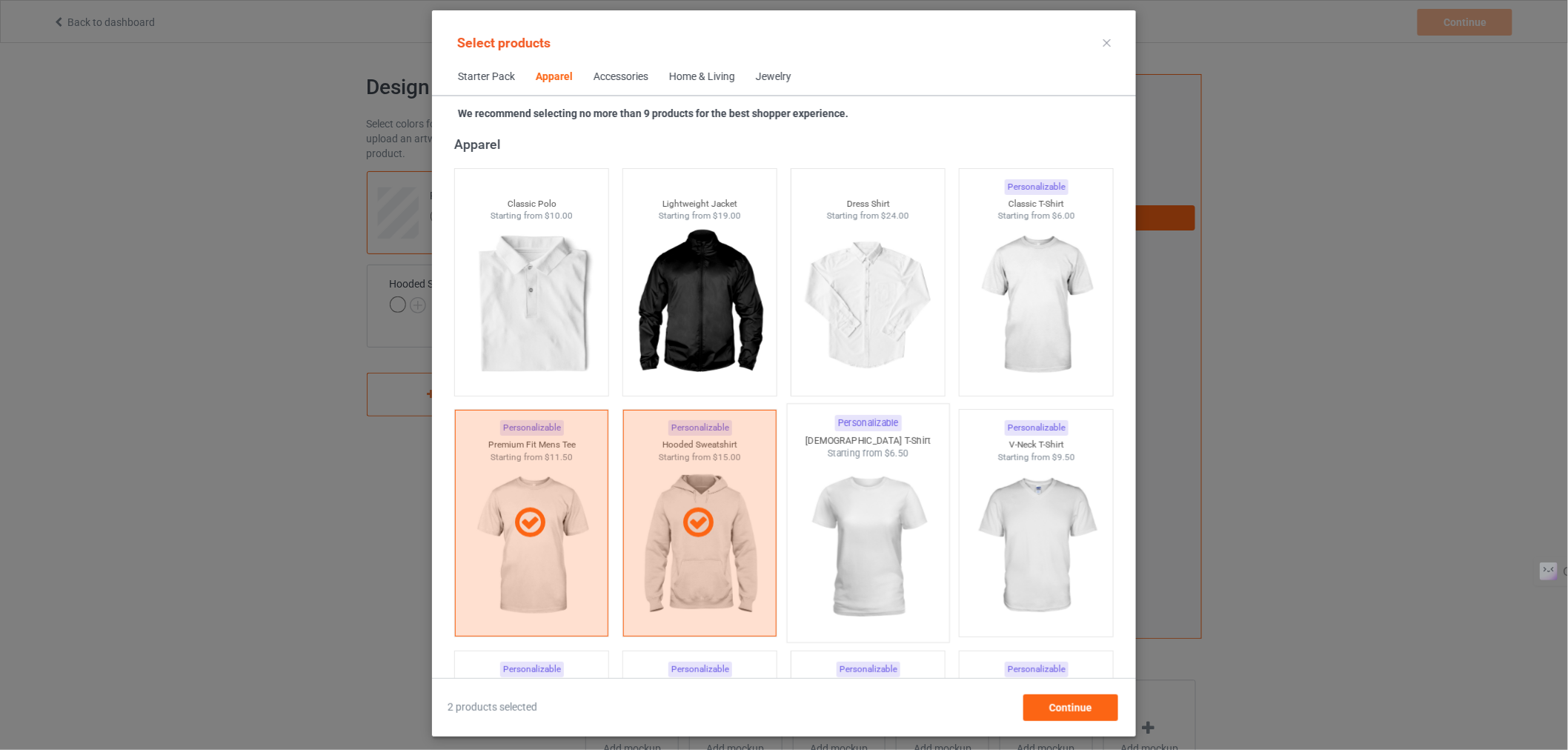
click at [907, 529] on img at bounding box center [868, 547] width 139 height 174
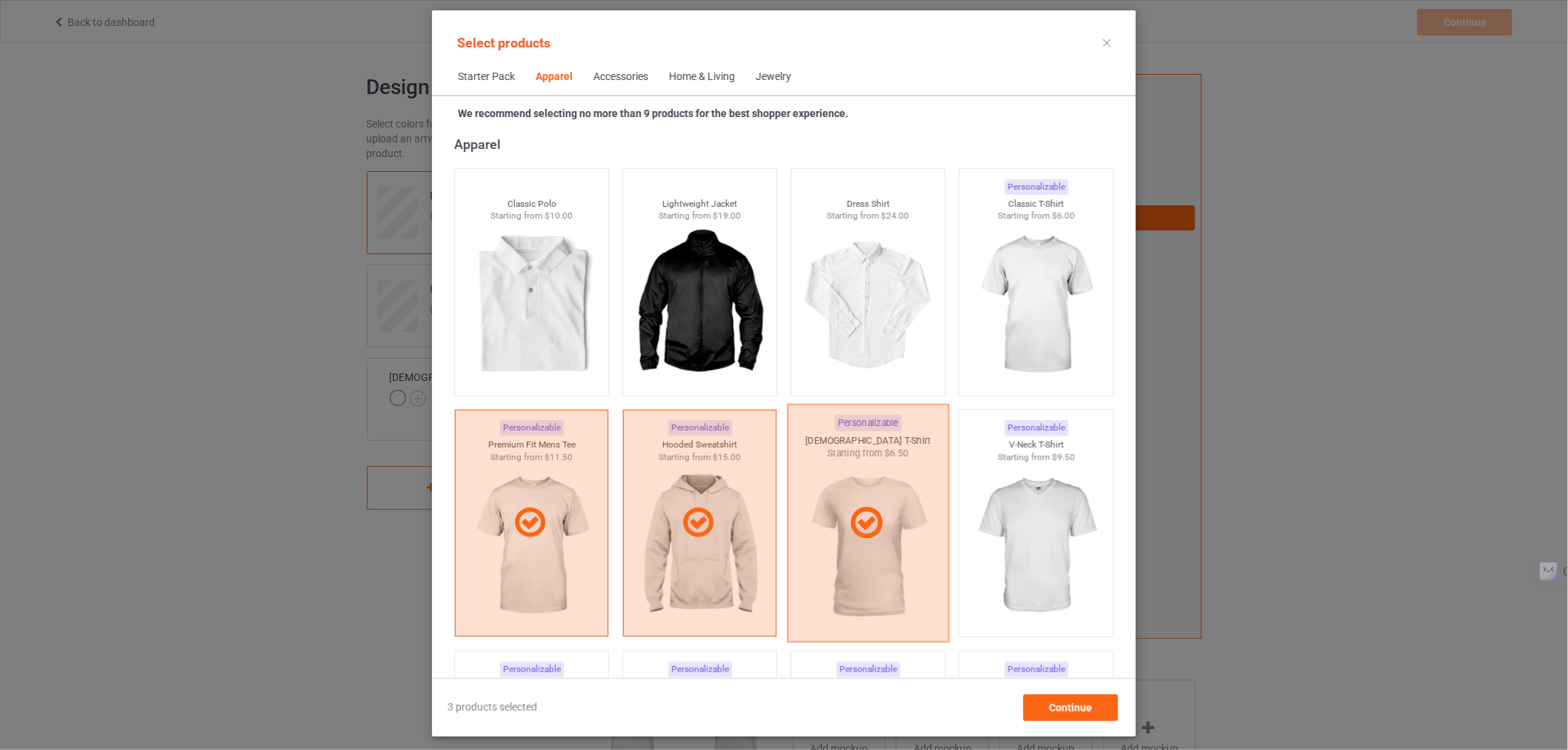
click at [907, 574] on div at bounding box center [868, 524] width 162 height 238
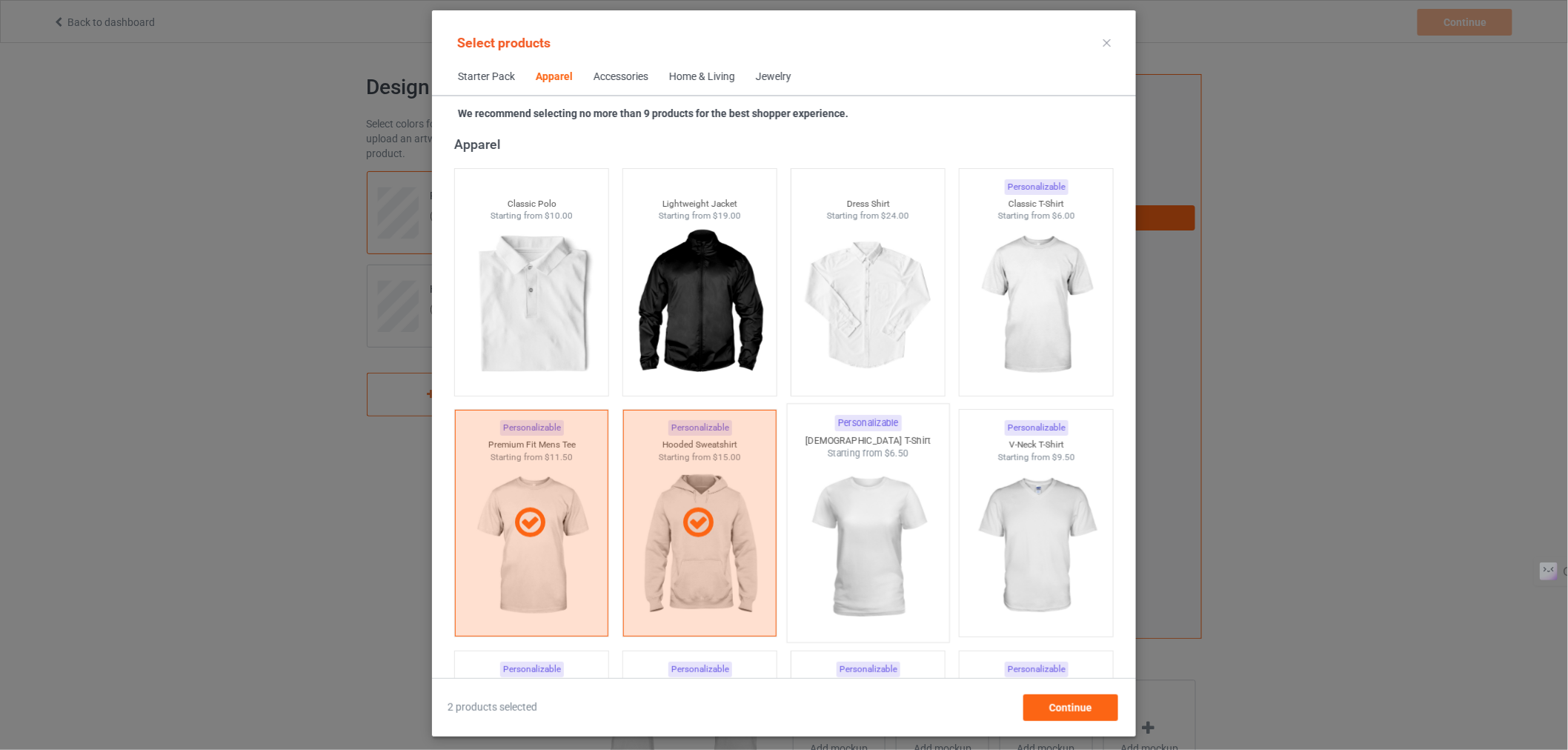
click at [907, 574] on img at bounding box center [868, 547] width 139 height 174
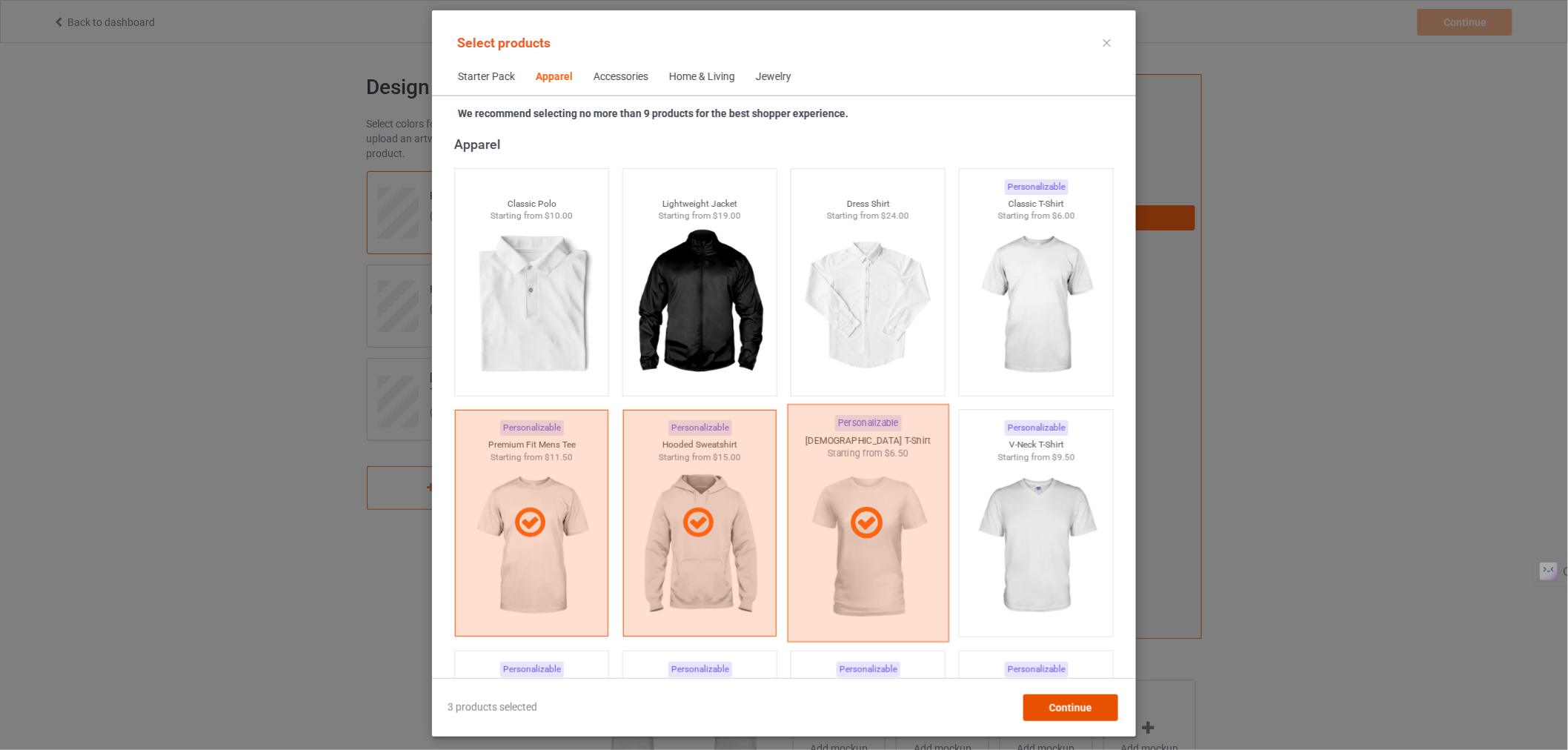
click at [1058, 709] on span "Continue" at bounding box center [1070, 708] width 43 height 12
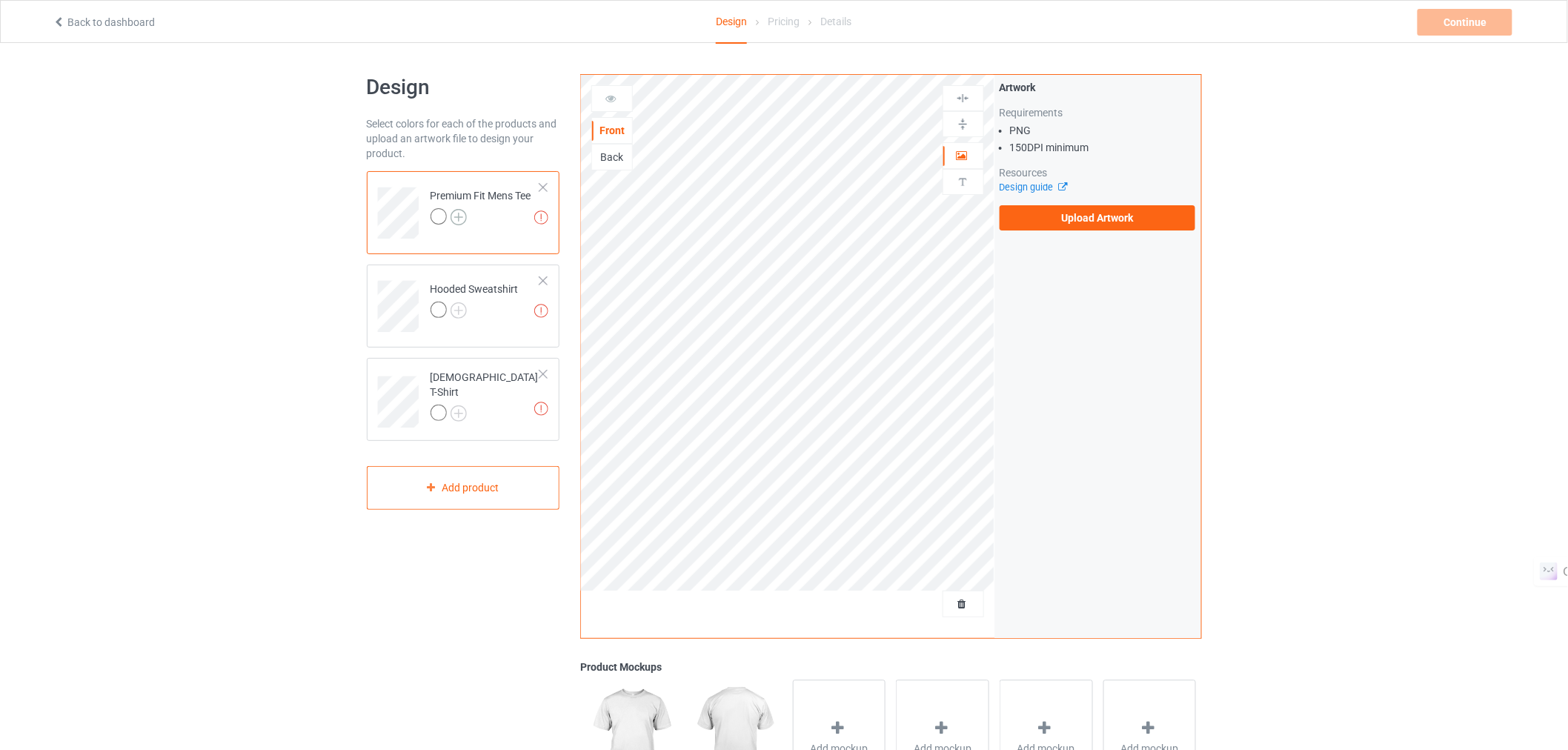
click at [461, 218] on img at bounding box center [459, 217] width 17 height 17
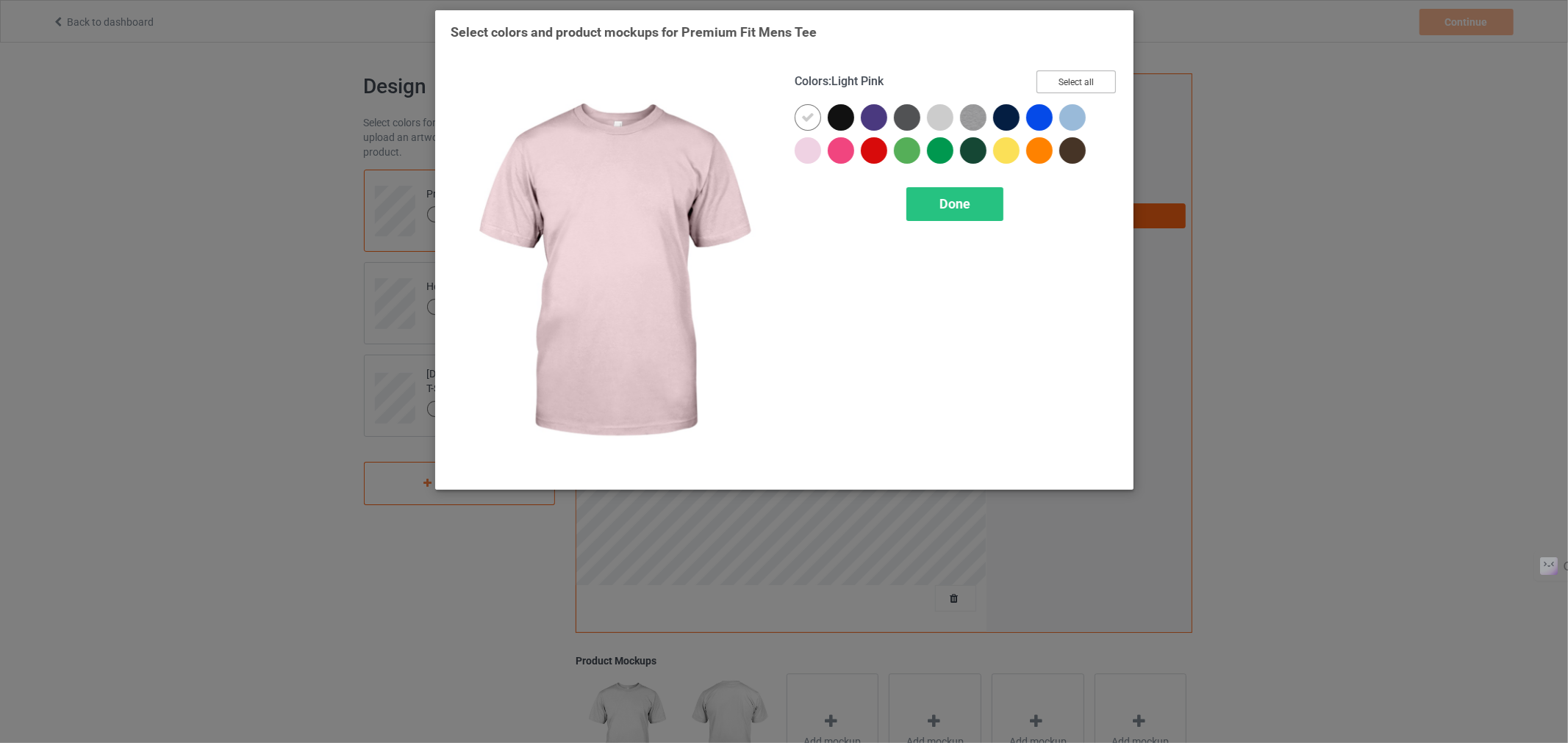
click at [1073, 78] on button "Select all" at bounding box center [1076, 82] width 80 height 22
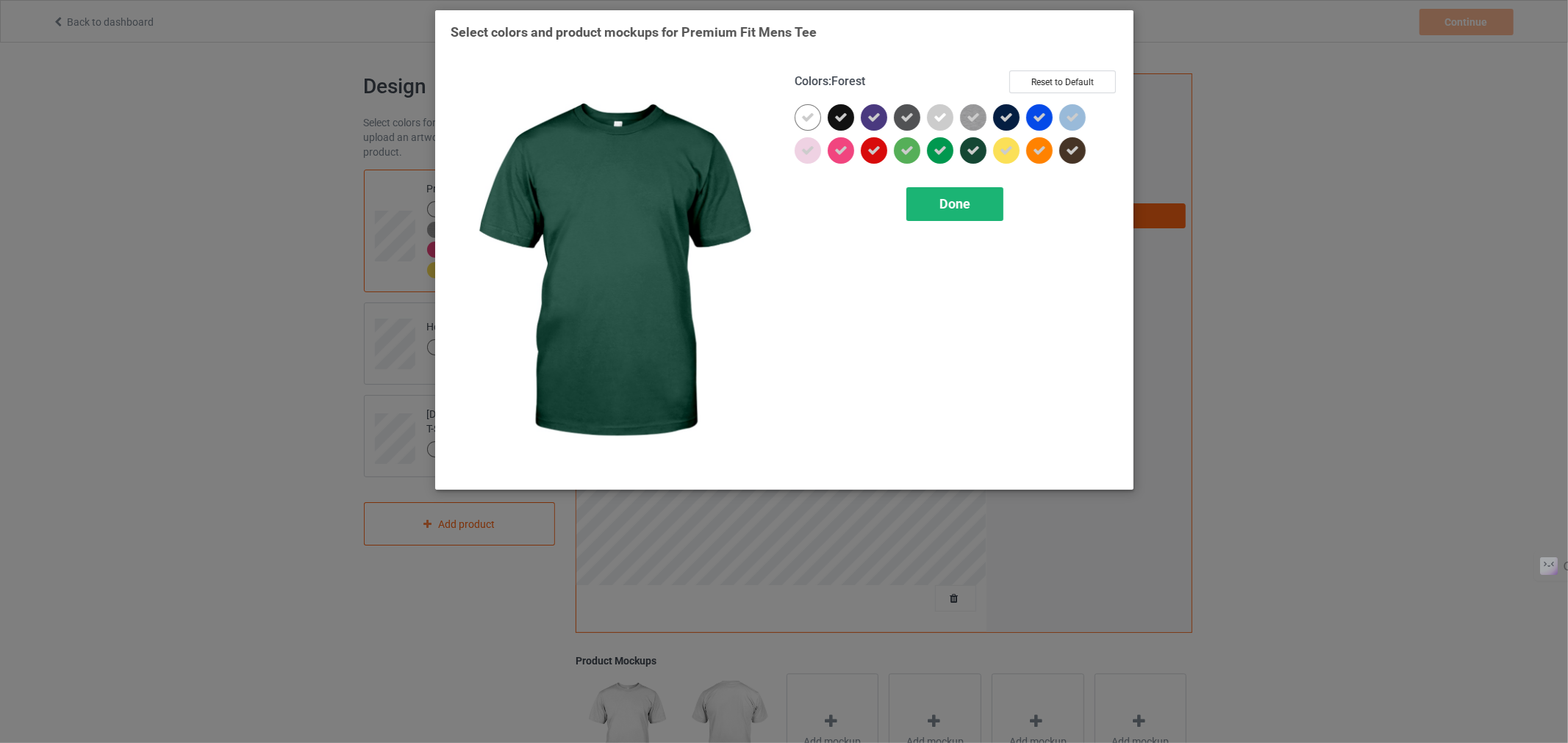
click at [945, 208] on span "Done" at bounding box center [954, 204] width 31 height 16
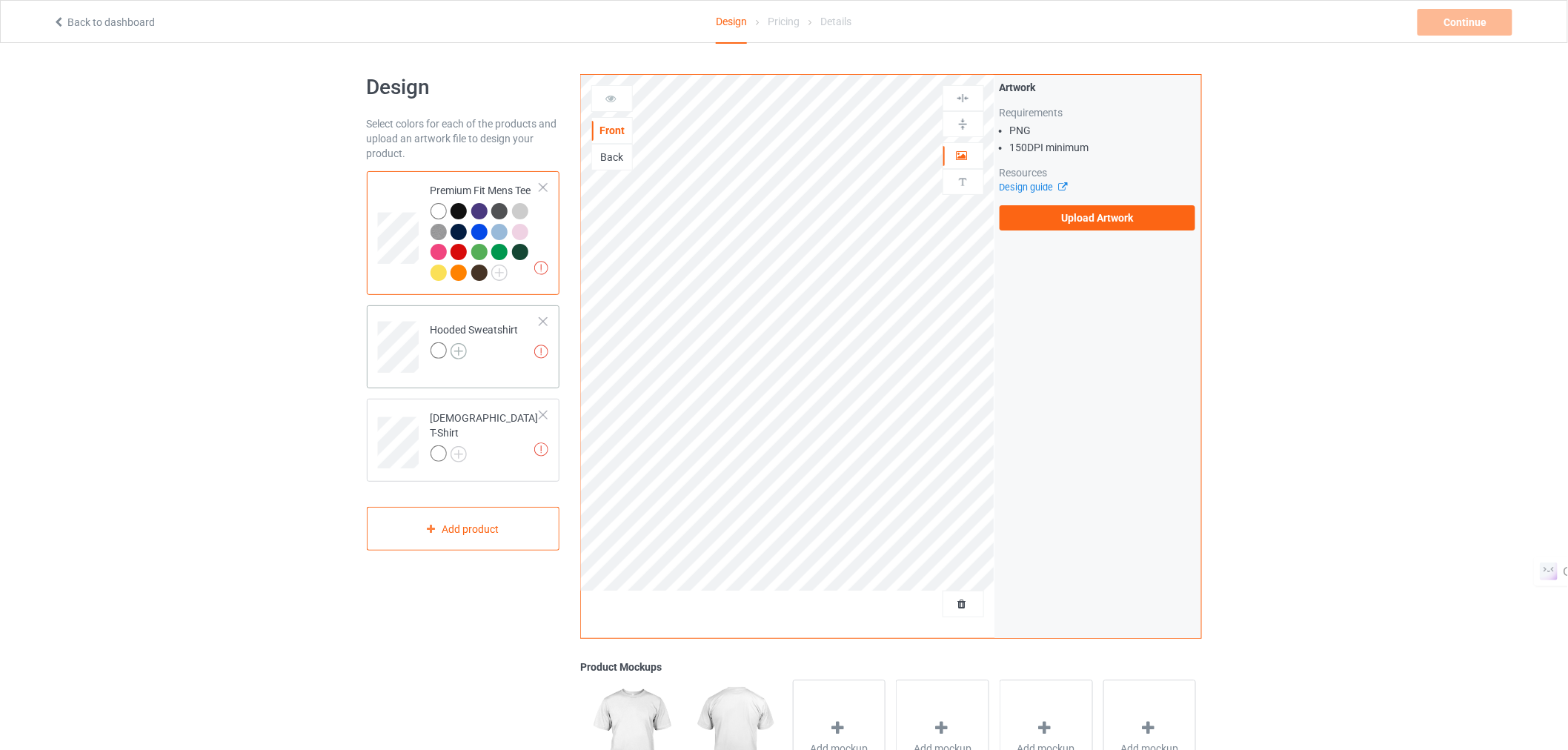
click at [455, 352] on img at bounding box center [459, 352] width 17 height 17
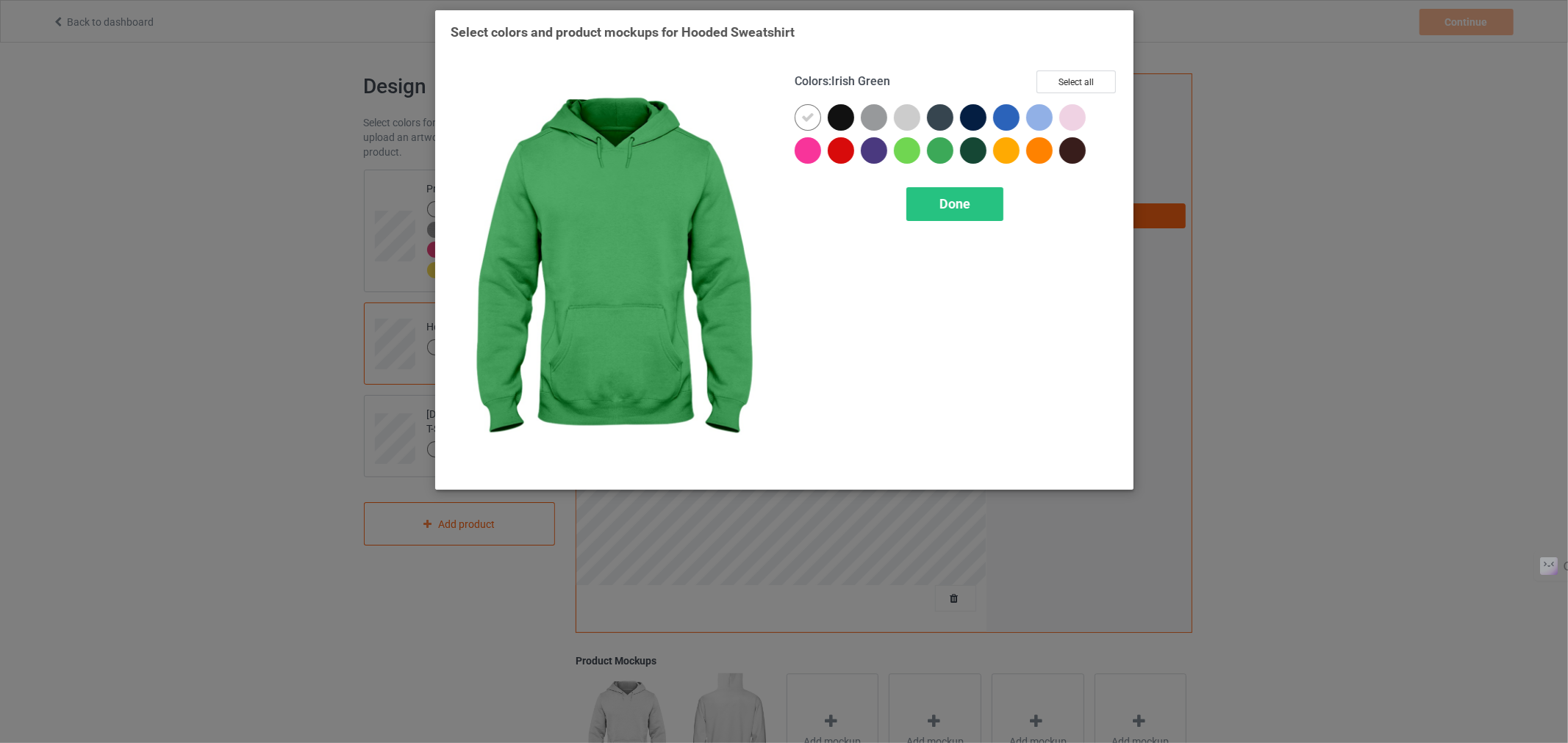
click at [1095, 67] on div "Colors : Irish Green Select all Done" at bounding box center [956, 272] width 344 height 424
click at [1080, 77] on button "Select all" at bounding box center [1076, 82] width 80 height 22
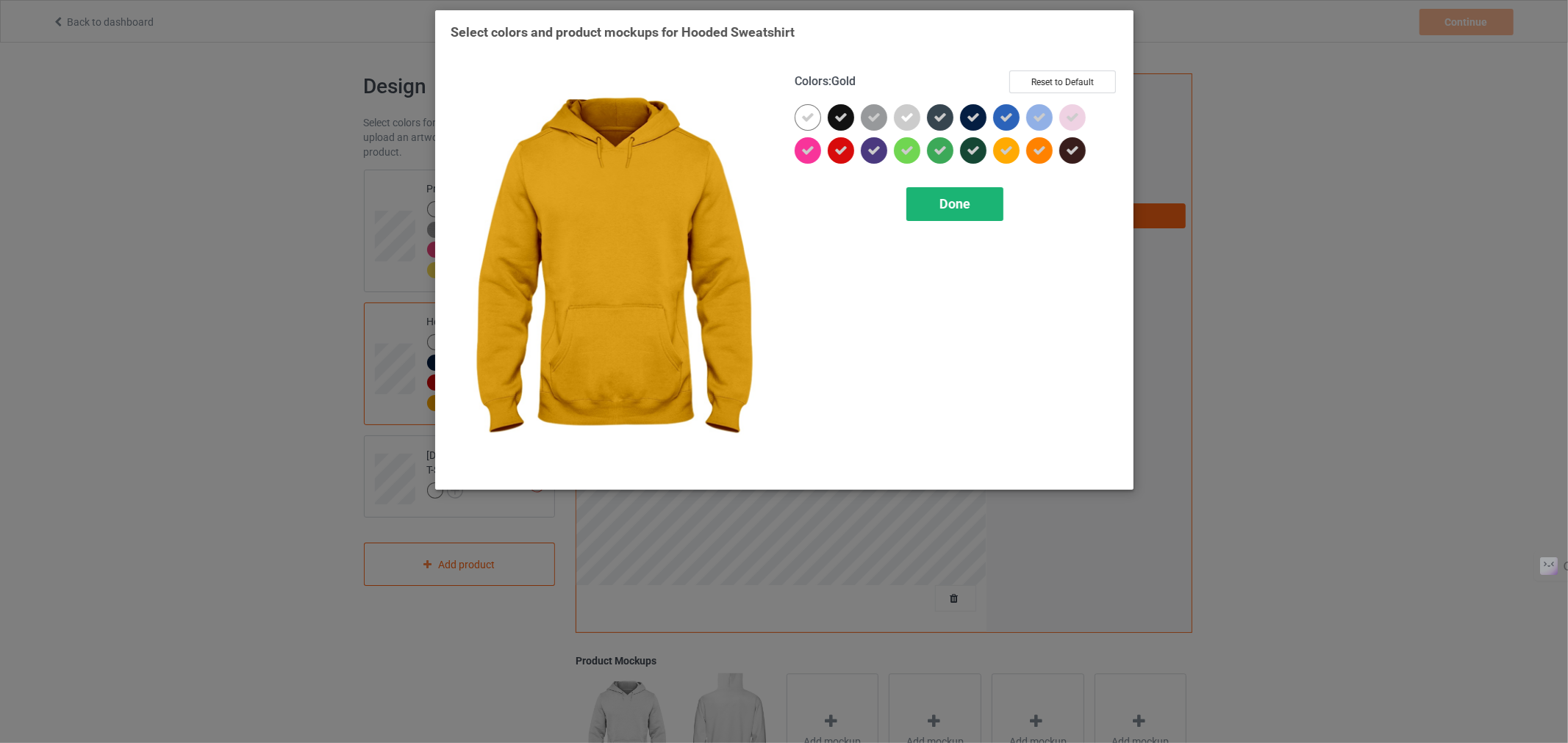
click at [986, 206] on div "Done" at bounding box center [954, 204] width 97 height 34
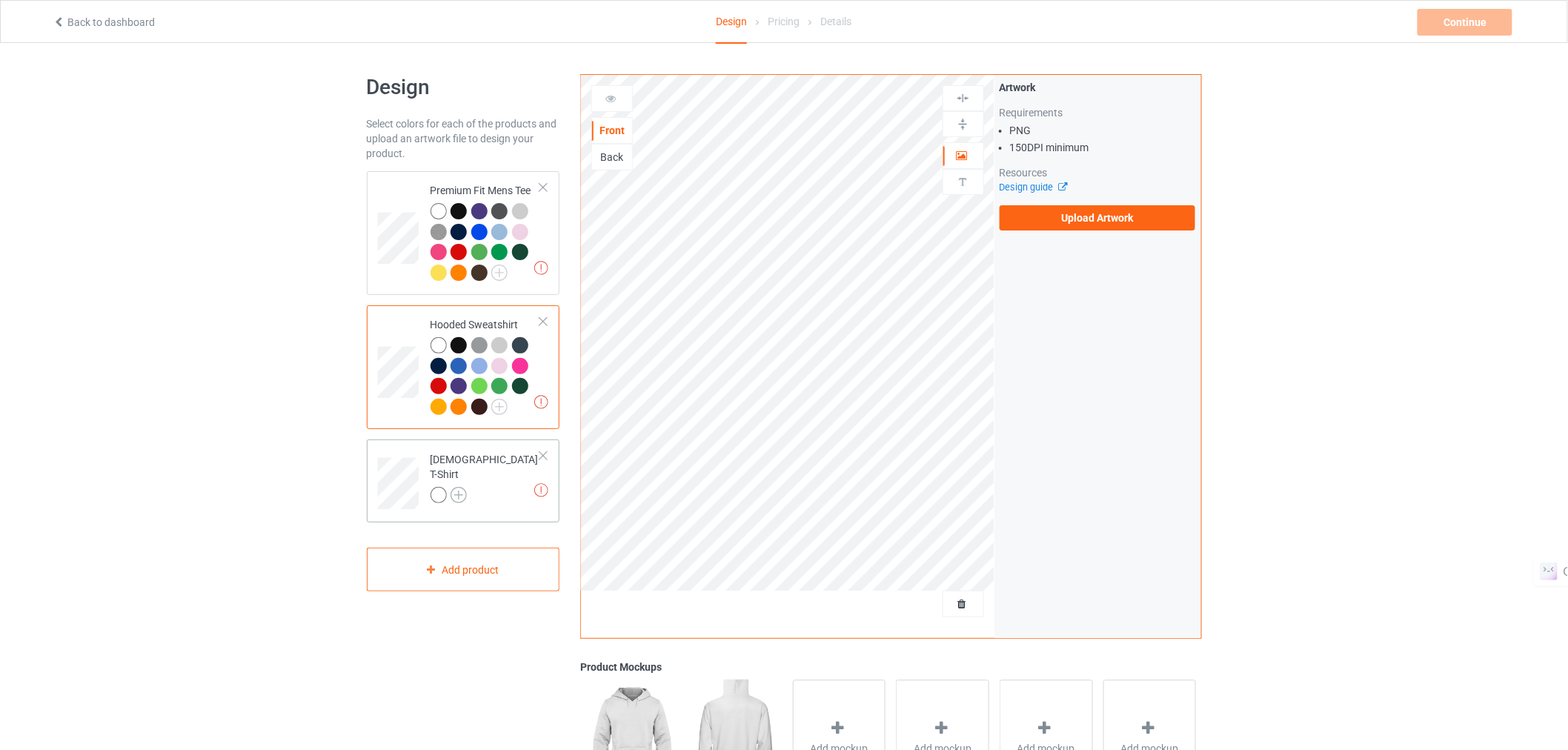
click at [461, 487] on img at bounding box center [459, 496] width 17 height 17
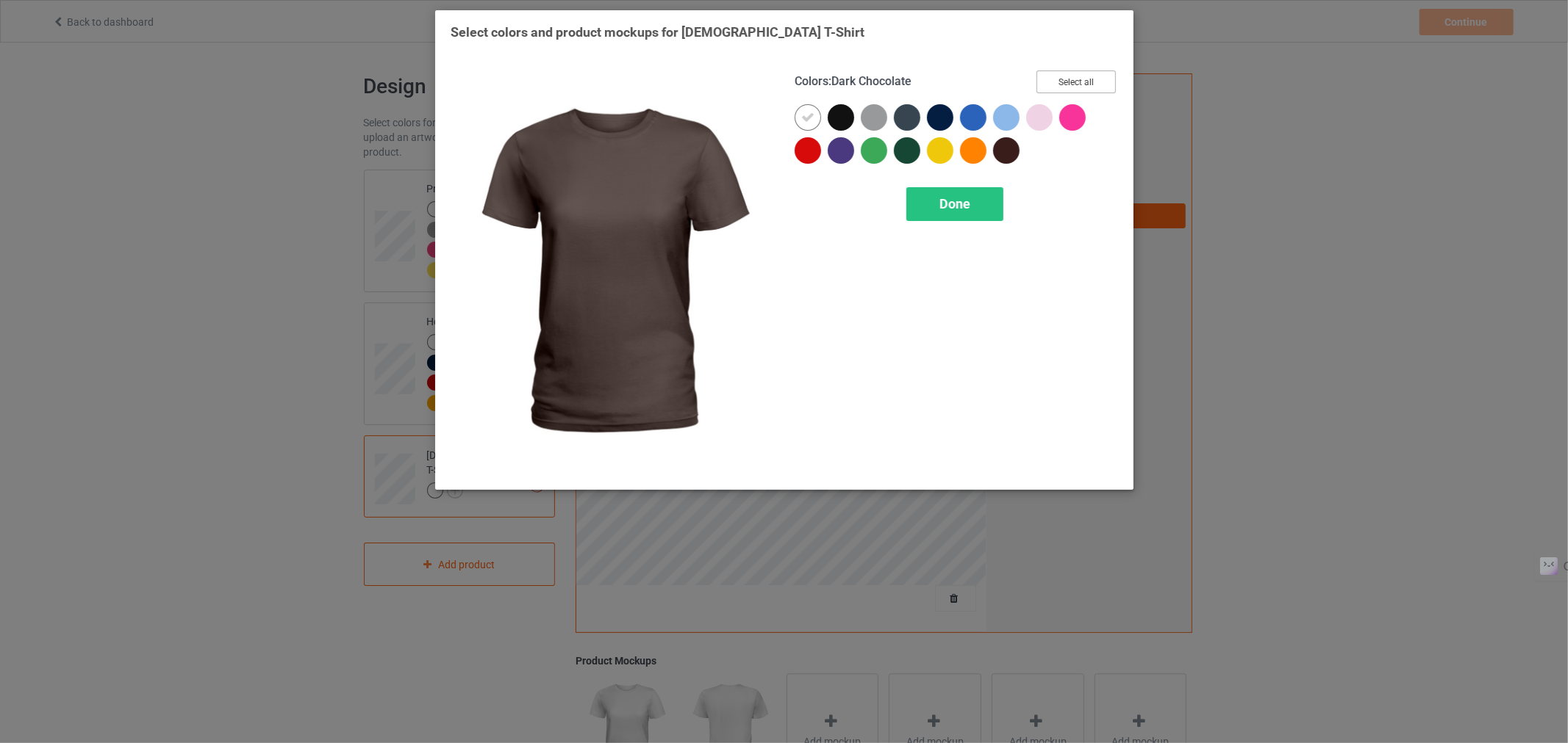
click at [1081, 75] on button "Select all" at bounding box center [1076, 82] width 80 height 22
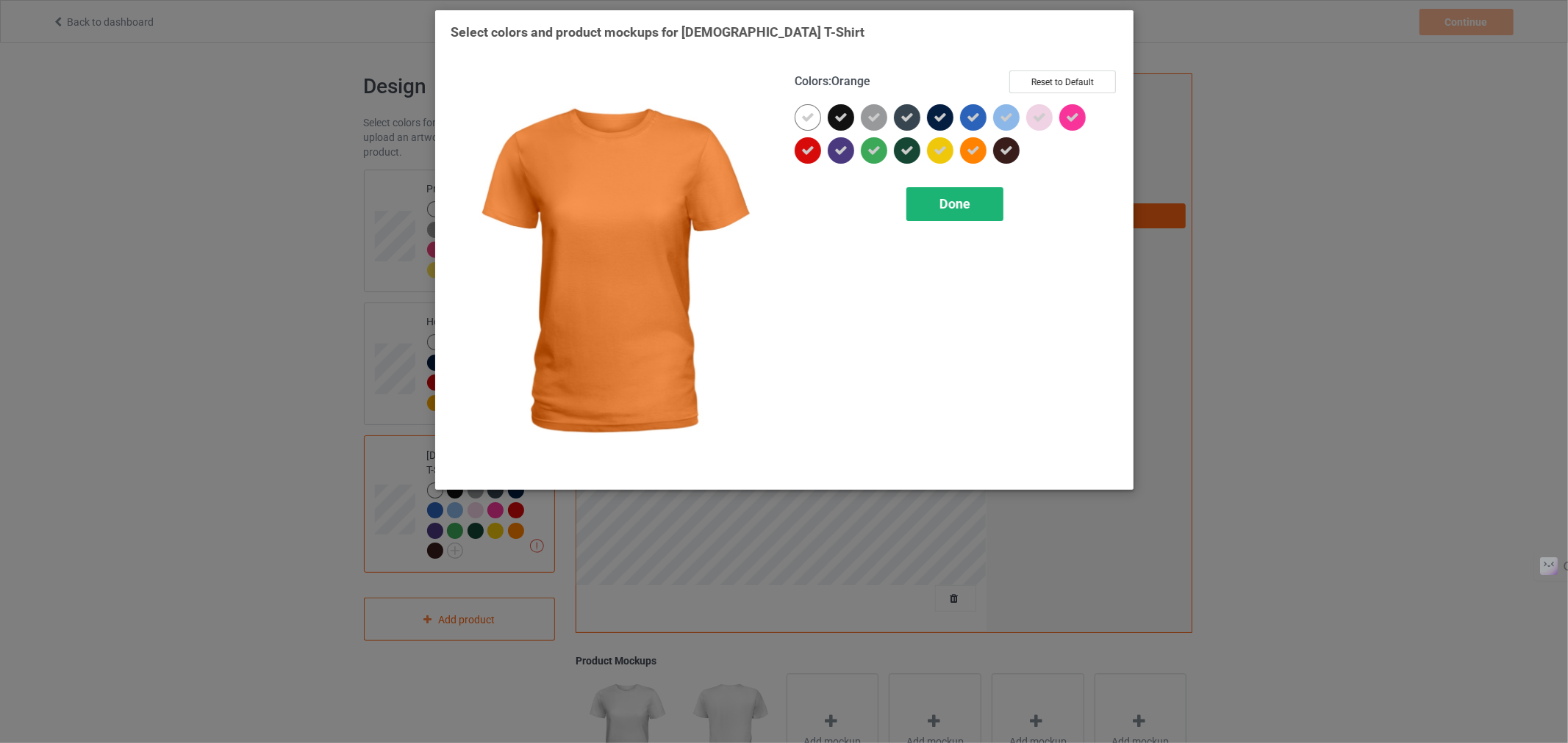
click at [927, 202] on div "Done" at bounding box center [954, 204] width 97 height 34
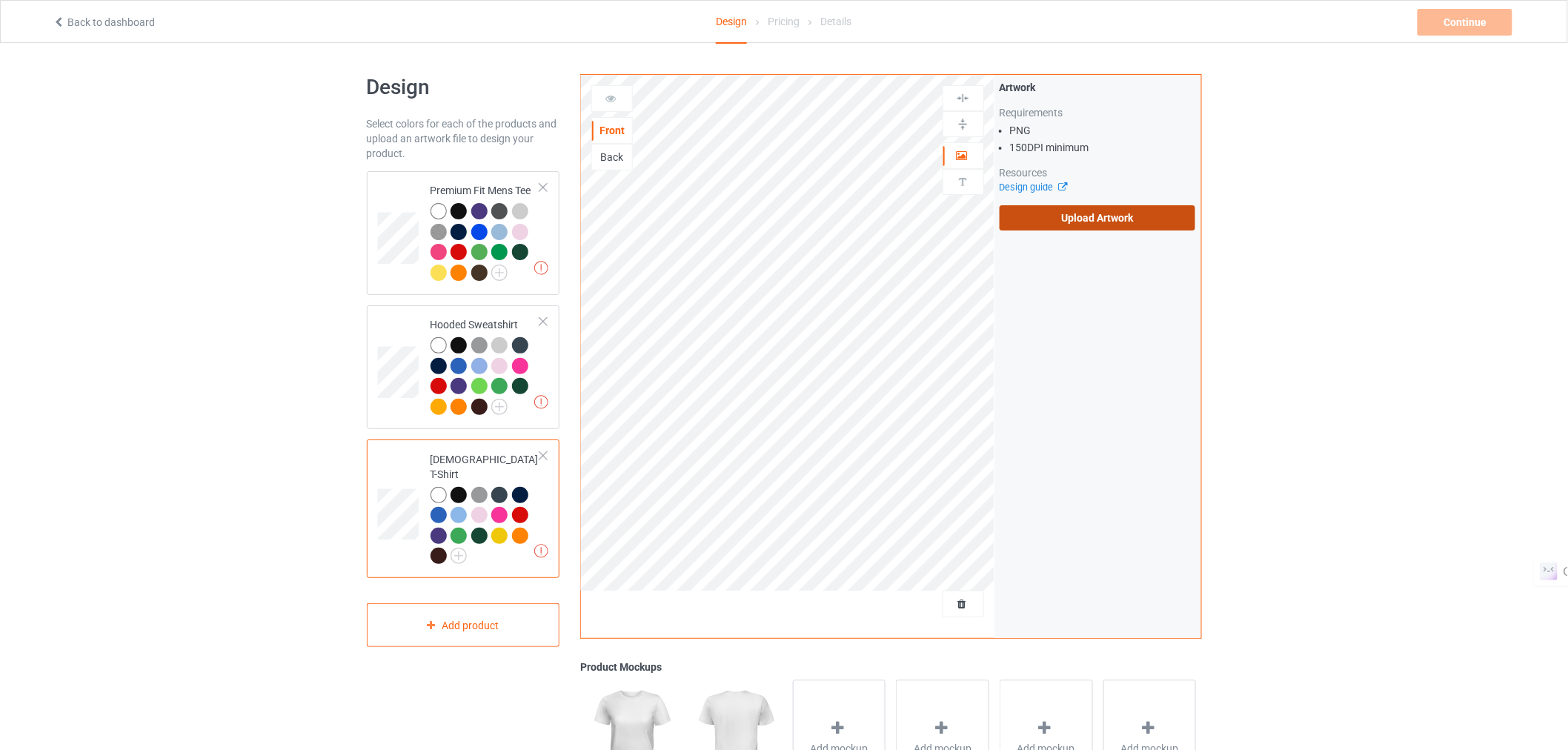
click at [1085, 223] on label "Upload Artwork" at bounding box center [1098, 217] width 197 height 25
click at [0, 0] on input "Upload Artwork" at bounding box center [0, 0] width 0 height 0
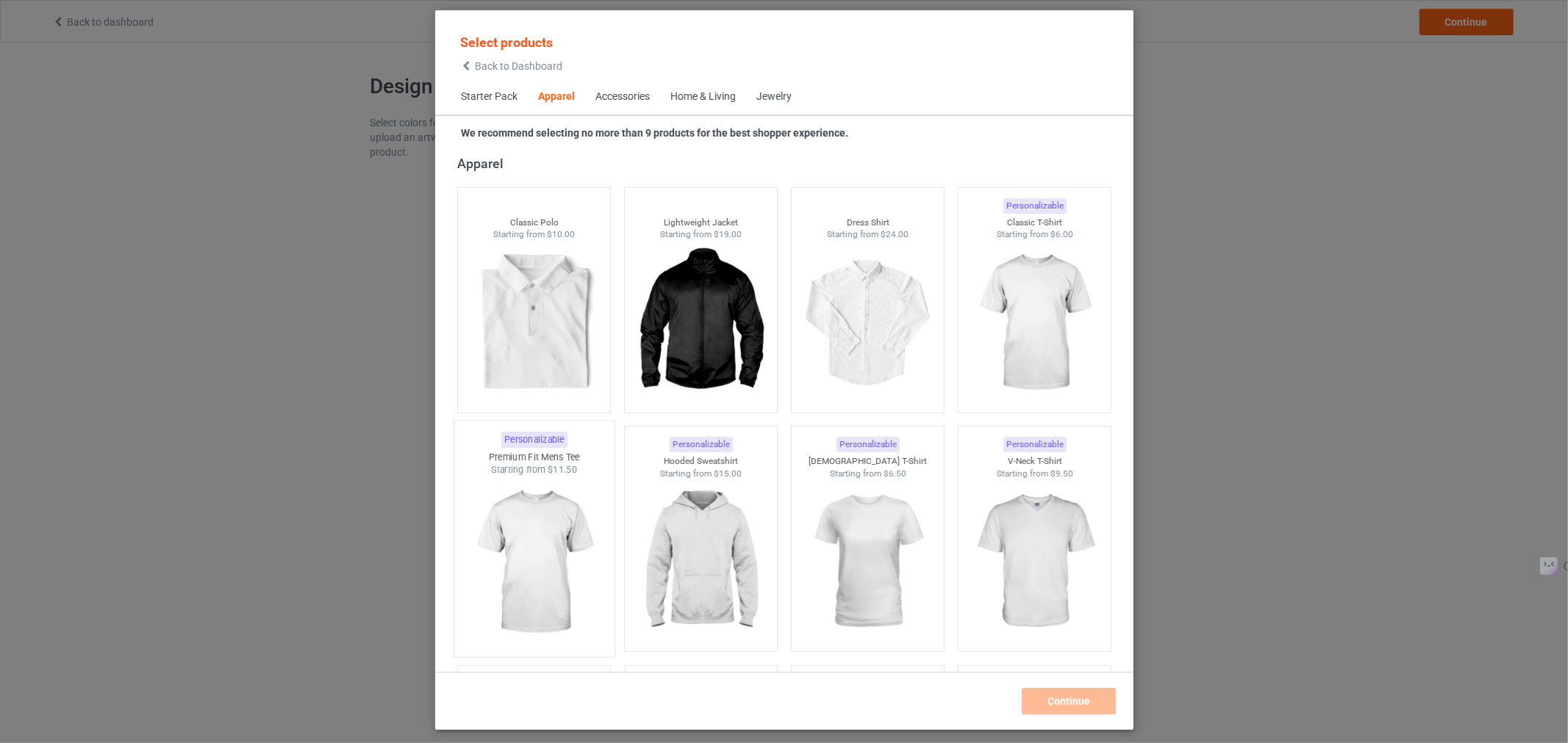
click at [461, 517] on div at bounding box center [533, 563] width 161 height 172
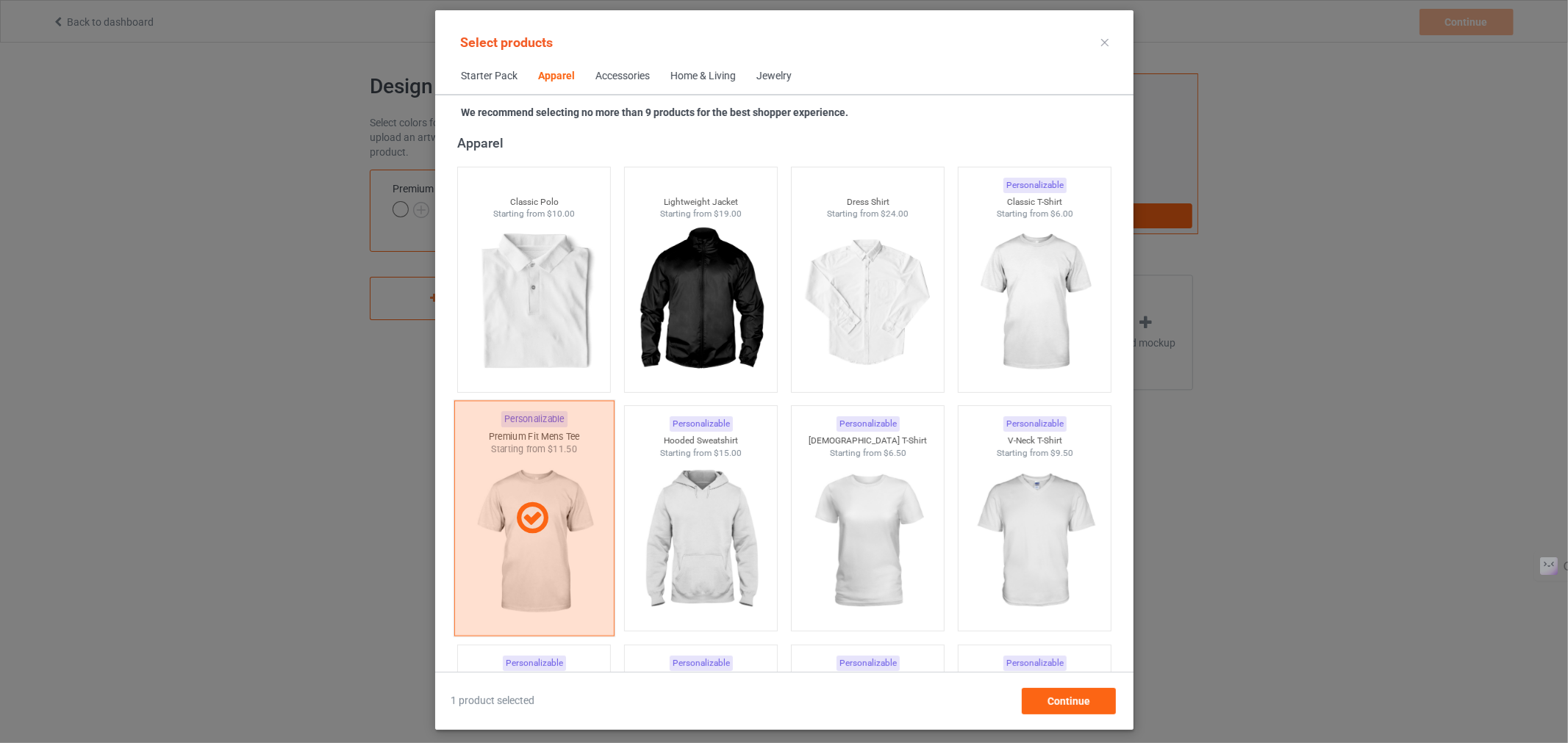
click at [542, 547] on div at bounding box center [533, 519] width 161 height 235
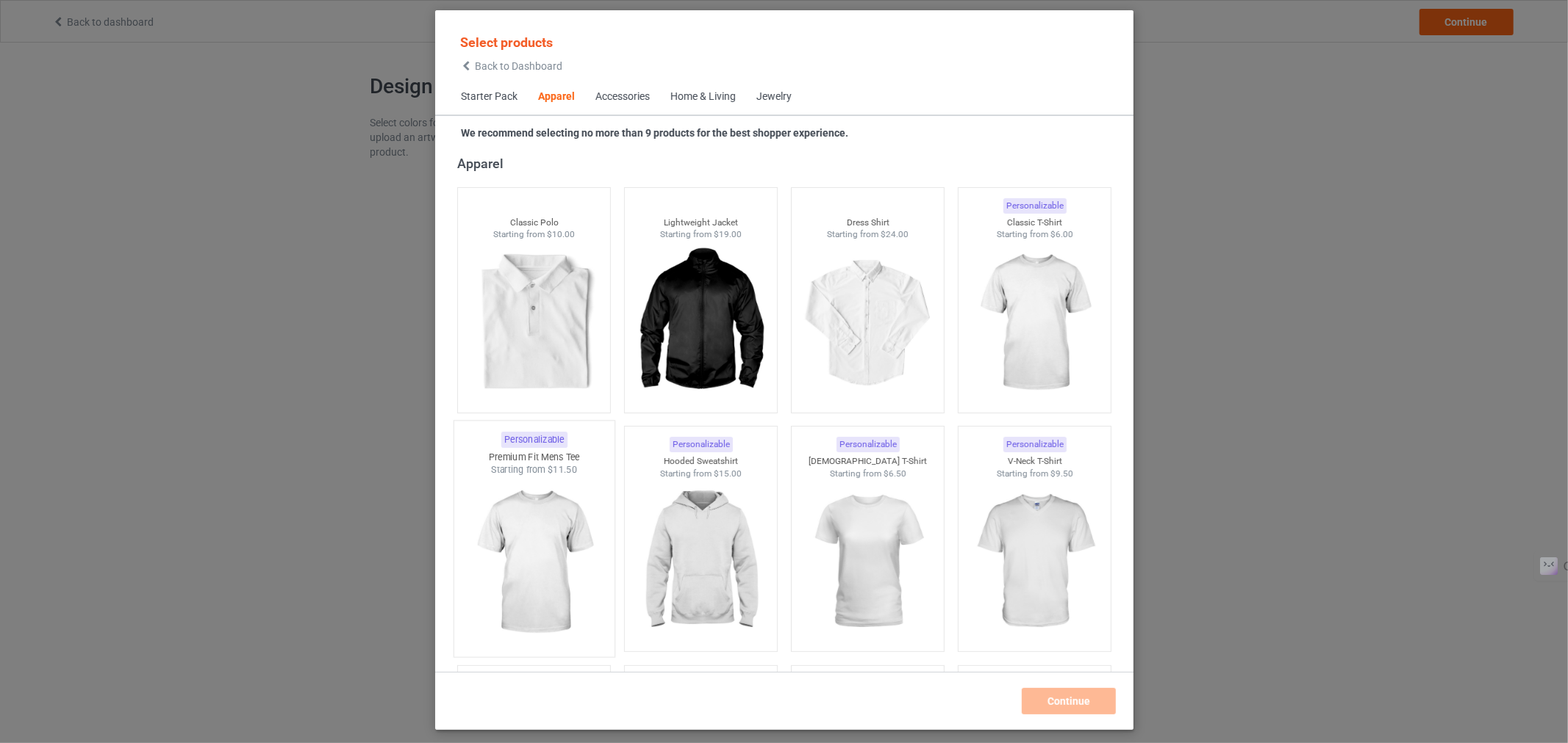
click at [569, 539] on img at bounding box center [533, 563] width 138 height 172
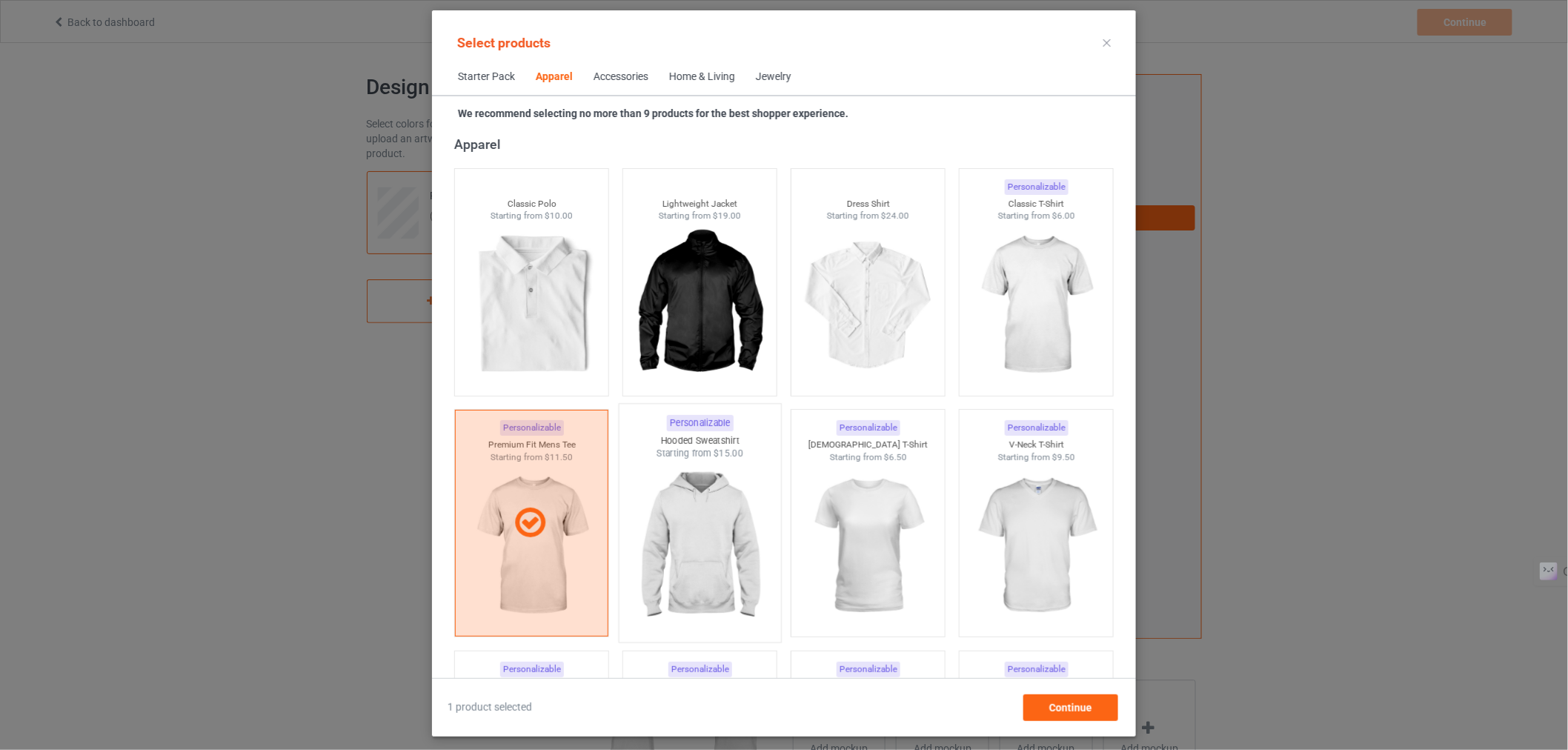
click at [682, 535] on img at bounding box center [700, 547] width 139 height 174
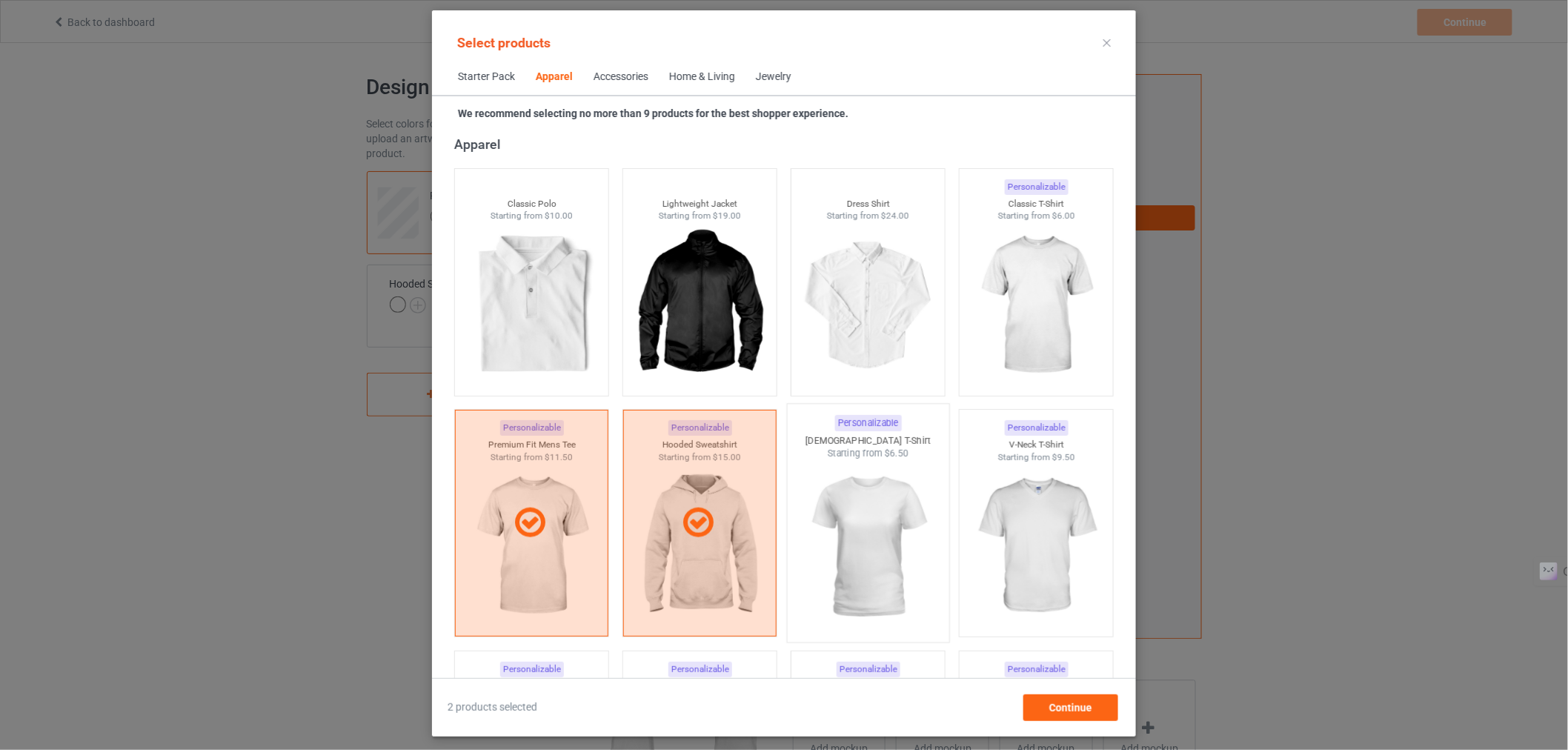
click at [827, 513] on img at bounding box center [868, 547] width 139 height 174
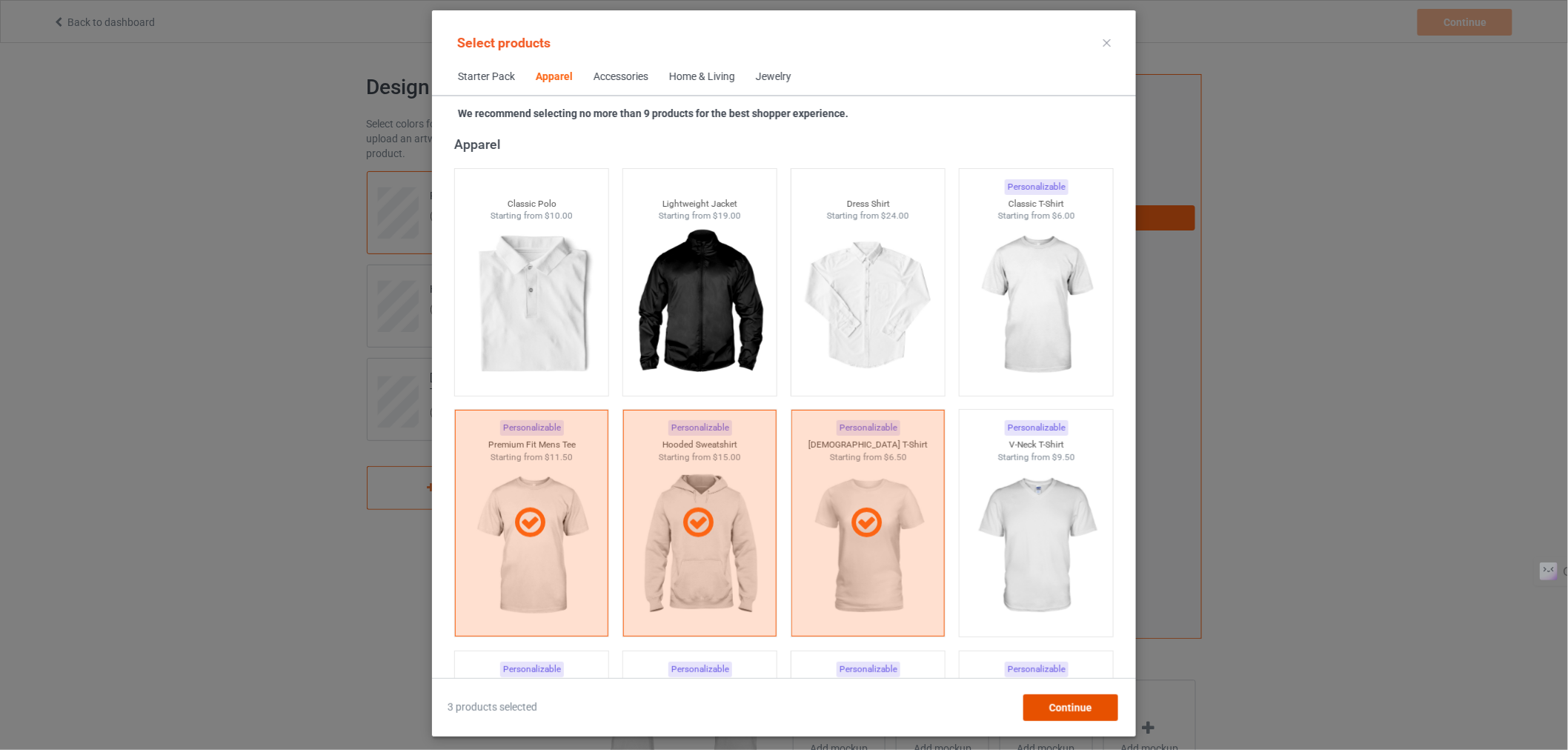
click at [1064, 711] on span "Continue" at bounding box center [1070, 708] width 43 height 12
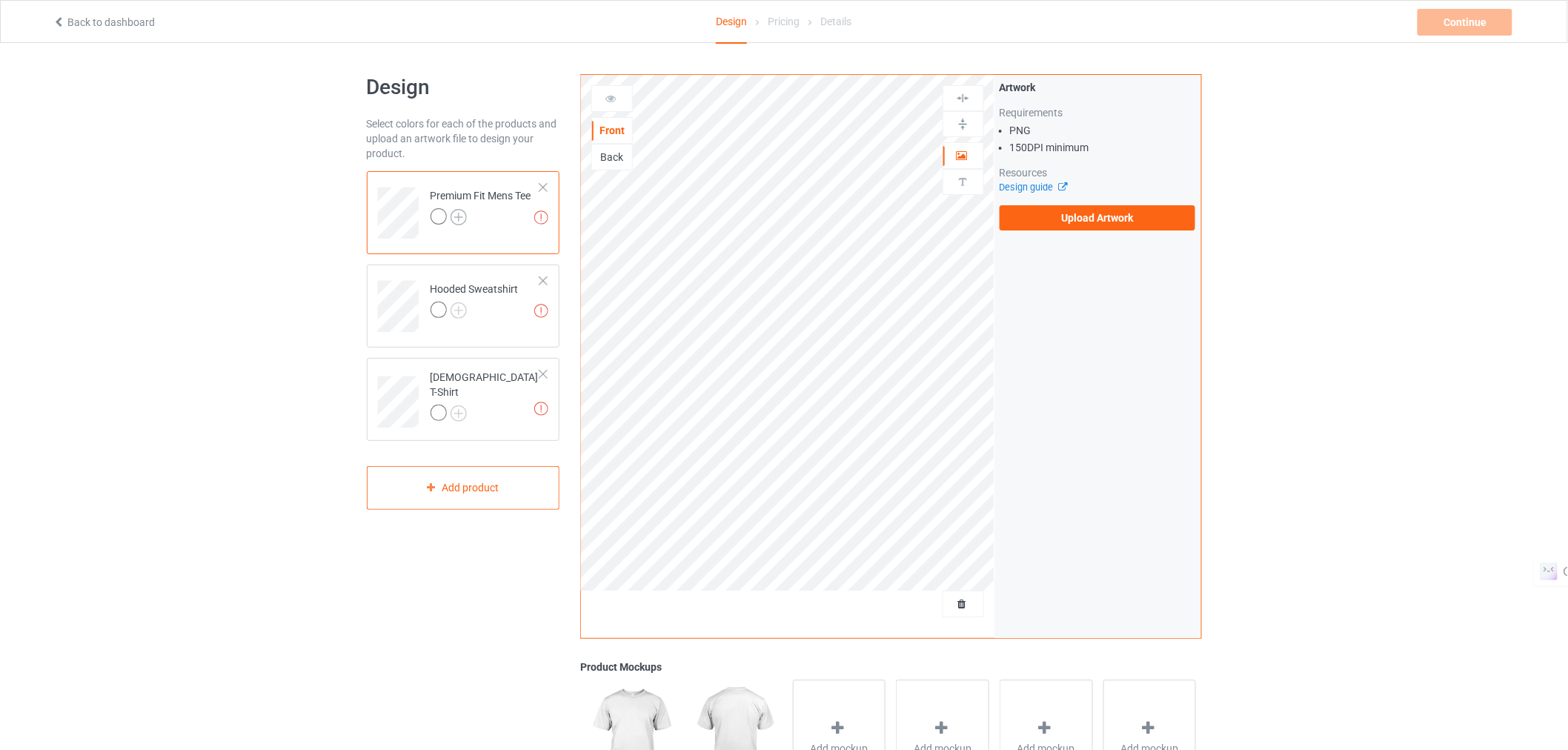
click at [457, 223] on img at bounding box center [459, 217] width 17 height 17
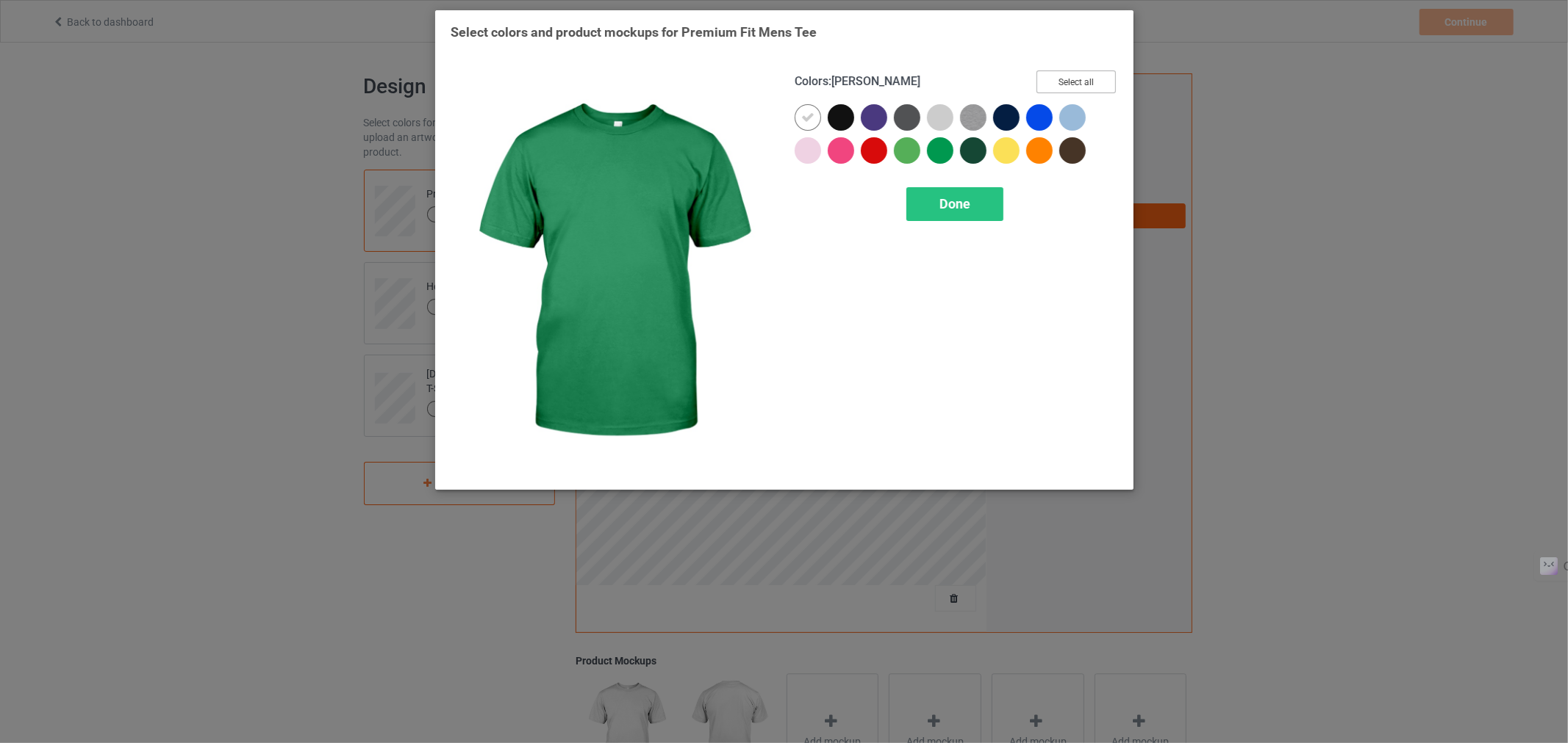
click at [1051, 79] on button "Select all" at bounding box center [1076, 82] width 80 height 22
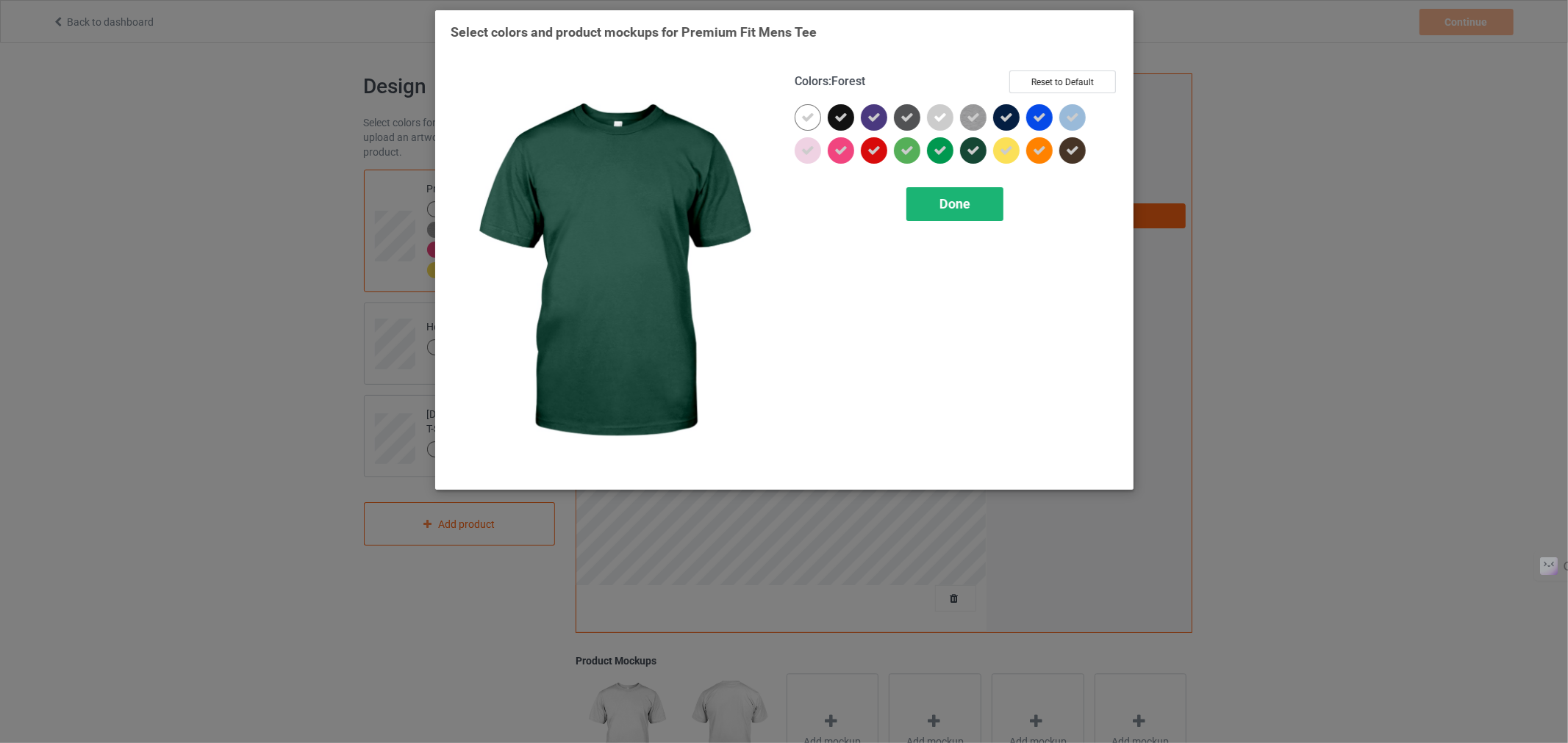
click at [960, 199] on span "Done" at bounding box center [954, 204] width 31 height 16
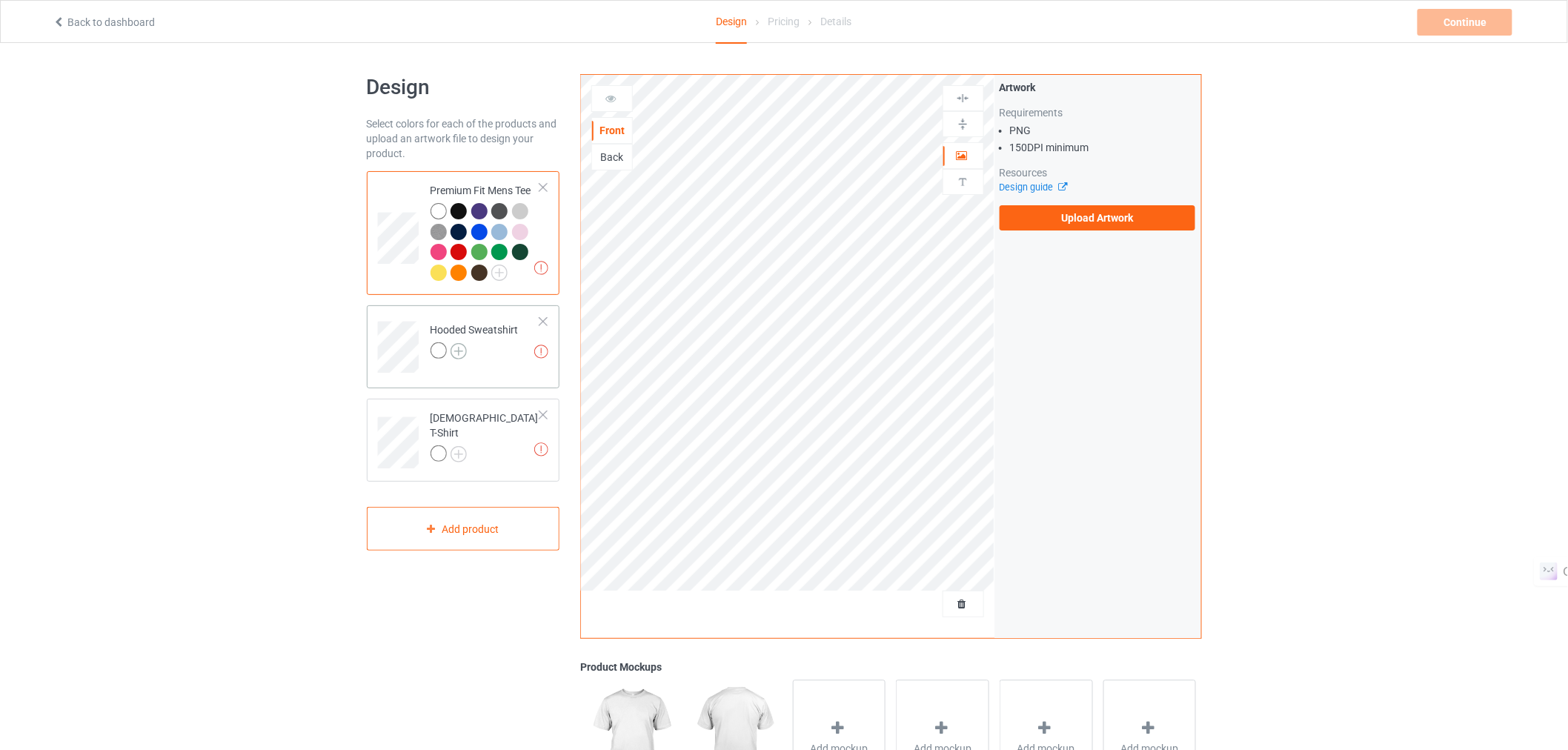
click at [455, 351] on img at bounding box center [459, 352] width 17 height 17
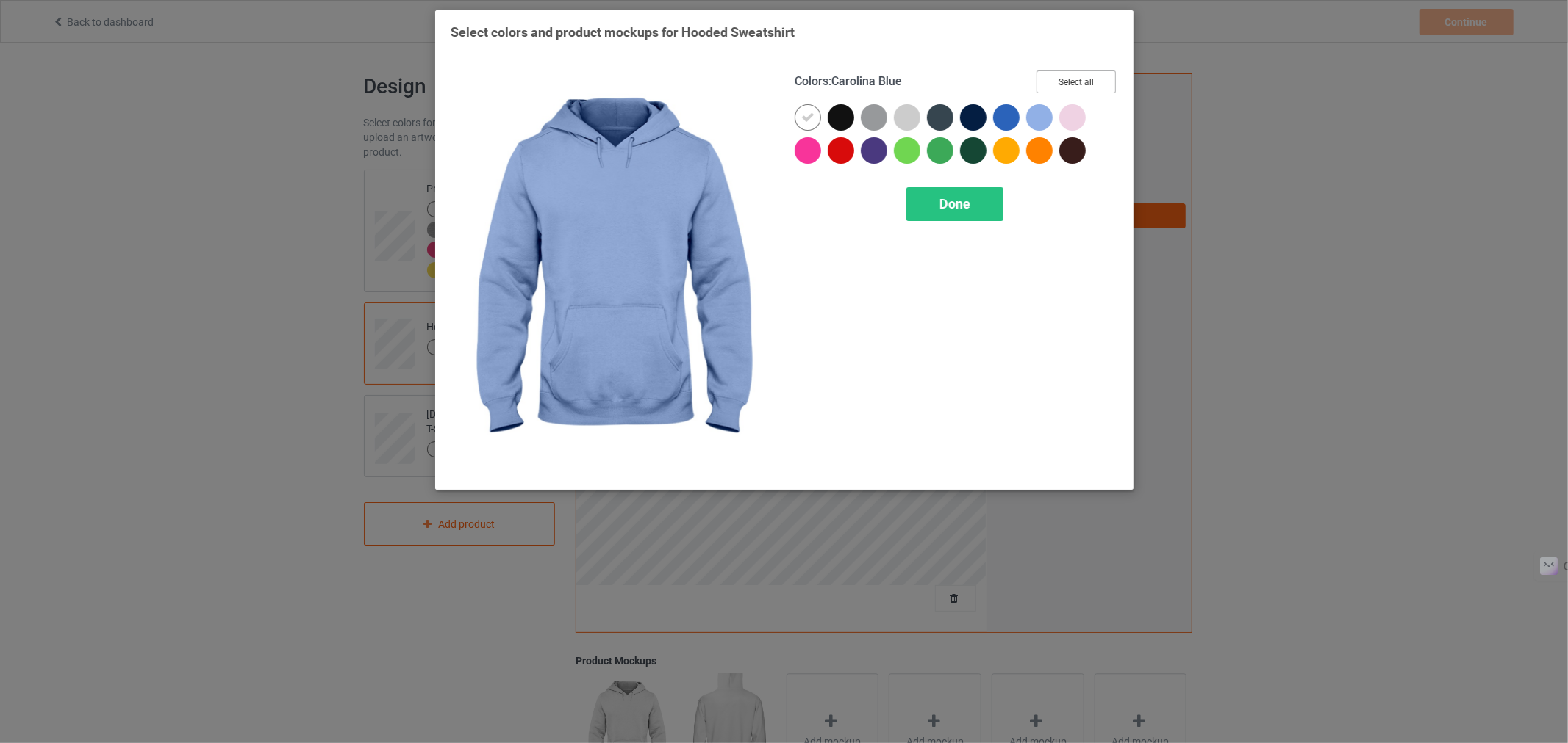
click at [1059, 90] on button "Select all" at bounding box center [1076, 82] width 80 height 22
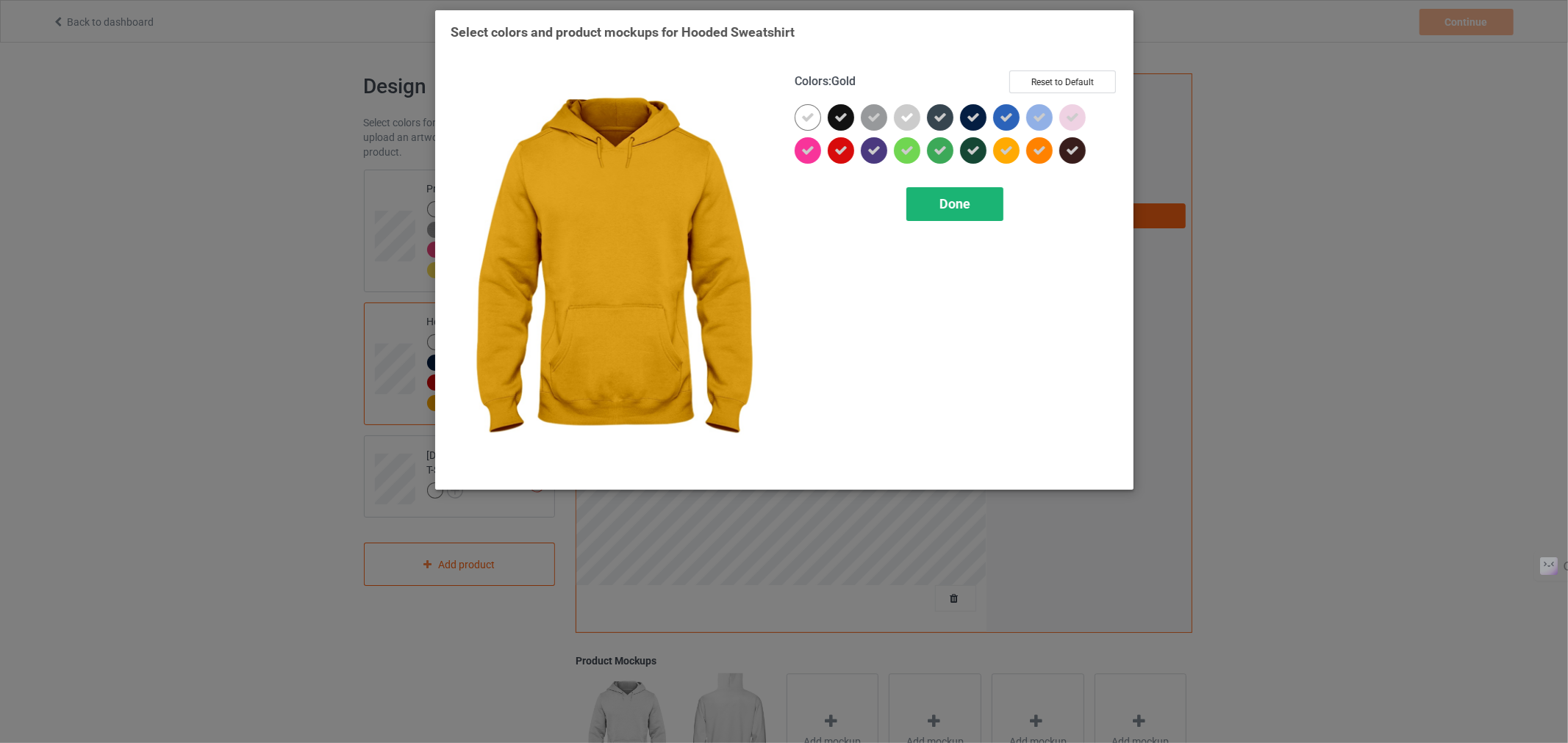
click at [954, 204] on span "Done" at bounding box center [954, 204] width 31 height 16
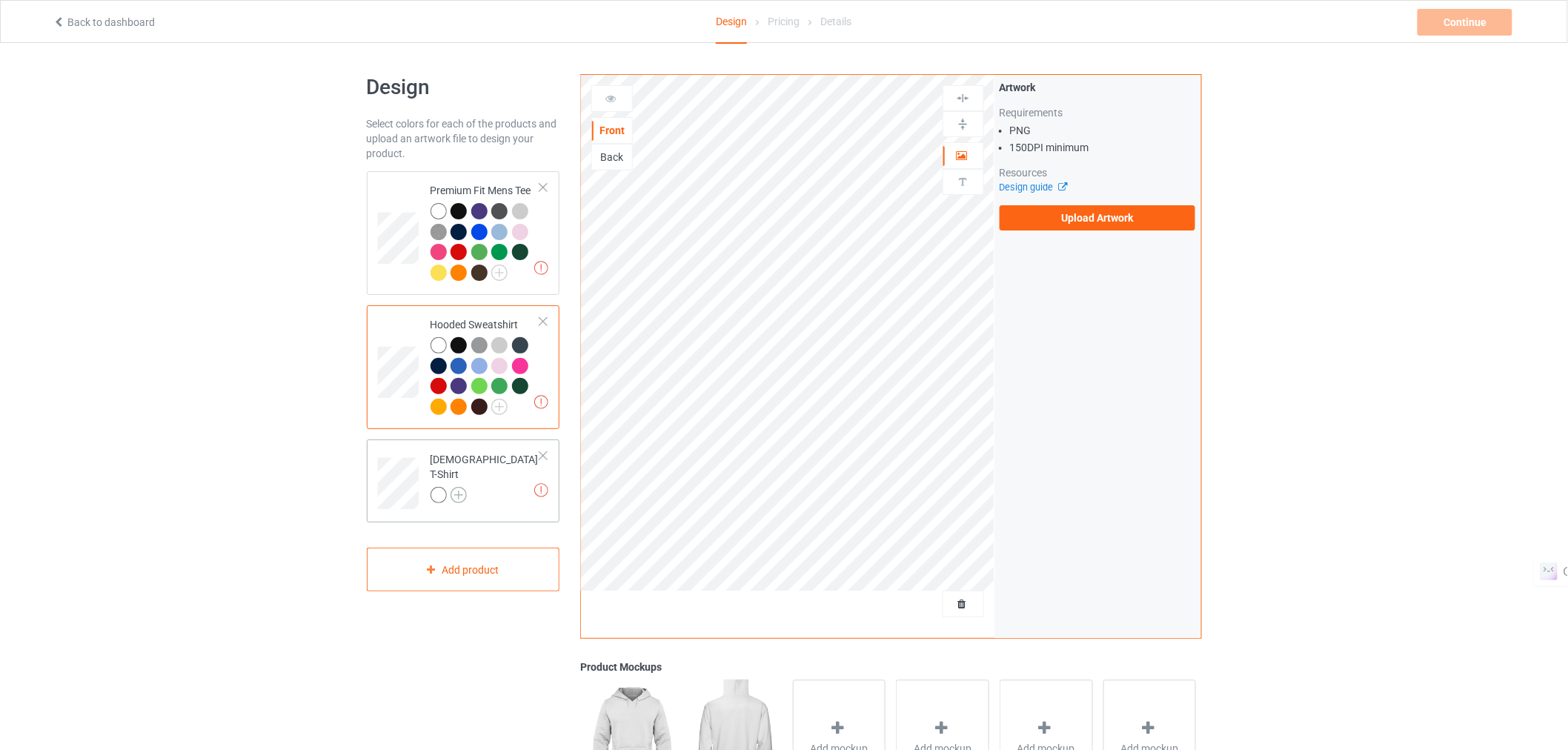
click at [460, 487] on img at bounding box center [459, 496] width 17 height 17
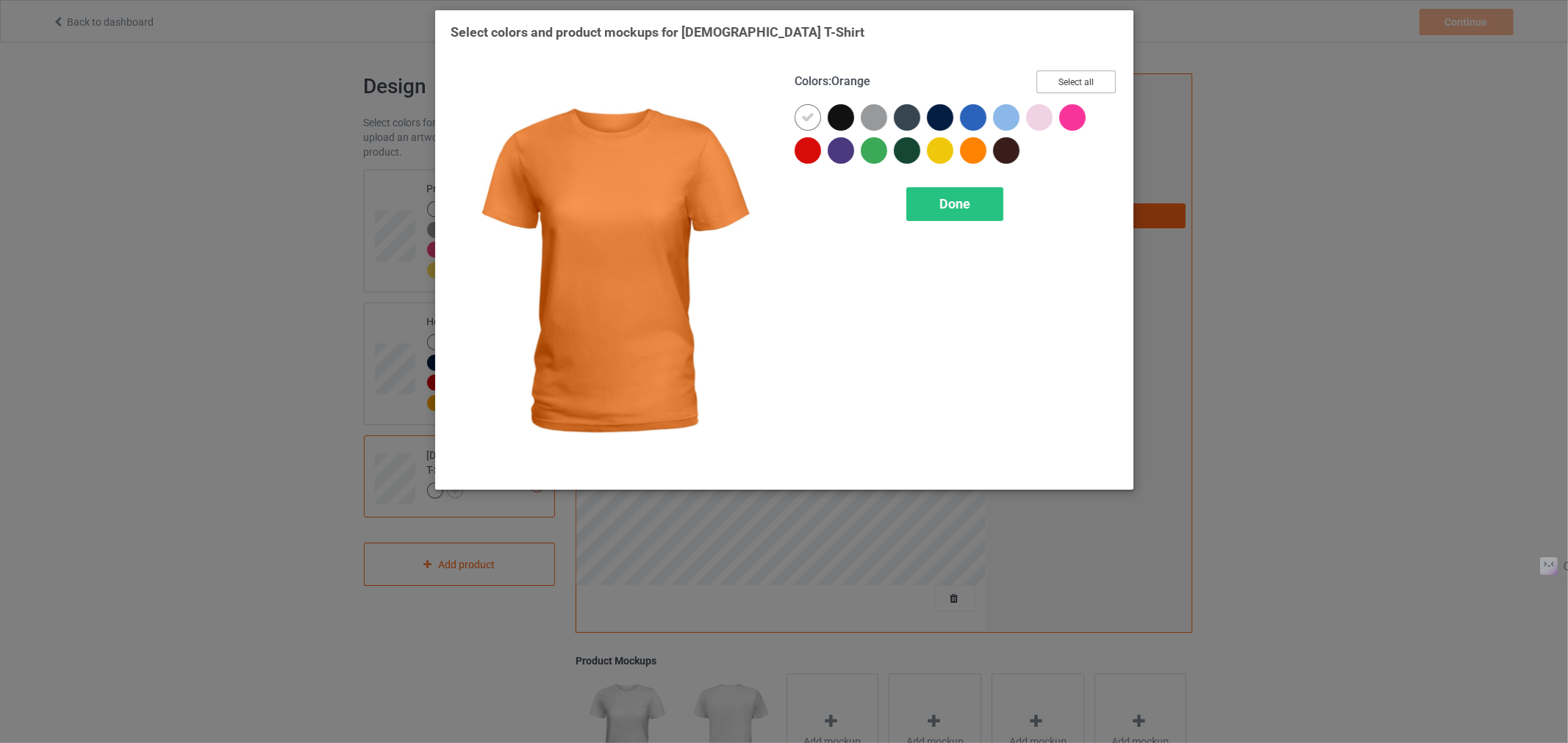
click at [1082, 78] on button "Select all" at bounding box center [1076, 82] width 80 height 22
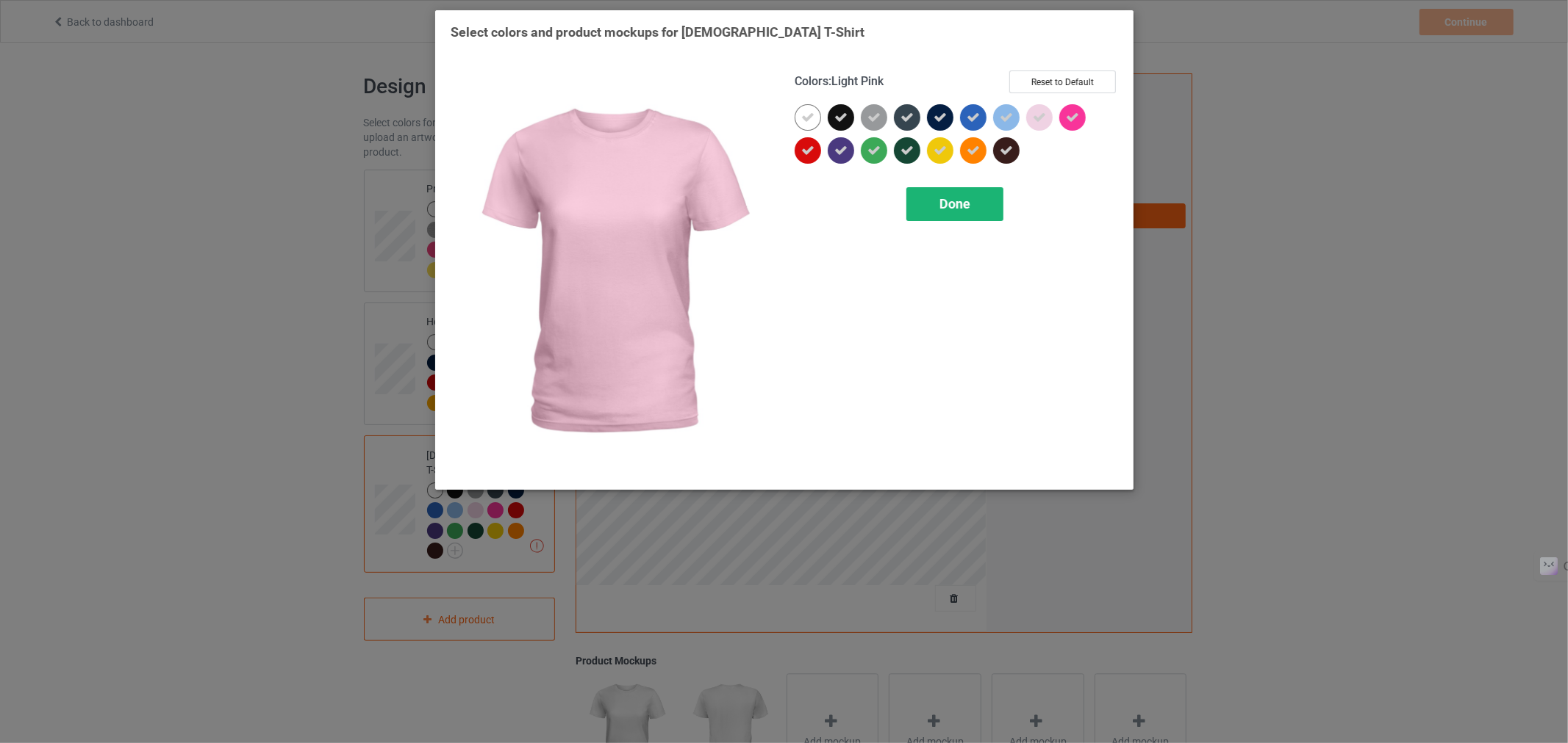
click at [949, 211] on div "Done" at bounding box center [954, 204] width 97 height 34
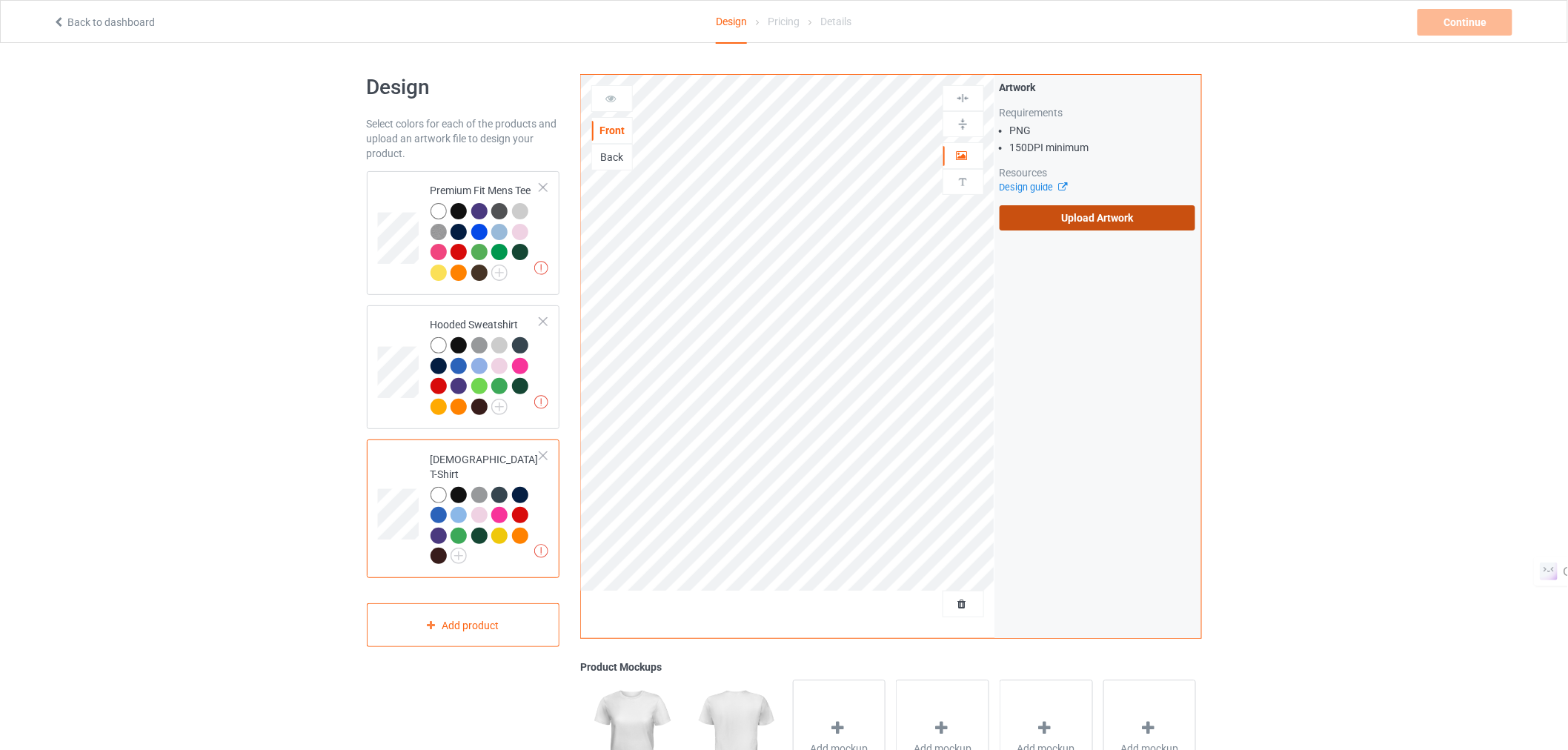
click at [1069, 226] on label "Upload Artwork" at bounding box center [1098, 217] width 197 height 25
click at [0, 0] on input "Upload Artwork" at bounding box center [0, 0] width 0 height 0
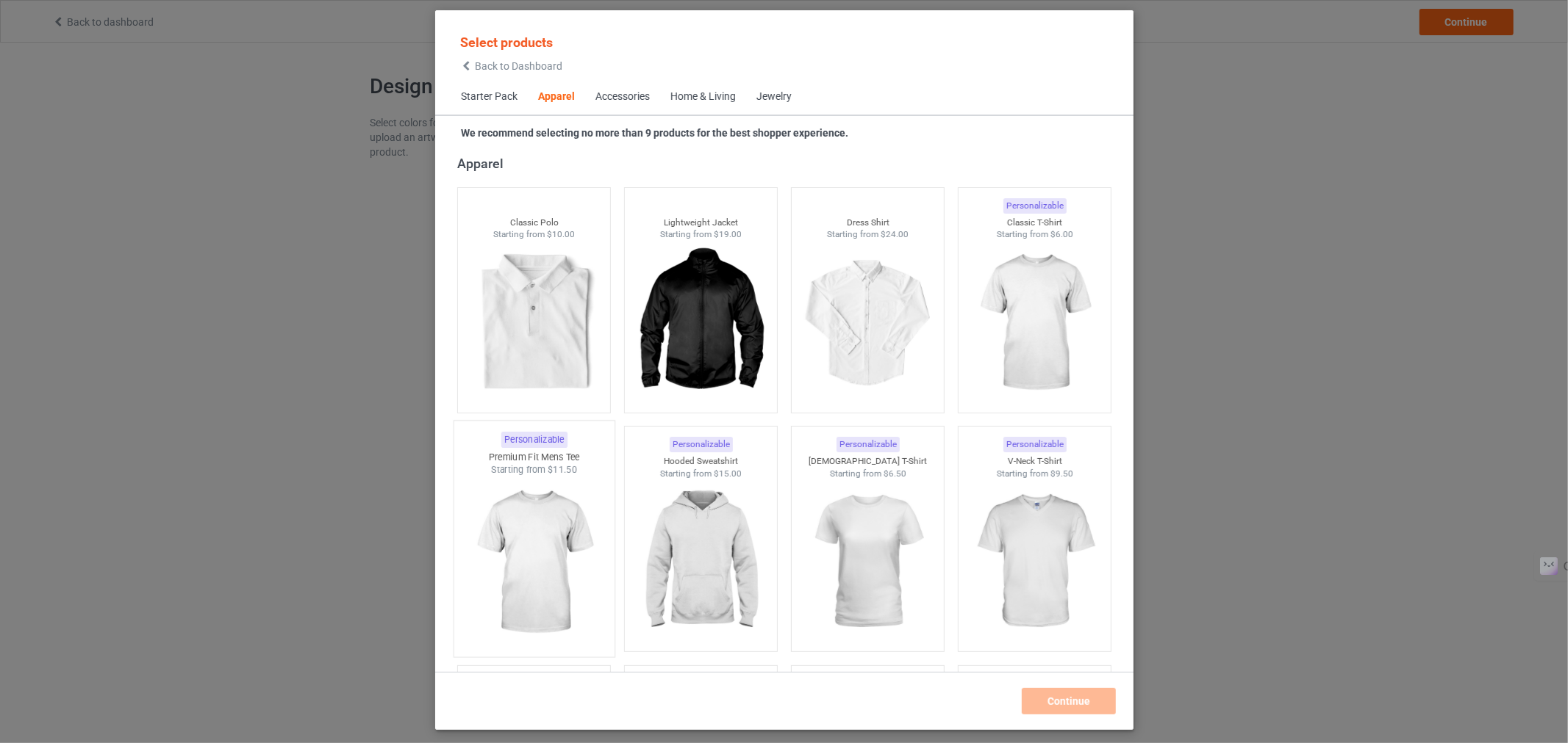
click at [573, 555] on img at bounding box center [533, 563] width 138 height 172
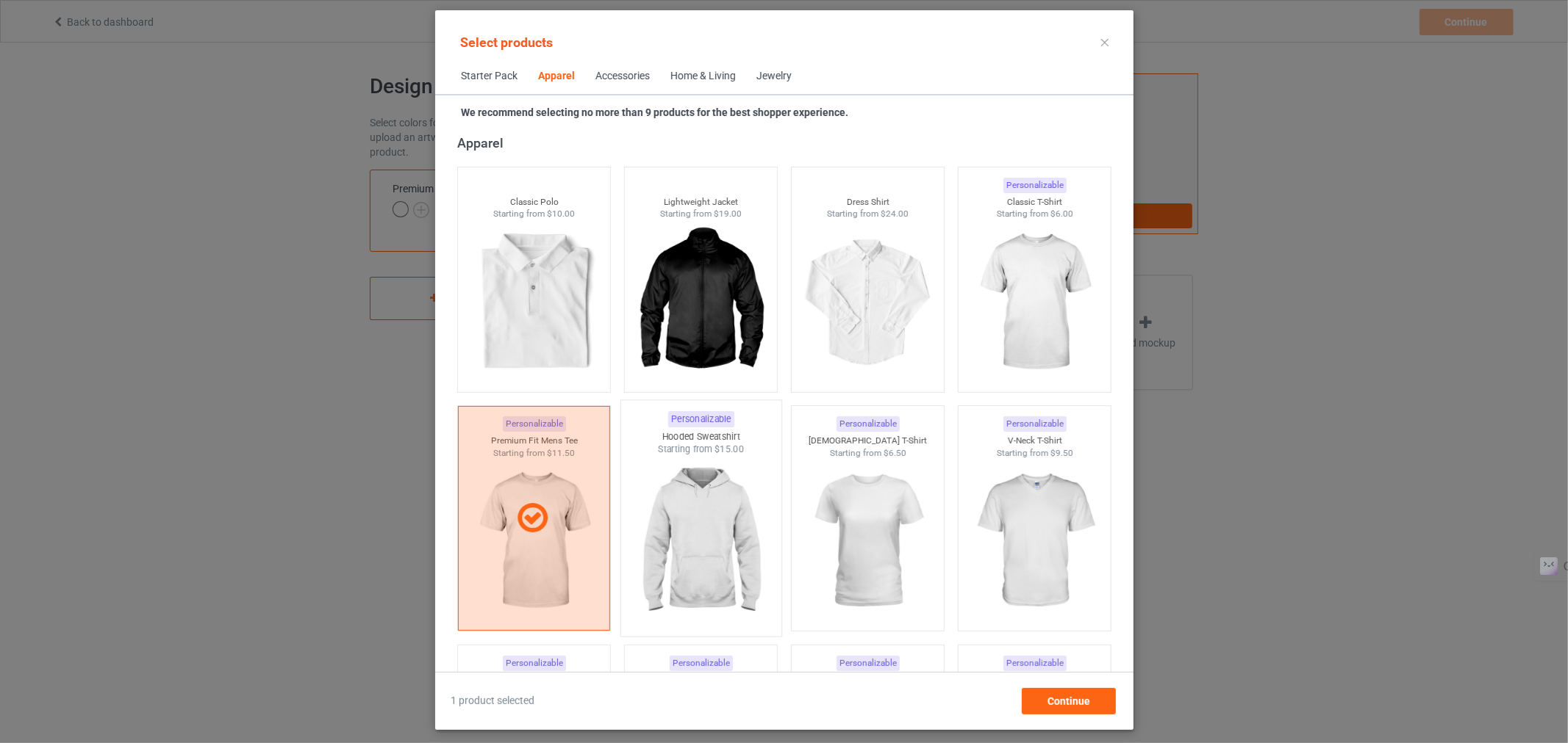
click at [709, 561] on img at bounding box center [701, 542] width 138 height 172
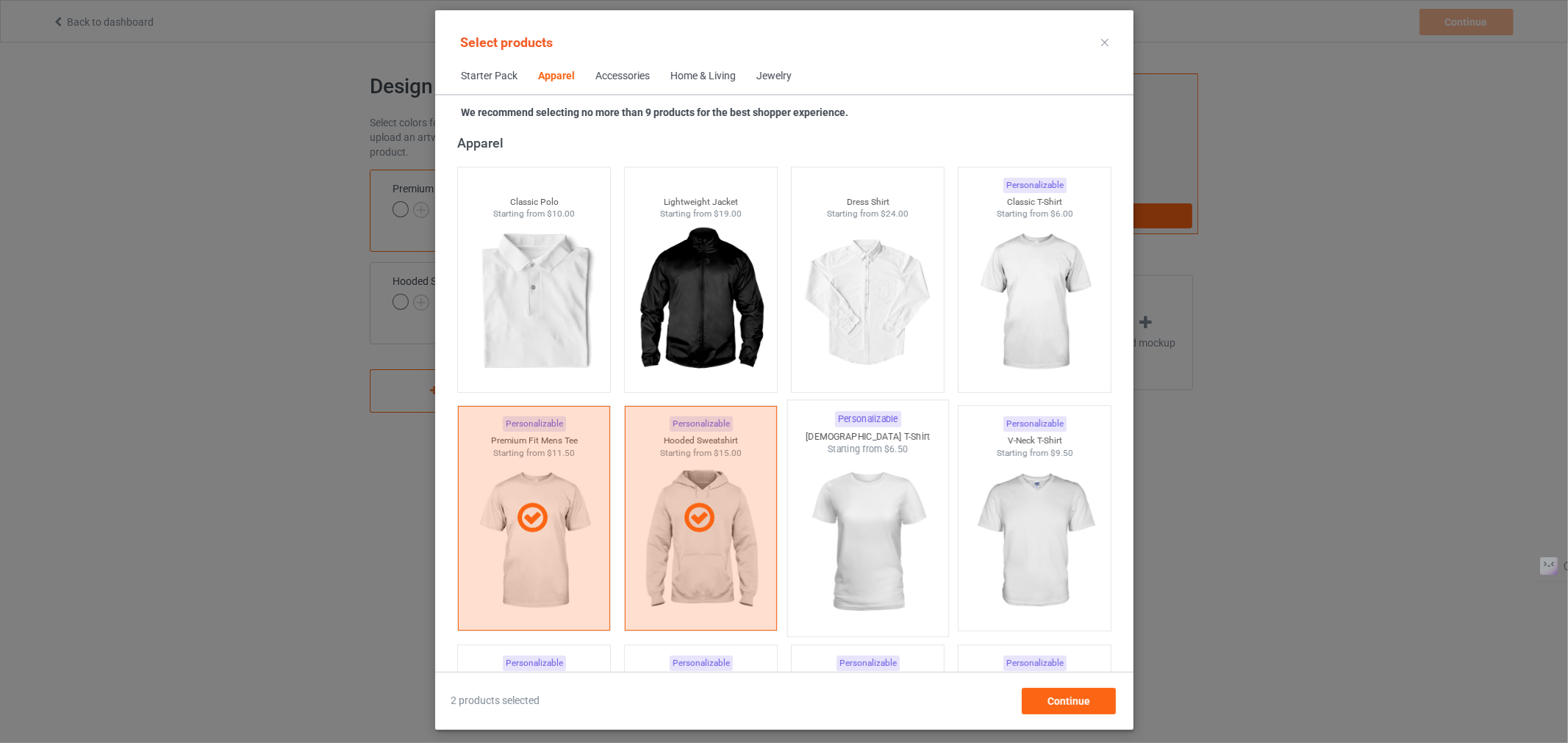
click at [870, 536] on img at bounding box center [867, 542] width 138 height 172
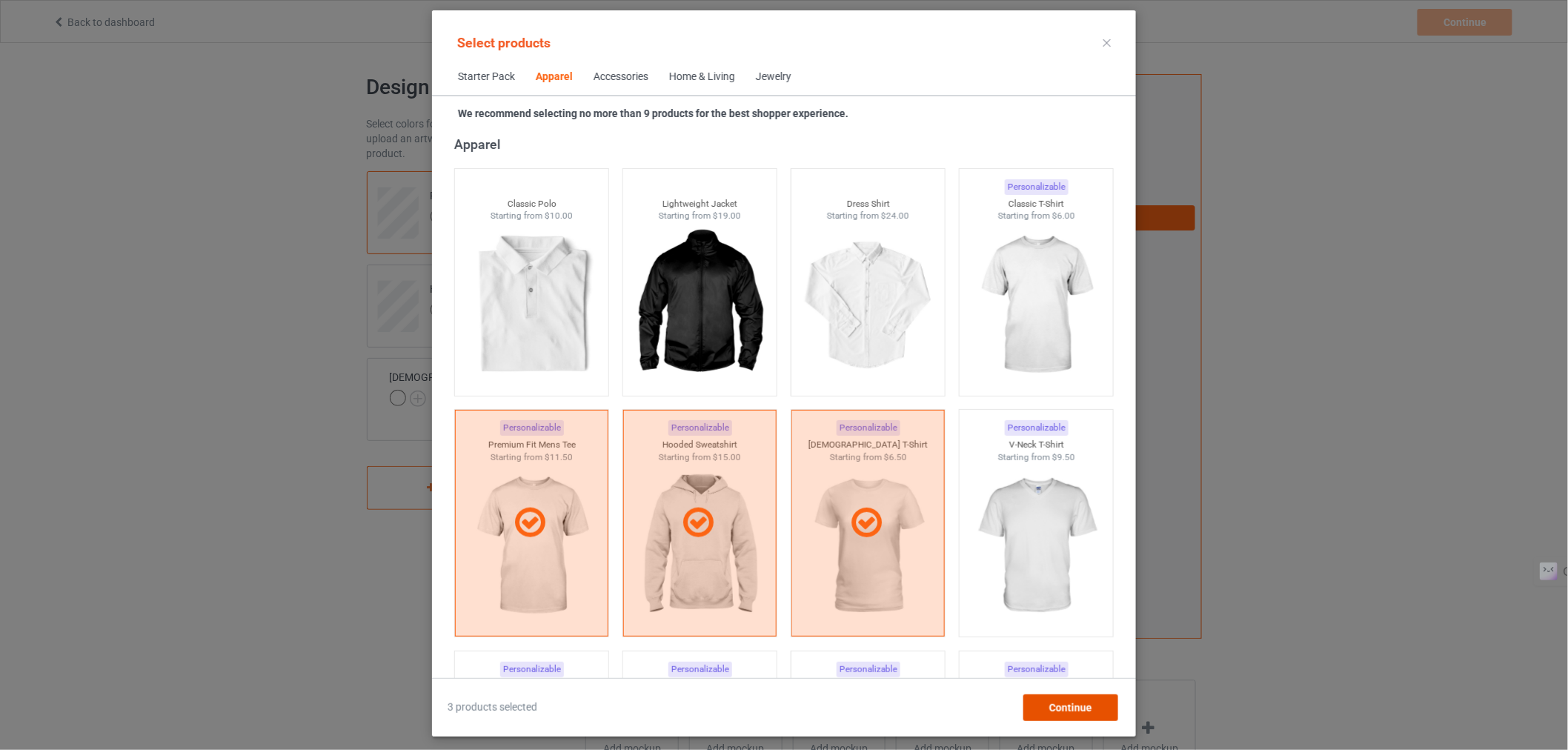
click at [1055, 702] on span "Continue" at bounding box center [1070, 708] width 43 height 12
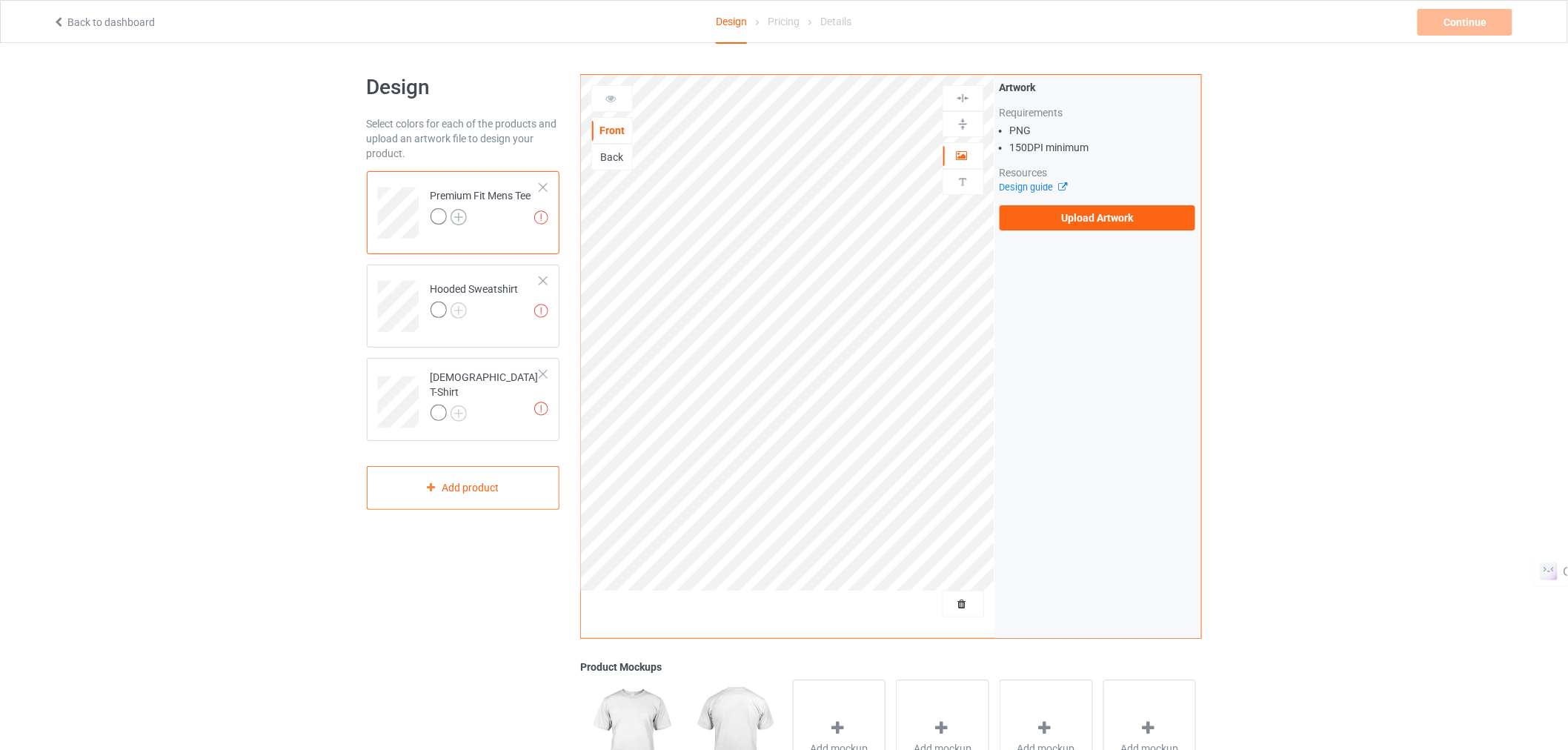
click at [458, 219] on img at bounding box center [459, 217] width 17 height 17
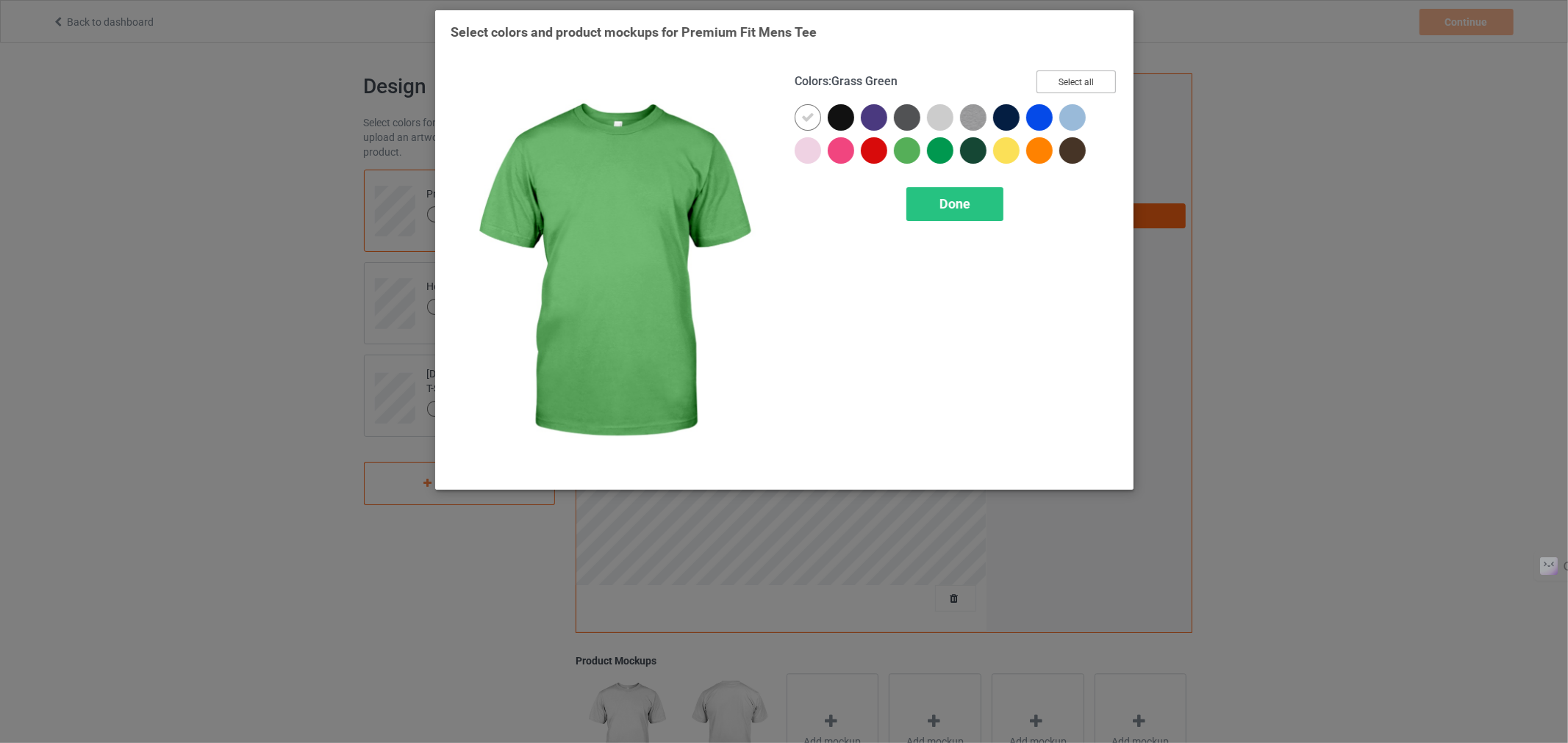
click at [1082, 74] on button "Select all" at bounding box center [1076, 82] width 80 height 22
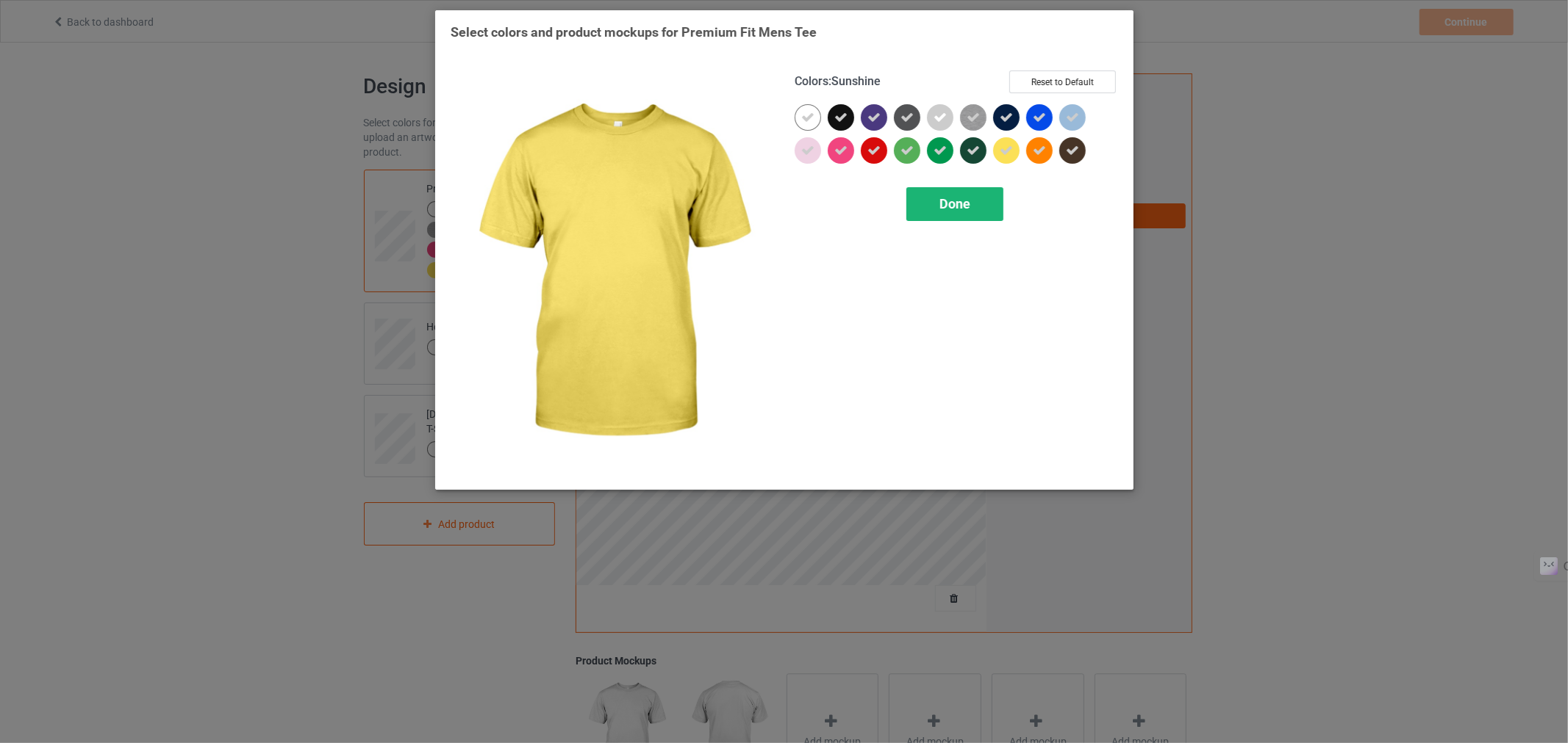
click at [953, 202] on span "Done" at bounding box center [954, 204] width 31 height 16
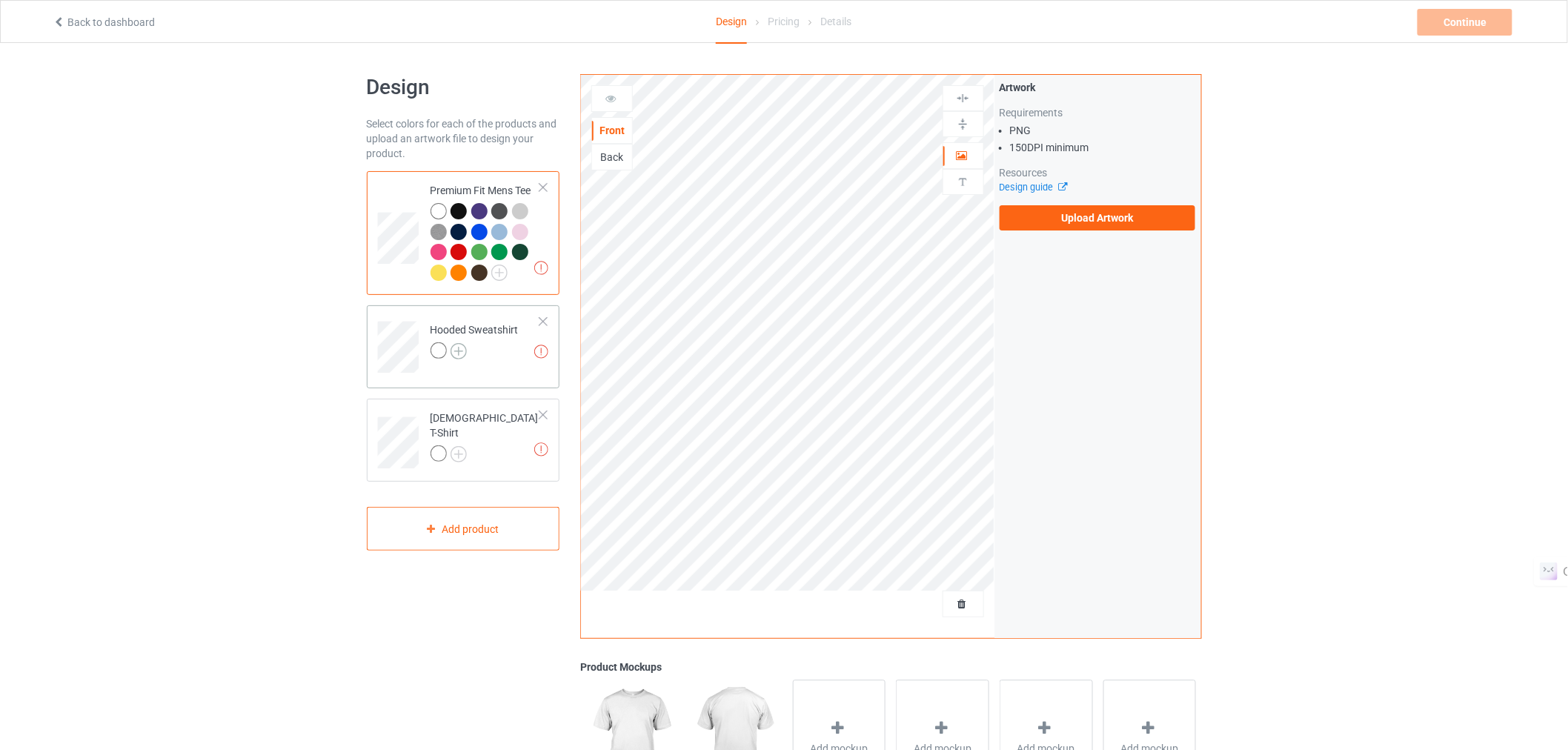
click at [461, 354] on img at bounding box center [459, 352] width 17 height 17
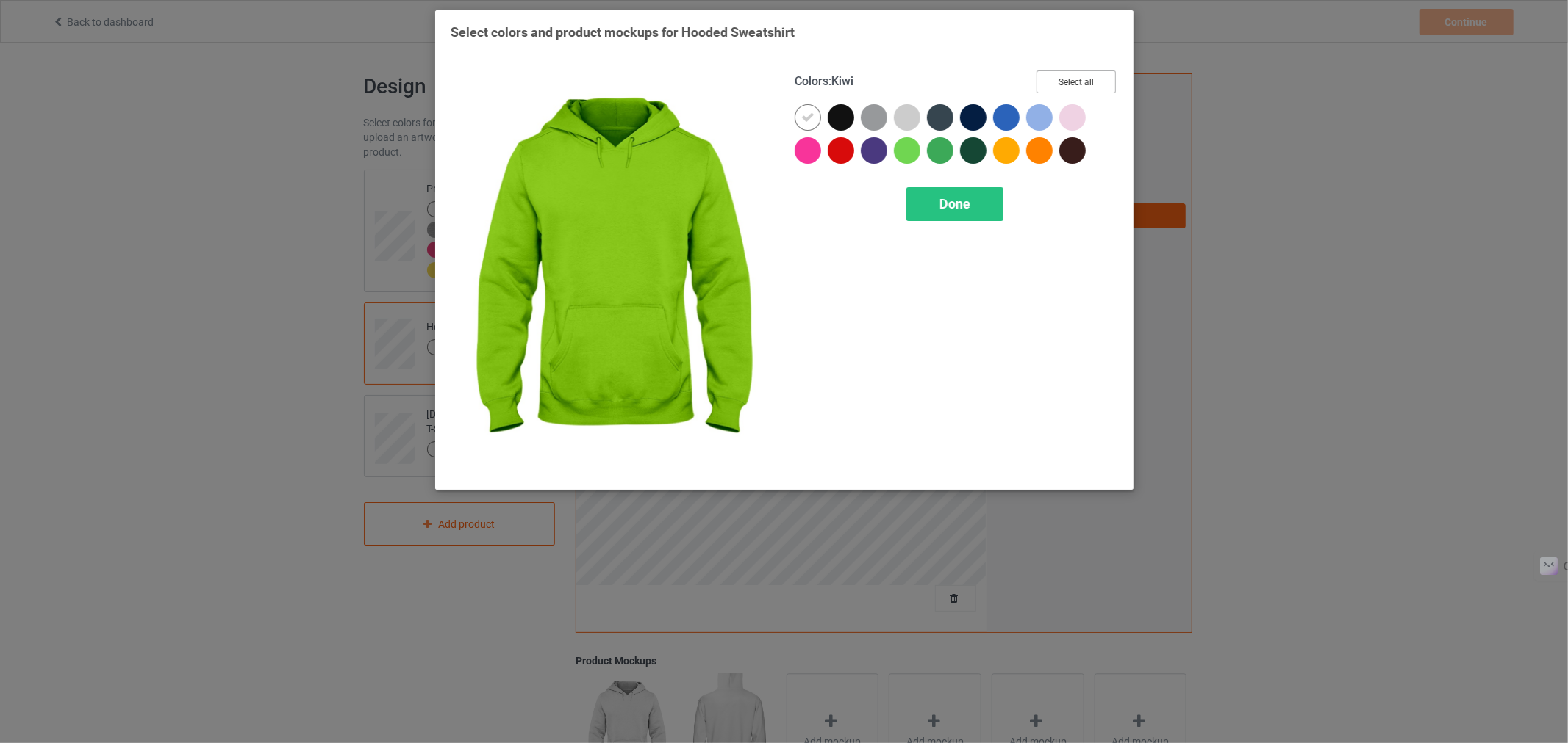
drag, startPoint x: 1086, startPoint y: 67, endPoint x: 1055, endPoint y: 90, distance: 38.6
click at [1055, 90] on div "Colors : Kiwi Select all Done" at bounding box center [956, 272] width 344 height 424
click at [1055, 90] on button "Select all" at bounding box center [1076, 82] width 80 height 22
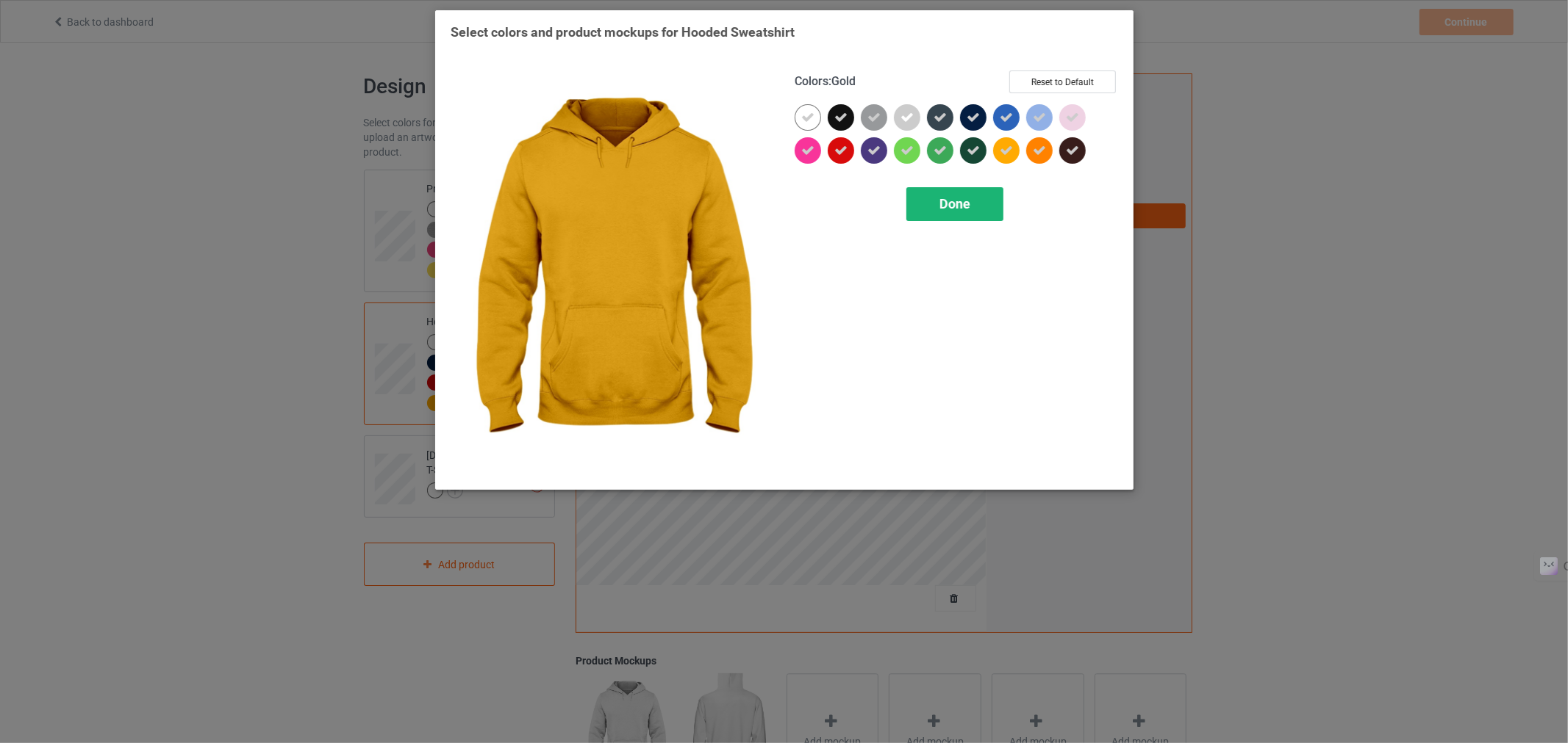
click at [979, 218] on div "Done" at bounding box center [954, 204] width 97 height 34
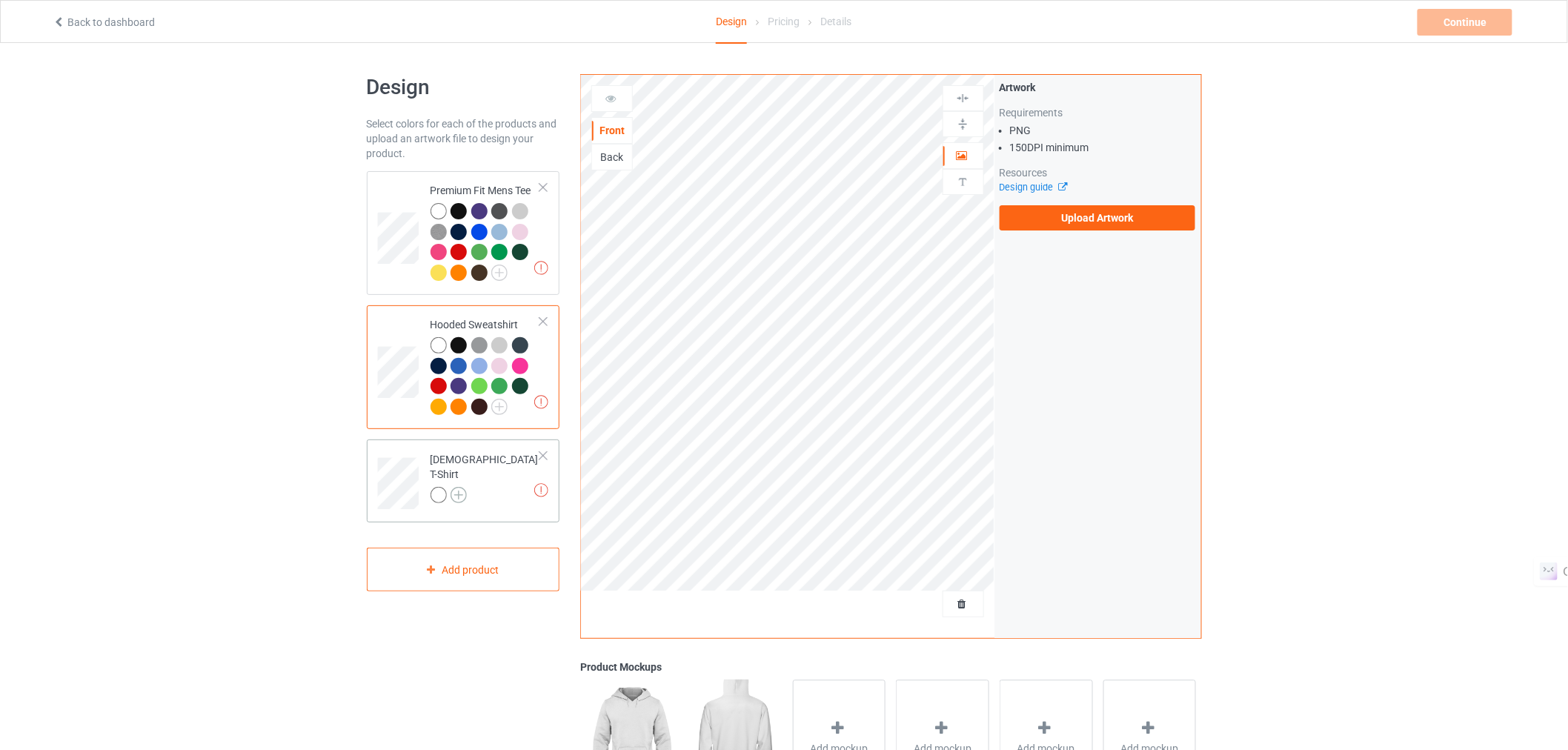
click at [454, 487] on img at bounding box center [459, 496] width 17 height 17
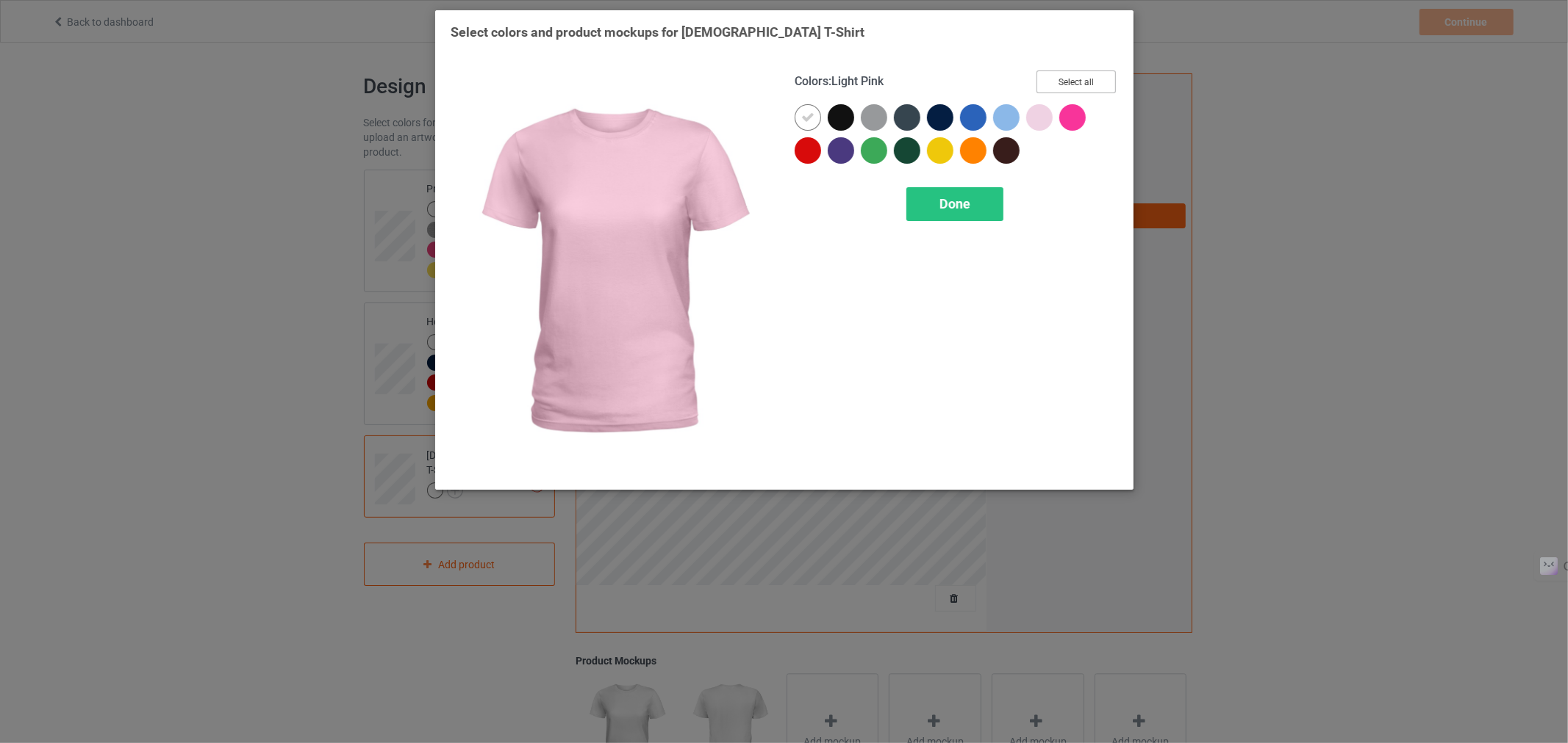
click at [1064, 82] on button "Select all" at bounding box center [1076, 82] width 80 height 22
click at [936, 217] on div "Done" at bounding box center [954, 204] width 97 height 34
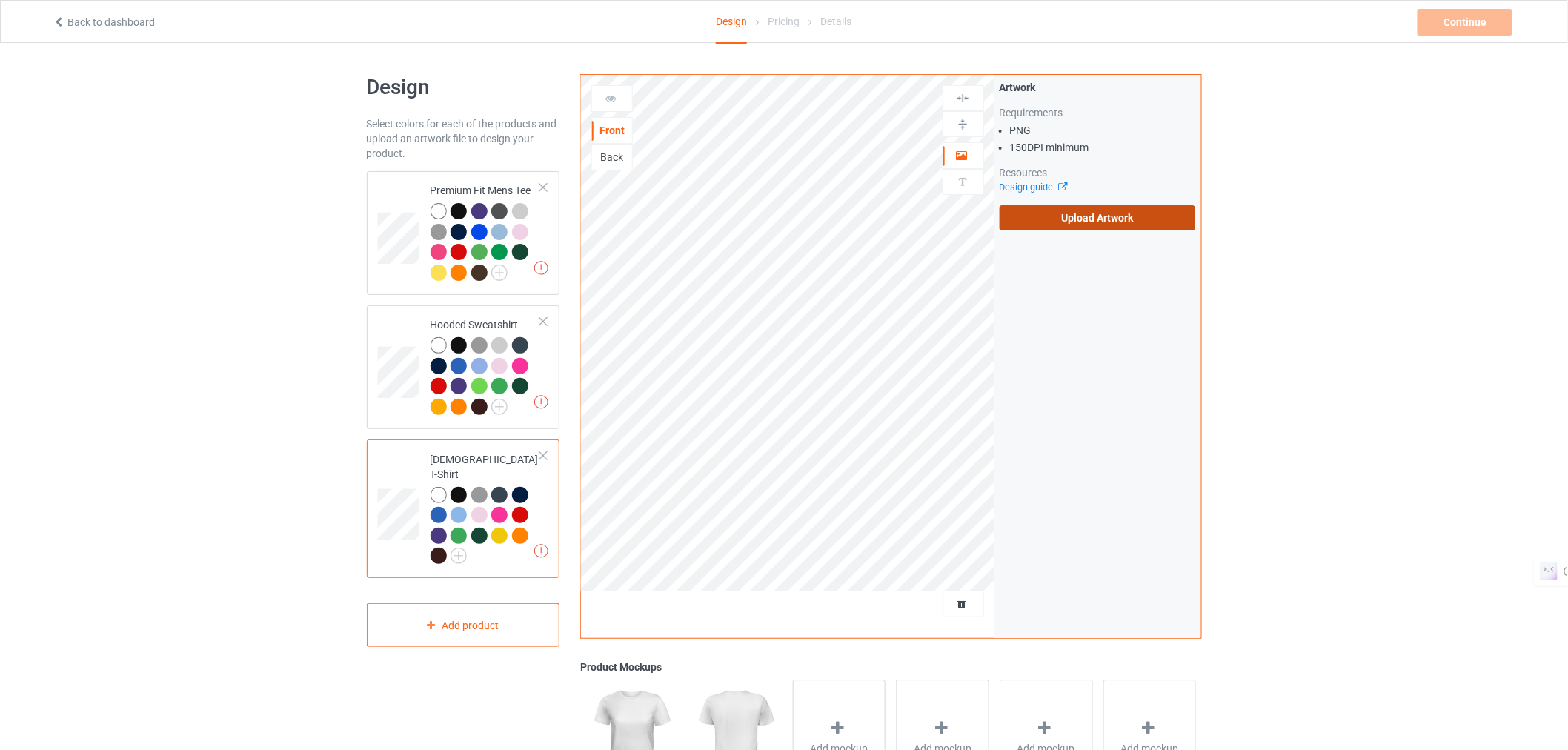
click at [1063, 217] on label "Upload Artwork" at bounding box center [1098, 217] width 197 height 25
click at [0, 0] on input "Upload Artwork" at bounding box center [0, 0] width 0 height 0
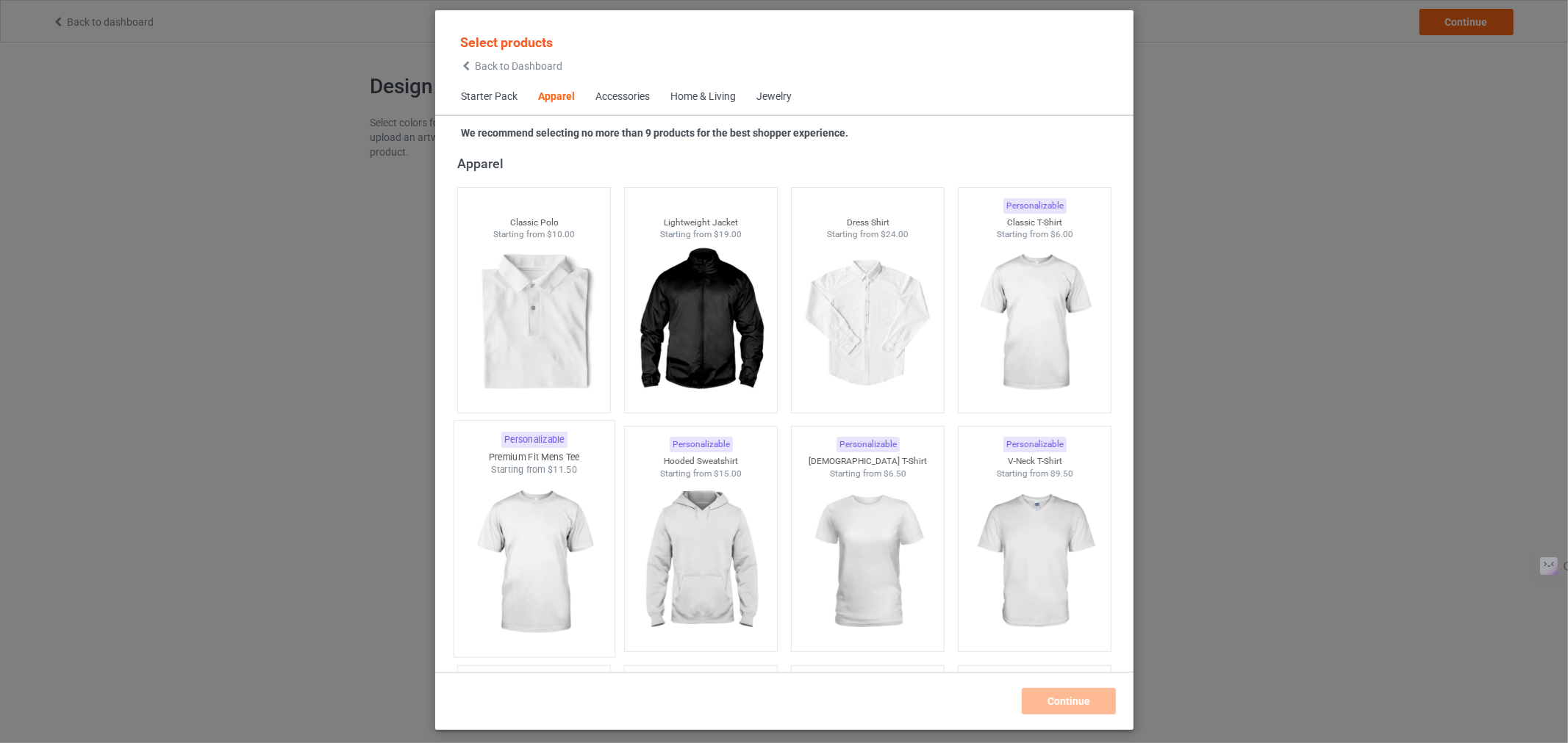
click at [501, 523] on img at bounding box center [533, 563] width 138 height 172
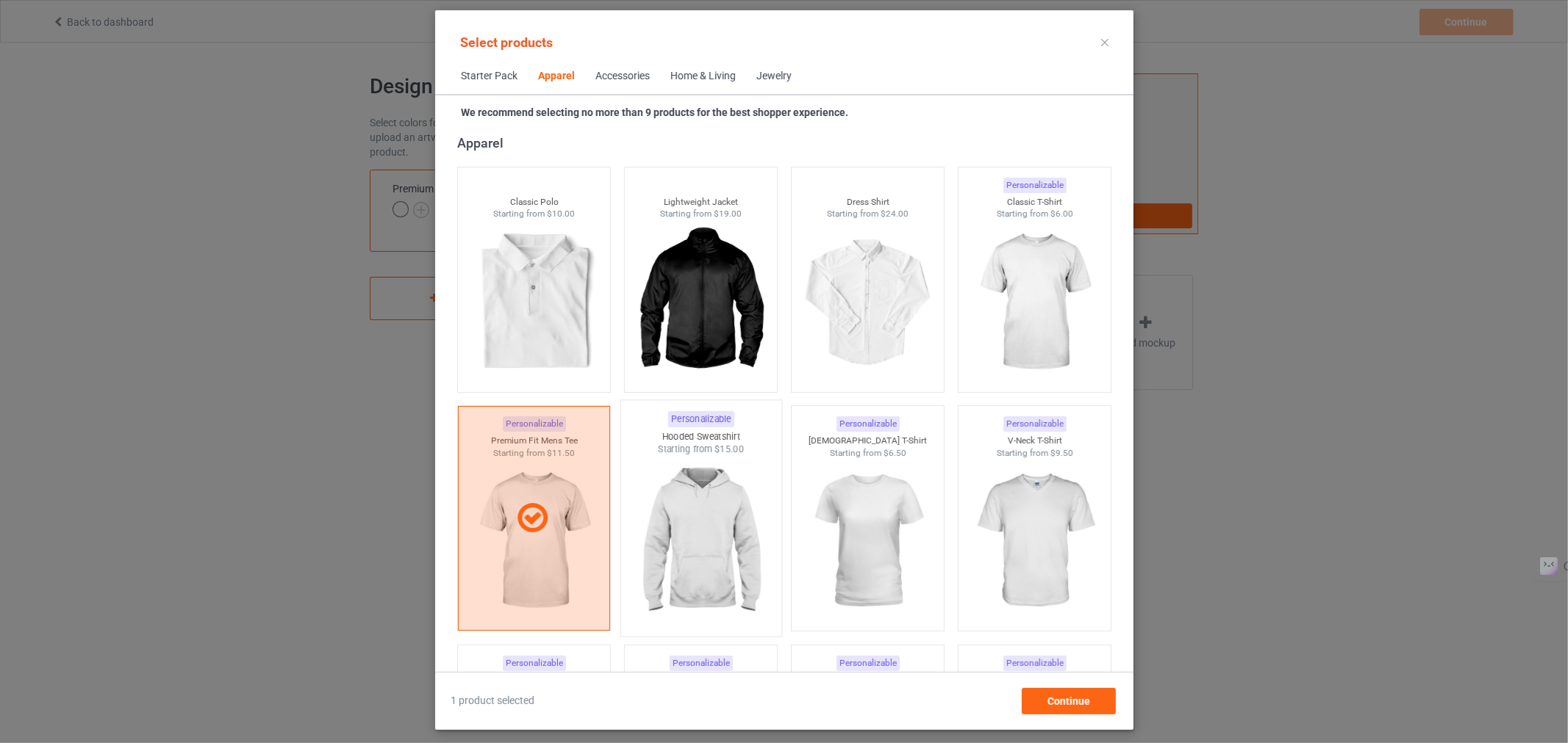
click at [652, 553] on img at bounding box center [701, 542] width 138 height 172
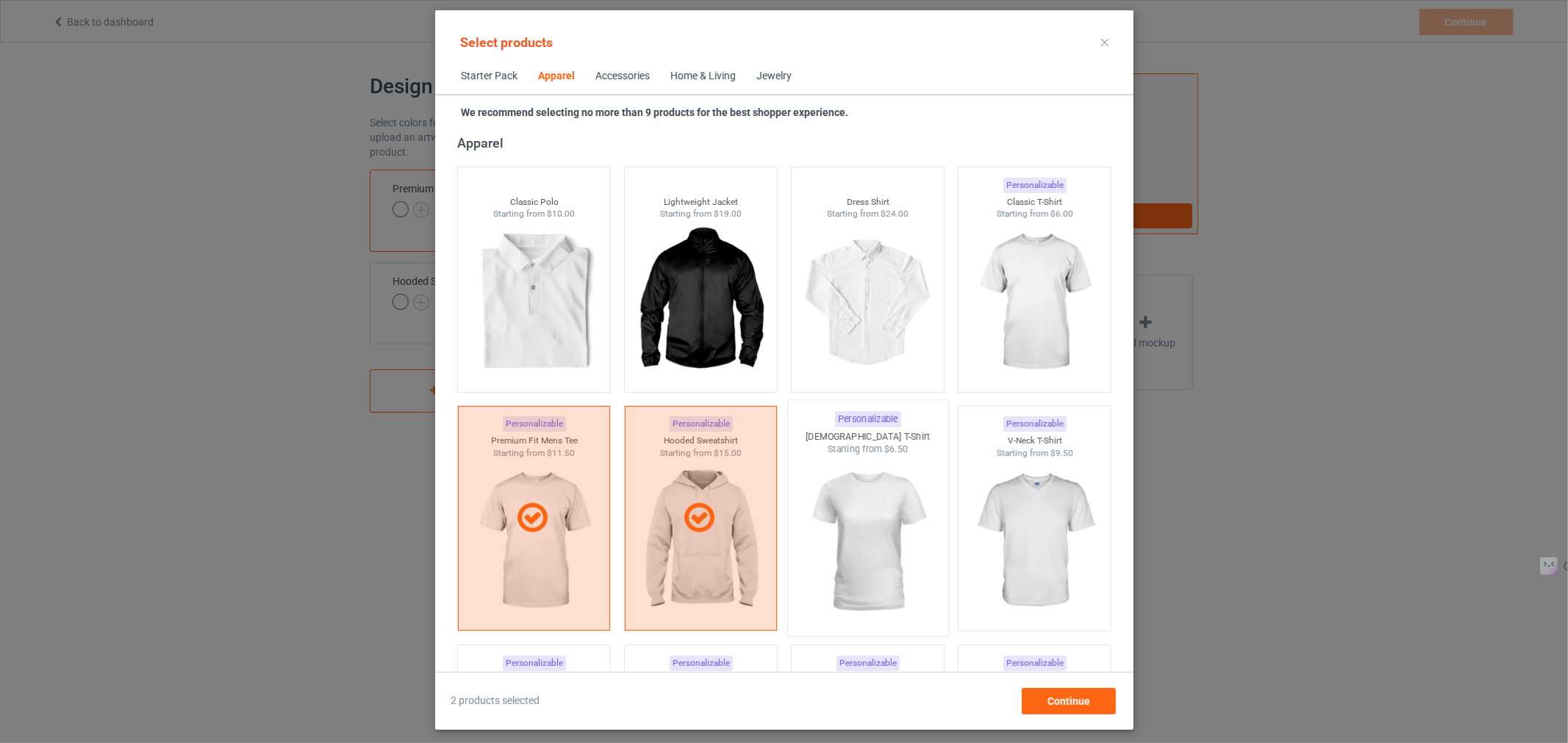
click at [856, 537] on img at bounding box center [867, 542] width 138 height 172
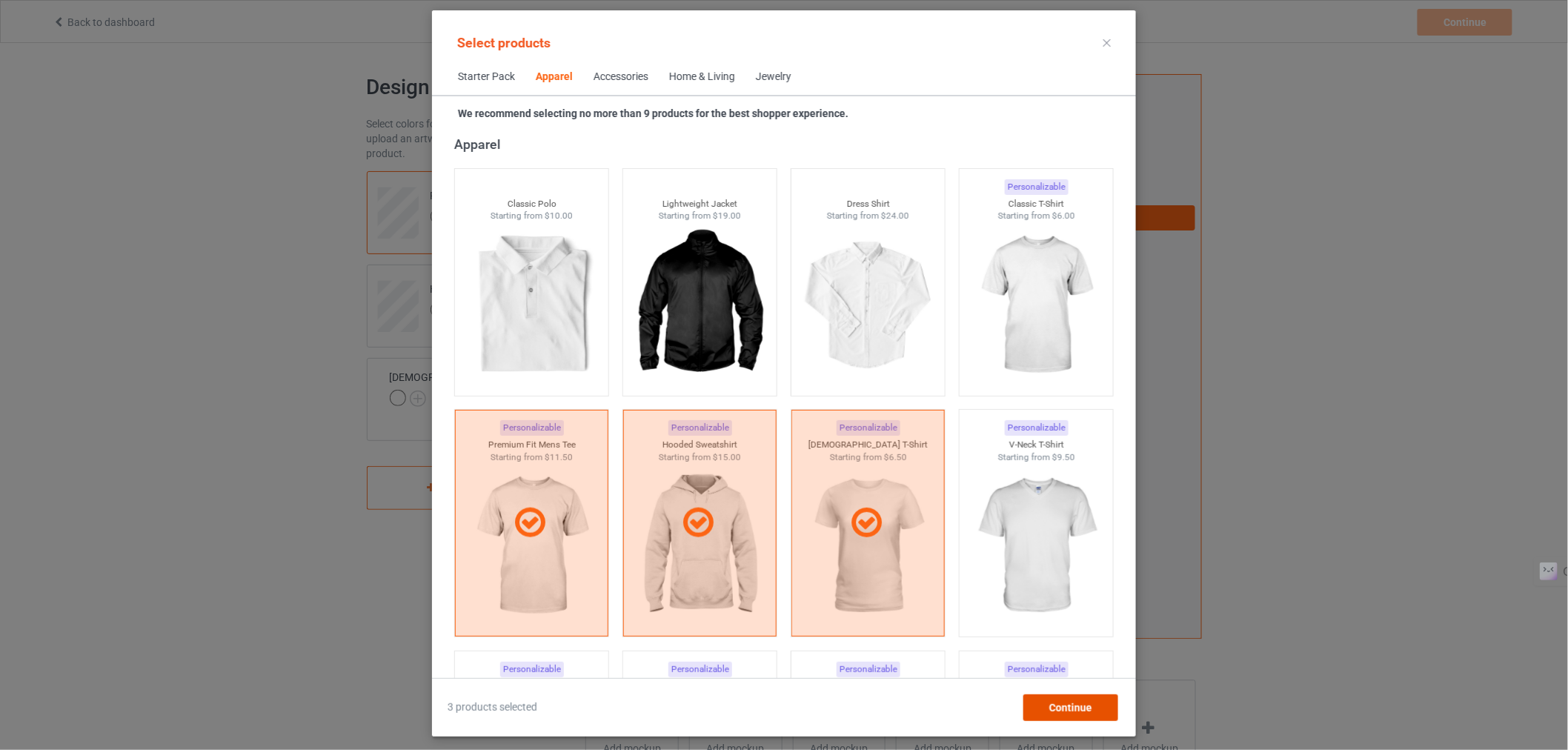
click at [1061, 705] on span "Continue" at bounding box center [1070, 708] width 43 height 12
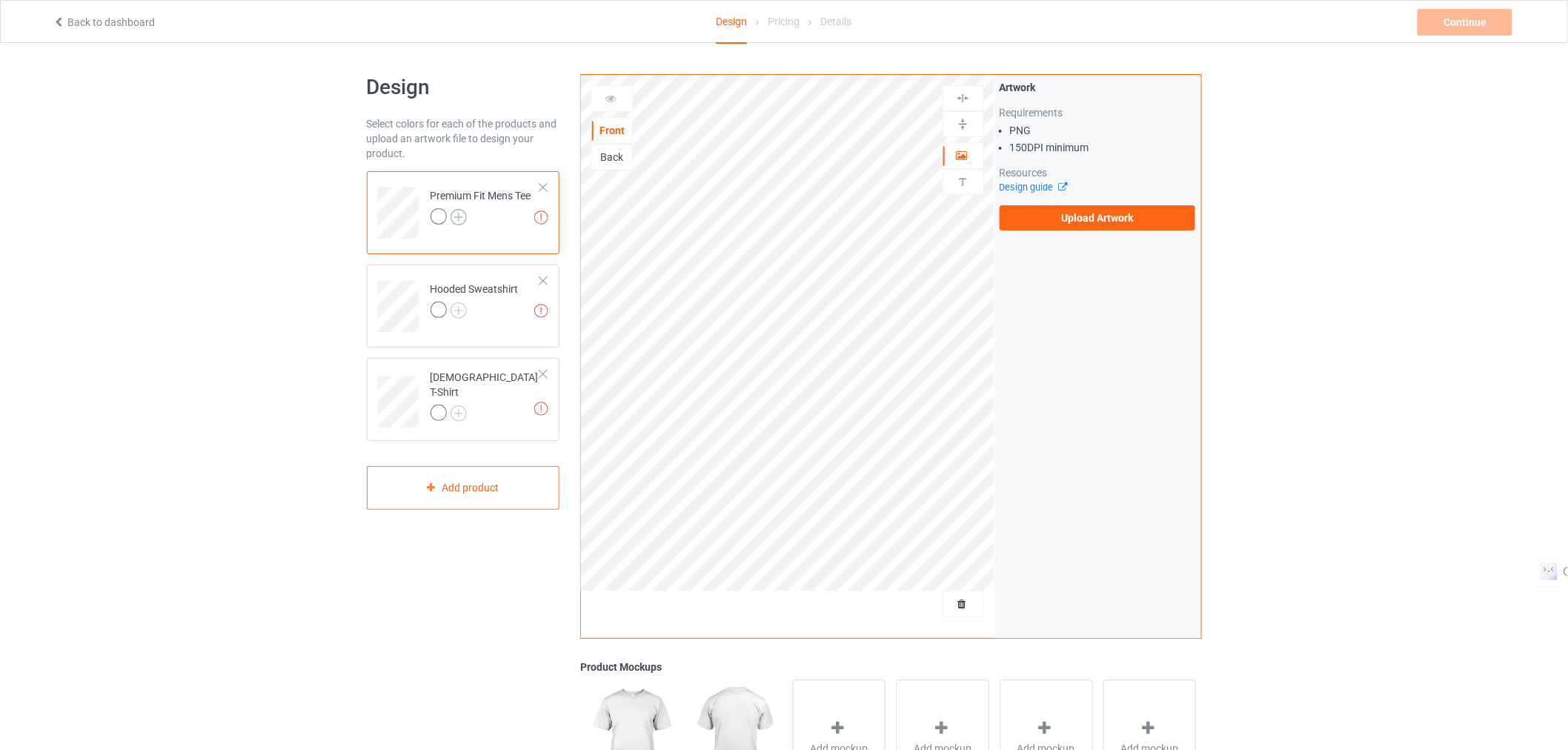
click at [461, 216] on img at bounding box center [459, 217] width 17 height 17
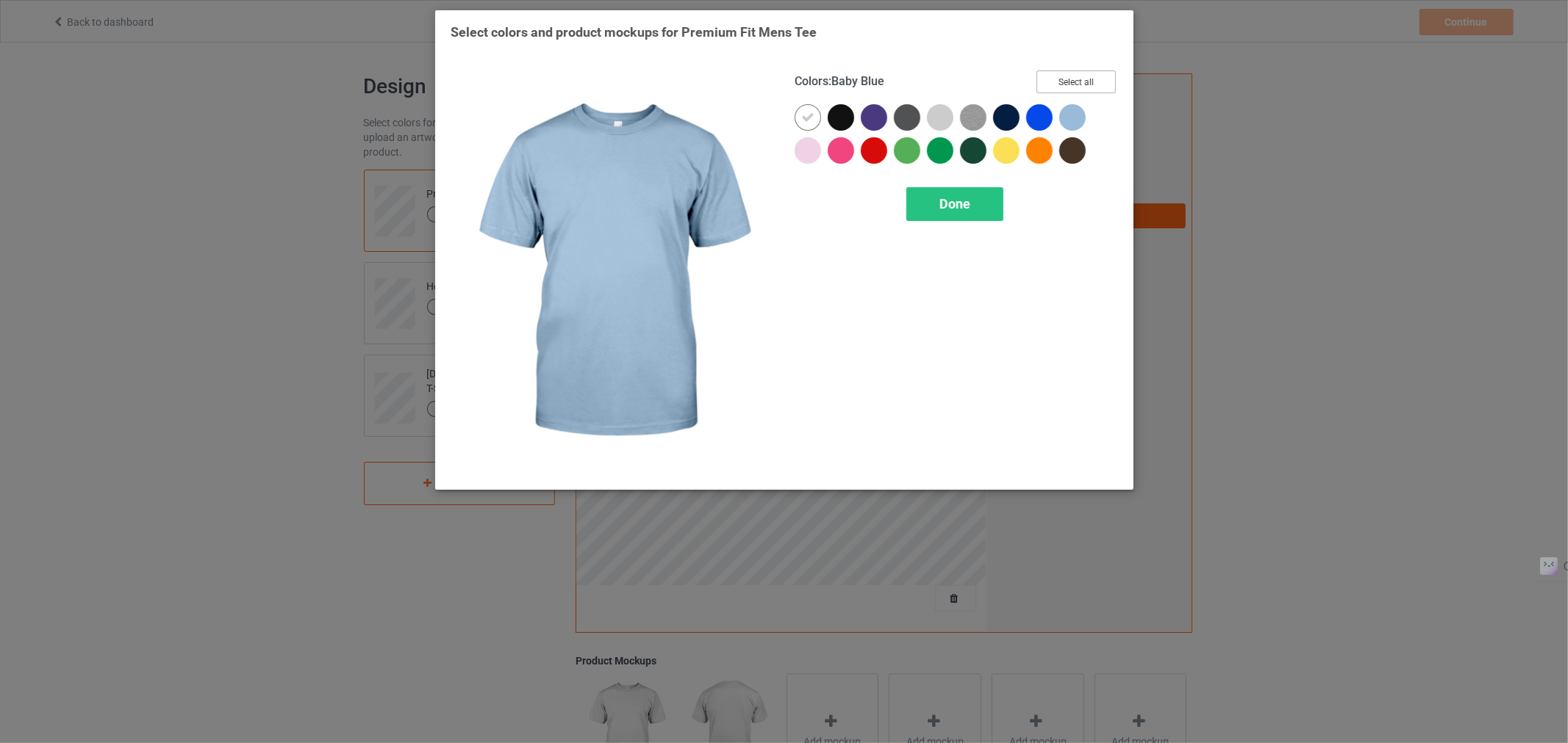
click at [1086, 81] on button "Select all" at bounding box center [1076, 82] width 80 height 22
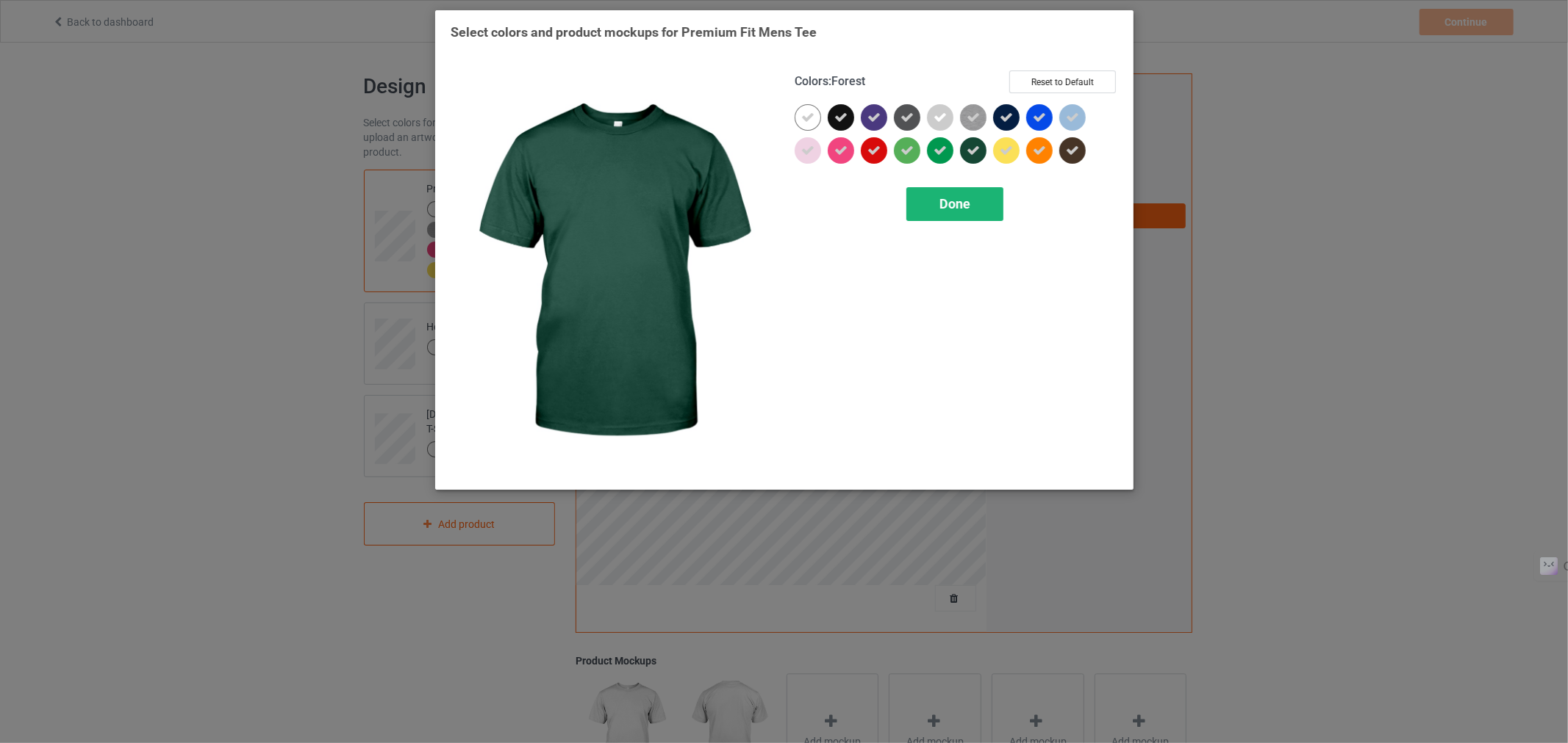
click at [928, 218] on div "Done" at bounding box center [954, 204] width 97 height 34
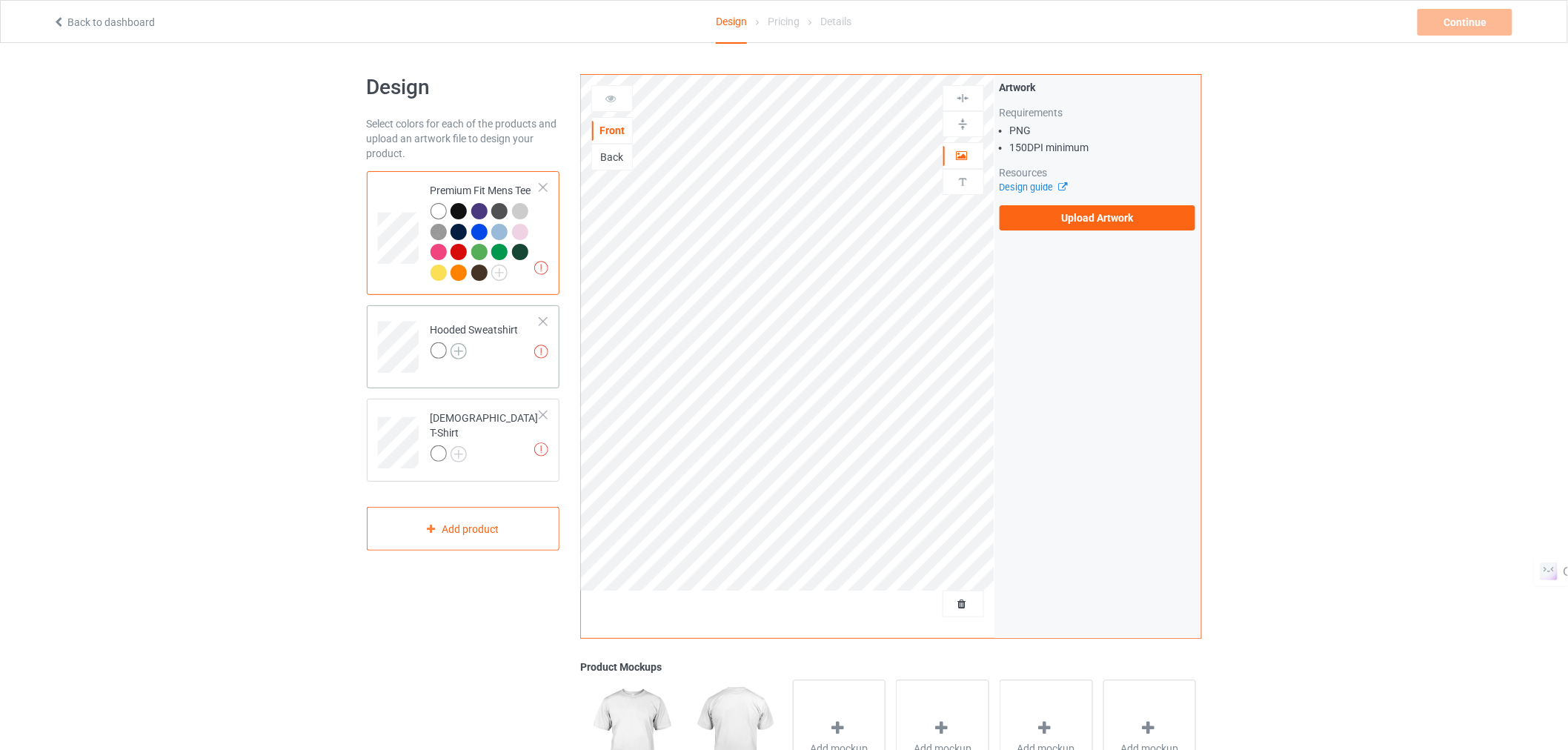
click at [459, 350] on img at bounding box center [459, 352] width 17 height 17
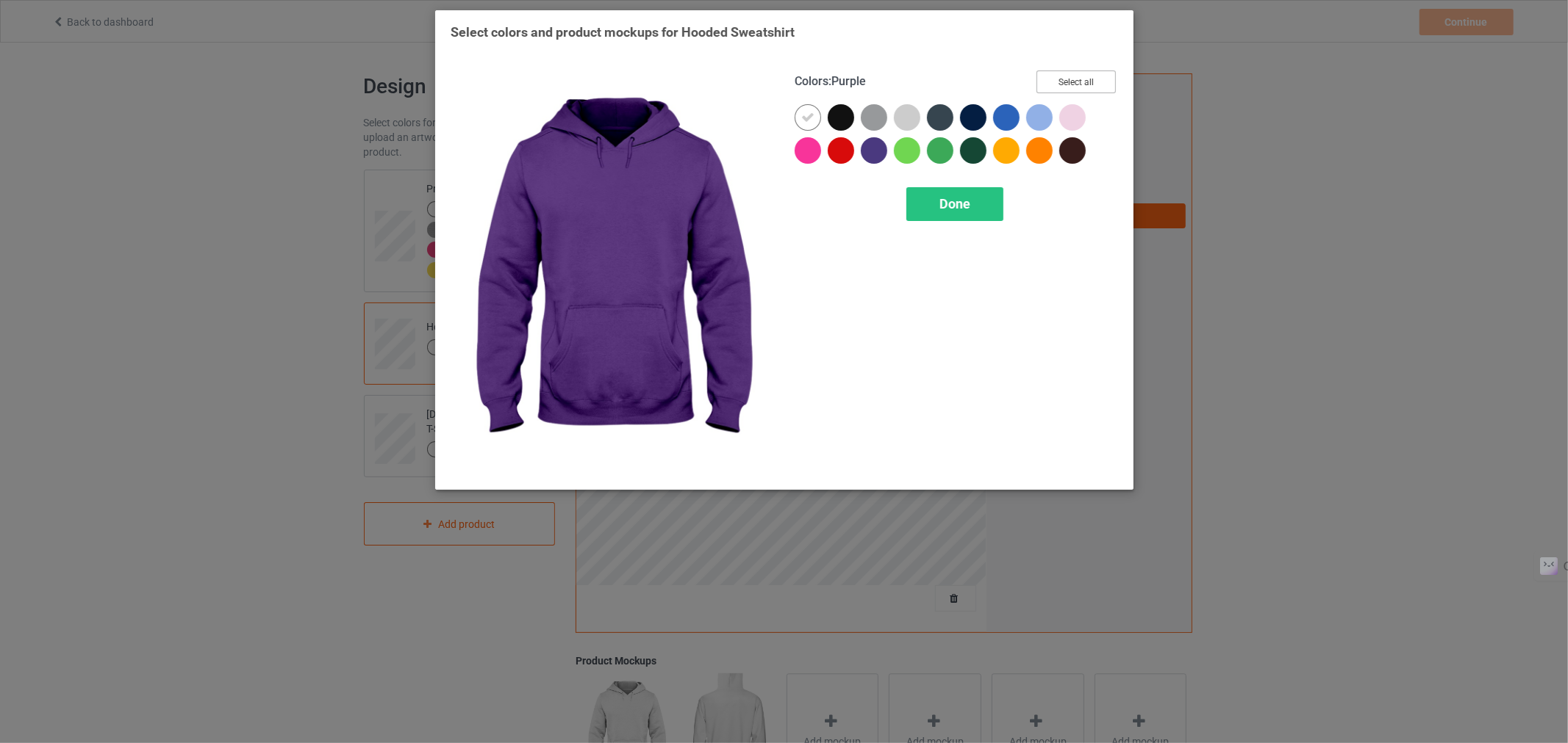
click at [1075, 76] on button "Select all" at bounding box center [1076, 82] width 80 height 22
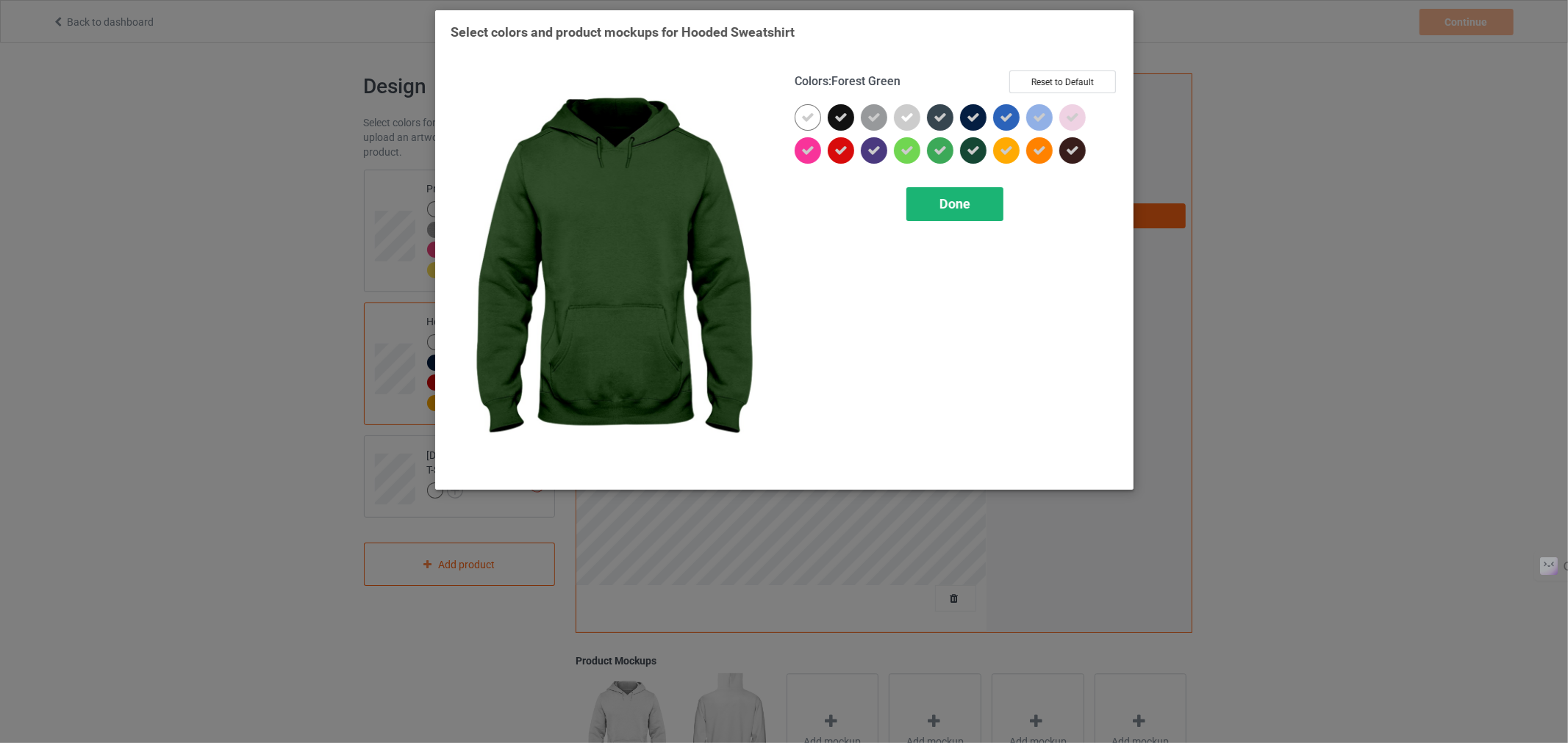
click at [949, 202] on span "Done" at bounding box center [954, 204] width 31 height 16
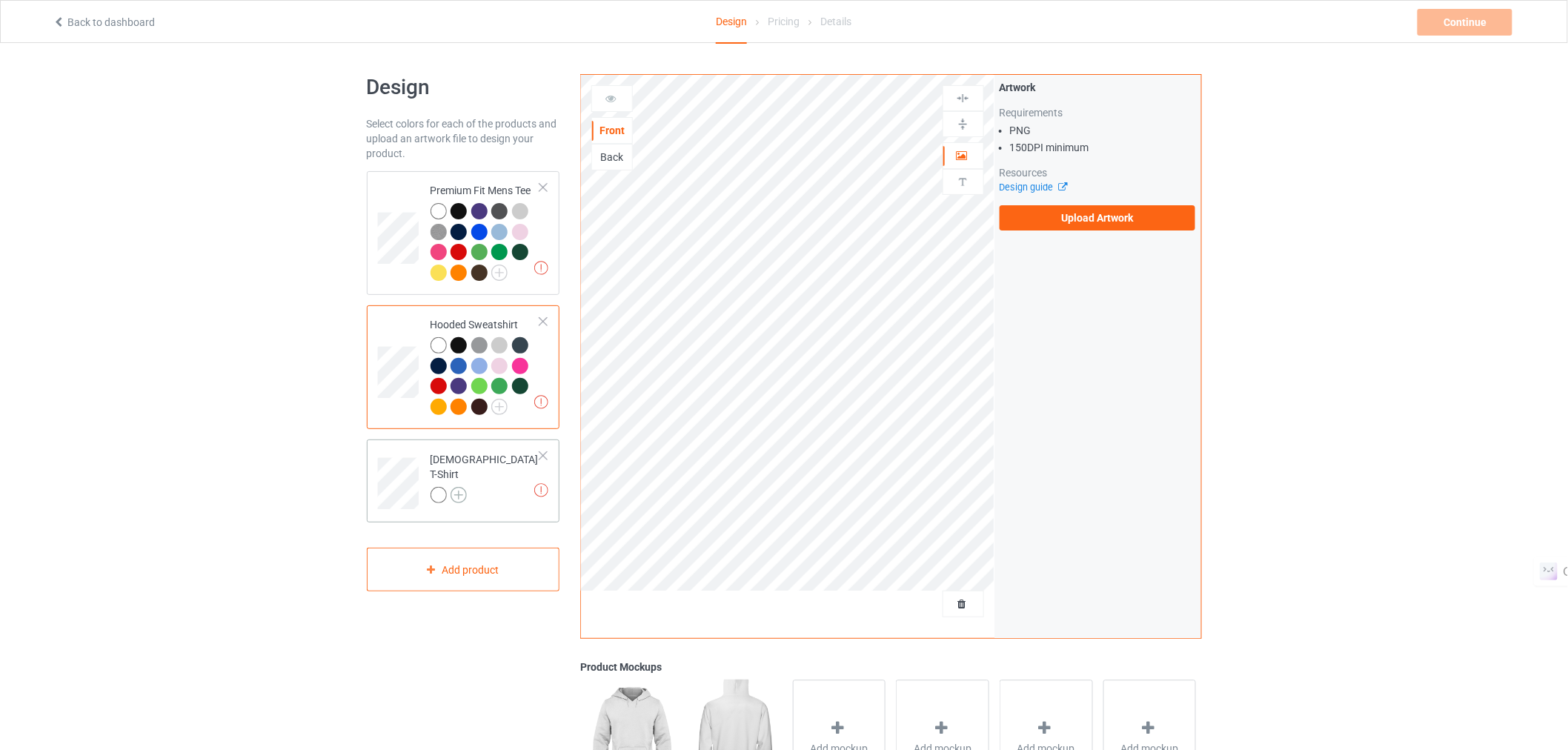
click at [458, 487] on img at bounding box center [459, 496] width 17 height 17
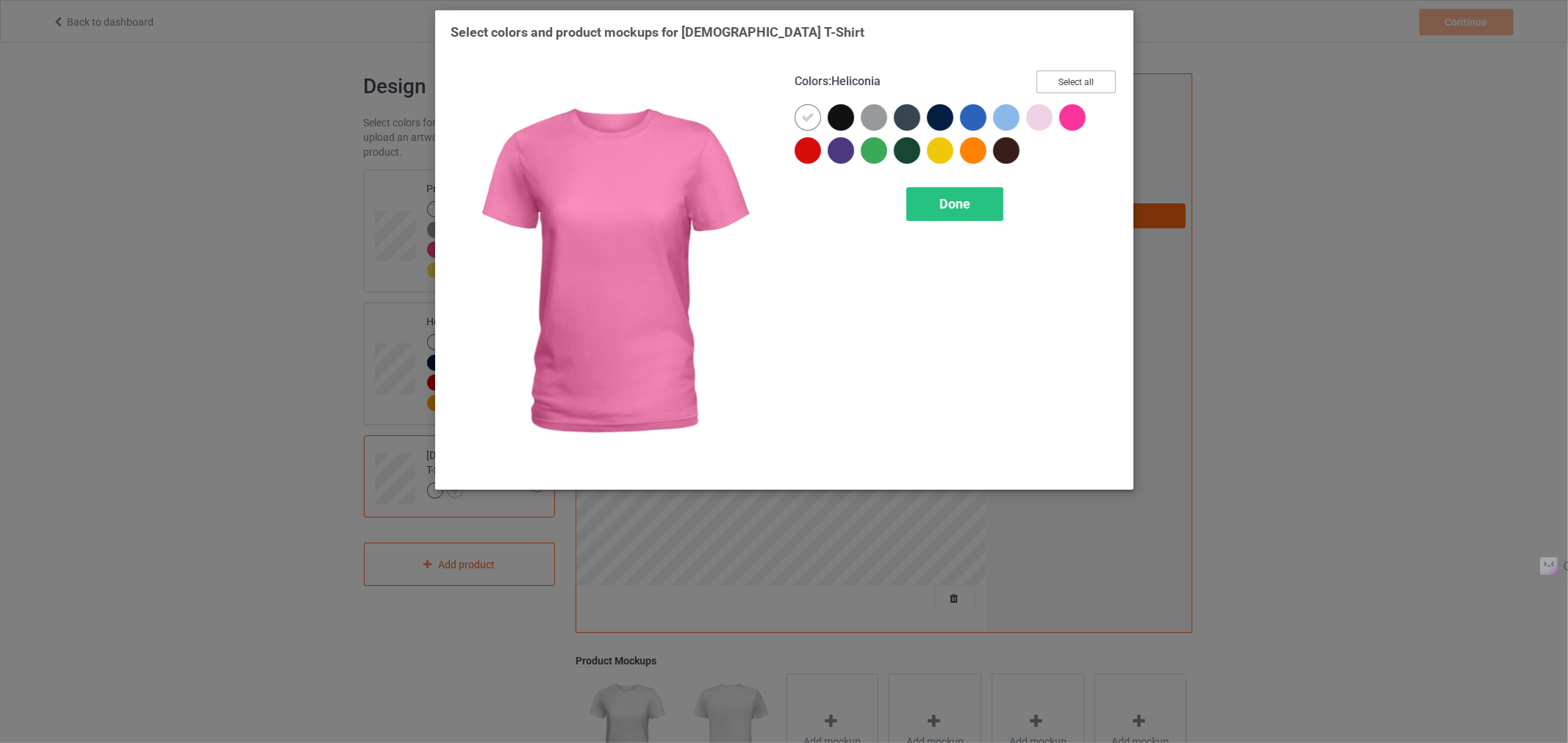
click at [1070, 87] on button "Select all" at bounding box center [1076, 82] width 80 height 22
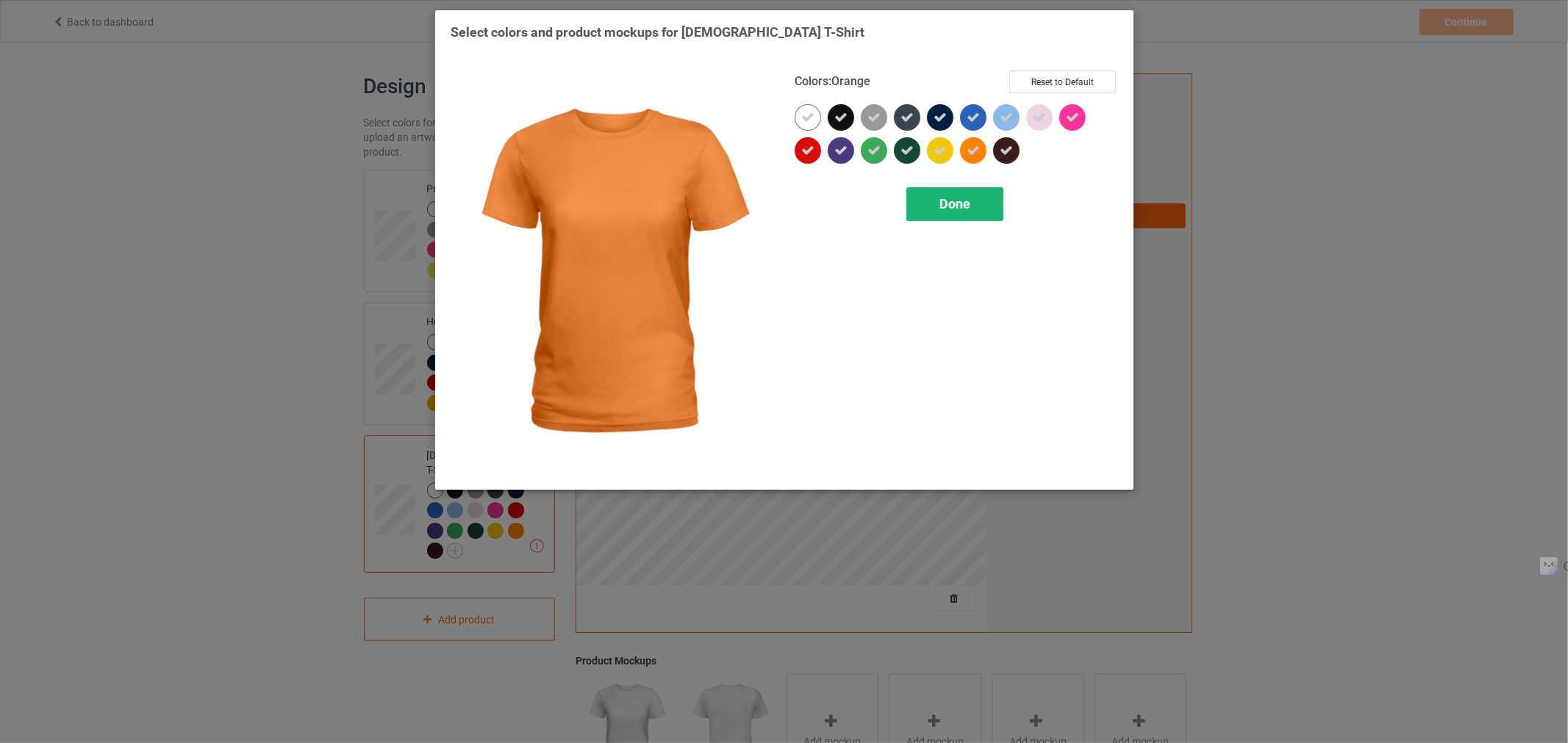
click at [965, 219] on div "Done" at bounding box center [954, 204] width 97 height 34
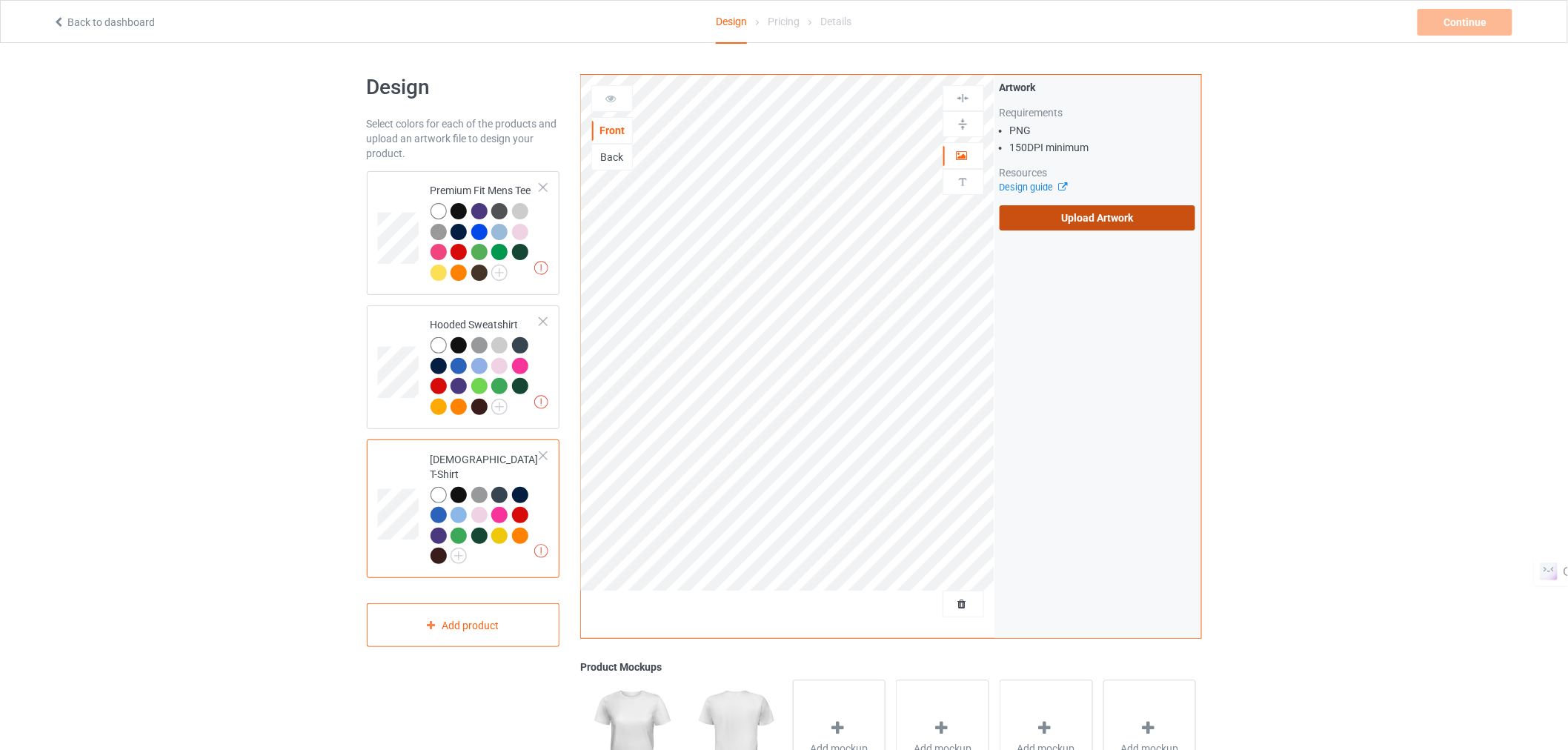
click at [1041, 213] on label "Upload Artwork" at bounding box center [1098, 217] width 197 height 25
click at [0, 0] on input "Upload Artwork" at bounding box center [0, 0] width 0 height 0
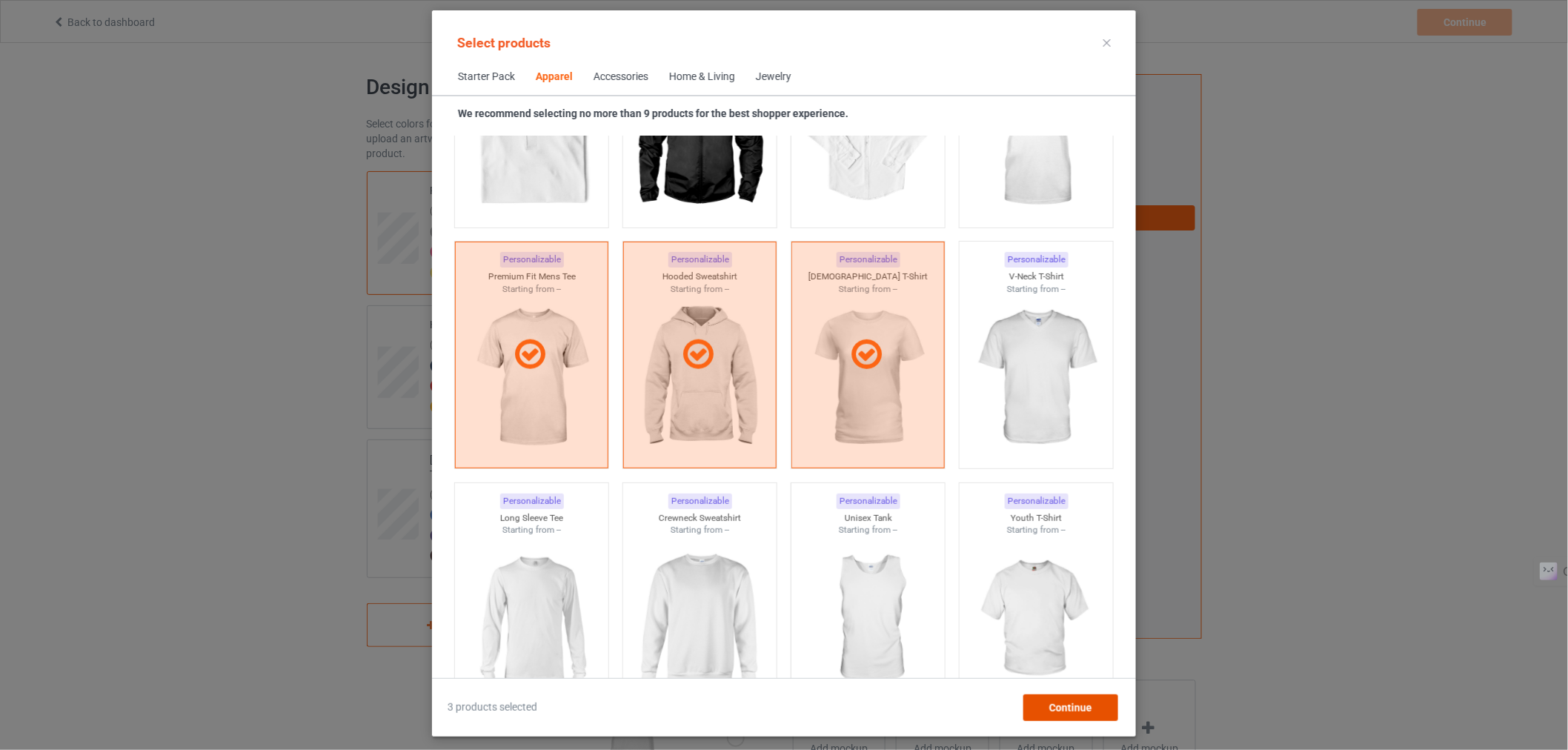
click at [1063, 708] on span "Continue" at bounding box center [1070, 708] width 43 height 12
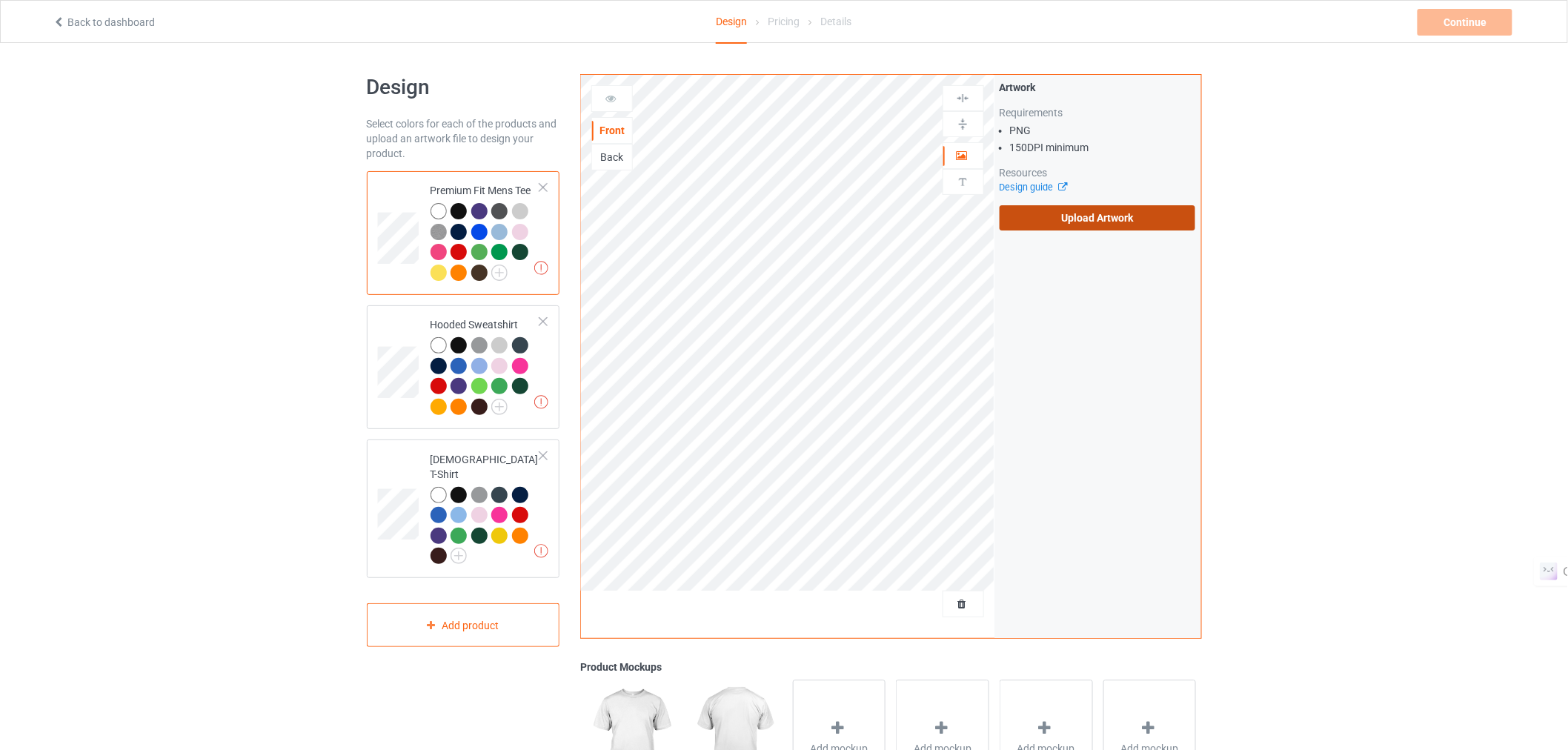
click at [1043, 219] on label "Upload Artwork" at bounding box center [1098, 217] width 197 height 25
click at [0, 0] on input "Upload Artwork" at bounding box center [0, 0] width 0 height 0
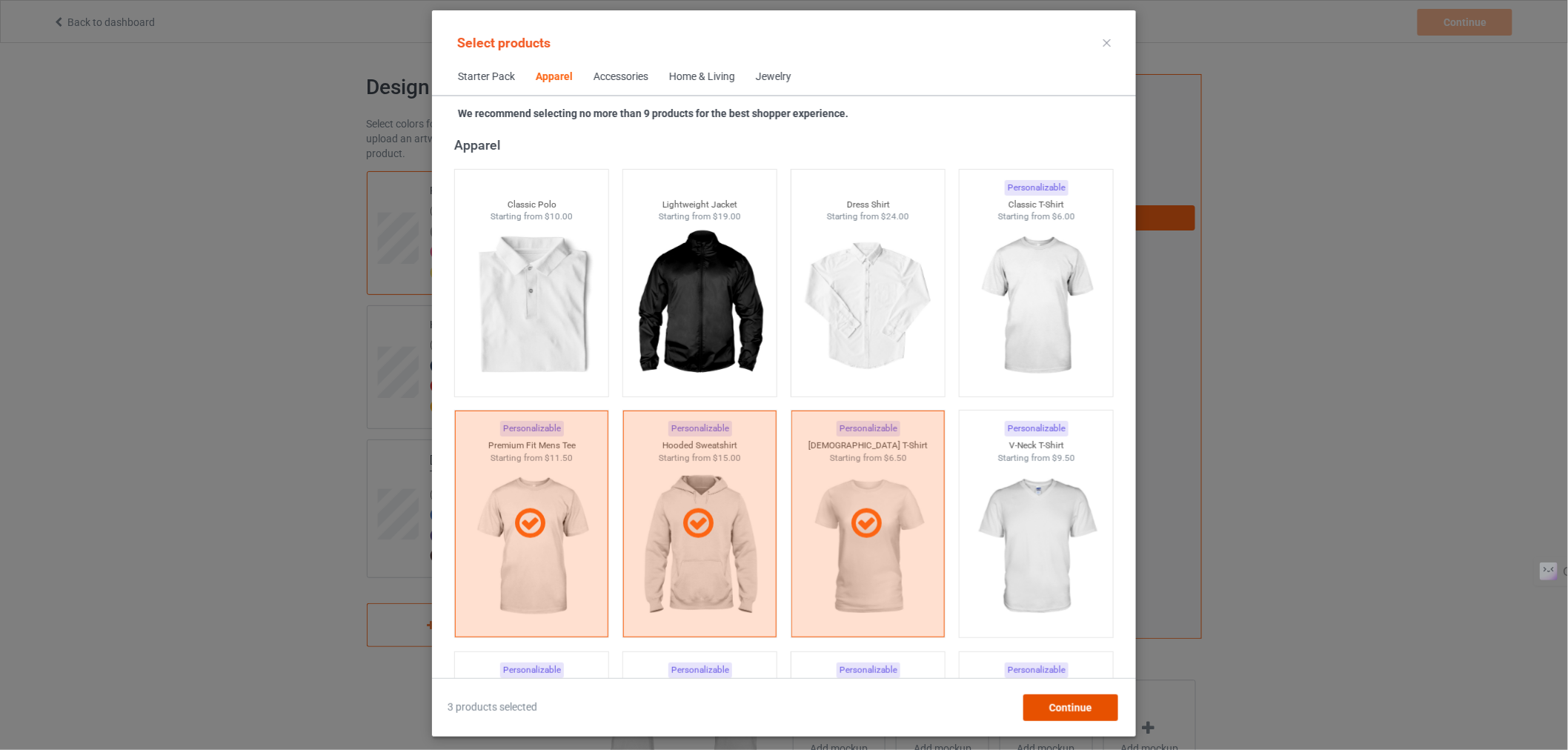
click at [1057, 708] on span "Continue" at bounding box center [1070, 708] width 43 height 12
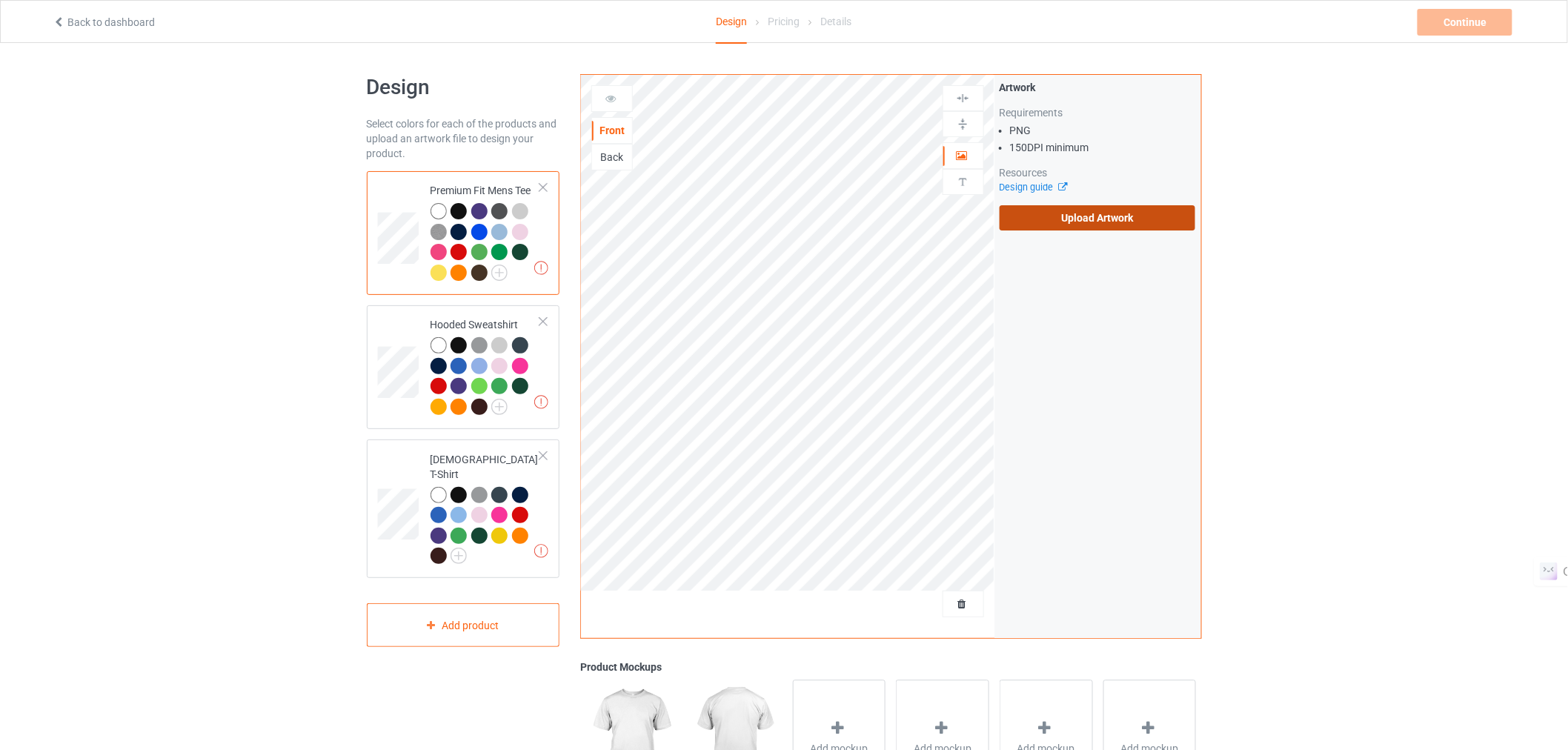
click at [1123, 211] on label "Upload Artwork" at bounding box center [1098, 217] width 197 height 25
click at [0, 0] on input "Upload Artwork" at bounding box center [0, 0] width 0 height 0
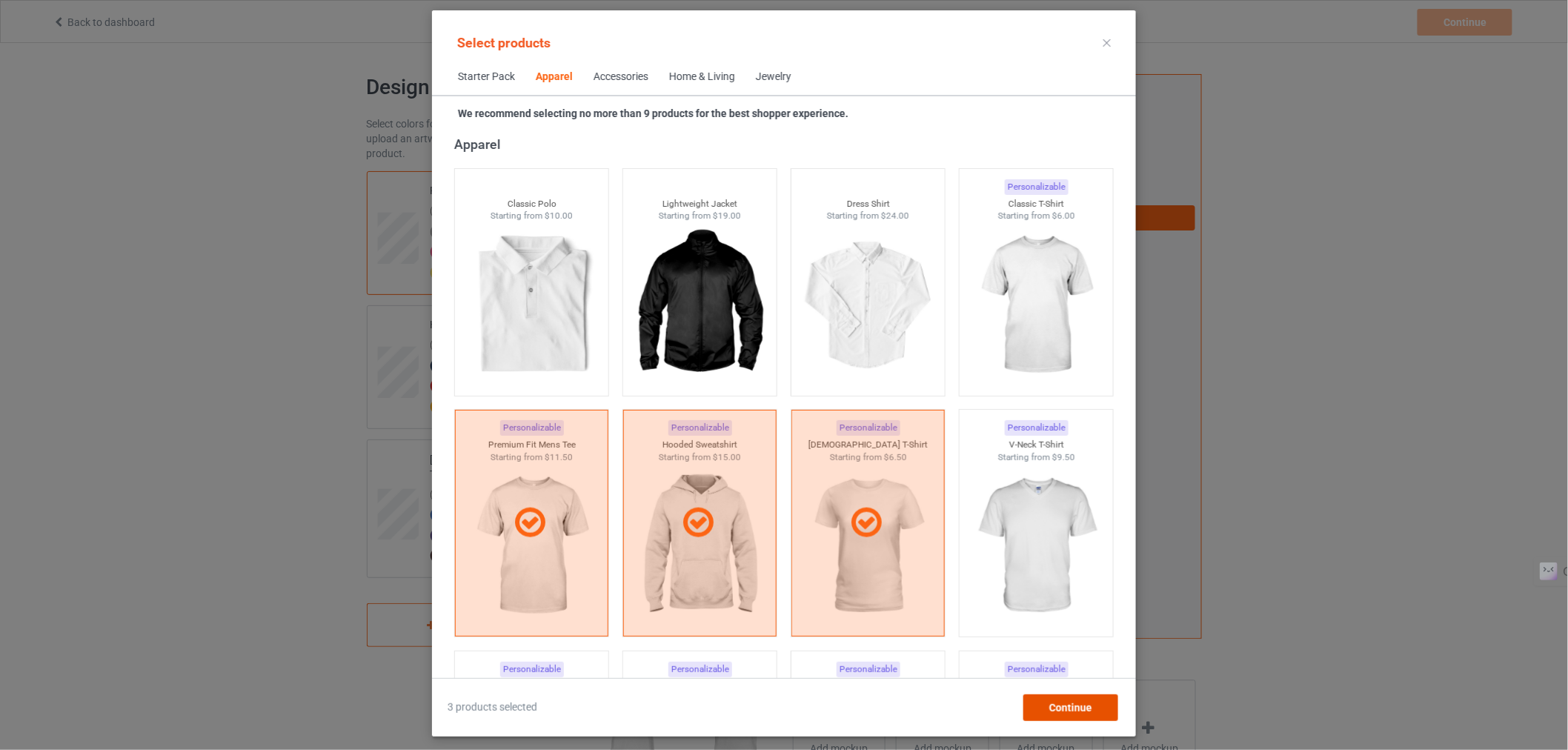
click at [1067, 709] on span "Continue" at bounding box center [1070, 708] width 43 height 12
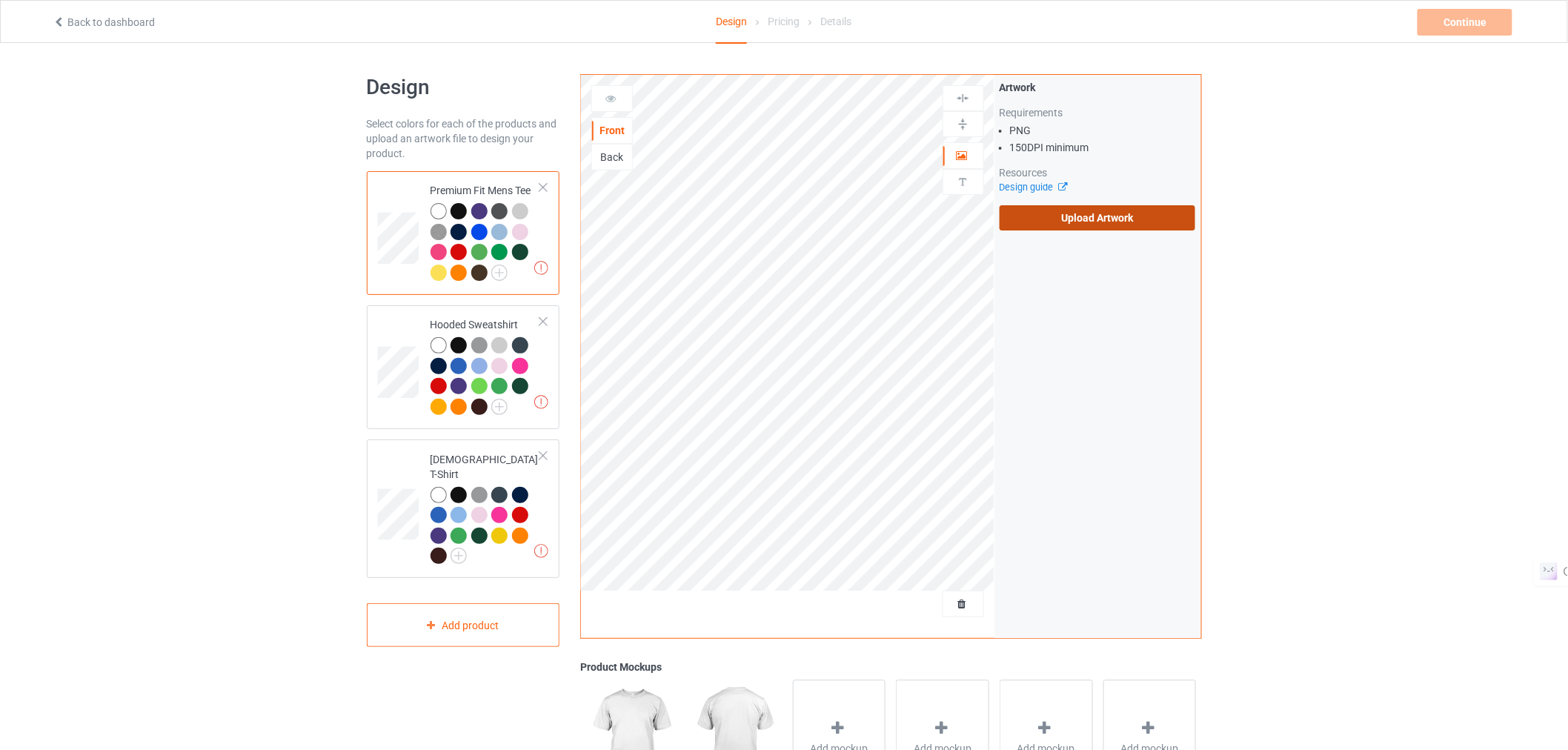
click at [1045, 215] on label "Upload Artwork" at bounding box center [1098, 217] width 197 height 25
click at [0, 0] on input "Upload Artwork" at bounding box center [0, 0] width 0 height 0
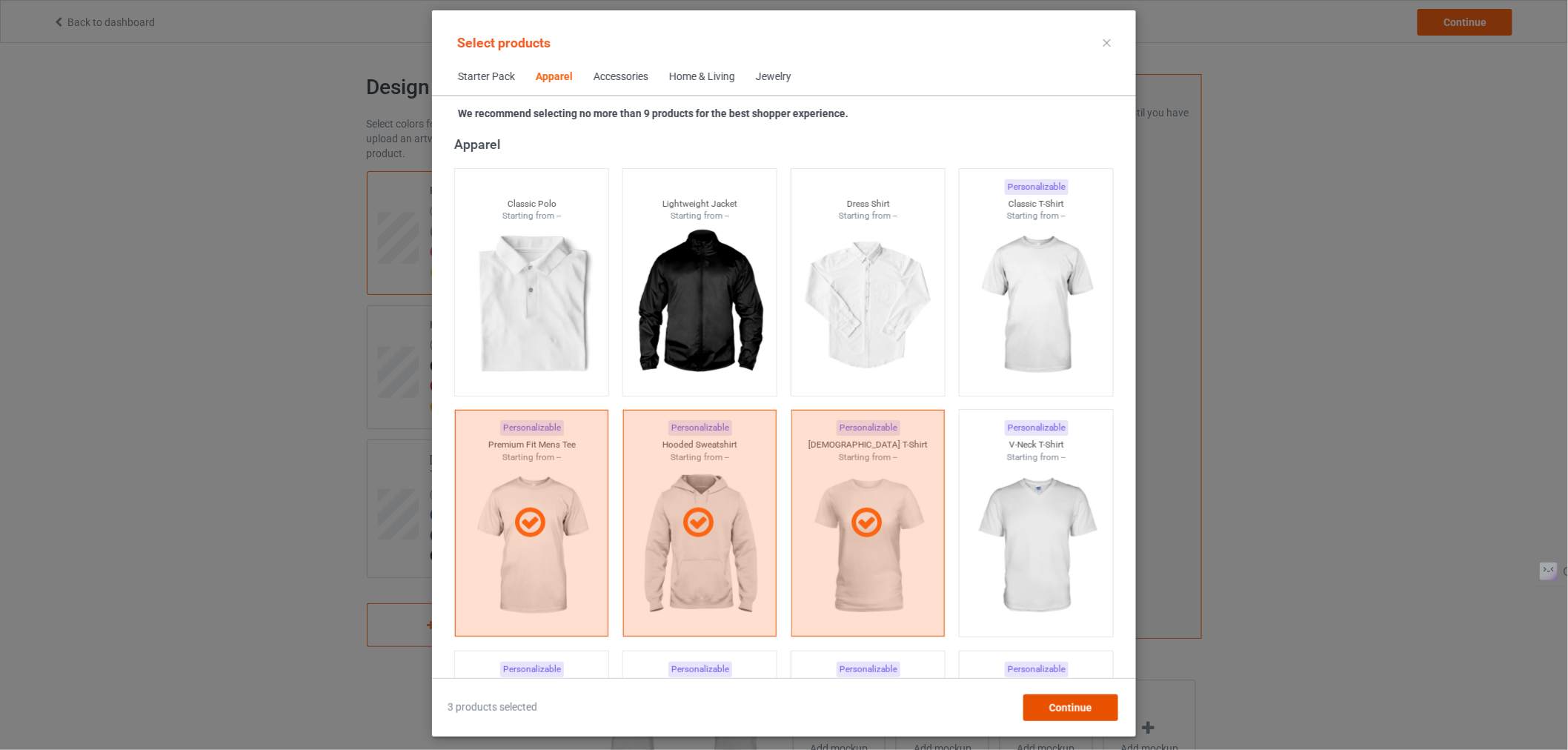
click at [1076, 708] on span "Continue" at bounding box center [1070, 708] width 43 height 12
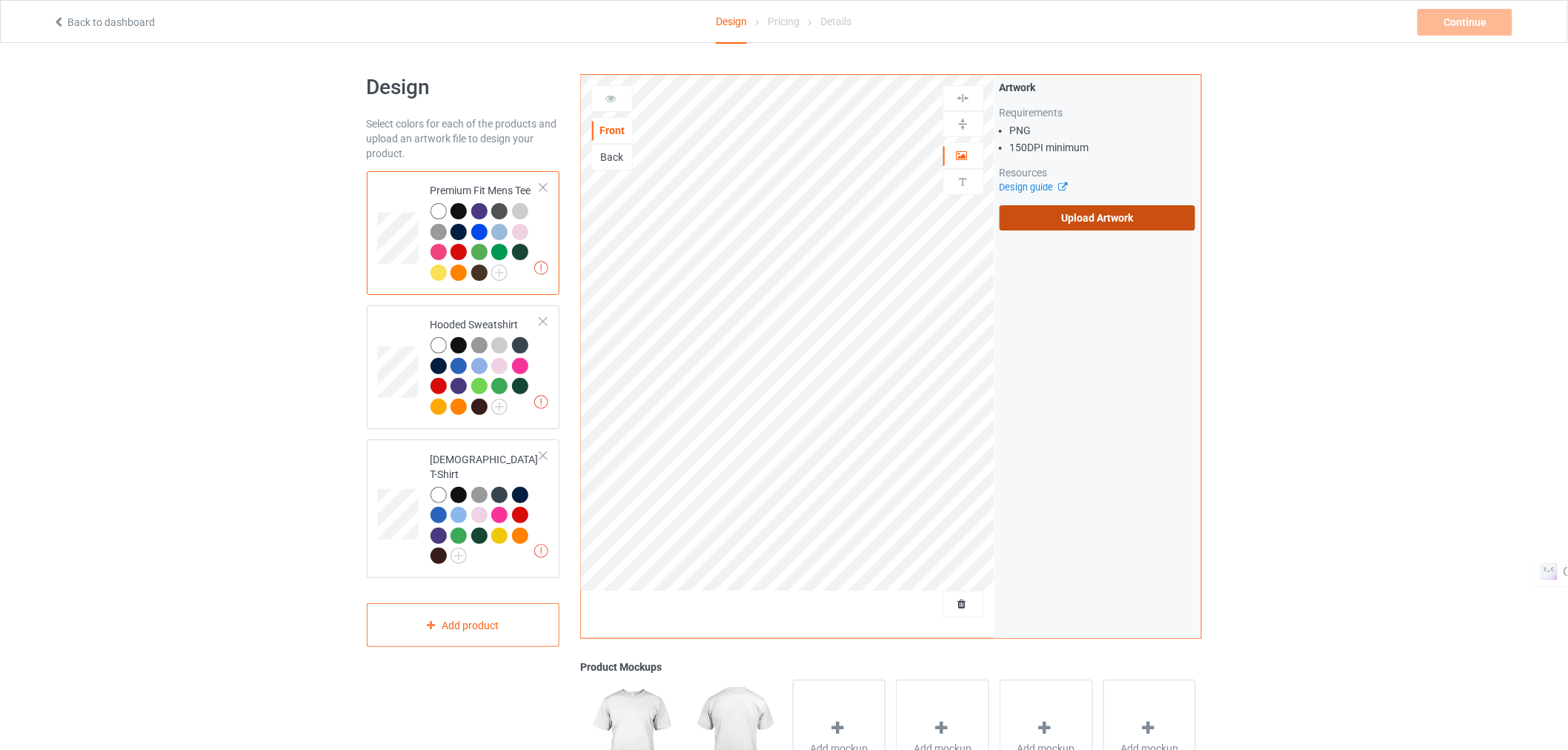
click at [1094, 219] on label "Upload Artwork" at bounding box center [1098, 217] width 197 height 25
click at [0, 0] on input "Upload Artwork" at bounding box center [0, 0] width 0 height 0
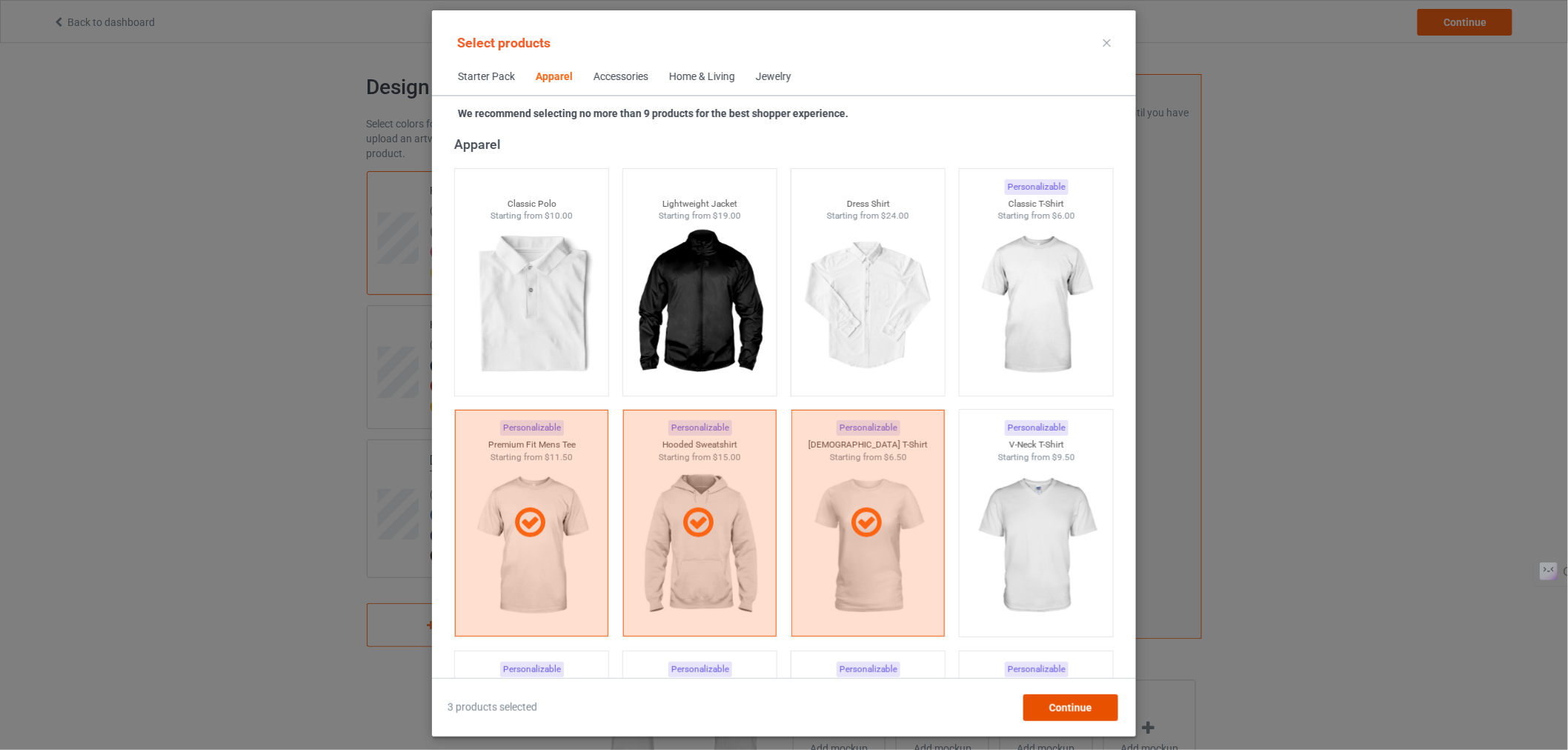
click at [1058, 702] on span "Continue" at bounding box center [1070, 708] width 43 height 12
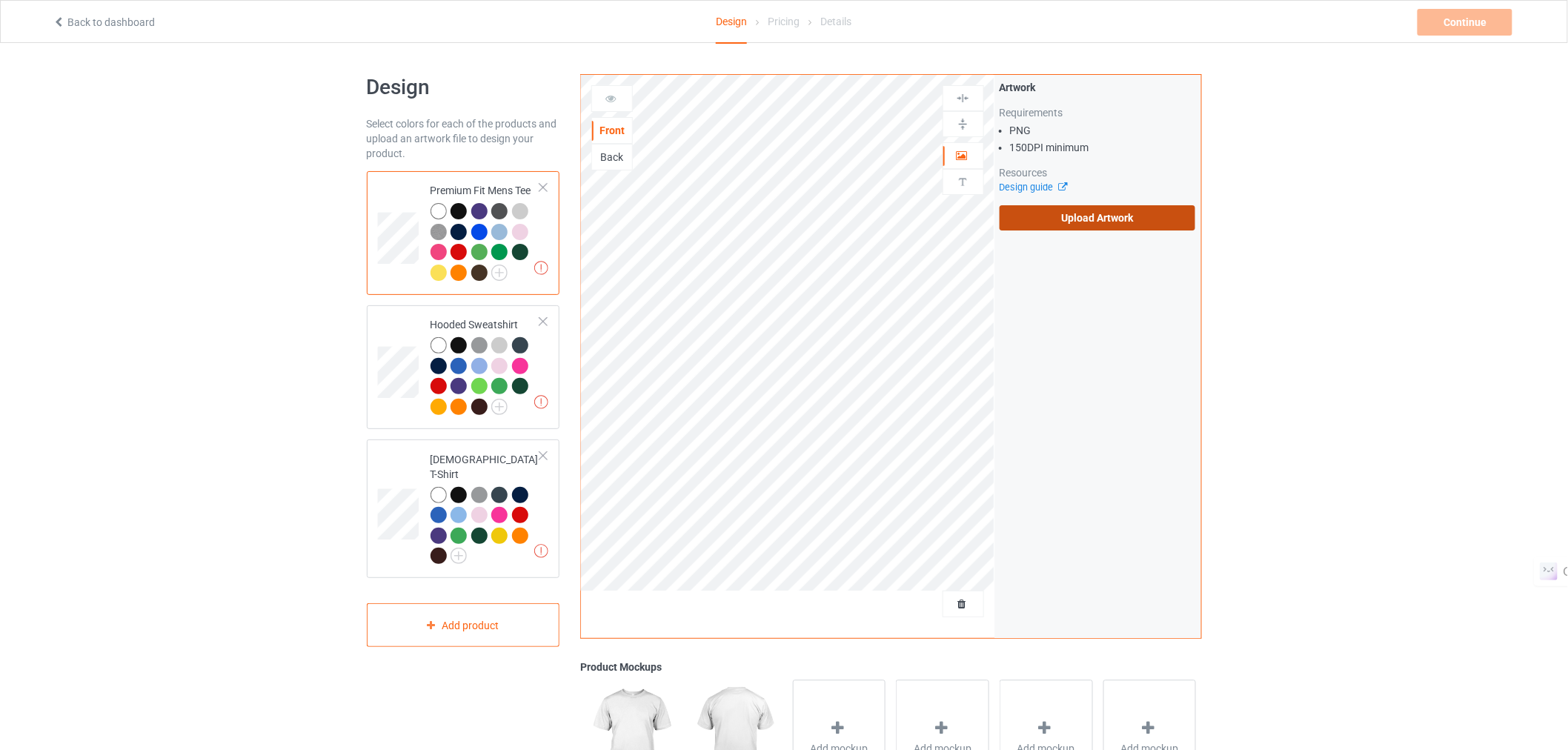
click at [1048, 216] on label "Upload Artwork" at bounding box center [1098, 217] width 197 height 25
click at [0, 0] on input "Upload Artwork" at bounding box center [0, 0] width 0 height 0
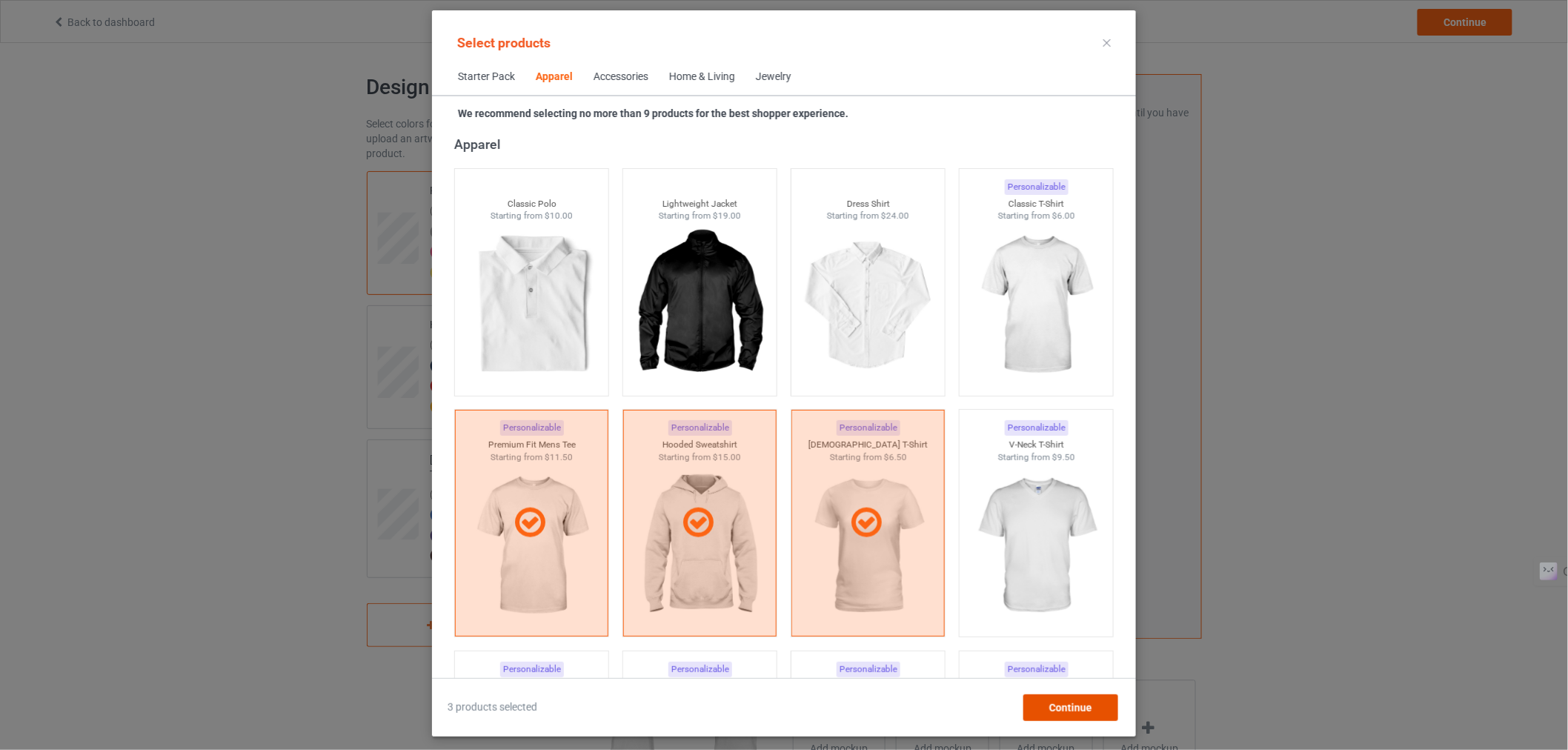
click at [1057, 705] on span "Continue" at bounding box center [1070, 708] width 43 height 12
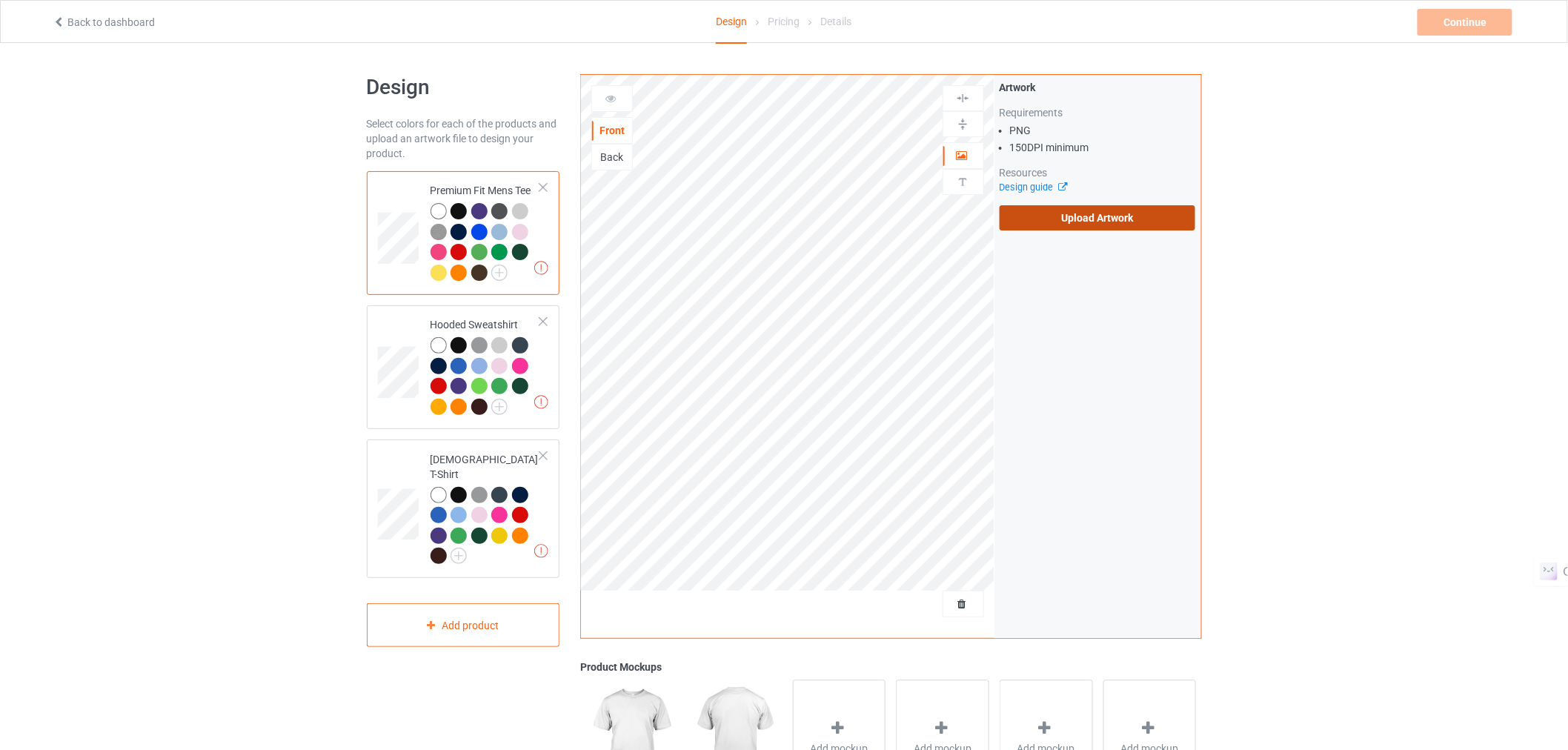
click at [1045, 220] on label "Upload Artwork" at bounding box center [1098, 217] width 197 height 25
click at [0, 0] on input "Upload Artwork" at bounding box center [0, 0] width 0 height 0
